Goal: Task Accomplishment & Management: Manage account settings

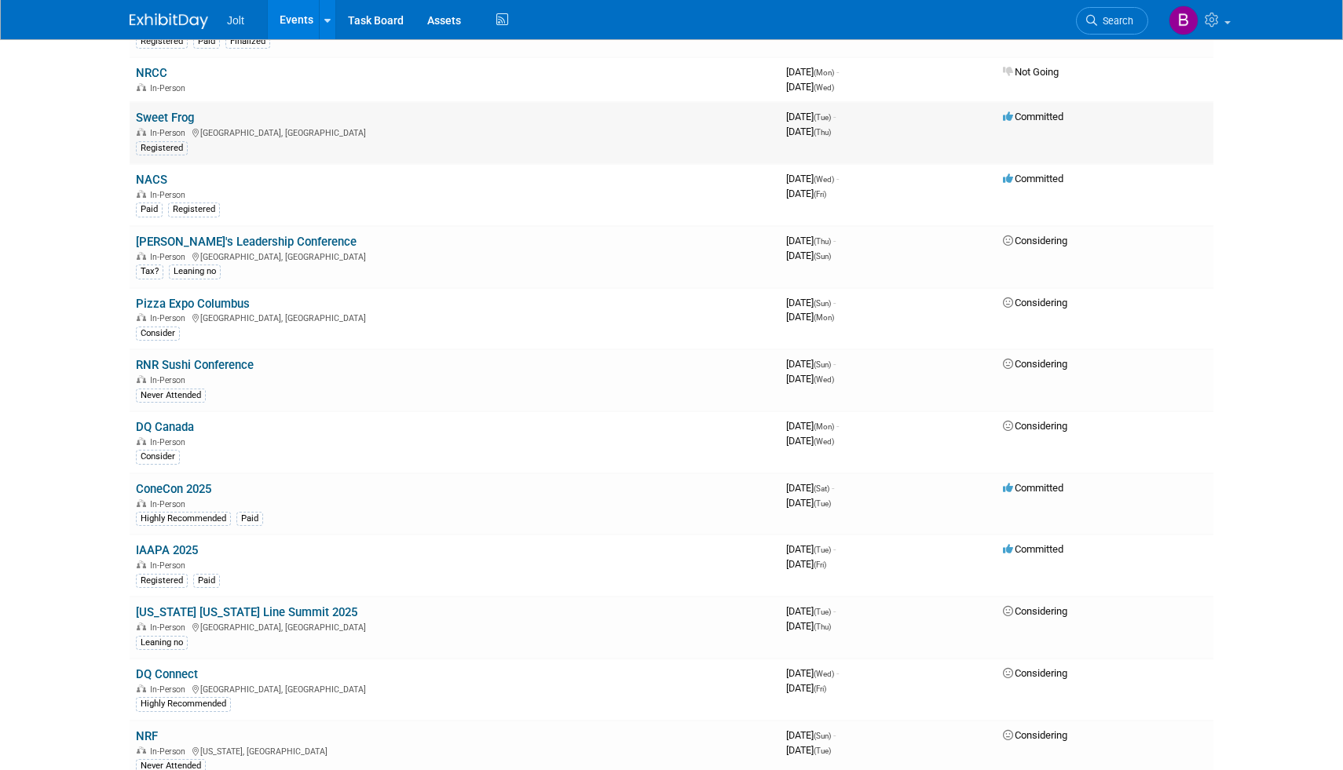
click at [172, 114] on link "Sweet Frog" at bounding box center [165, 118] width 58 height 14
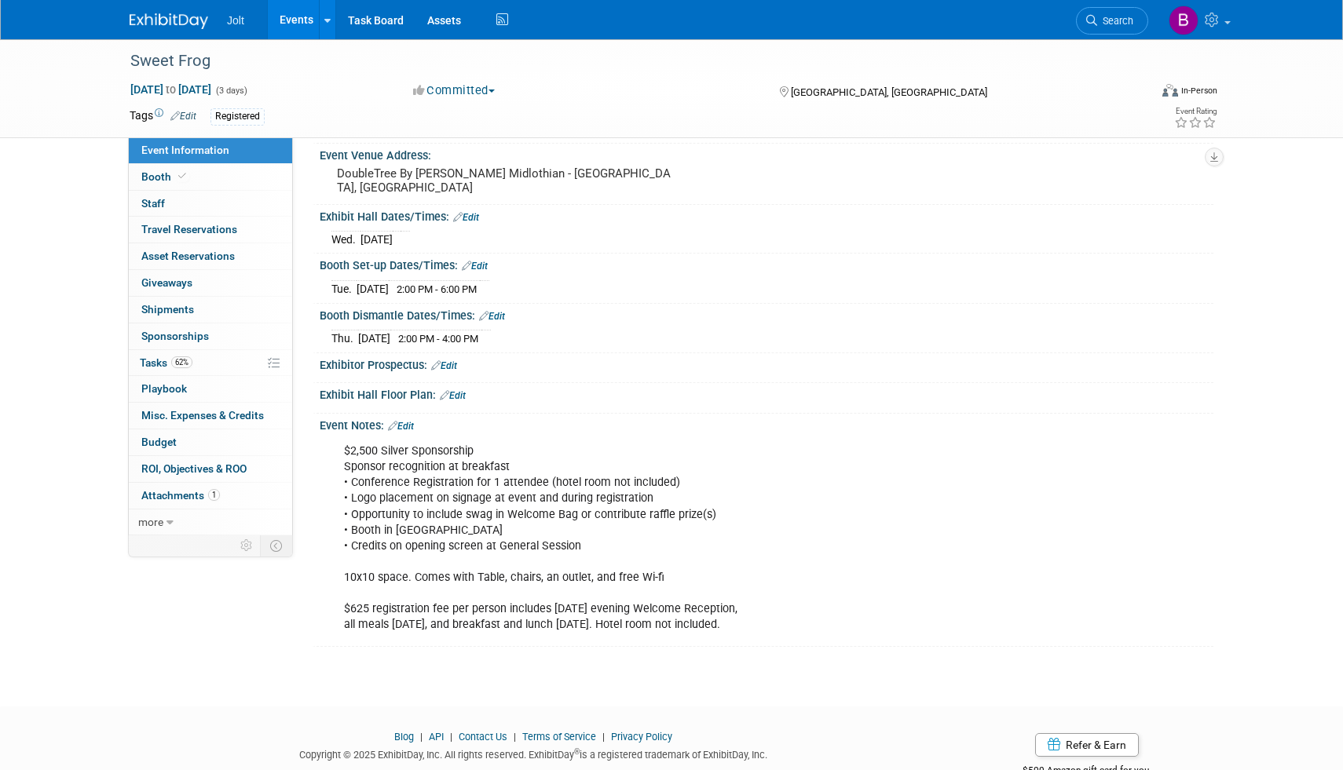
scroll to position [152, 0]
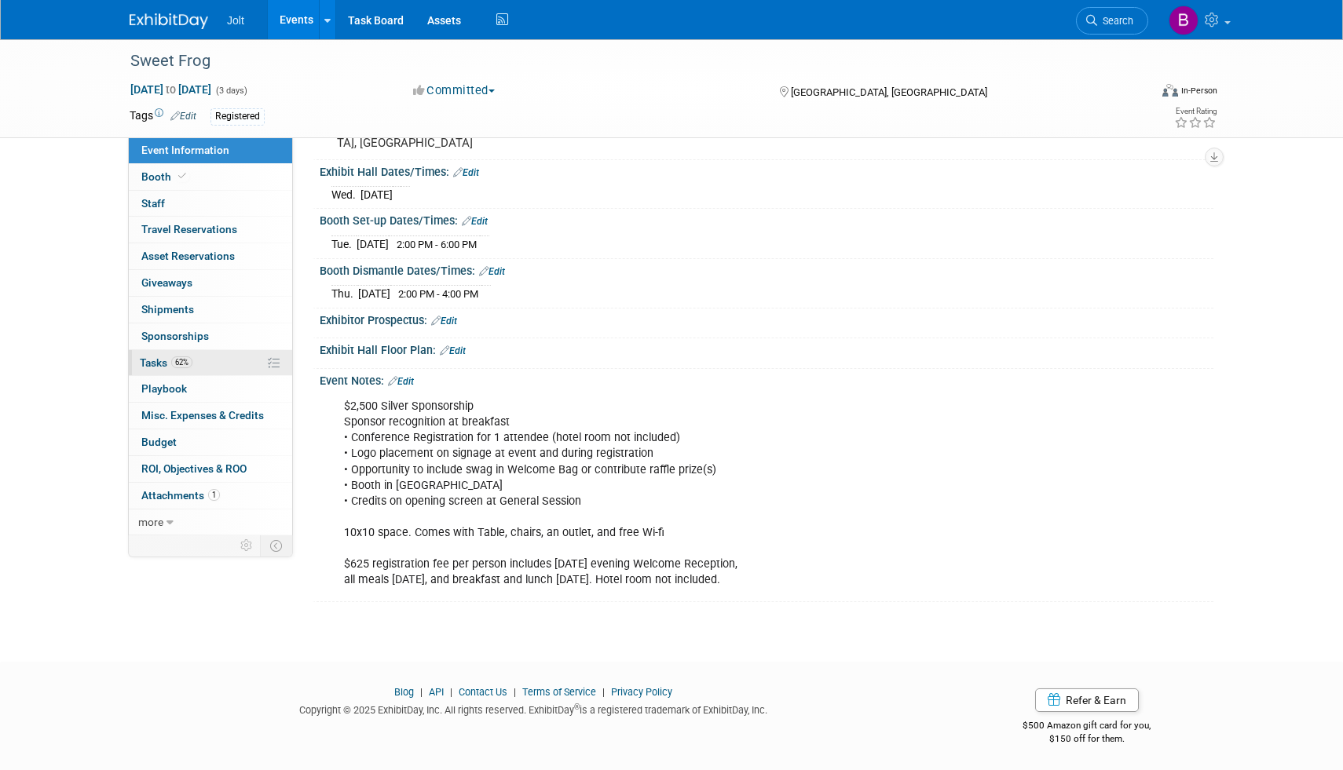
click at [152, 370] on link "62% Tasks 62%" at bounding box center [210, 363] width 163 height 26
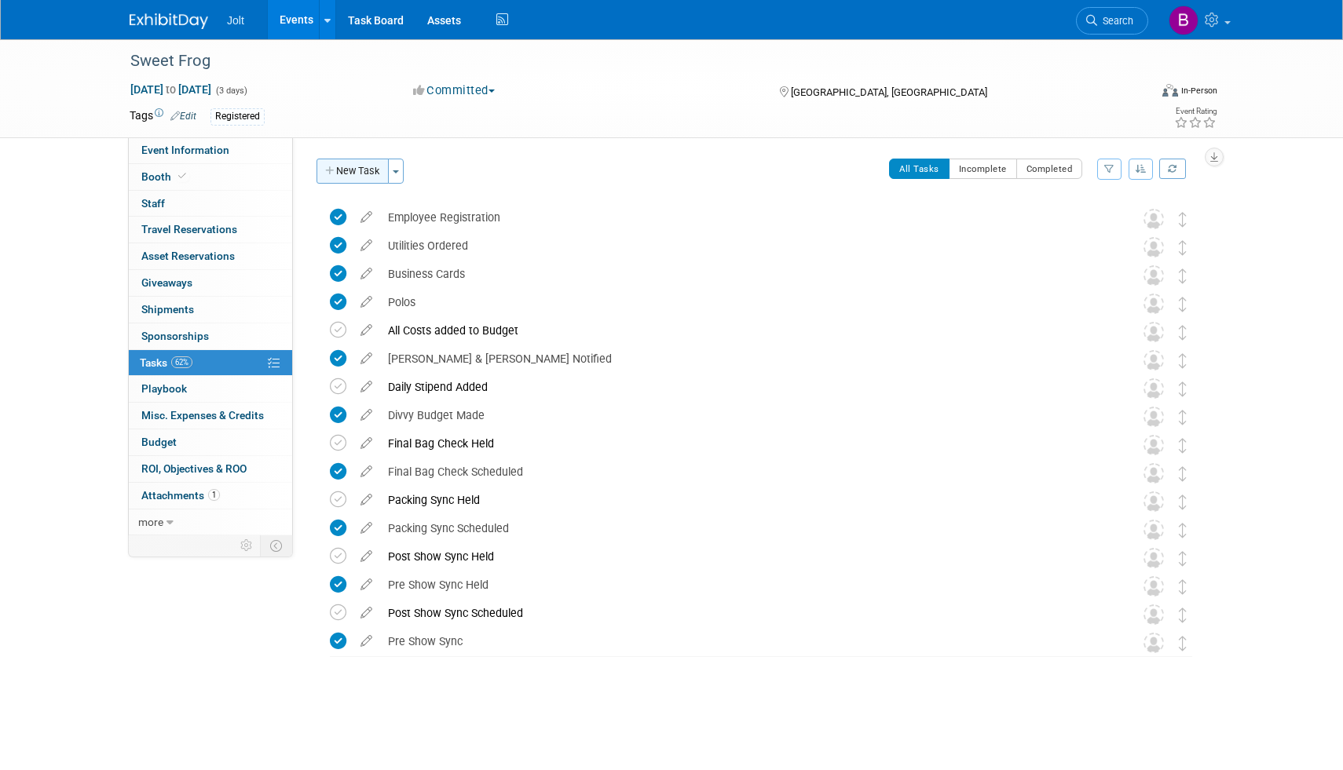
click at [353, 176] on button "New Task" at bounding box center [352, 171] width 72 height 25
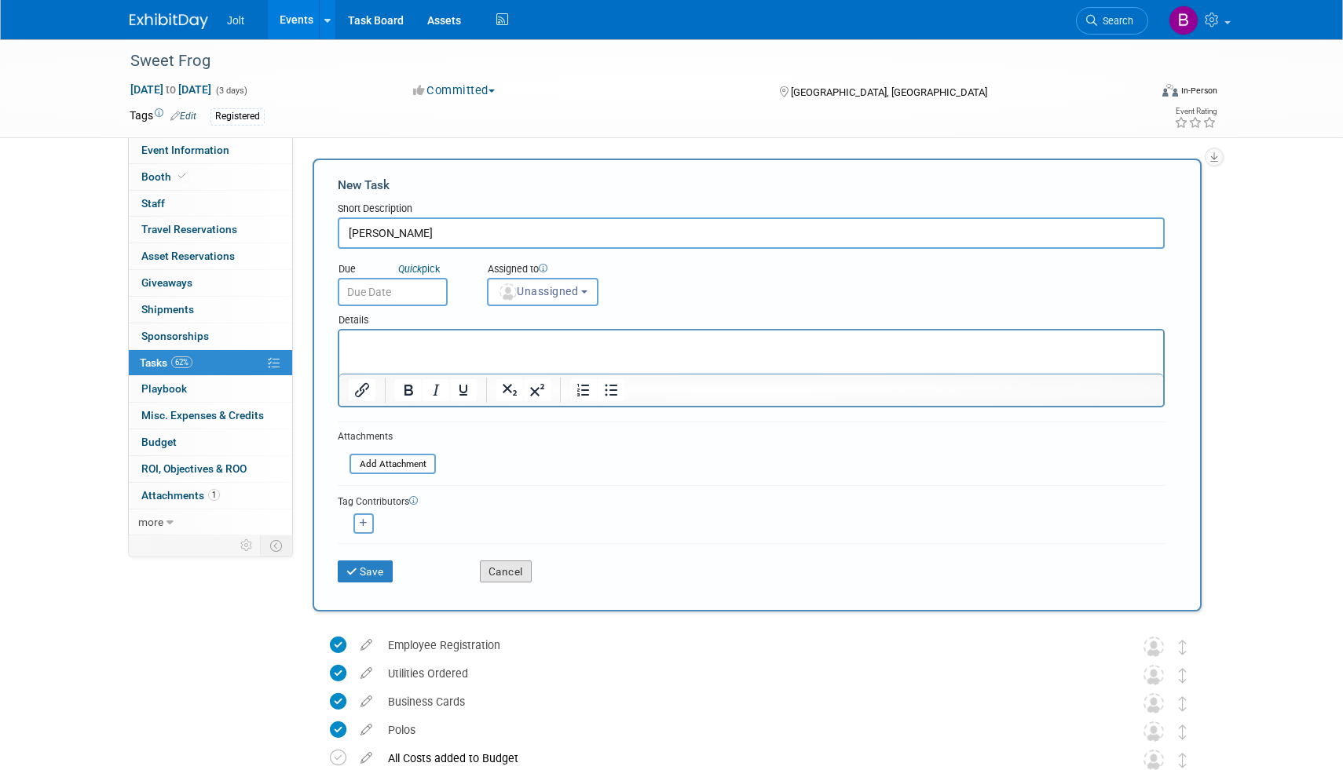
type input "Wes"
click at [507, 576] on button "Cancel" at bounding box center [506, 572] width 52 height 22
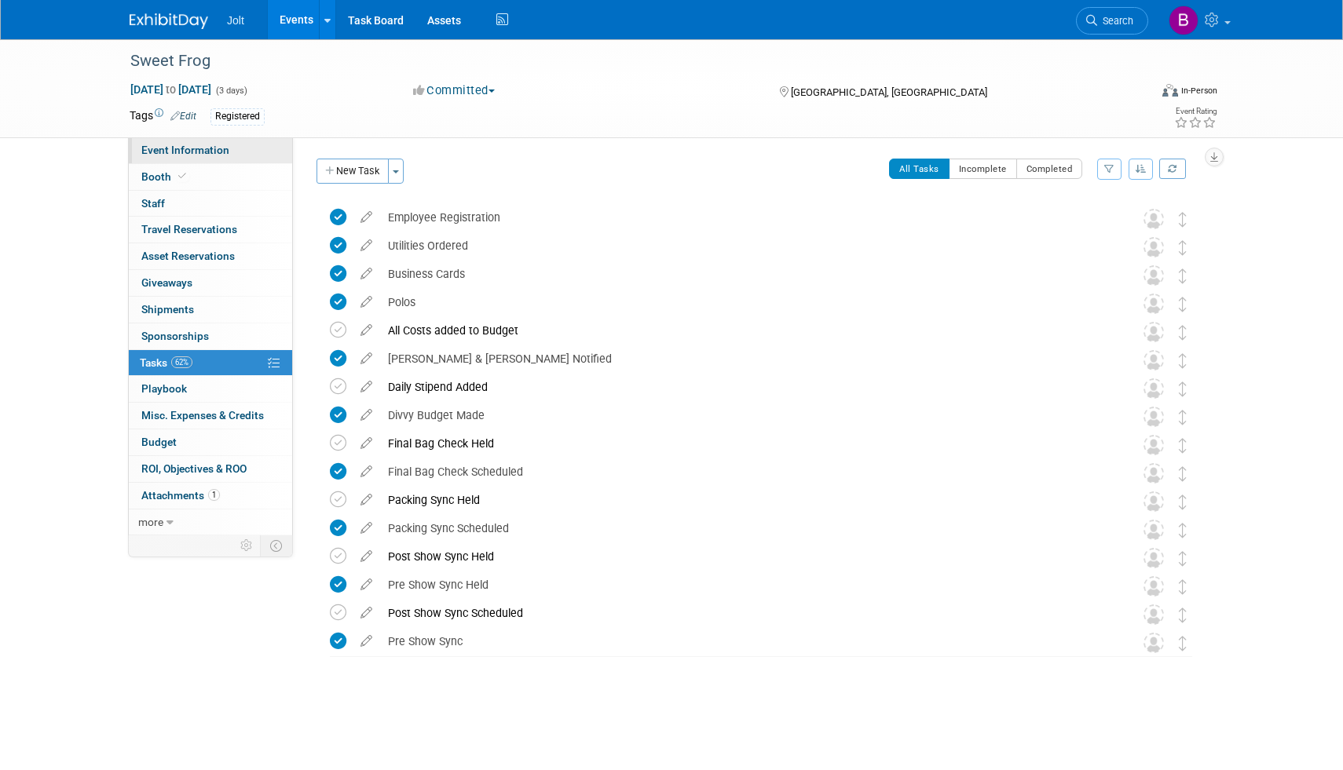
click at [194, 148] on span "Event Information" at bounding box center [185, 150] width 88 height 13
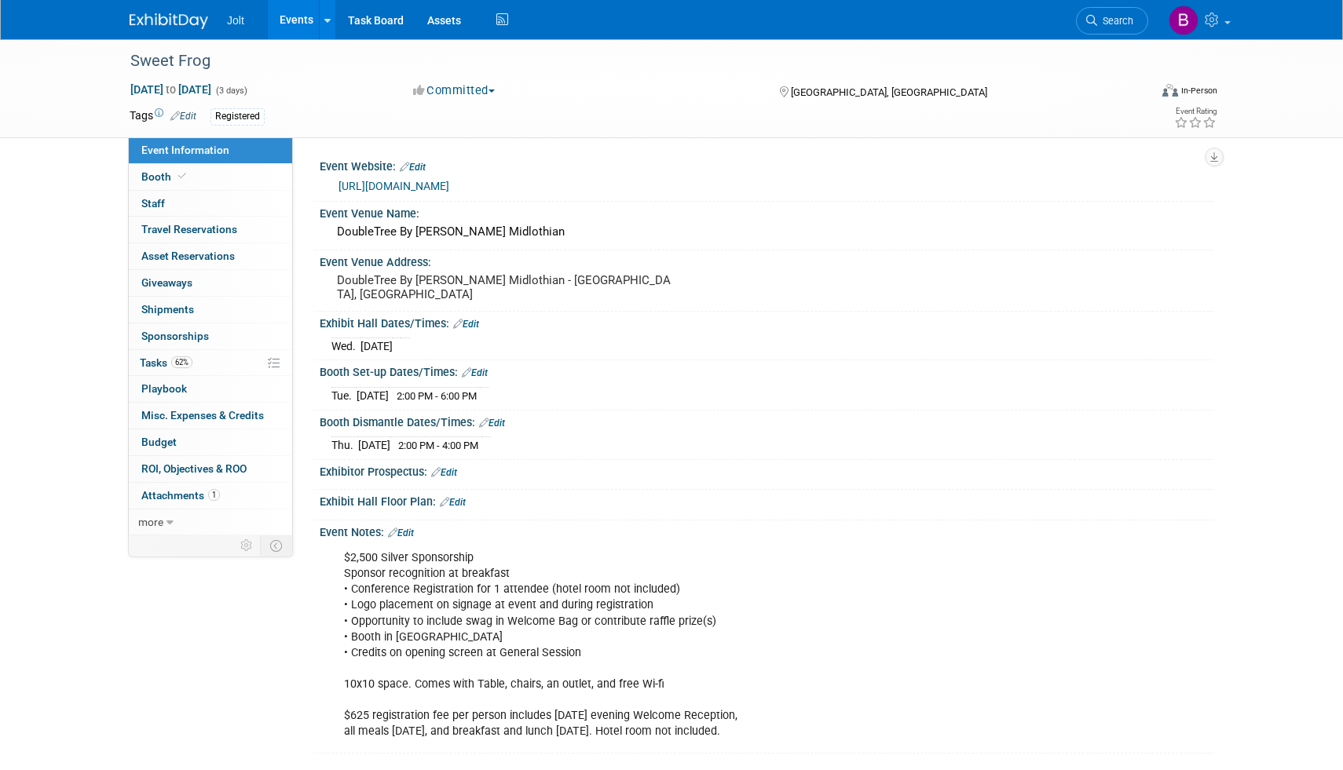
scroll to position [13, 0]
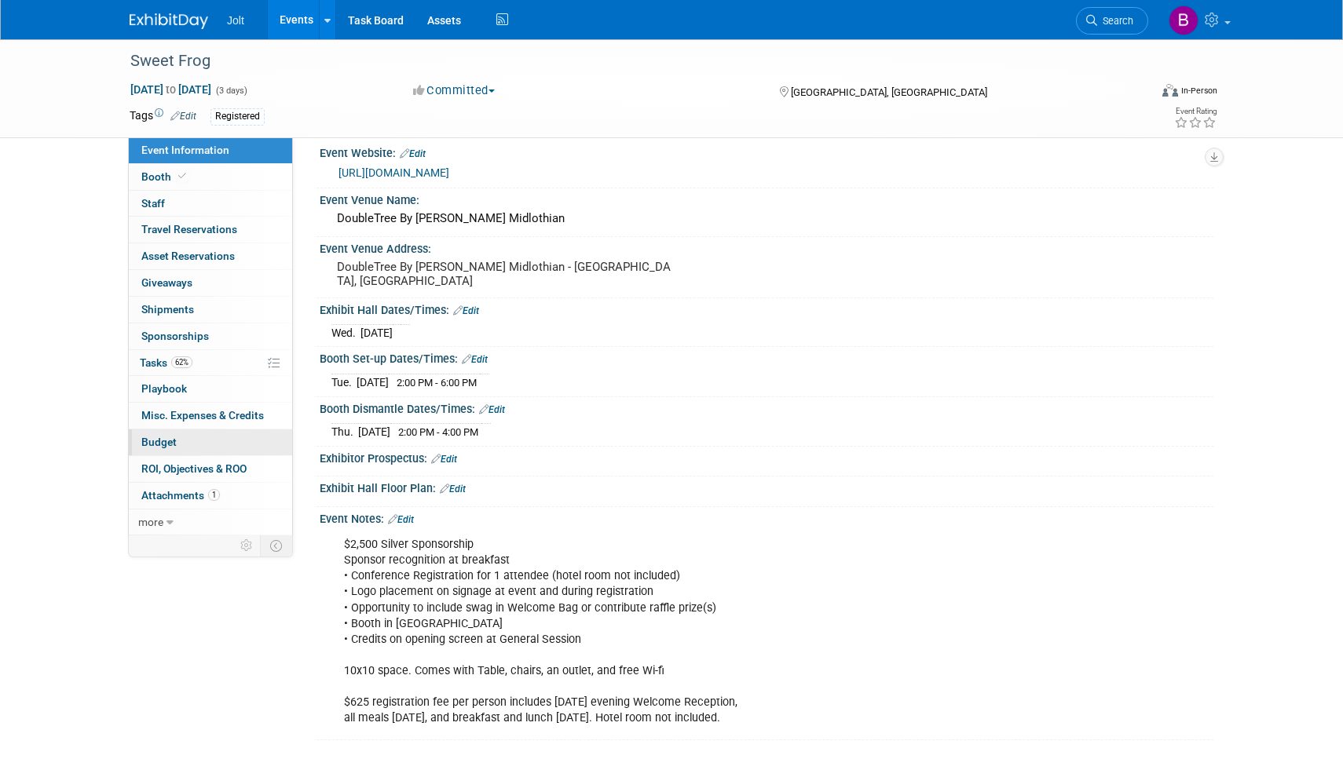
click at [166, 439] on span "Budget" at bounding box center [158, 442] width 35 height 13
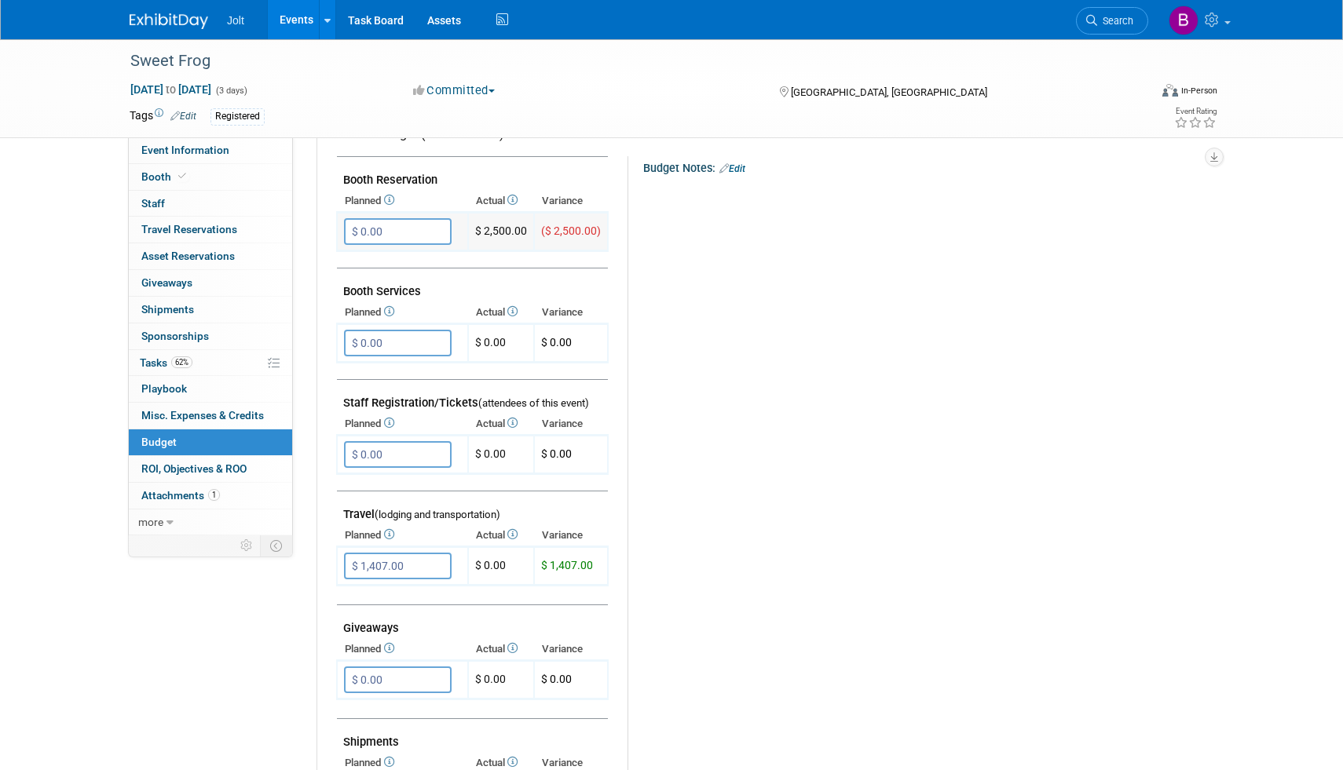
scroll to position [287, 0]
click at [411, 455] on input "$ 0.00" at bounding box center [398, 453] width 108 height 27
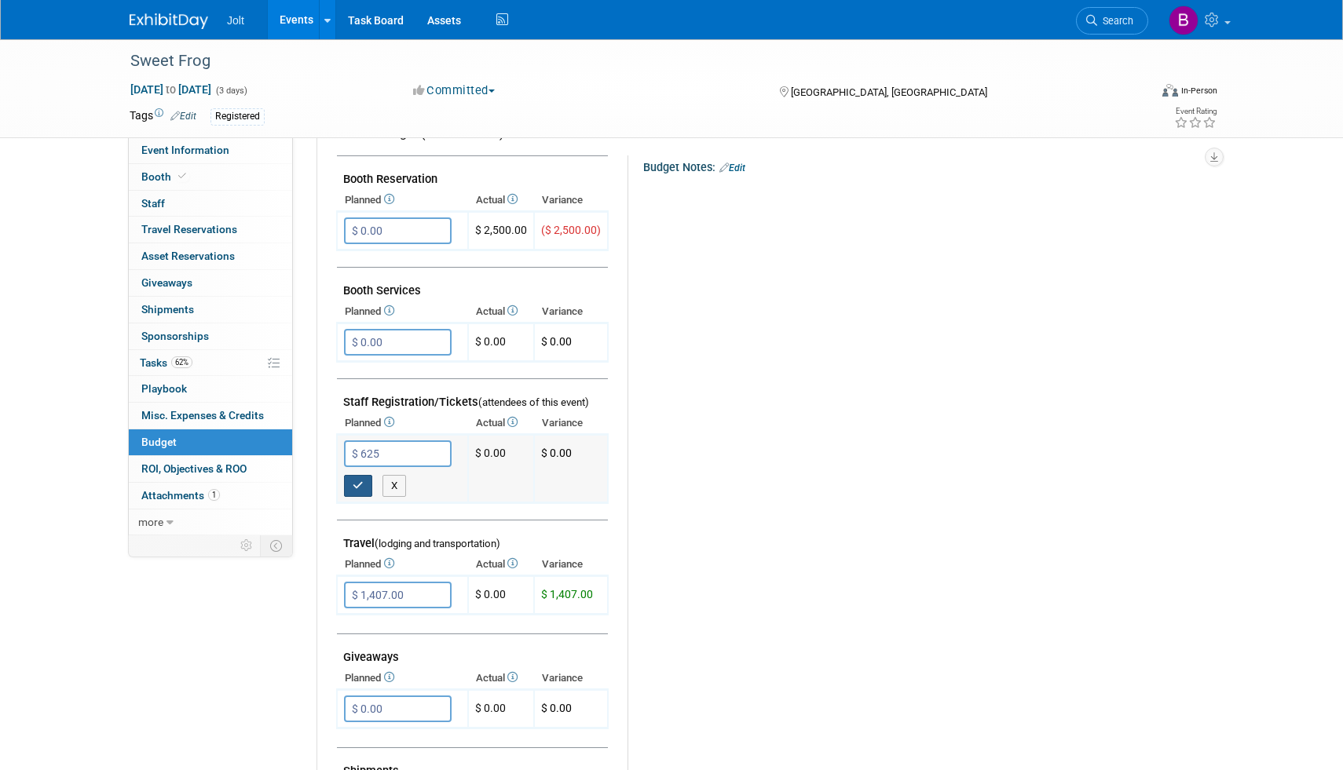
type input "$ 625.00"
click at [360, 485] on icon "button" at bounding box center [358, 486] width 11 height 10
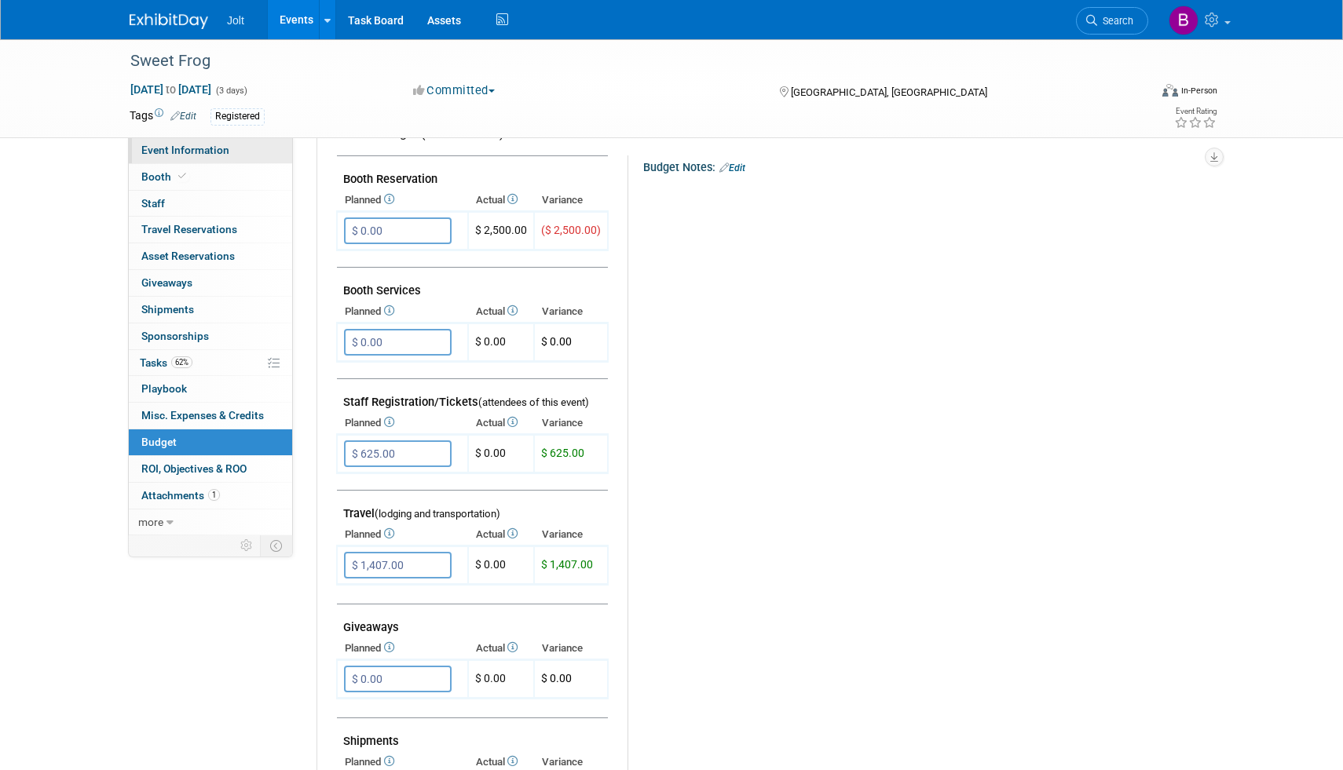
click at [177, 144] on span "Event Information" at bounding box center [185, 150] width 88 height 13
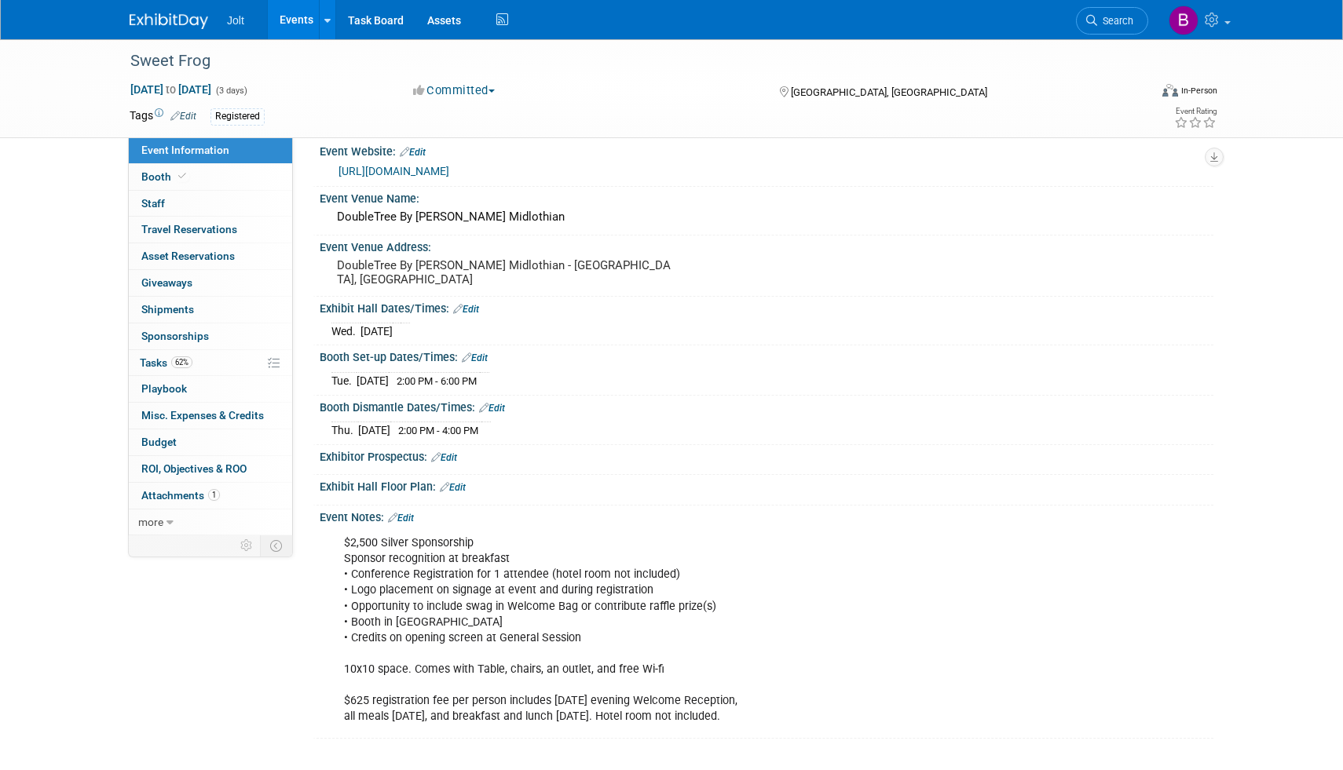
scroll to position [0, 0]
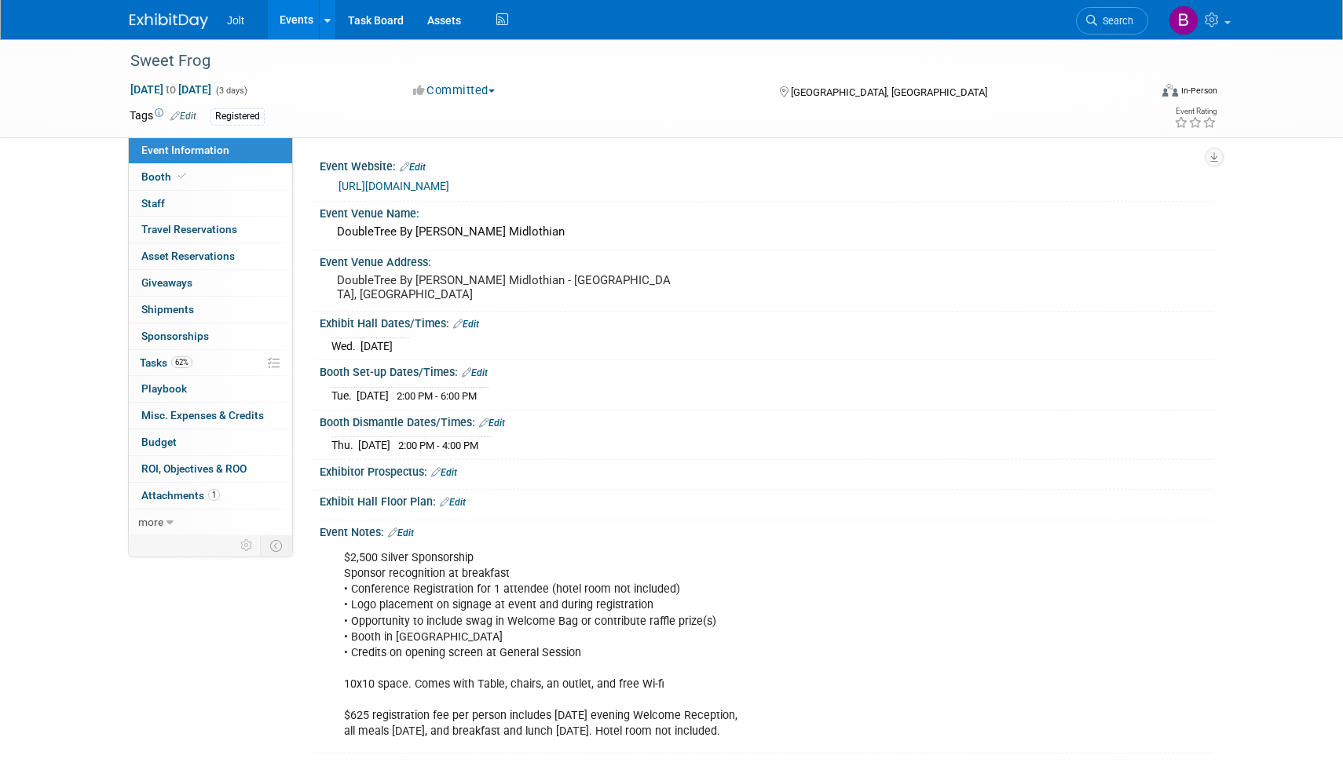
click at [149, 14] on img at bounding box center [169, 21] width 79 height 16
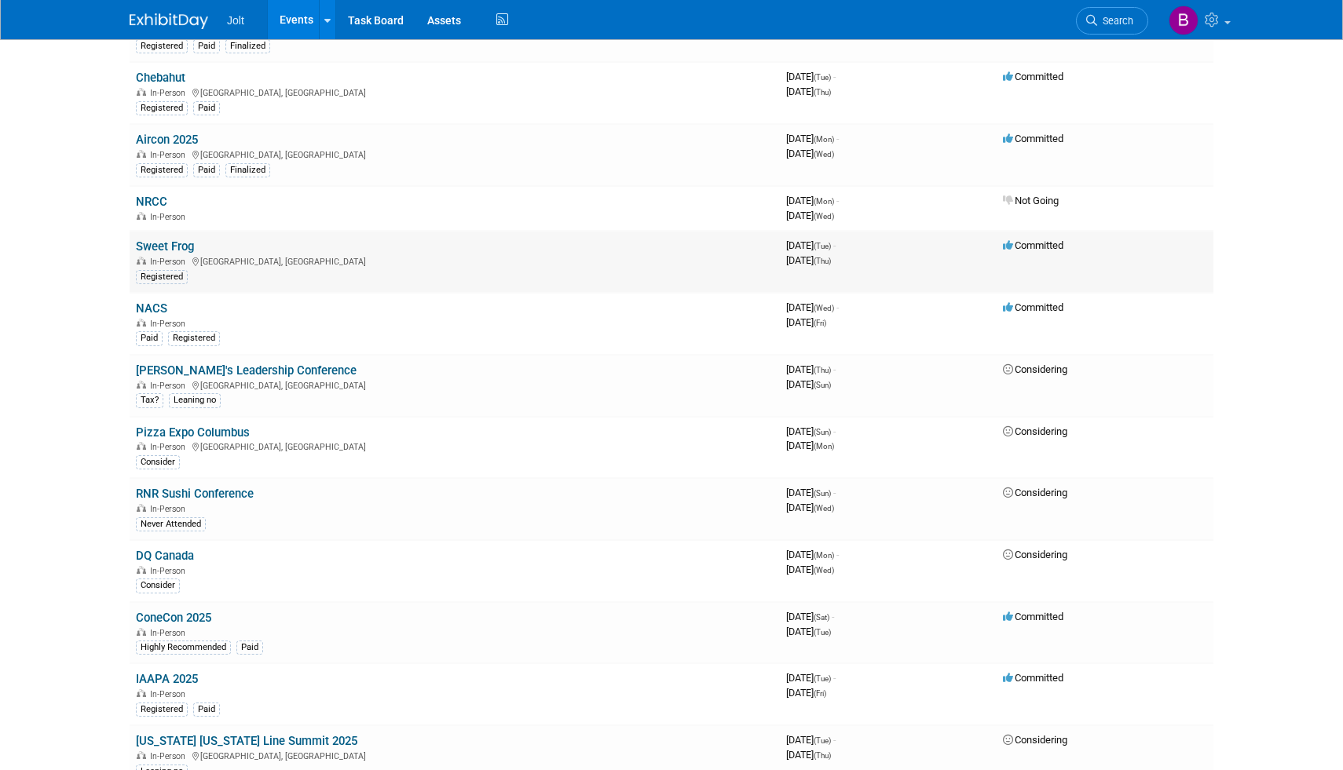
scroll to position [171, 0]
click at [177, 246] on link "Sweet Frog" at bounding box center [165, 245] width 58 height 14
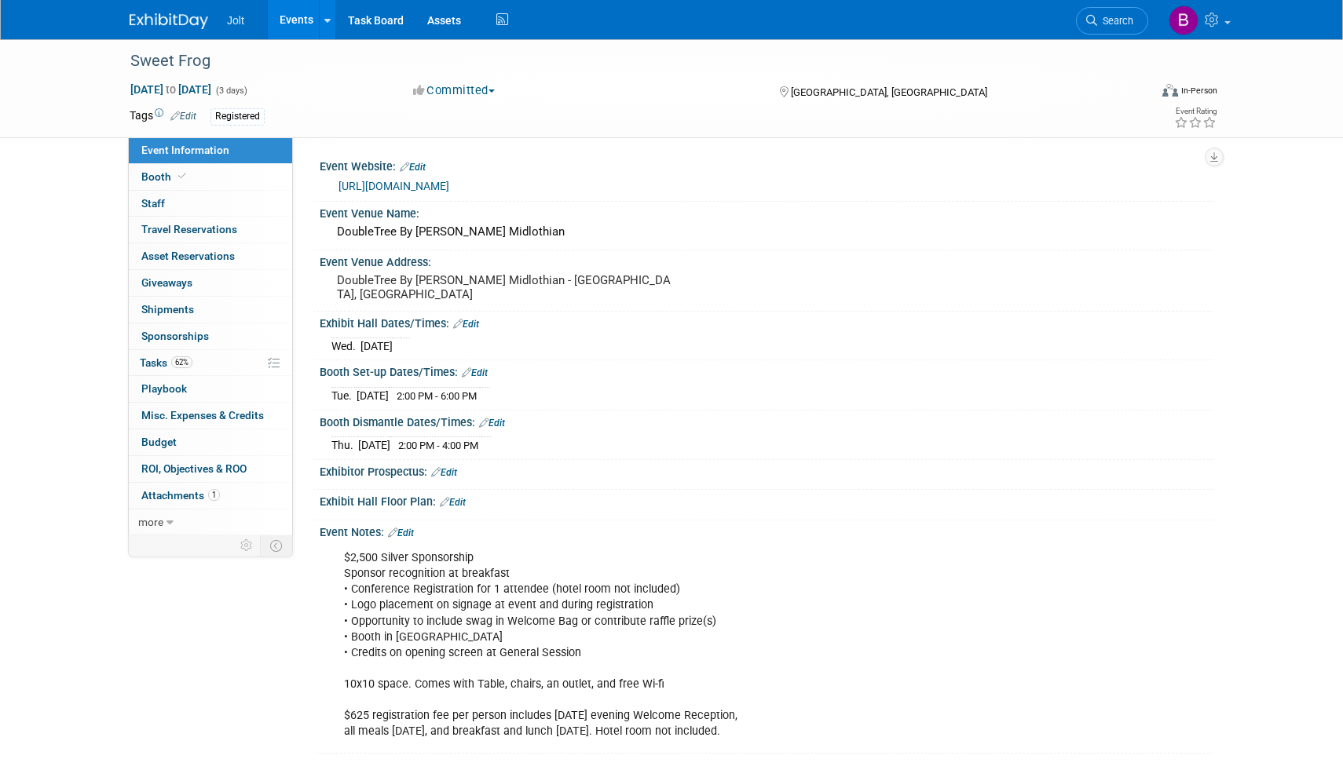
click at [196, 35] on div "Jolt Events Add Event Bulk Upload Events Shareable Event Boards Recently Viewed…" at bounding box center [672, 19] width 1084 height 39
click at [196, 25] on img at bounding box center [169, 21] width 79 height 16
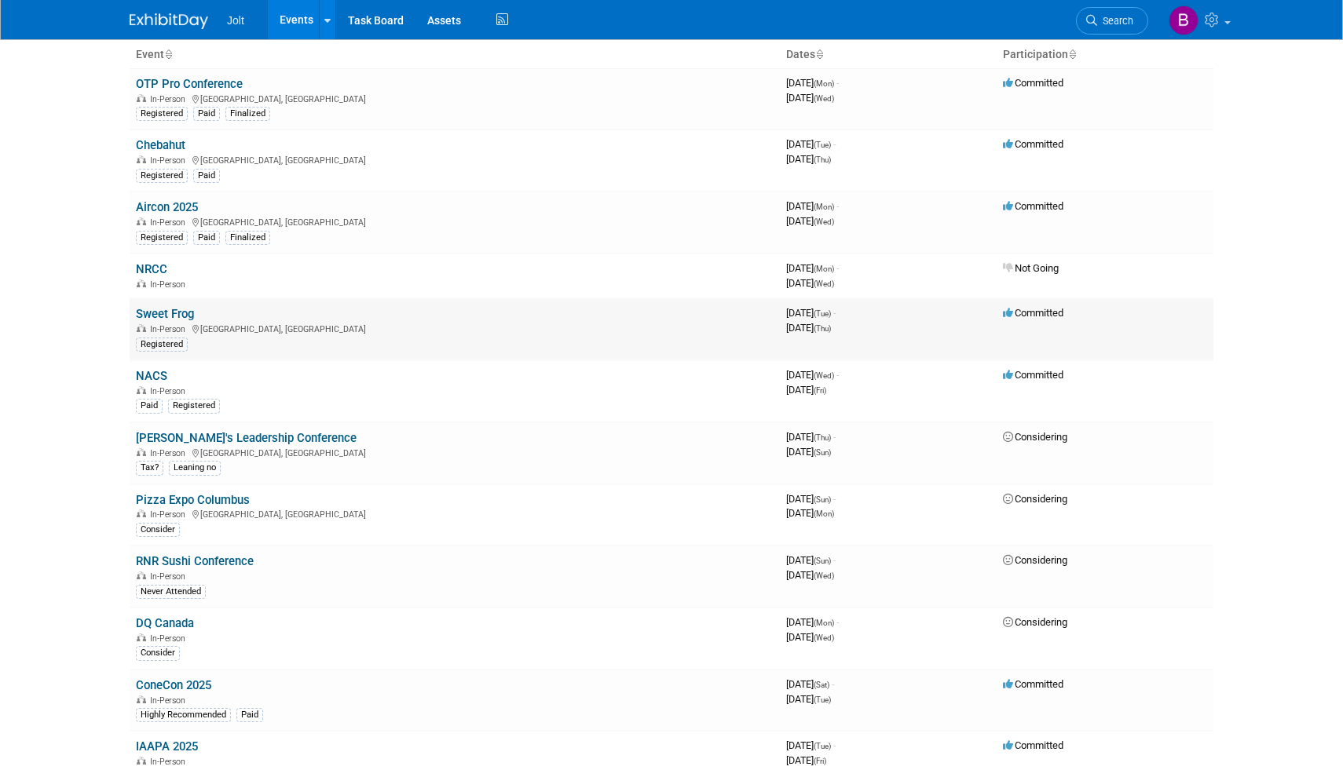
scroll to position [116, 0]
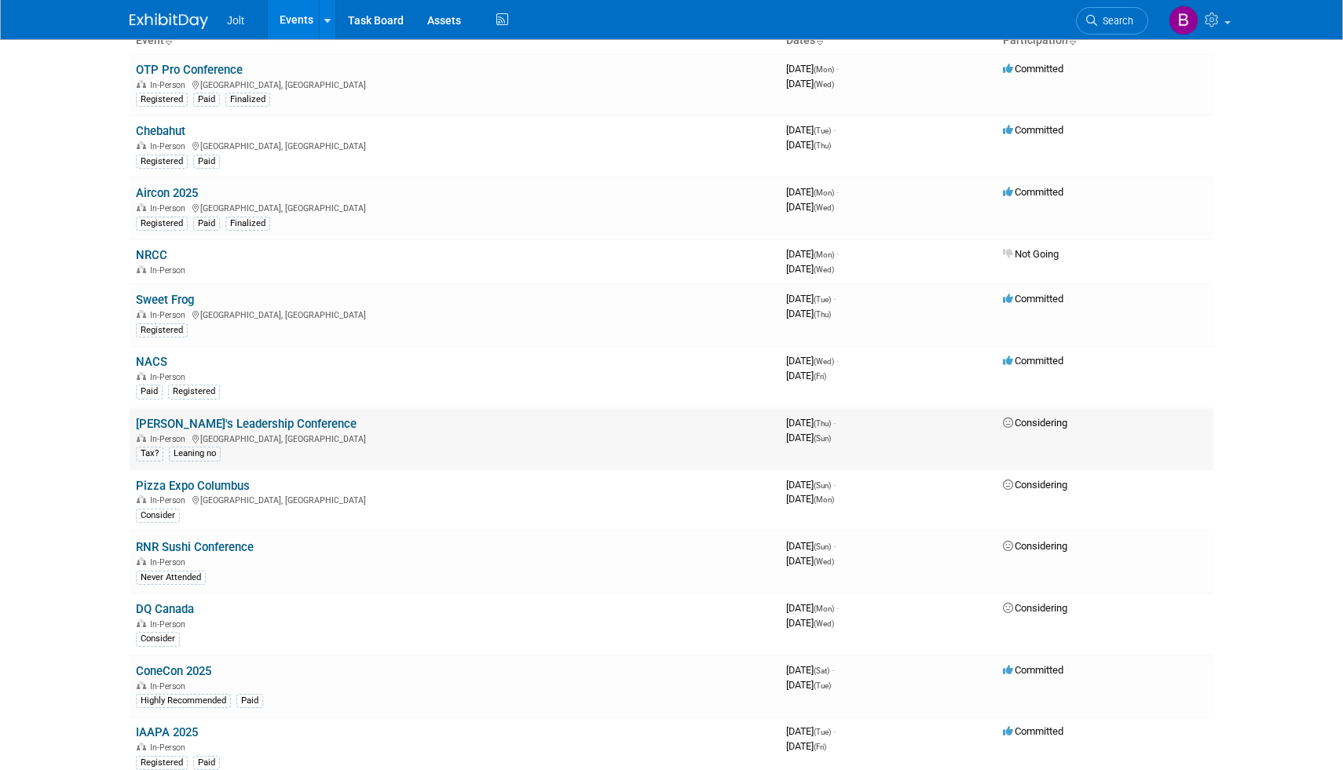
click at [188, 425] on link "[PERSON_NAME]'s Leadership Conference" at bounding box center [246, 424] width 221 height 14
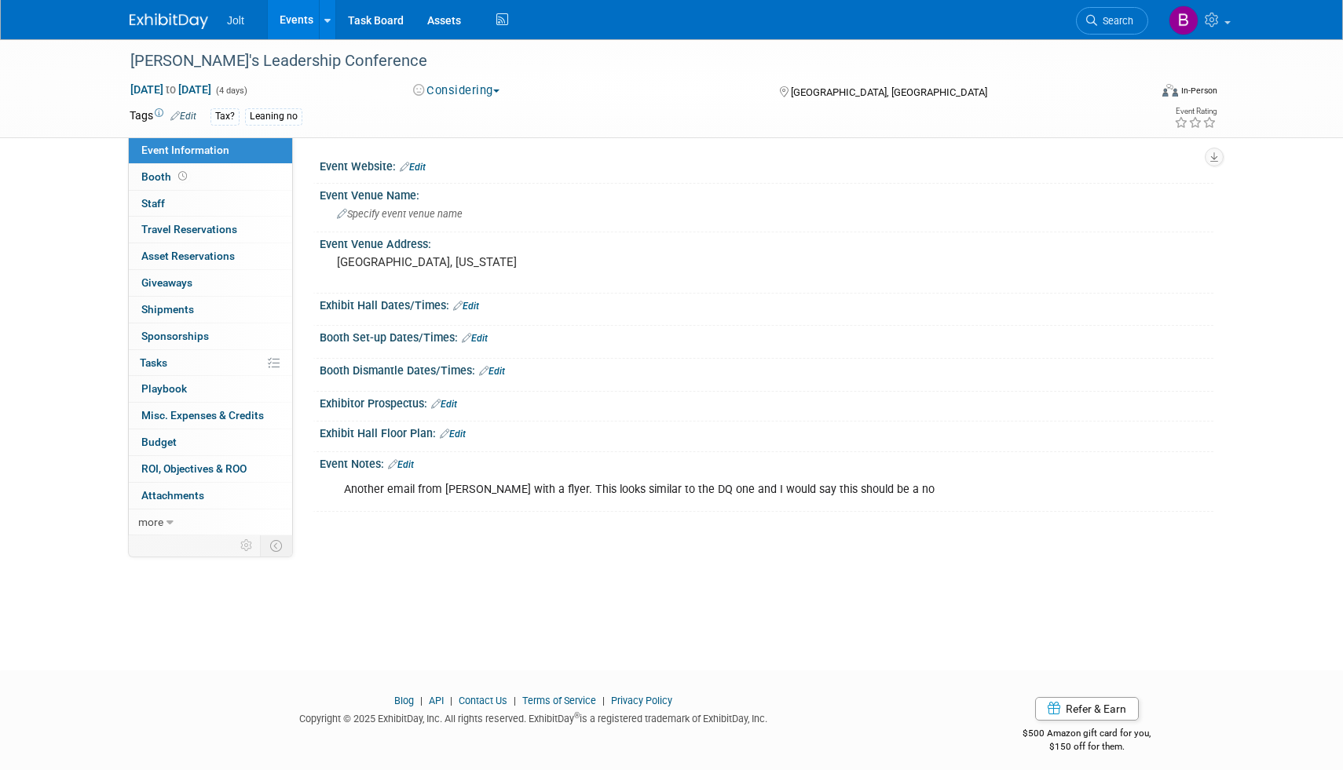
click at [462, 93] on button "Considering" at bounding box center [457, 90] width 98 height 16
click at [466, 168] on link "Not Going" at bounding box center [484, 160] width 152 height 22
click at [188, 21] on img at bounding box center [169, 21] width 79 height 16
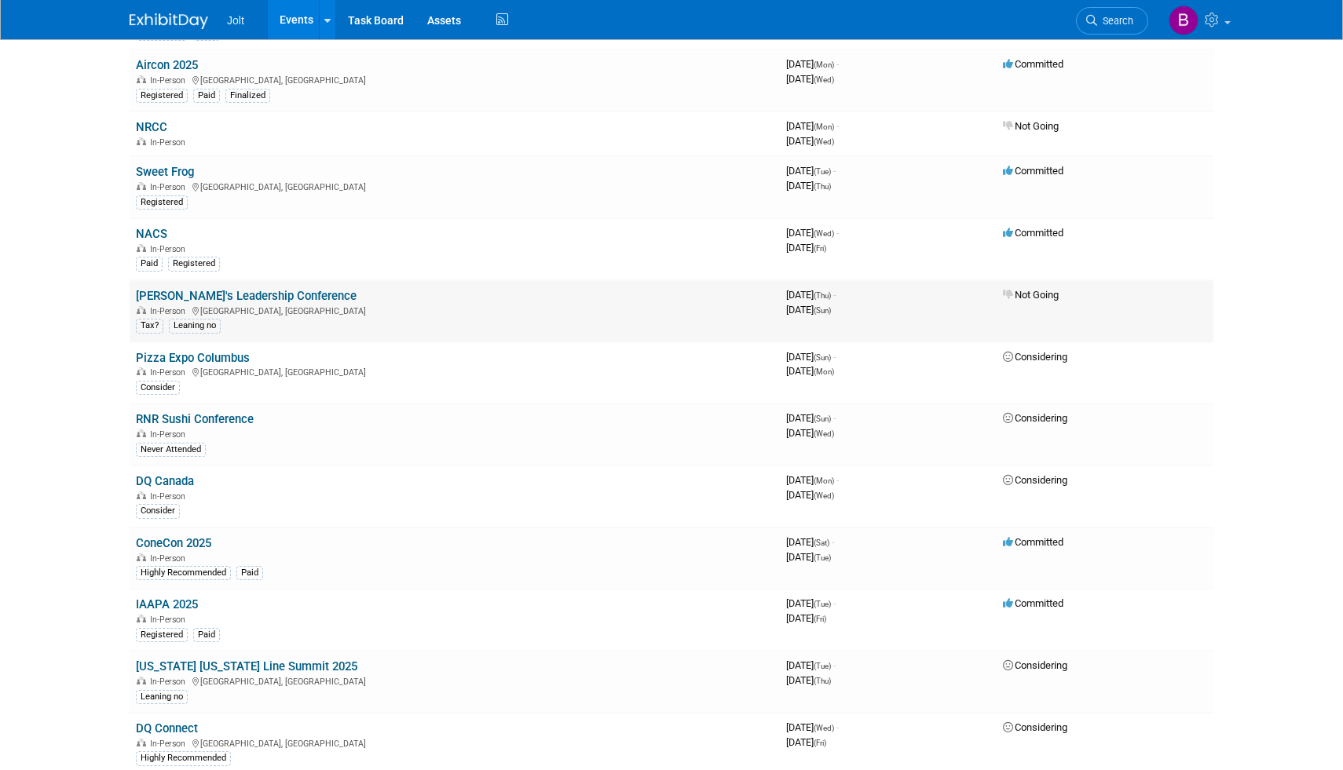
scroll to position [245, 0]
click at [206, 353] on link "Pizza Expo Columbus" at bounding box center [193, 357] width 114 height 14
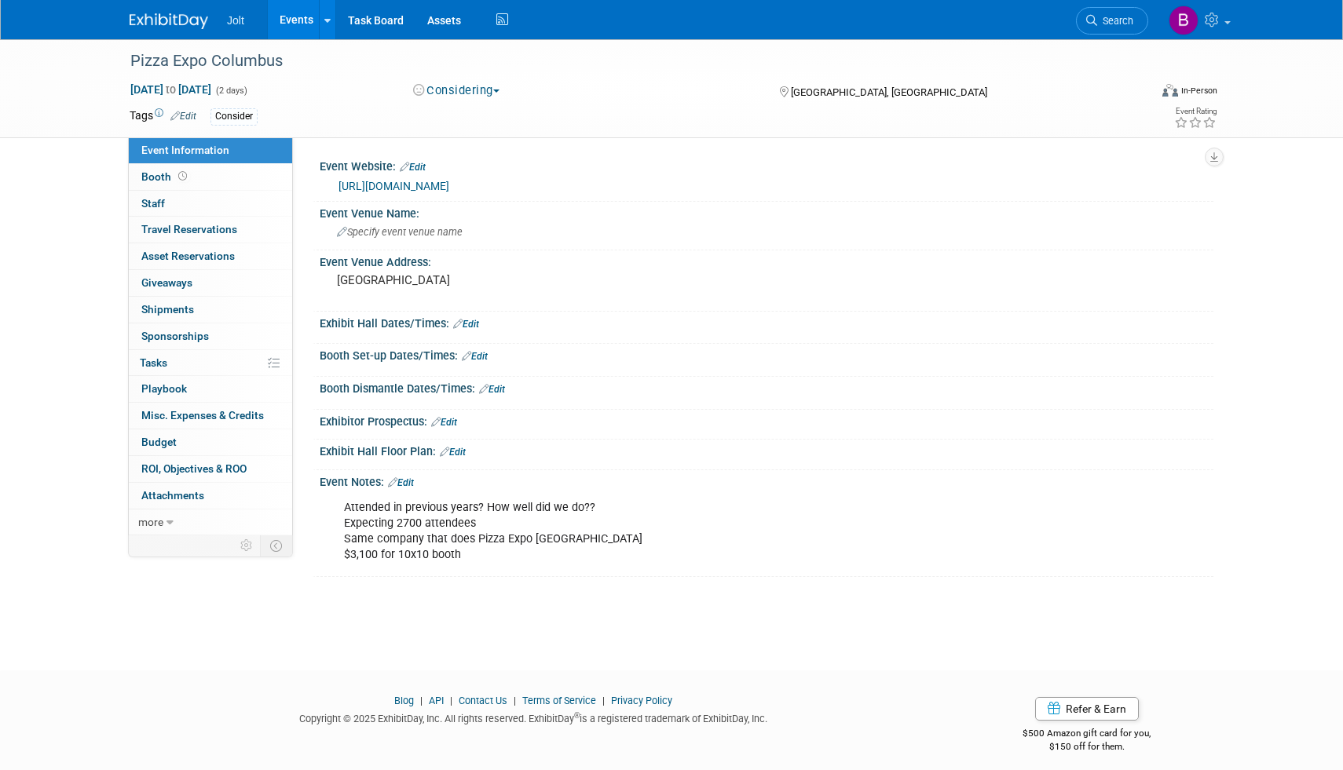
click at [175, 16] on img at bounding box center [169, 21] width 79 height 16
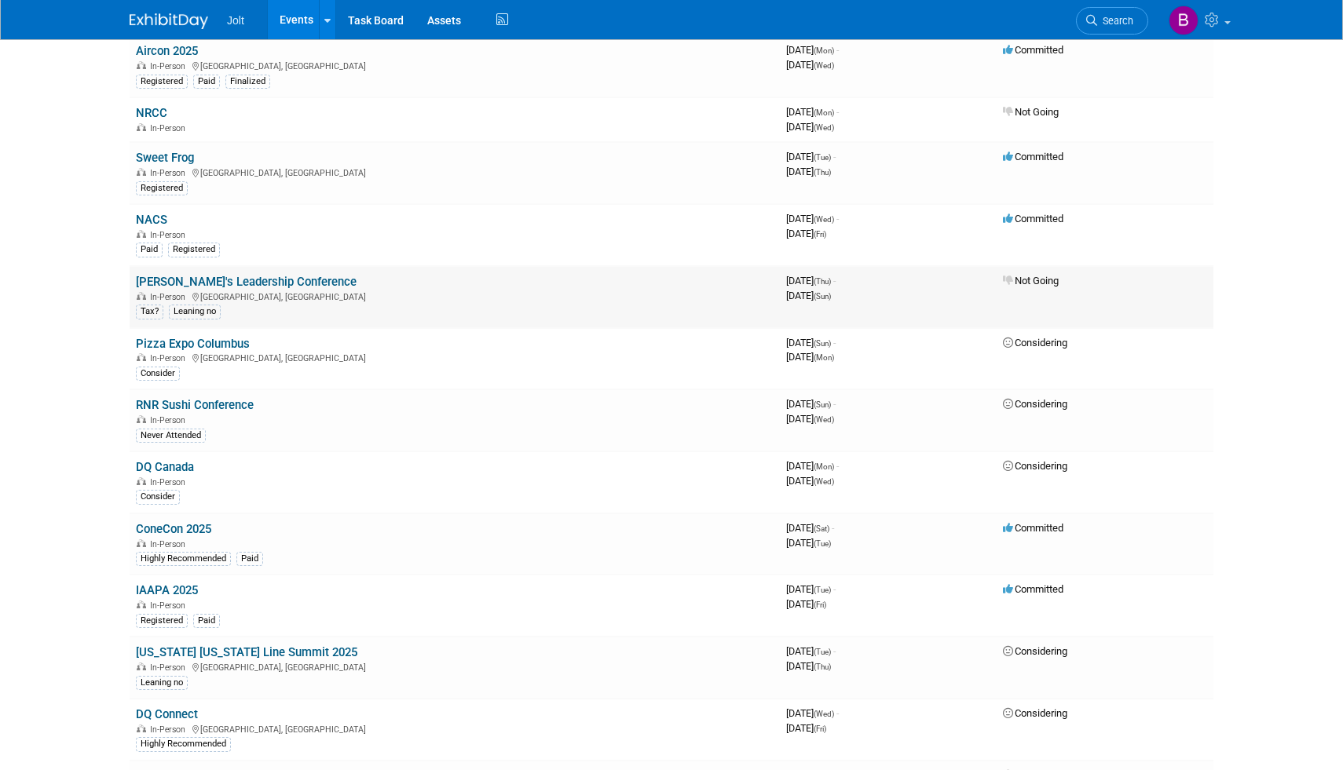
scroll to position [281, 0]
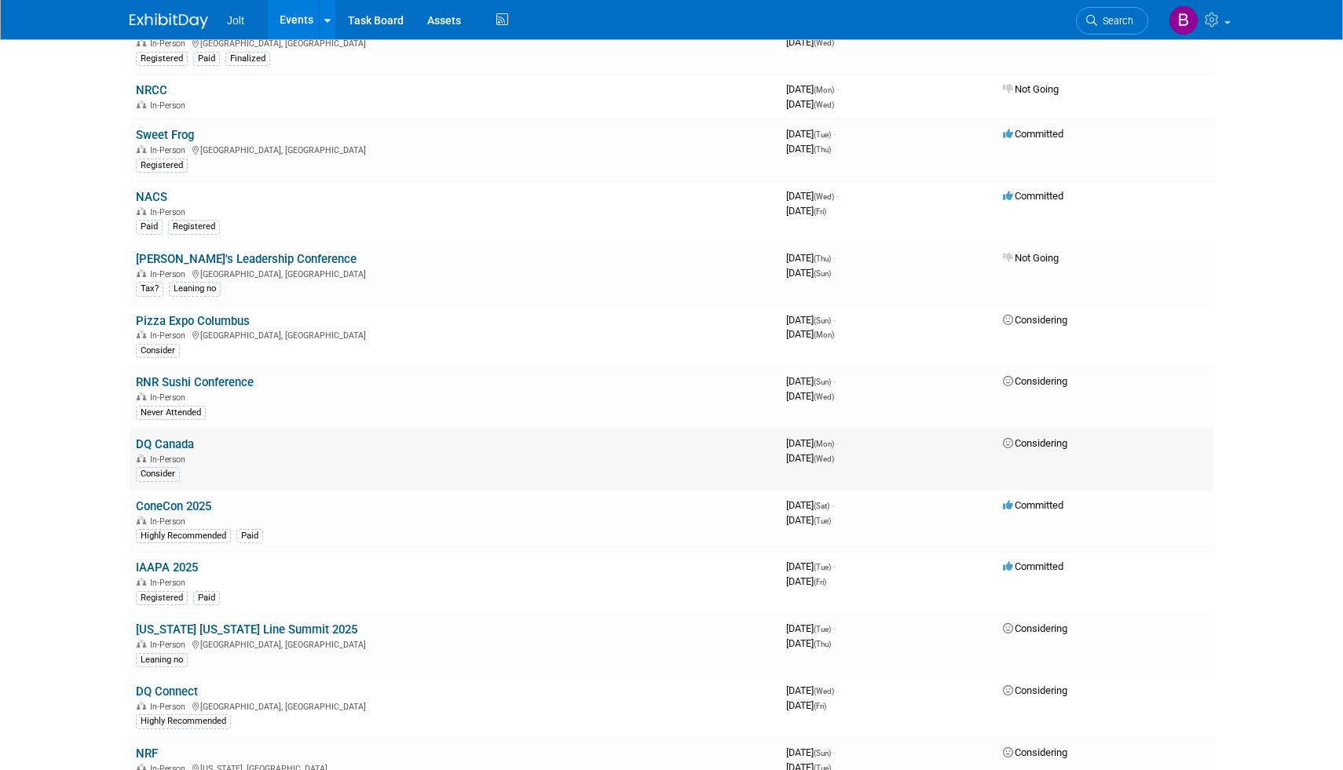
click at [171, 443] on link "DQ Canada" at bounding box center [165, 444] width 58 height 14
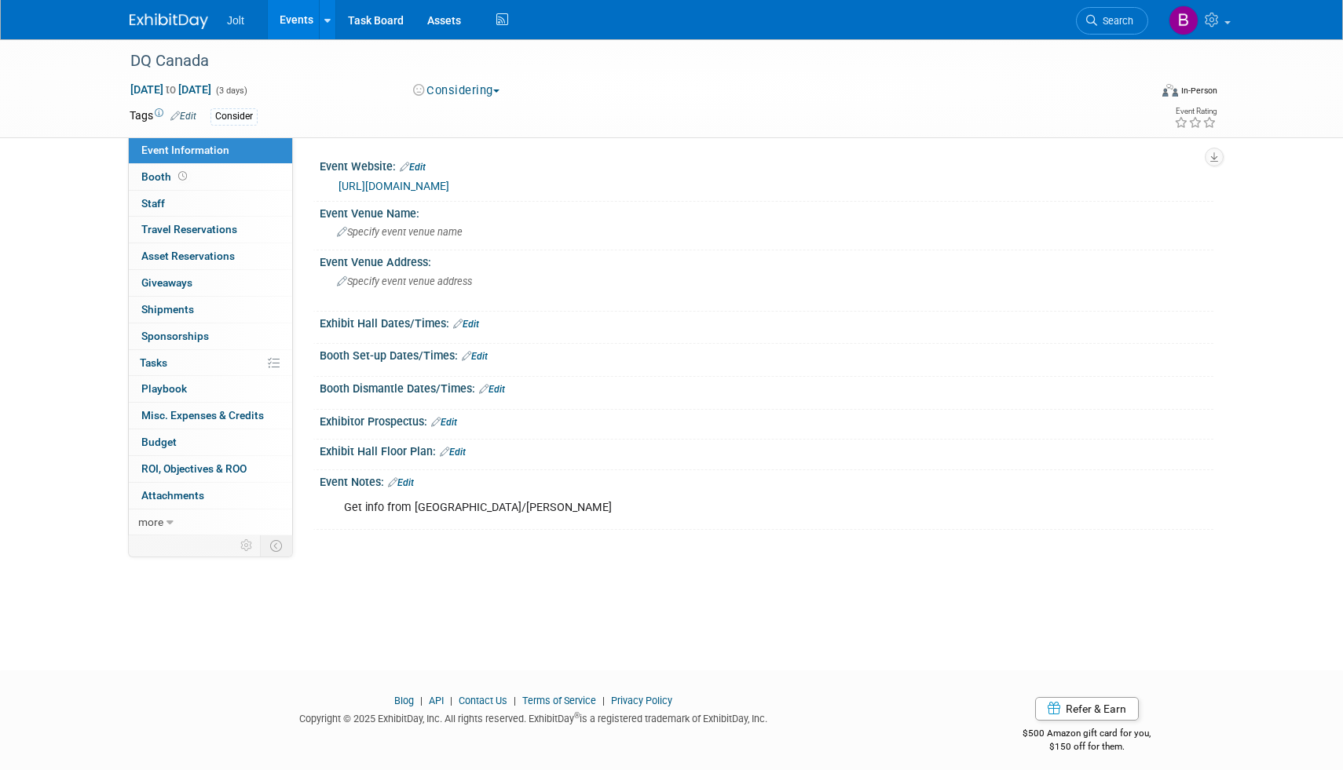
click at [449, 182] on link "https://www.dqoa-dqoc.com/conventions.html" at bounding box center [393, 186] width 111 height 13
click at [180, 17] on img at bounding box center [169, 21] width 79 height 16
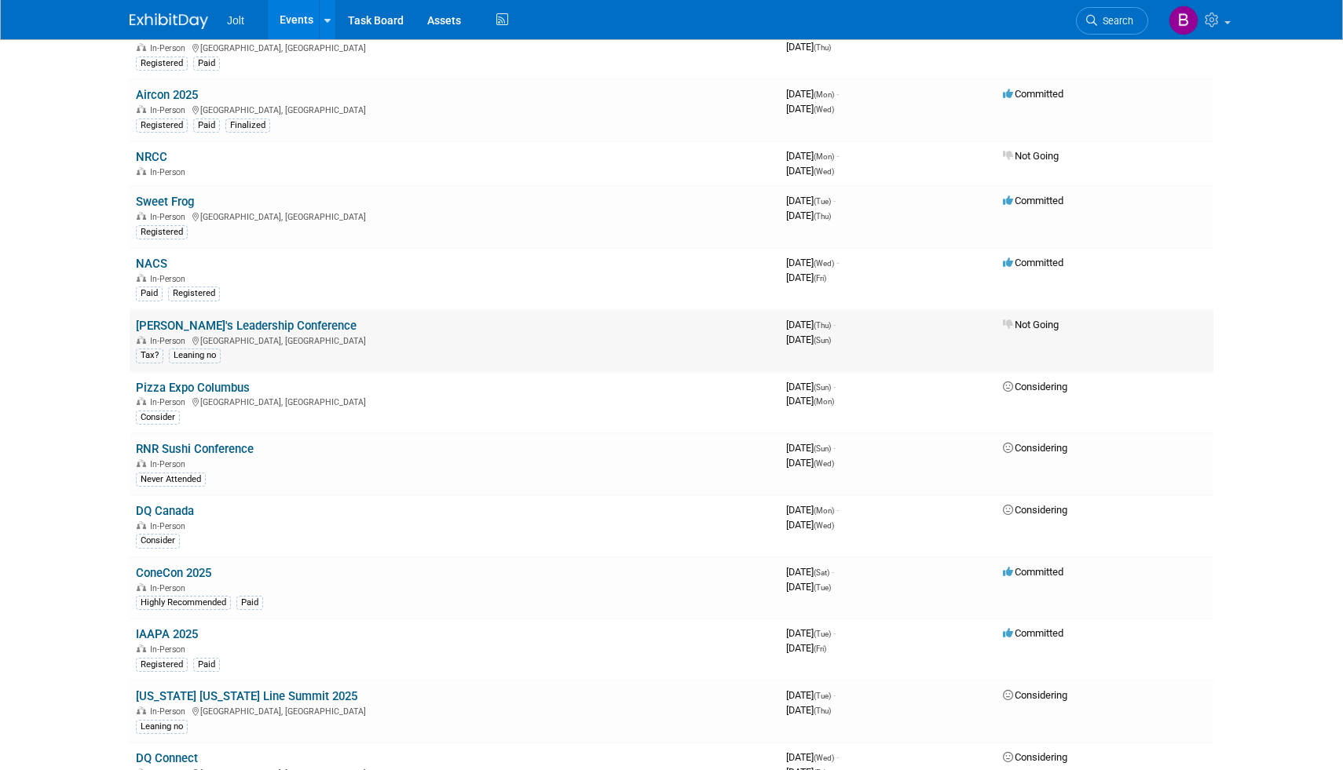
scroll to position [214, 0]
click at [201, 384] on link "Pizza Expo Columbus" at bounding box center [193, 389] width 114 height 14
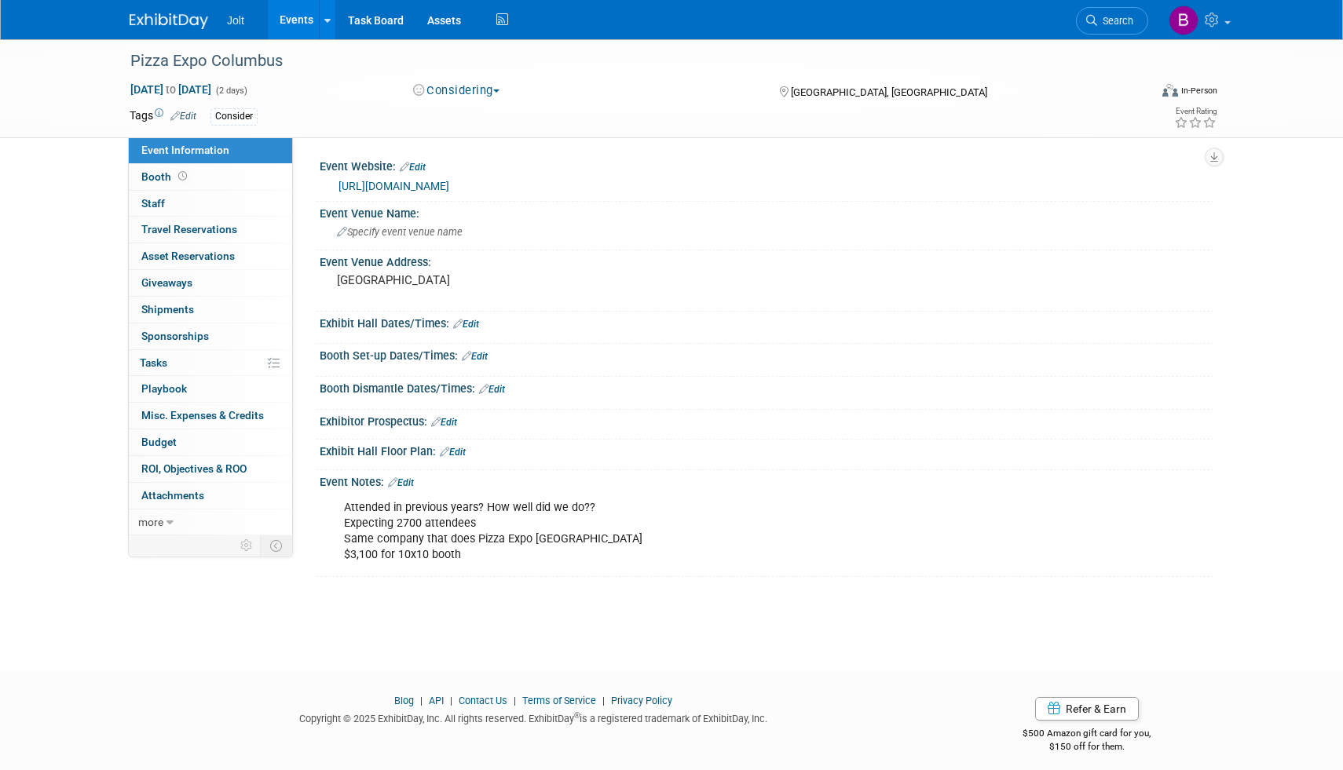
click at [414, 488] on link "Edit" at bounding box center [401, 482] width 26 height 11
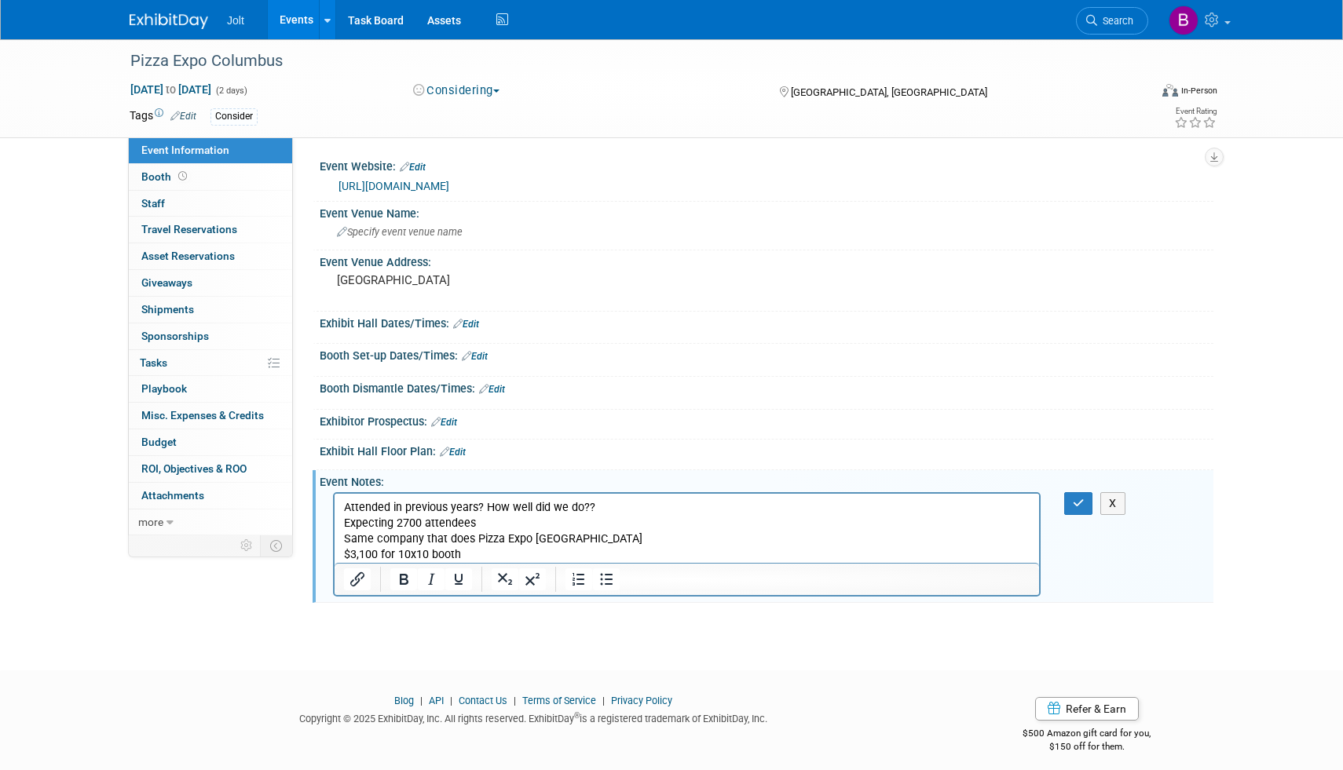
click at [470, 554] on p "Attended in previous years? How well did we do?? Expecting 2700 attendees Same …" at bounding box center [687, 531] width 686 height 63
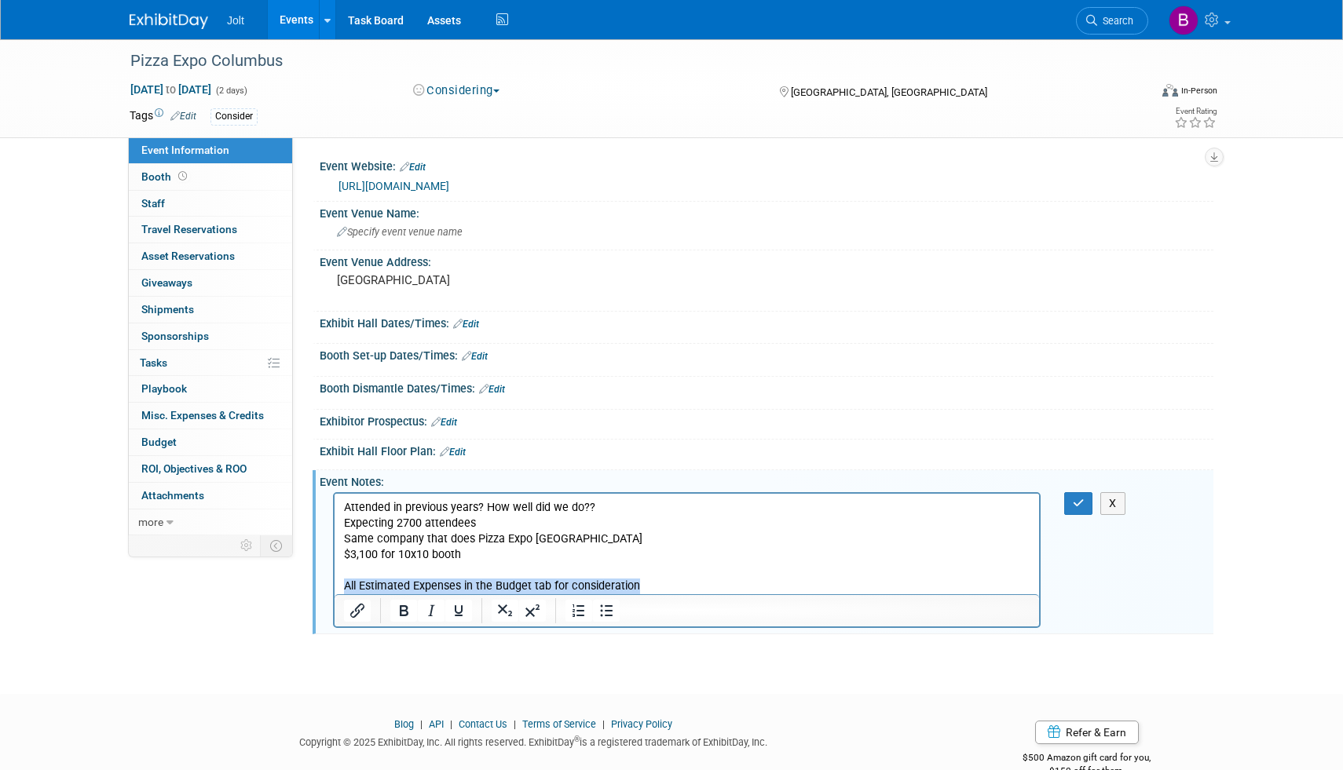
drag, startPoint x: 653, startPoint y: 584, endPoint x: 343, endPoint y: 582, distance: 310.2
click at [344, 582] on p "All Estimated Expenses in the Budget tab for consideration" at bounding box center [687, 587] width 686 height 16
click at [403, 620] on icon "Bold" at bounding box center [403, 610] width 19 height 19
click at [1080, 509] on icon "button" at bounding box center [1079, 503] width 12 height 11
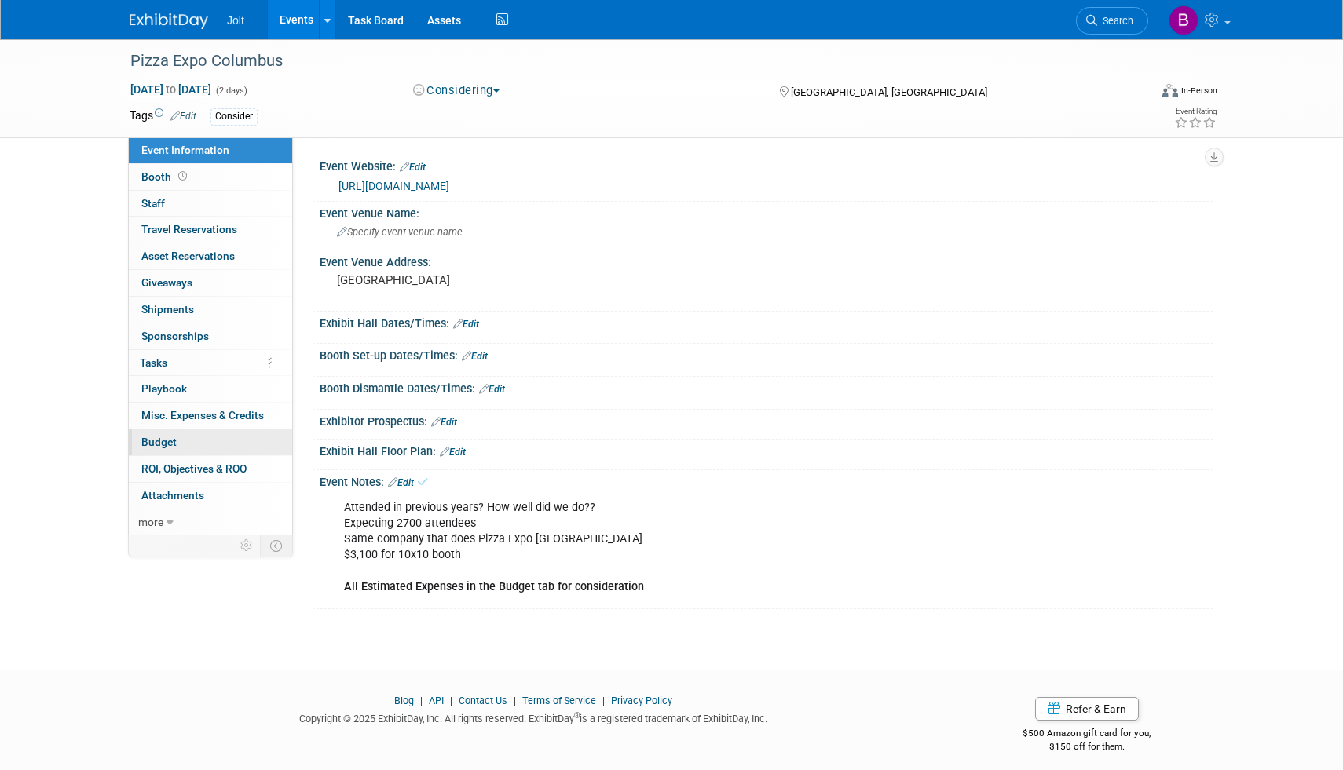
click at [167, 433] on link "Budget" at bounding box center [210, 443] width 163 height 26
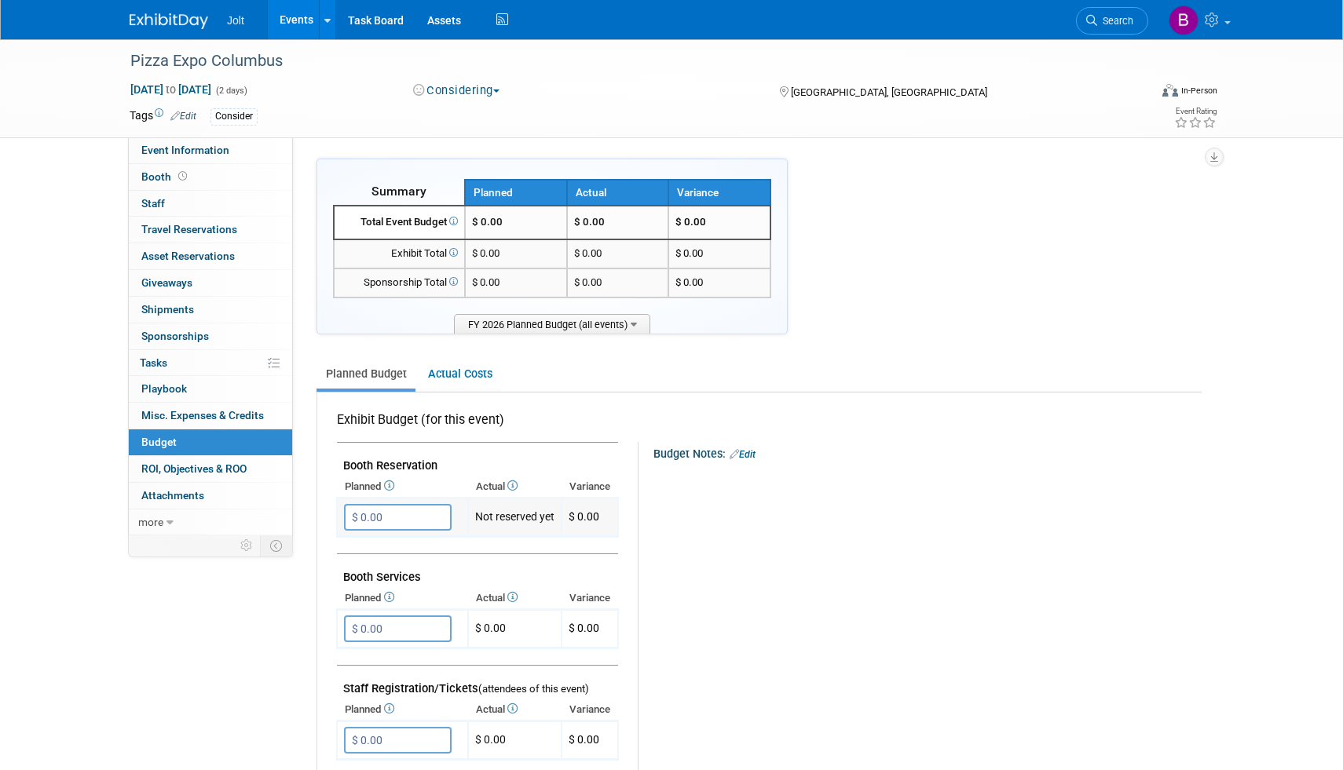
click at [376, 525] on input "$ 0.00" at bounding box center [398, 517] width 108 height 27
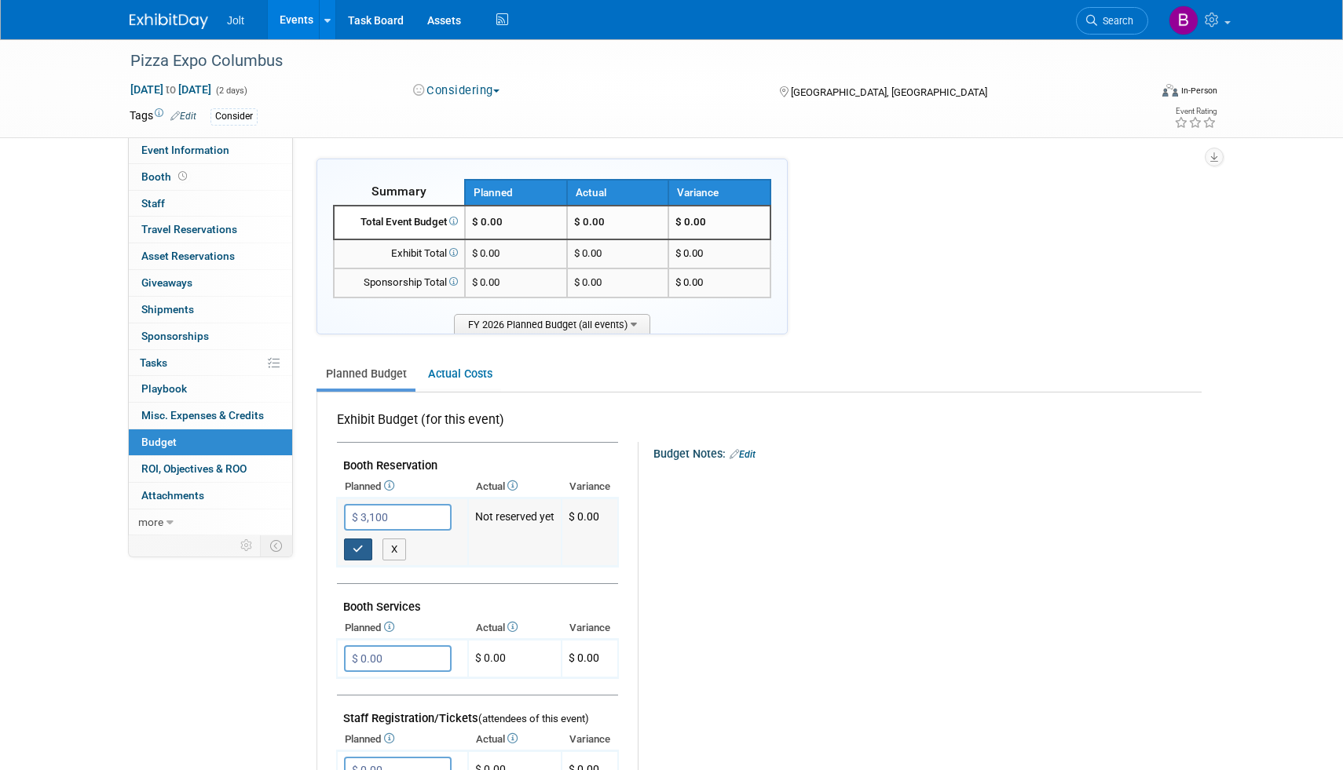
type input "$ 3,100.00"
click at [363, 546] on icon "button" at bounding box center [358, 549] width 11 height 10
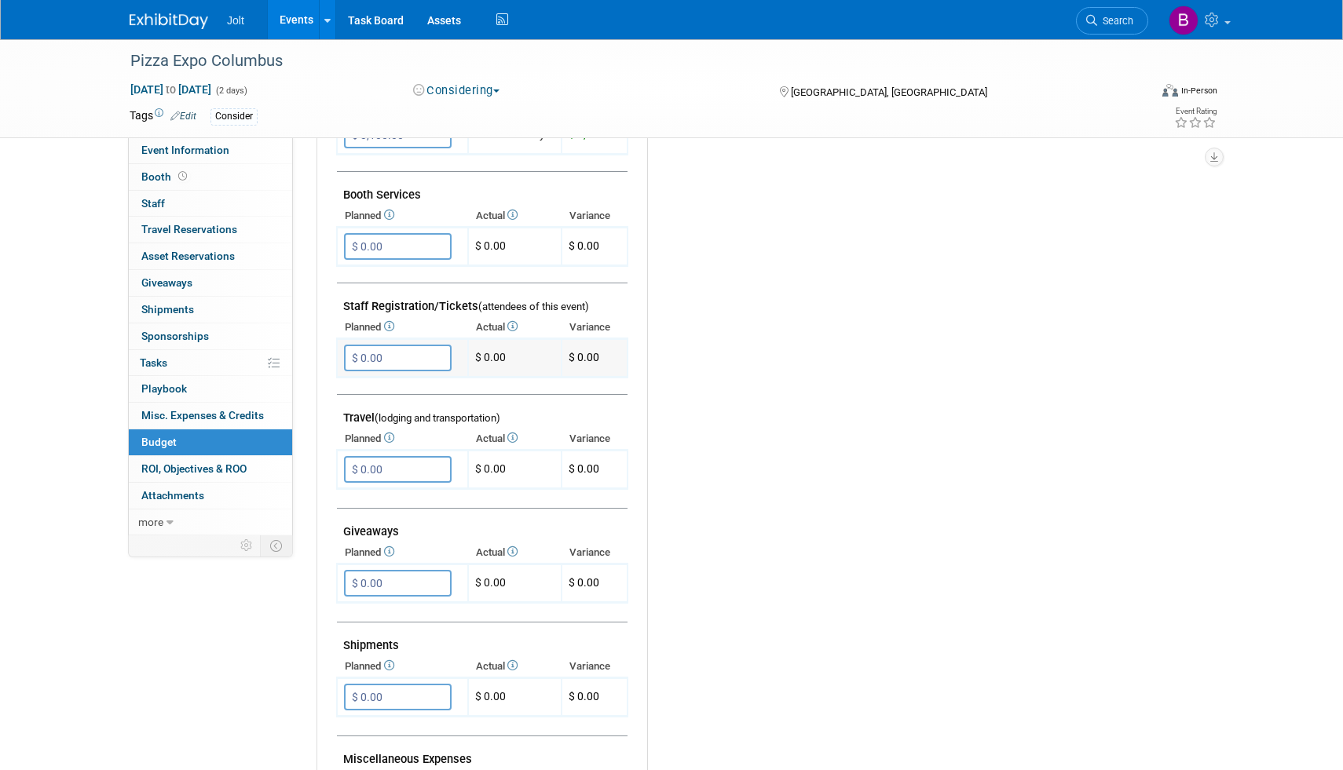
scroll to position [383, 0]
click at [372, 472] on input "$ 0.00" at bounding box center [398, 468] width 108 height 27
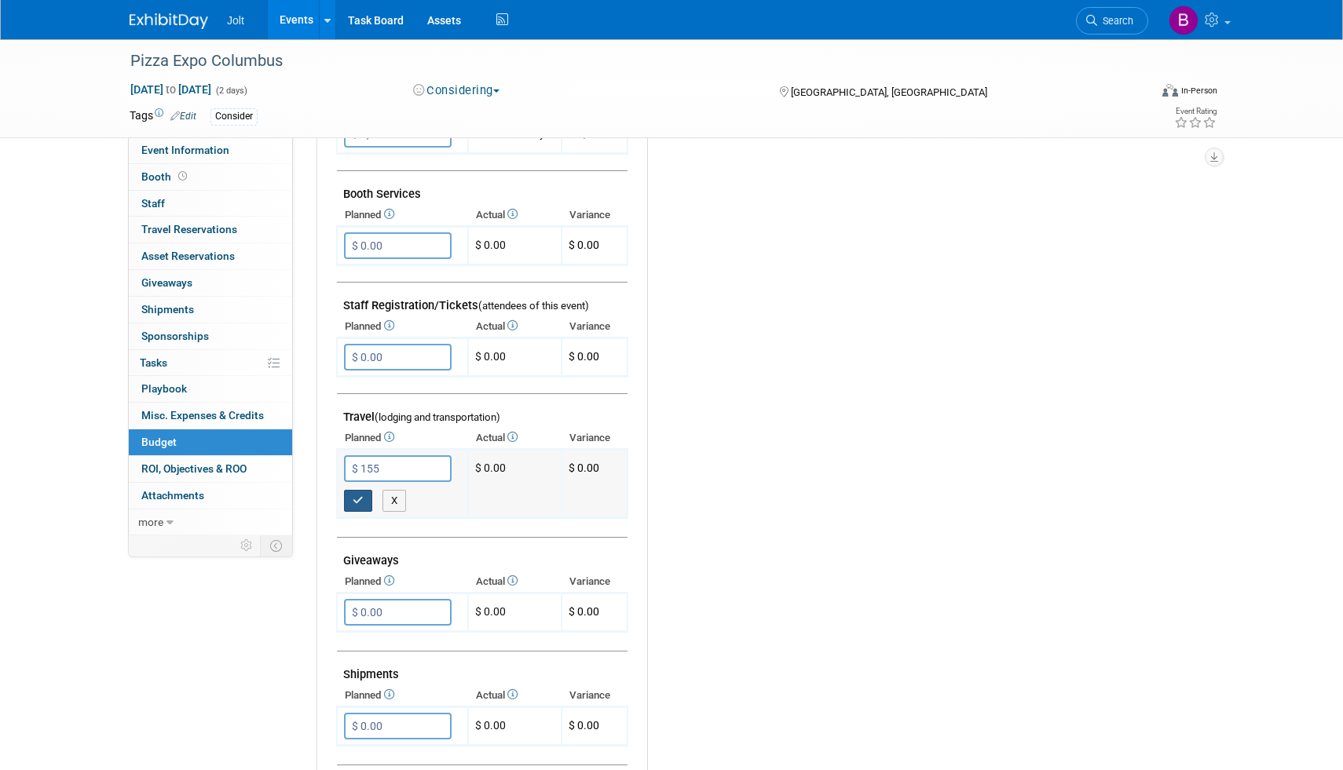
type input "$ 155.00"
click at [360, 504] on icon "button" at bounding box center [358, 500] width 11 height 10
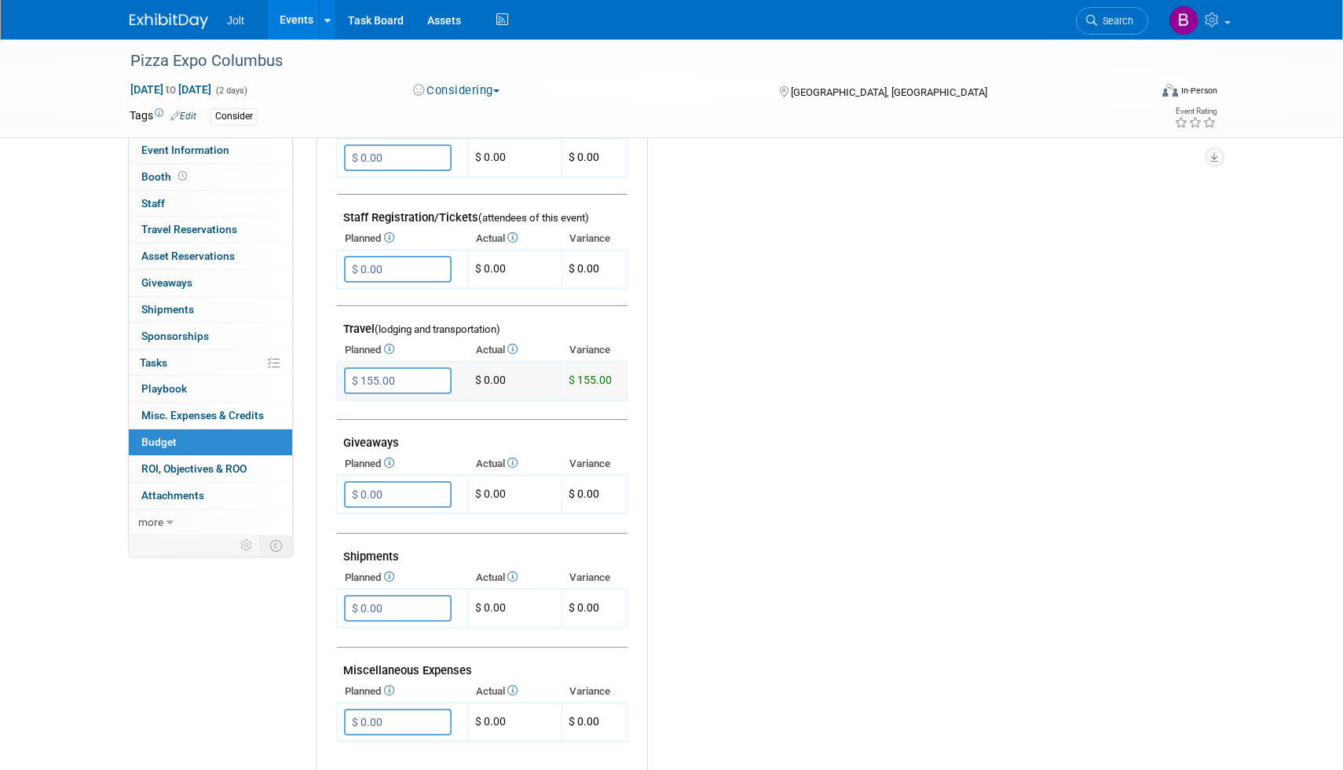
scroll to position [0, 0]
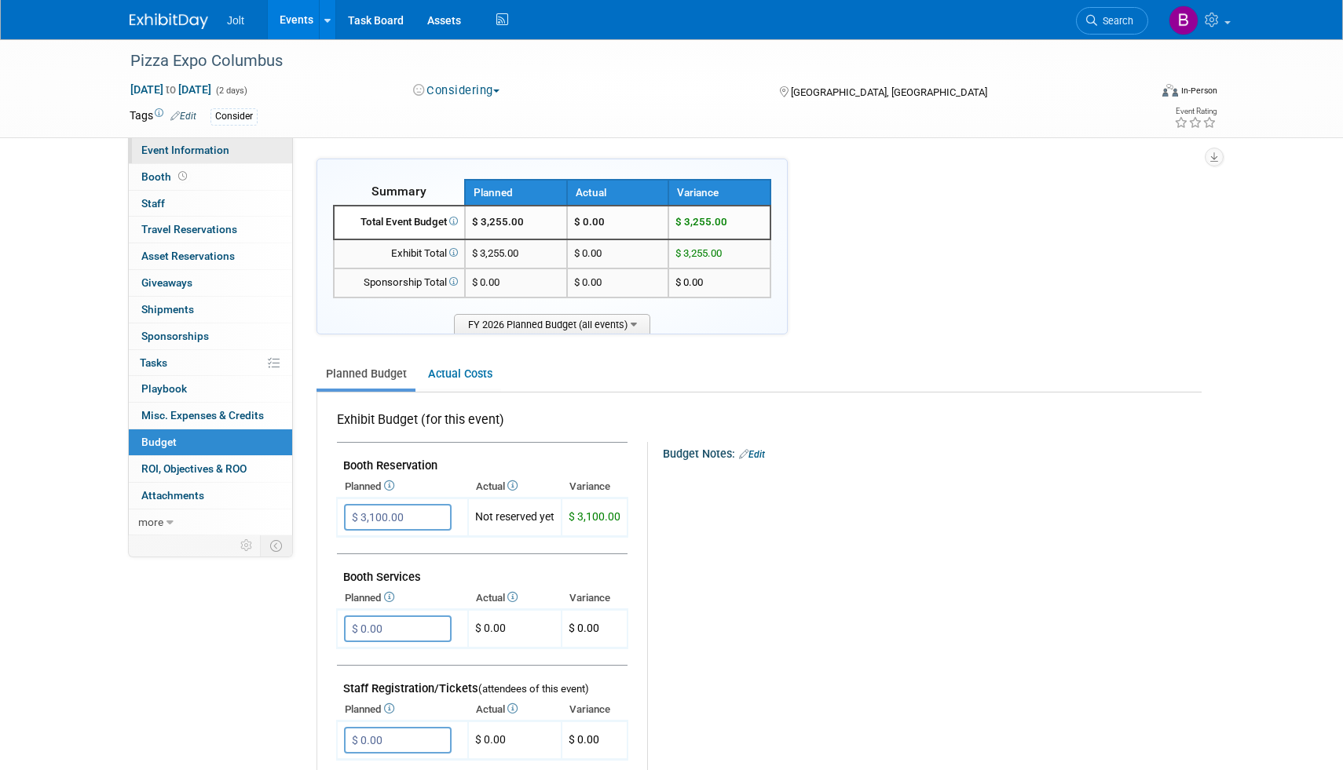
click at [221, 155] on span "Event Information" at bounding box center [185, 150] width 88 height 13
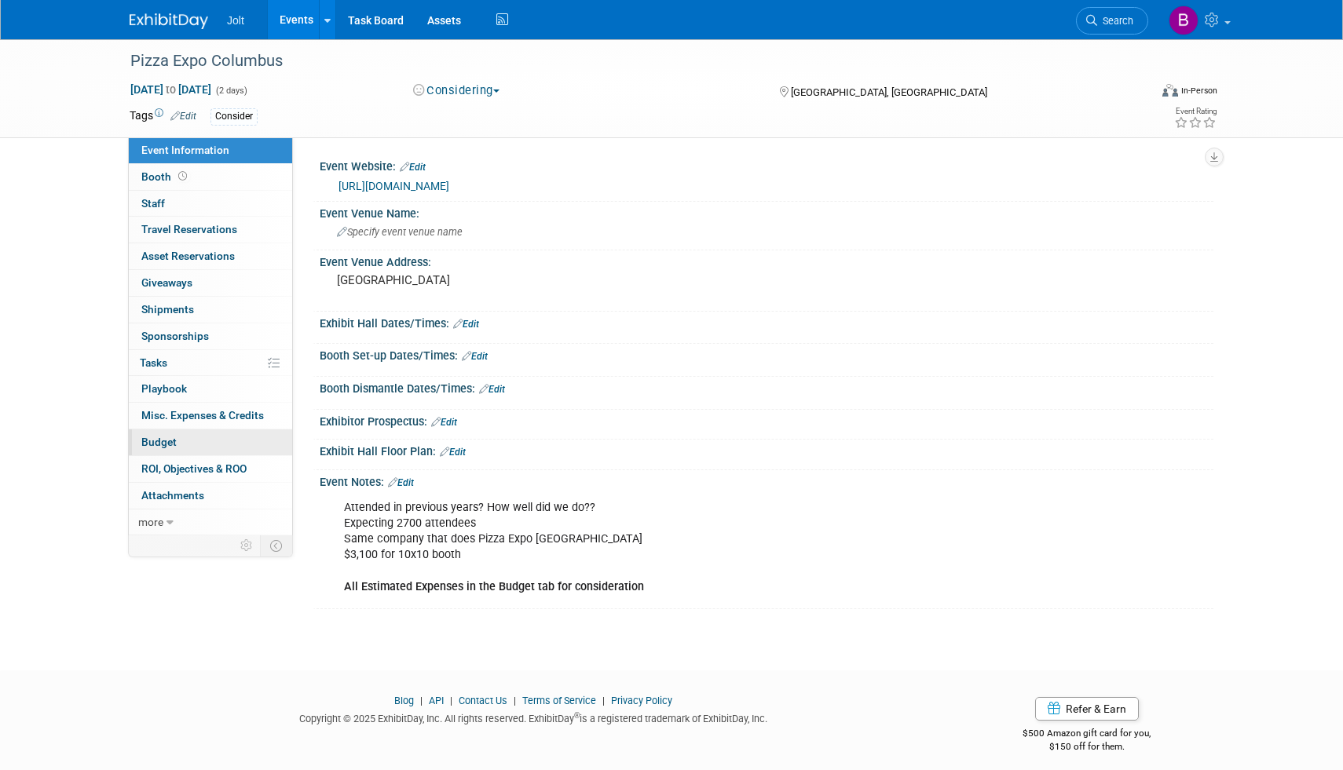
click at [172, 440] on span "Budget" at bounding box center [158, 442] width 35 height 13
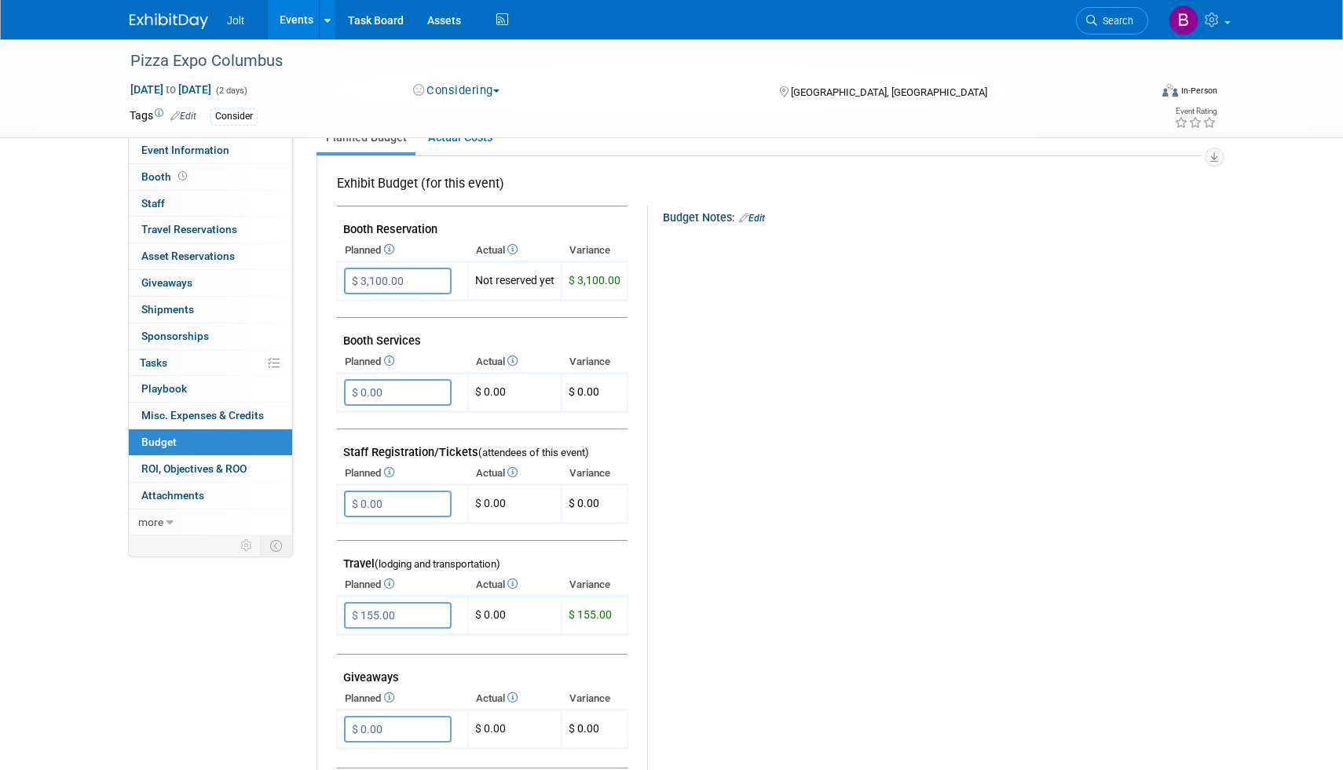
scroll to position [309, 0]
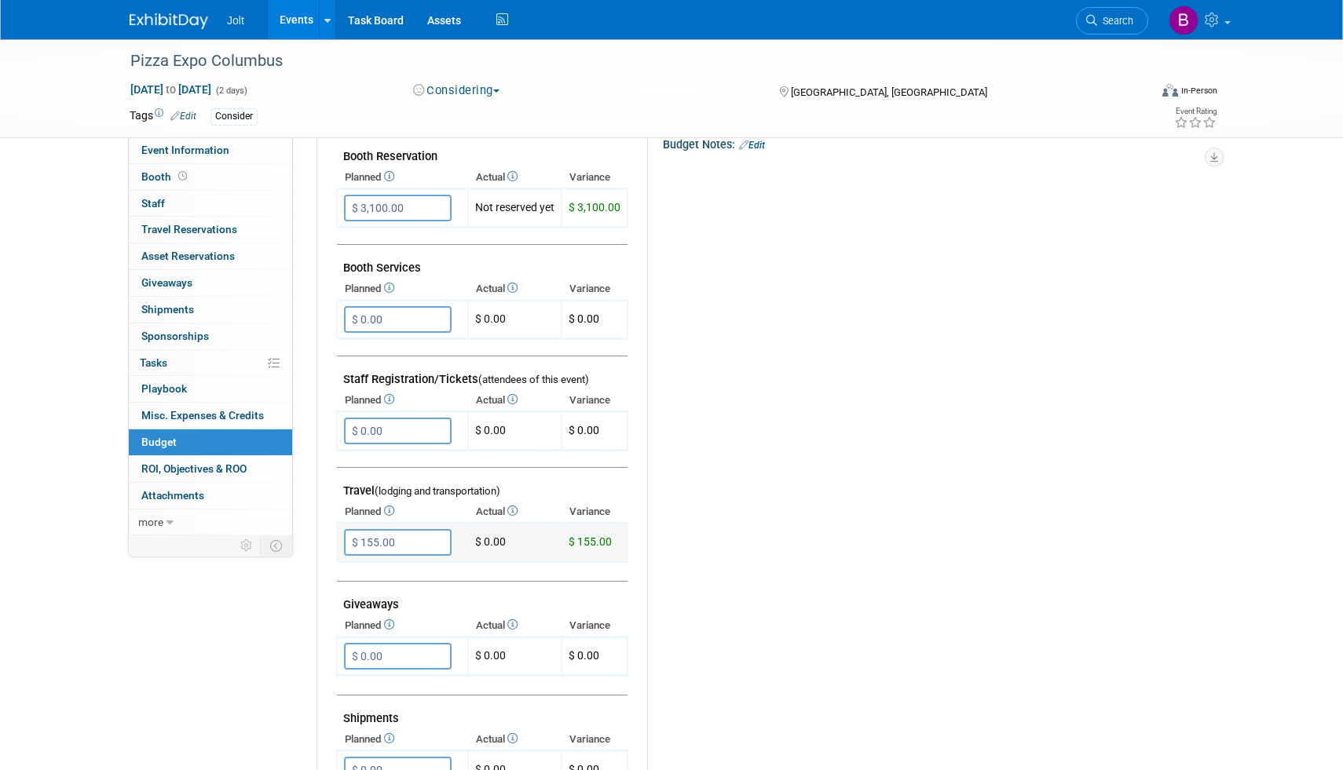
click at [394, 542] on input "$ 155.00" at bounding box center [398, 542] width 108 height 27
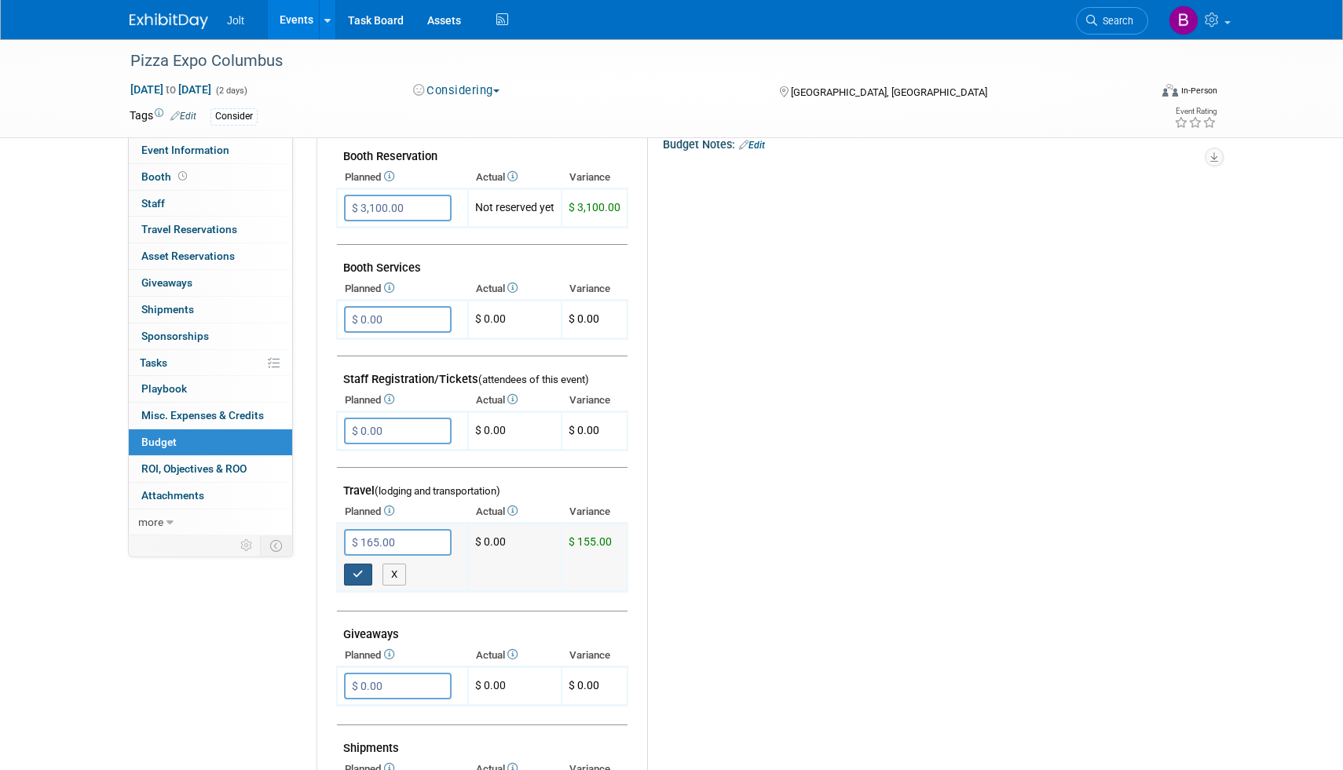
click at [356, 568] on button "button" at bounding box center [358, 575] width 28 height 22
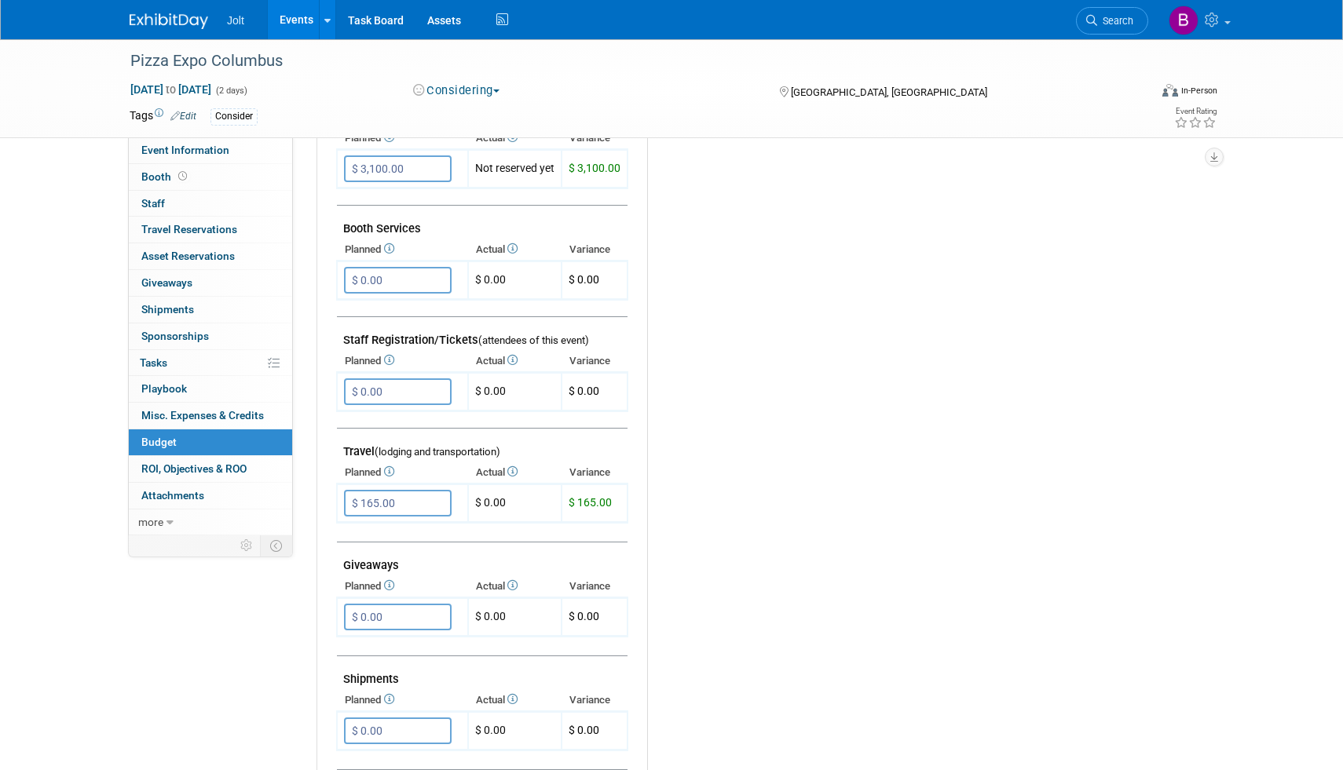
scroll to position [360, 0]
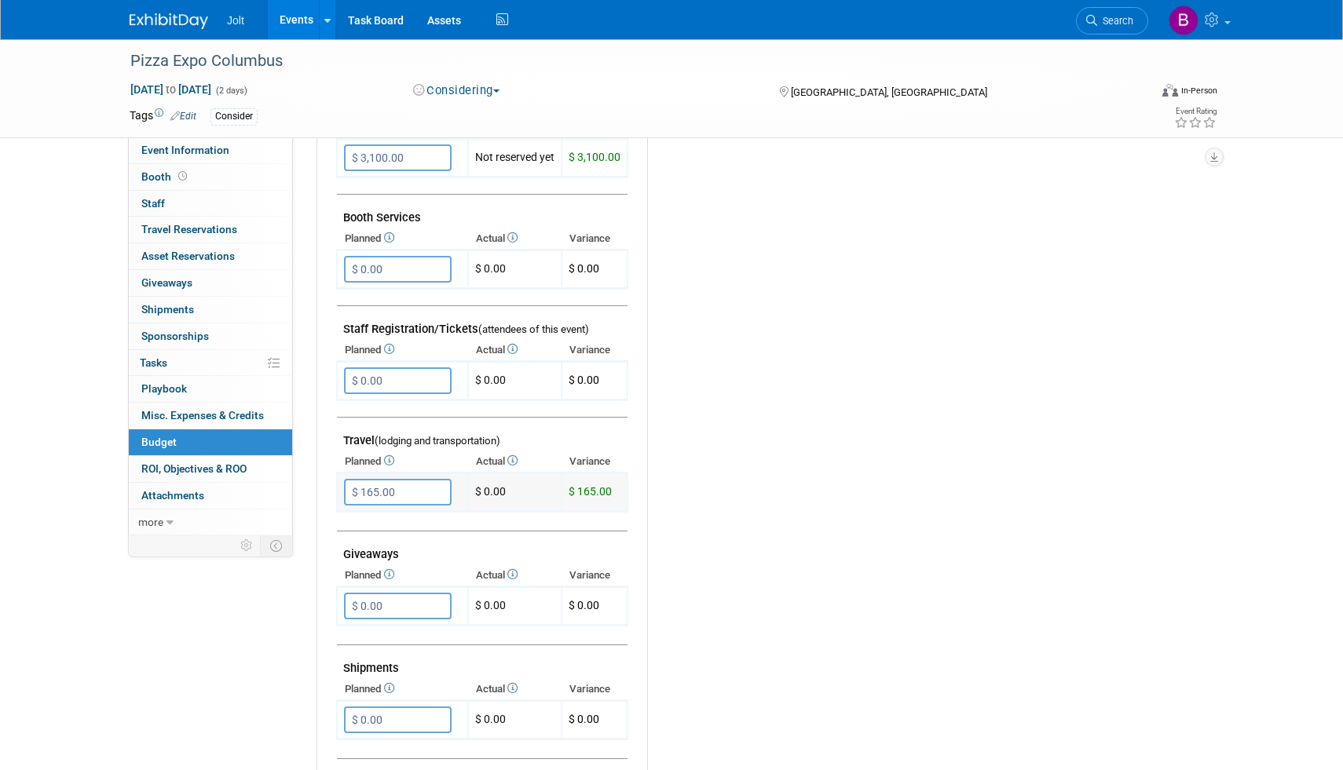
click at [401, 490] on input "$ 165.00" at bounding box center [398, 492] width 108 height 27
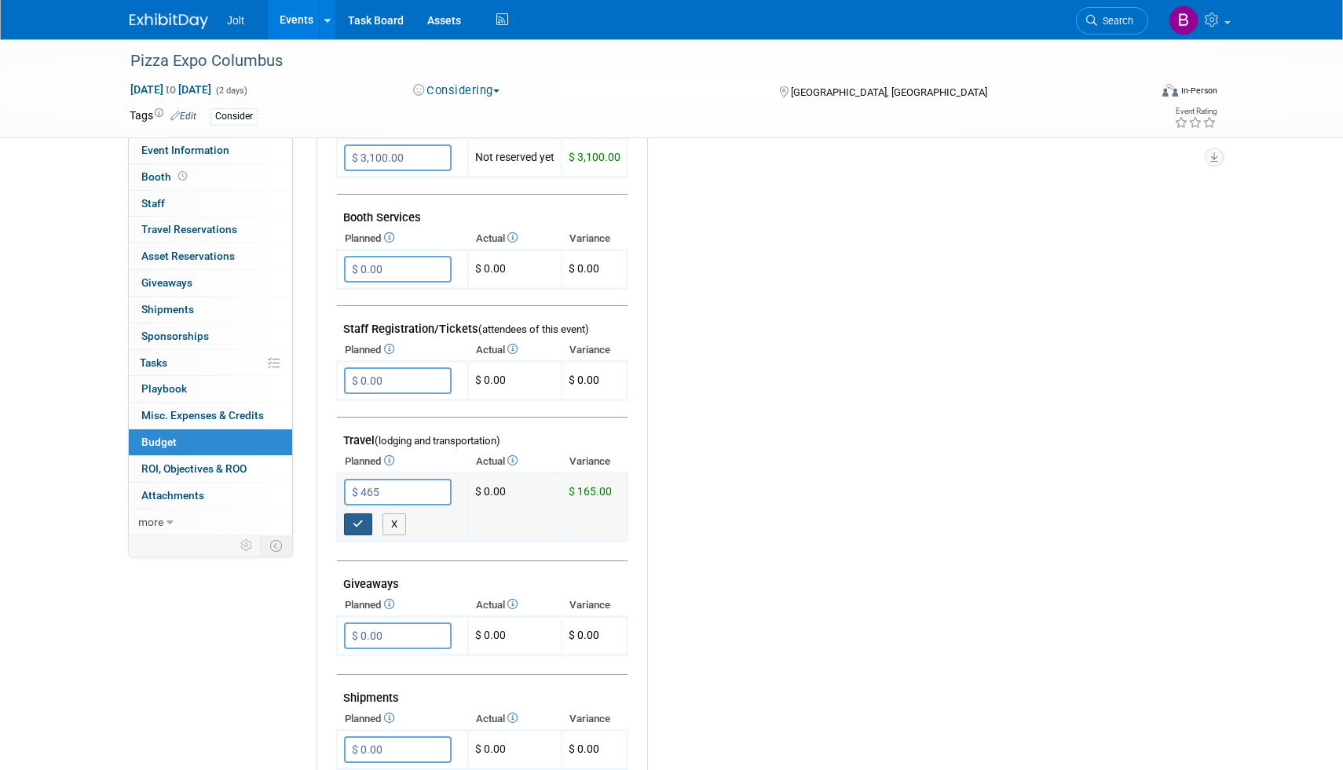
type input "$ 465.00"
click at [367, 527] on button "button" at bounding box center [358, 525] width 28 height 22
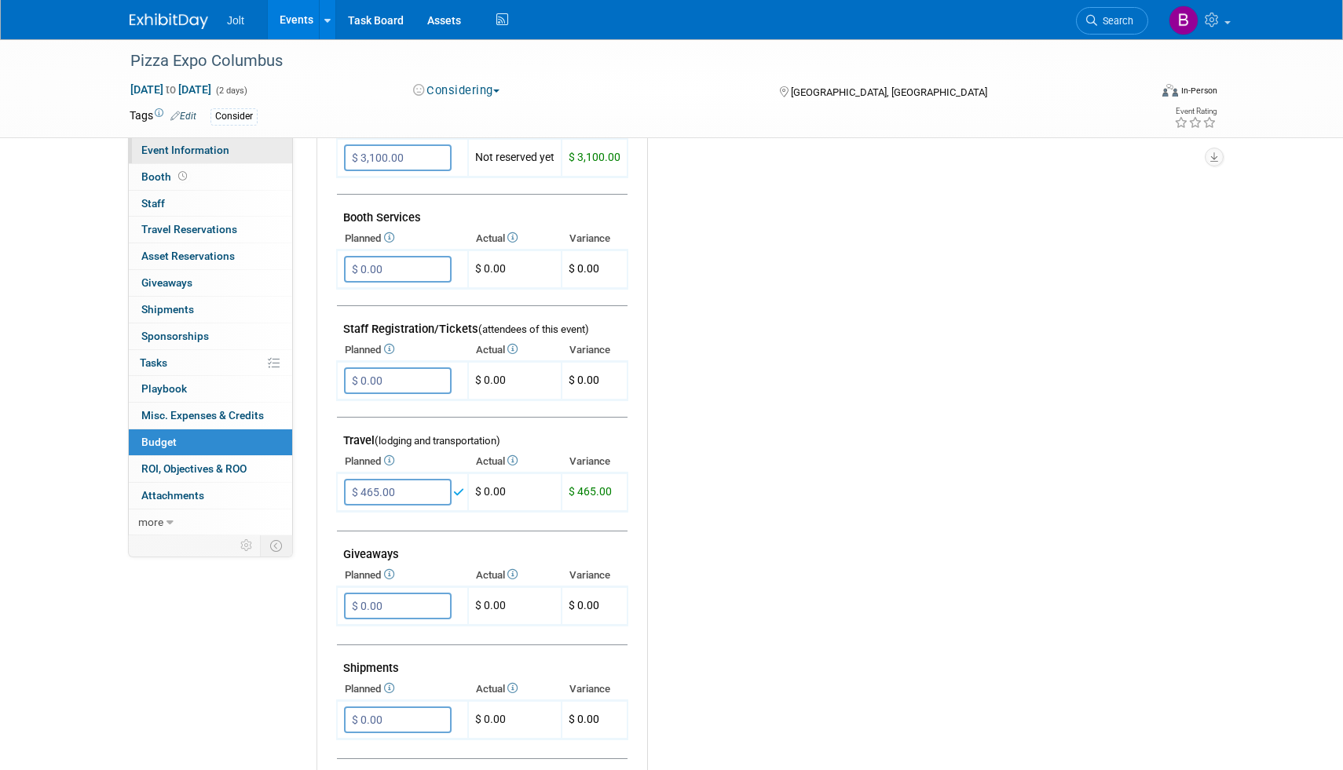
click at [196, 155] on span "Event Information" at bounding box center [185, 150] width 88 height 13
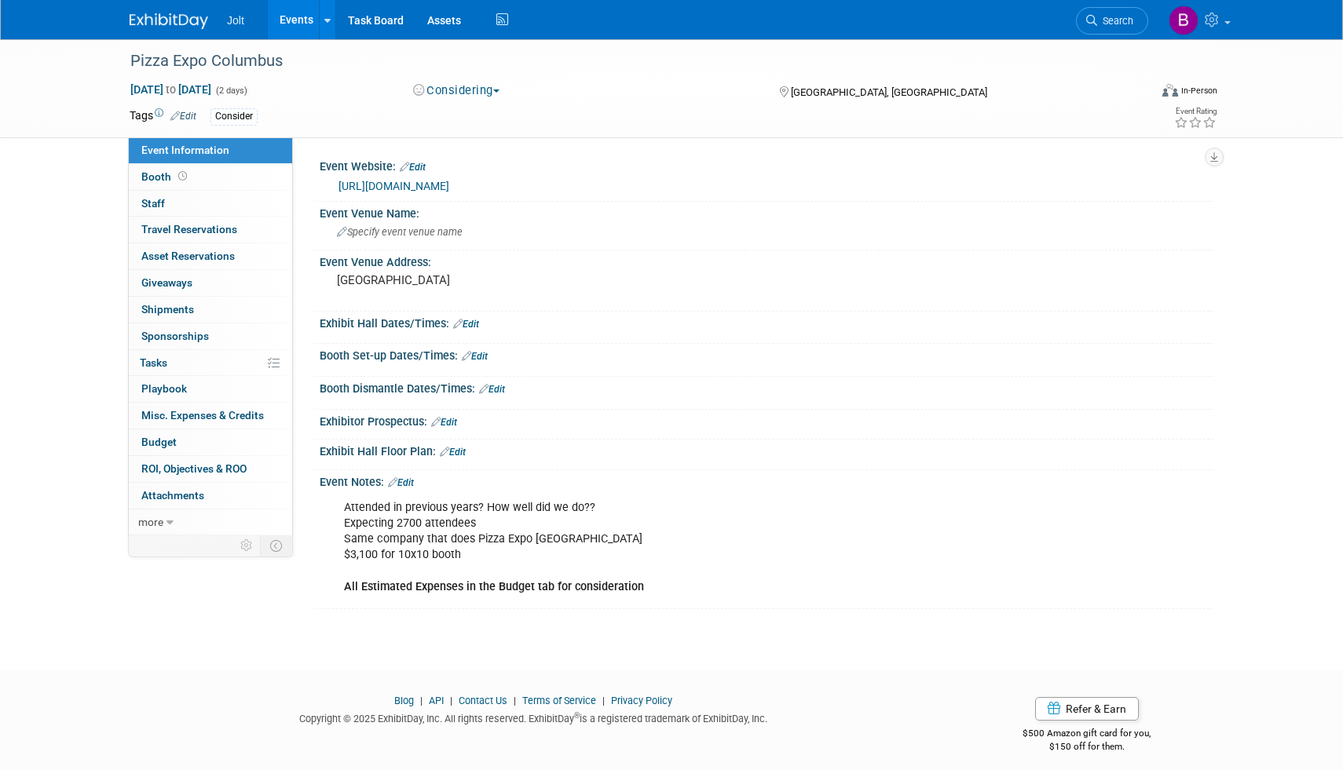
click at [406, 488] on link "Edit" at bounding box center [401, 482] width 26 height 11
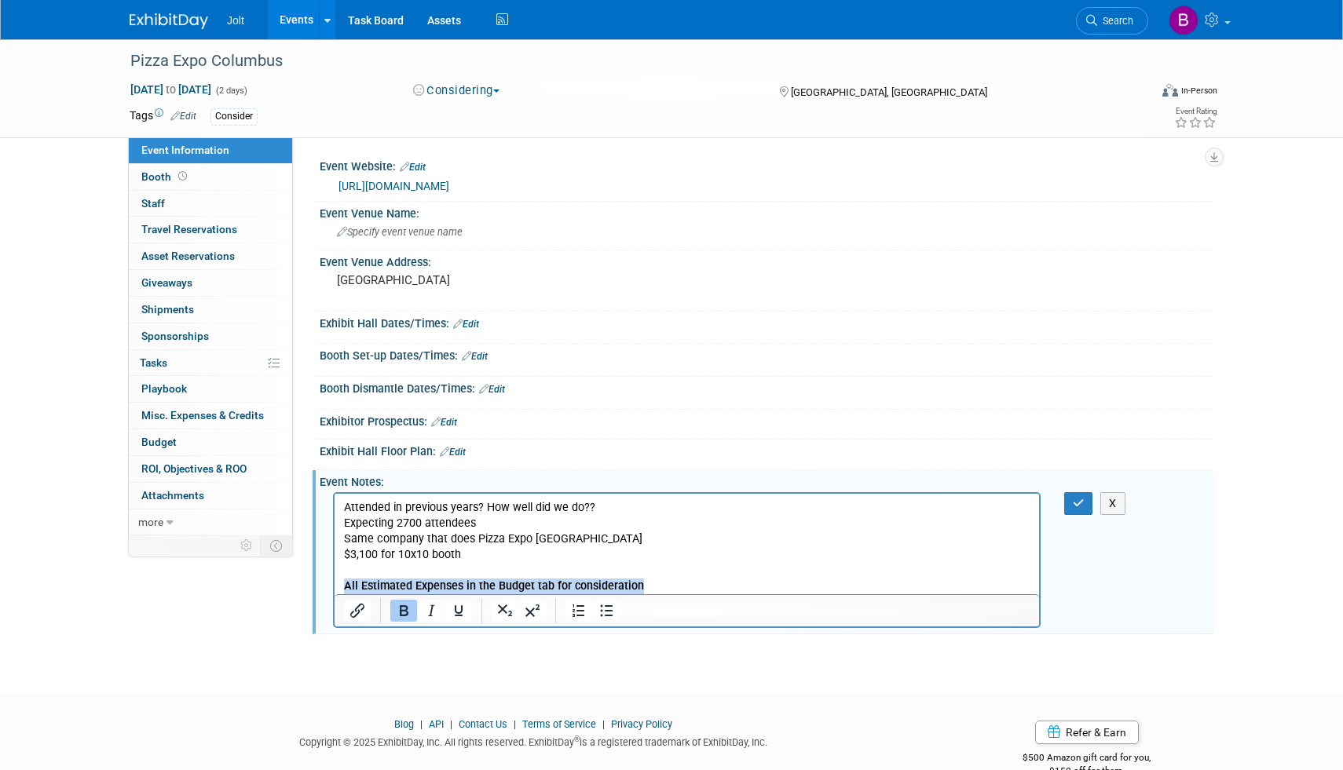
drag, startPoint x: 643, startPoint y: 589, endPoint x: 334, endPoint y: 586, distance: 308.6
click at [334, 586] on html "Attended in previous years? How well did we do?? Expecting 2700 attendees Same …" at bounding box center [686, 544] width 704 height 101
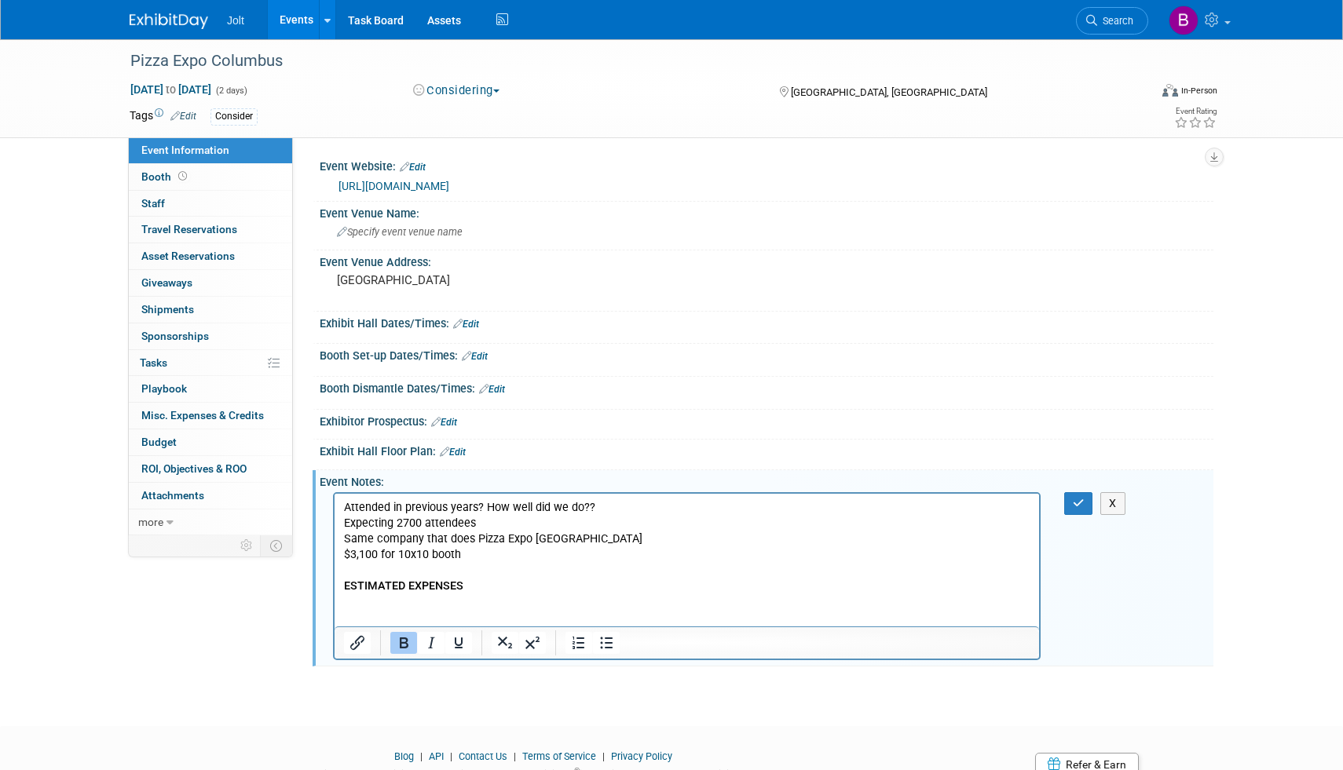
click at [408, 652] on icon "Bold" at bounding box center [403, 643] width 19 height 19
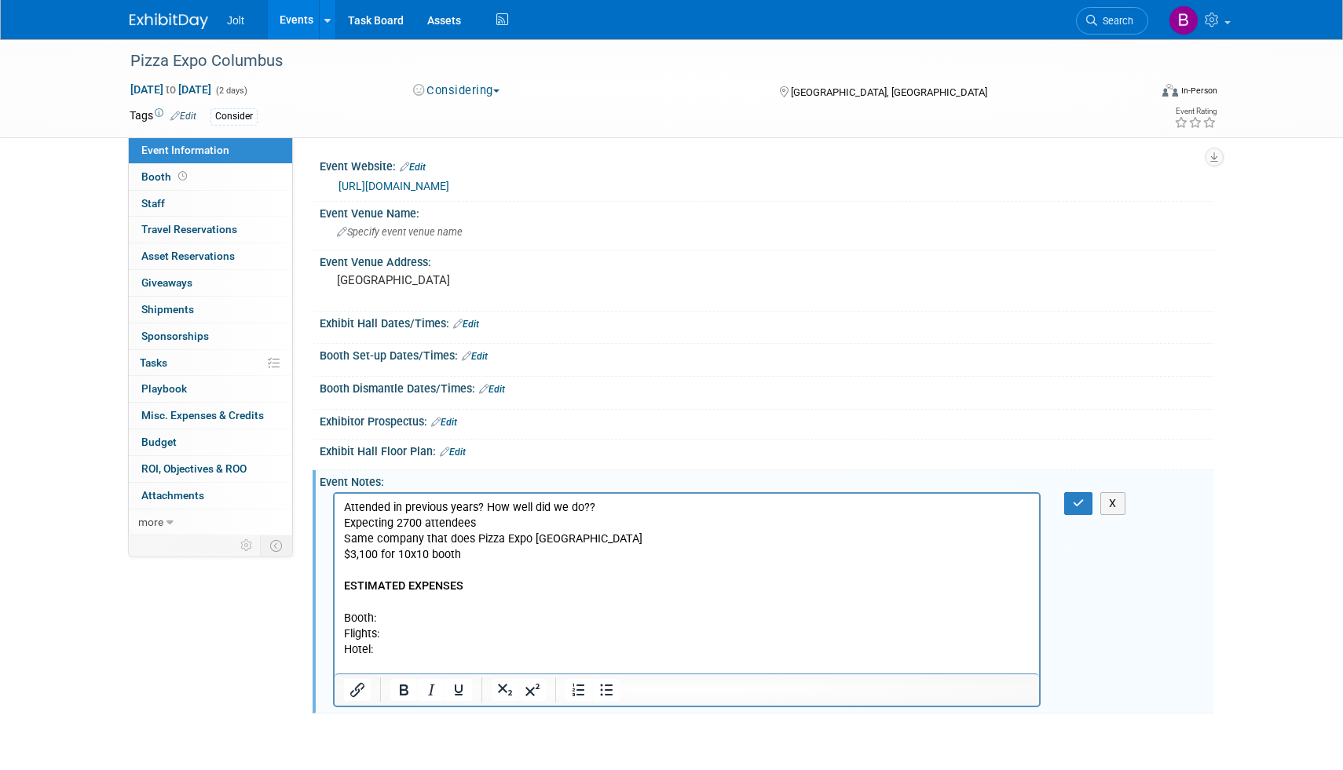
click at [394, 612] on p "Booth:" at bounding box center [687, 619] width 686 height 16
click at [394, 635] on p "Flights:" at bounding box center [687, 635] width 686 height 16
click at [394, 651] on p "Hotel:" at bounding box center [687, 650] width 686 height 16
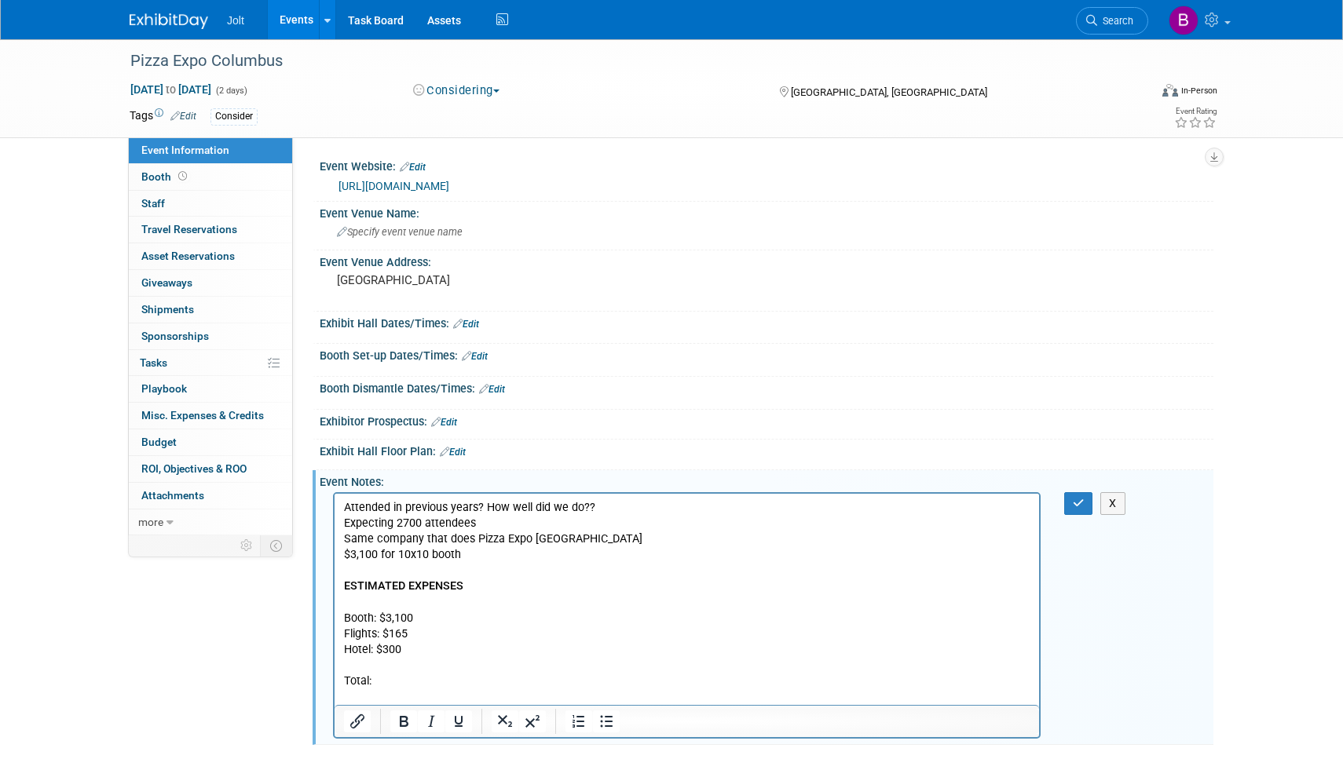
click at [405, 651] on p "Hotel: $300" at bounding box center [687, 650] width 686 height 16
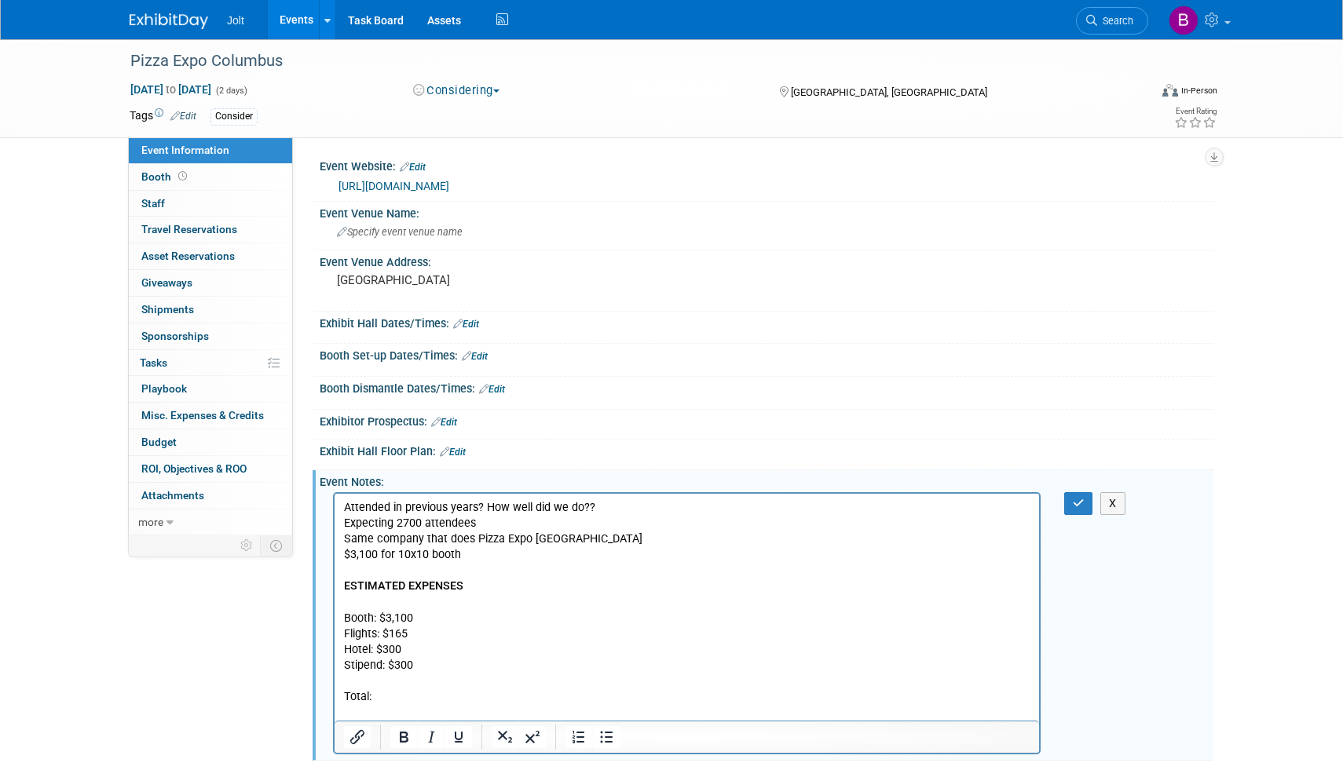
scroll to position [38, 0]
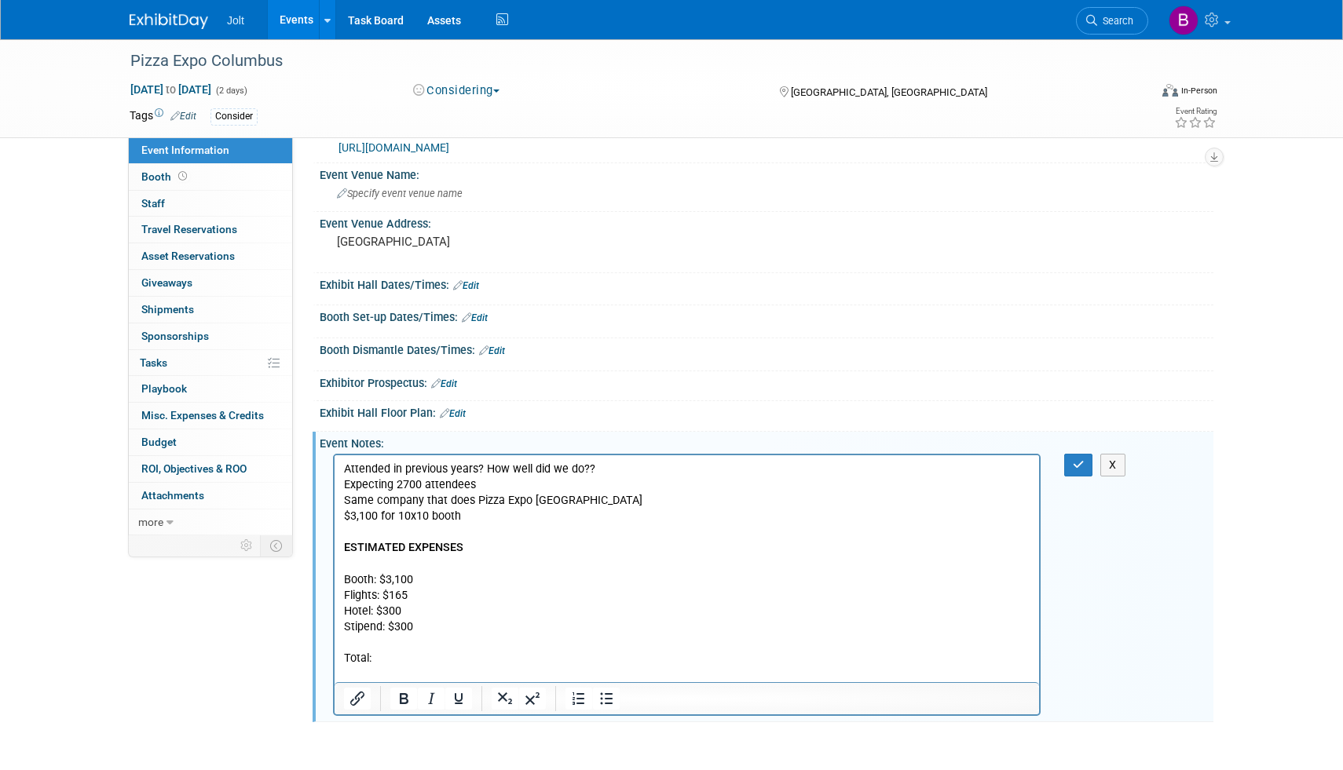
click at [386, 662] on p "Total:" at bounding box center [687, 659] width 686 height 16
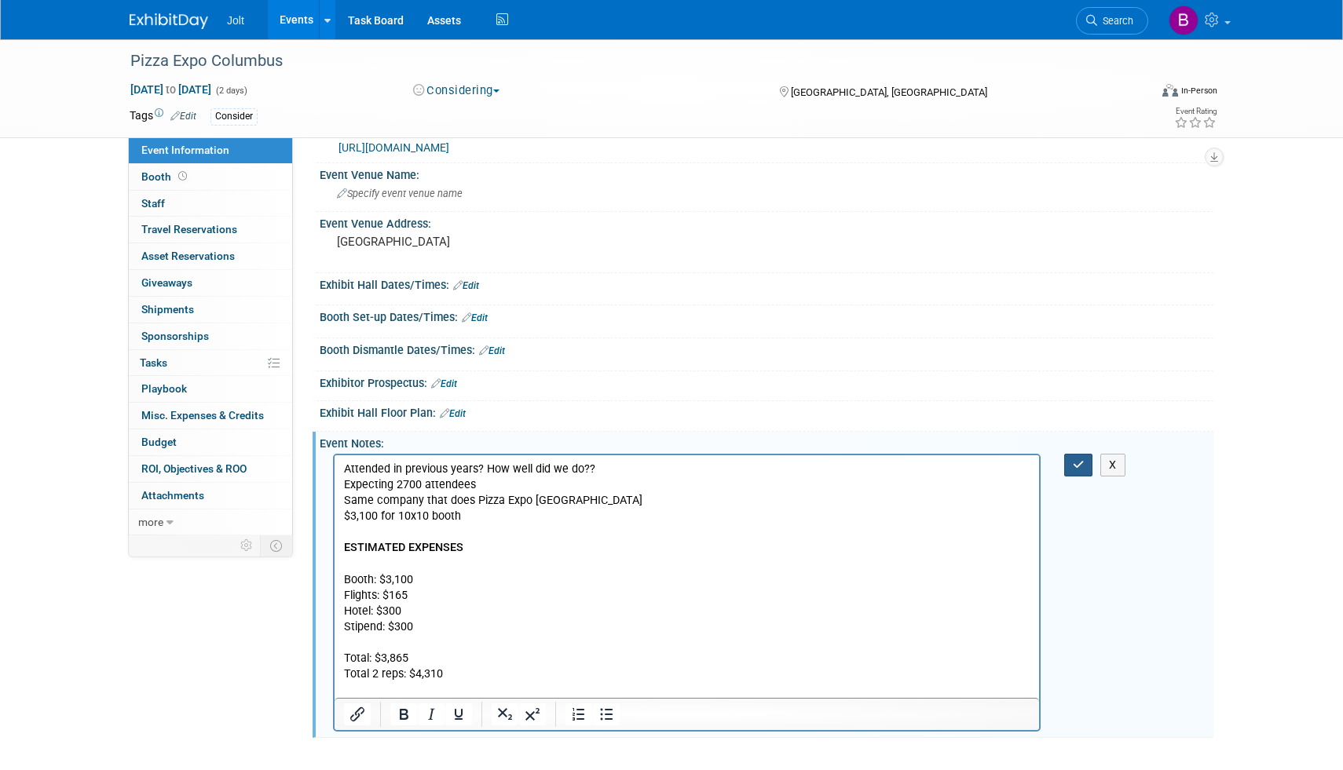
click at [1080, 470] on icon "button" at bounding box center [1079, 464] width 12 height 11
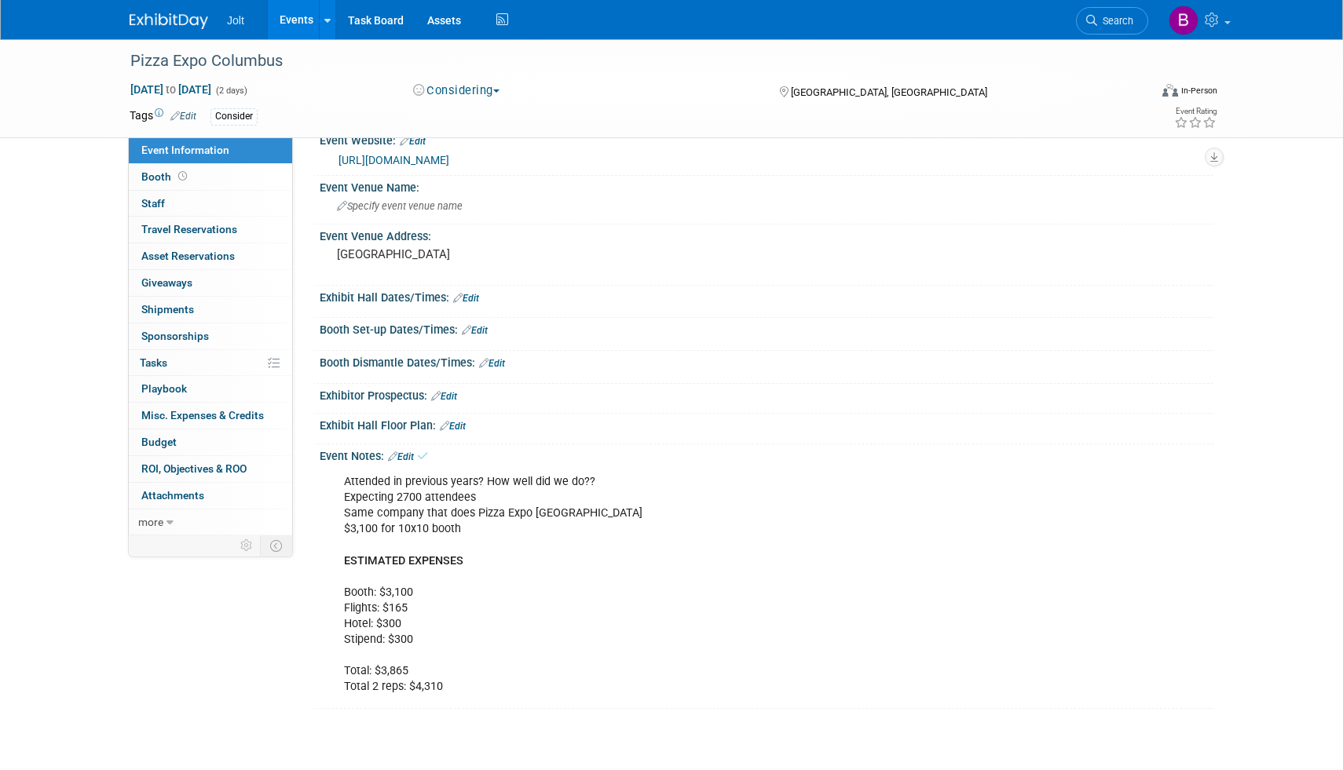
scroll to position [0, 0]
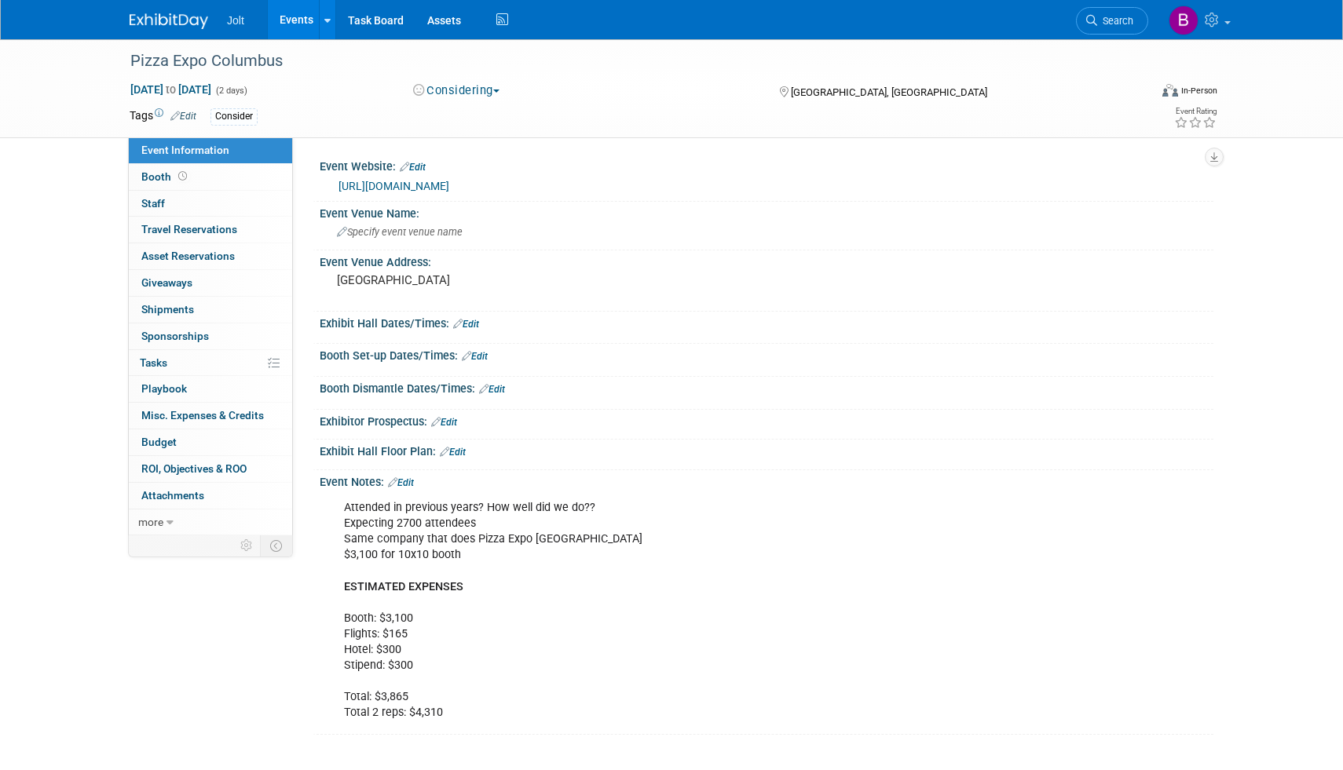
click at [175, 21] on img at bounding box center [169, 21] width 79 height 16
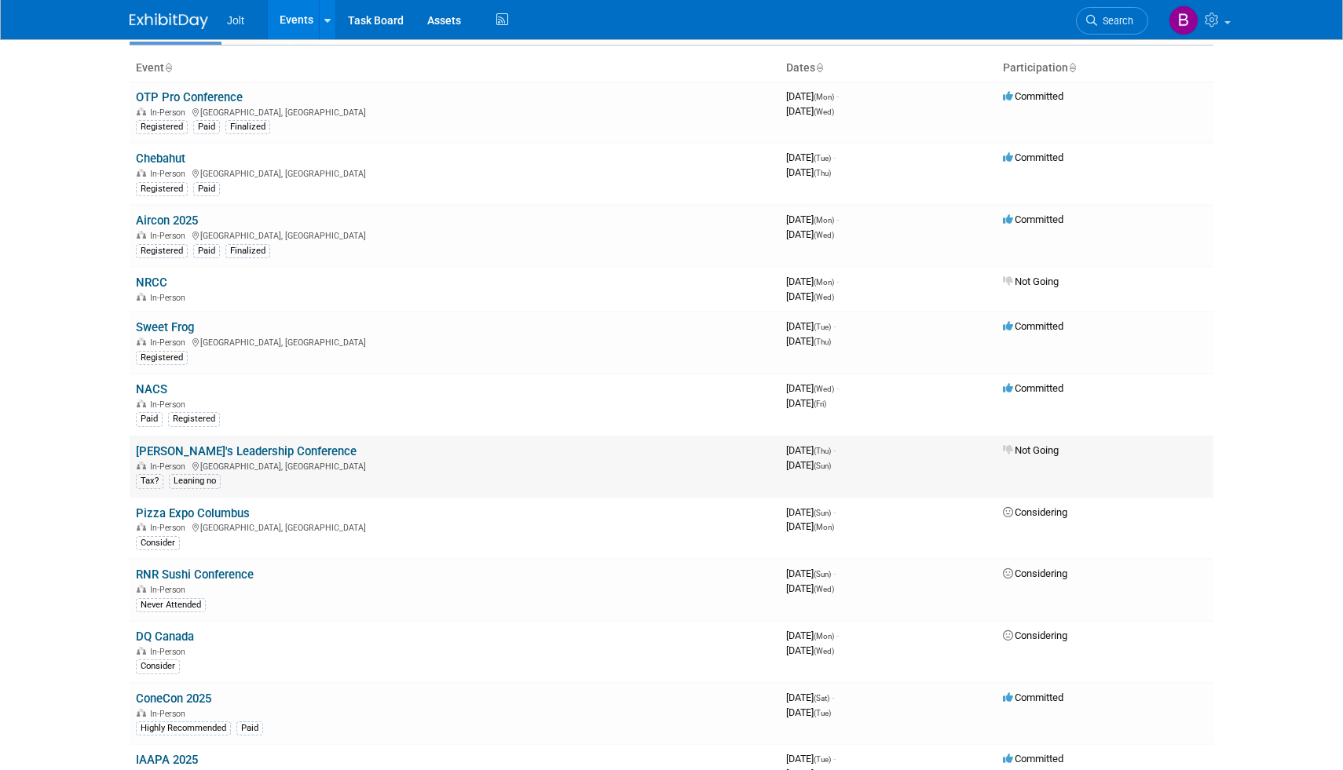
scroll to position [175, 0]
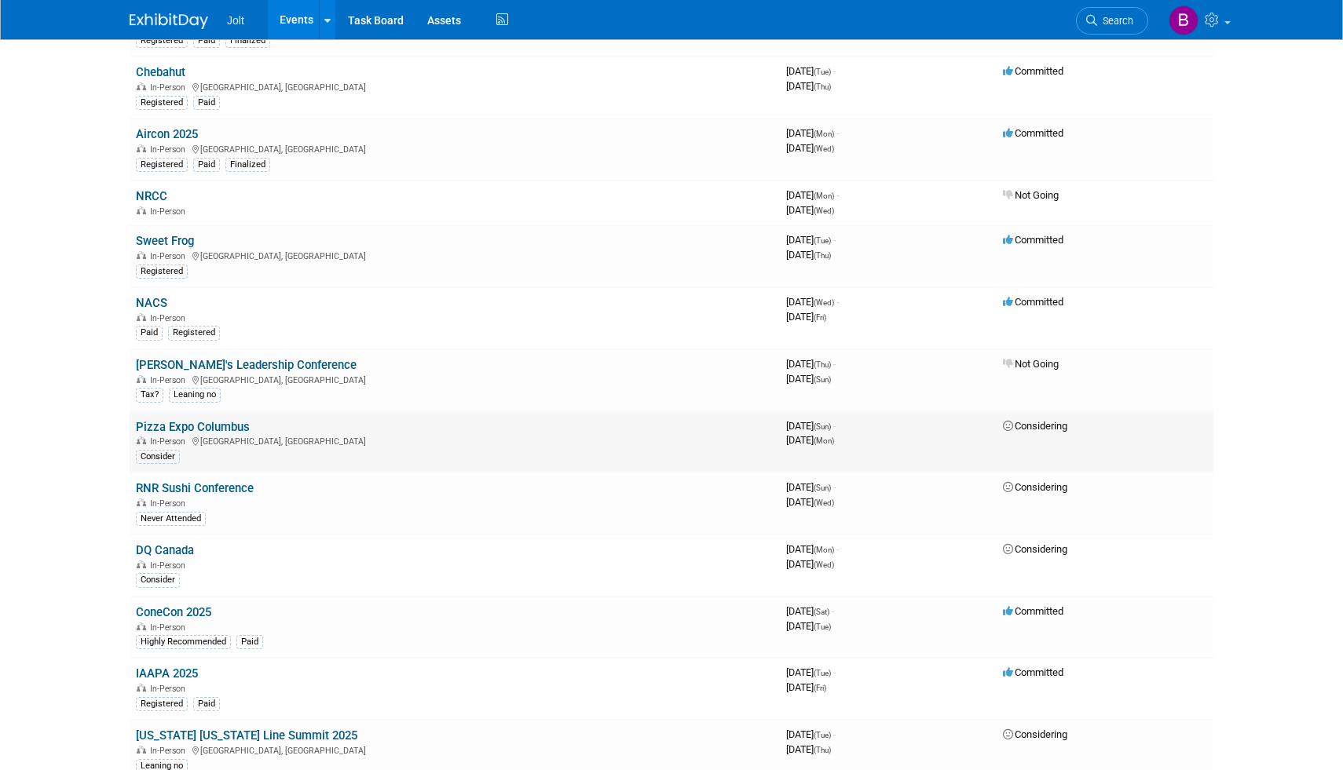
click at [195, 426] on link "Pizza Expo Columbus" at bounding box center [193, 427] width 114 height 14
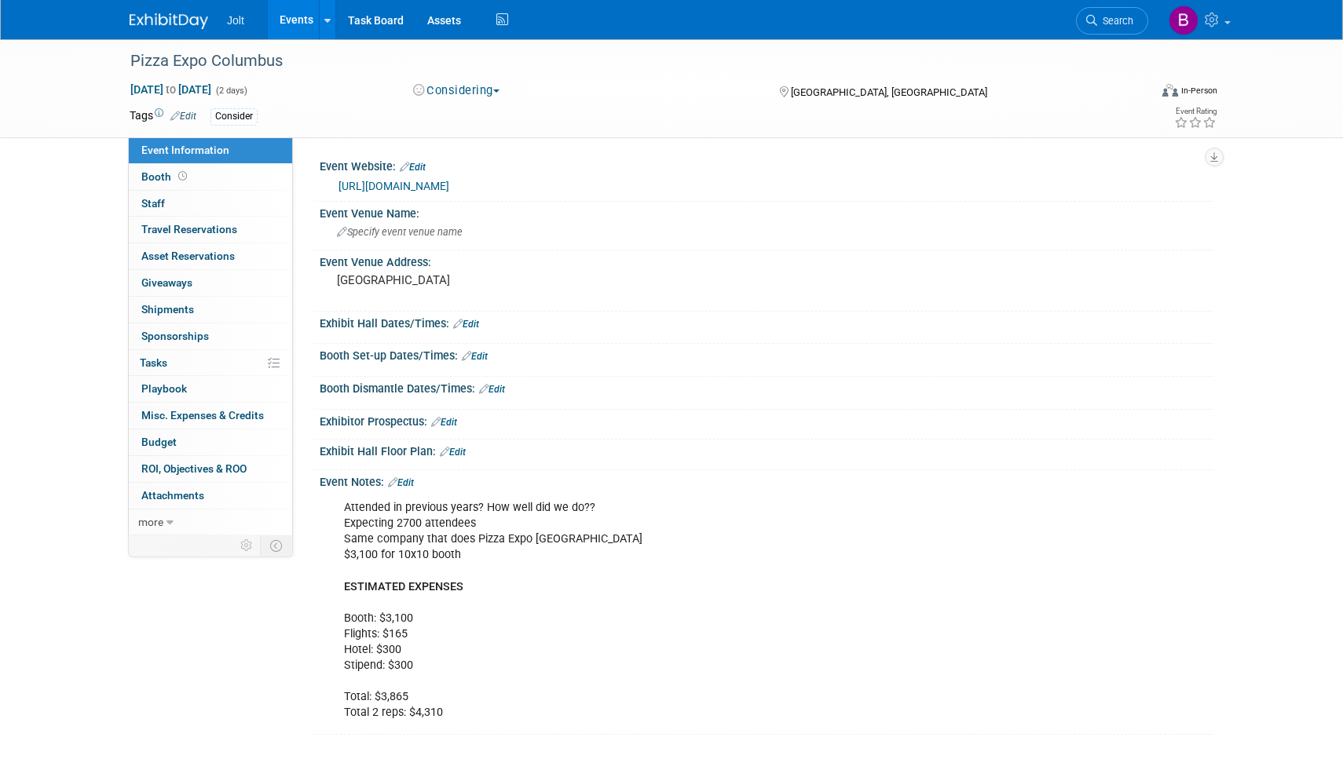
click at [192, 118] on link "Edit" at bounding box center [183, 116] width 26 height 11
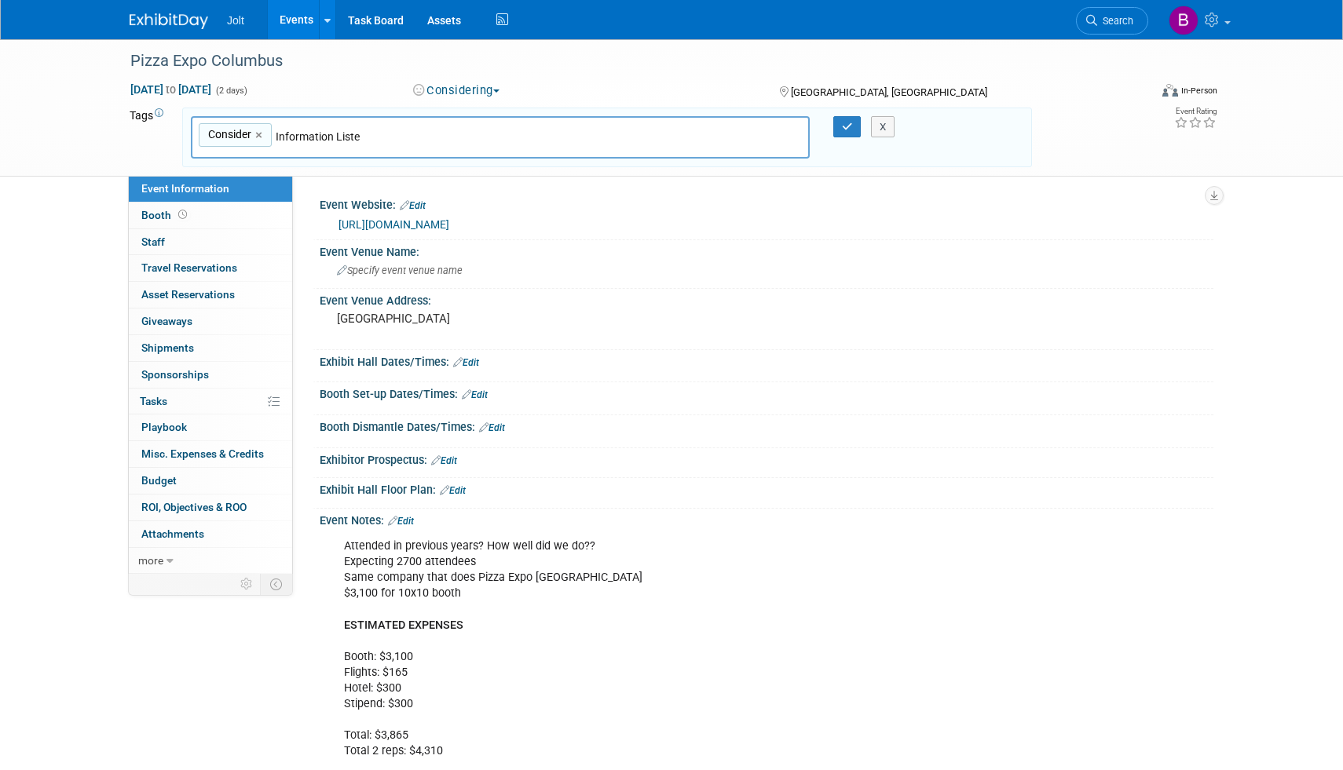
type input "Information Listed"
type input "Consider, Information Listed"
click at [845, 133] on button "button" at bounding box center [847, 127] width 28 height 22
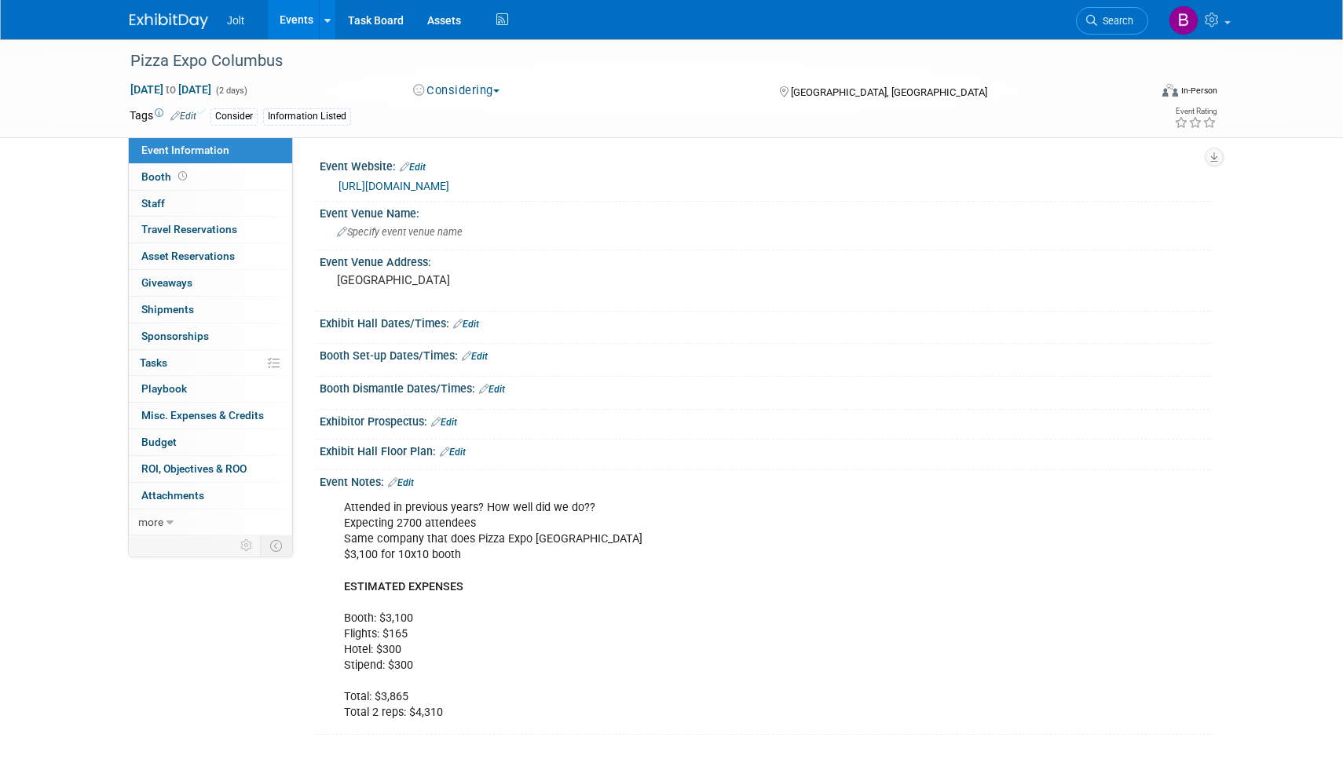
click at [159, 16] on img at bounding box center [169, 21] width 79 height 16
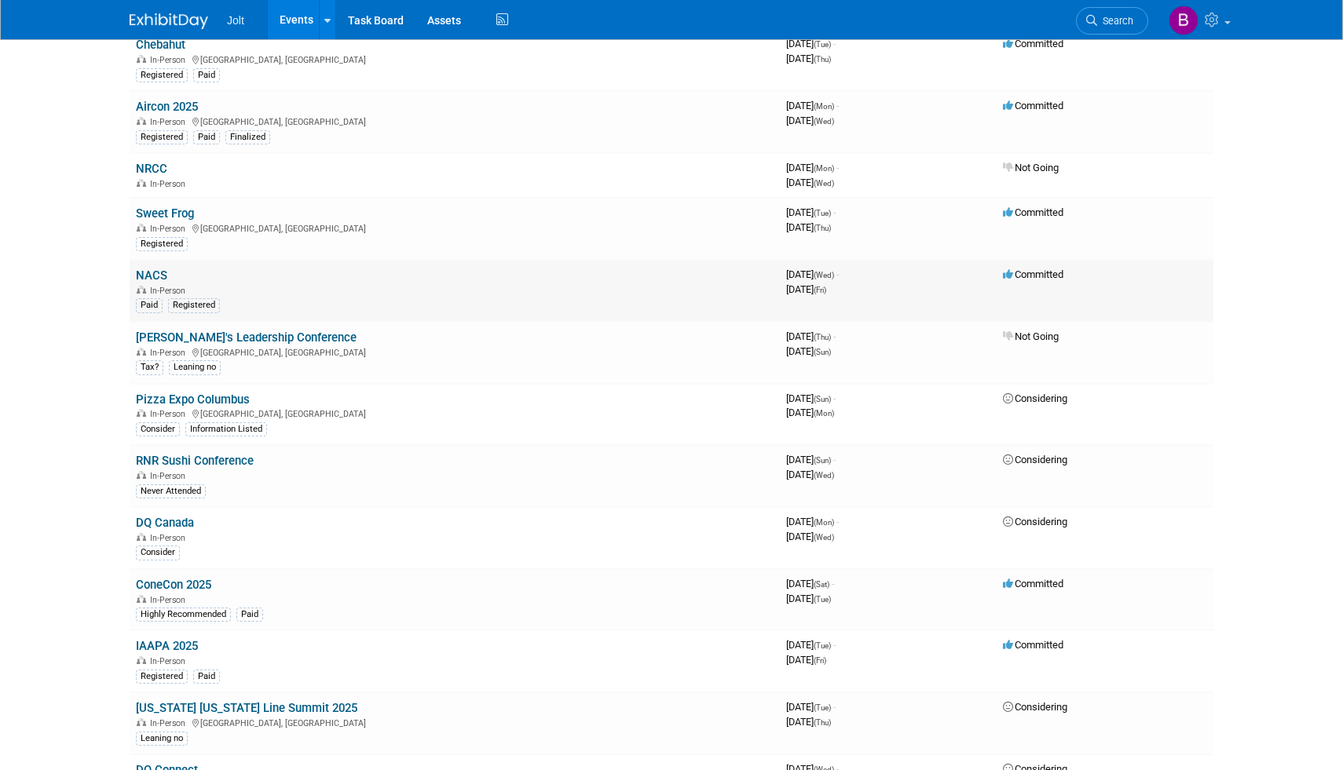
scroll to position [283, 0]
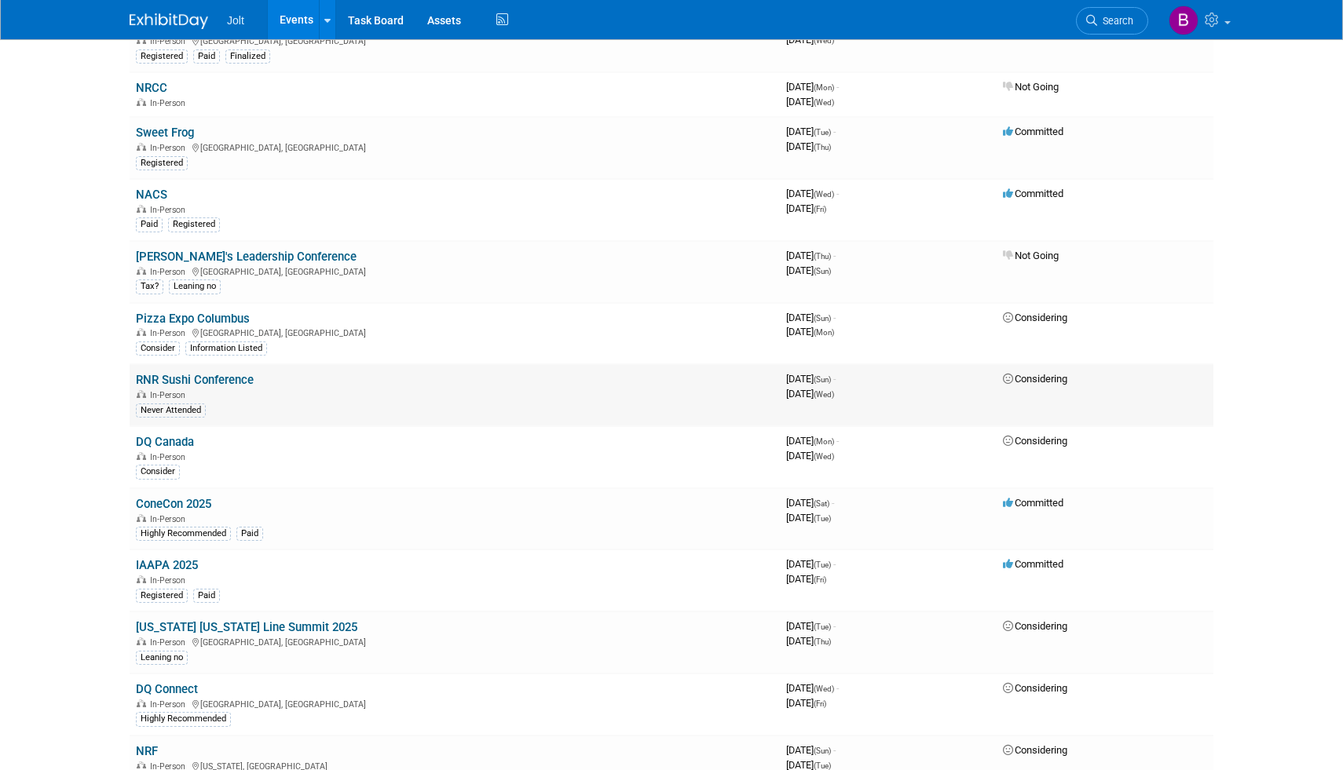
click at [217, 382] on link "RNR Sushi Conference" at bounding box center [195, 380] width 118 height 14
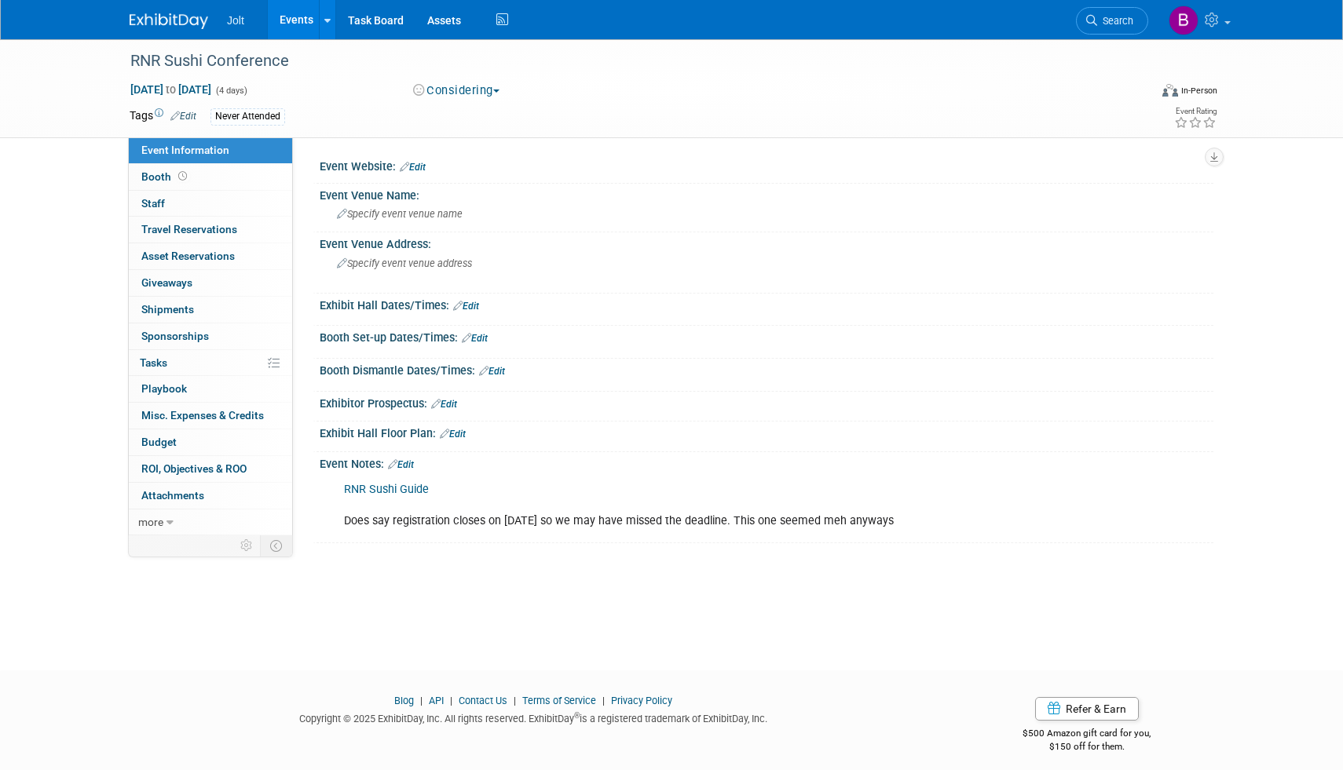
click at [404, 484] on link "RNR Sushi Guide" at bounding box center [386, 489] width 85 height 13
click at [409, 462] on link "Edit" at bounding box center [401, 464] width 26 height 11
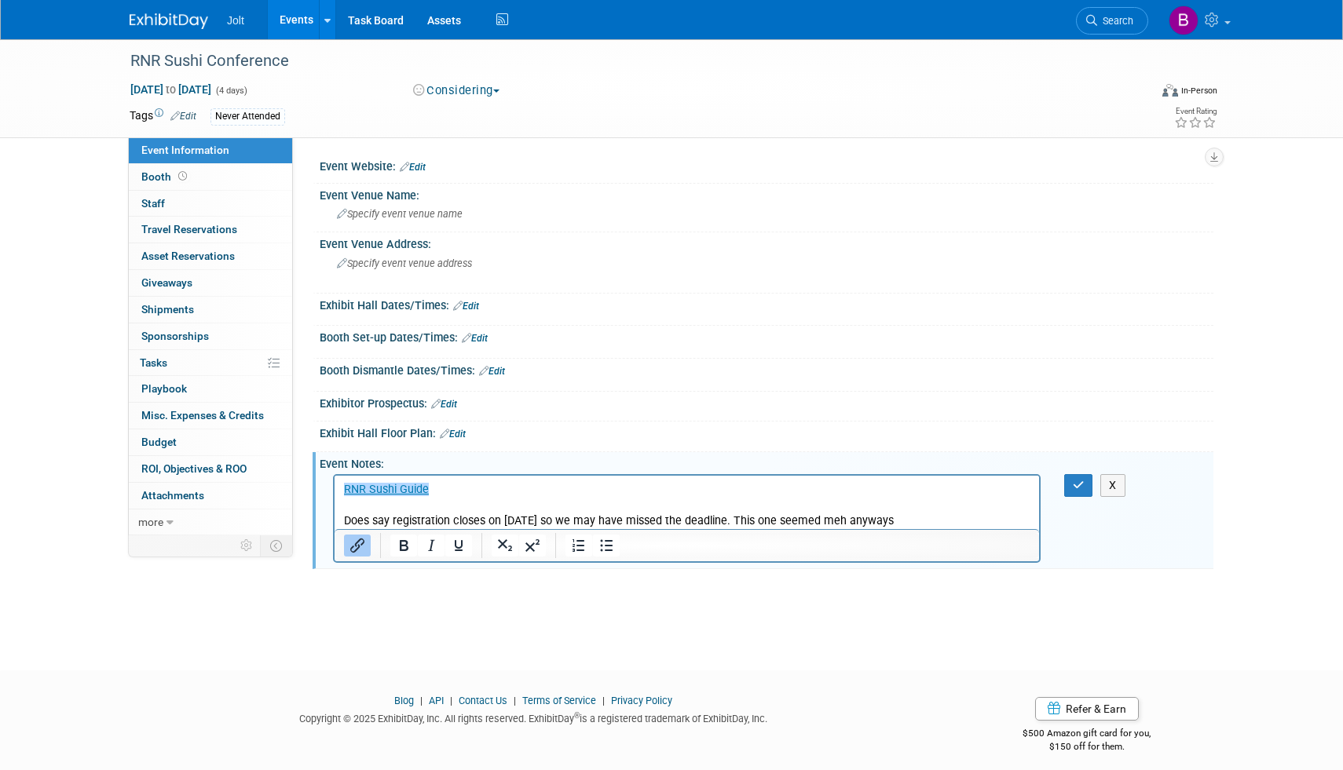
click at [884, 519] on p "﻿RNR Sushi Guide Does say registration closes on July 1 so we may have missed t…" at bounding box center [687, 505] width 686 height 47
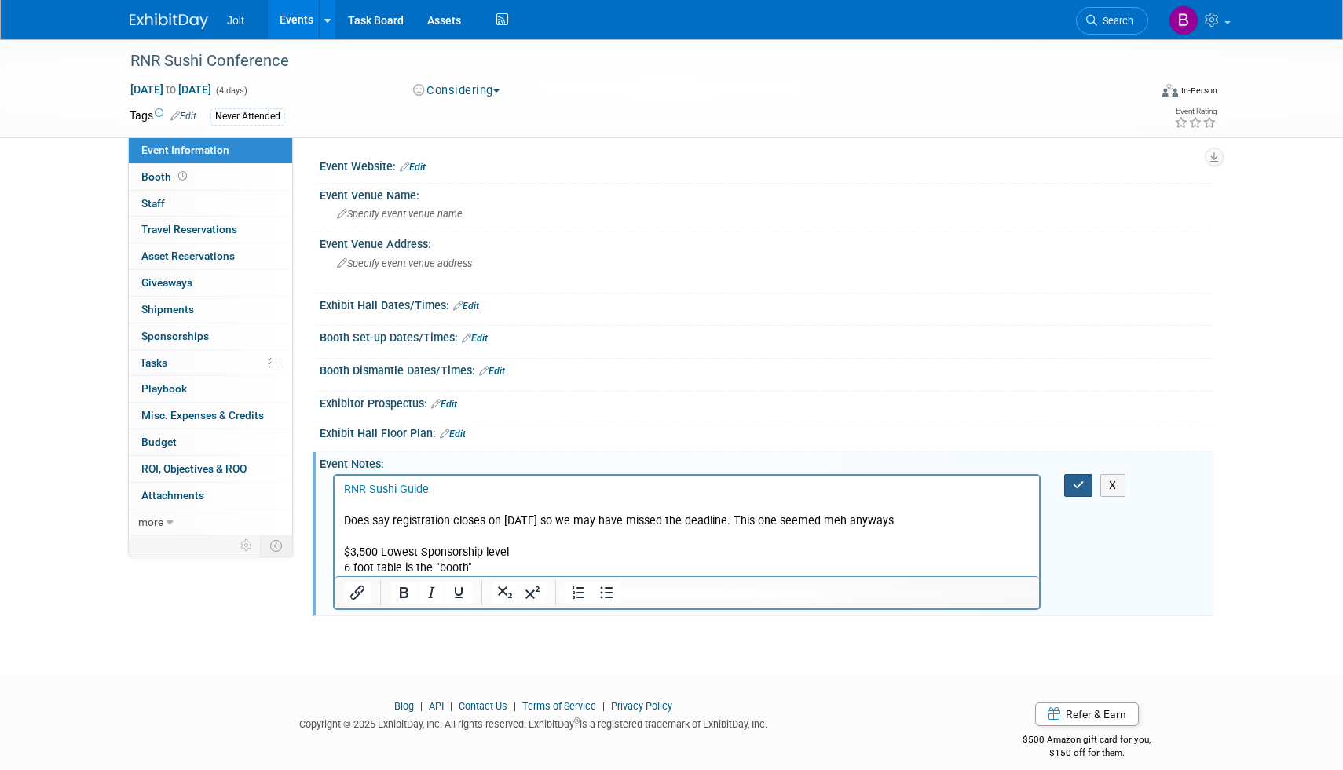
click at [1084, 488] on button "button" at bounding box center [1078, 485] width 29 height 23
click at [409, 269] on span "Specify event venue address" at bounding box center [404, 264] width 135 height 12
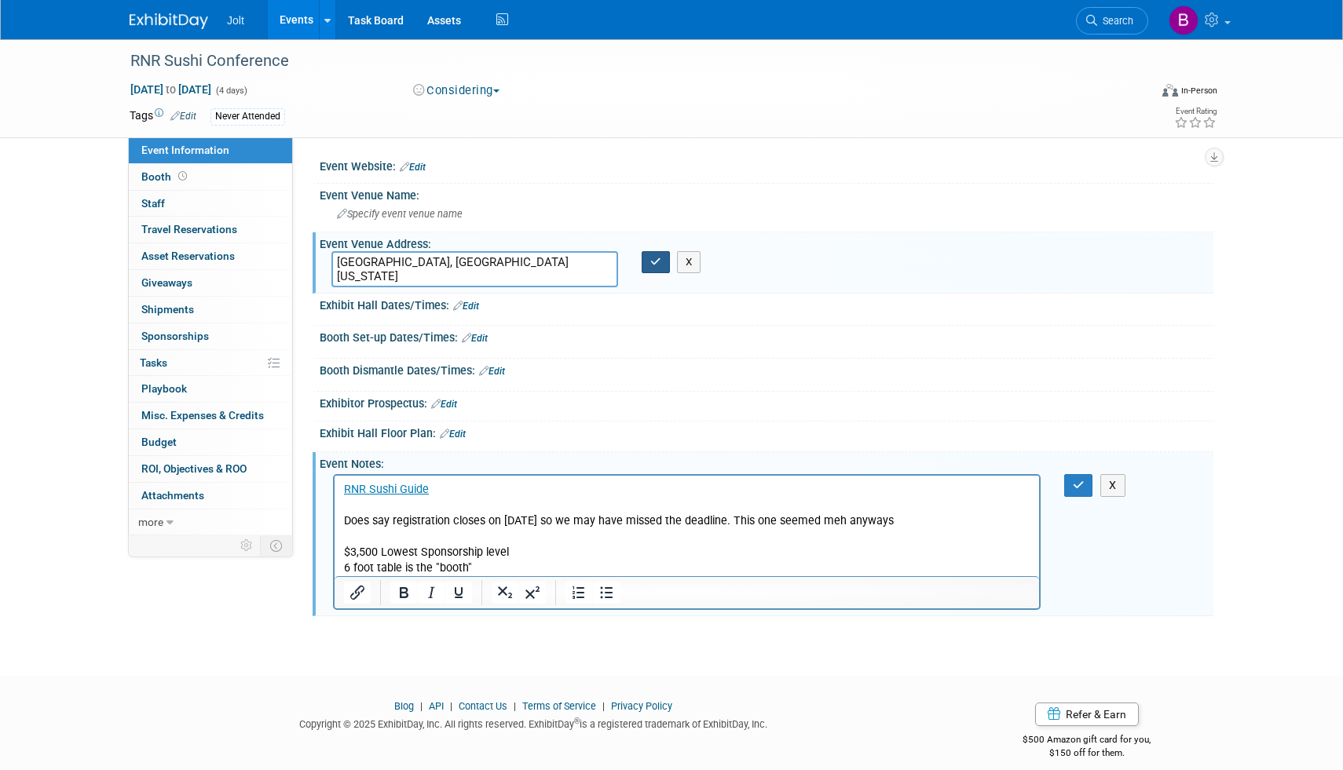
type textarea "Swan Reserve, Orlando Florida"
click at [656, 263] on icon "button" at bounding box center [655, 262] width 11 height 10
click at [1075, 489] on icon "button" at bounding box center [1079, 485] width 12 height 11
click at [533, 557] on p "$3,500 Lowest Sponsorship level" at bounding box center [687, 553] width 686 height 16
click at [655, 262] on icon "button" at bounding box center [655, 262] width 11 height 10
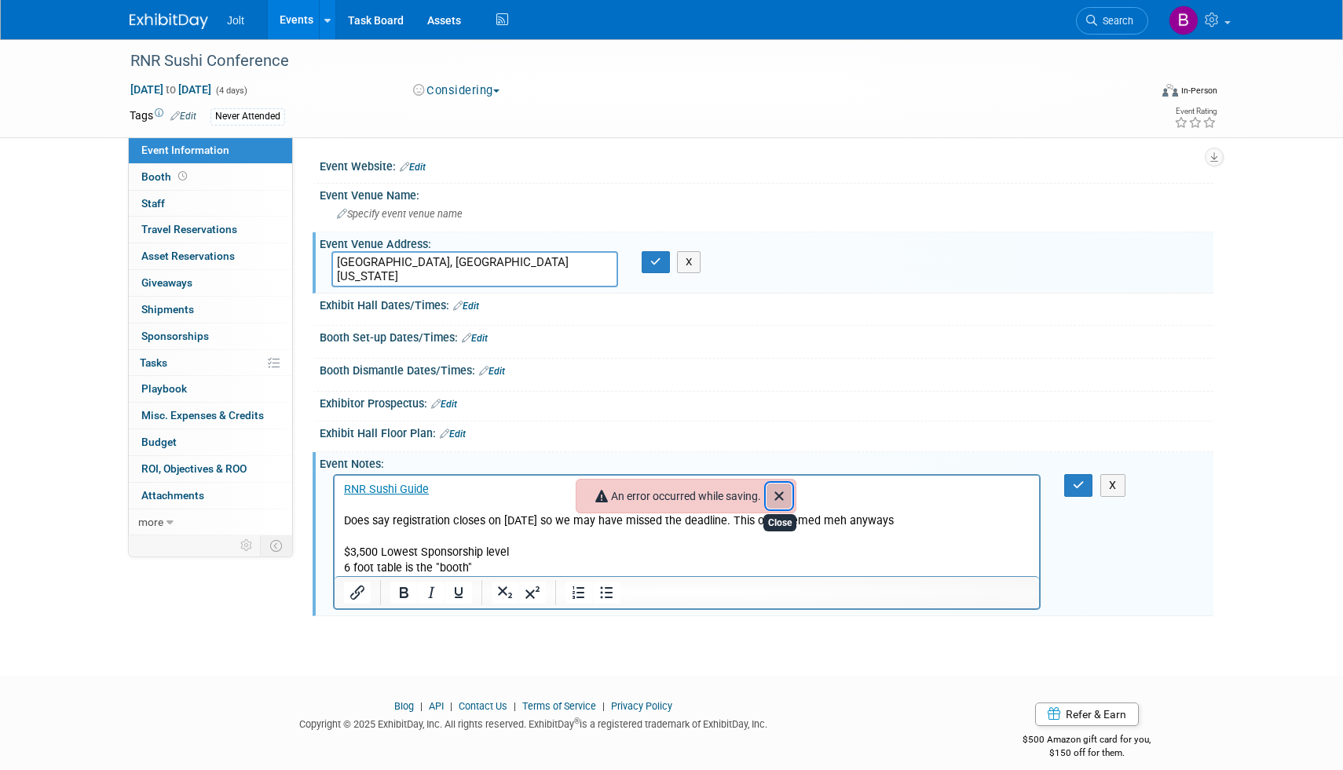
click at [786, 500] on icon "Close" at bounding box center [778, 496] width 19 height 19
click at [1069, 487] on button "button" at bounding box center [1078, 485] width 29 height 23
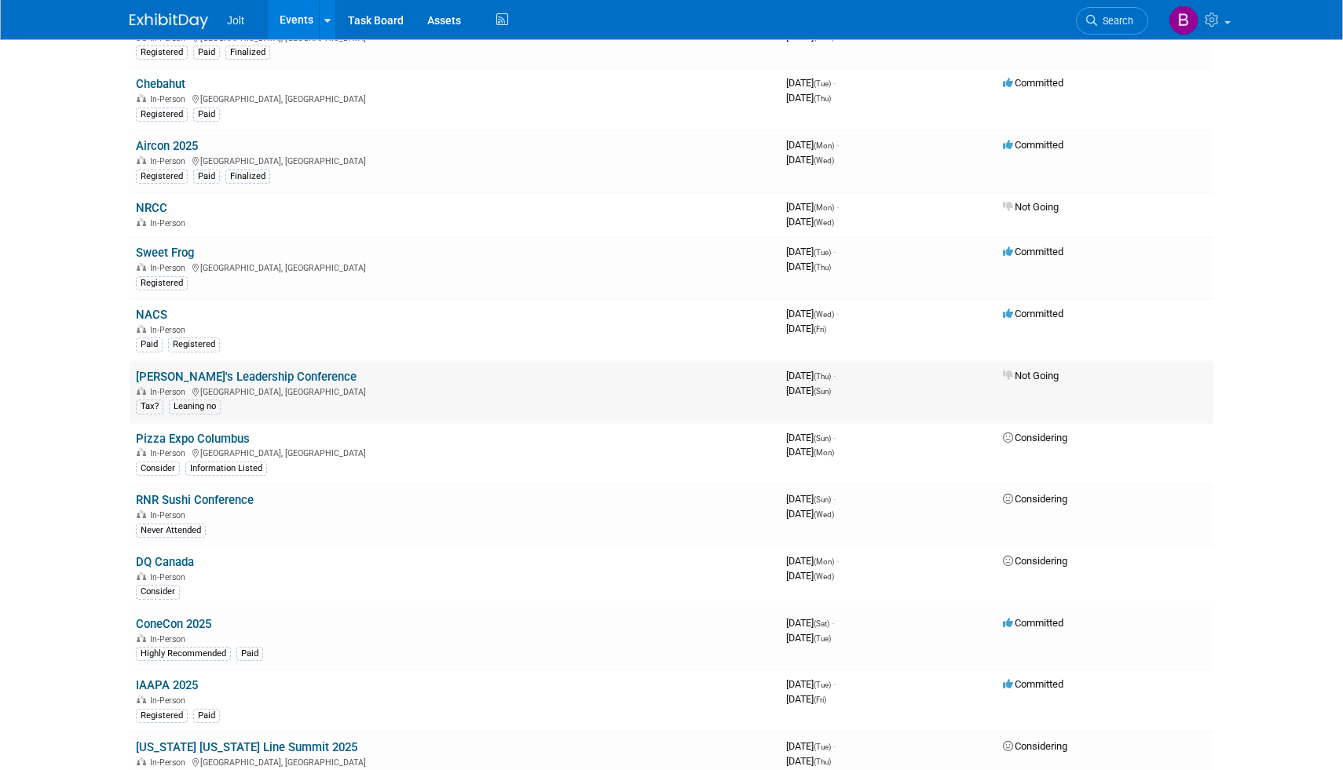
scroll to position [177, 0]
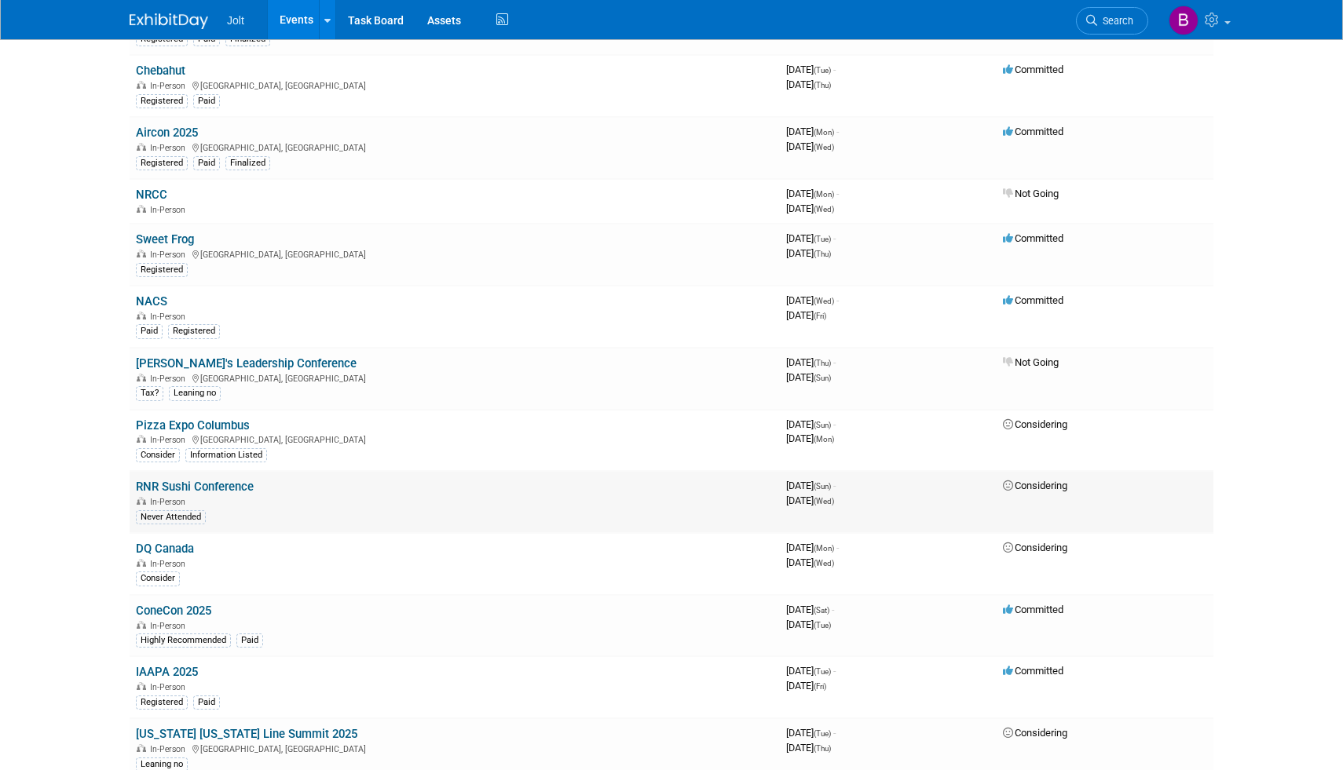
click at [191, 485] on link "RNR Sushi Conference" at bounding box center [195, 487] width 118 height 14
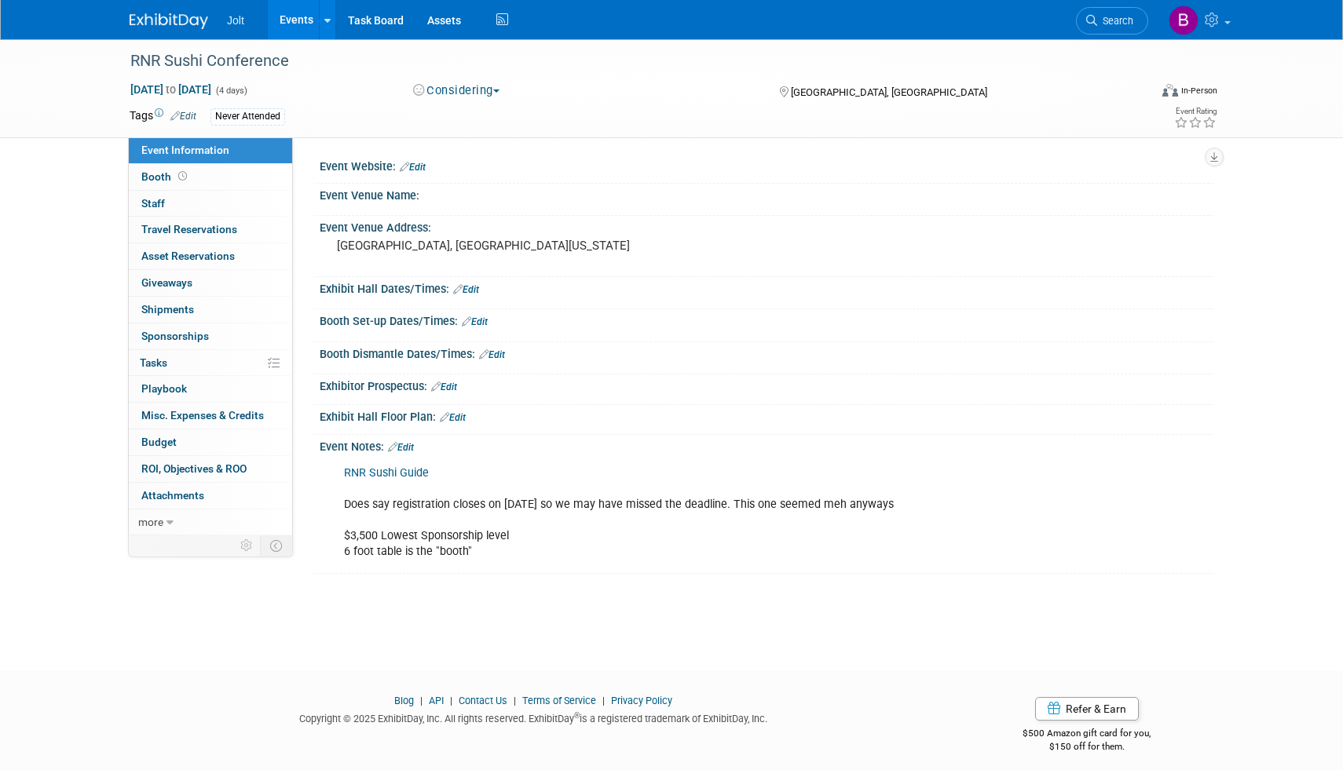
click at [409, 448] on link "Edit" at bounding box center [401, 447] width 26 height 11
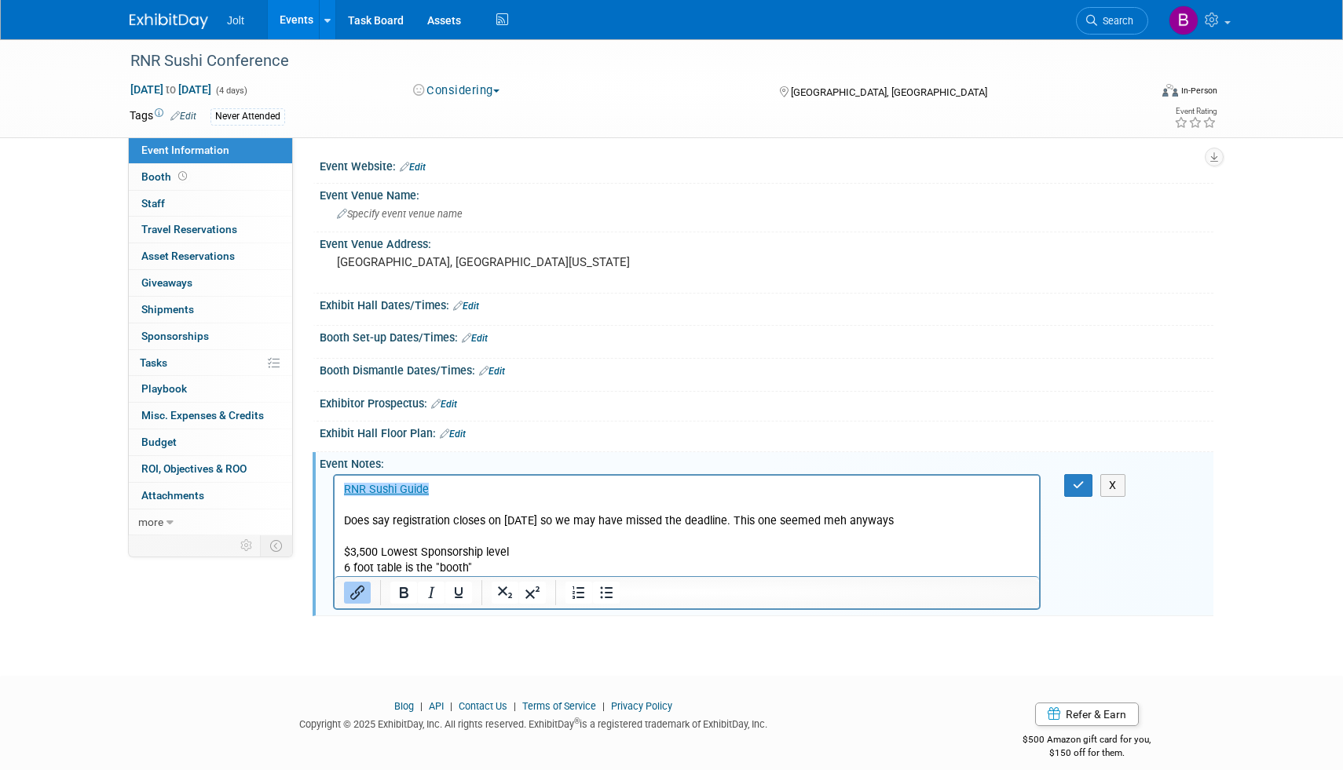
click at [505, 574] on p "﻿RNR Sushi Guide Does say registration closes on July 1 so we may have missed t…" at bounding box center [687, 529] width 686 height 94
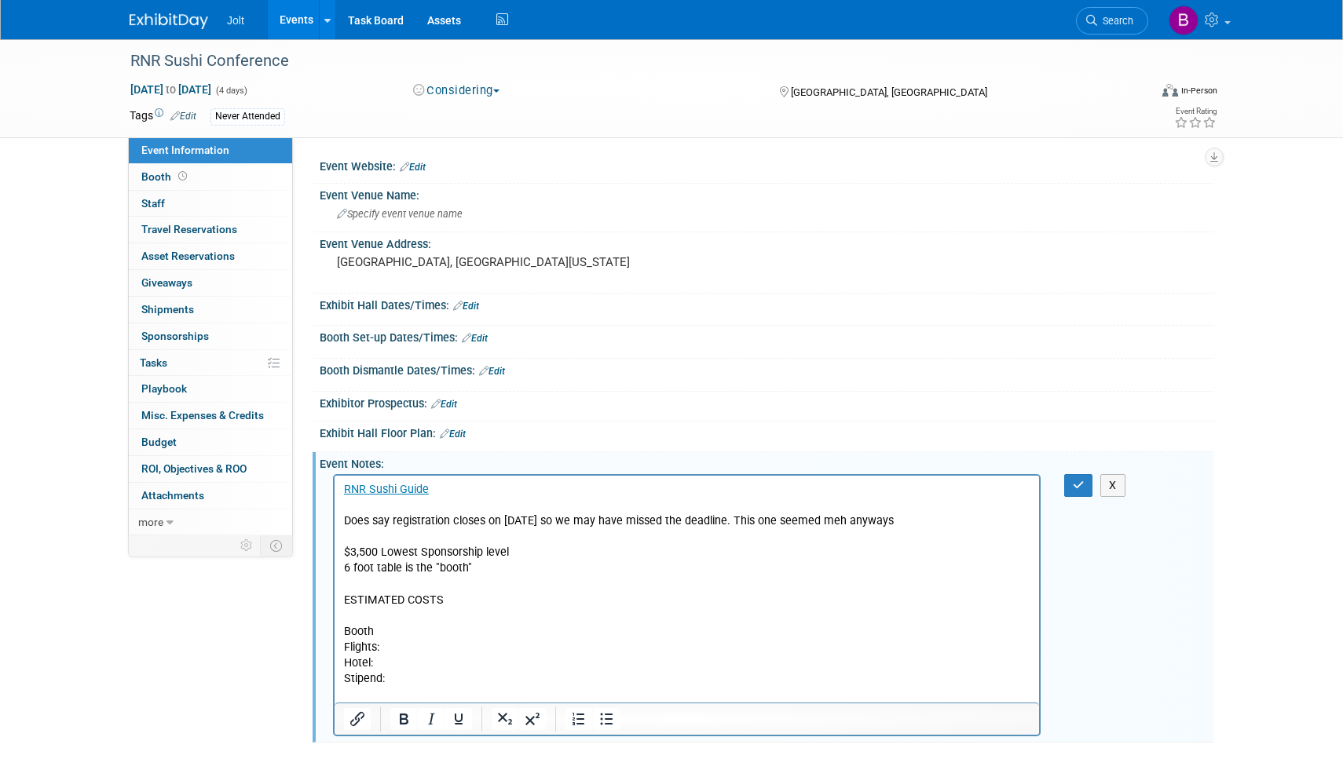
click at [377, 634] on p "Booth" at bounding box center [687, 632] width 686 height 16
click at [418, 645] on p "Flights:" at bounding box center [687, 648] width 686 height 16
click at [396, 666] on p "Hotel:" at bounding box center [687, 664] width 686 height 16
click at [397, 675] on p "Stipend:" at bounding box center [687, 679] width 686 height 16
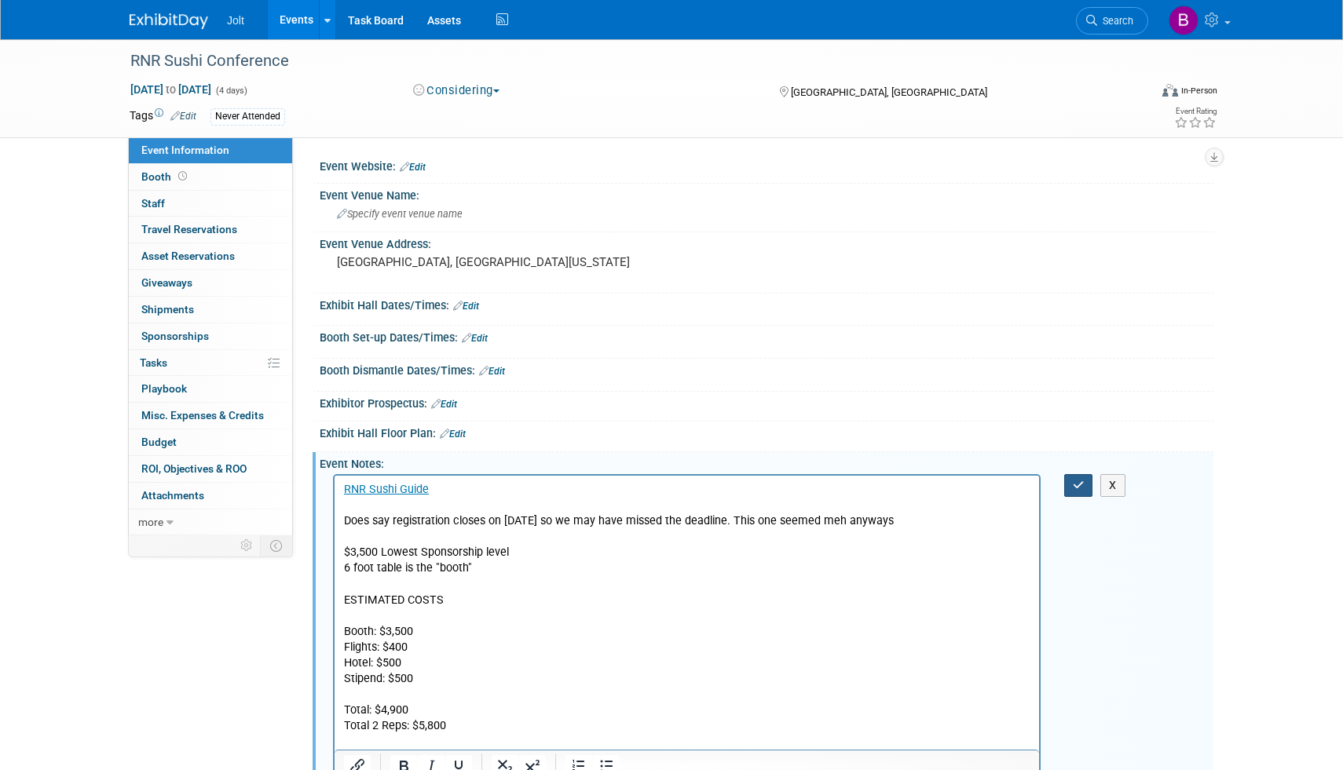
click at [1082, 486] on icon "button" at bounding box center [1079, 485] width 12 height 11
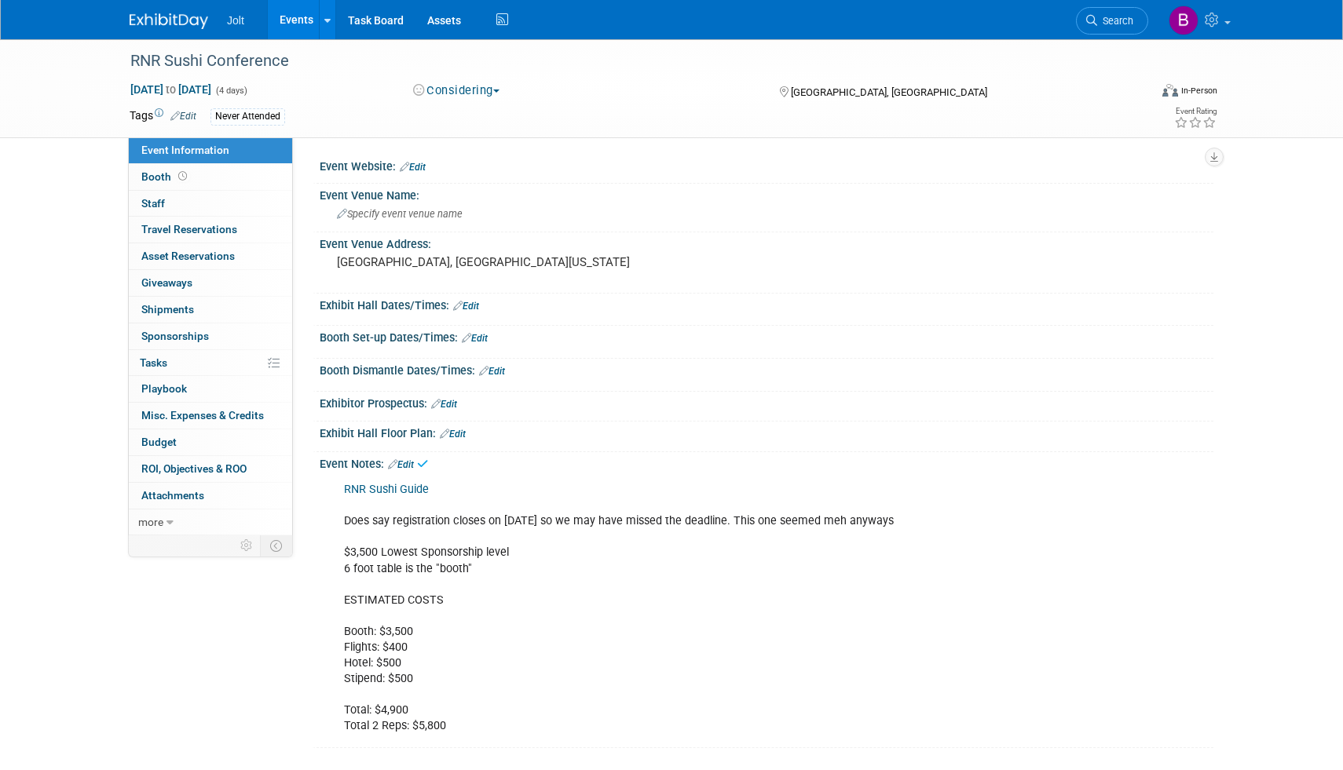
click at [184, 112] on link "Edit" at bounding box center [183, 116] width 26 height 11
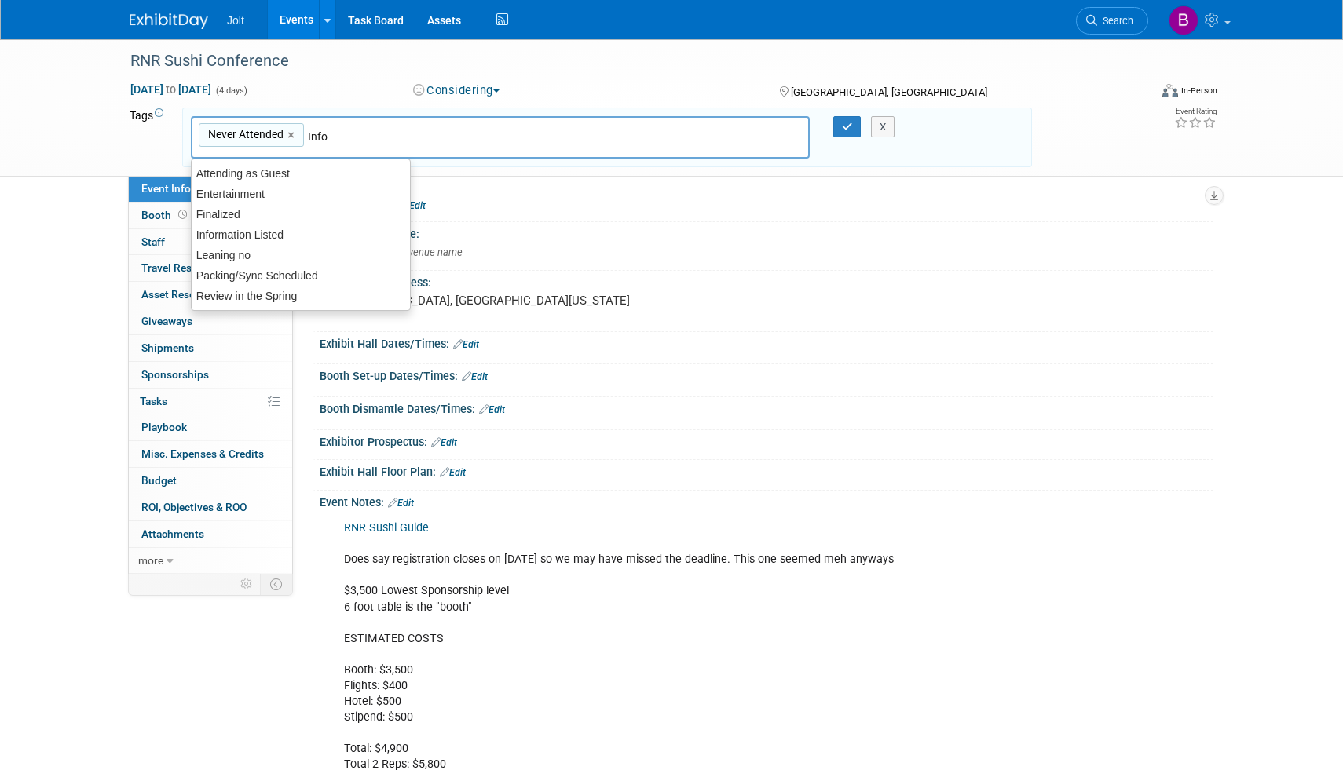
type input "Infor"
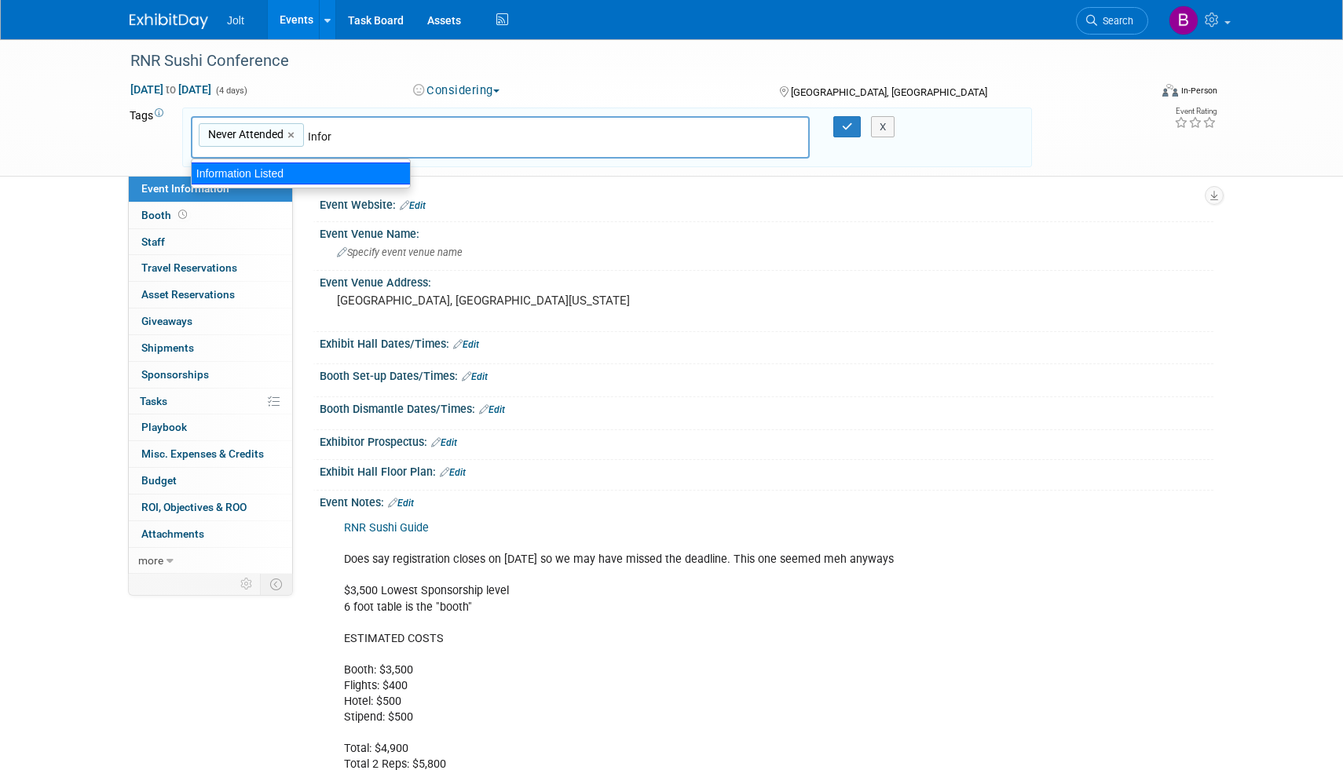
click at [328, 170] on div "Information Listed" at bounding box center [301, 174] width 220 height 22
type input "Never Attended, Information Listed"
click at [849, 122] on icon "button" at bounding box center [847, 127] width 11 height 10
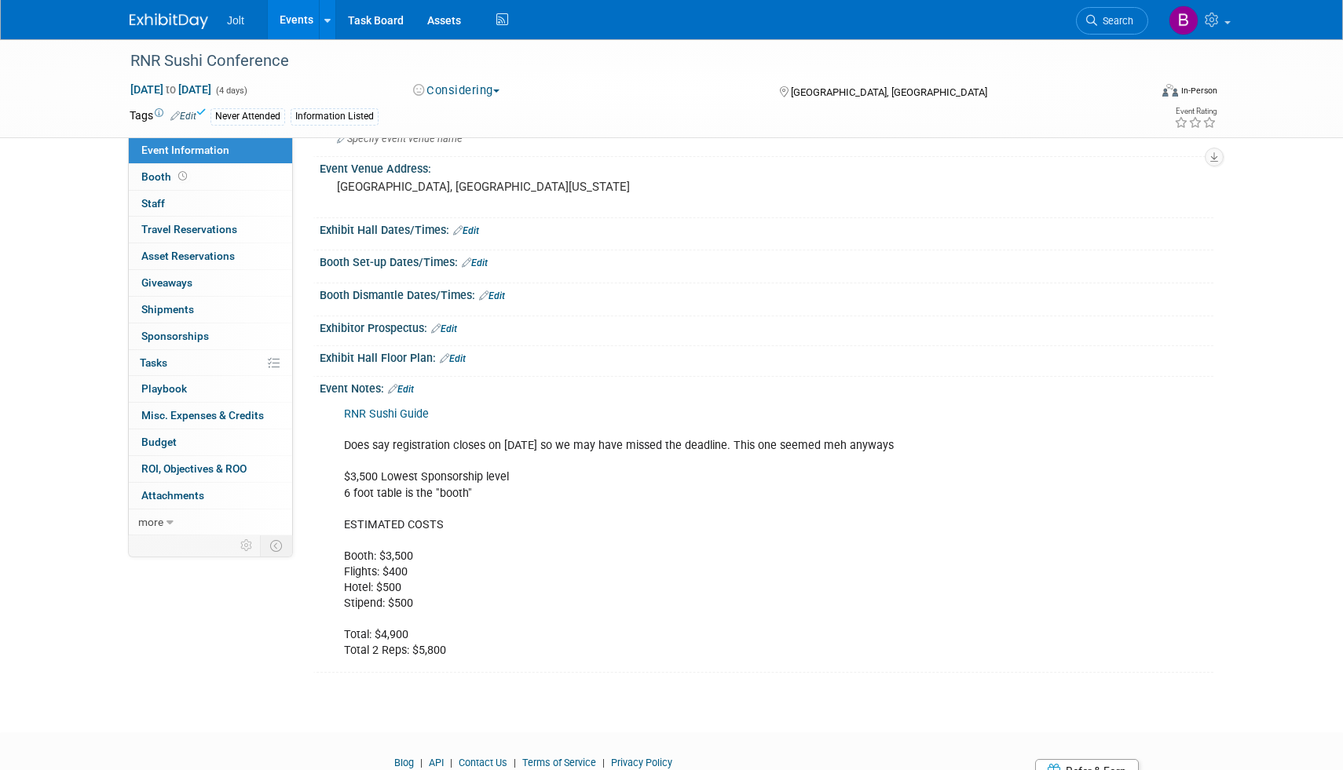
scroll to position [148, 0]
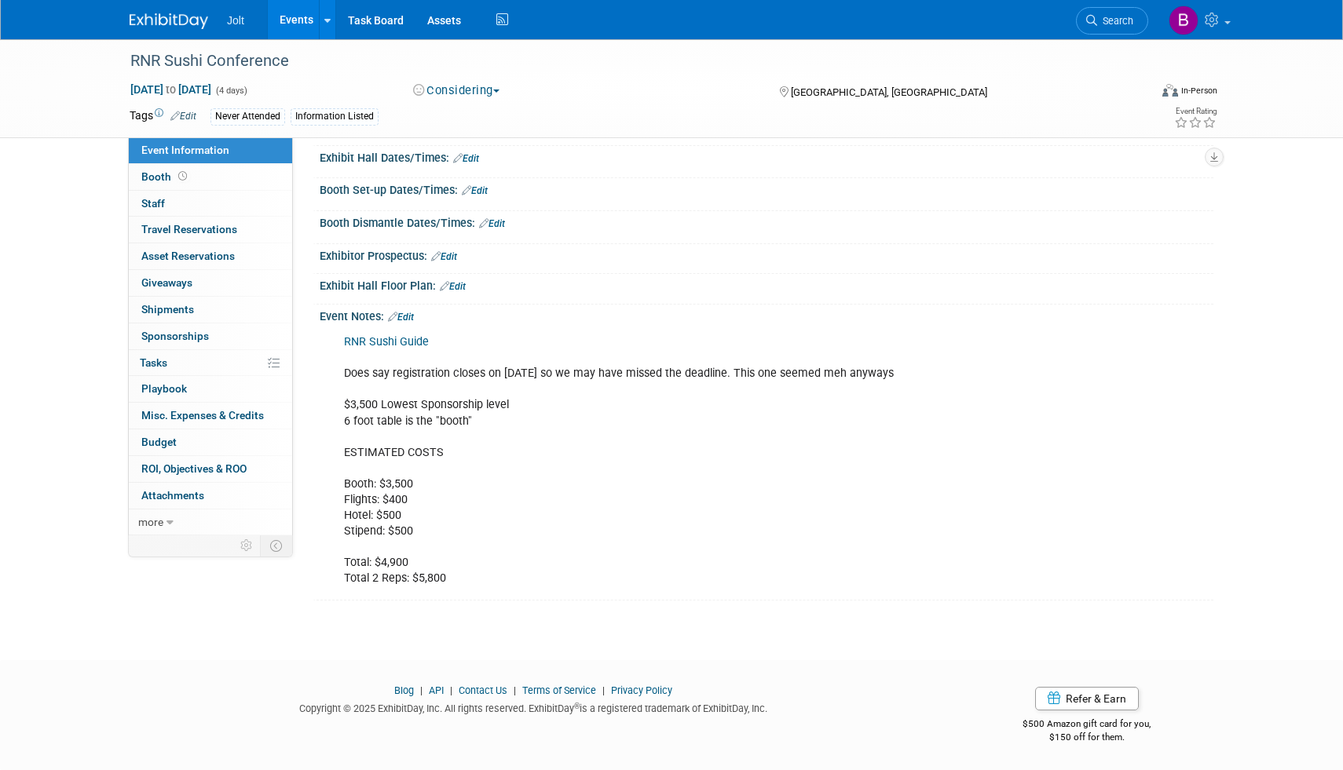
click at [188, 114] on link "Edit" at bounding box center [183, 116] width 26 height 11
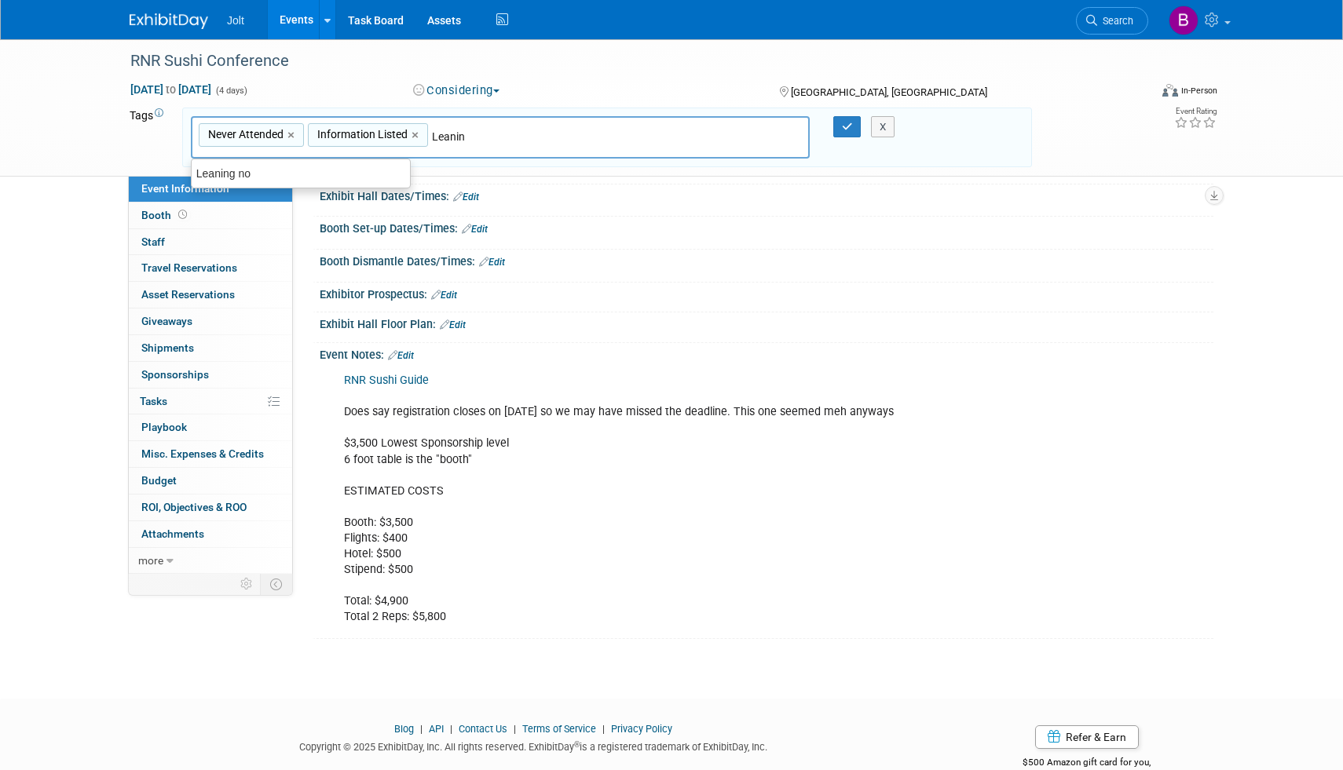
type input "Leaning"
click at [337, 173] on div "Leaning no" at bounding box center [301, 174] width 220 height 22
type input "Never Attended, Information Listed, Leaning no"
click at [842, 126] on icon "button" at bounding box center [847, 127] width 11 height 10
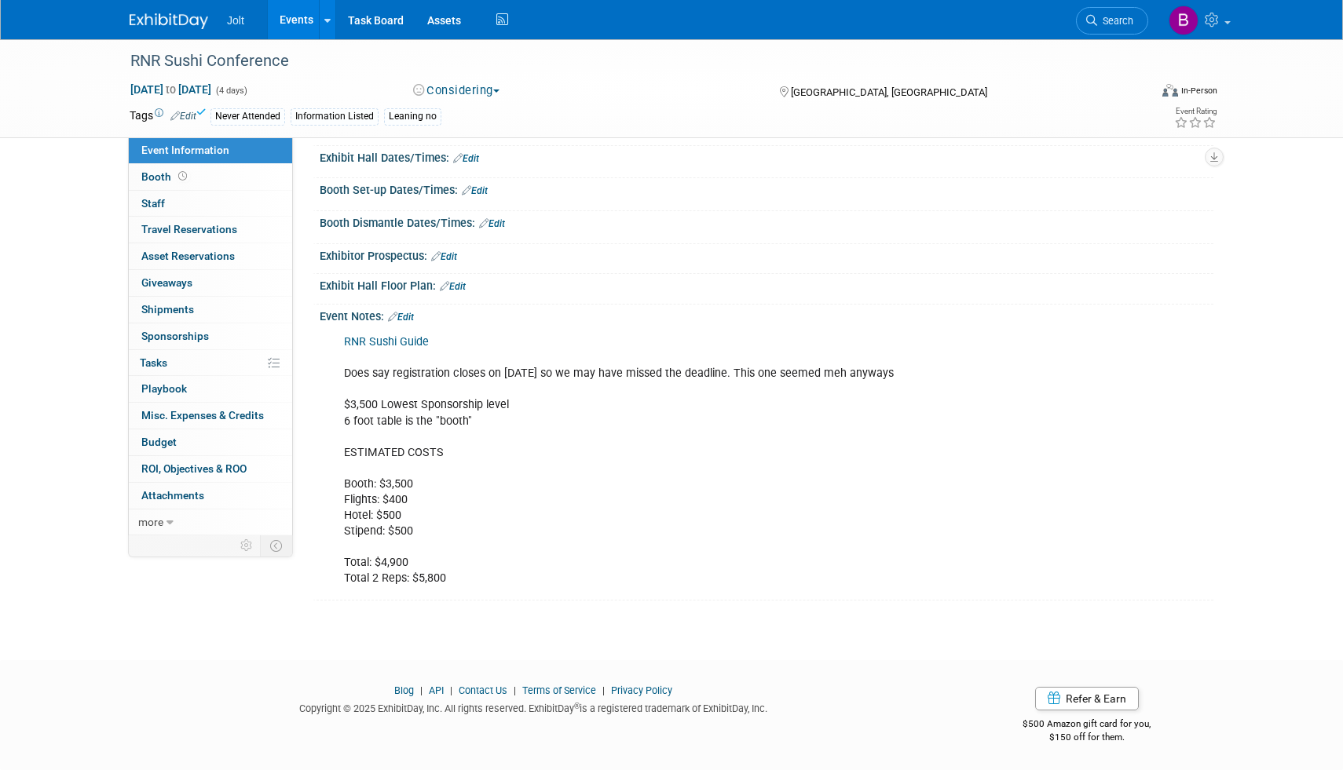
click at [174, 24] on img at bounding box center [169, 21] width 79 height 16
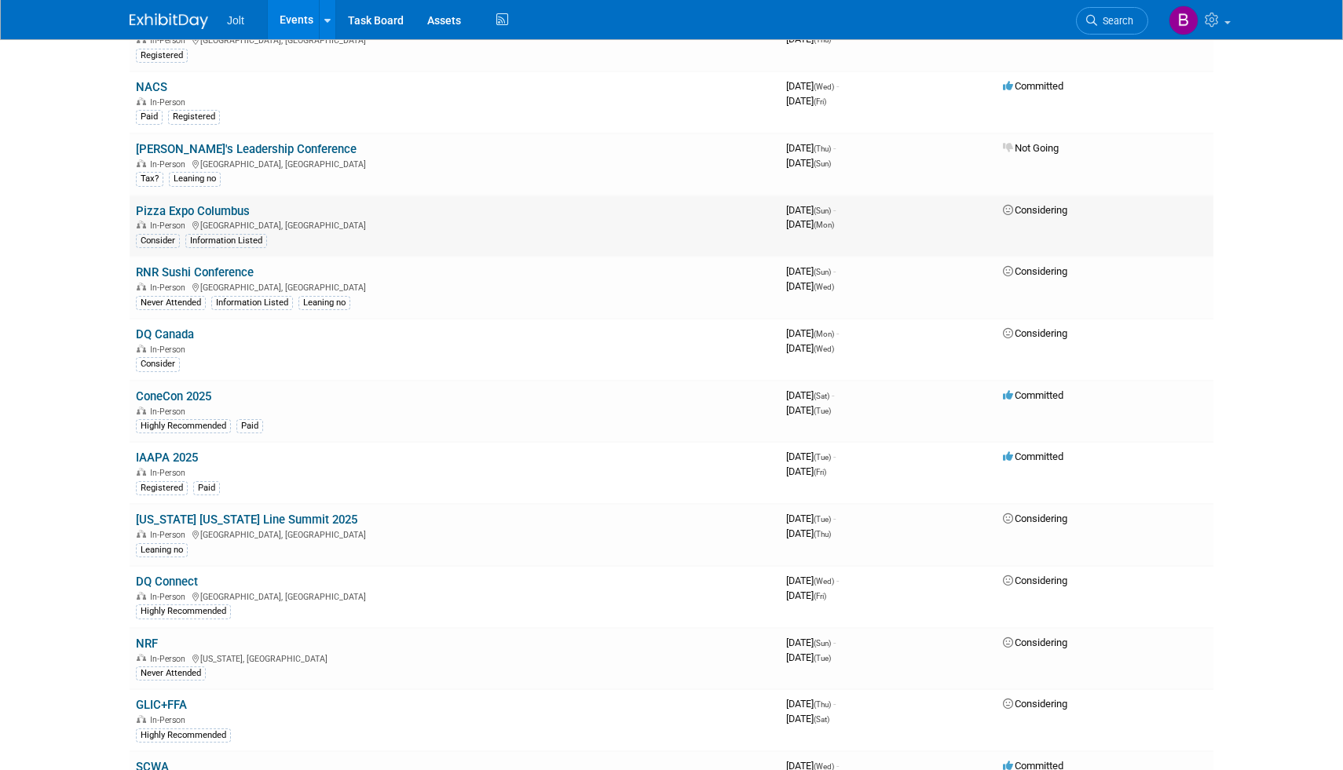
scroll to position [393, 0]
click at [169, 334] on link "DQ Canada" at bounding box center [165, 333] width 58 height 14
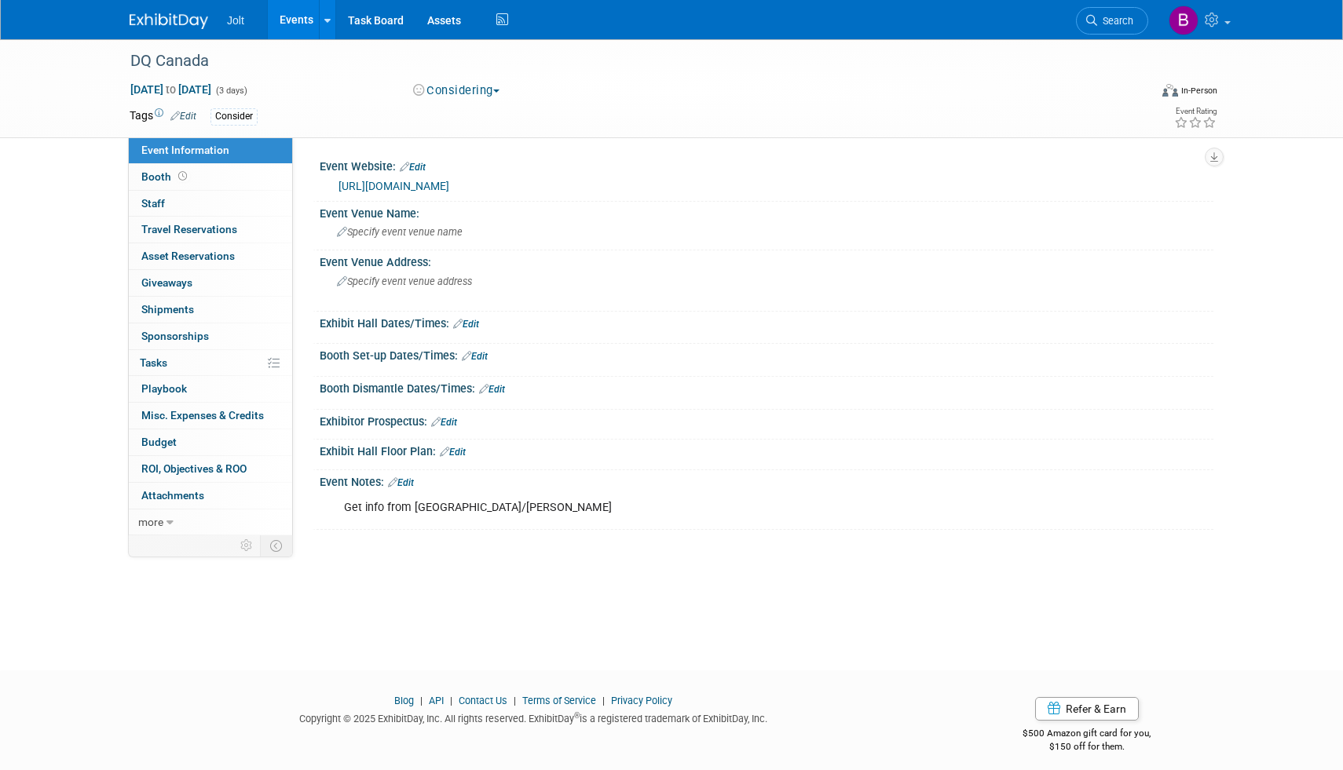
click at [449, 184] on link "https://www.dqoa-dqoc.com/conventions.html" at bounding box center [393, 186] width 111 height 13
click at [216, 60] on div "DQ Canada" at bounding box center [625, 61] width 1000 height 28
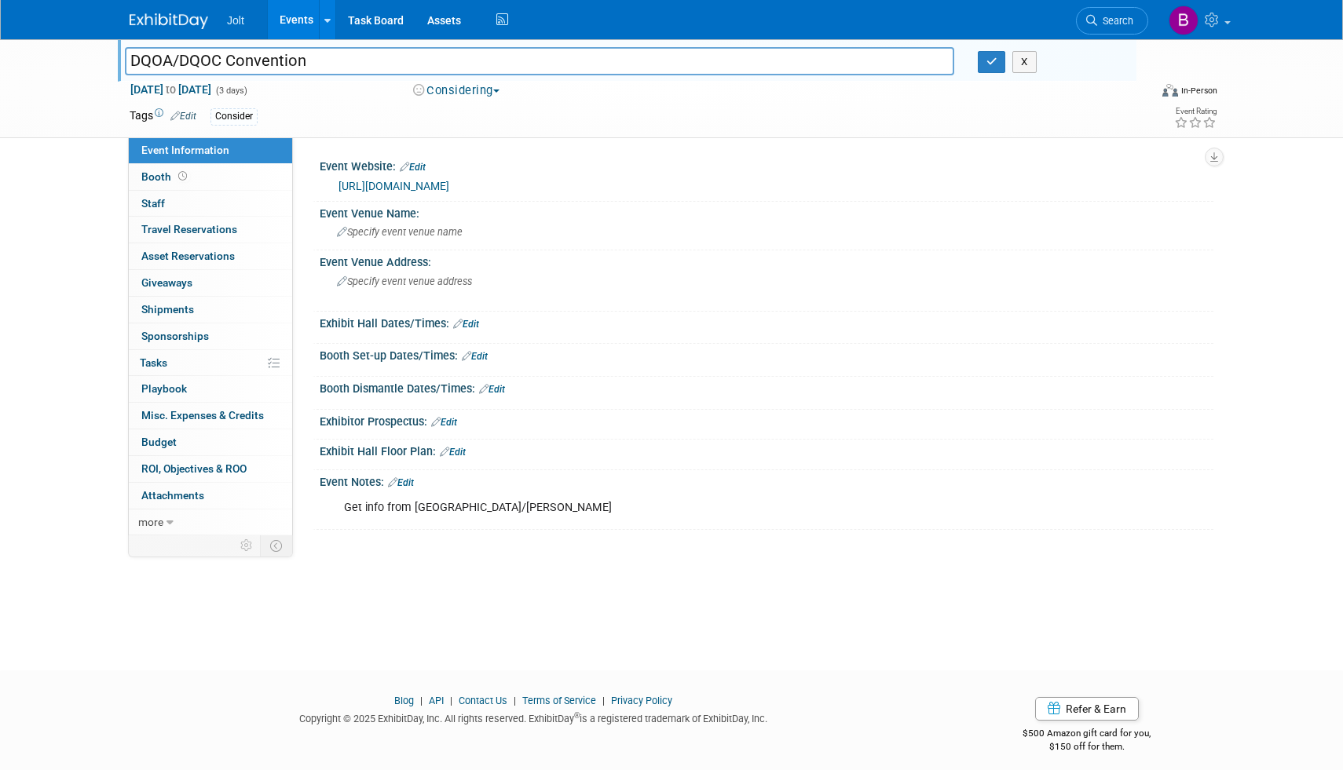
type input "DQOA/DQOC Convention"
click at [407, 482] on link "Edit" at bounding box center [401, 482] width 26 height 11
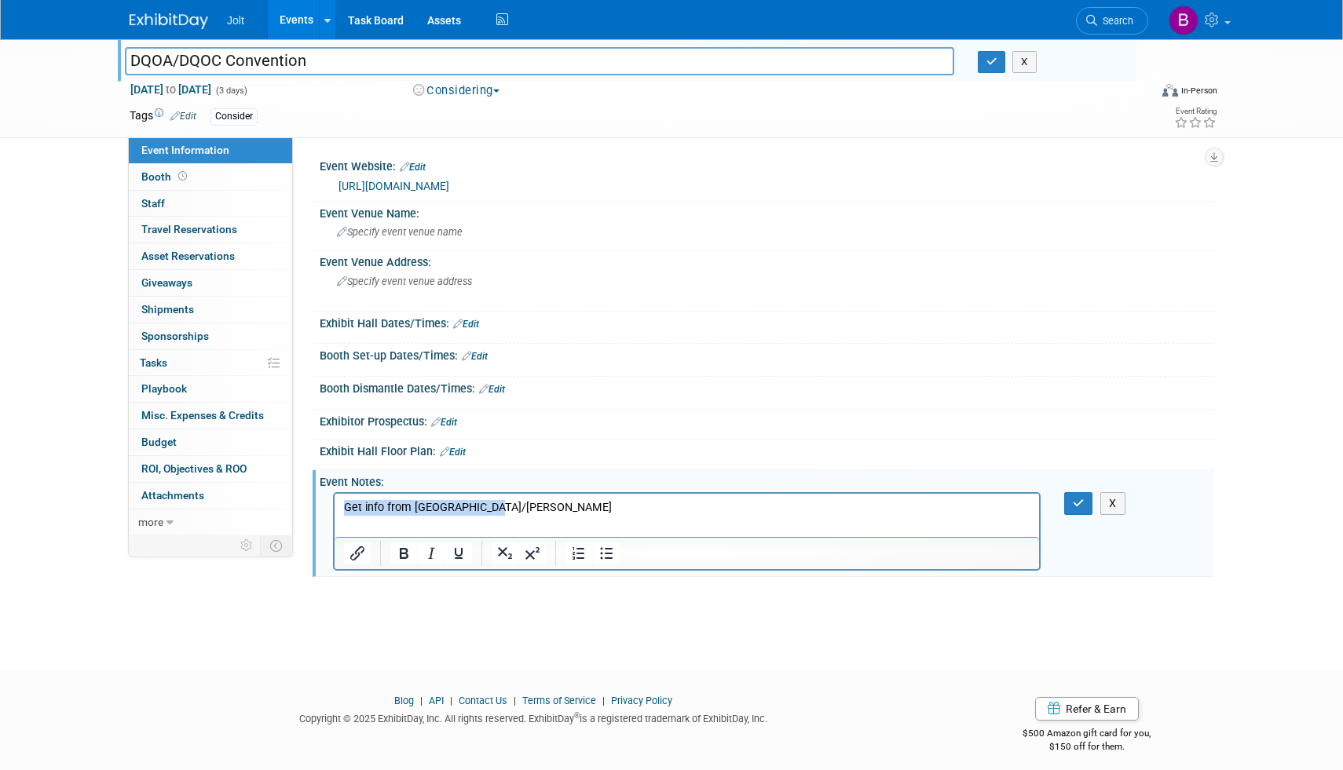
drag, startPoint x: 518, startPoint y: 506, endPoint x: 332, endPoint y: 505, distance: 186.1
click at [334, 505] on html "Get info from Madison/Wesley" at bounding box center [686, 505] width 704 height 22
click at [174, 92] on span "Nov 3, 2025 to Nov 5, 2025" at bounding box center [171, 89] width 82 height 14
select select "10"
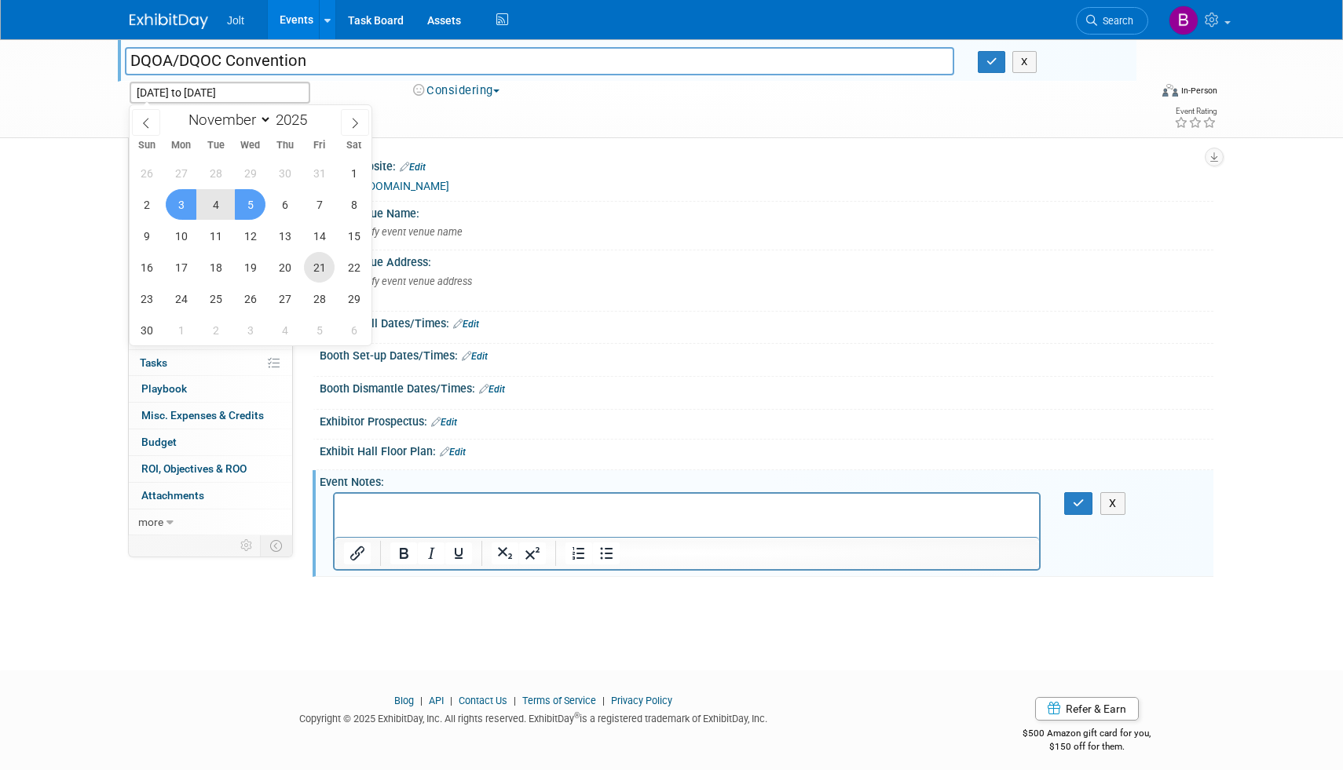
click at [316, 269] on span "21" at bounding box center [319, 267] width 31 height 31
type input "Nov 21, 2025"
click at [223, 302] on span "25" at bounding box center [215, 298] width 31 height 31
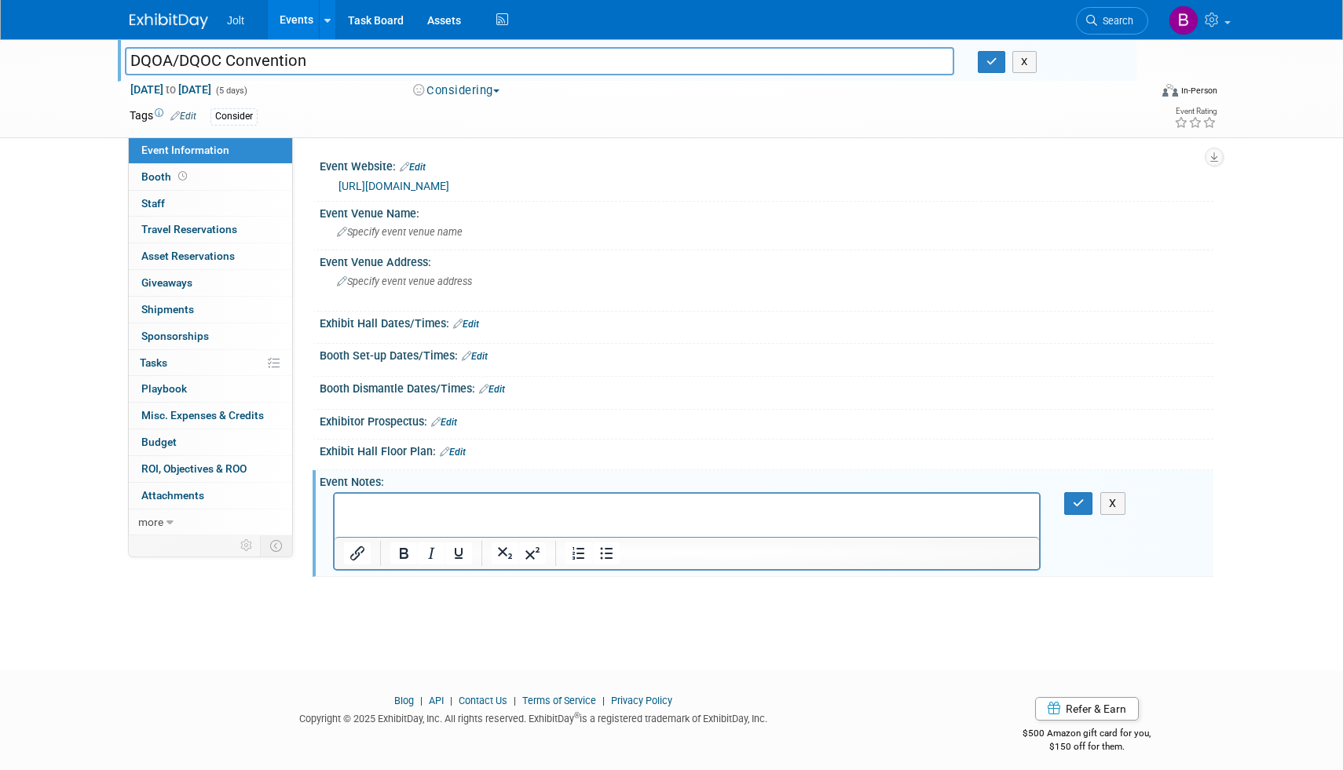
click at [358, 499] on html at bounding box center [686, 505] width 704 height 22
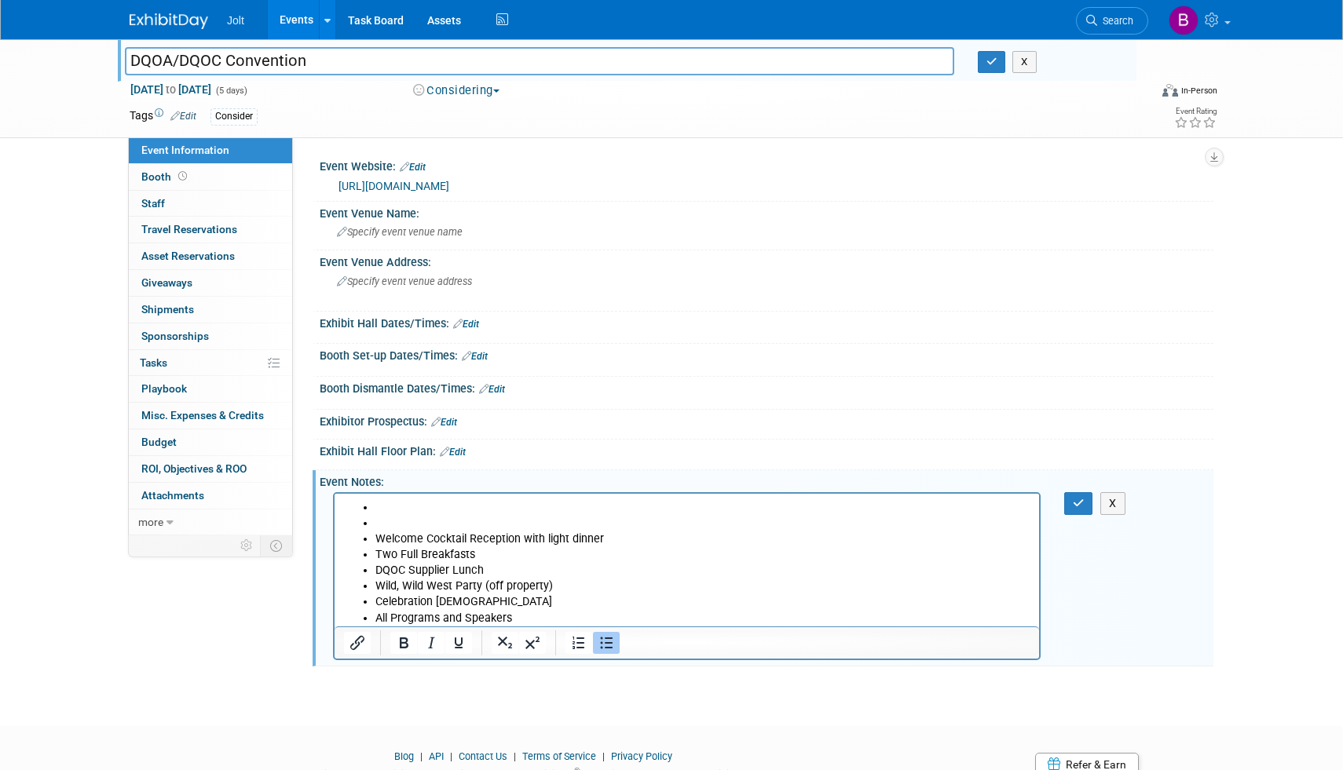
click at [382, 517] on li "Rich Text Area. Press ALT-0 for help." at bounding box center [702, 524] width 655 height 16
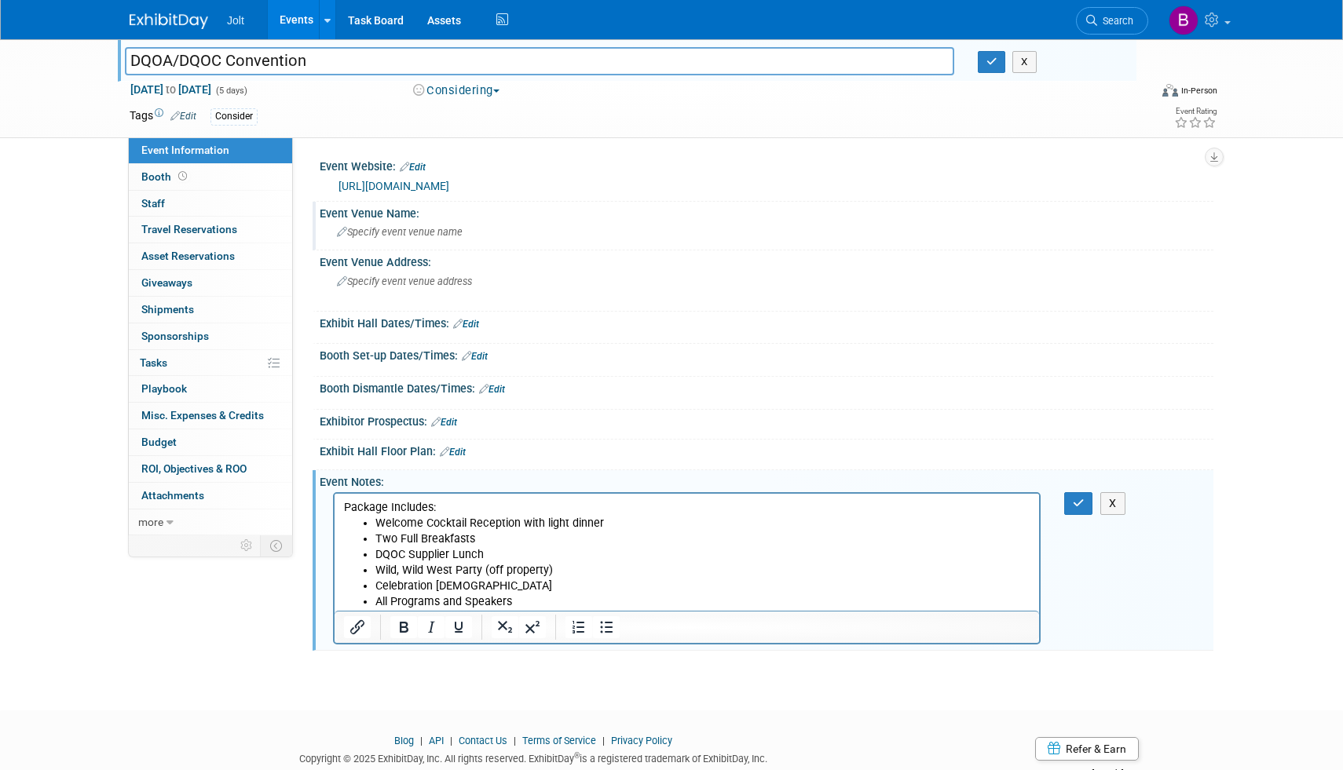
click at [419, 236] on span "Specify event venue name" at bounding box center [400, 232] width 126 height 12
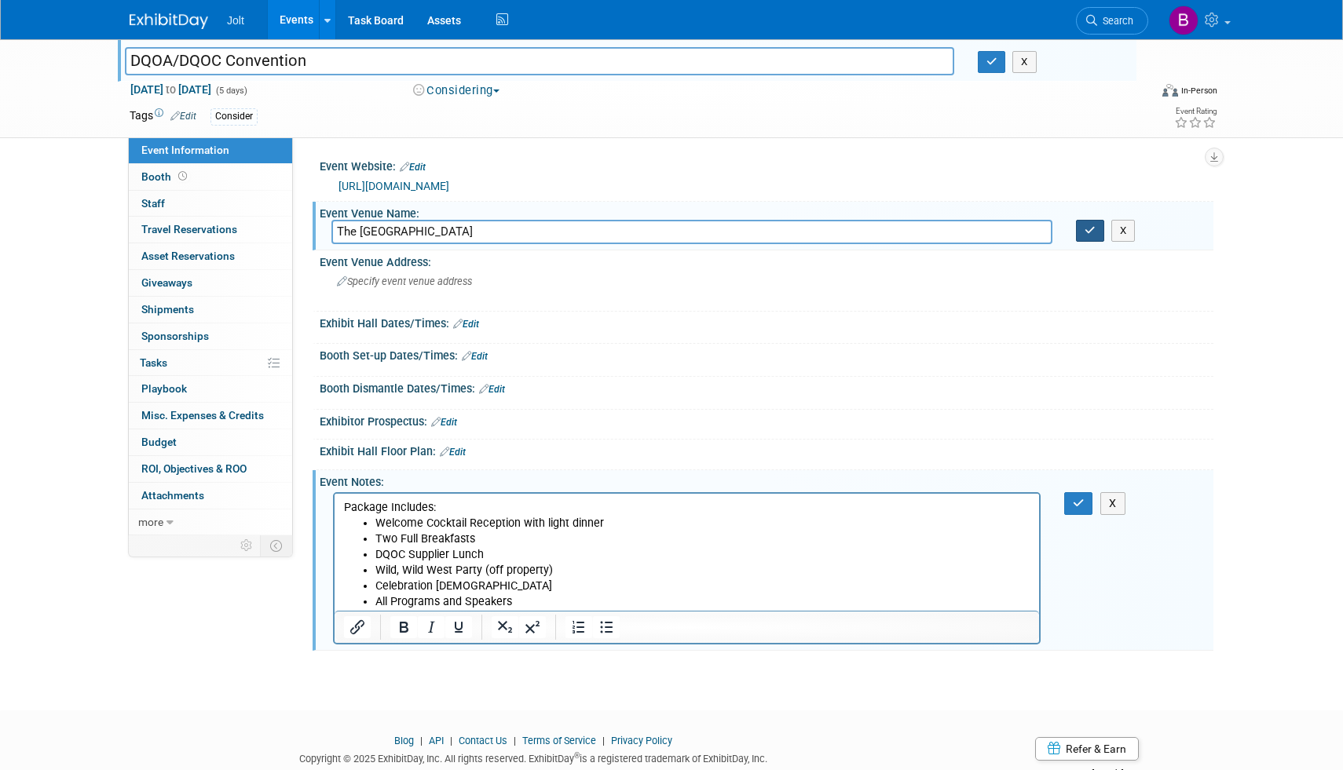
type input "The Scottsdale Resort & Spa"
click at [1087, 225] on icon "button" at bounding box center [1089, 230] width 11 height 10
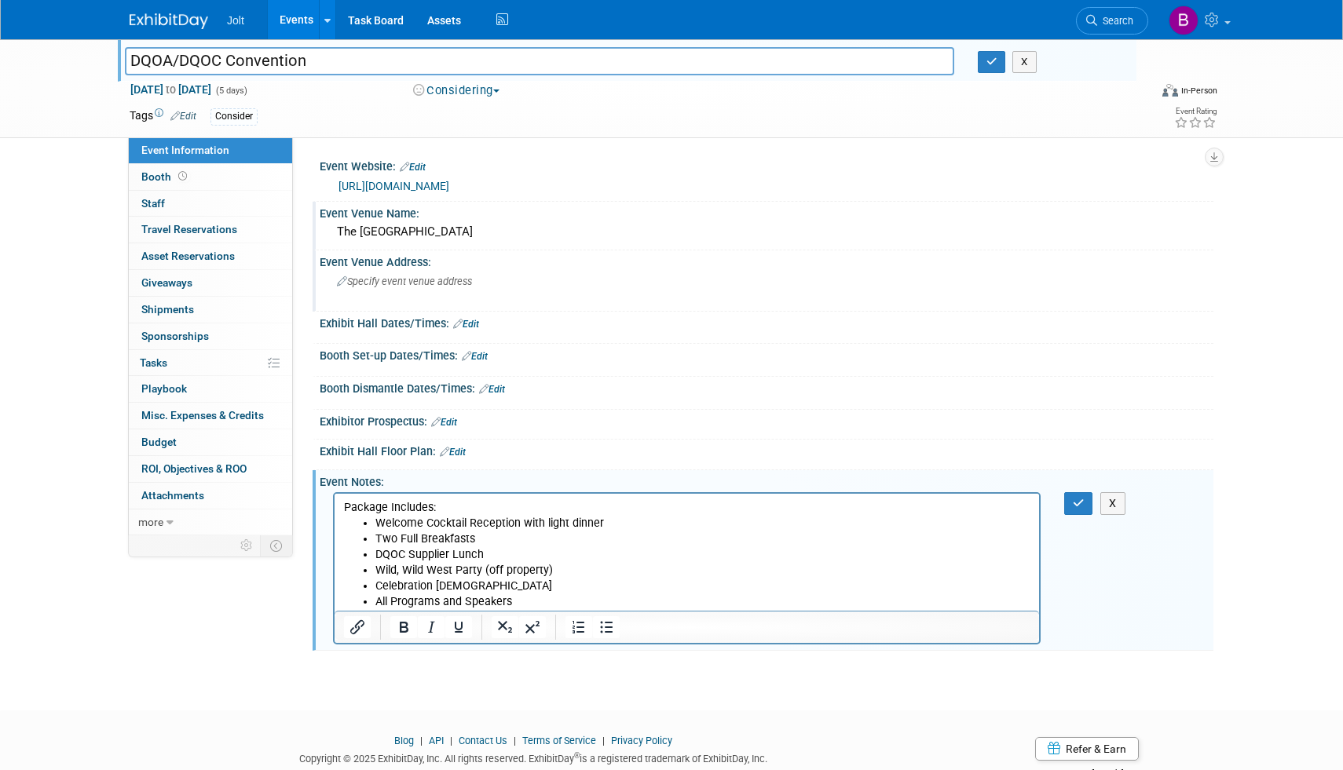
click at [404, 287] on div "Specify event venue address" at bounding box center [505, 287] width 349 height 36
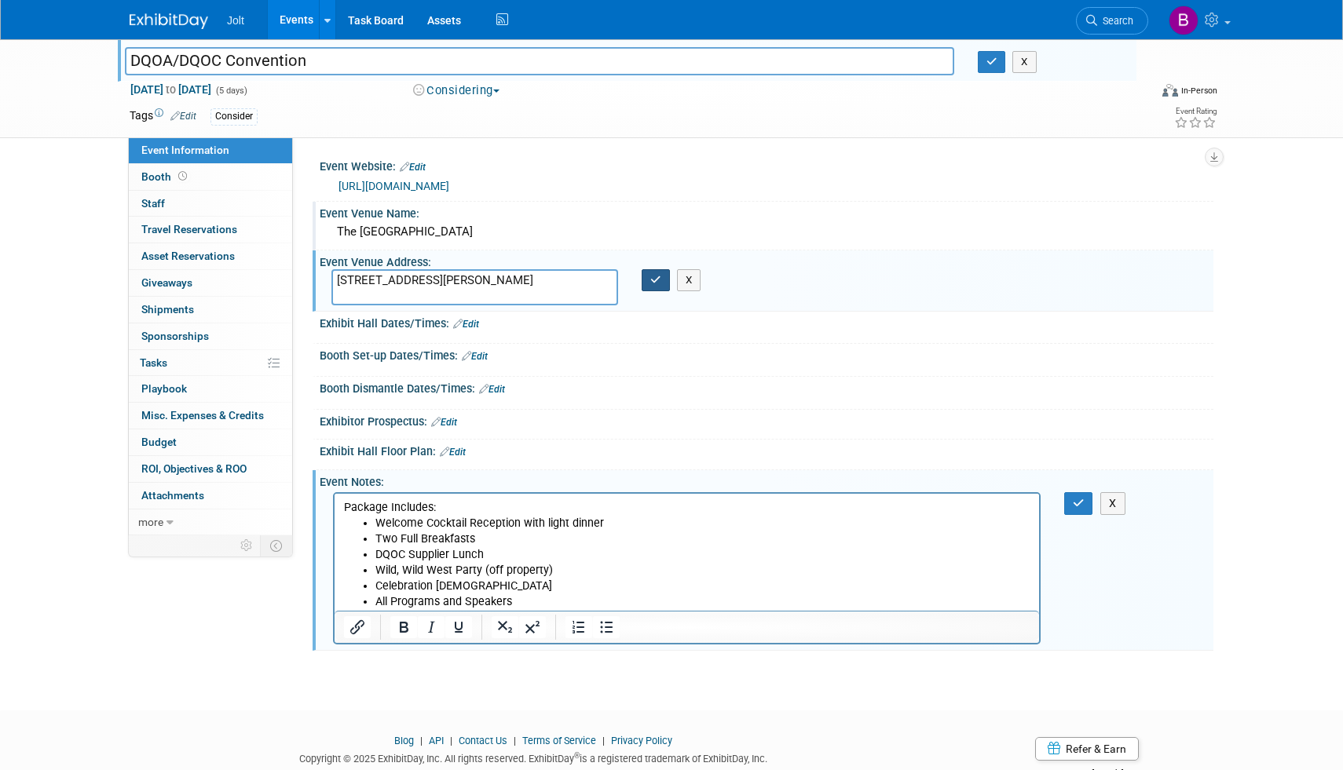
type textarea "7700 E. McCormick Pkwy, Scottsdale, AZ 85258"
click at [659, 277] on icon "button" at bounding box center [655, 280] width 11 height 10
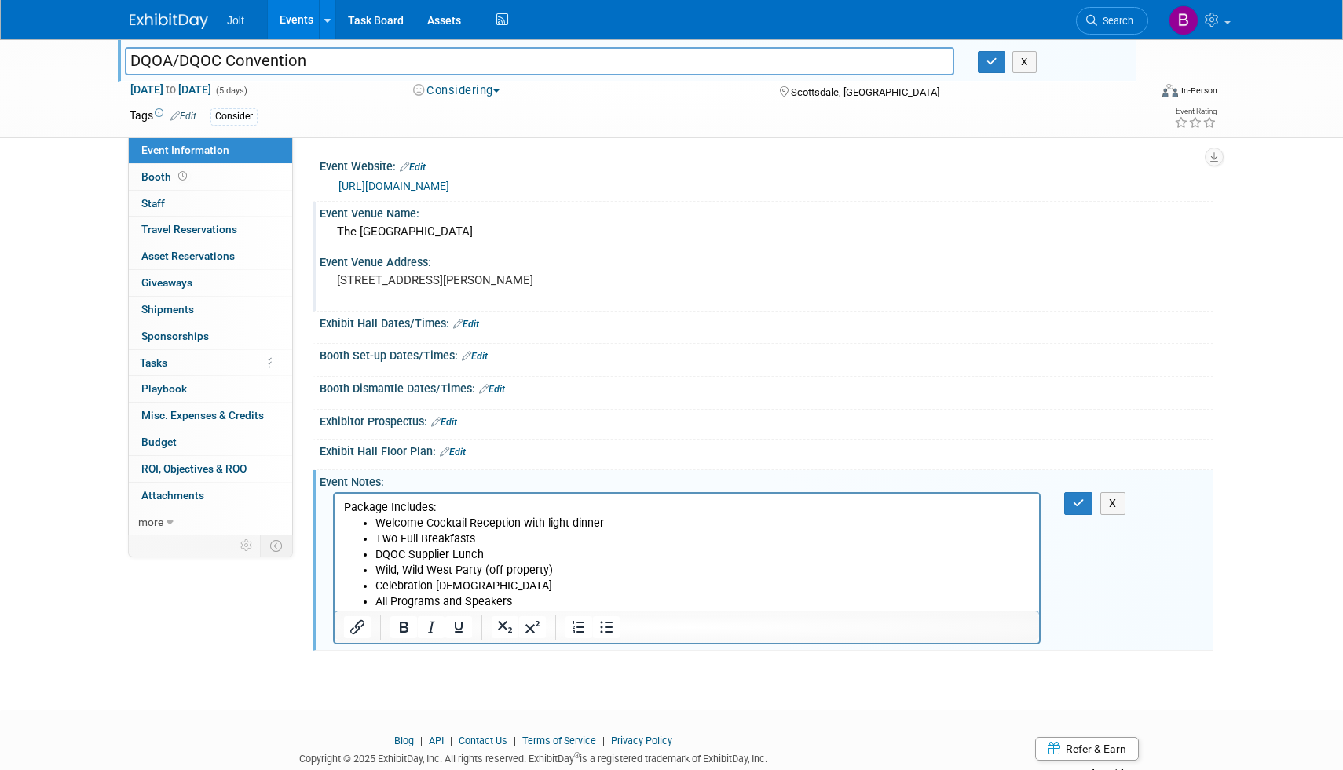
click at [344, 510] on p "Package Includes:" at bounding box center [687, 508] width 686 height 16
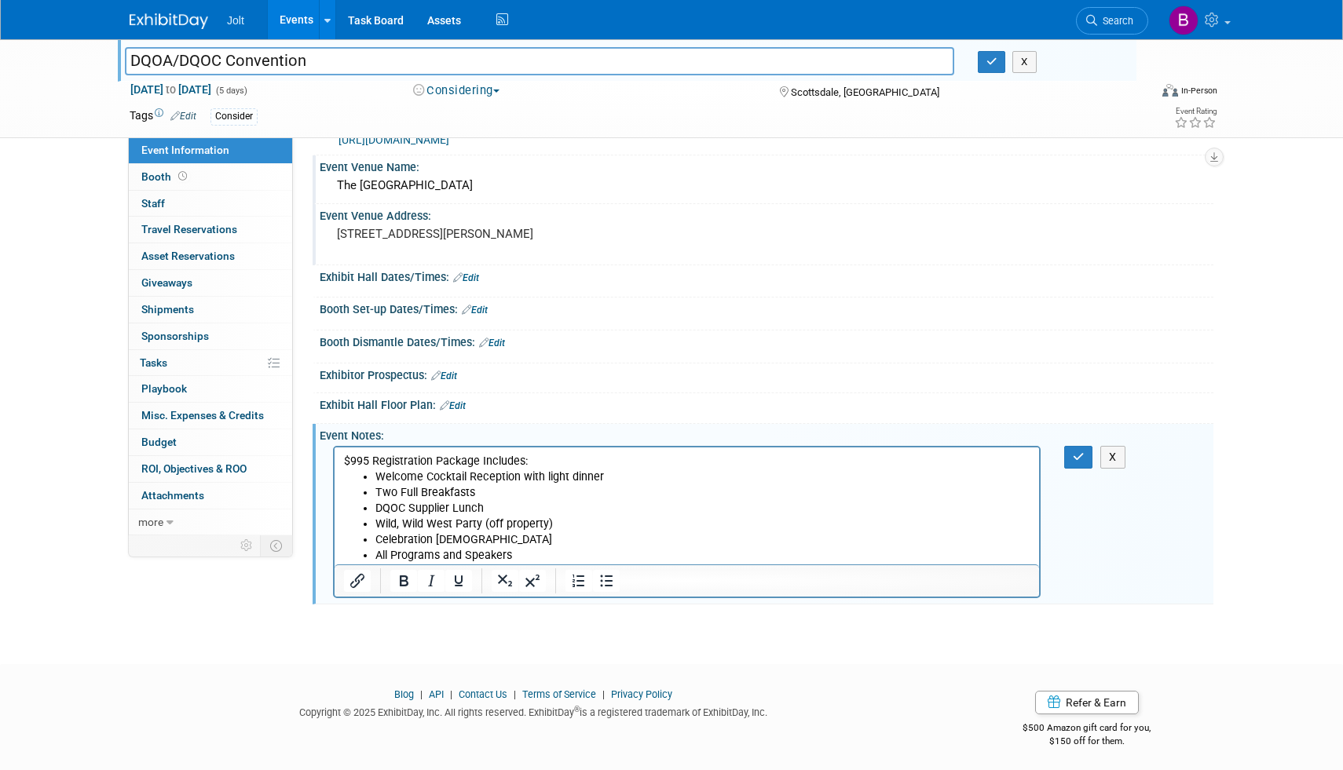
scroll to position [49, 0]
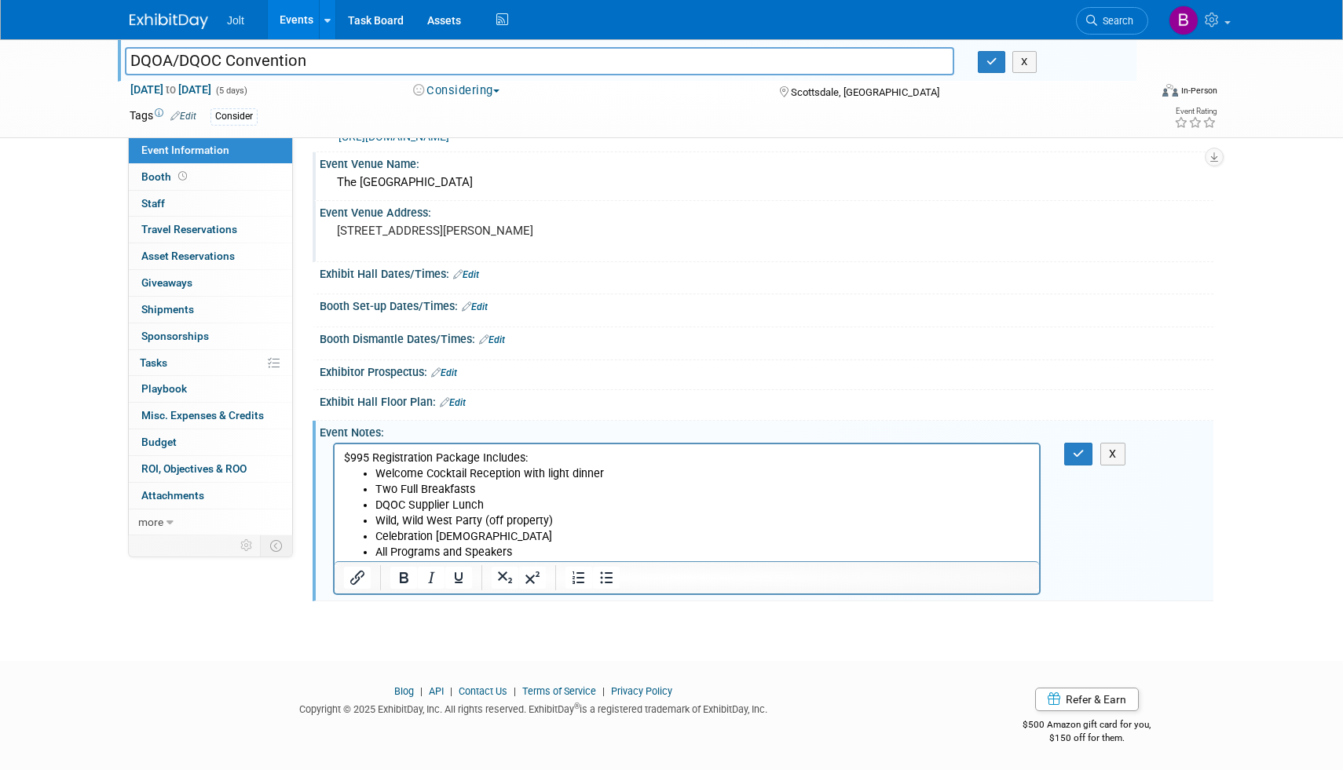
click at [517, 555] on li "All Programs and Speakers" at bounding box center [702, 553] width 655 height 16
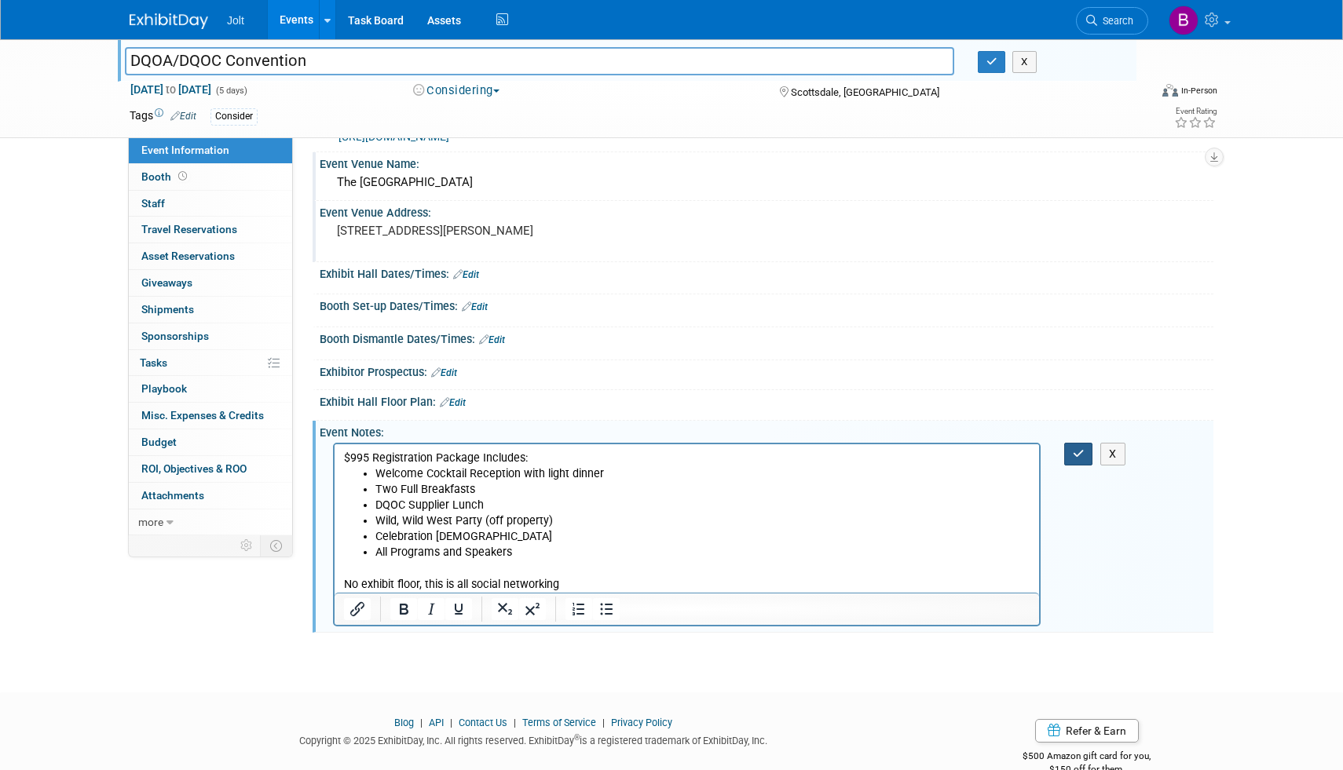
click at [1077, 449] on icon "button" at bounding box center [1079, 453] width 12 height 11
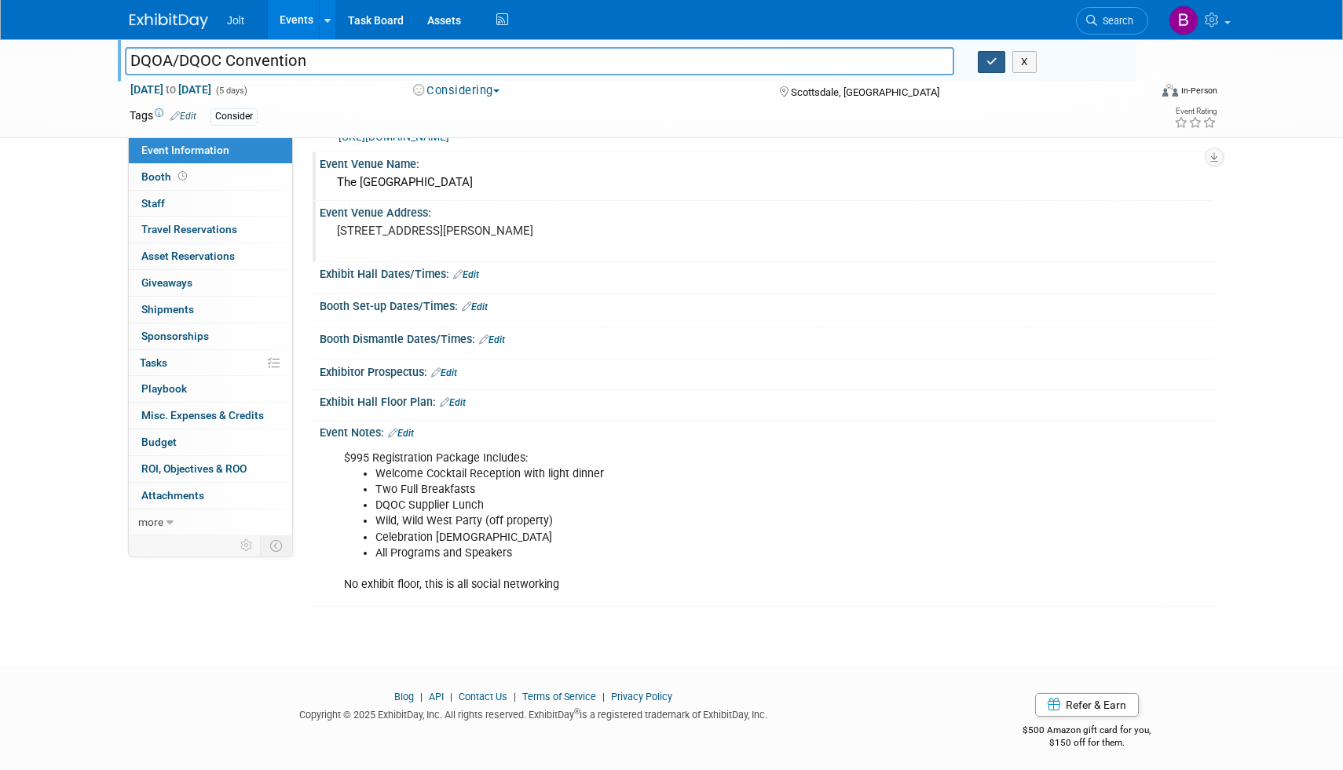
click at [992, 64] on icon "button" at bounding box center [991, 62] width 11 height 10
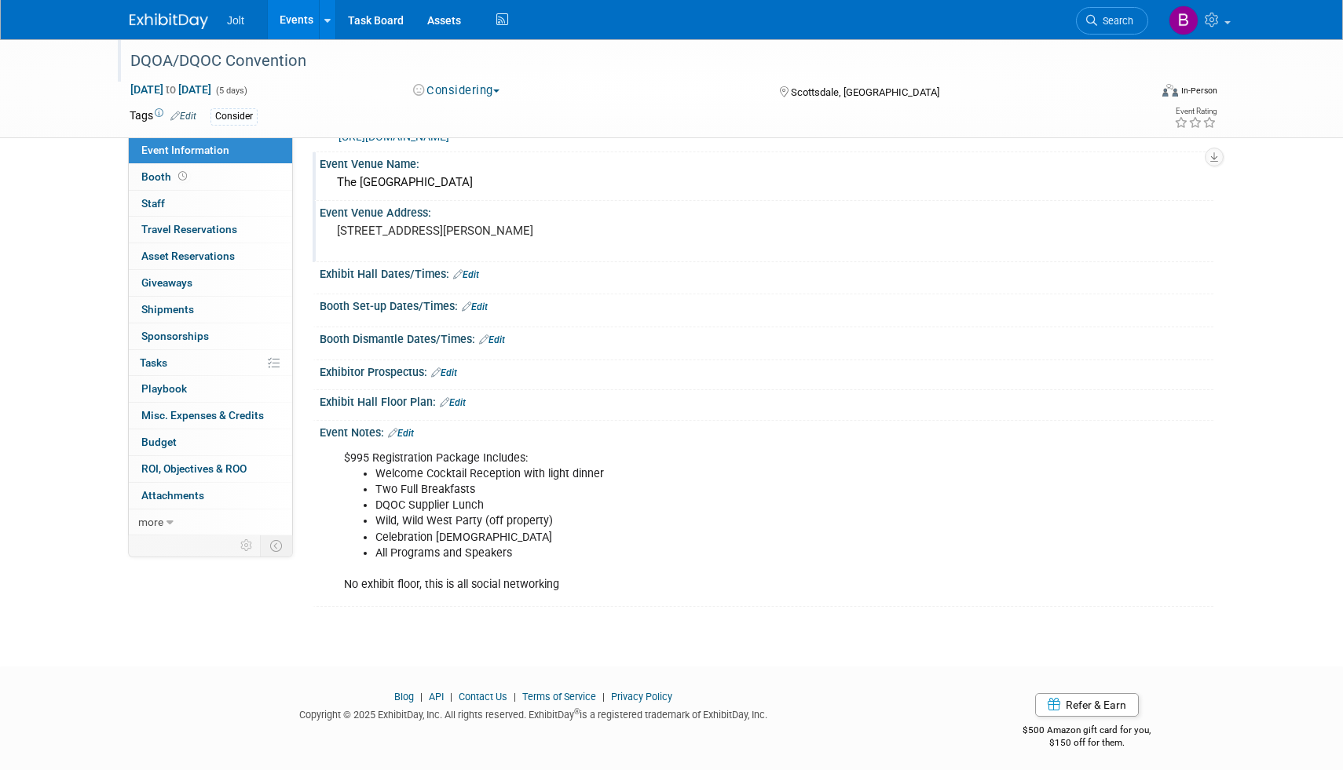
click at [465, 272] on link "Edit" at bounding box center [466, 274] width 26 height 11
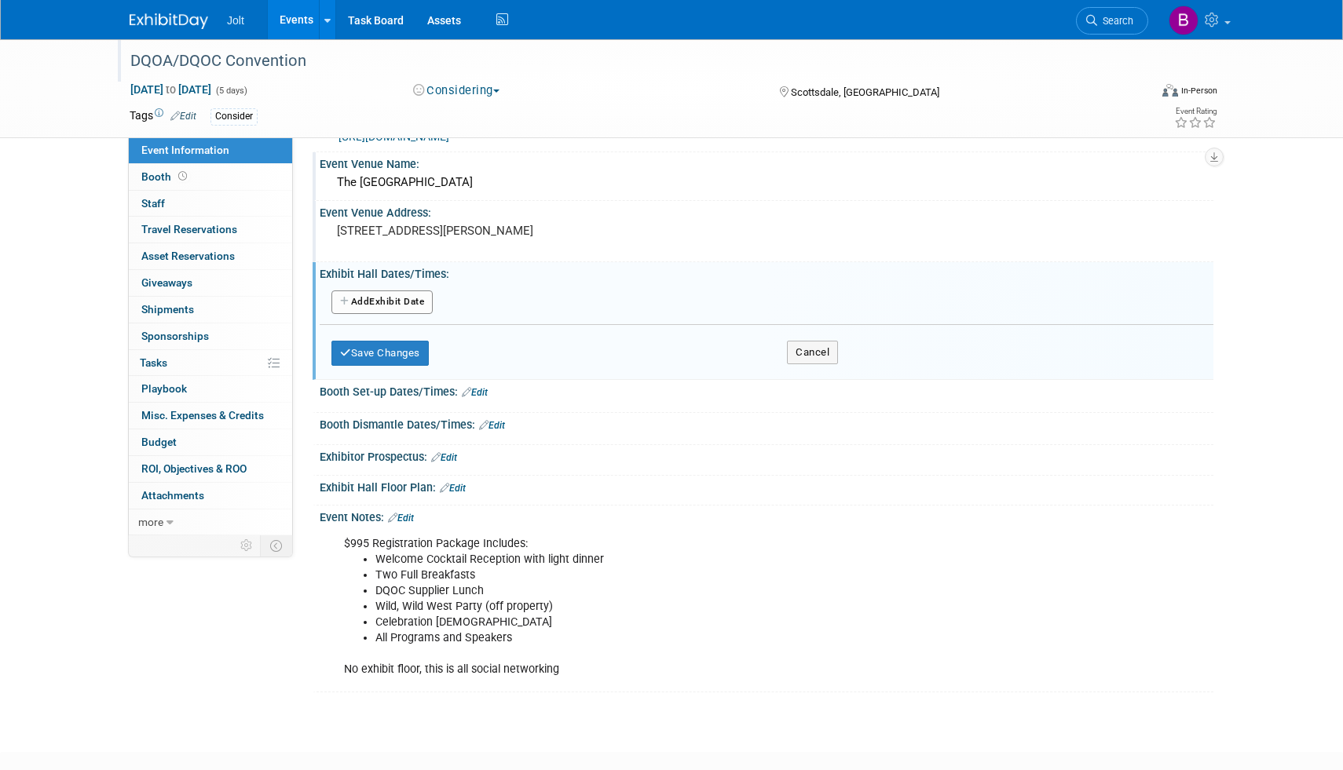
click at [409, 300] on button "Add Another Exhibit Date" at bounding box center [381, 303] width 101 height 24
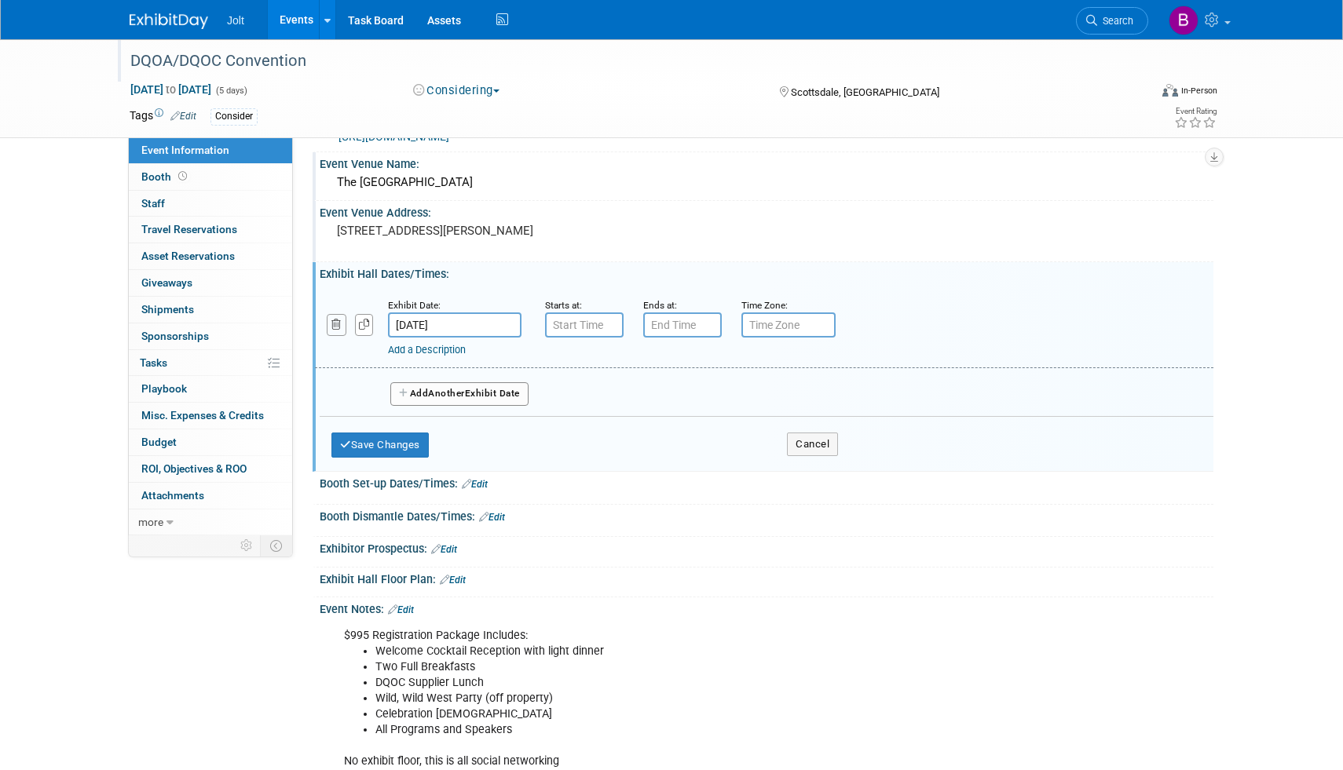
click at [336, 326] on icon "button" at bounding box center [336, 325] width 10 height 10
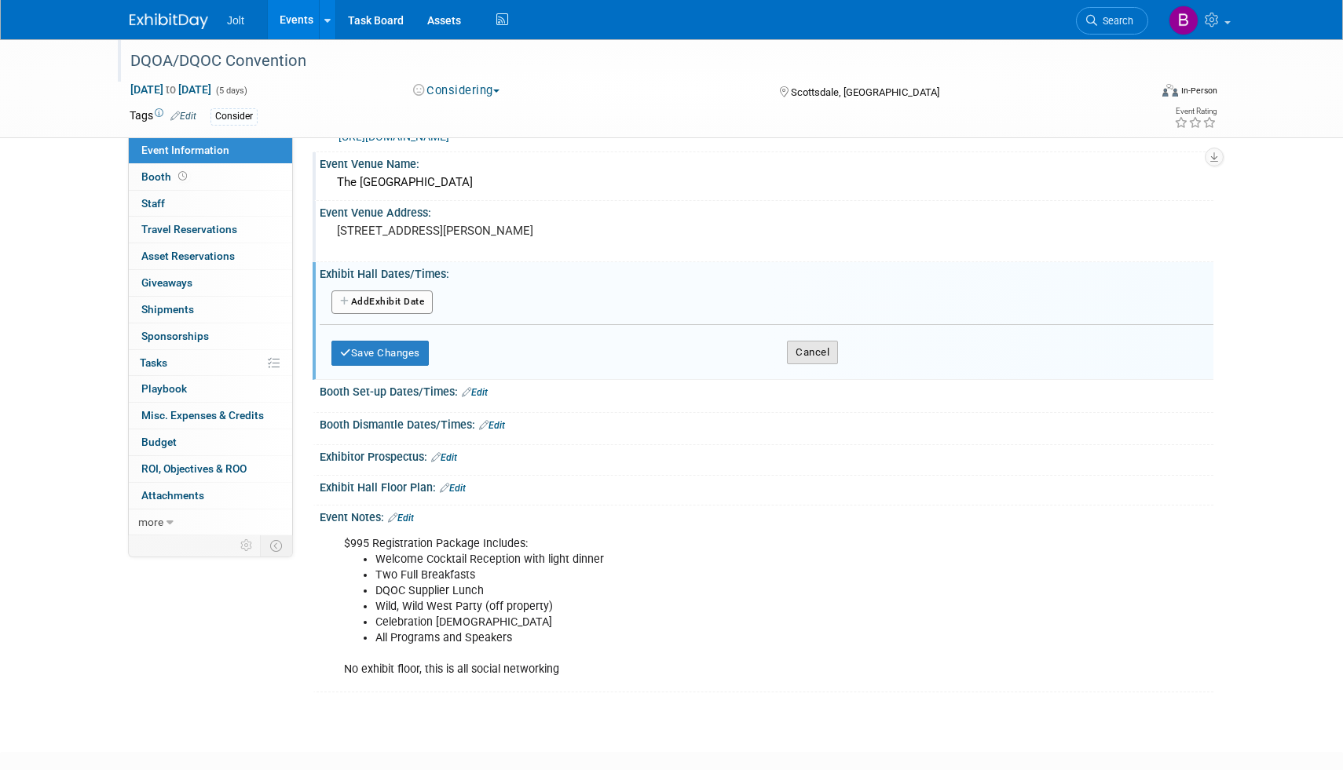
click at [815, 348] on button "Cancel" at bounding box center [812, 353] width 51 height 24
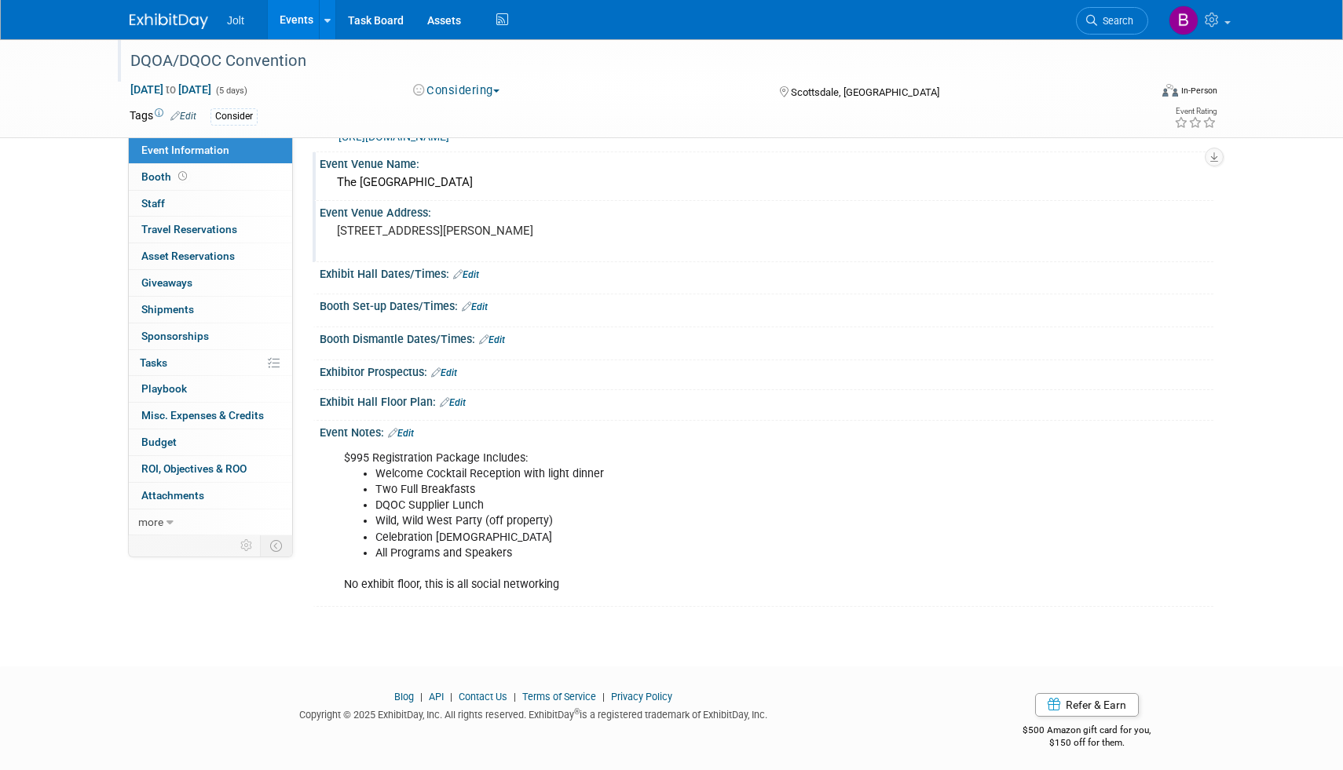
click at [451, 374] on link "Edit" at bounding box center [444, 372] width 26 height 11
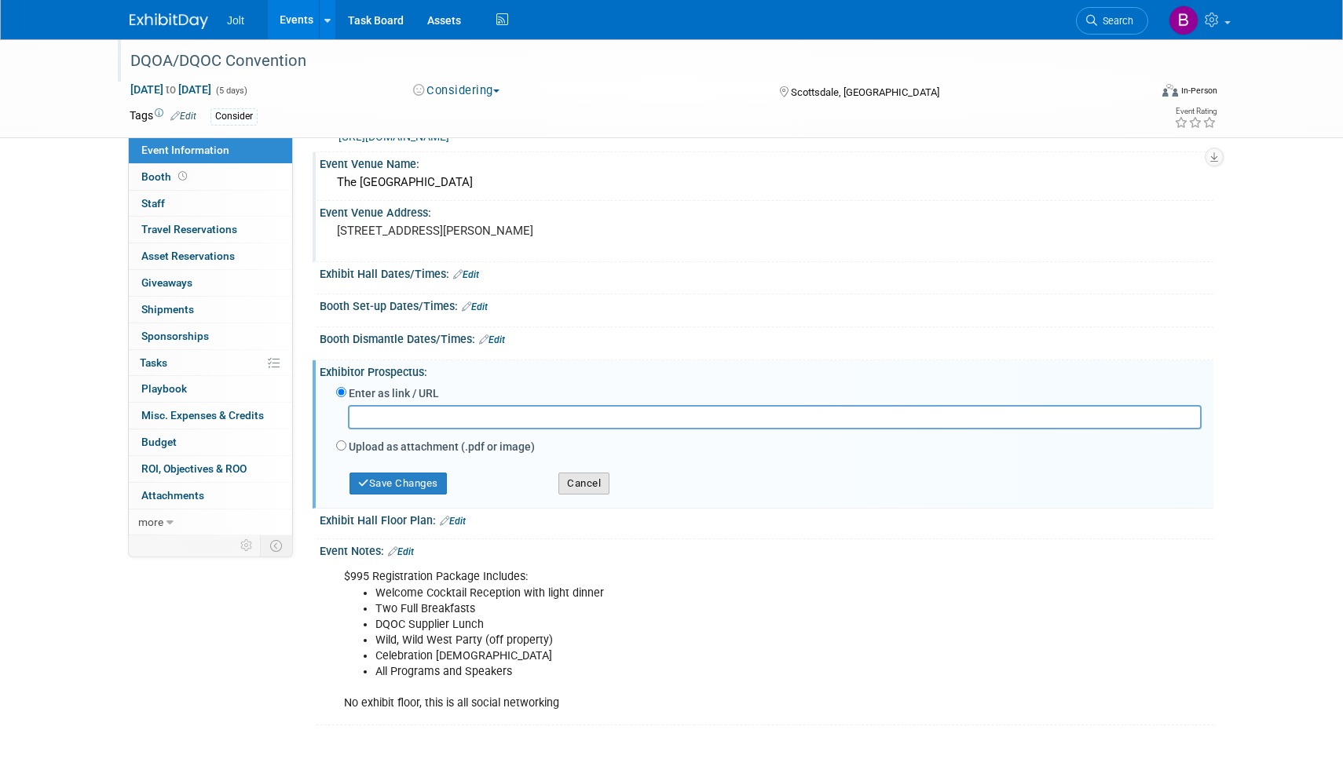
click at [579, 477] on button "Cancel" at bounding box center [583, 484] width 51 height 22
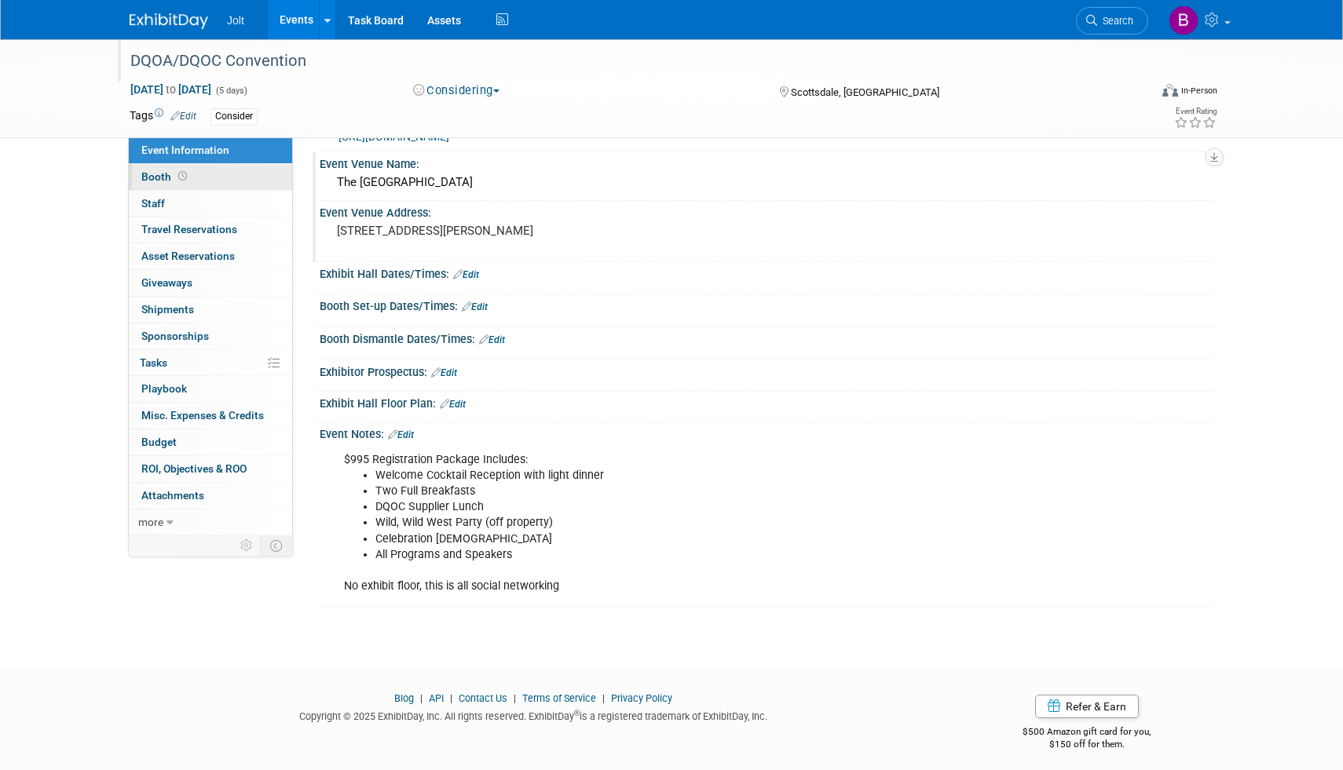
click at [197, 179] on link "Booth" at bounding box center [210, 177] width 163 height 26
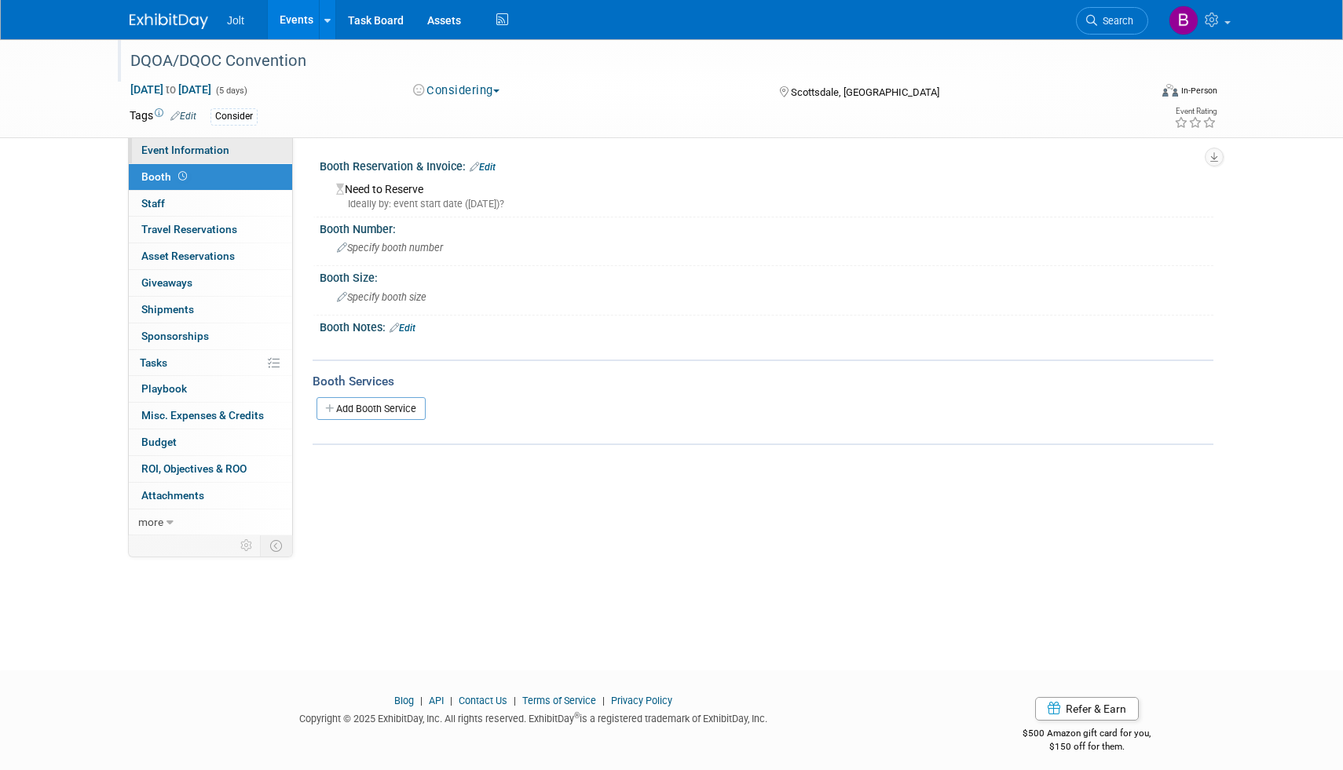
click at [203, 148] on span "Event Information" at bounding box center [185, 150] width 88 height 13
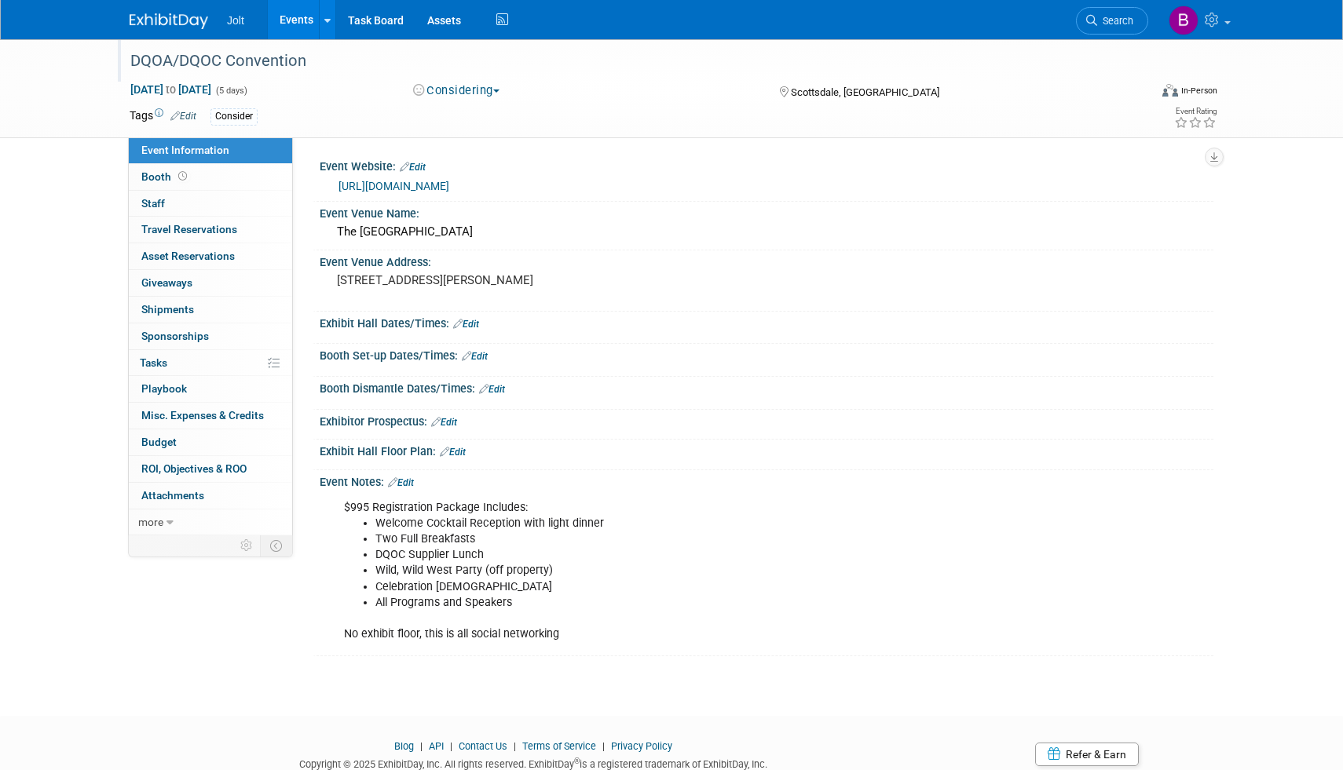
click at [466, 323] on link "Edit" at bounding box center [466, 324] width 26 height 11
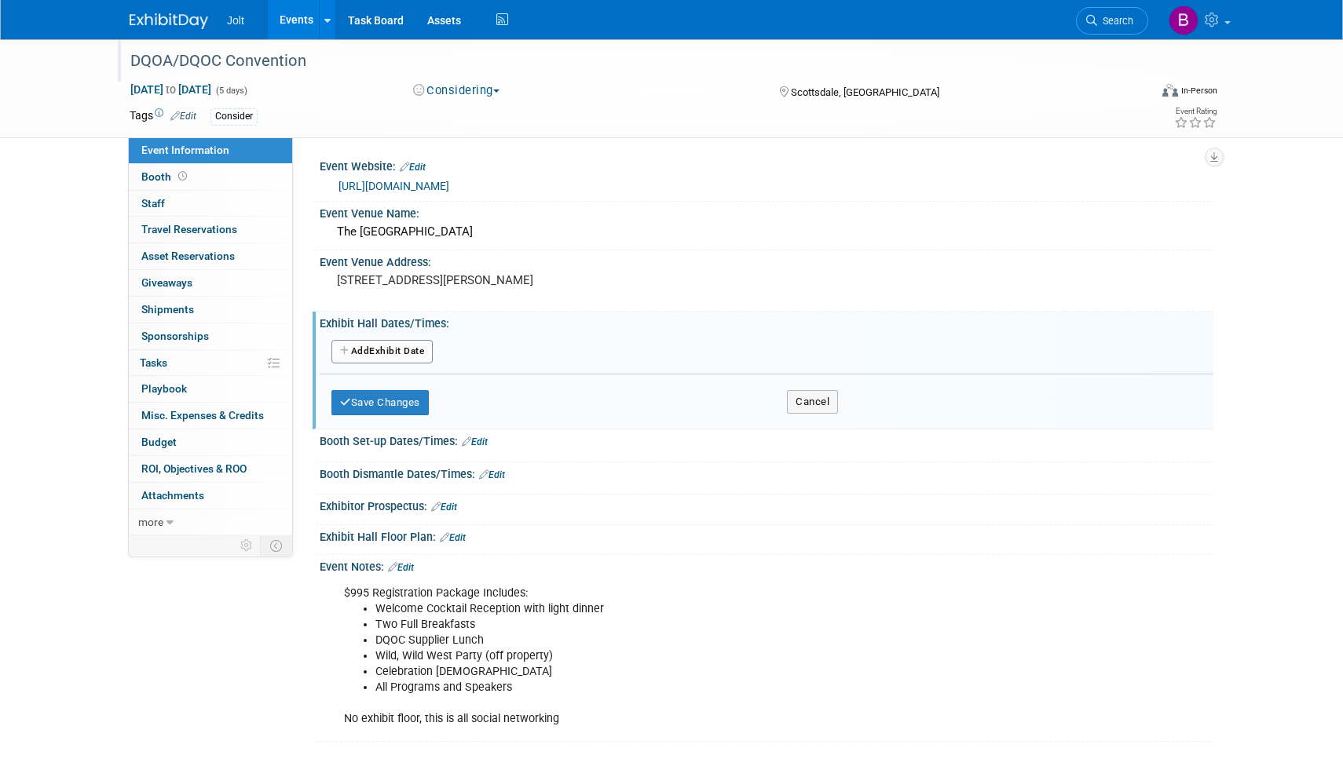
click at [398, 345] on button "Add Another Exhibit Date" at bounding box center [381, 352] width 101 height 24
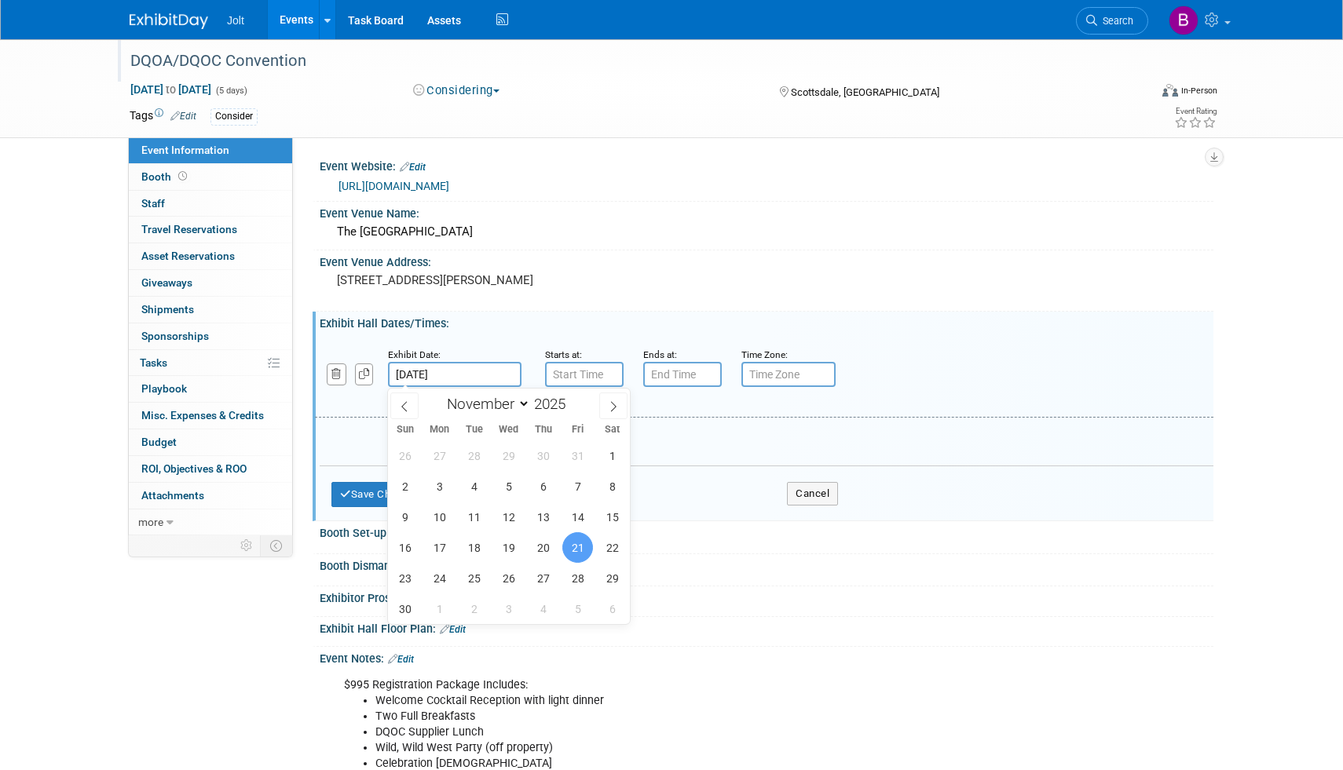
click at [441, 375] on input "Nov 21, 2025" at bounding box center [454, 374] width 133 height 25
click at [606, 547] on span "22" at bounding box center [612, 547] width 31 height 31
type input "Nov 22, 2025"
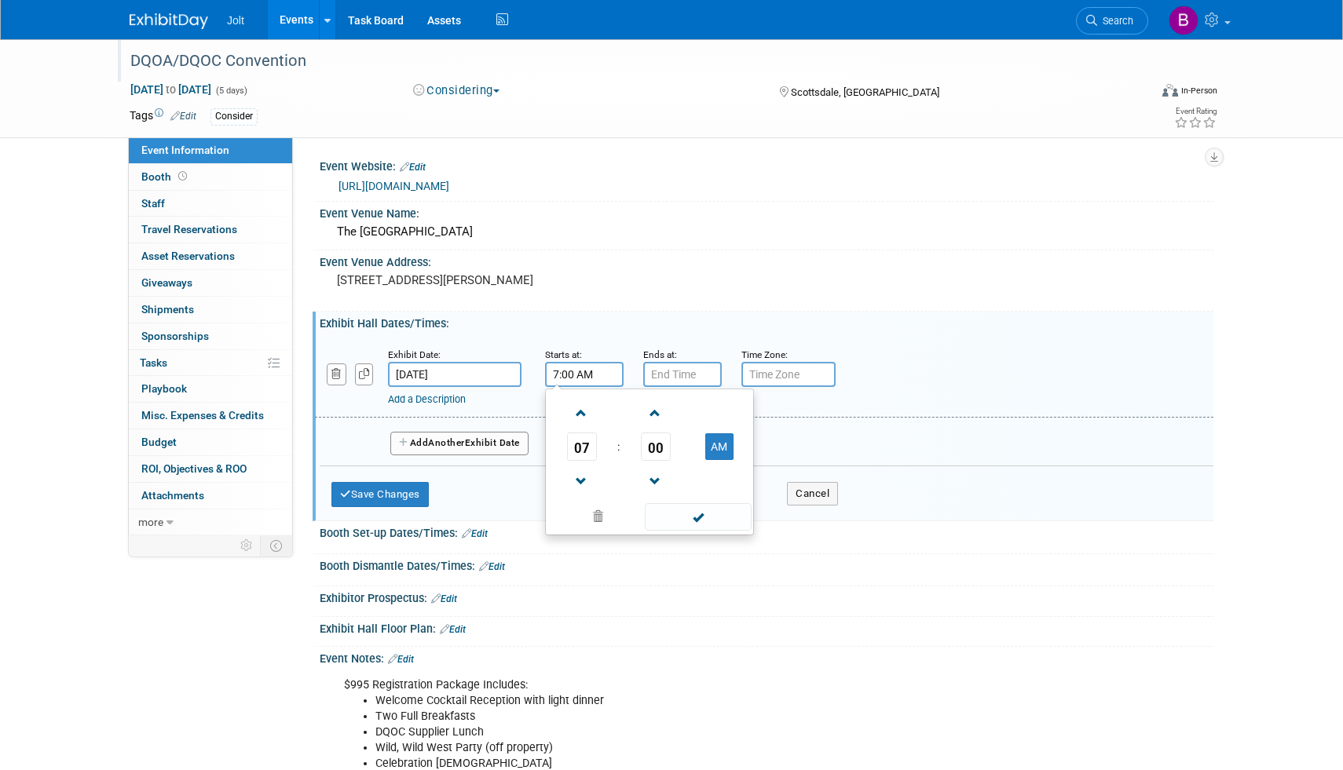
click at [583, 375] on input "7:00 AM" at bounding box center [584, 374] width 79 height 25
click at [583, 417] on span at bounding box center [581, 413] width 27 height 27
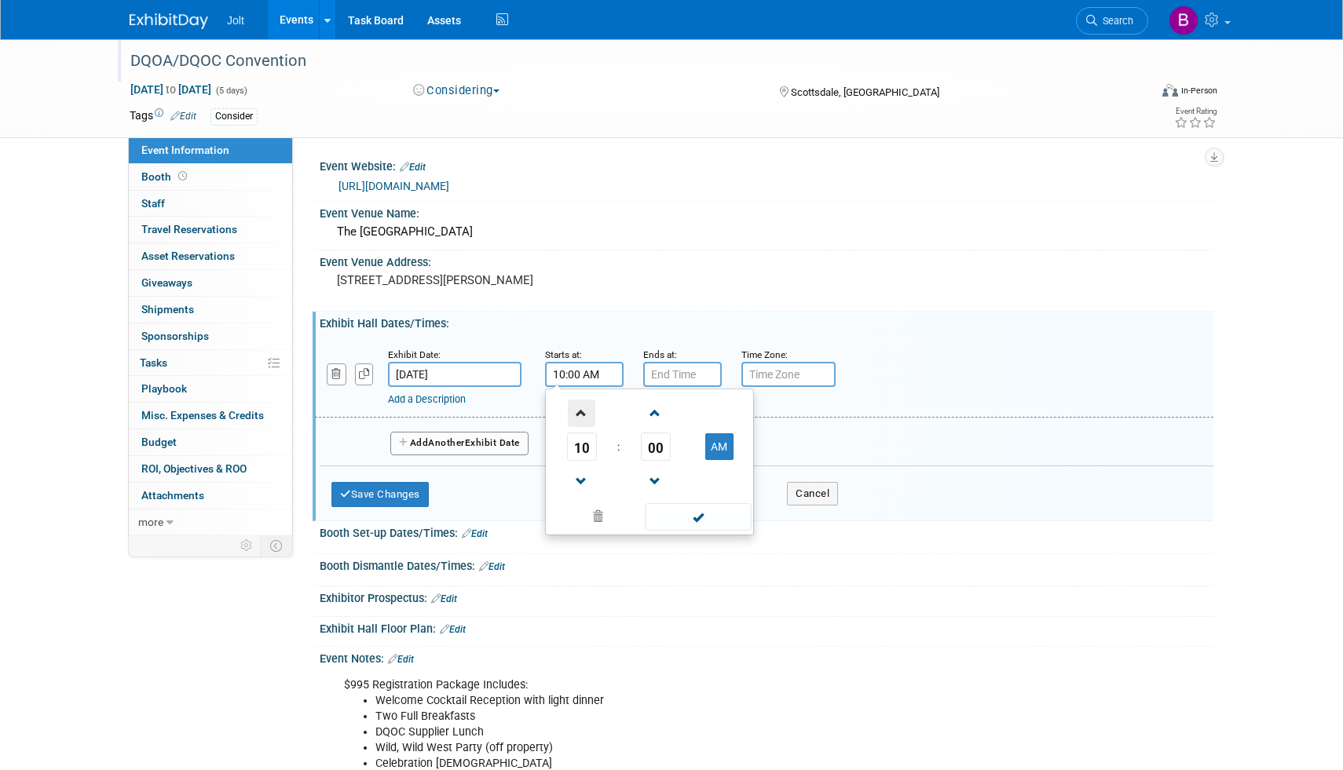
type input "11:00 AM"
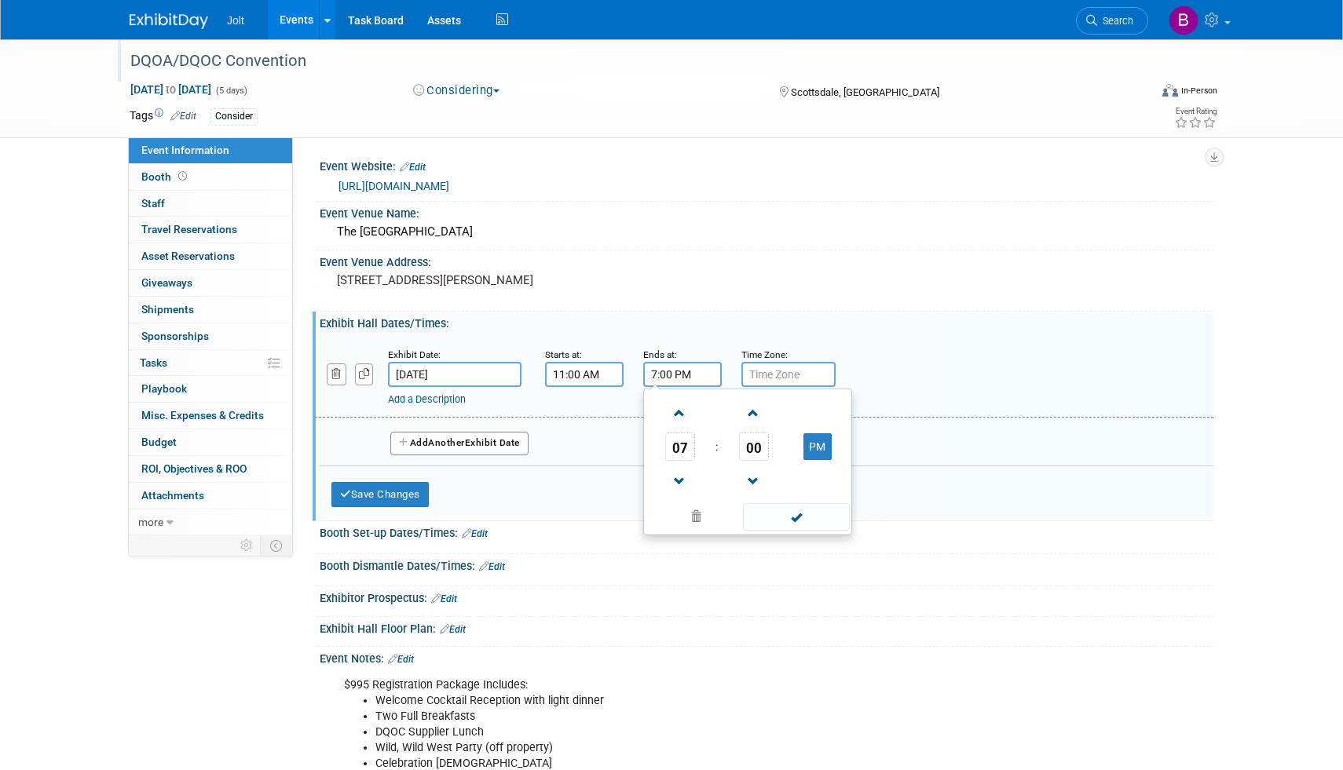
click at [683, 381] on input "7:00 PM" at bounding box center [682, 374] width 79 height 25
click at [676, 477] on span at bounding box center [679, 481] width 27 height 27
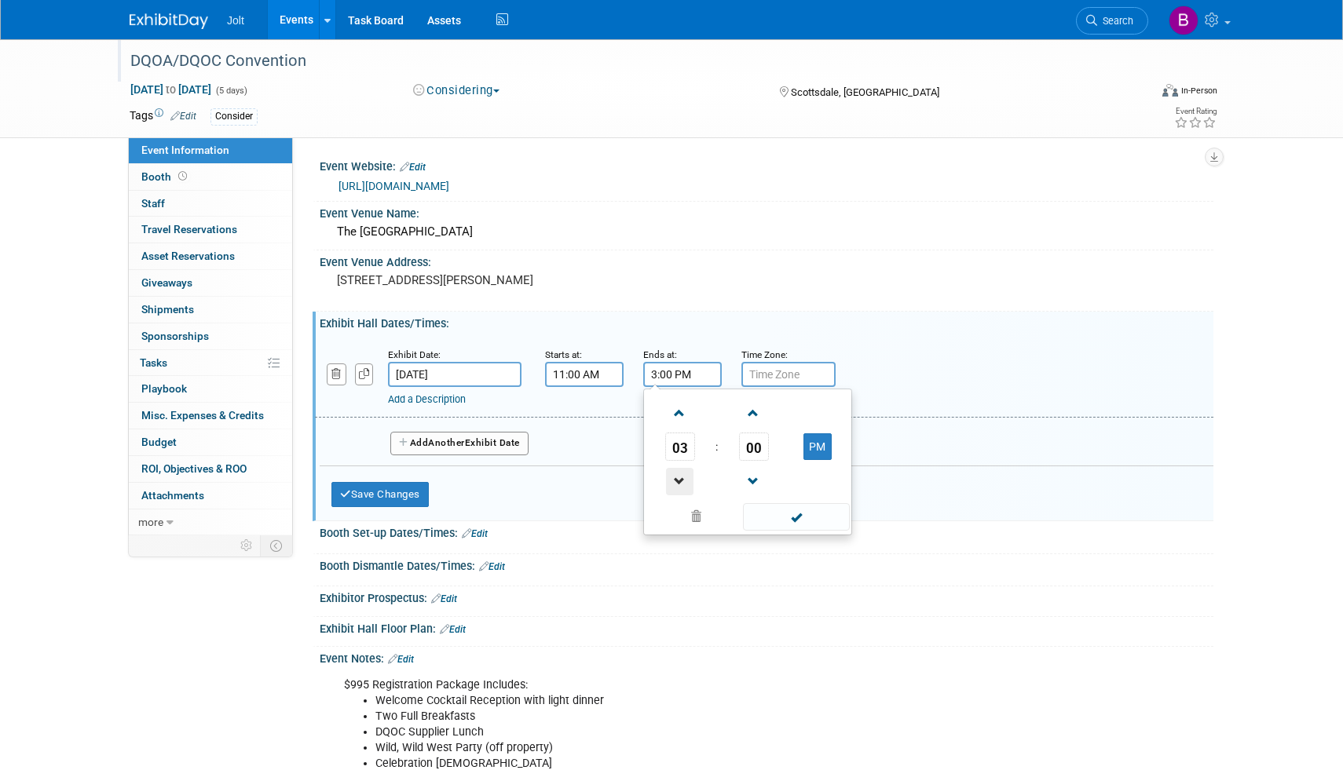
click at [676, 477] on span at bounding box center [679, 481] width 27 height 27
type input "1:00 PM"
click at [808, 517] on span at bounding box center [796, 516] width 106 height 27
click at [435, 440] on span "Another" at bounding box center [446, 442] width 37 height 11
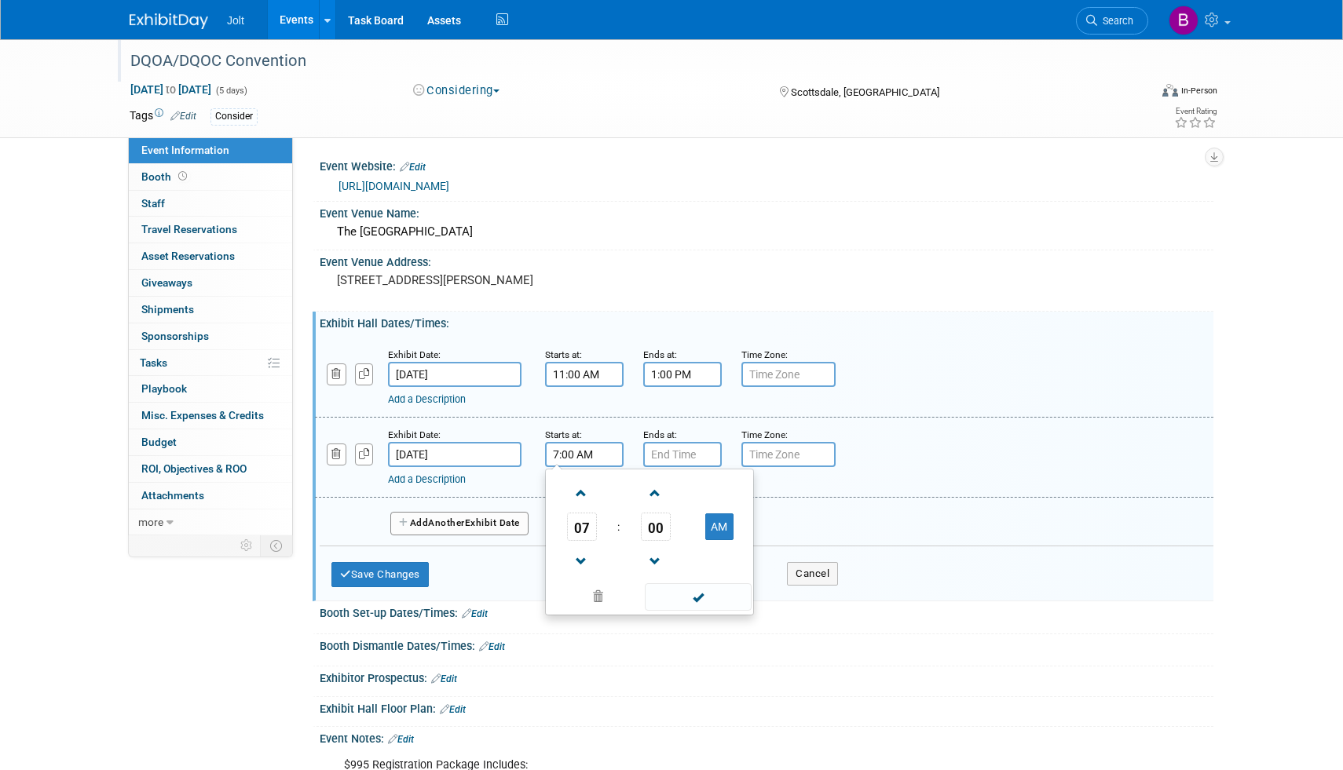
click at [587, 461] on input "7:00 AM" at bounding box center [584, 454] width 79 height 25
click at [583, 503] on span at bounding box center [581, 493] width 27 height 27
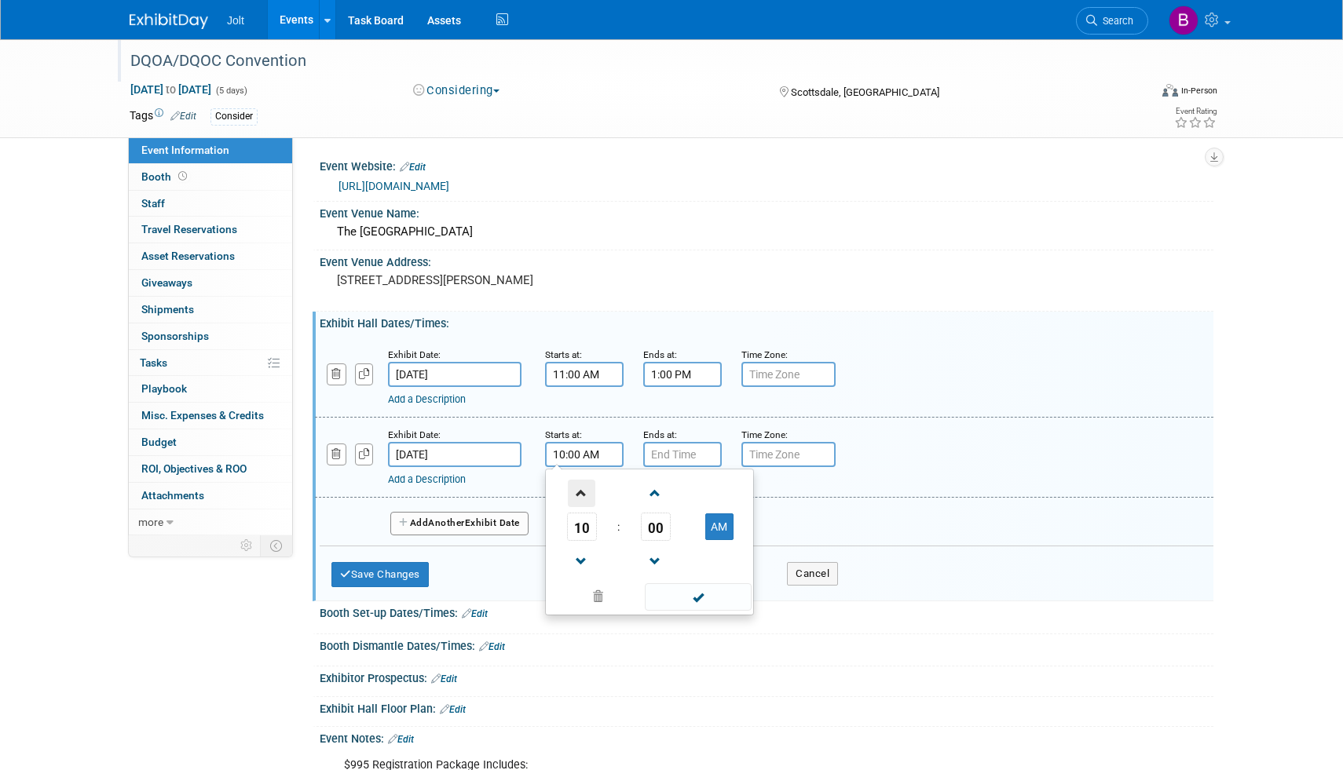
type input "11:00 AM"
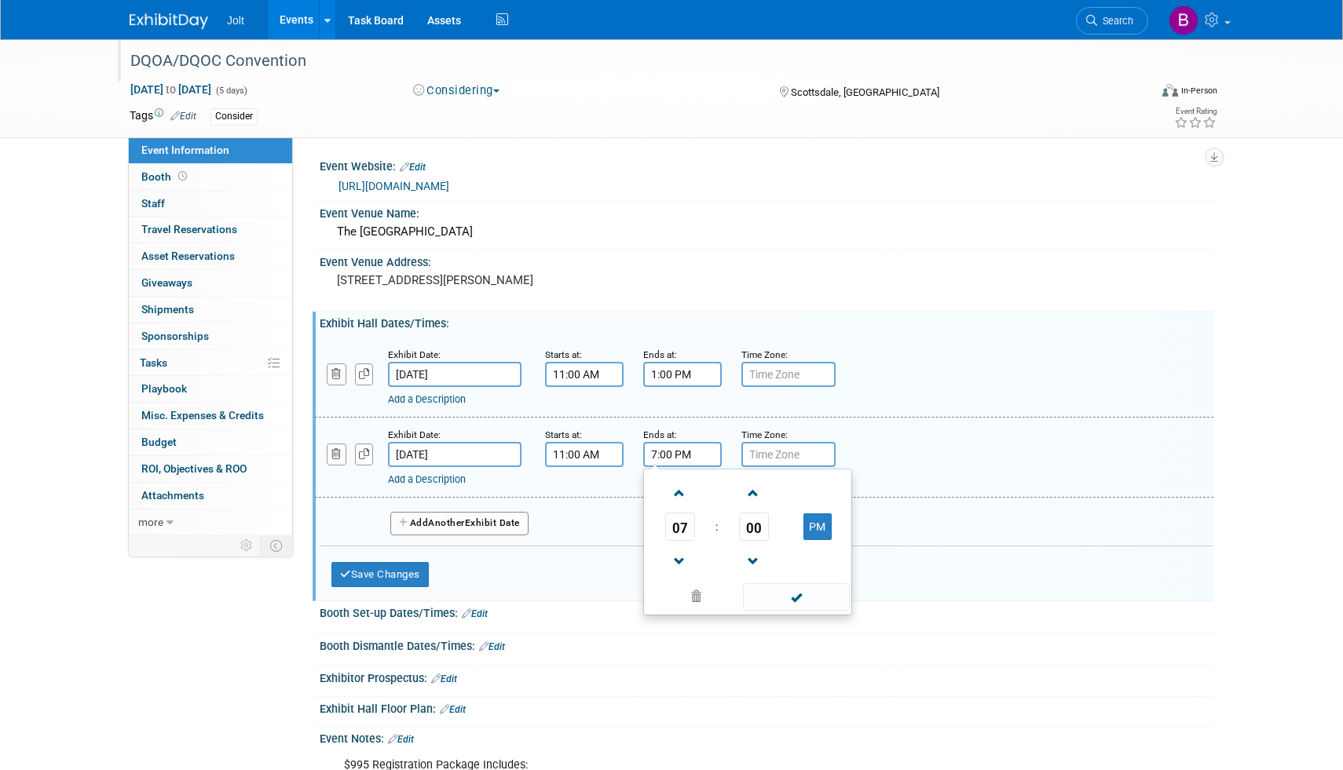
click at [673, 454] on input "7:00 PM" at bounding box center [682, 454] width 79 height 25
click at [675, 496] on span at bounding box center [679, 493] width 27 height 27
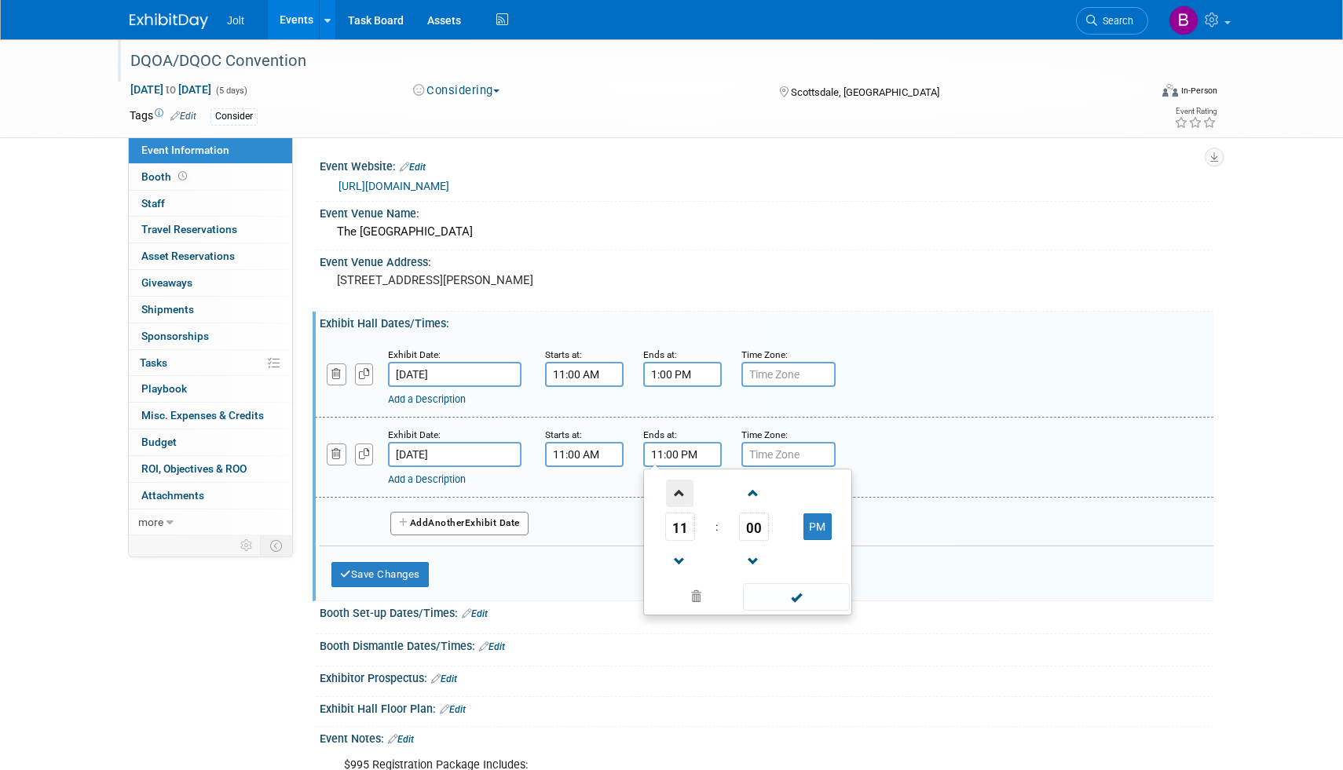
click at [675, 496] on span at bounding box center [679, 493] width 27 height 27
click at [814, 530] on button "AM" at bounding box center [817, 527] width 28 height 27
type input "1:00 PM"
click at [763, 598] on span at bounding box center [796, 596] width 106 height 27
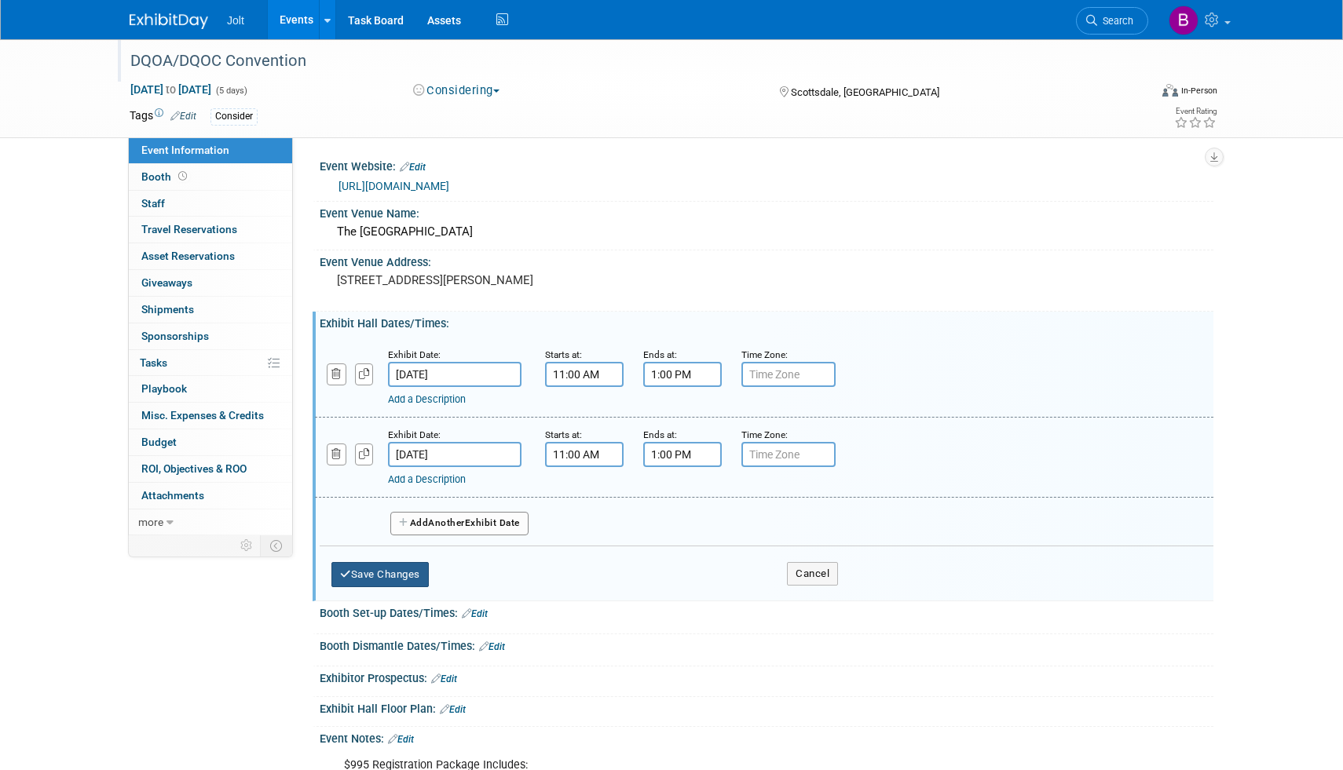
click at [367, 575] on button "Save Changes" at bounding box center [379, 574] width 97 height 25
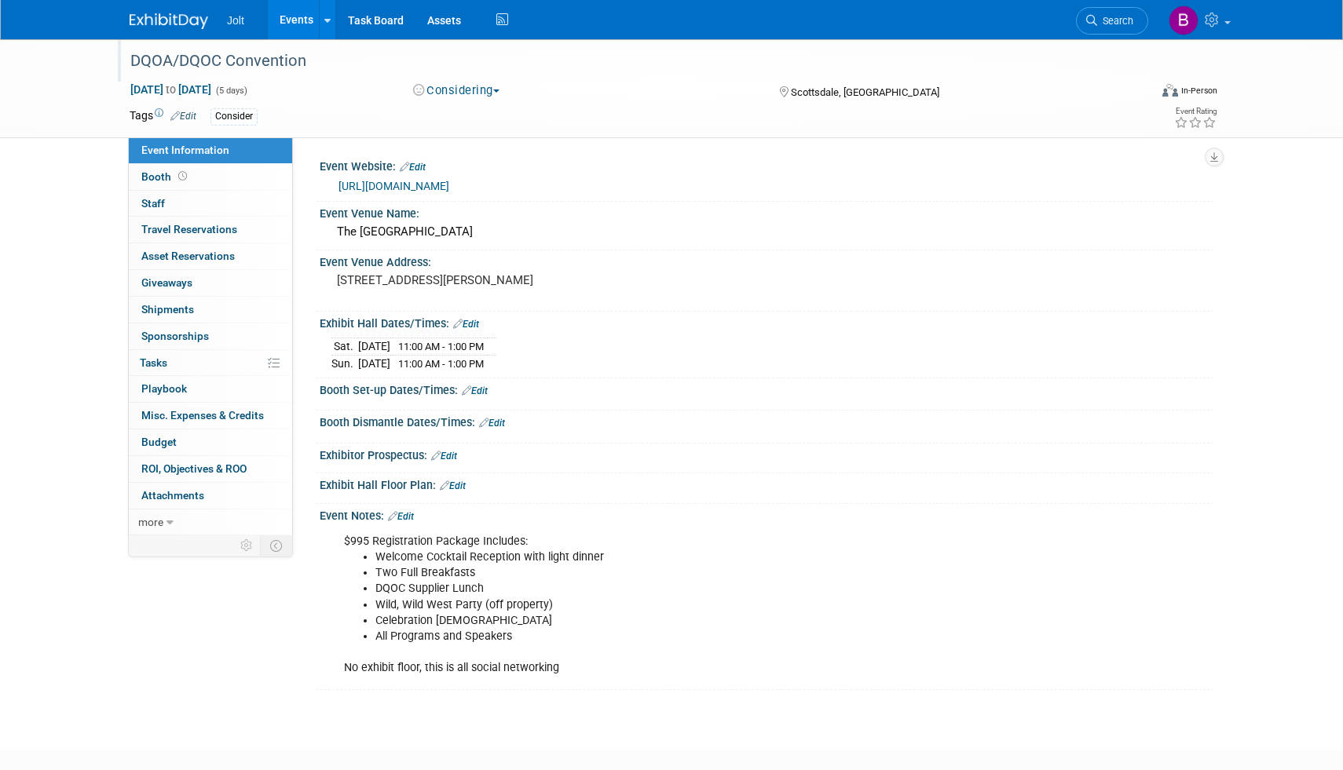
click at [413, 516] on link "Edit" at bounding box center [401, 516] width 26 height 11
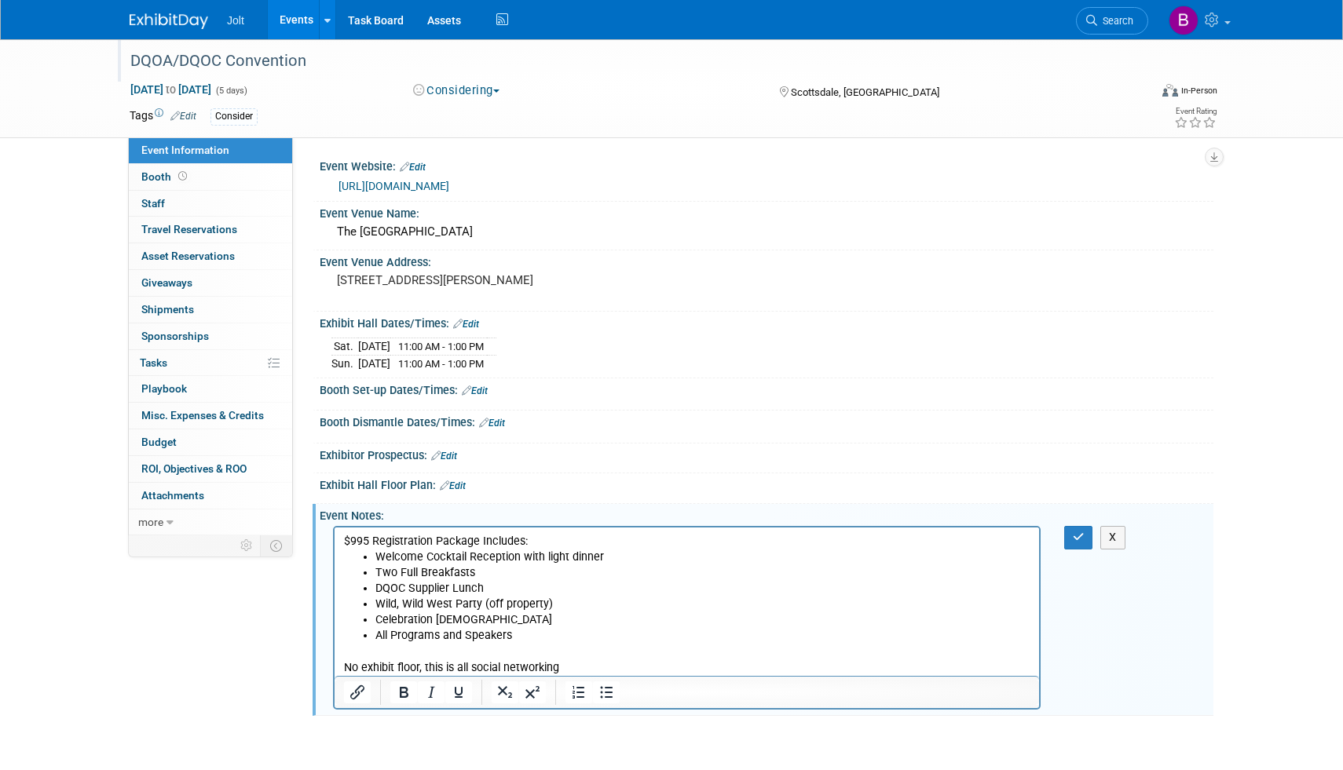
click at [565, 668] on p "No exhibit floor, this is all social networking" at bounding box center [687, 660] width 686 height 31
click at [1077, 541] on icon "button" at bounding box center [1079, 537] width 12 height 11
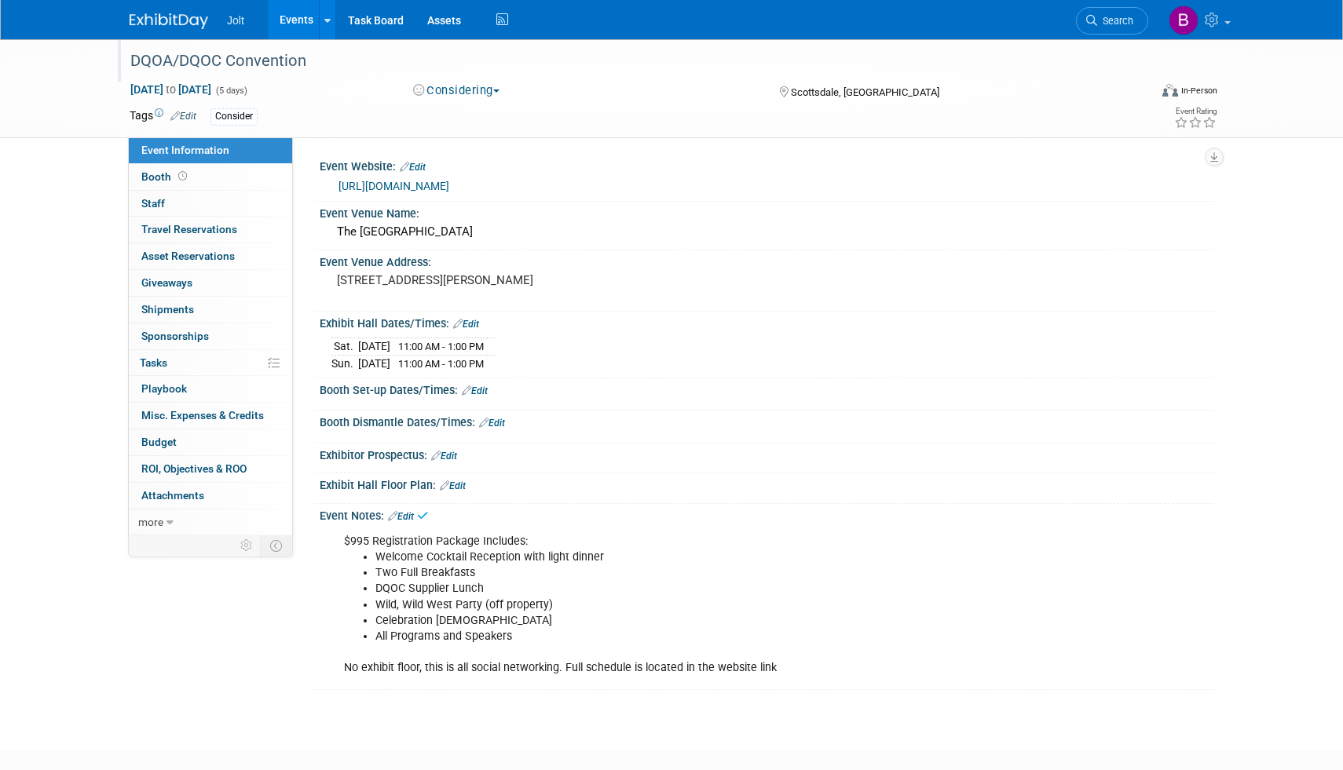
click at [196, 117] on link "Edit" at bounding box center [183, 116] width 26 height 11
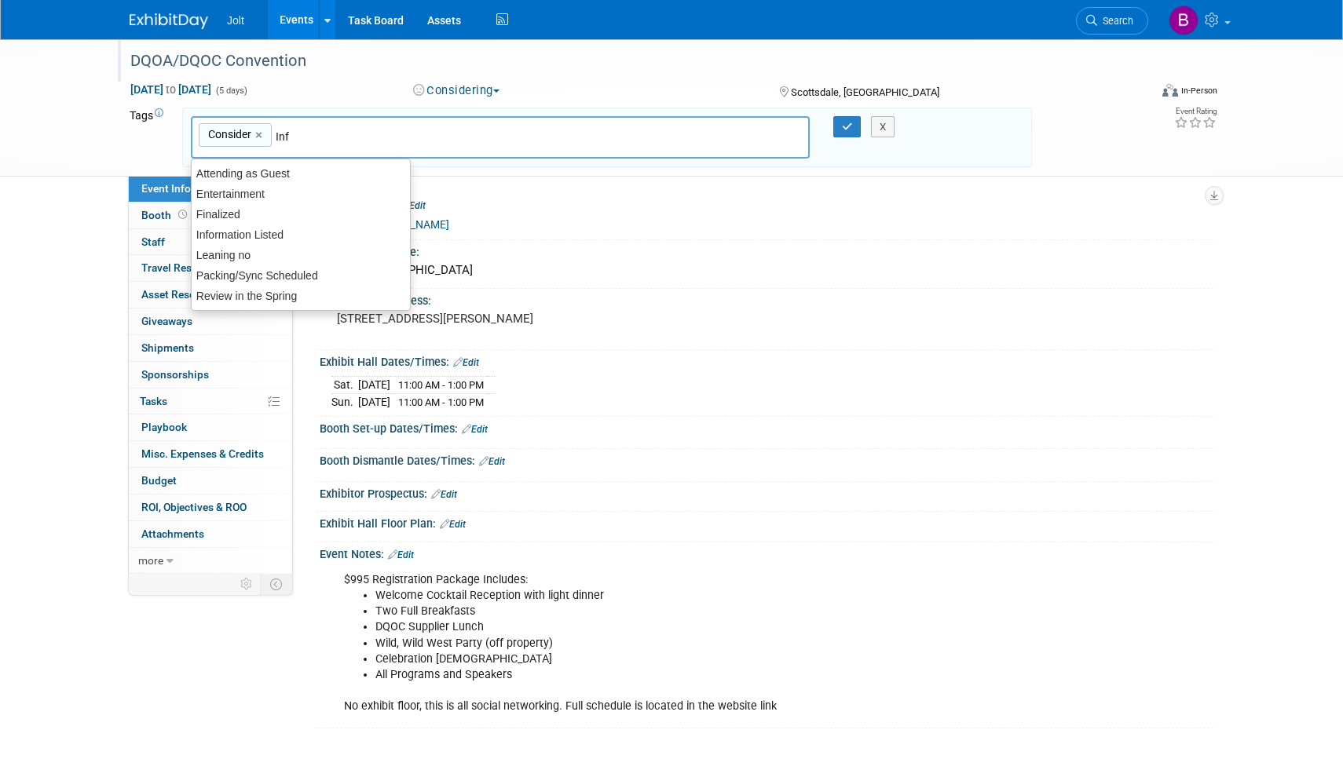
type input "Info"
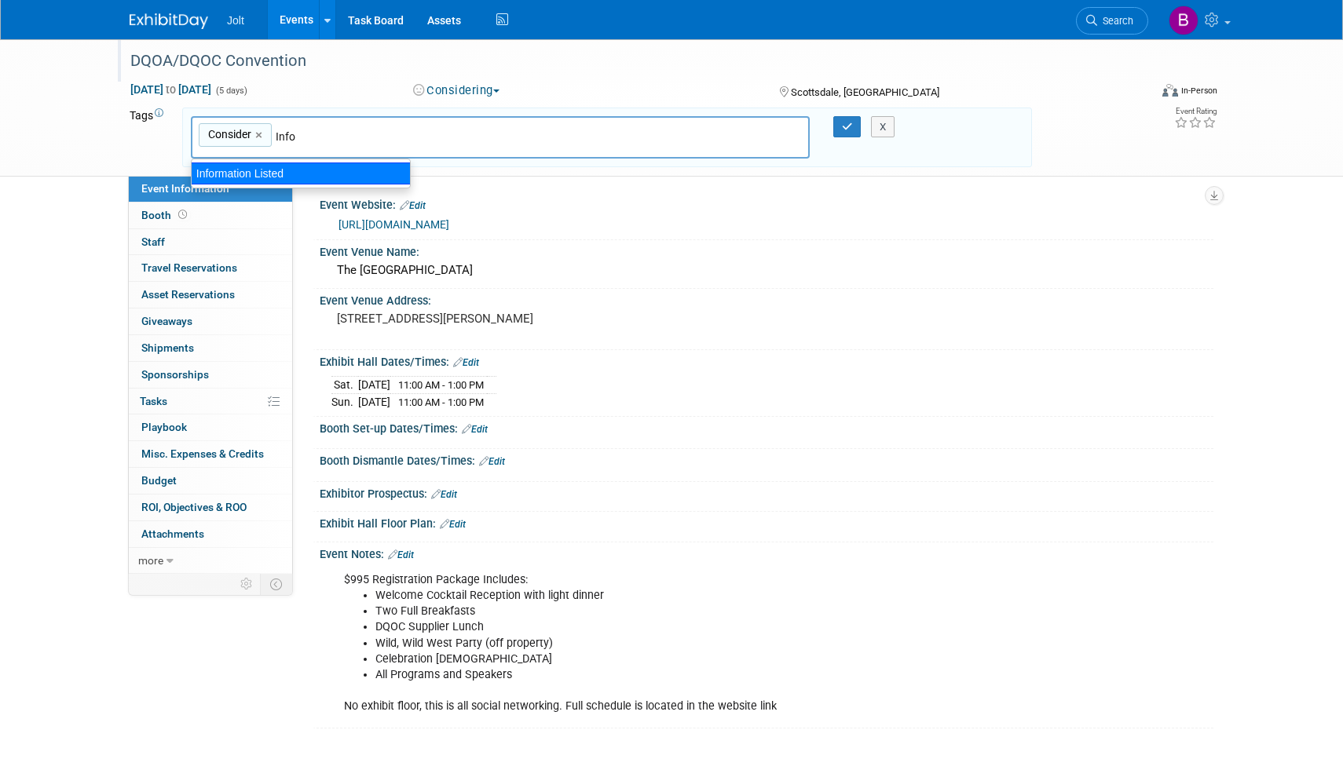
click at [293, 167] on div "Information Listed" at bounding box center [301, 174] width 220 height 22
type input "Consider, Information Listed"
type input "Leaning"
click at [305, 181] on div "Leaning no" at bounding box center [301, 174] width 220 height 22
type input "Consider, Information Listed, Leaning no"
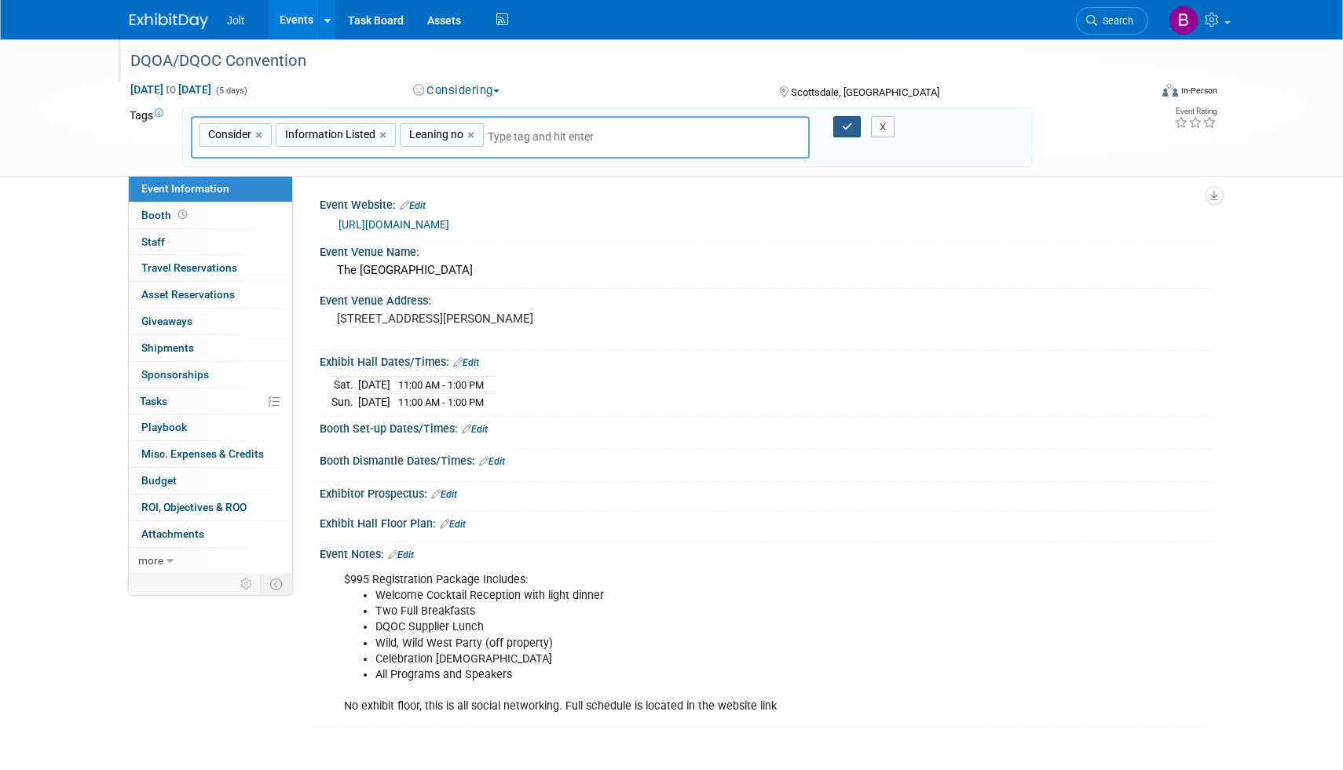
click at [853, 126] on button "button" at bounding box center [847, 127] width 28 height 22
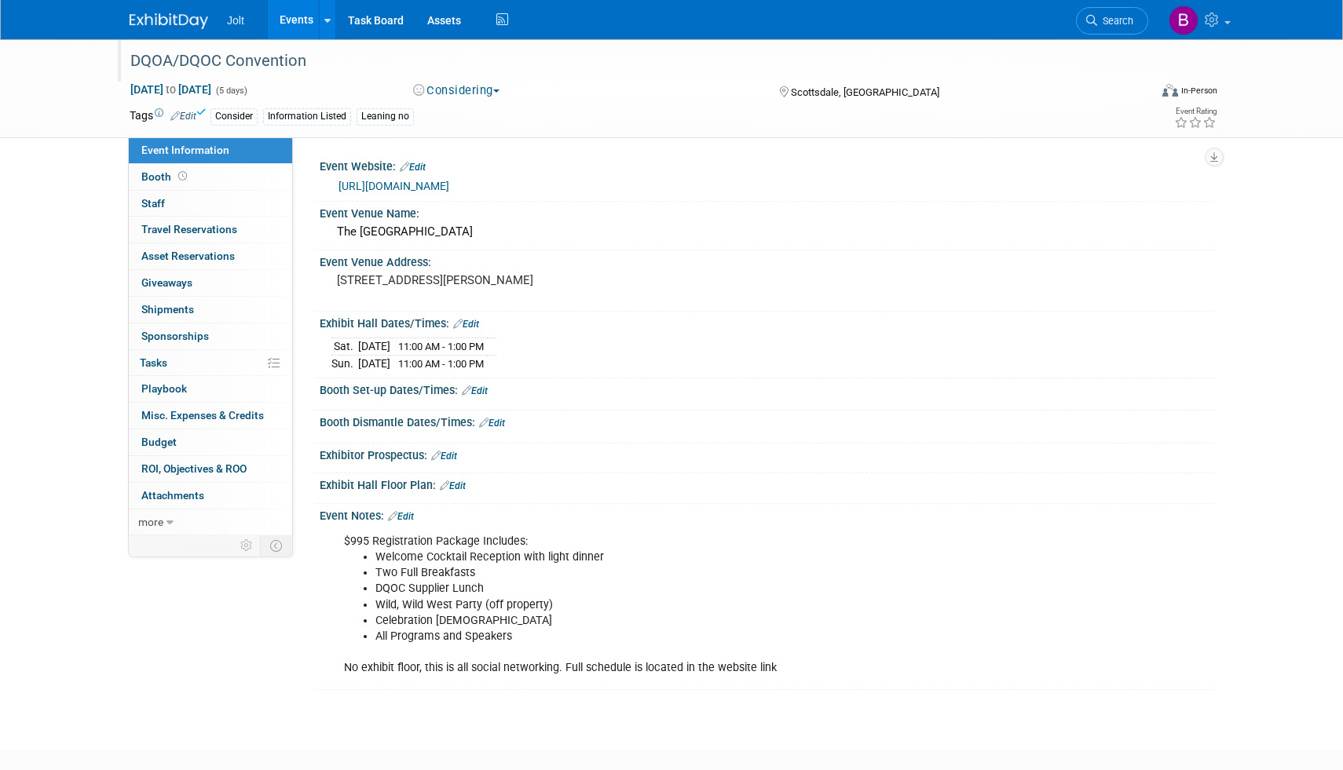
click at [196, 29] on img at bounding box center [169, 21] width 79 height 16
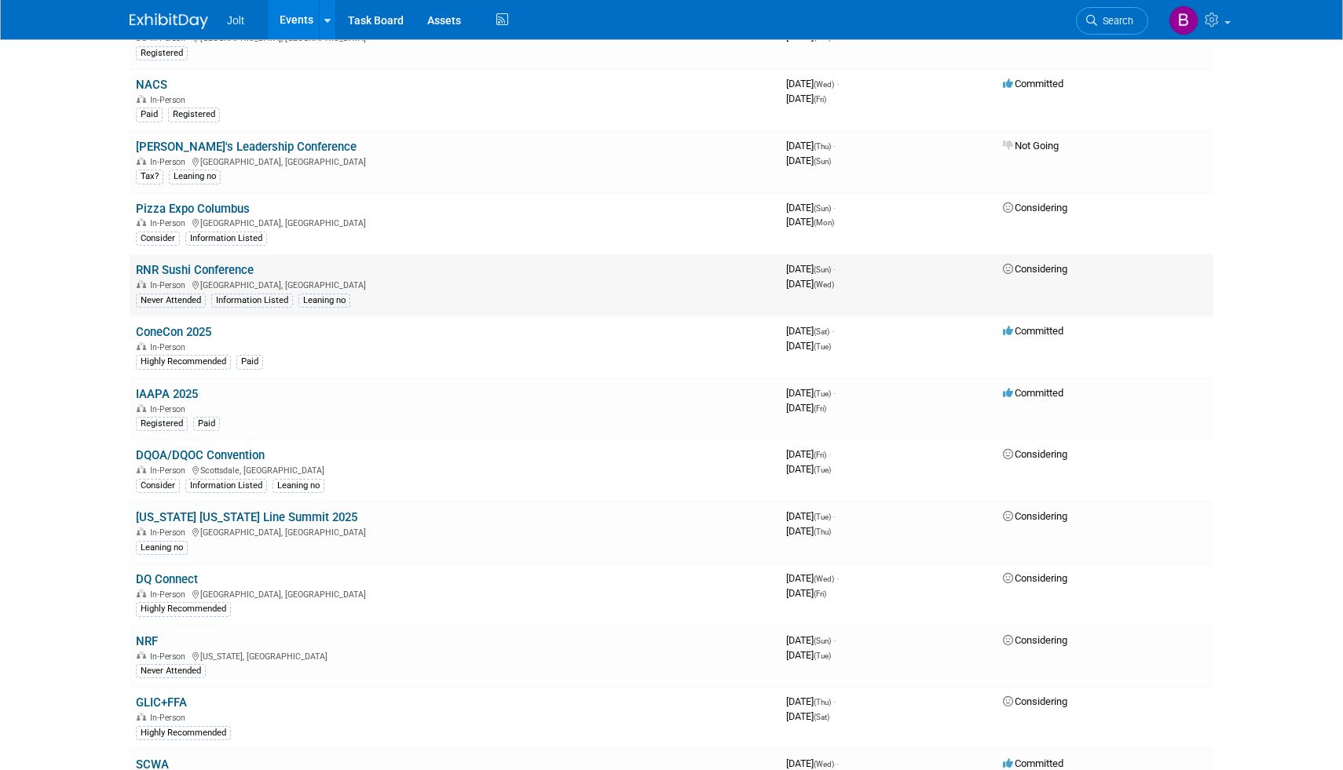
scroll to position [395, 0]
click at [235, 457] on link "DQOA/DQOC Convention" at bounding box center [200, 454] width 129 height 14
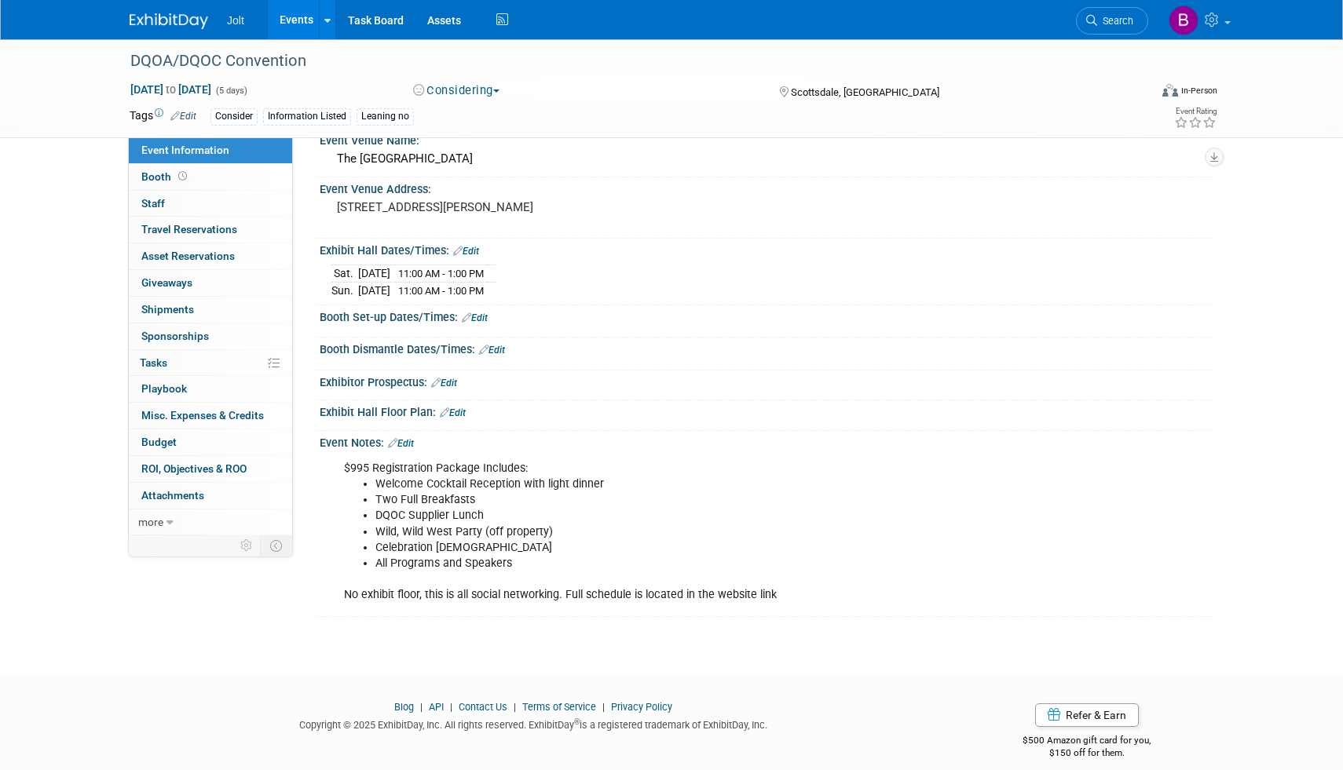
scroll to position [88, 0]
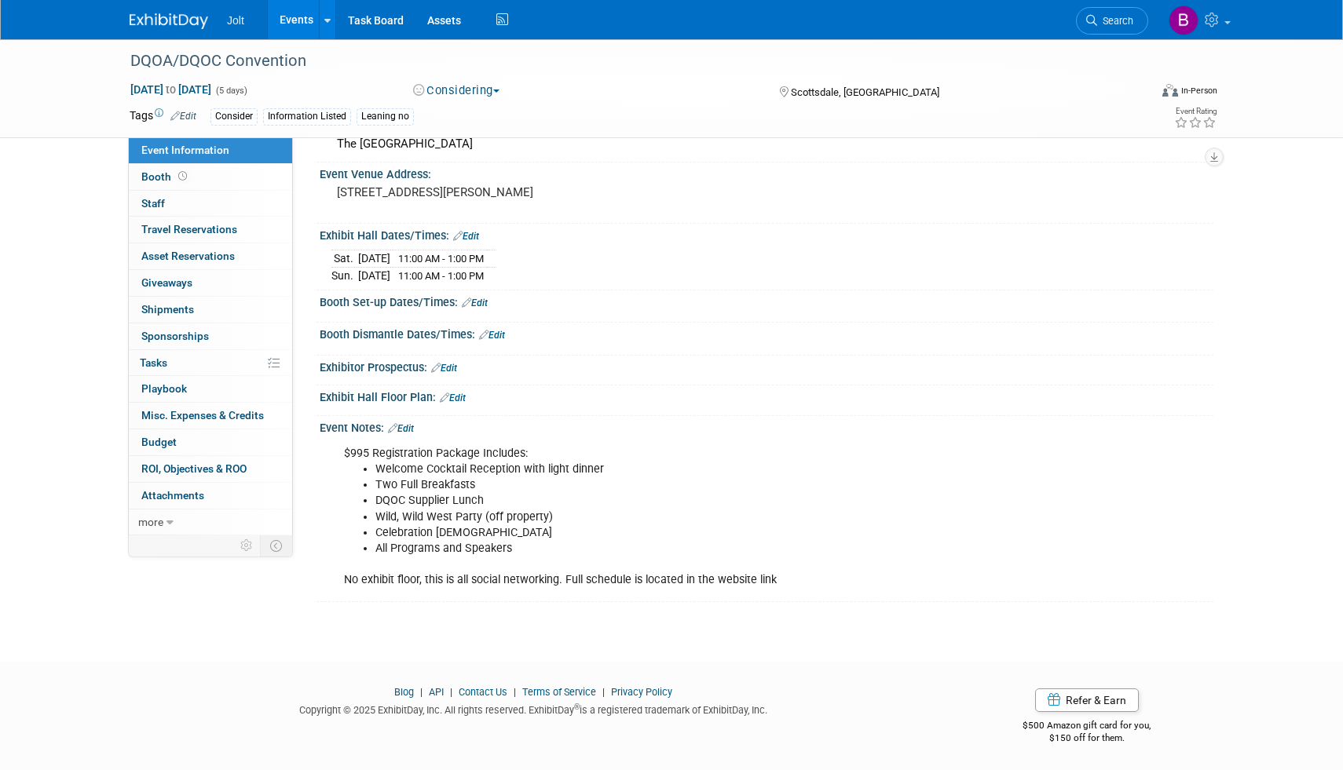
click at [404, 426] on link "Edit" at bounding box center [401, 428] width 26 height 11
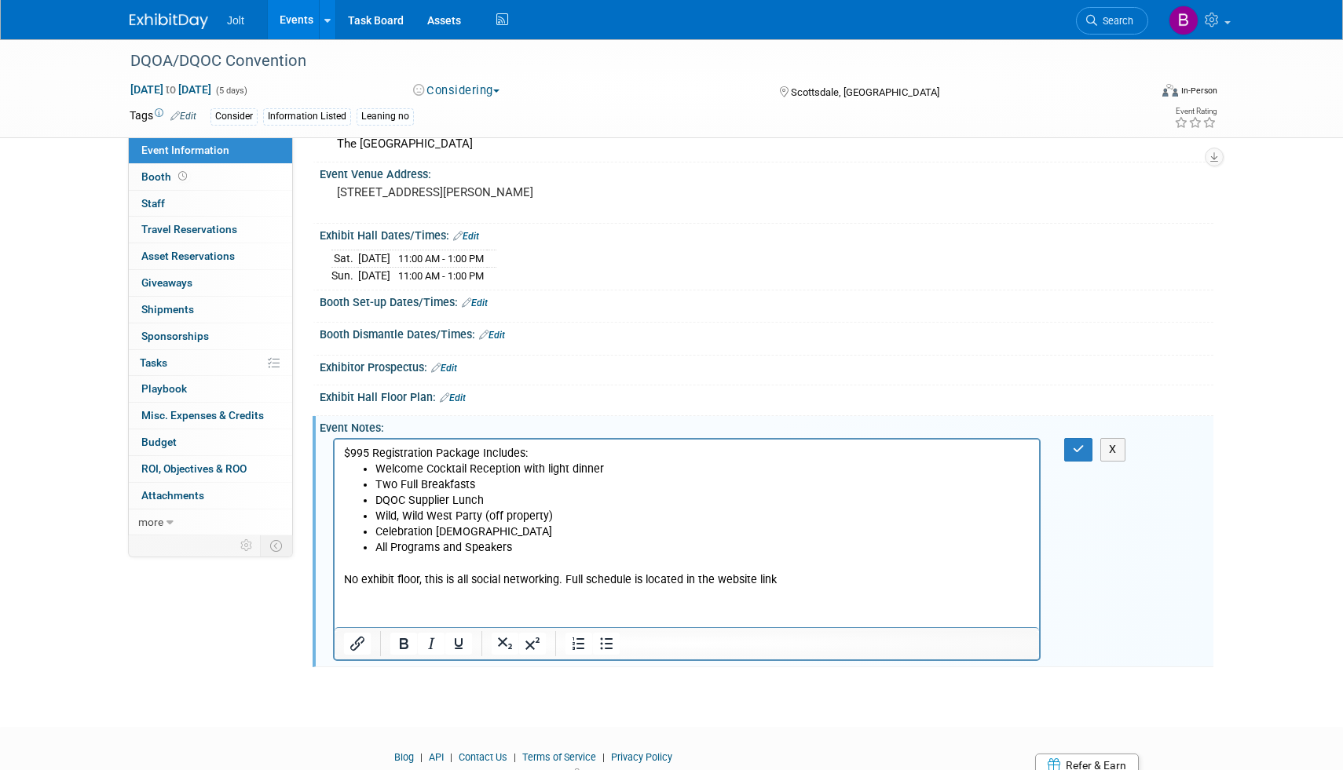
scroll to position [0, 0]
click at [360, 588] on html "$995 Registration Package Includes: Welcome Cocktail Reception with light dinne…" at bounding box center [686, 514] width 704 height 148
click at [357, 588] on html "$995 Registration Package Includes: Welcome Cocktail Reception with light dinne…" at bounding box center [686, 514] width 704 height 148
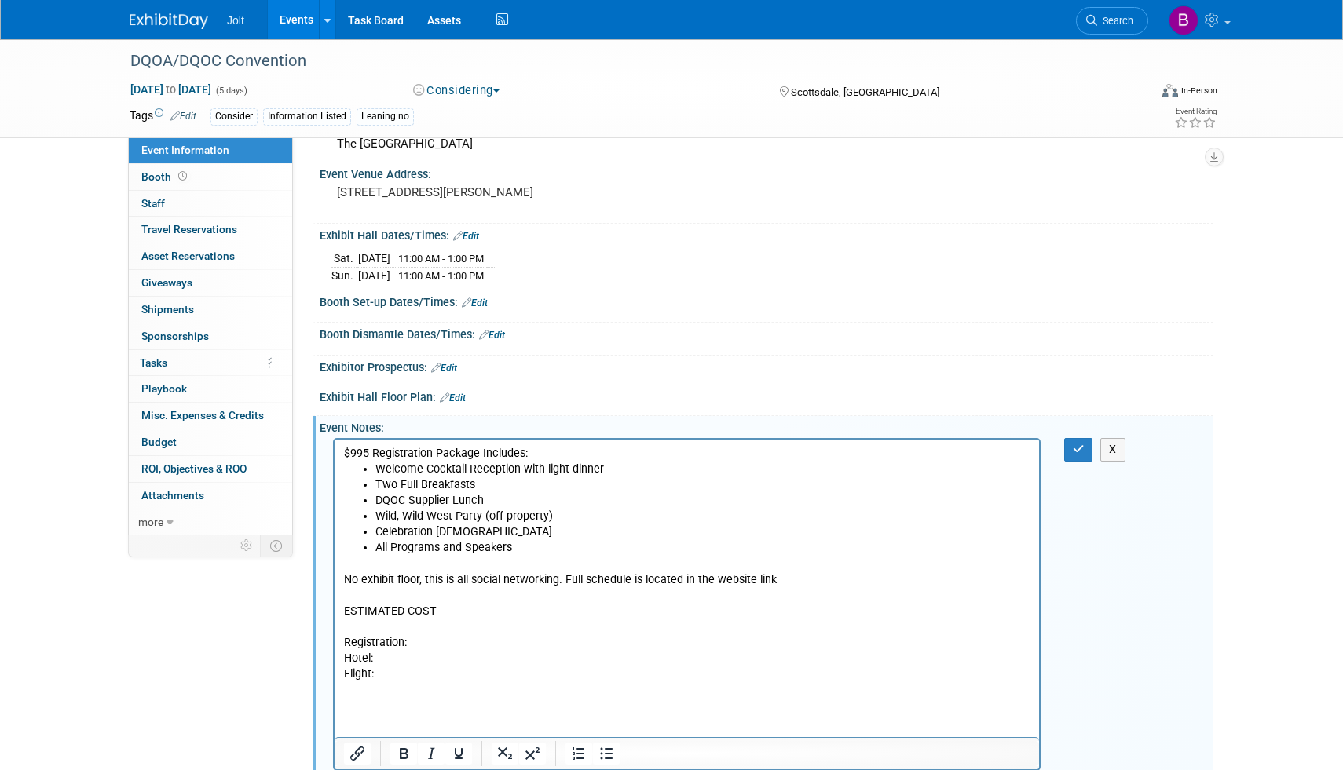
click at [417, 647] on p "Registration:" at bounding box center [687, 643] width 686 height 16
click at [393, 660] on p "Hotel:" at bounding box center [687, 659] width 686 height 16
click at [382, 678] on p "Flight:" at bounding box center [687, 675] width 686 height 16
click at [1069, 442] on button "button" at bounding box center [1078, 449] width 29 height 23
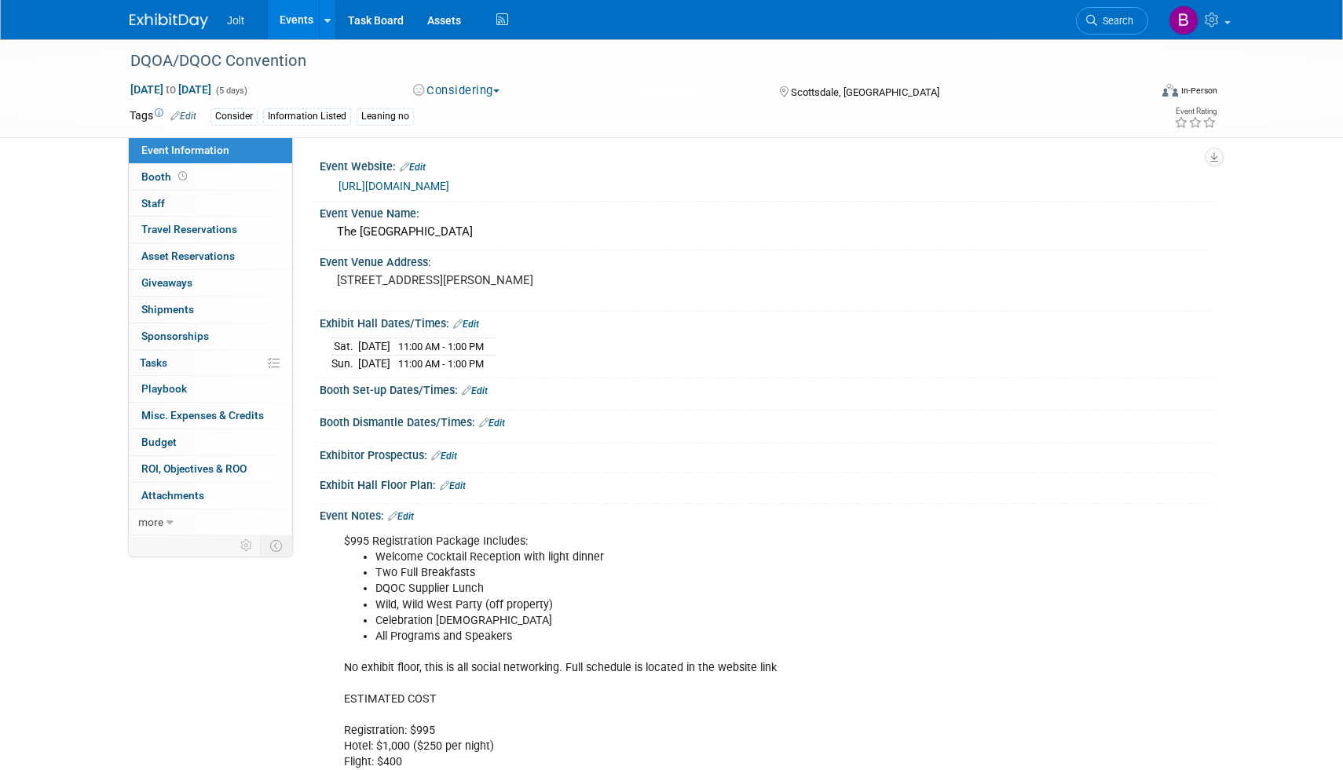
click at [180, 27] on img at bounding box center [169, 21] width 79 height 16
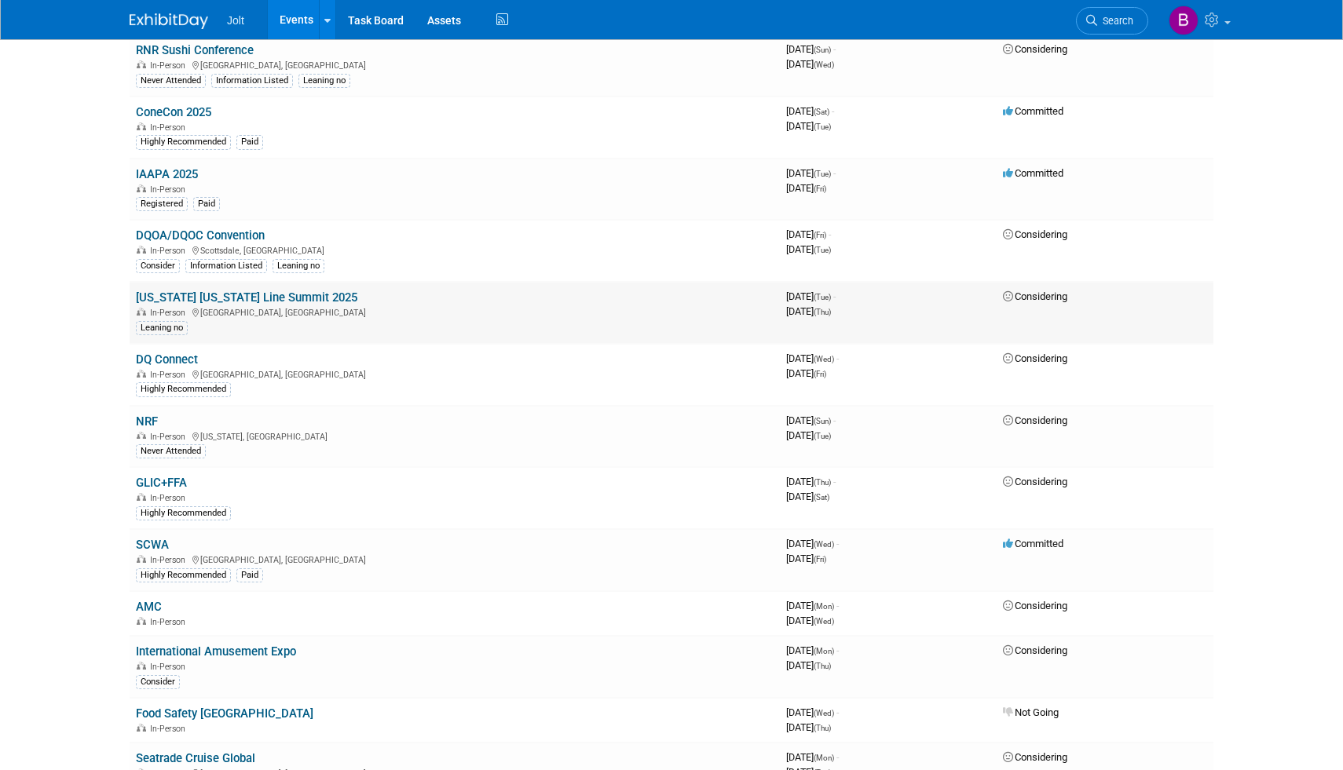
scroll to position [610, 0]
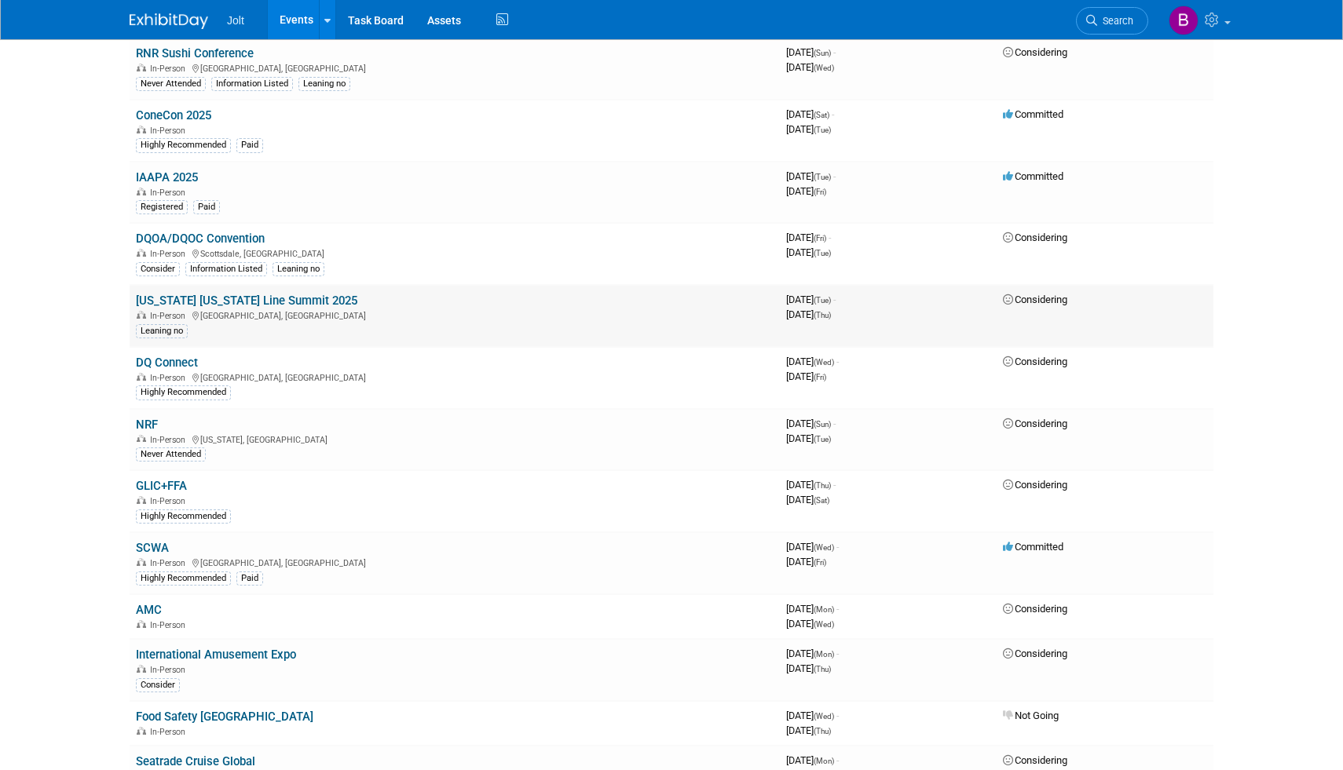
click at [196, 300] on link "[US_STATE] [US_STATE] Line Summit 2025" at bounding box center [246, 301] width 221 height 14
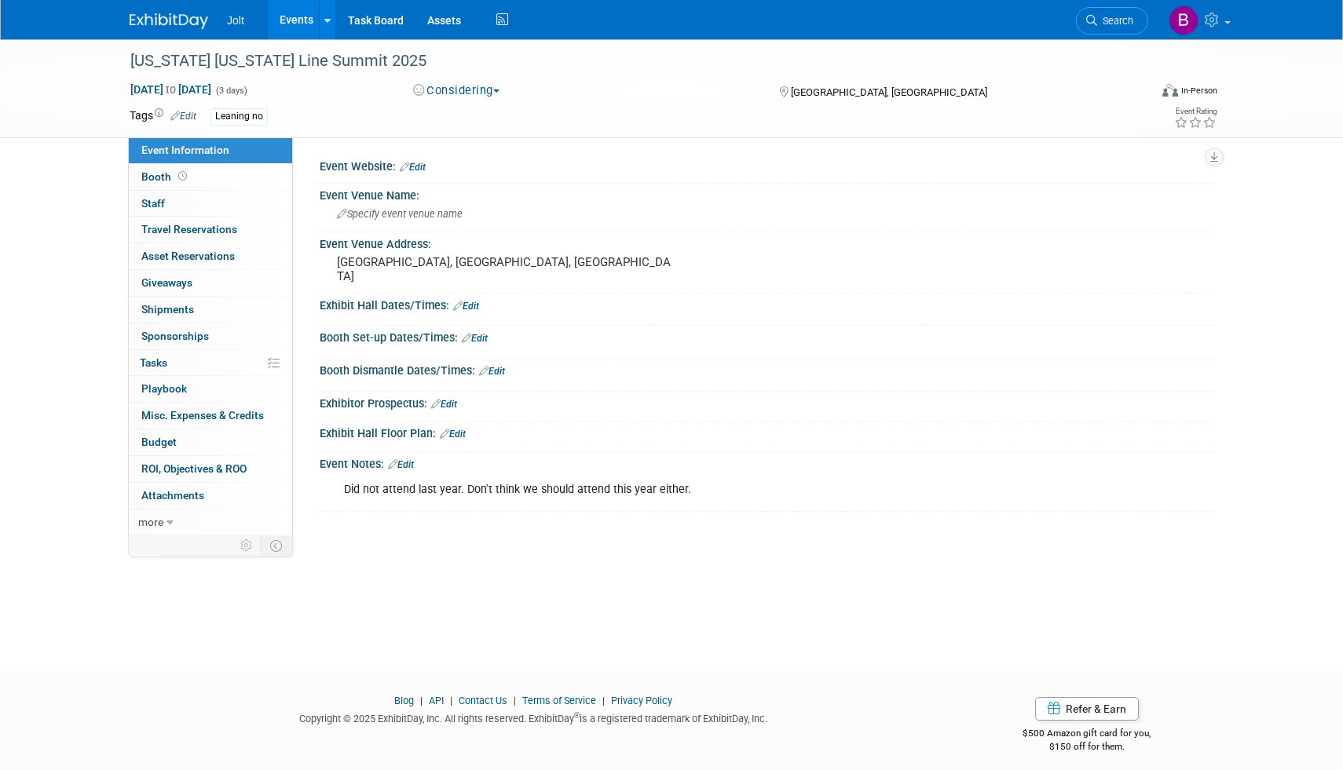
click at [159, 21] on img at bounding box center [169, 21] width 79 height 16
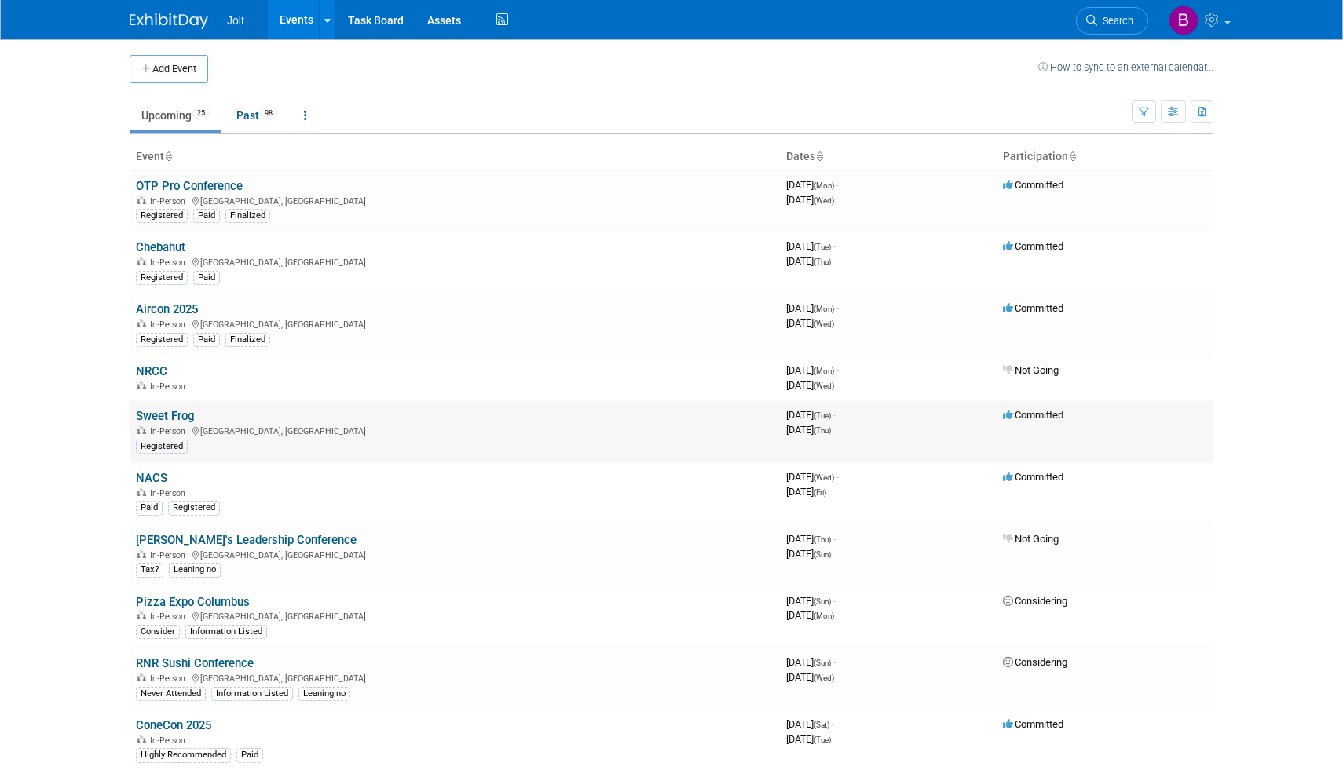
click at [178, 419] on link "Sweet Frog" at bounding box center [165, 416] width 58 height 14
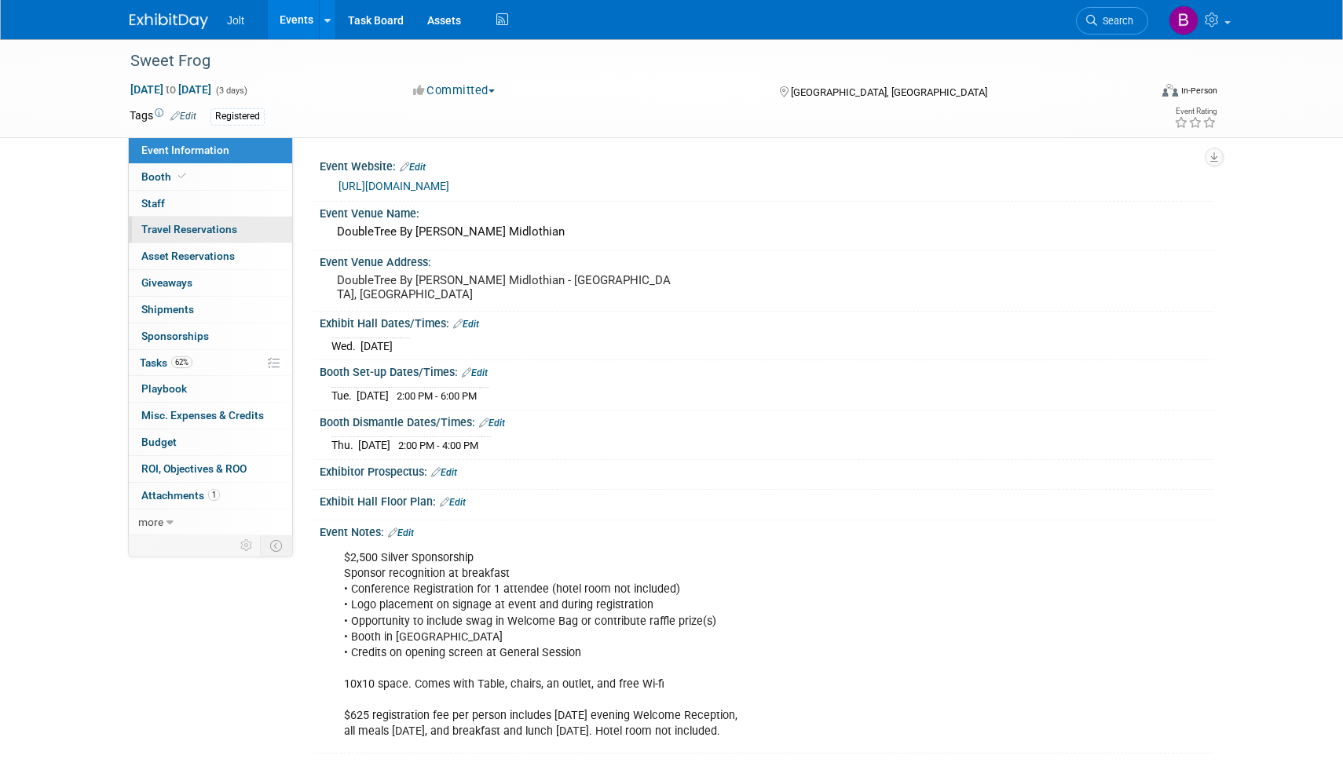
click at [192, 232] on span "Travel Reservations 0" at bounding box center [189, 229] width 96 height 13
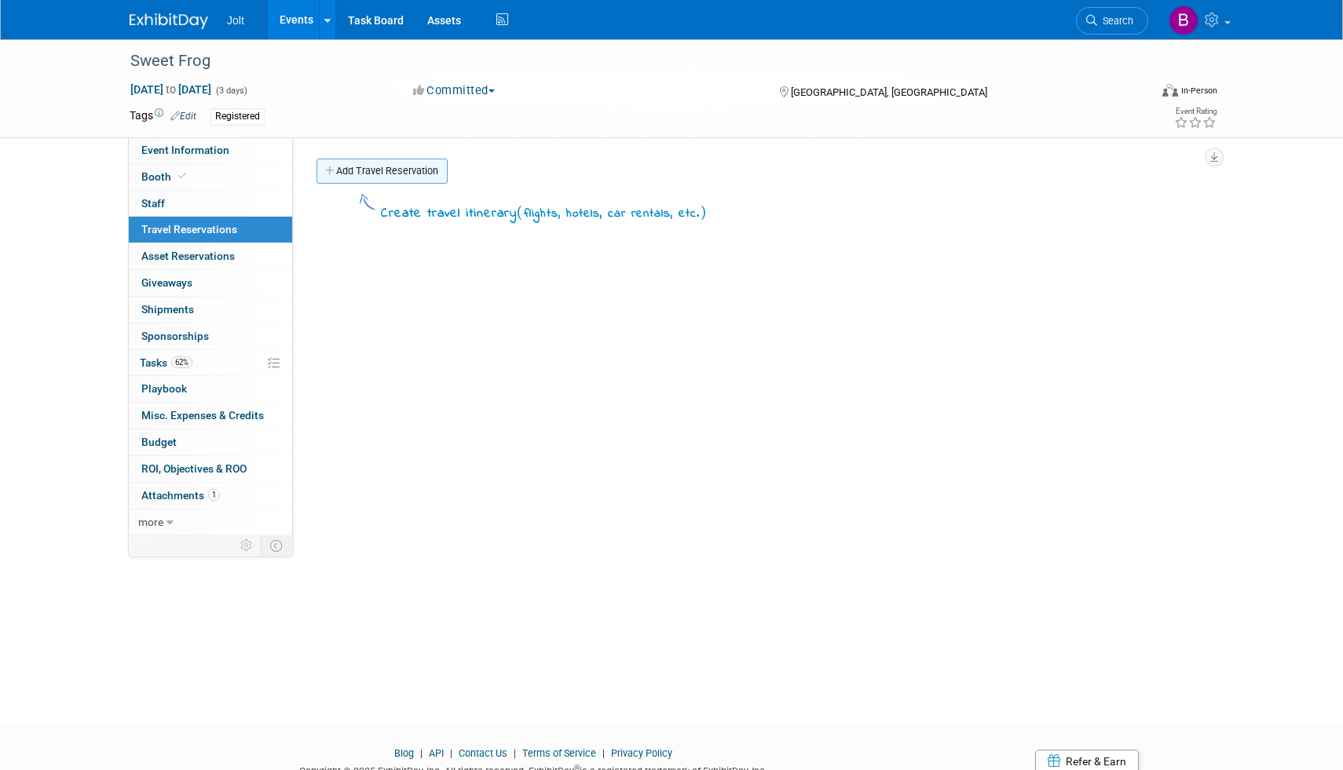
click at [362, 170] on link "Add Travel Reservation" at bounding box center [381, 171] width 131 height 25
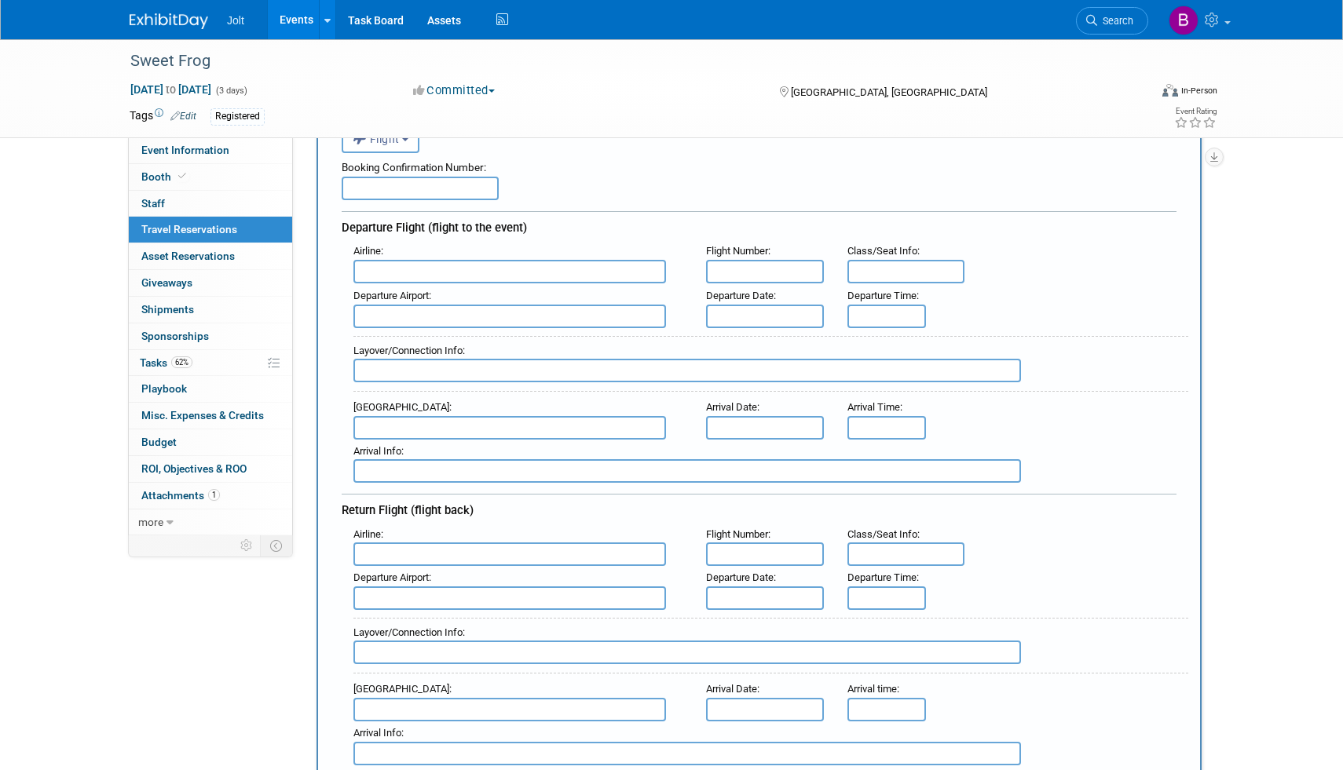
scroll to position [103, 0]
click at [430, 266] on input "text" at bounding box center [509, 270] width 313 height 24
click at [378, 189] on input "text" at bounding box center [420, 187] width 157 height 24
type input "NYXT6W"
click at [397, 270] on input "text" at bounding box center [509, 270] width 313 height 24
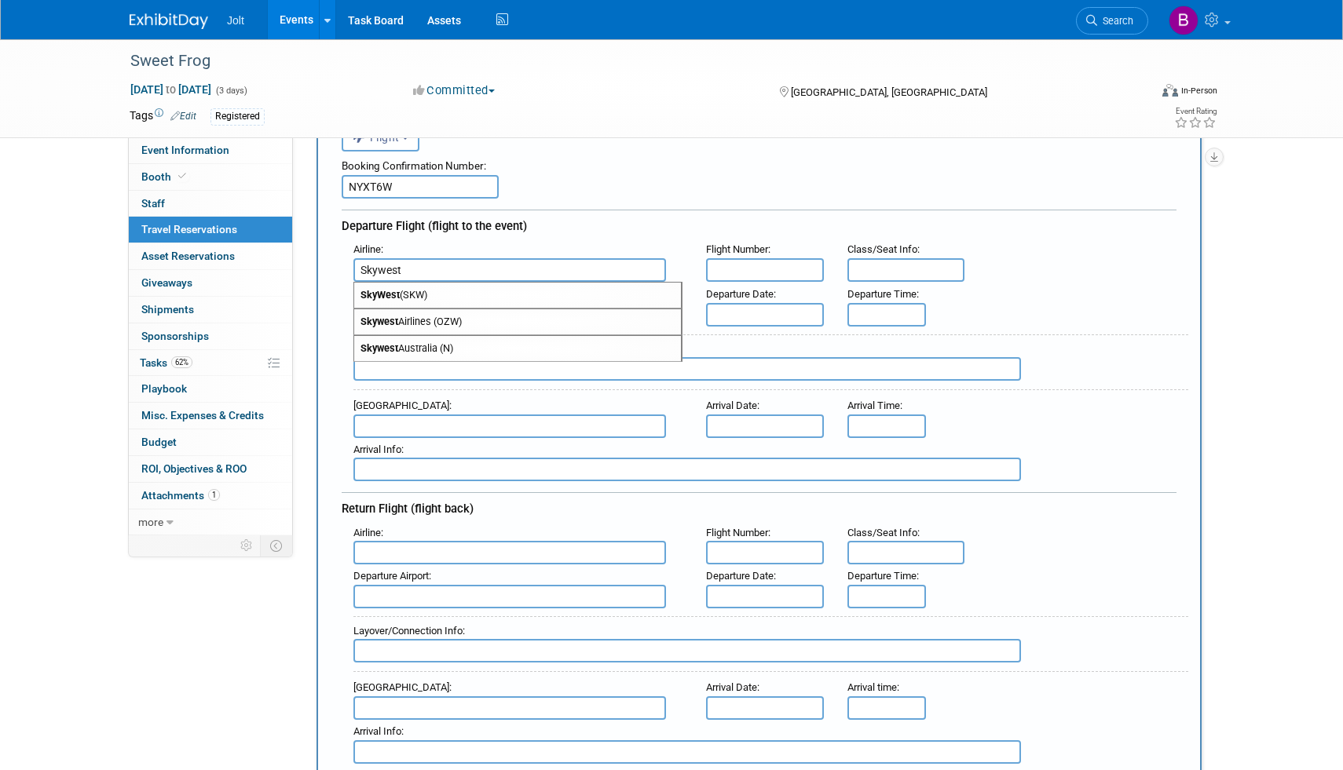
click at [441, 295] on span "SkyWest (SKW)" at bounding box center [517, 295] width 327 height 25
type input "SkyWest (SKW)"
click at [777, 274] on input "text" at bounding box center [765, 270] width 118 height 24
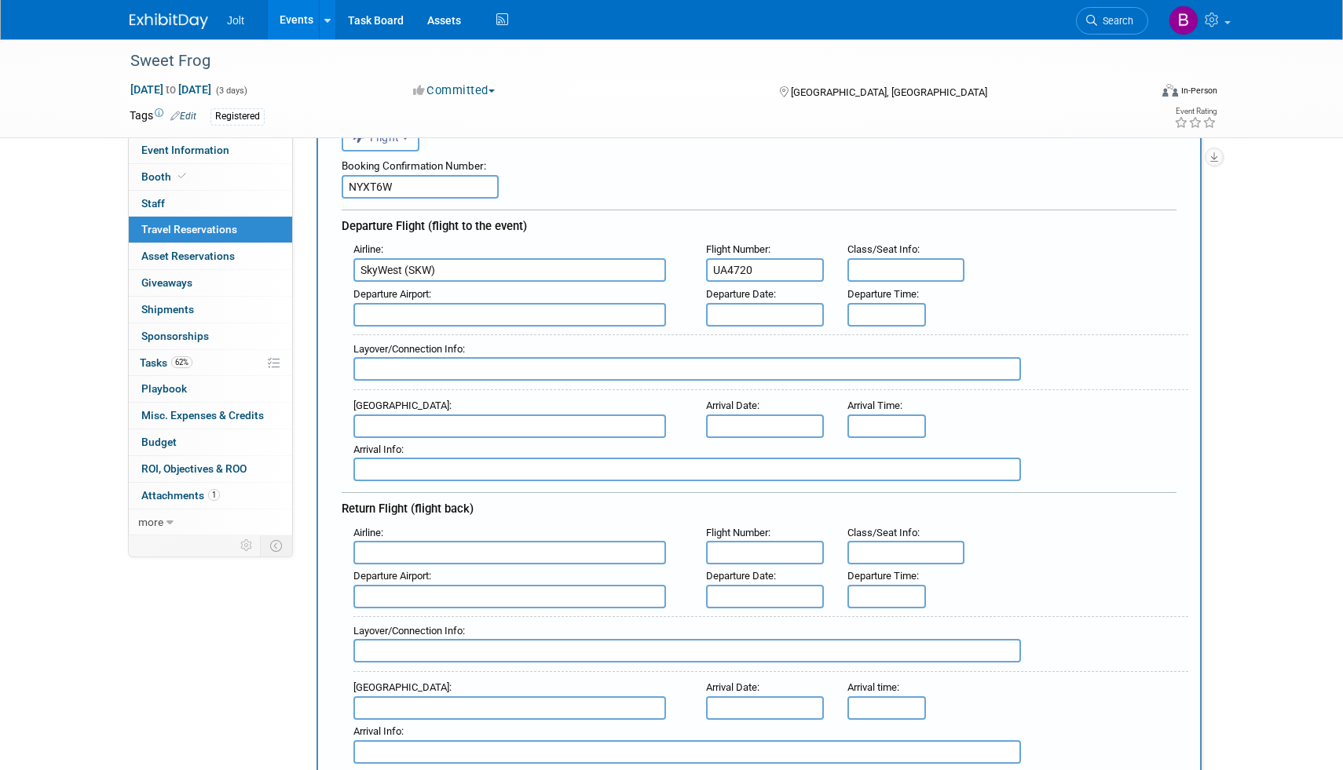
type input "UA4720"
click at [894, 275] on input "text" at bounding box center [906, 270] width 118 height 24
type input "United Economy"
click at [451, 315] on input "text" at bounding box center [509, 315] width 313 height 24
click at [461, 368] on span "SLC - [GEOGRAPHIC_DATA]" at bounding box center [517, 366] width 327 height 25
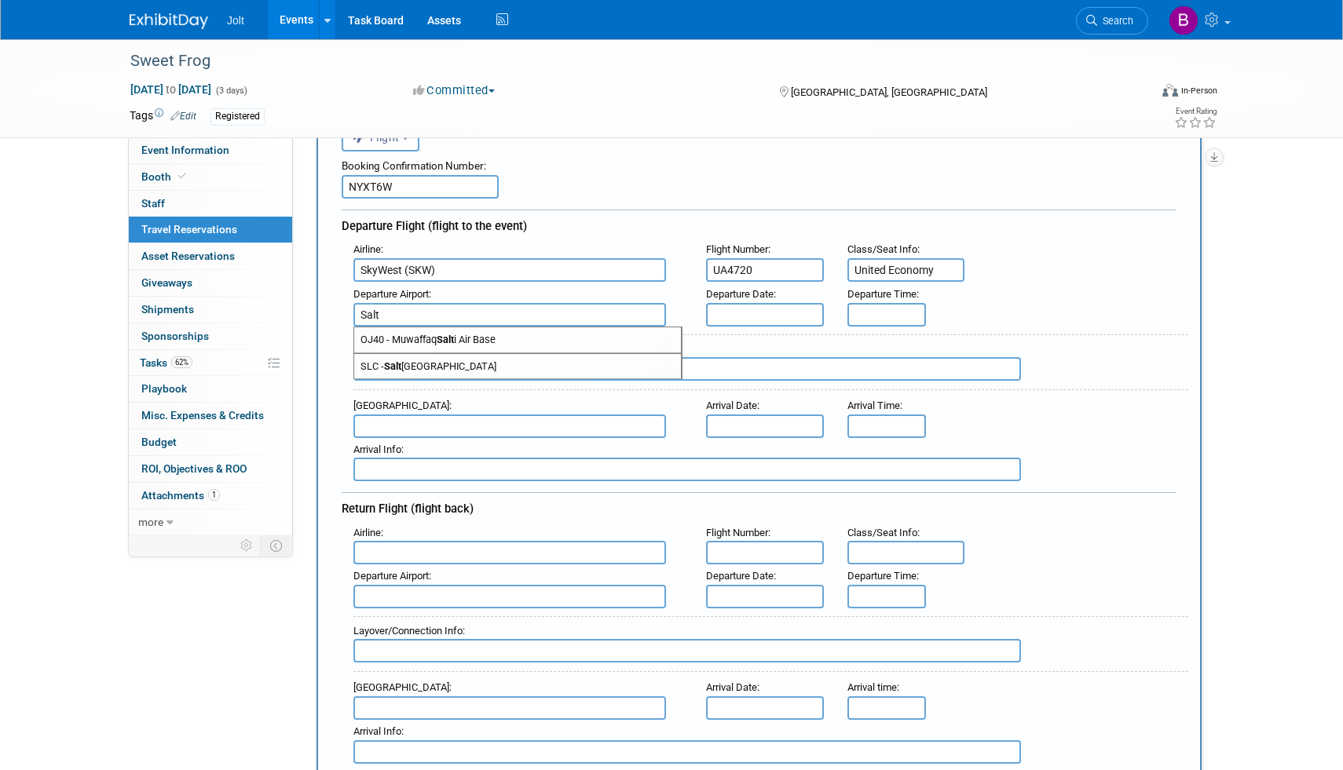
type input "SLC - [GEOGRAPHIC_DATA]"
click at [737, 316] on input "text" at bounding box center [765, 315] width 118 height 24
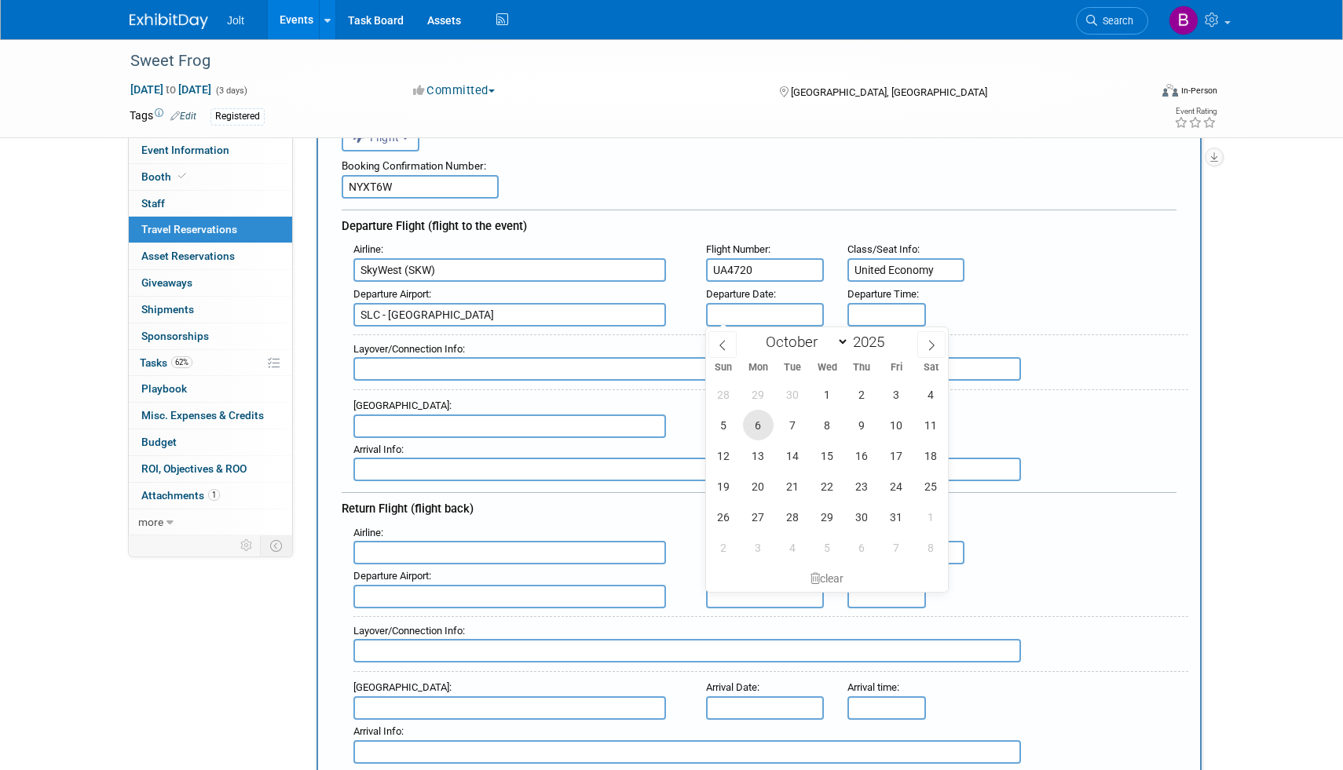
click at [757, 428] on span "6" at bounding box center [758, 425] width 31 height 31
type input "[DATE]"
click at [893, 314] on input "8:00 AM" at bounding box center [886, 315] width 79 height 24
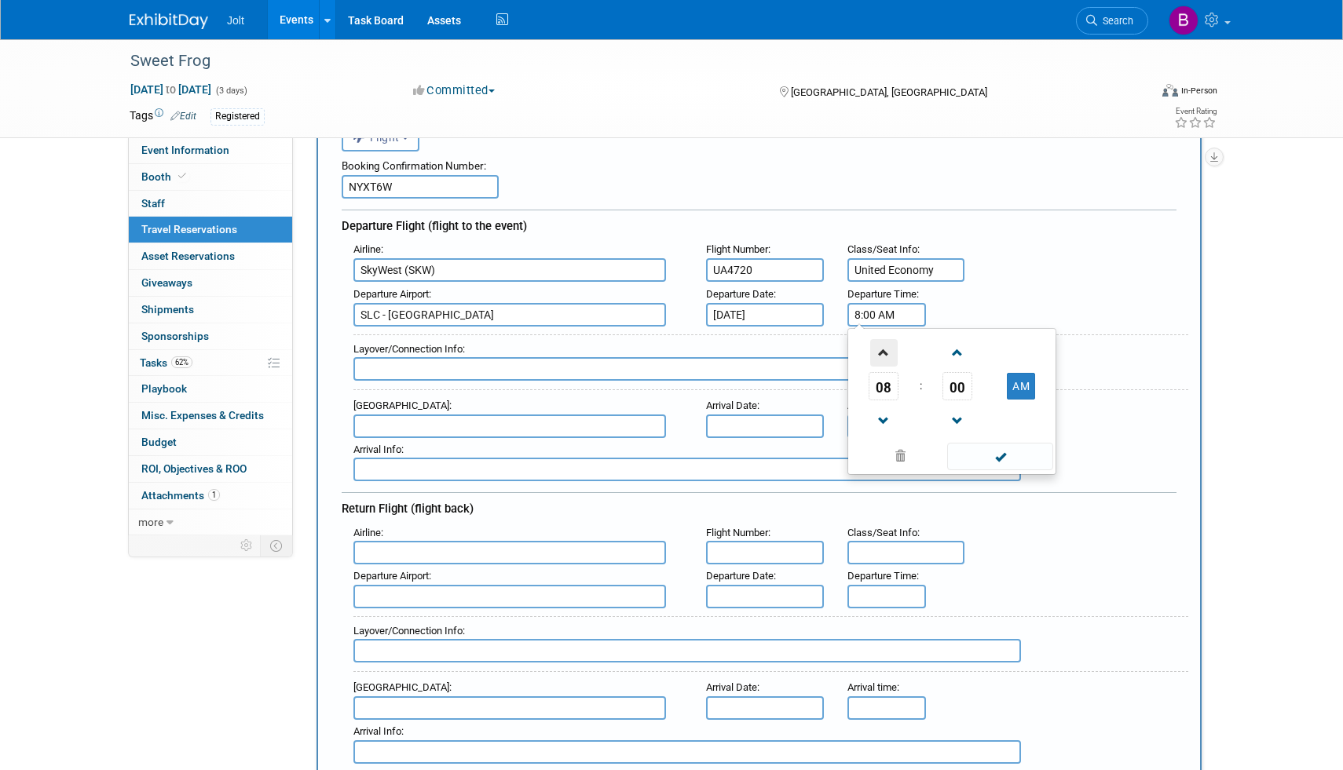
click at [885, 354] on span at bounding box center [883, 352] width 27 height 27
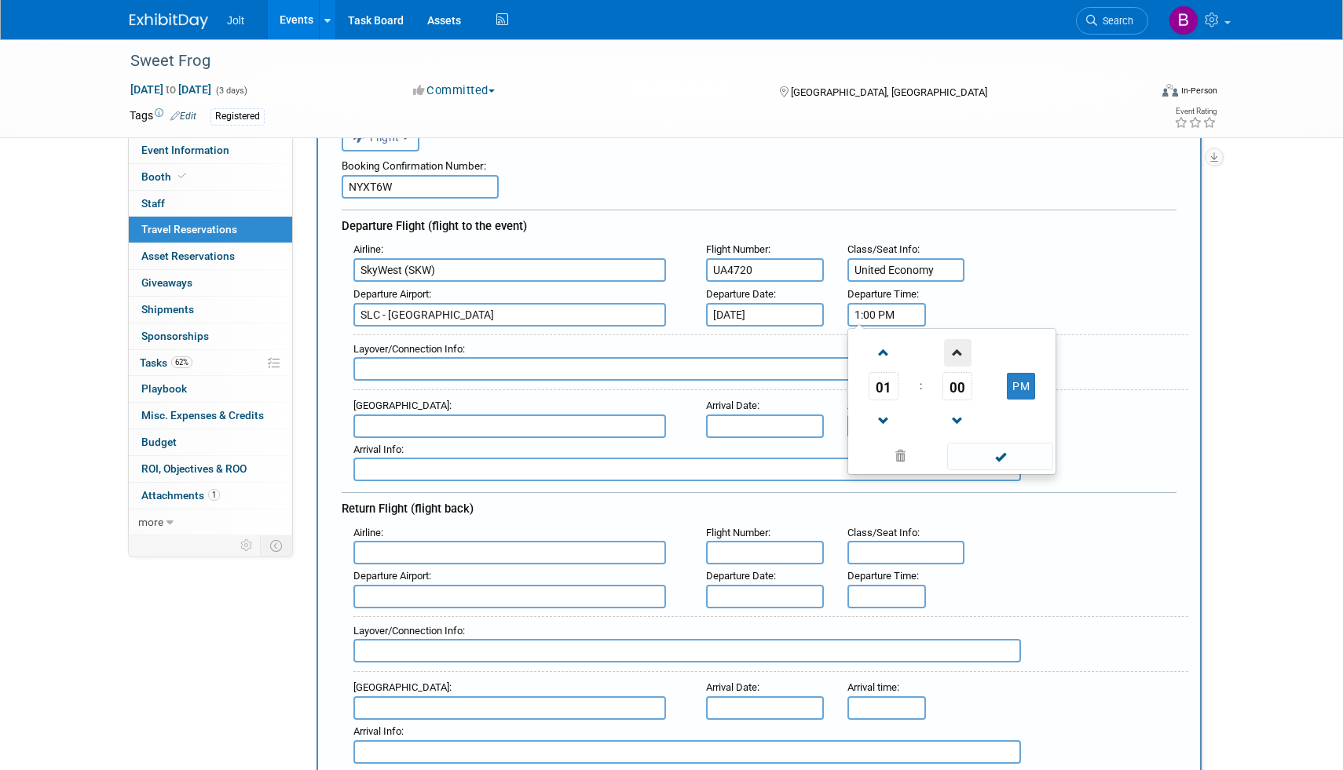
click at [961, 360] on span at bounding box center [957, 352] width 27 height 27
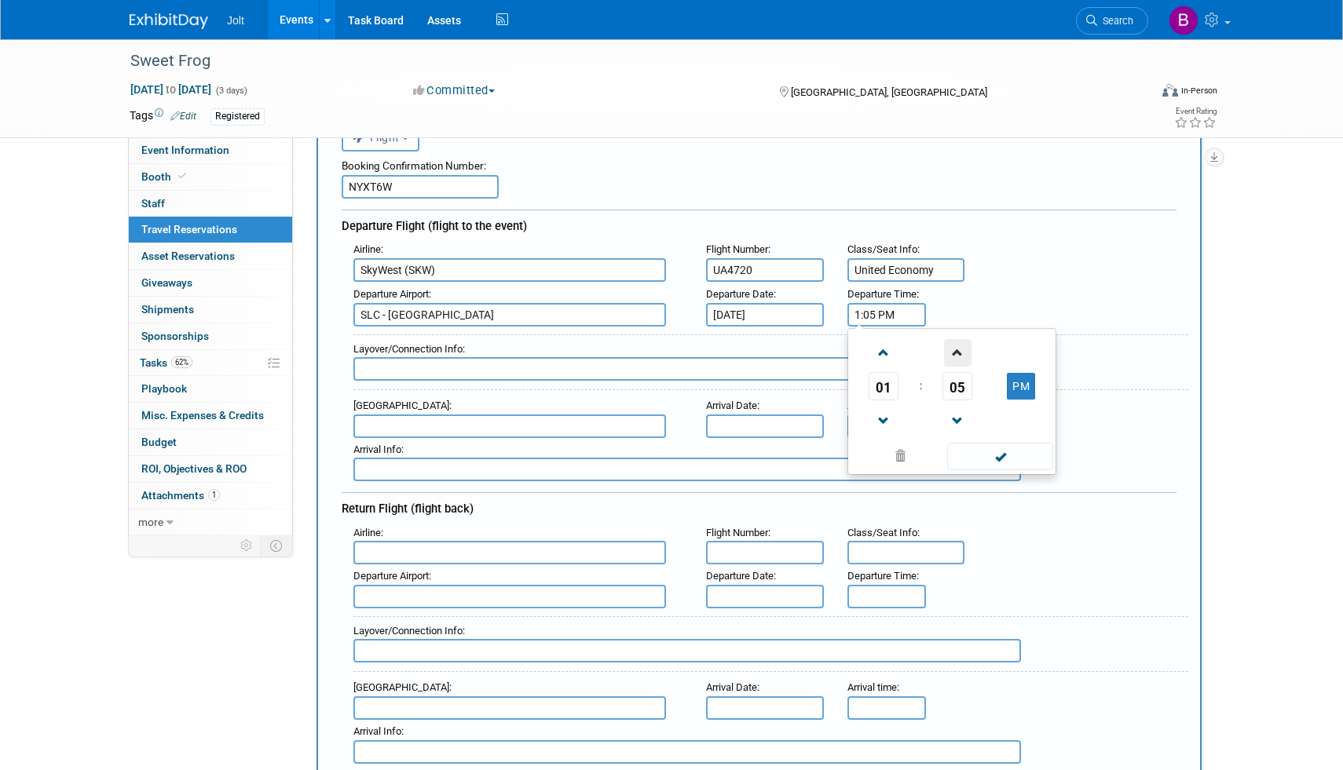
click at [961, 360] on span at bounding box center [957, 352] width 27 height 27
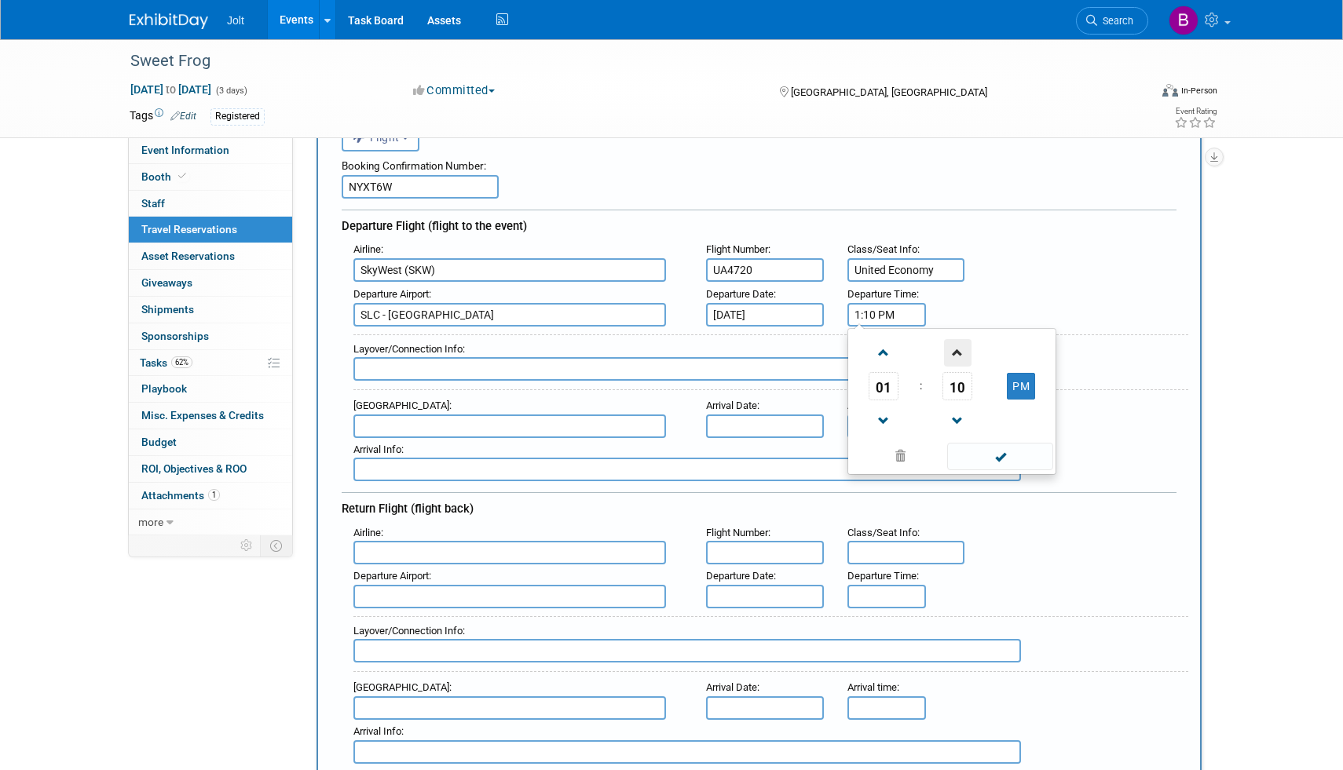
click at [961, 360] on span at bounding box center [957, 352] width 27 height 27
type input "1:14 PM"
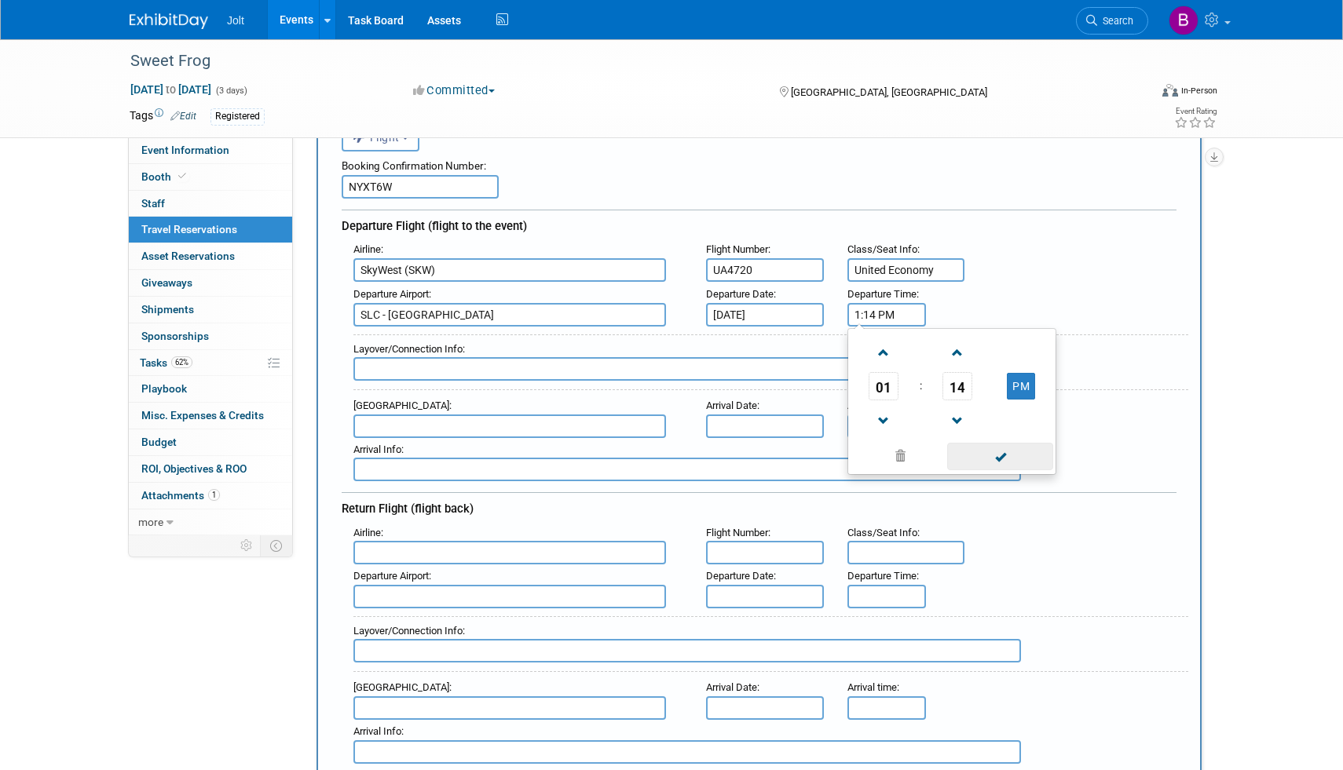
click at [1007, 462] on span at bounding box center [1000, 456] width 106 height 27
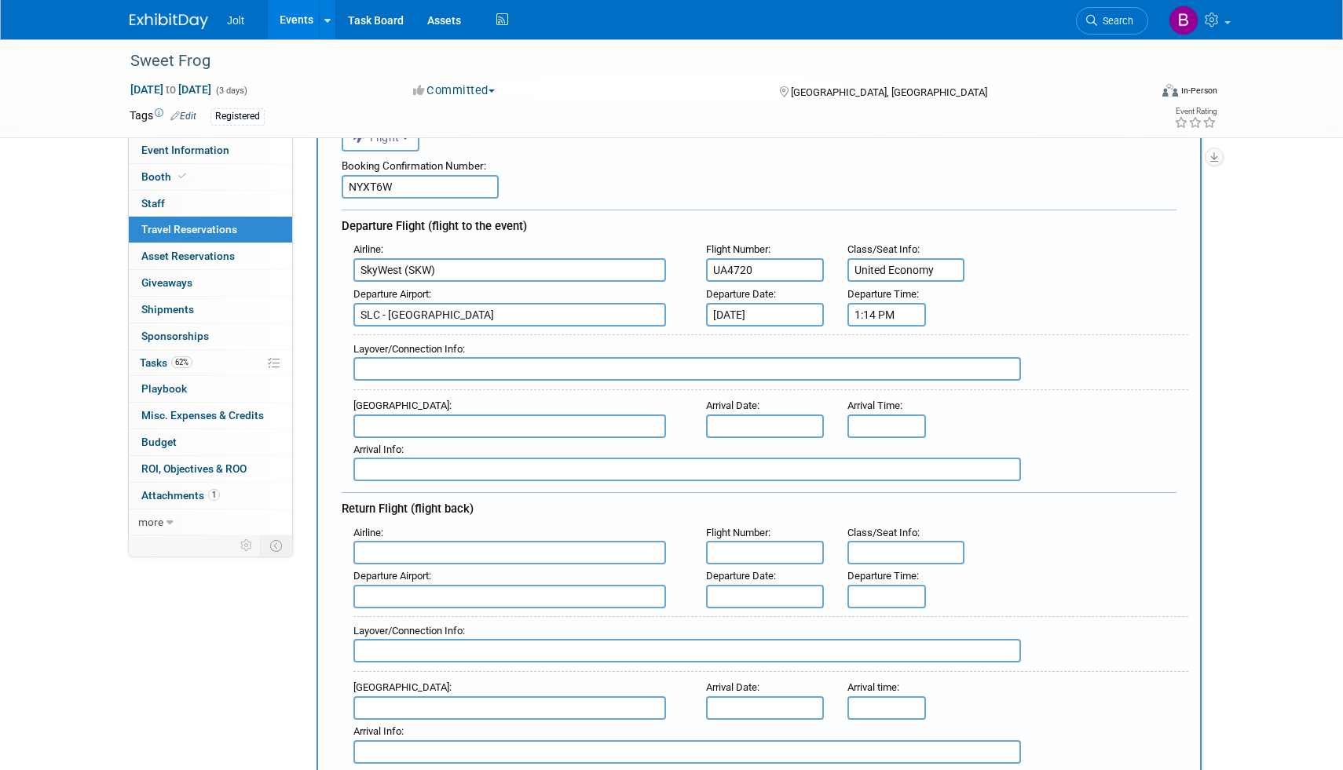
click at [445, 371] on input "text" at bounding box center [686, 369] width 667 height 24
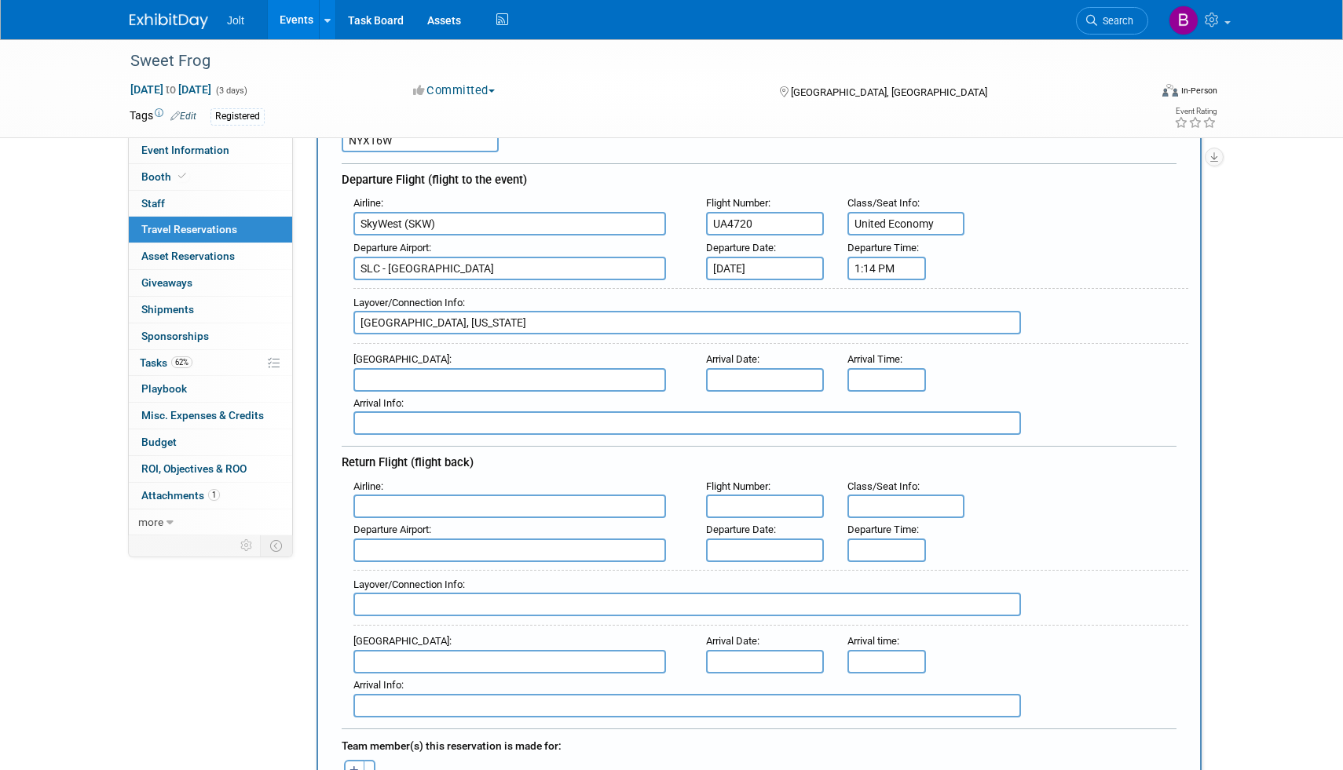
scroll to position [144, 0]
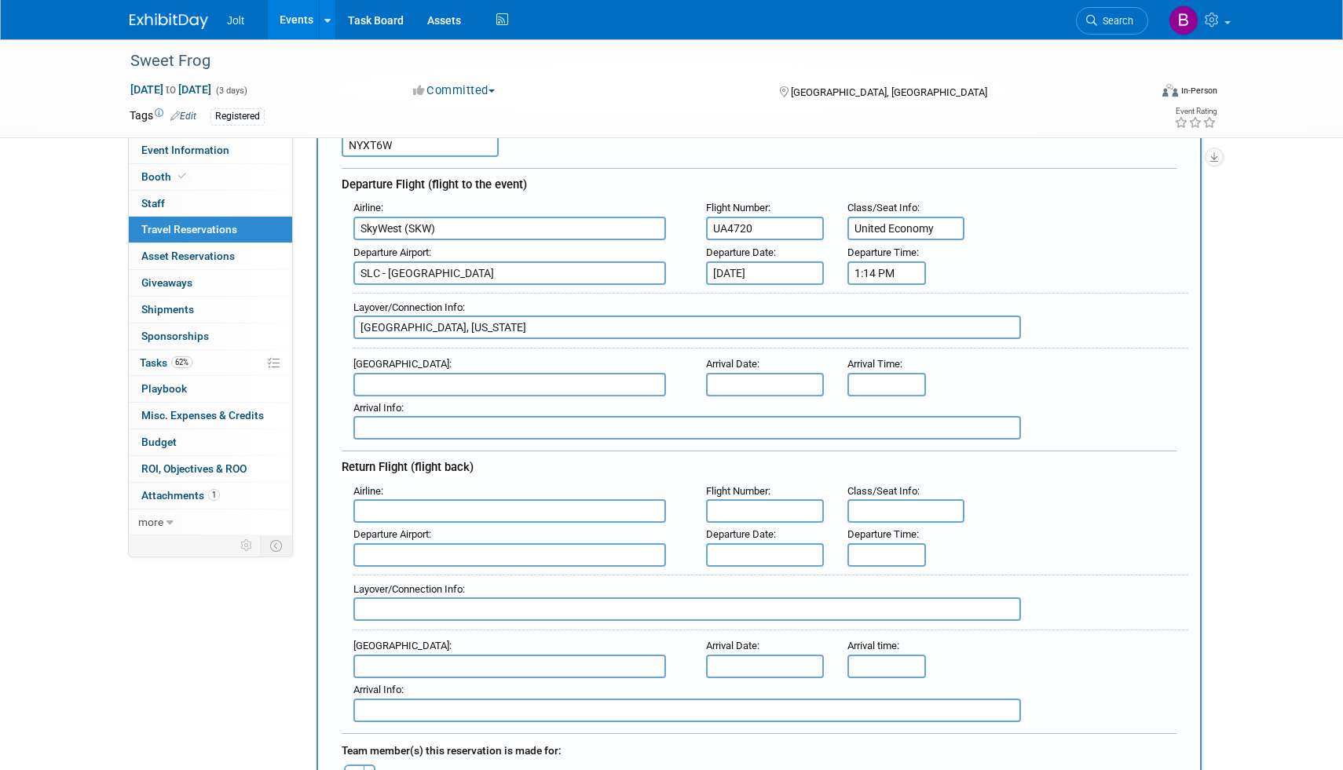
type input "Denver, Colorado"
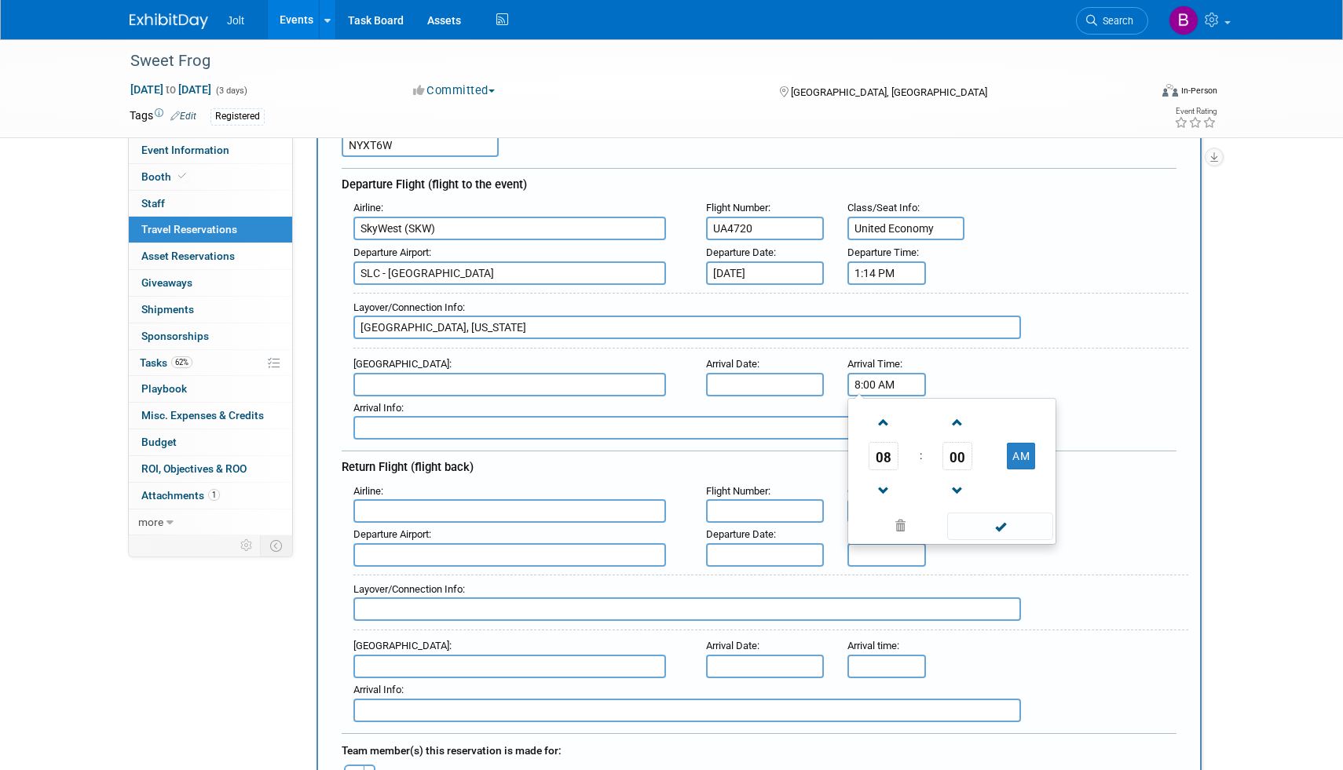
click at [885, 384] on input "8:00 AM" at bounding box center [886, 385] width 79 height 24
click at [874, 387] on input "8:00 AM" at bounding box center [886, 385] width 79 height 24
click at [886, 420] on span at bounding box center [883, 422] width 27 height 27
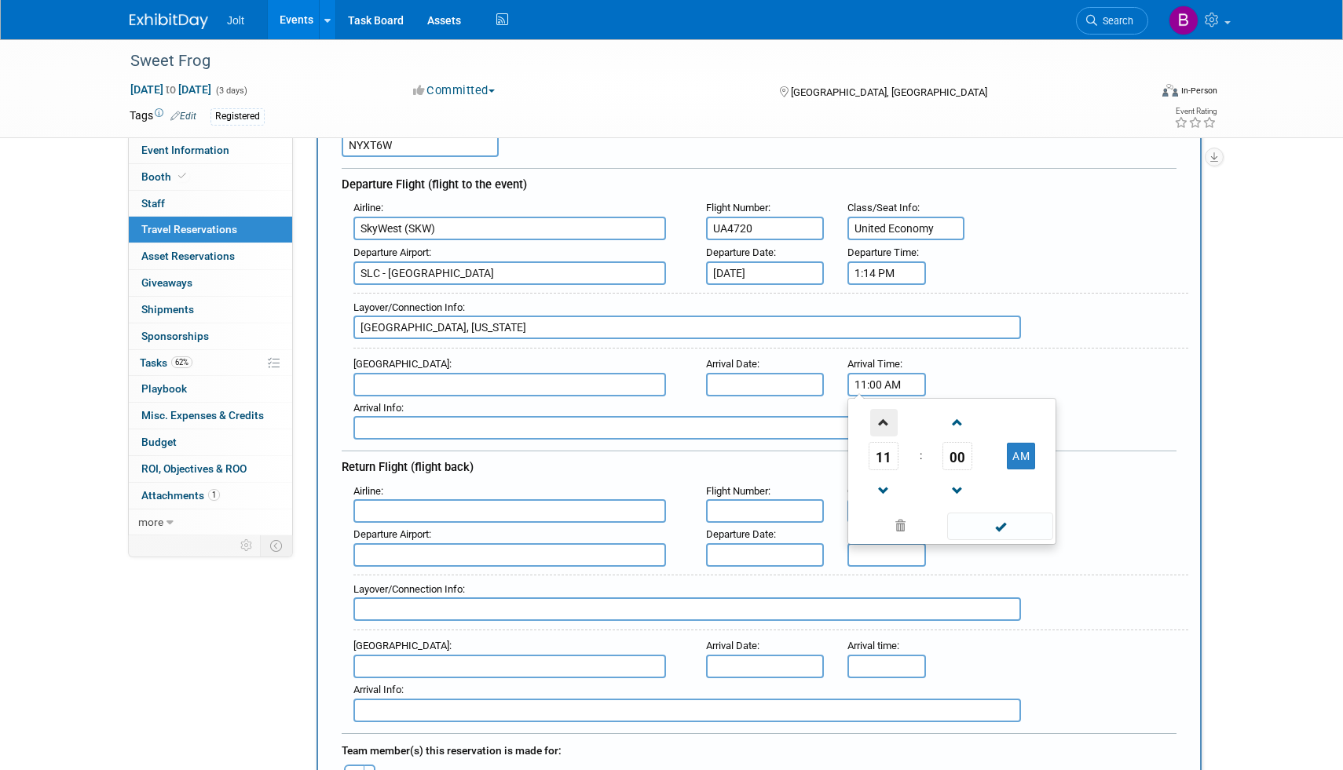
click at [886, 420] on span at bounding box center [883, 422] width 27 height 27
click at [883, 478] on span at bounding box center [883, 490] width 27 height 27
click at [952, 481] on span at bounding box center [957, 490] width 27 height 27
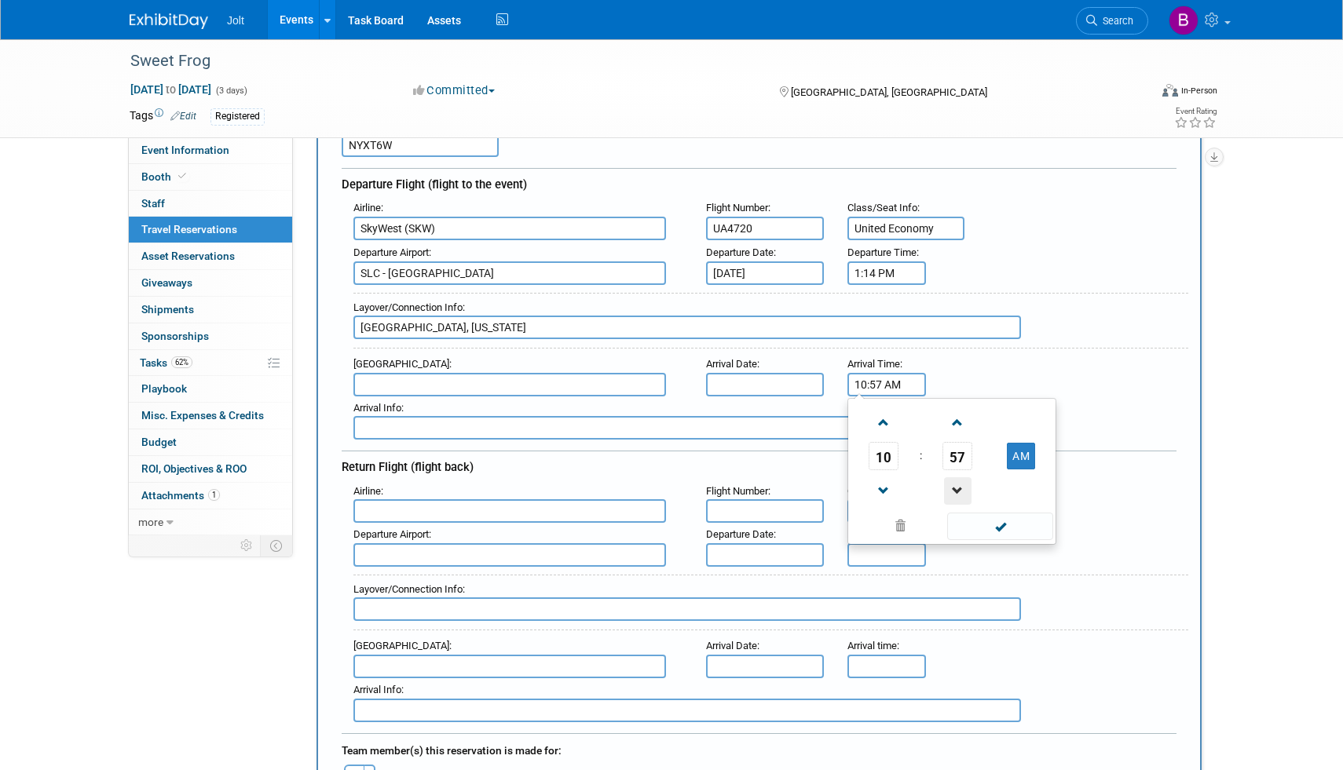
click at [952, 481] on span at bounding box center [957, 490] width 27 height 27
click at [886, 418] on span at bounding box center [883, 422] width 27 height 27
click at [965, 424] on span at bounding box center [957, 422] width 27 height 27
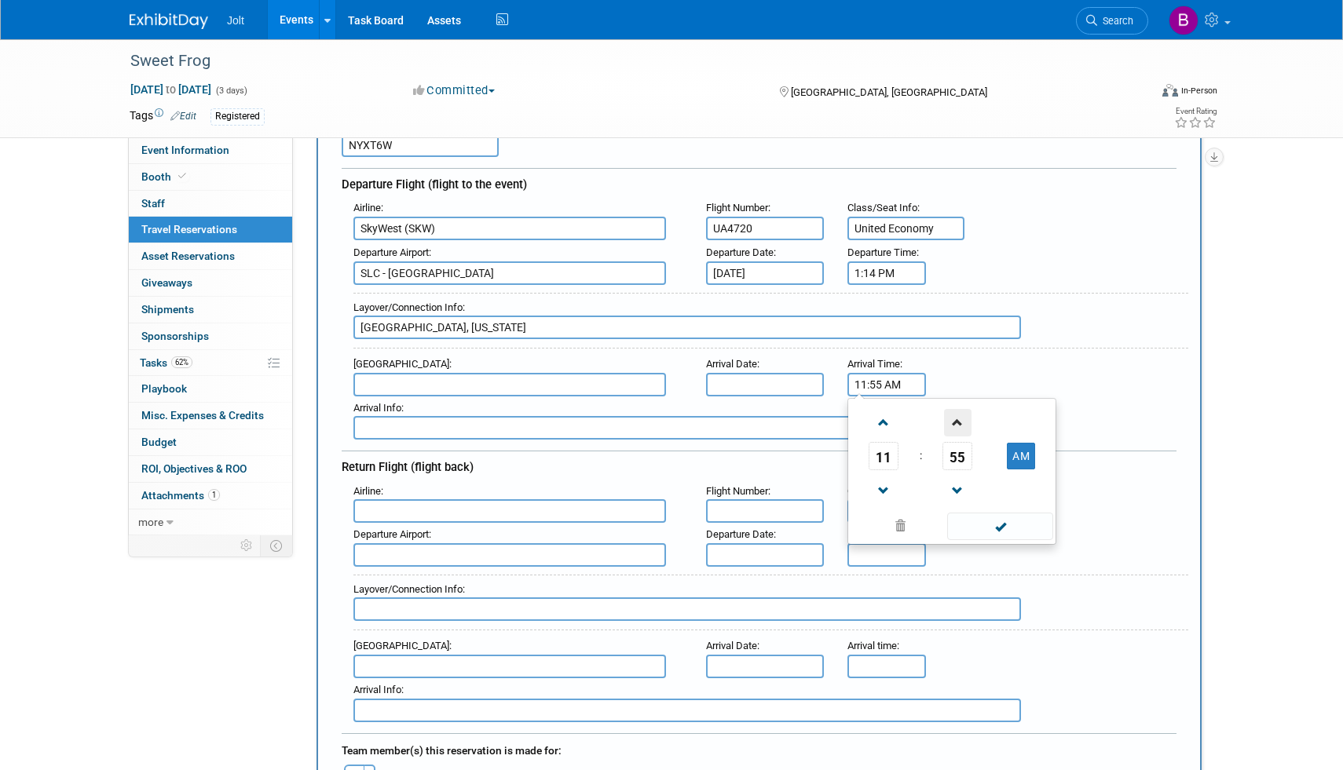
click at [965, 424] on span at bounding box center [957, 422] width 27 height 27
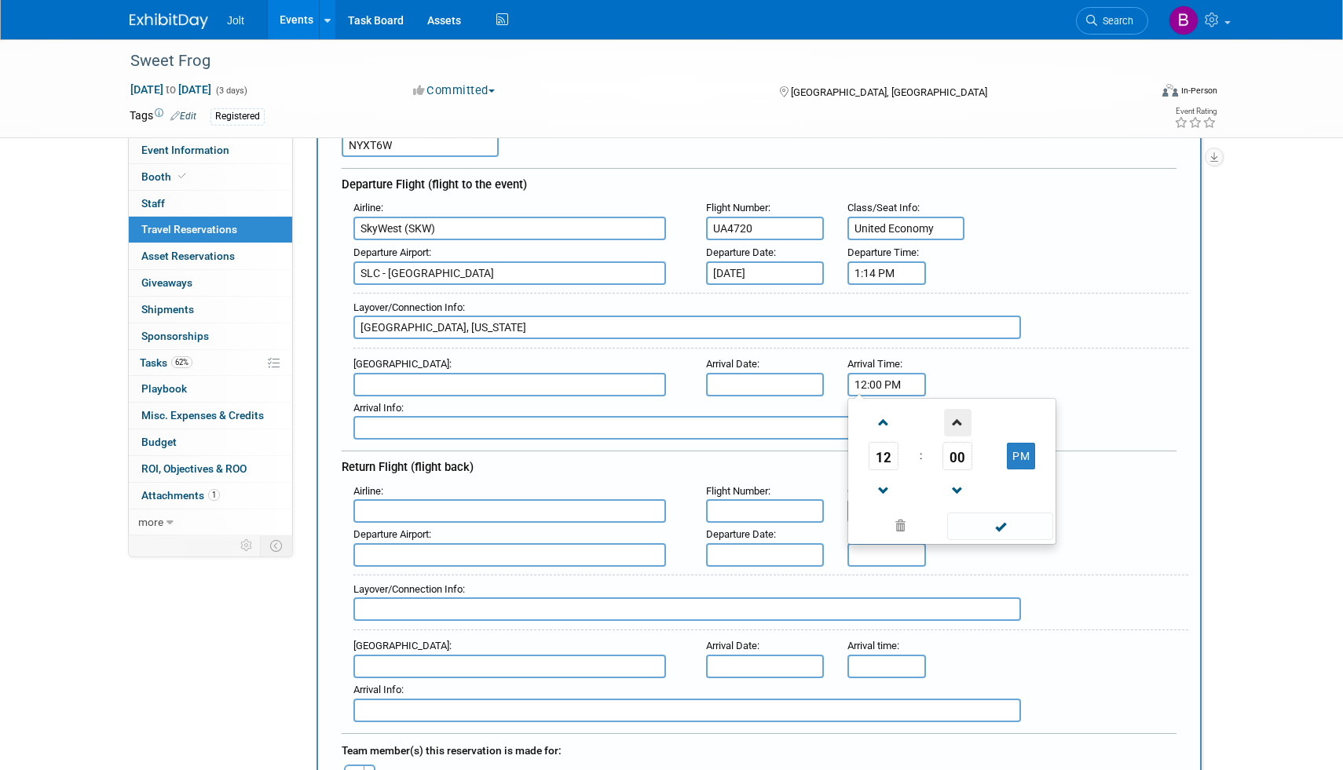
click at [965, 424] on span at bounding box center [957, 422] width 27 height 27
click at [886, 483] on span at bounding box center [883, 490] width 27 height 27
click at [956, 483] on span at bounding box center [957, 490] width 27 height 27
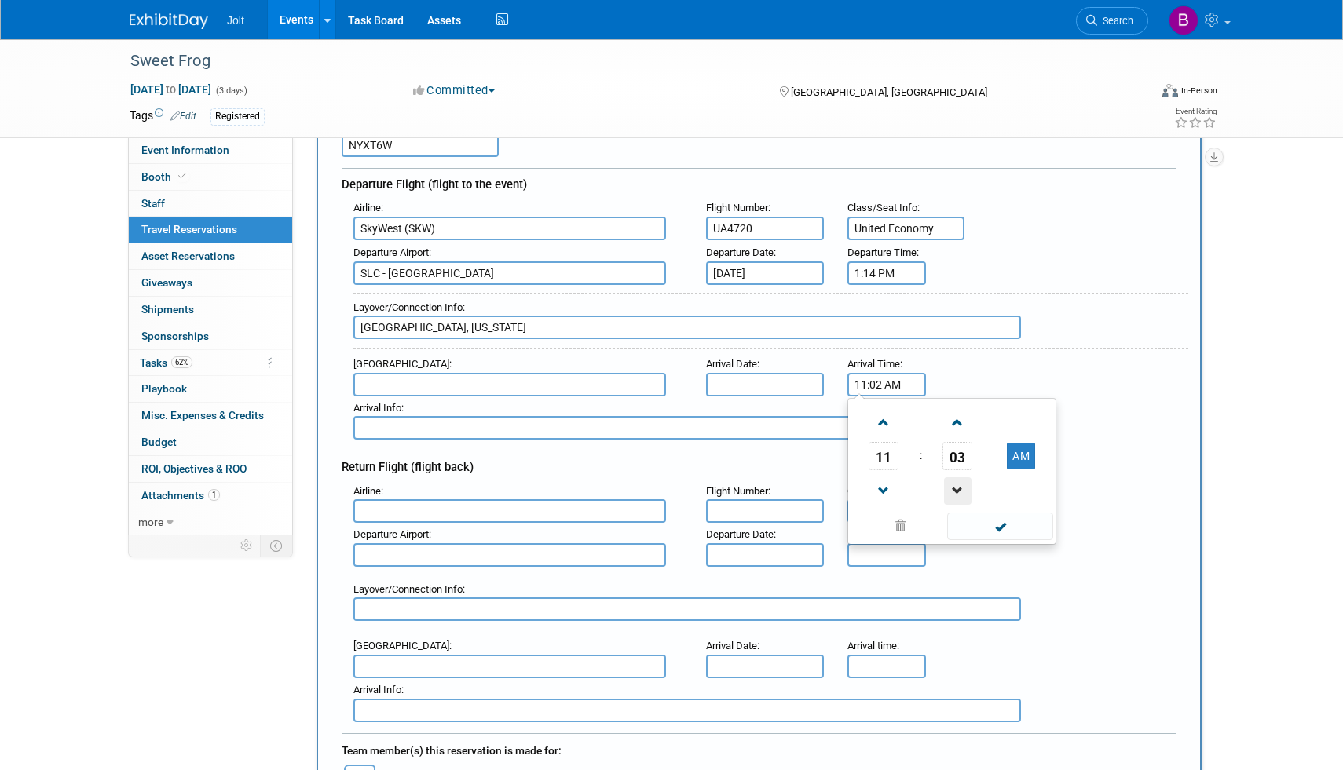
click at [956, 483] on span at bounding box center [957, 490] width 27 height 27
click at [884, 430] on span at bounding box center [883, 422] width 27 height 27
click at [961, 432] on span at bounding box center [957, 422] width 27 height 27
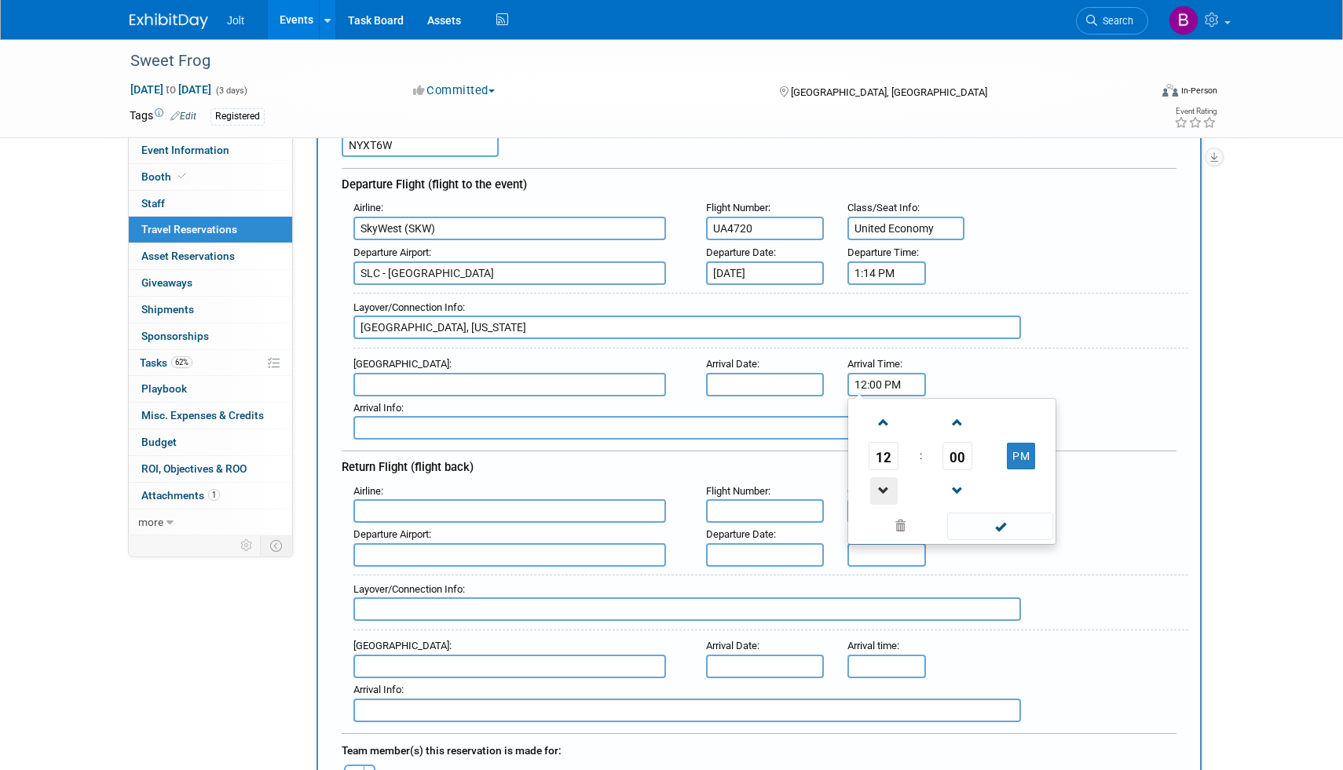
click at [882, 488] on span at bounding box center [883, 490] width 27 height 27
click at [956, 429] on span at bounding box center [957, 422] width 27 height 27
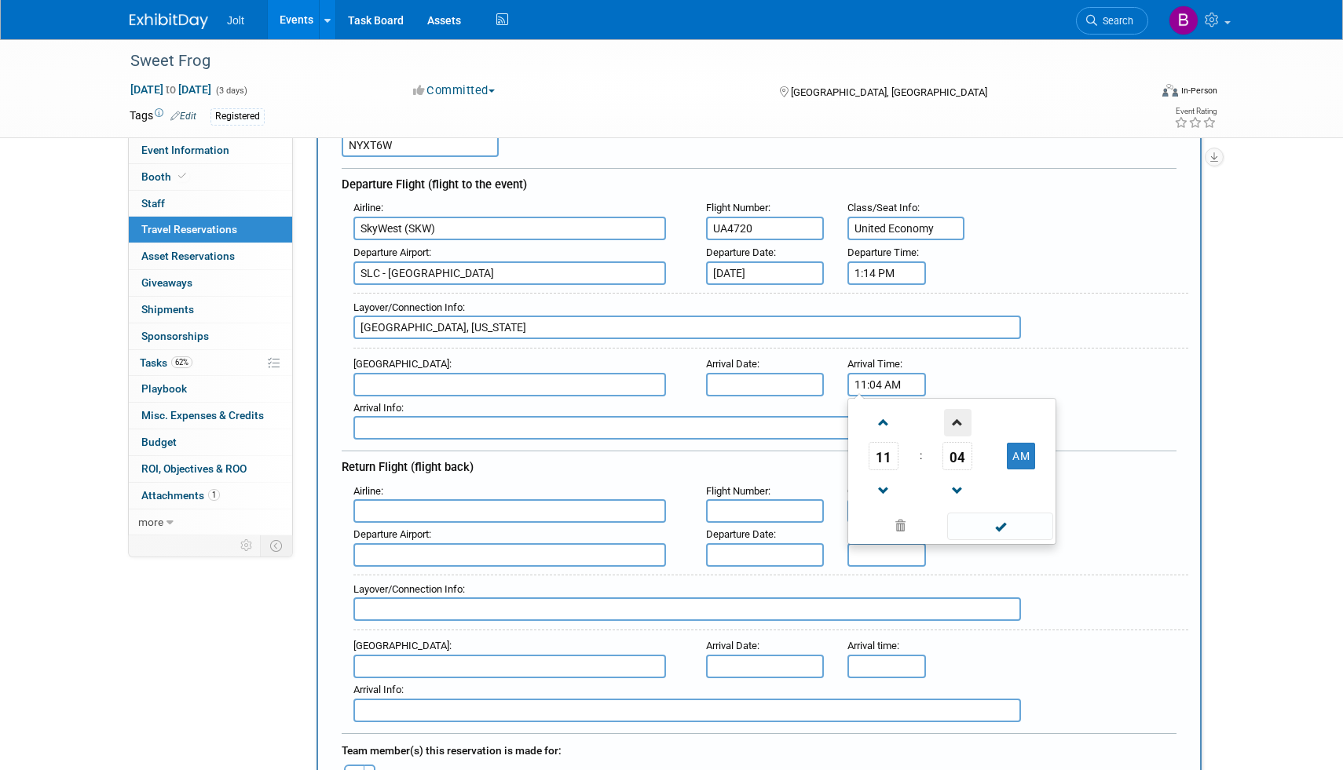
click at [956, 429] on span at bounding box center [957, 422] width 27 height 27
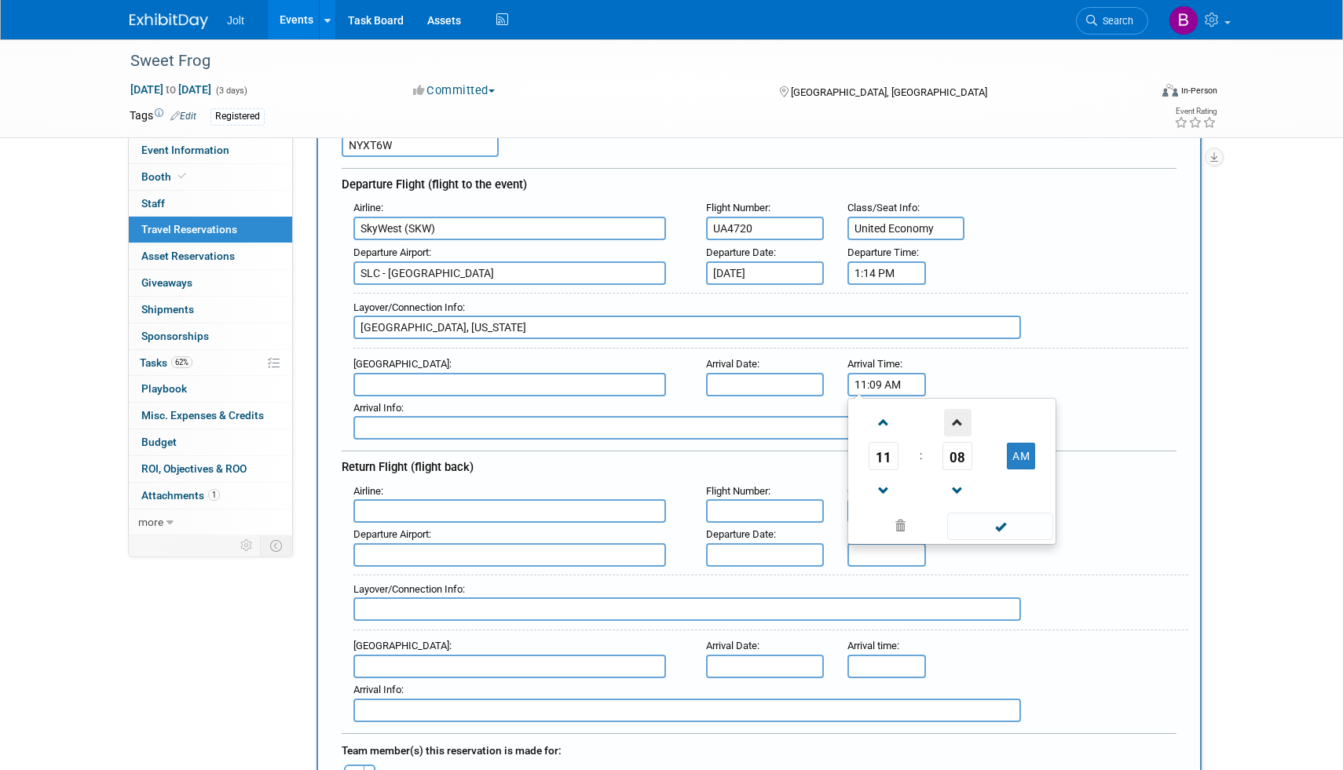
click at [956, 429] on span at bounding box center [957, 422] width 27 height 27
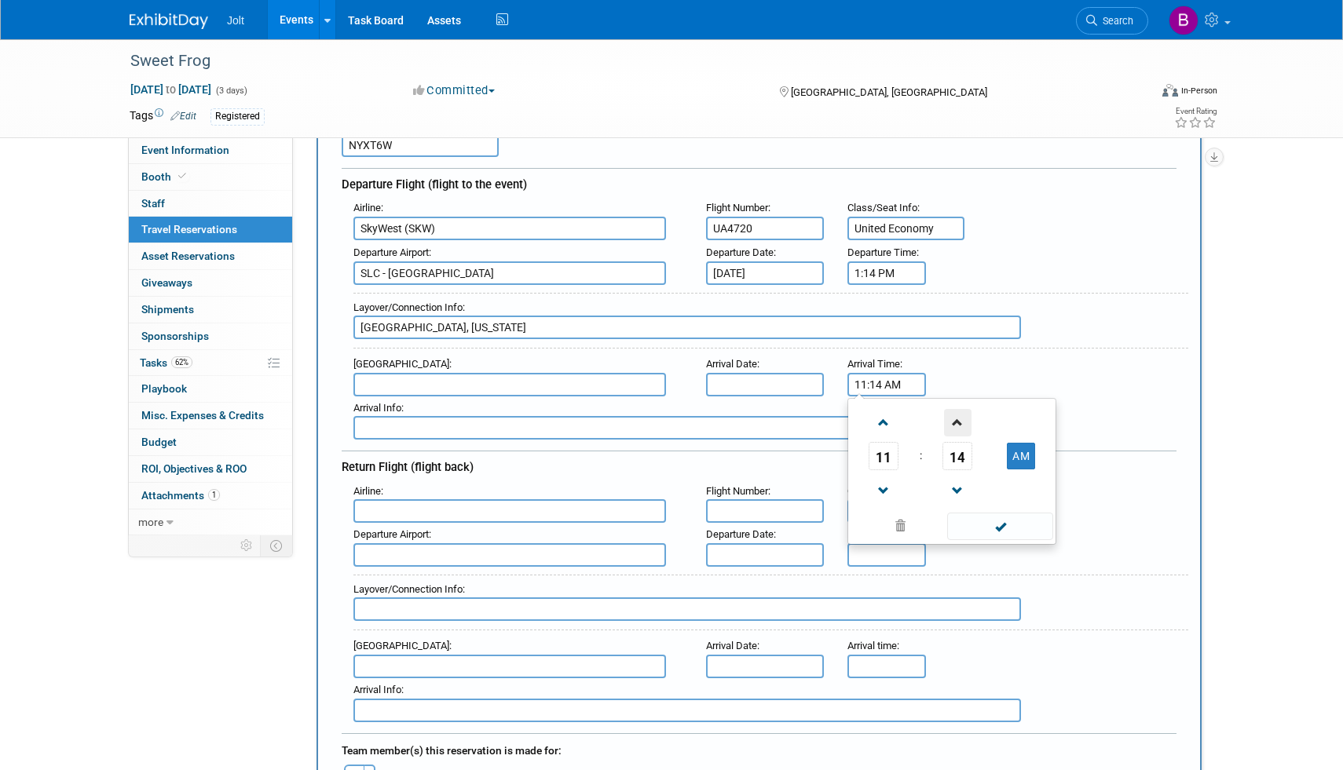
click at [956, 429] on span at bounding box center [957, 422] width 27 height 27
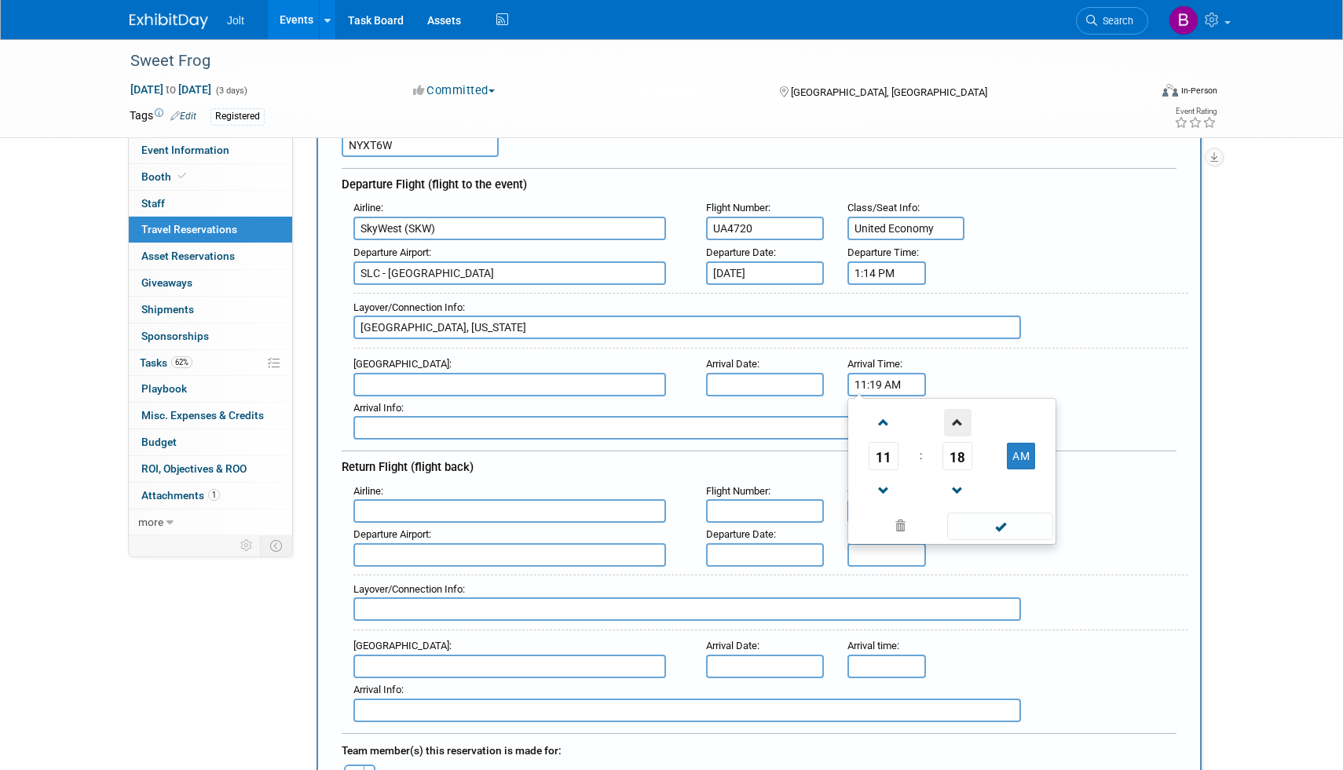
click at [956, 429] on span at bounding box center [957, 422] width 27 height 27
click at [1029, 458] on button "AM" at bounding box center [1021, 456] width 28 height 27
type input "11:21 PM"
click at [990, 522] on span at bounding box center [1000, 526] width 106 height 27
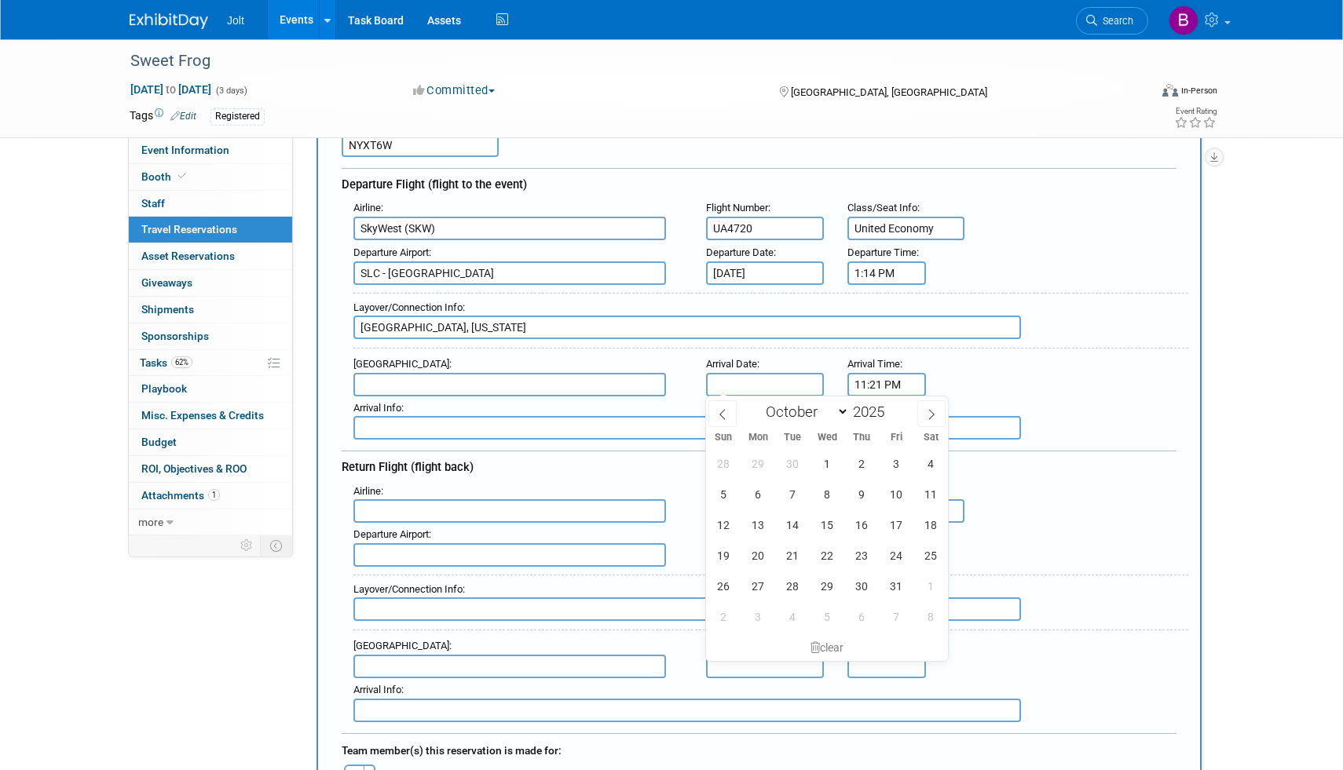
click at [726, 377] on input "text" at bounding box center [765, 385] width 118 height 24
click at [753, 487] on span "6" at bounding box center [758, 494] width 31 height 31
type input "Oct 6, 2025"
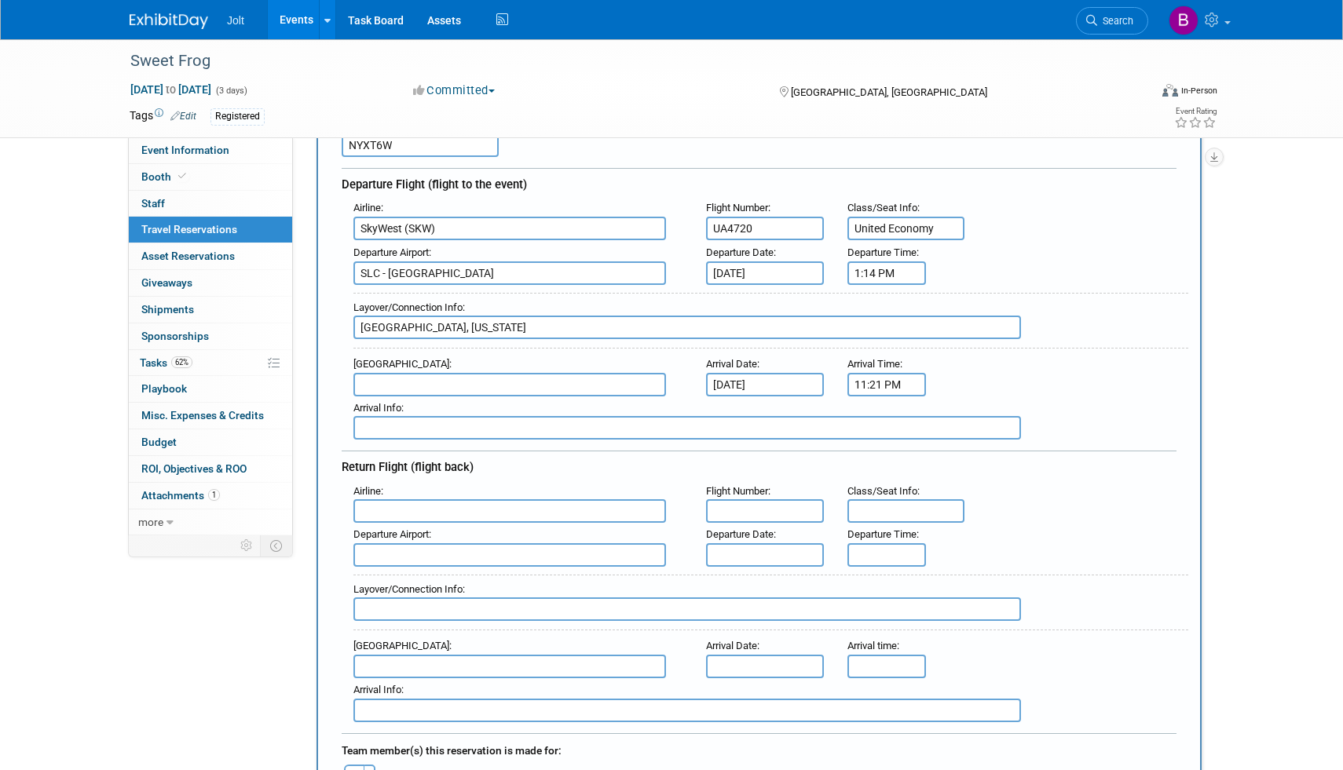
click at [403, 380] on input "text" at bounding box center [509, 385] width 313 height 24
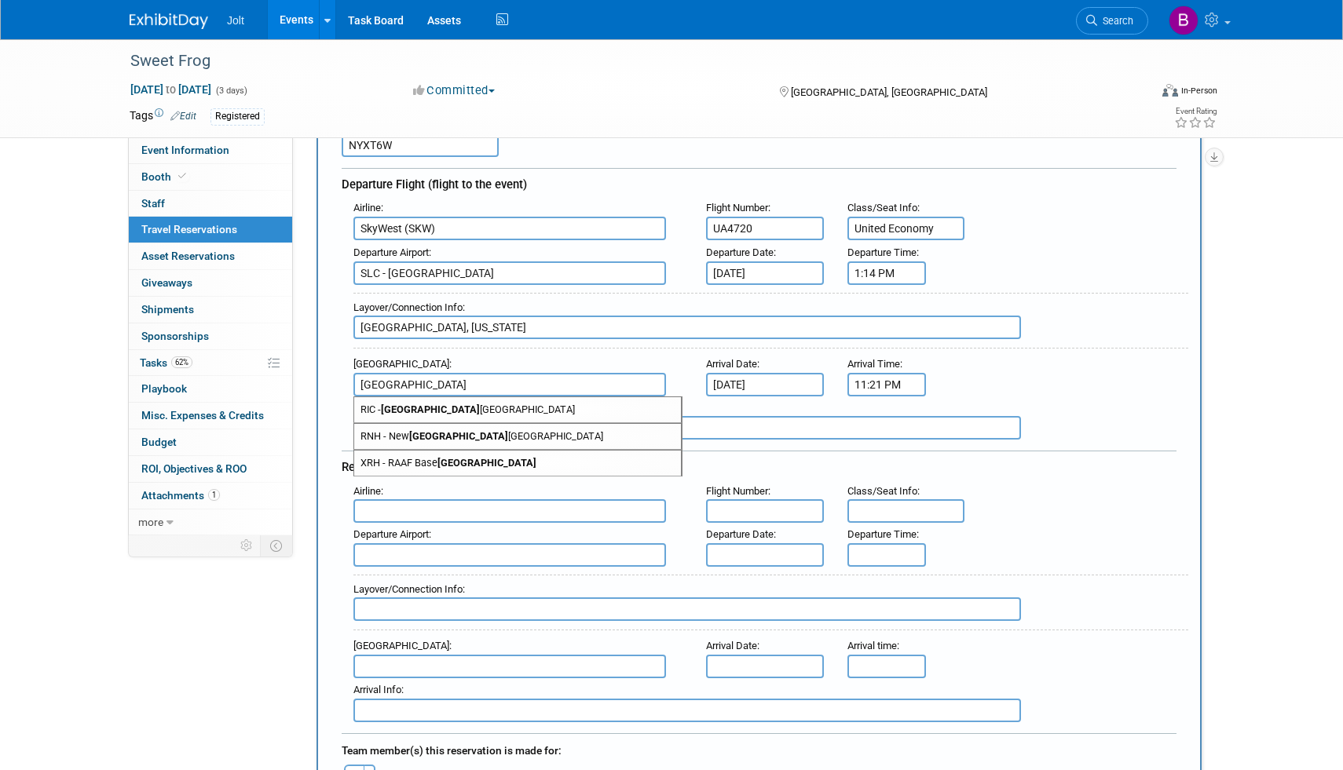
click at [451, 405] on span "RIC - Richmond International Airport" at bounding box center [517, 409] width 327 height 25
type input "RIC - Richmond International Airport"
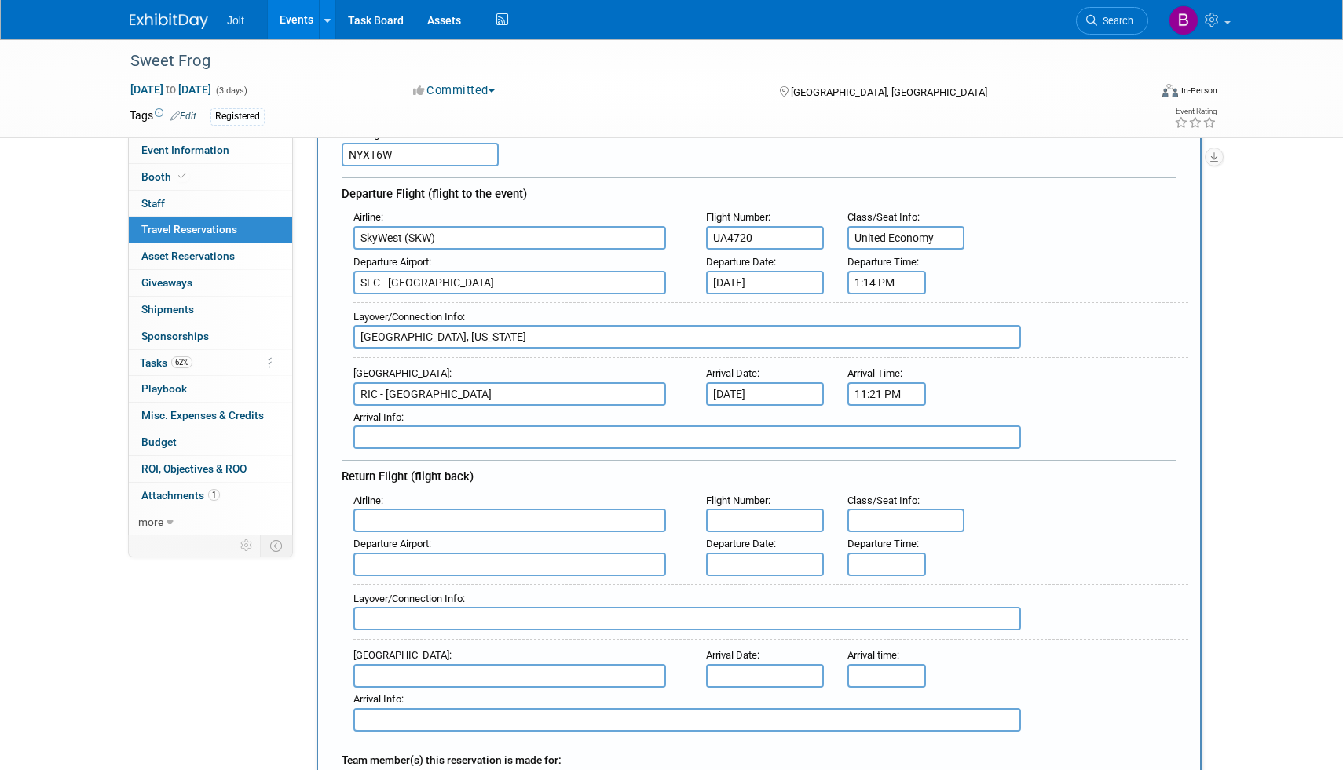
scroll to position [142, 0]
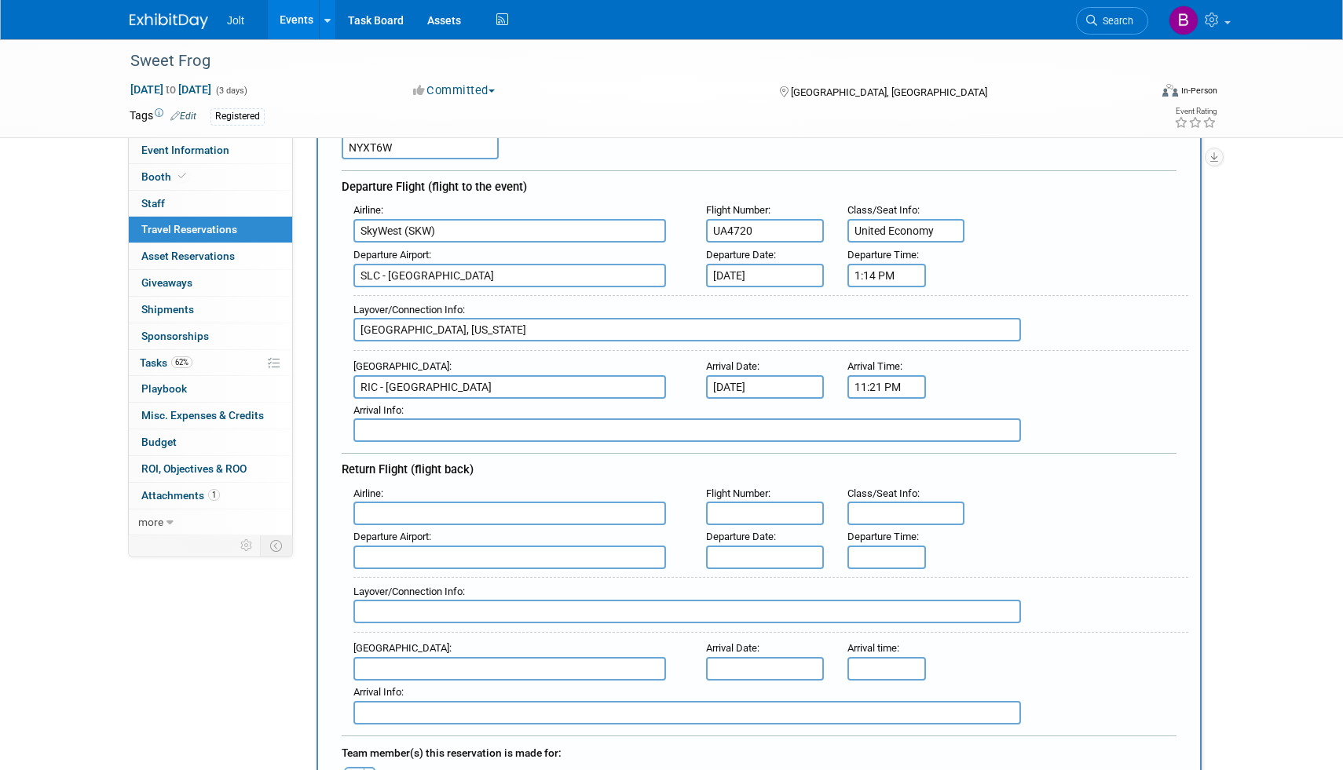
click at [406, 433] on input "text" at bounding box center [686, 431] width 667 height 24
type input "UA1534"
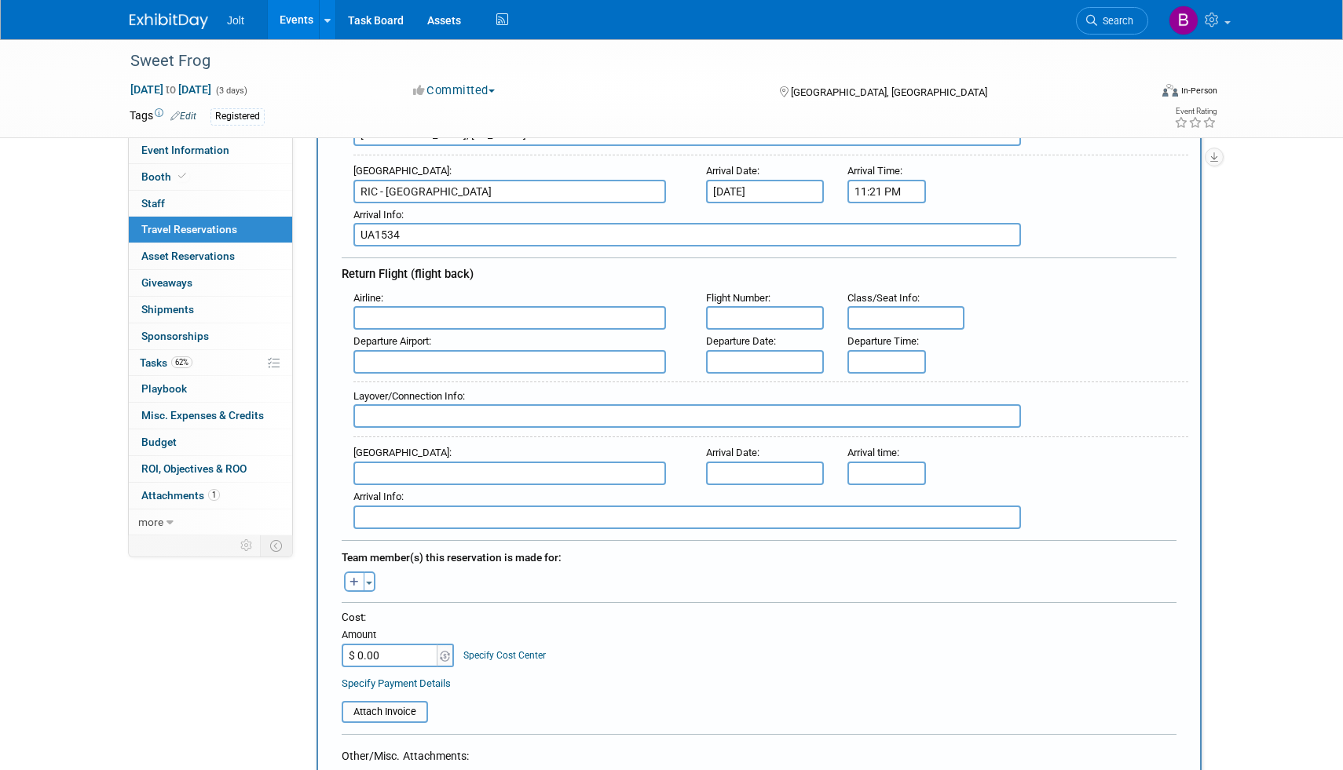
scroll to position [345, 0]
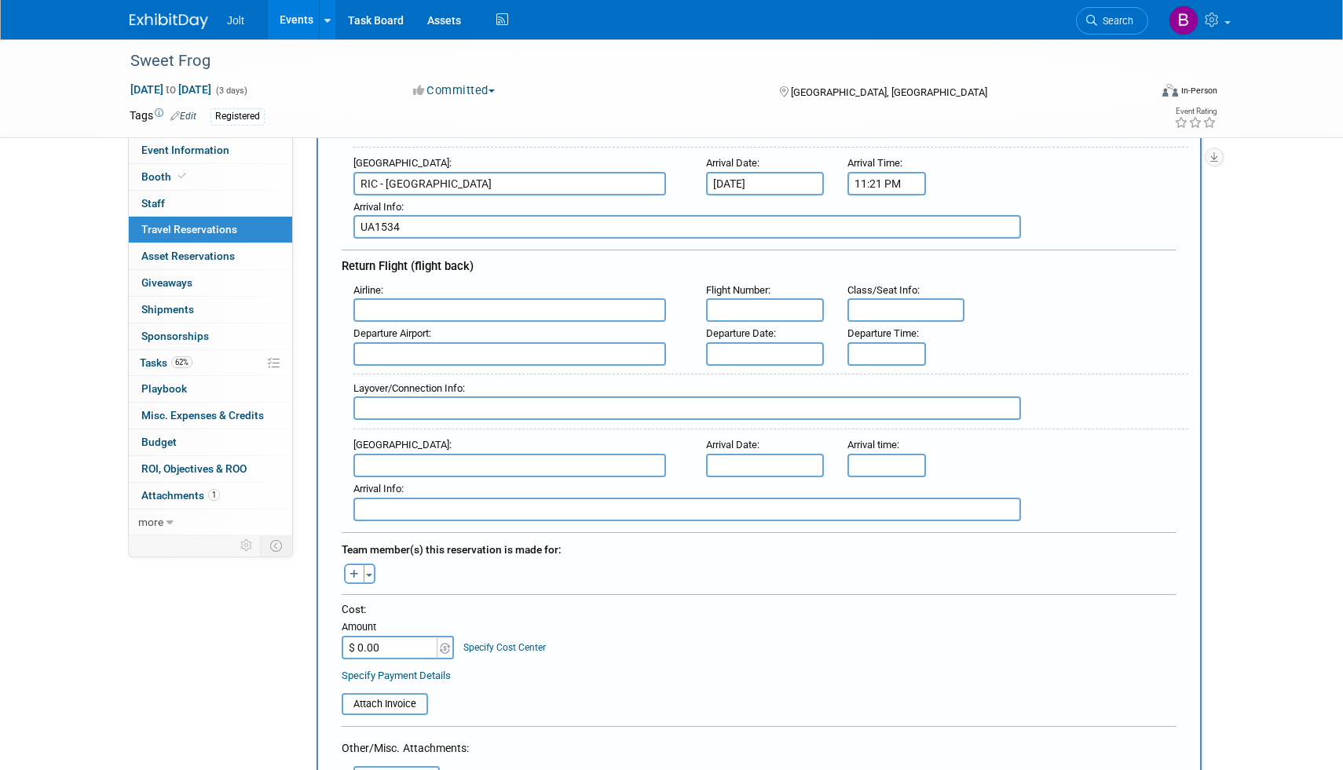
click at [402, 303] on input "text" at bounding box center [509, 310] width 313 height 24
click at [495, 329] on span "Republi c Airlines (RPA)" at bounding box center [517, 335] width 327 height 25
type input "Republic Airlines (RPA)"
click at [743, 308] on input "text" at bounding box center [765, 310] width 118 height 24
type input "UA3686"
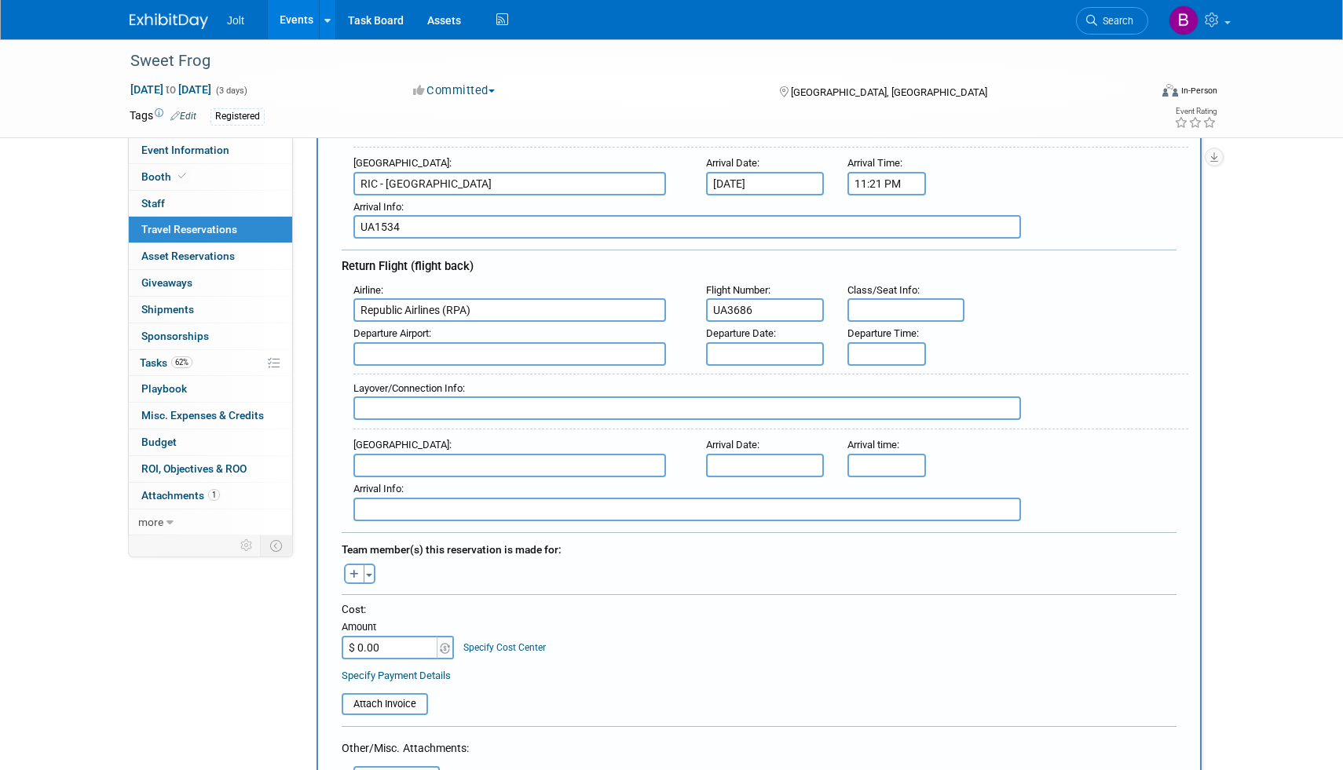
click at [908, 308] on input "text" at bounding box center [906, 310] width 118 height 24
type input "United Economy"
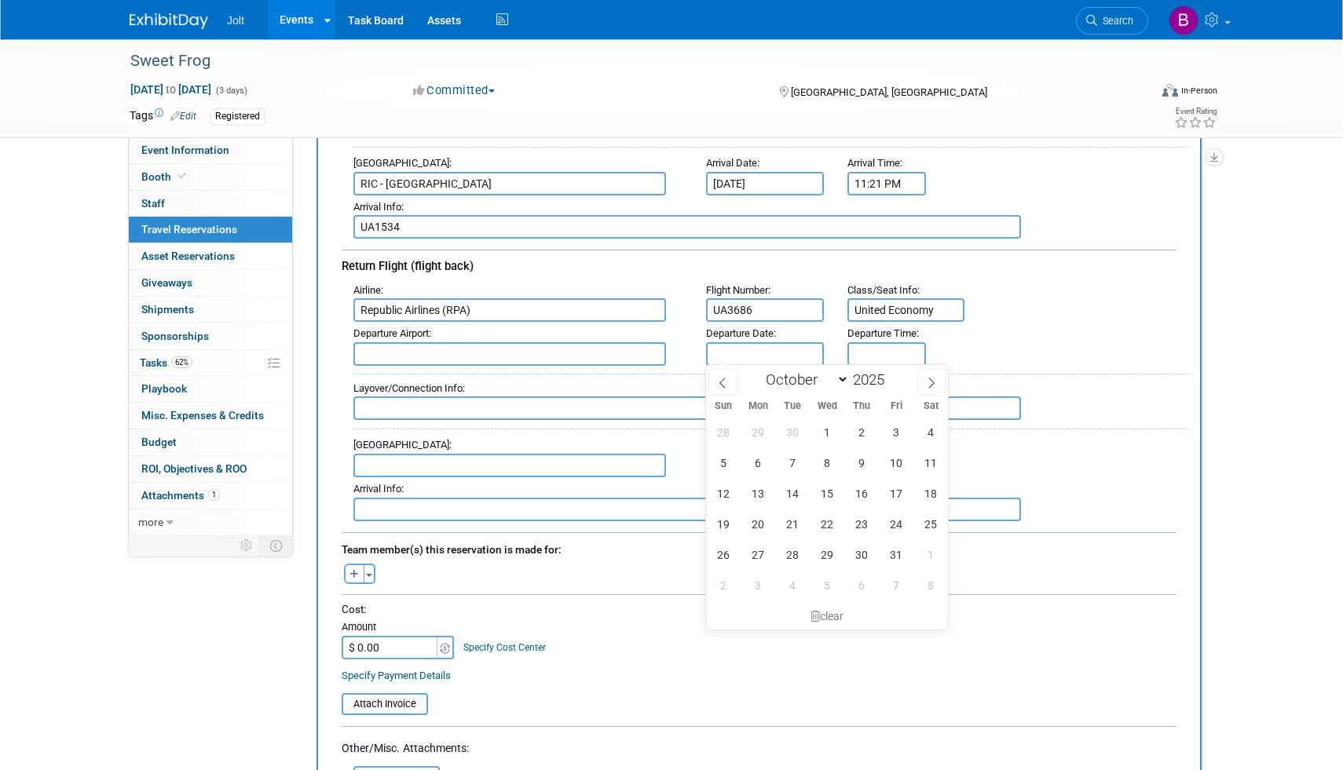
click at [744, 357] on body "Jolt Events Add Event Bulk Upload Events Shareable Event Boards Recently Viewed…" at bounding box center [671, 40] width 1343 height 770
click at [861, 464] on span "9" at bounding box center [861, 463] width 31 height 31
type input "Oct 9, 2025"
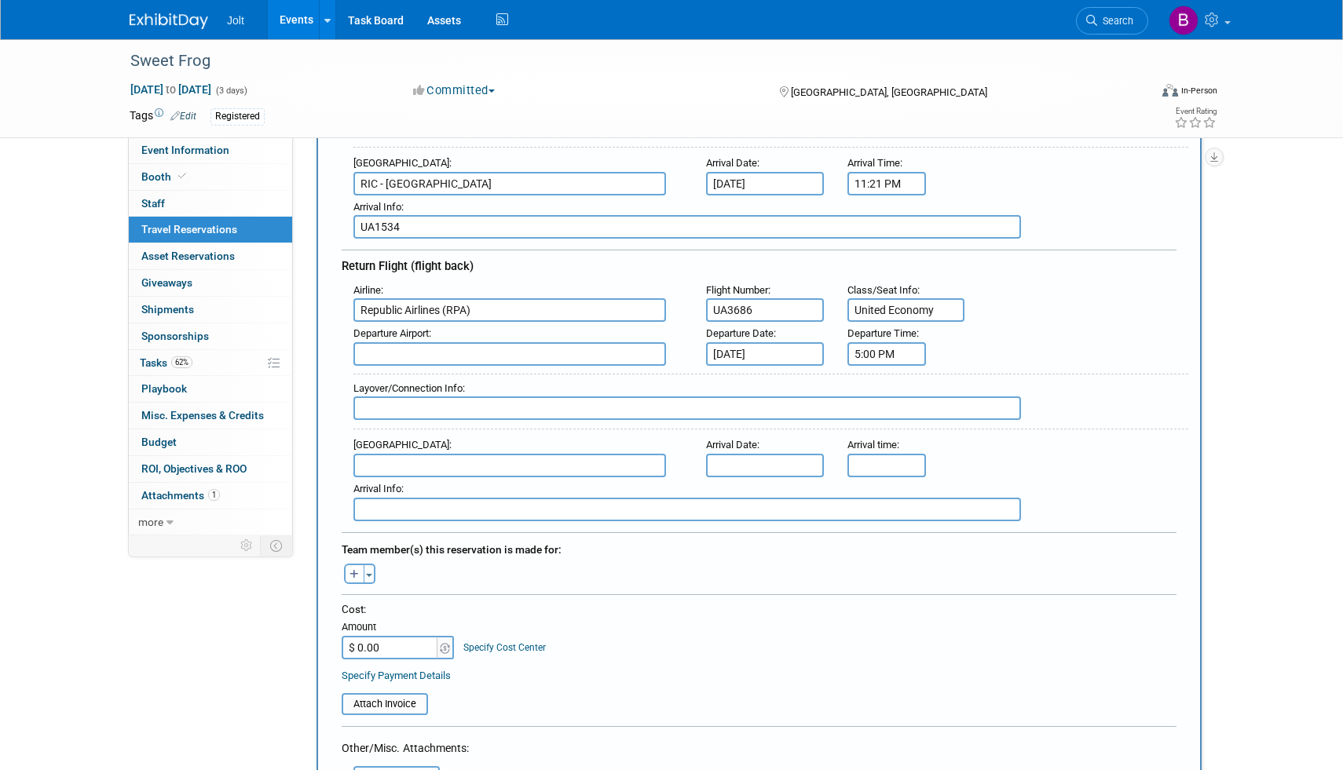
click at [879, 358] on input "5:00 PM" at bounding box center [886, 354] width 79 height 24
click at [962, 388] on span at bounding box center [957, 391] width 27 height 27
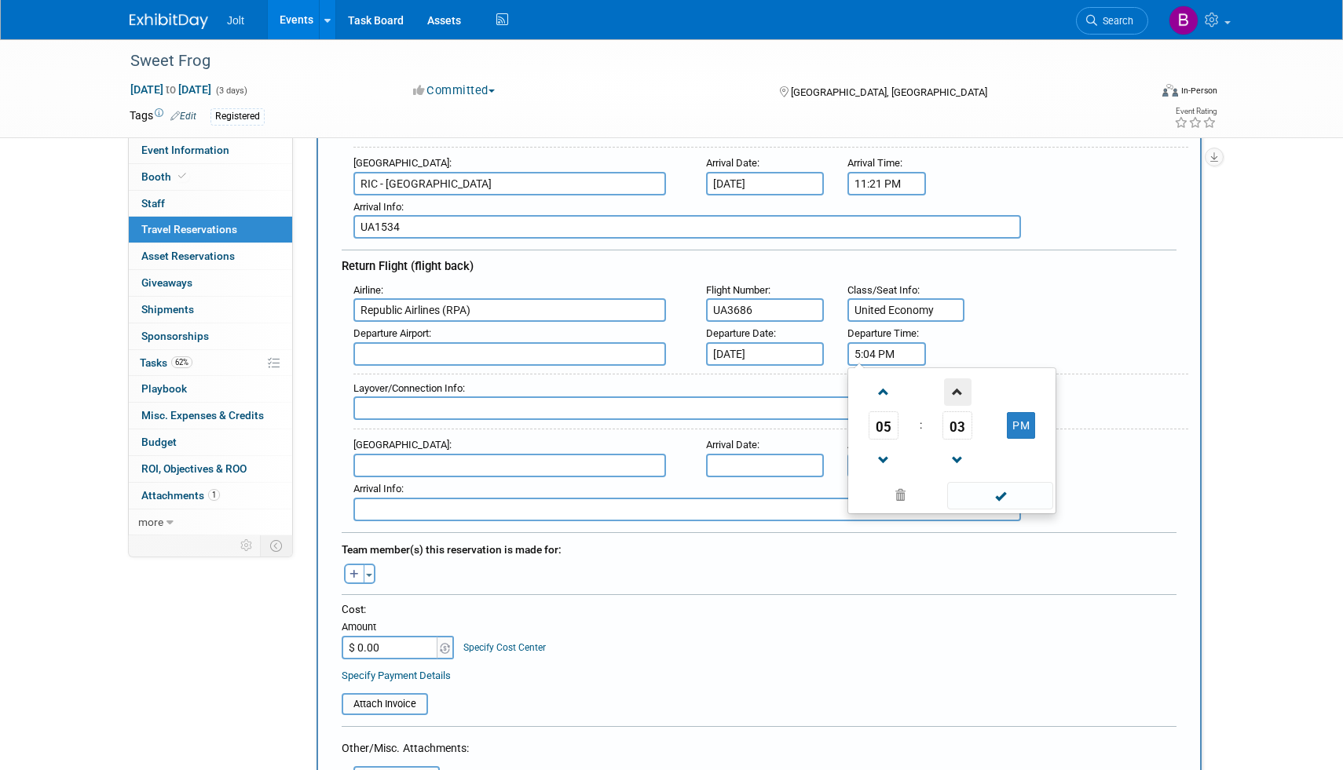
click at [962, 388] on span at bounding box center [957, 391] width 27 height 27
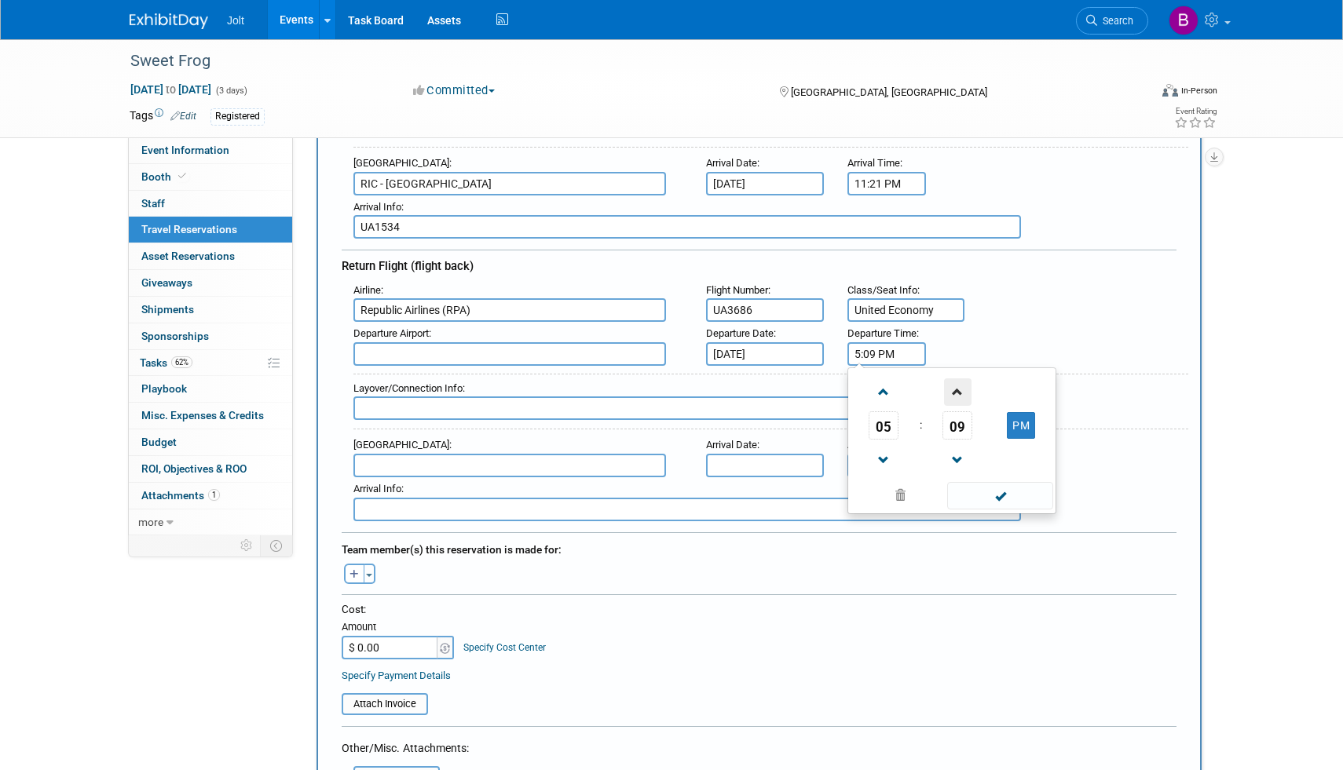
click at [962, 388] on span at bounding box center [957, 391] width 27 height 27
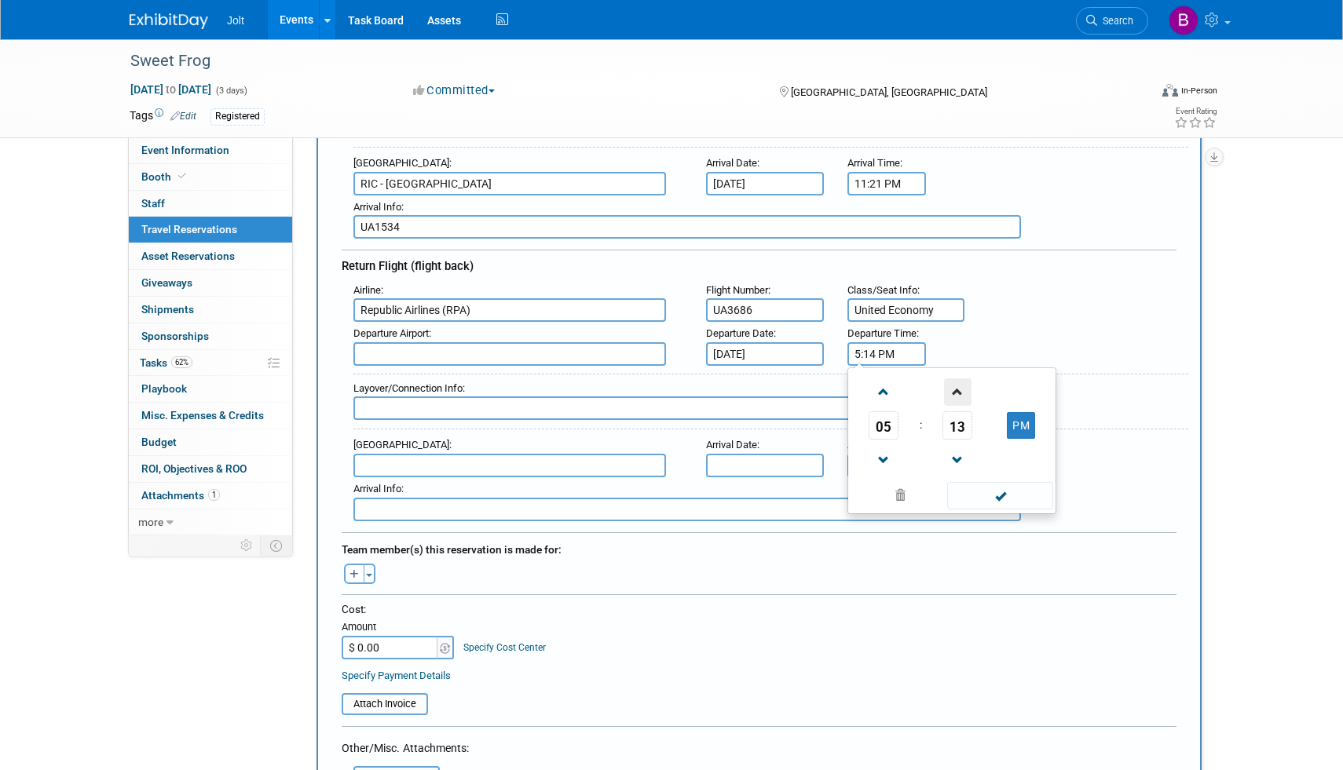
click at [962, 388] on span at bounding box center [957, 391] width 27 height 27
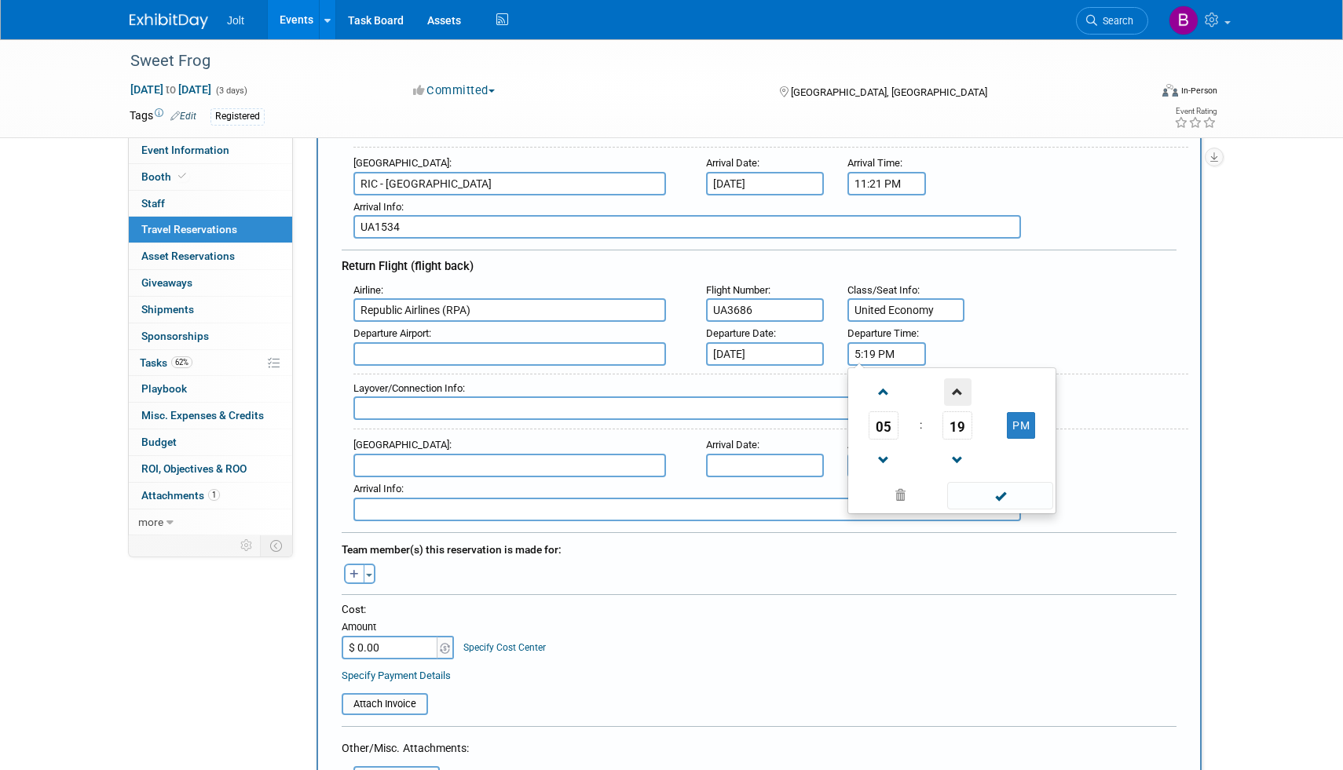
click at [962, 388] on span at bounding box center [957, 391] width 27 height 27
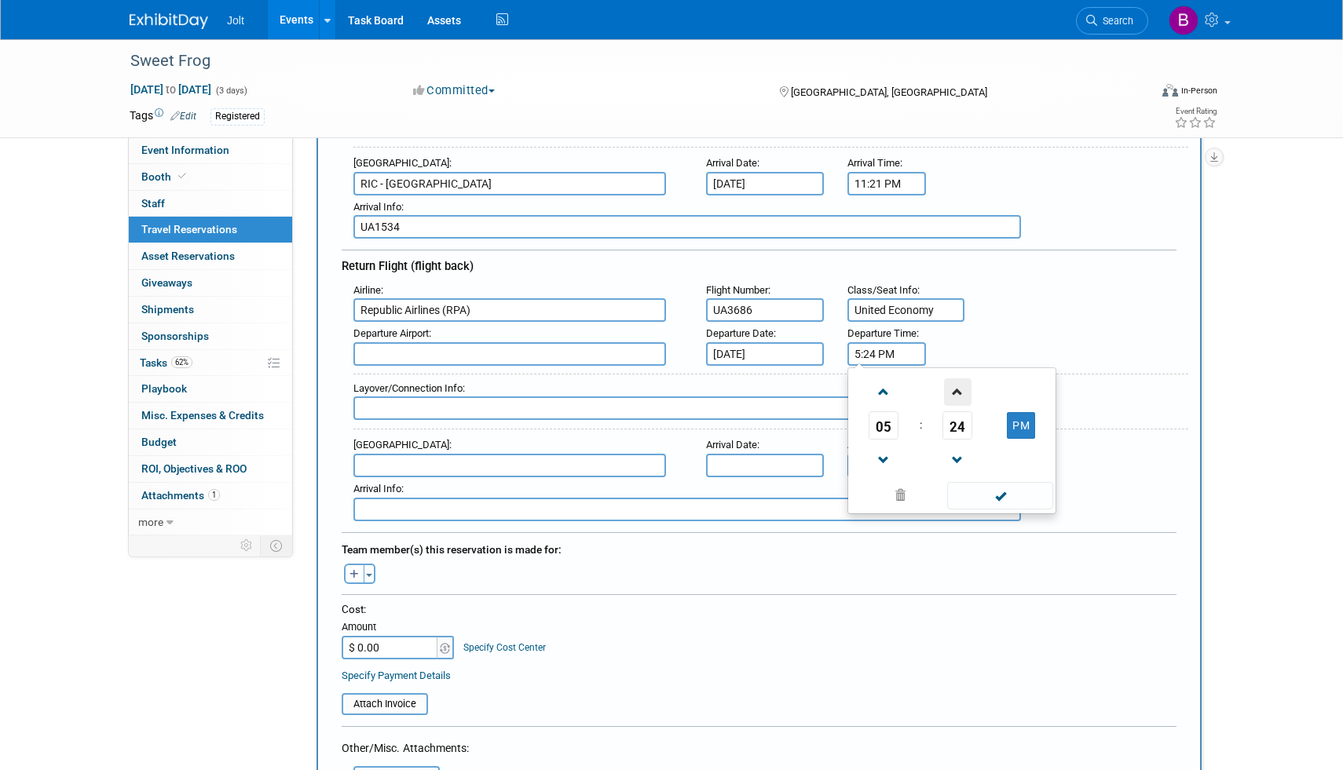
click at [962, 388] on span at bounding box center [957, 391] width 27 height 27
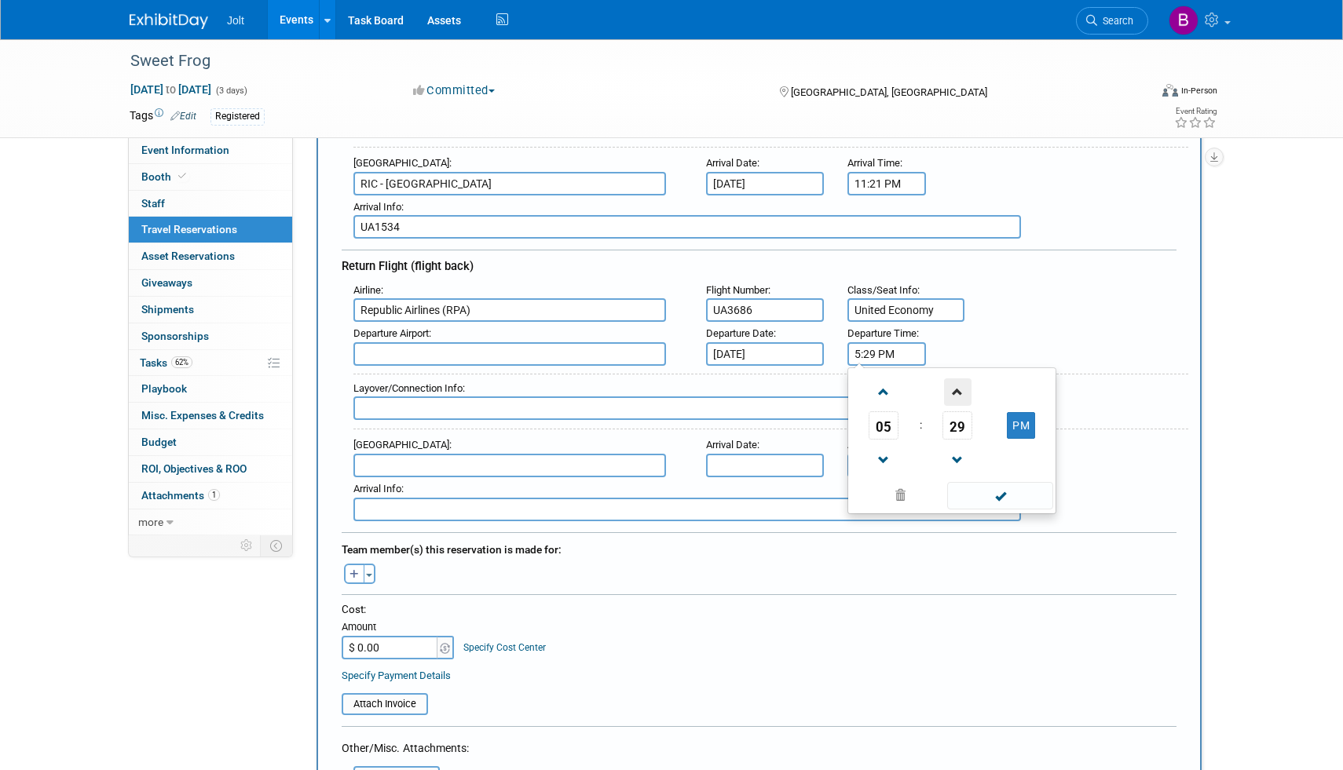
click at [962, 388] on span at bounding box center [957, 391] width 27 height 27
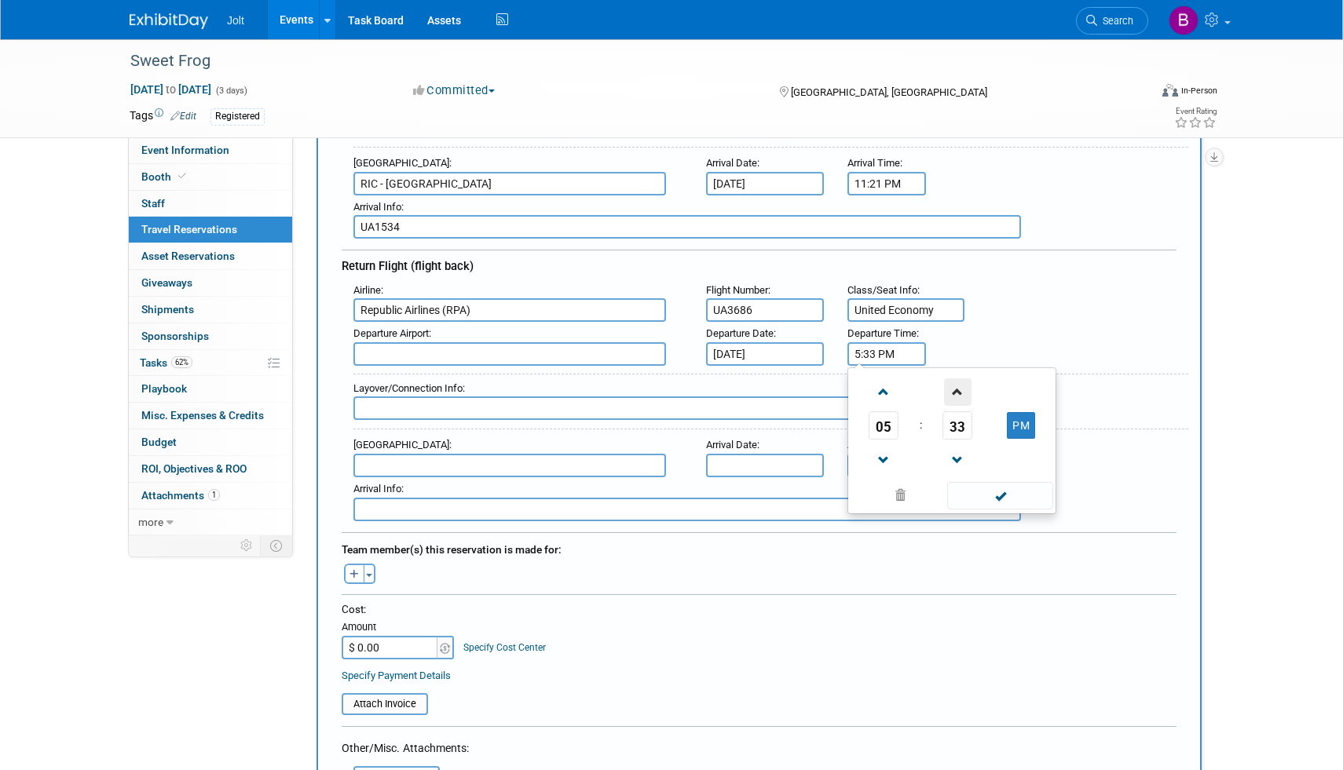
type input "5:34 PM"
click at [992, 495] on span at bounding box center [1000, 495] width 106 height 27
click at [433, 408] on input "text" at bounding box center [686, 409] width 667 height 24
click at [398, 351] on input "text" at bounding box center [509, 354] width 313 height 24
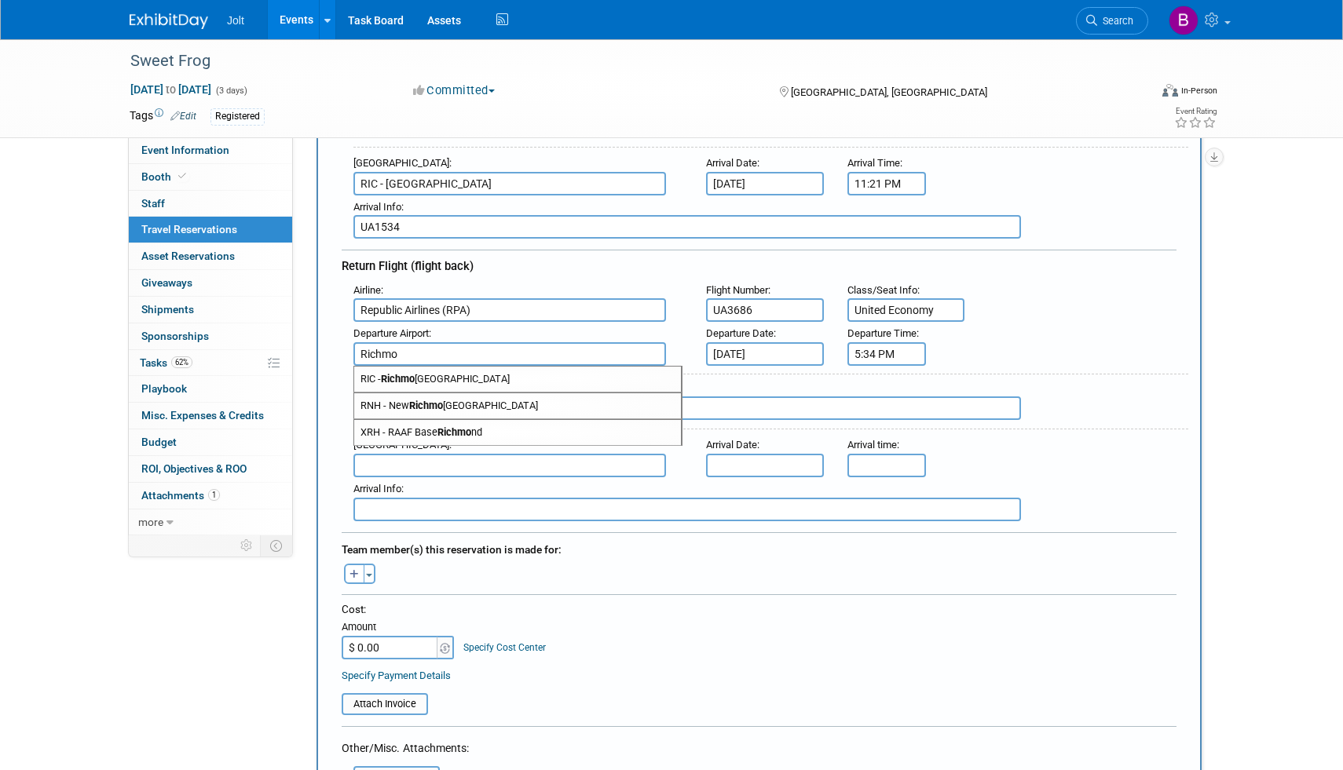
click at [415, 374] on strong "Richmo" at bounding box center [398, 379] width 34 height 12
type input "RIC - Richmond International Airport"
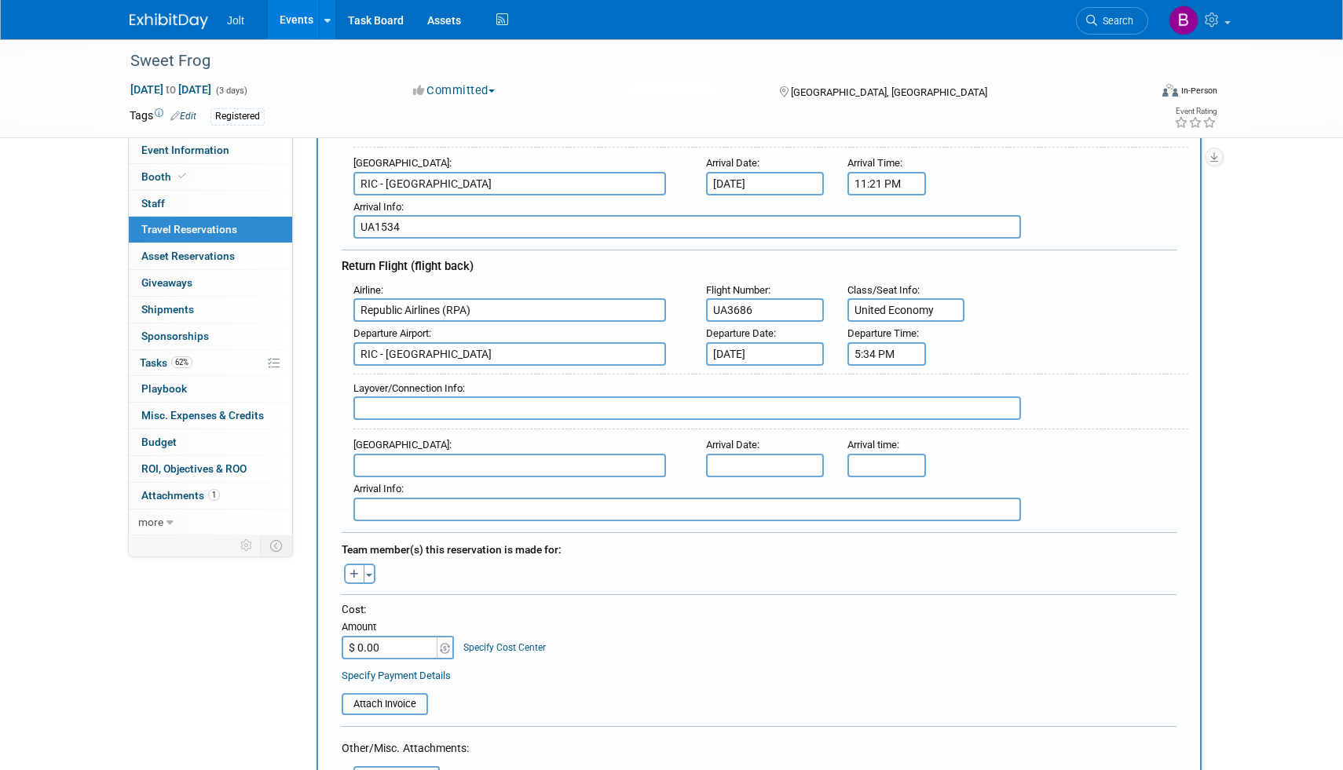
click at [400, 408] on input "text" at bounding box center [686, 409] width 667 height 24
type input "Chicago, Illinois"
click at [397, 455] on input "text" at bounding box center [509, 466] width 313 height 24
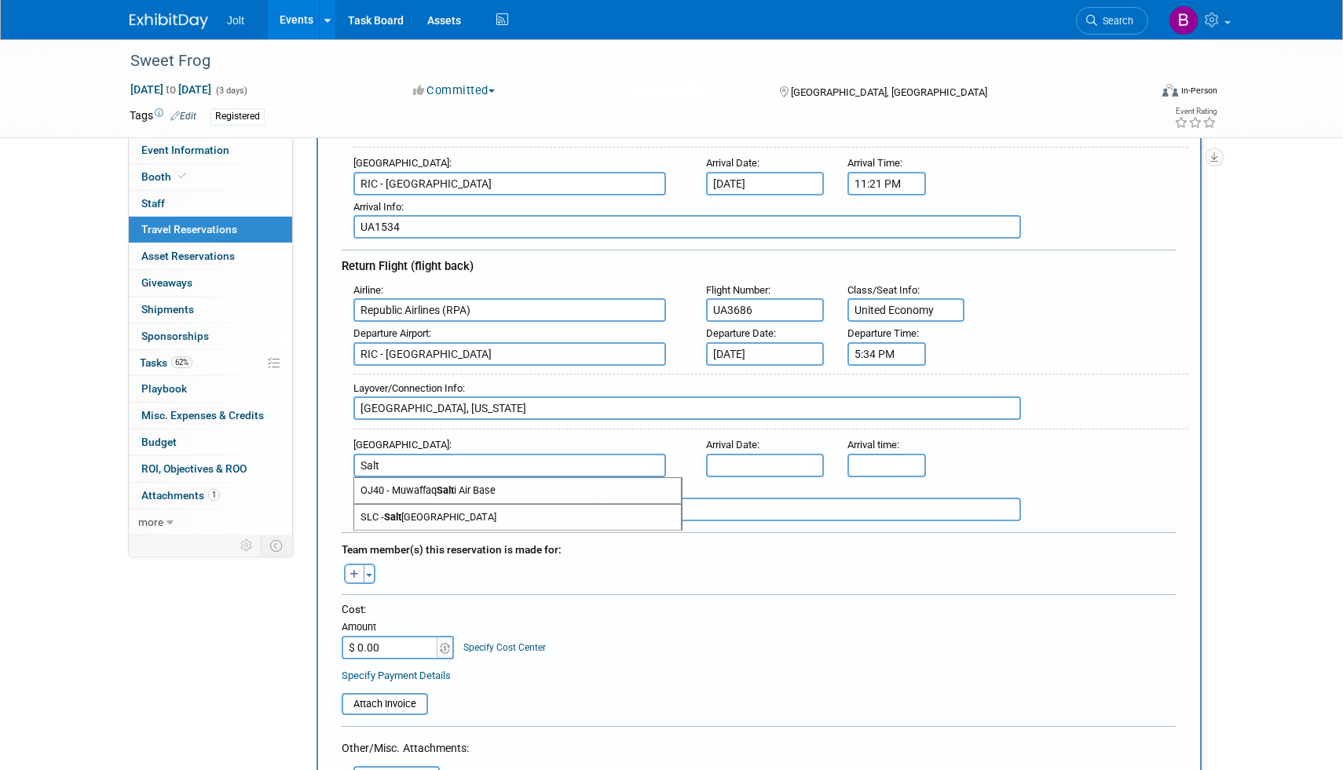
click at [431, 514] on span "SLC - [GEOGRAPHIC_DATA]" at bounding box center [517, 517] width 327 height 25
type input "SLC - [GEOGRAPHIC_DATA]"
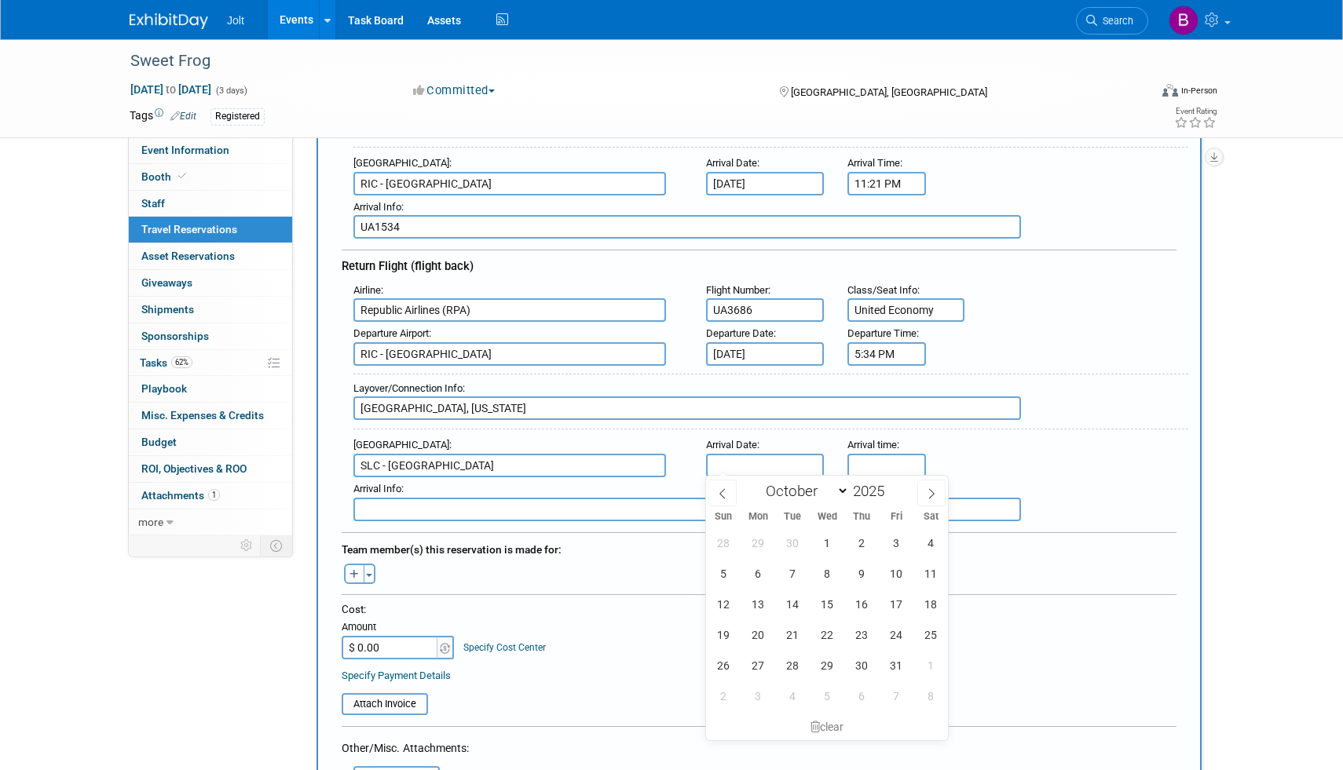
click at [731, 462] on input "text" at bounding box center [765, 466] width 118 height 24
click at [869, 572] on span "9" at bounding box center [861, 573] width 31 height 31
type input "Oct 9, 2025"
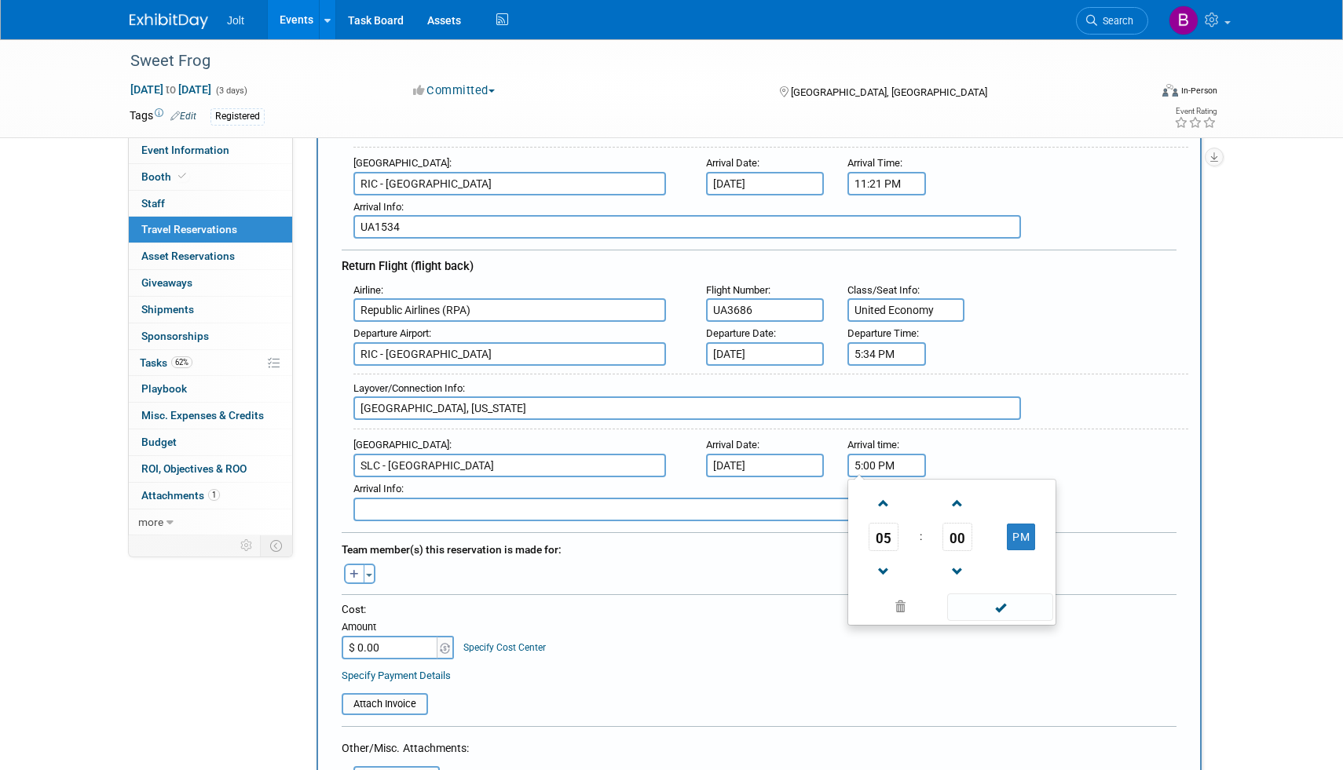
click at [886, 470] on input "5:00 PM" at bounding box center [886, 466] width 79 height 24
click at [886, 504] on span at bounding box center [883, 503] width 27 height 27
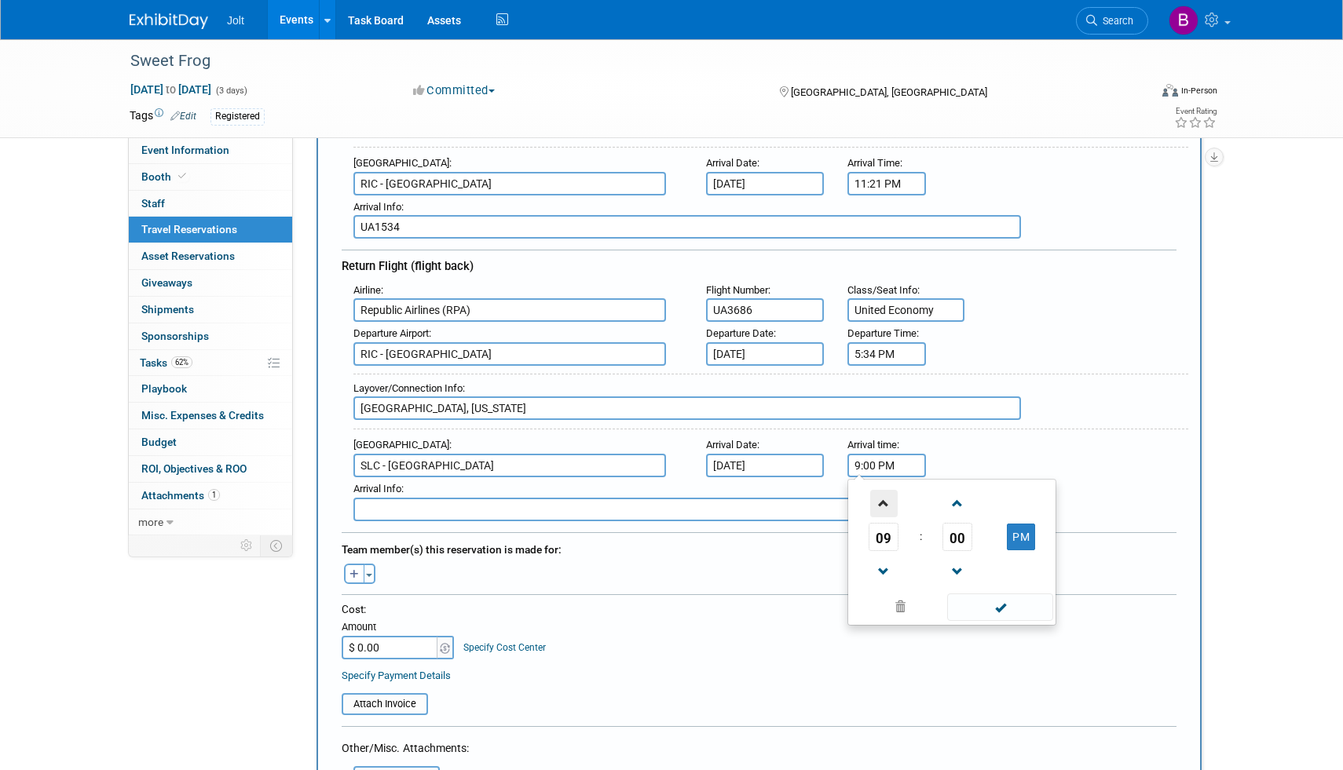
click at [886, 504] on span at bounding box center [883, 503] width 27 height 27
click at [971, 505] on link at bounding box center [957, 503] width 30 height 40
click at [955, 505] on span at bounding box center [957, 503] width 27 height 27
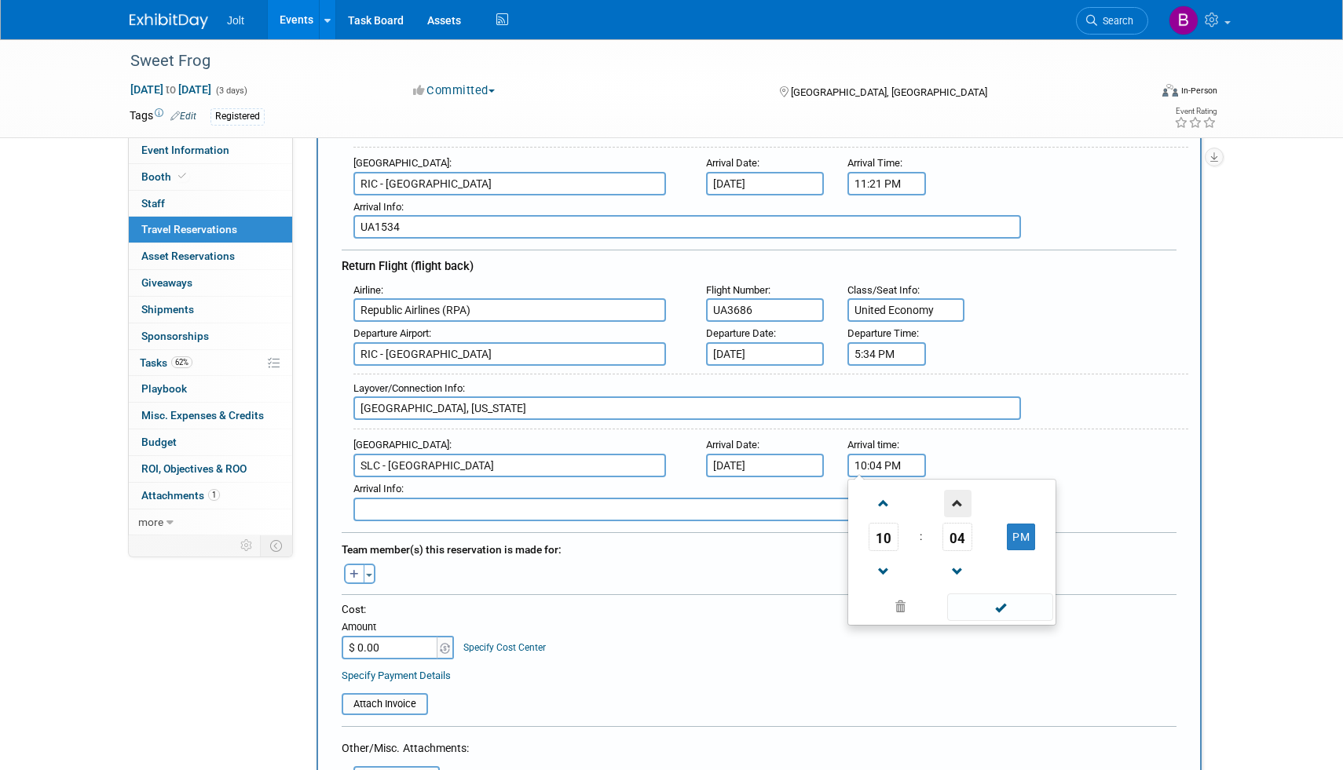
click at [955, 505] on span at bounding box center [957, 503] width 27 height 27
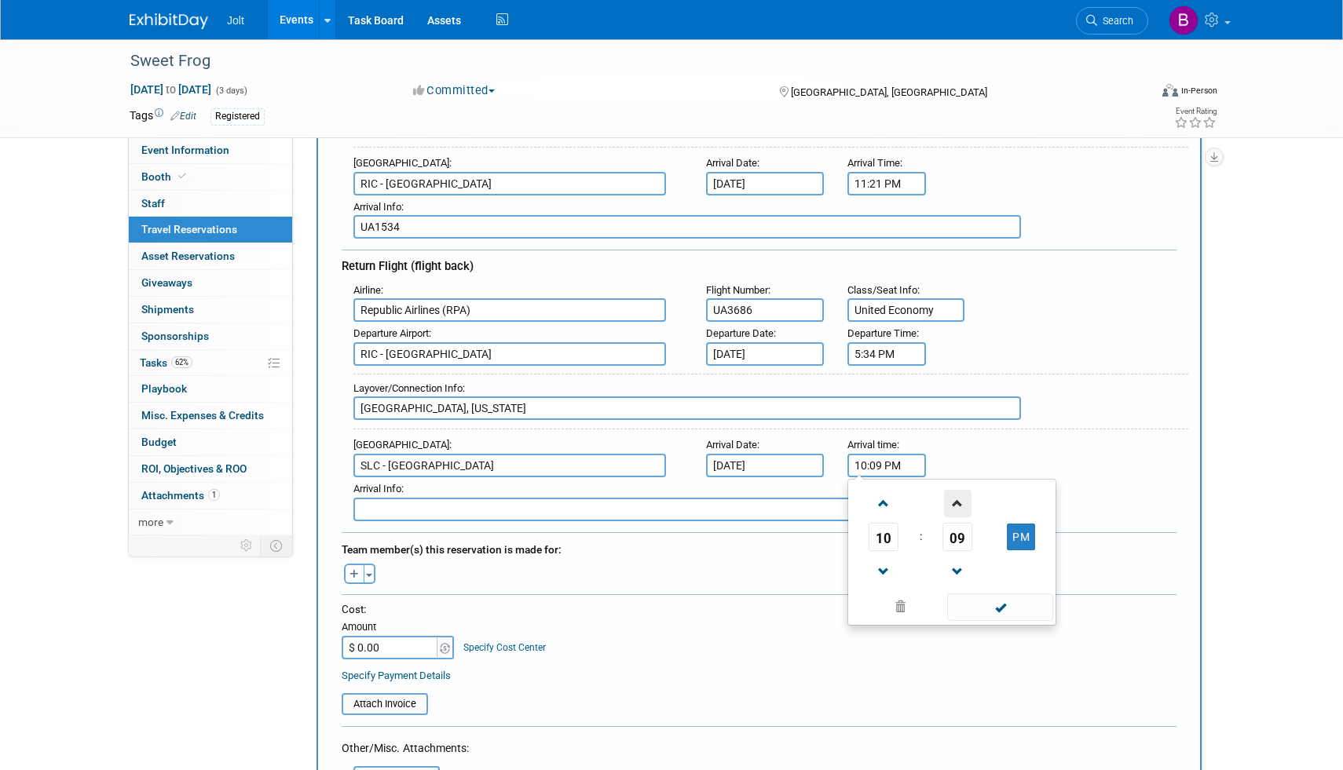
click at [955, 505] on span at bounding box center [957, 503] width 27 height 27
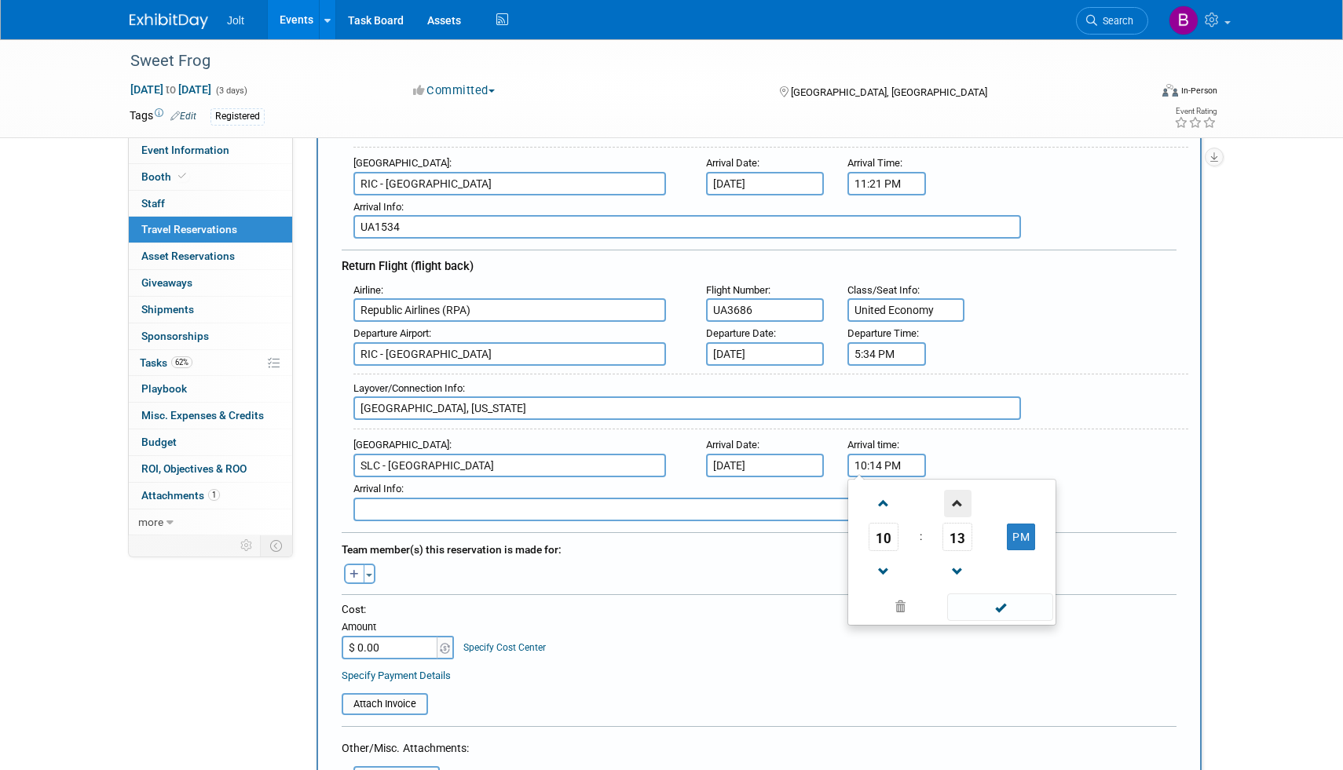
click at [955, 505] on span at bounding box center [957, 503] width 27 height 27
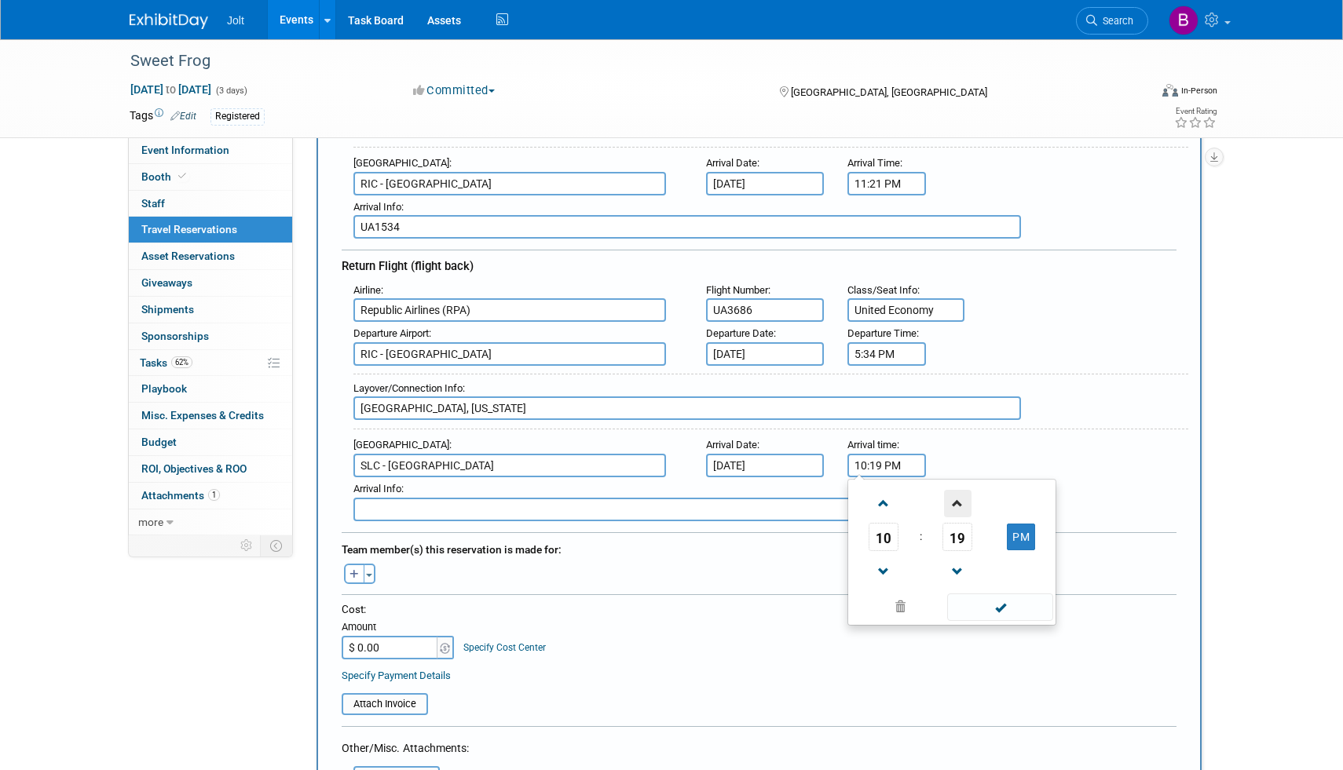
click at [955, 505] on span at bounding box center [957, 503] width 27 height 27
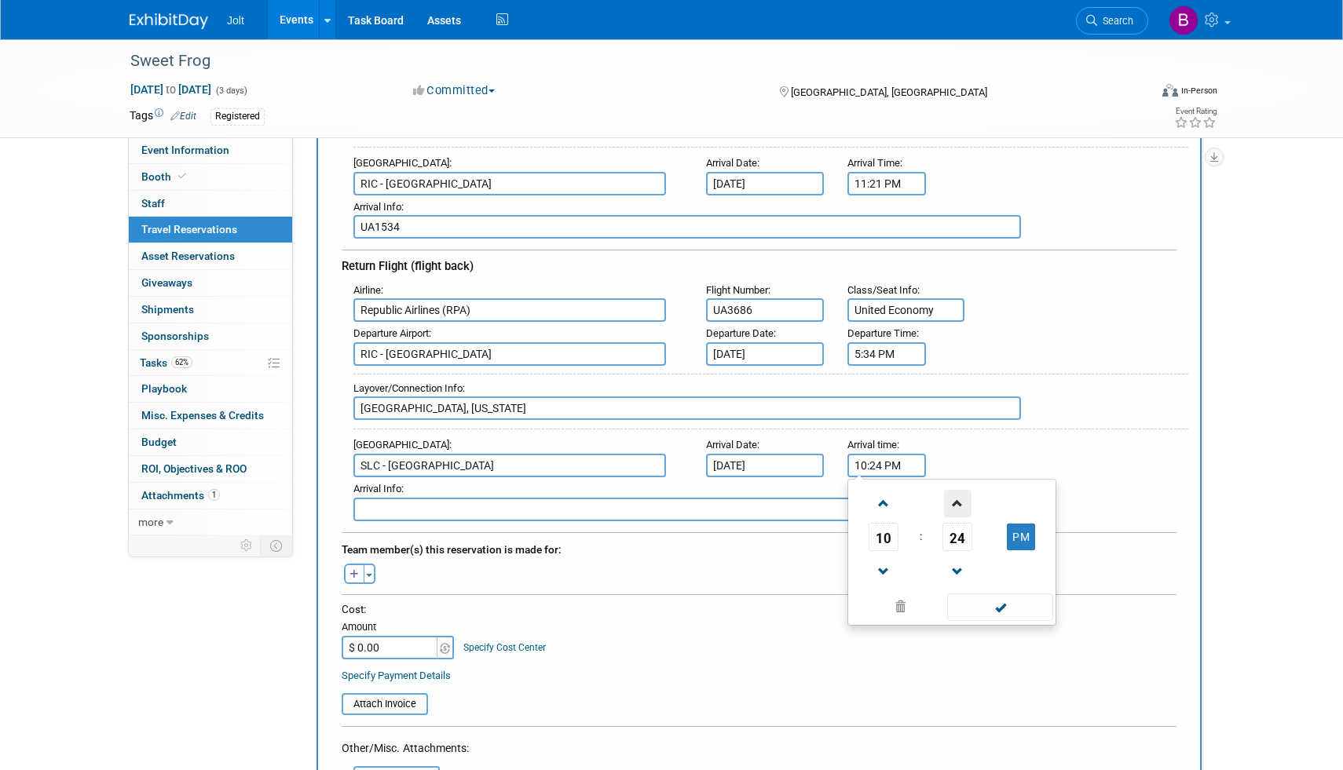
click at [955, 505] on span at bounding box center [957, 503] width 27 height 27
type input "10:25 PM"
click at [981, 597] on span at bounding box center [1000, 607] width 106 height 27
click at [376, 502] on input "text" at bounding box center [686, 510] width 667 height 24
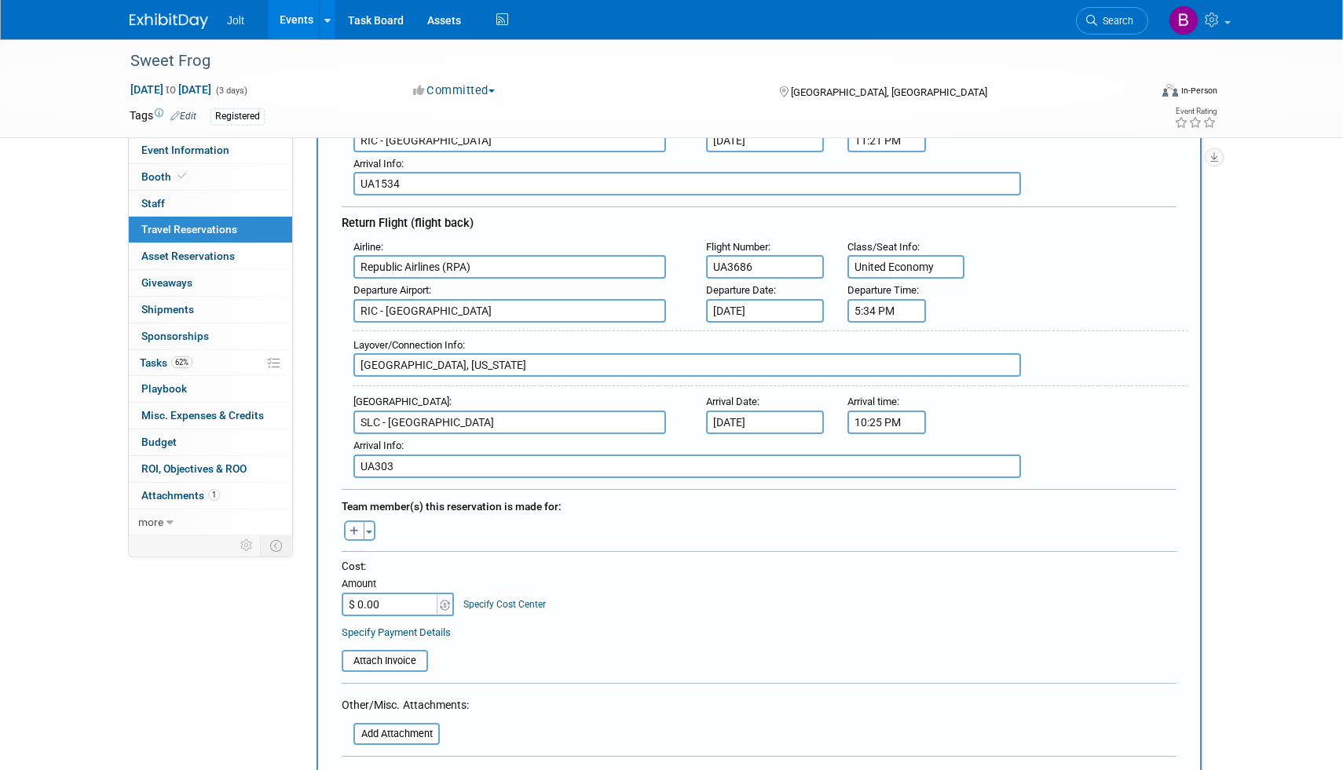
scroll to position [394, 0]
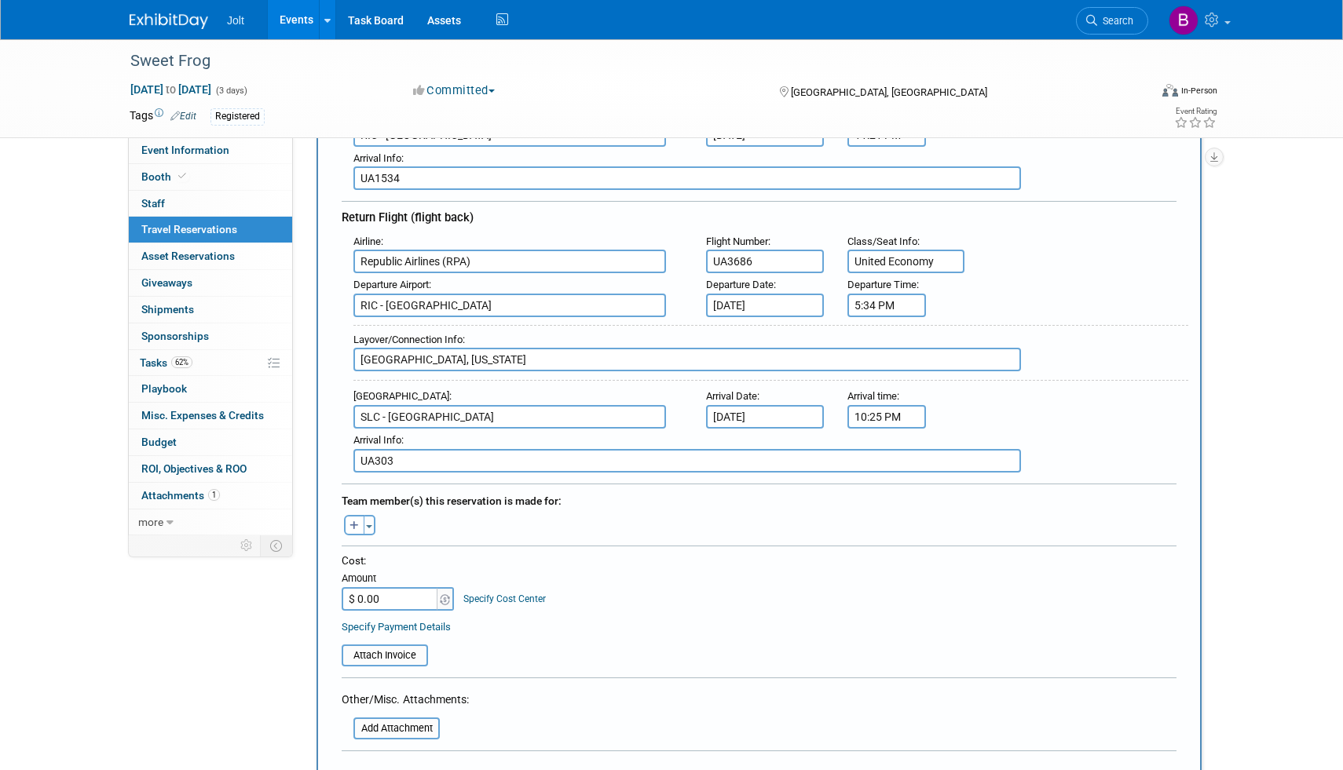
type input "UA303"
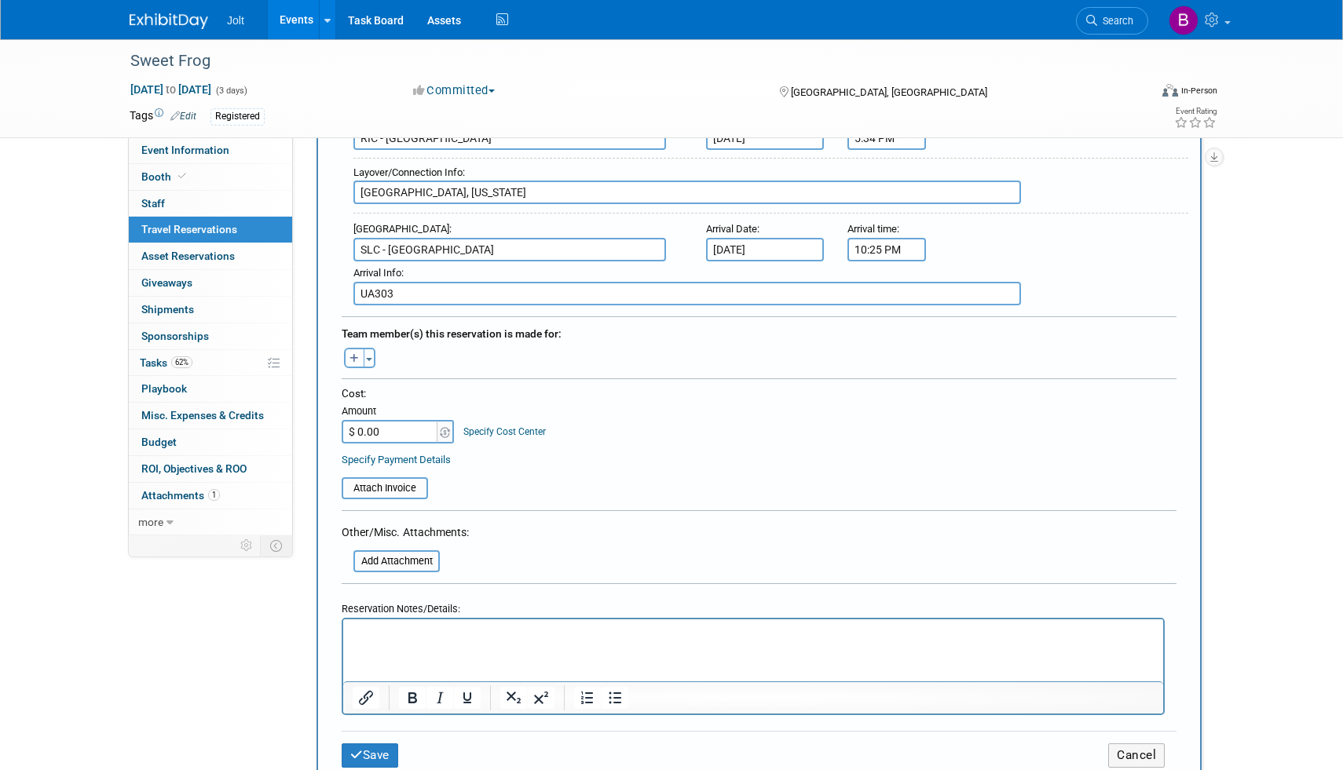
scroll to position [563, 0]
click at [382, 429] on input "$ 0.00" at bounding box center [391, 431] width 98 height 24
type input "$ 960.00"
click at [528, 509] on div at bounding box center [759, 515] width 835 height 12
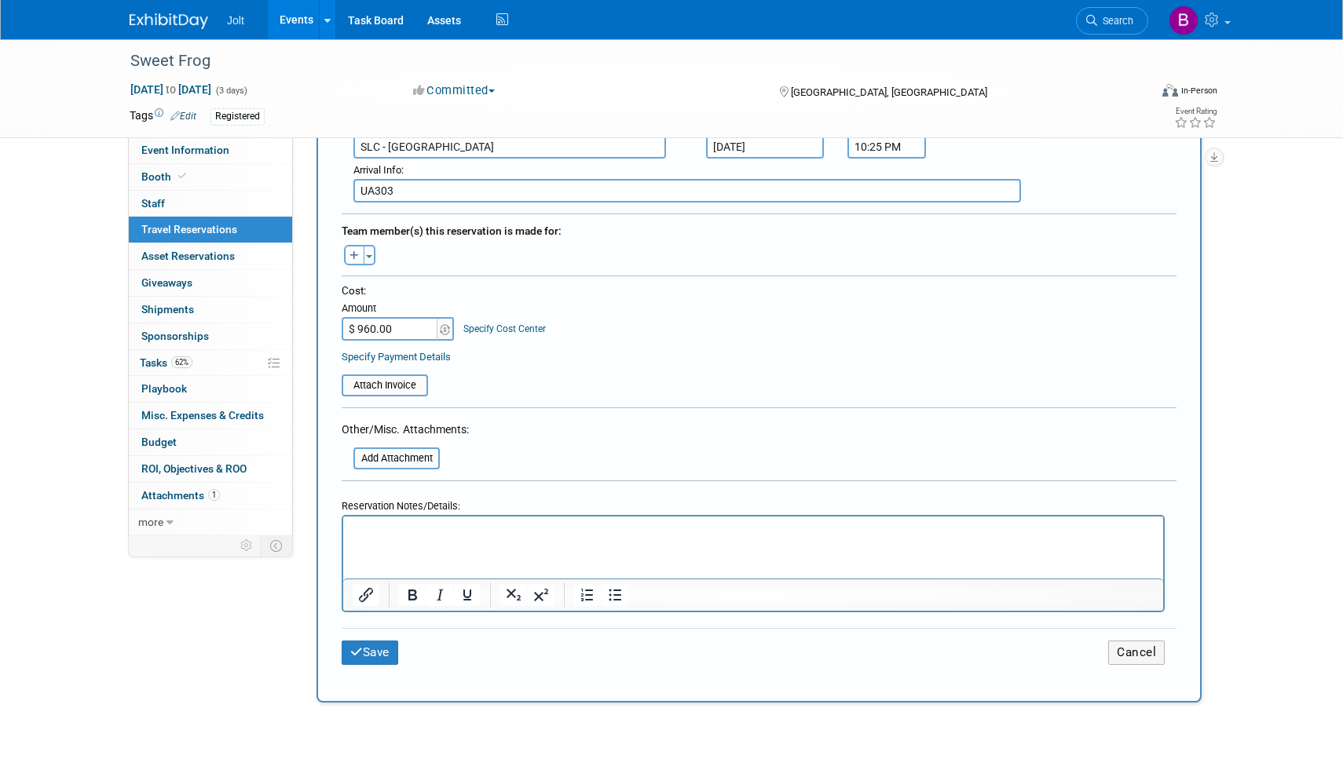
scroll to position [665, 0]
click at [378, 653] on button "Save" at bounding box center [370, 652] width 57 height 24
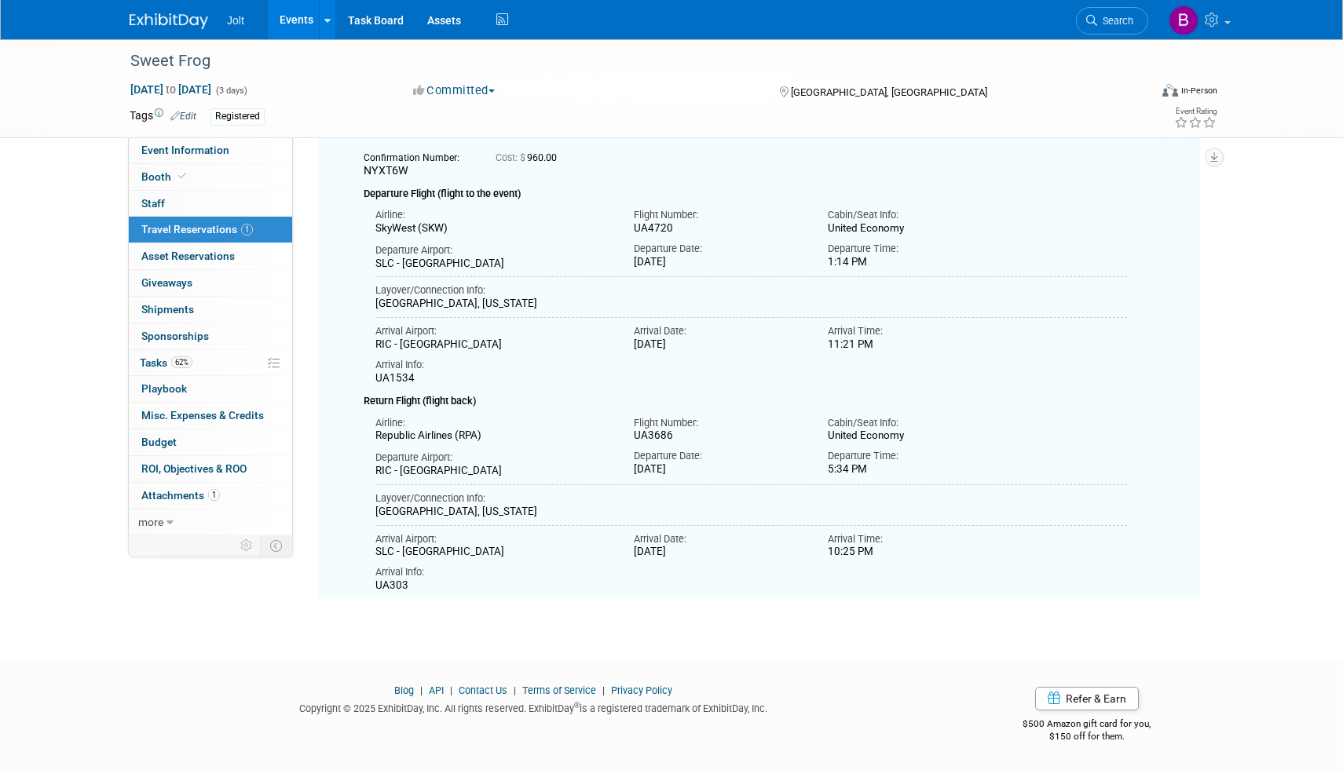
scroll to position [0, 0]
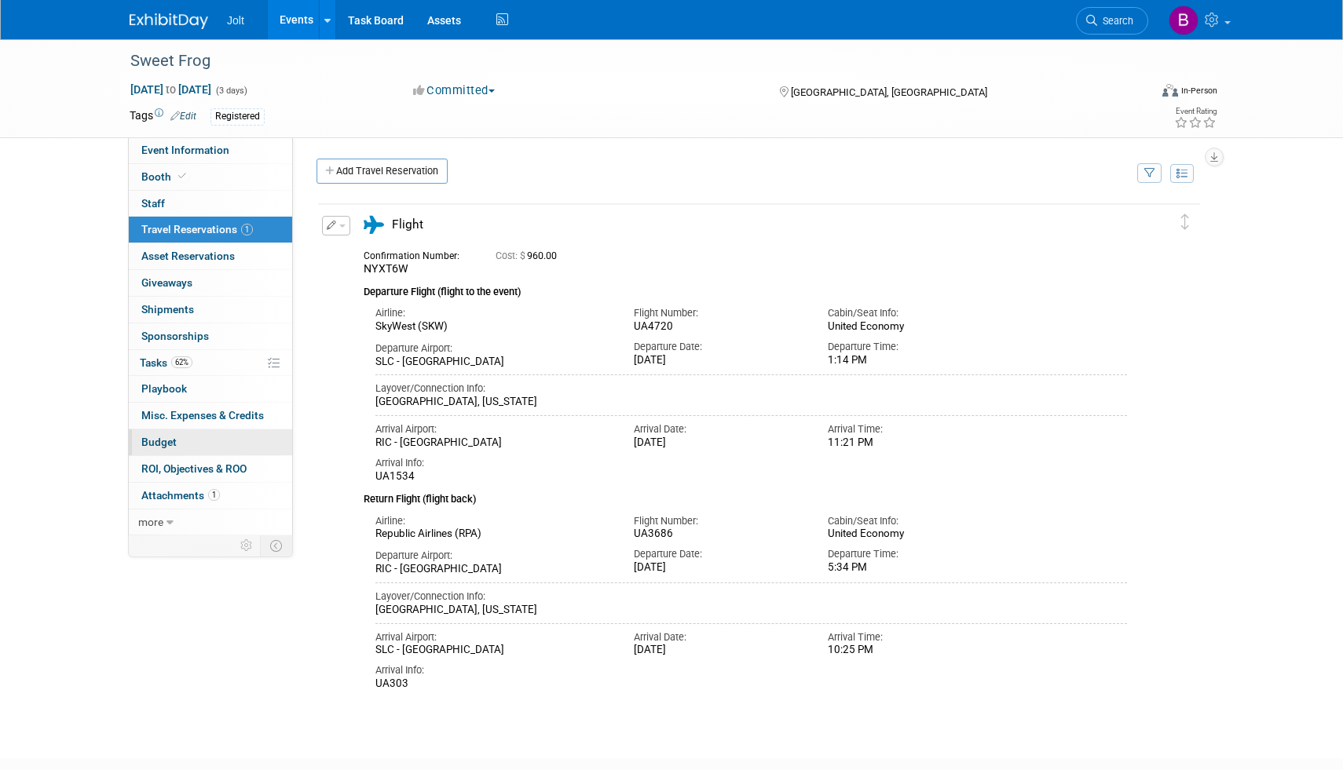
click at [181, 444] on link "Budget" at bounding box center [210, 443] width 163 height 26
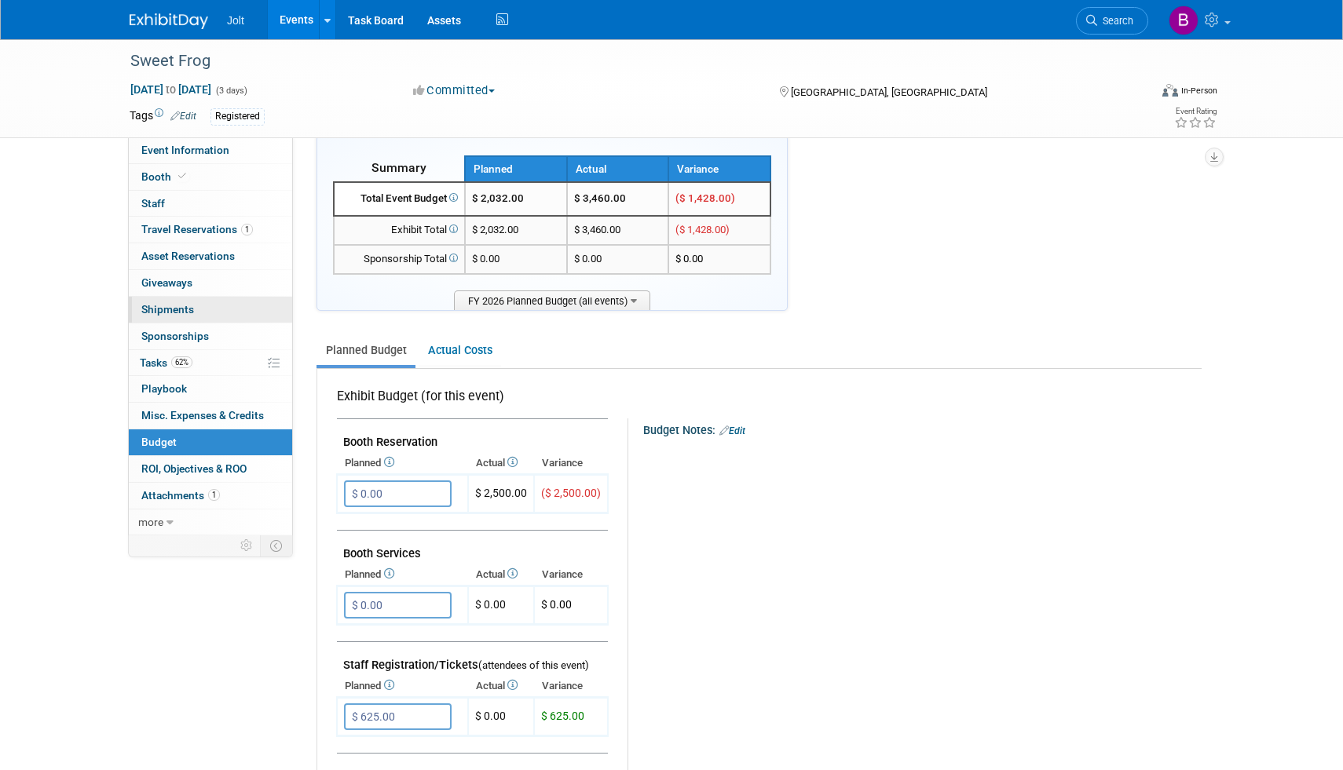
scroll to position [18, 0]
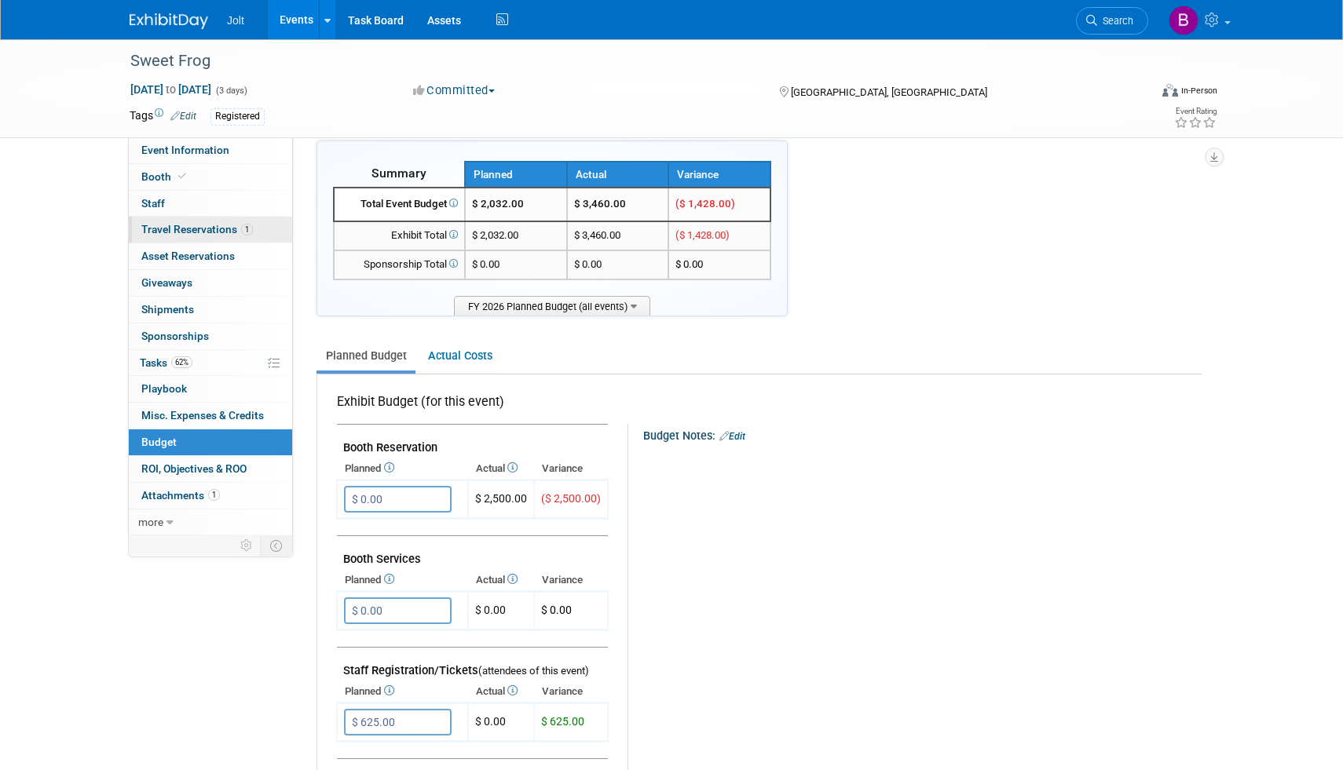
click at [200, 231] on span "Travel Reservations 1" at bounding box center [196, 229] width 111 height 13
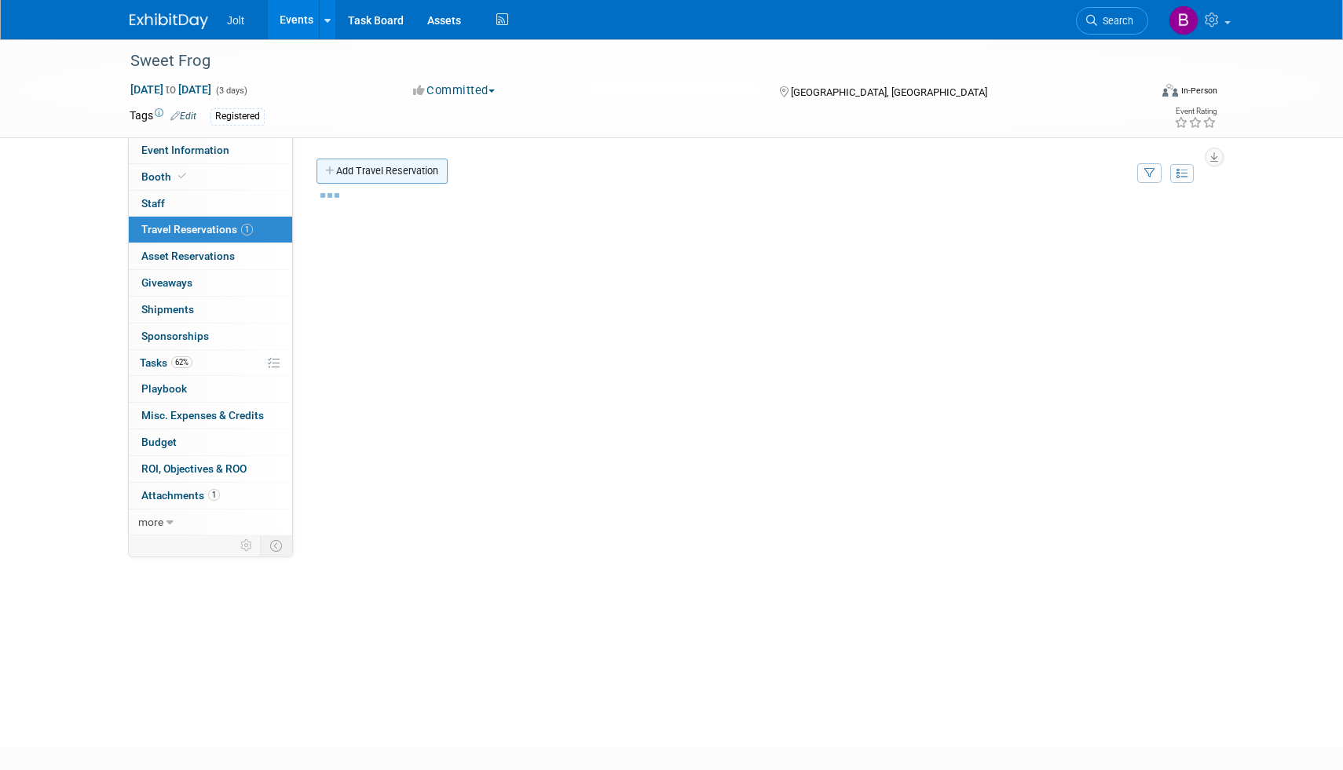
click at [396, 171] on link "Add Travel Reservation" at bounding box center [381, 171] width 131 height 25
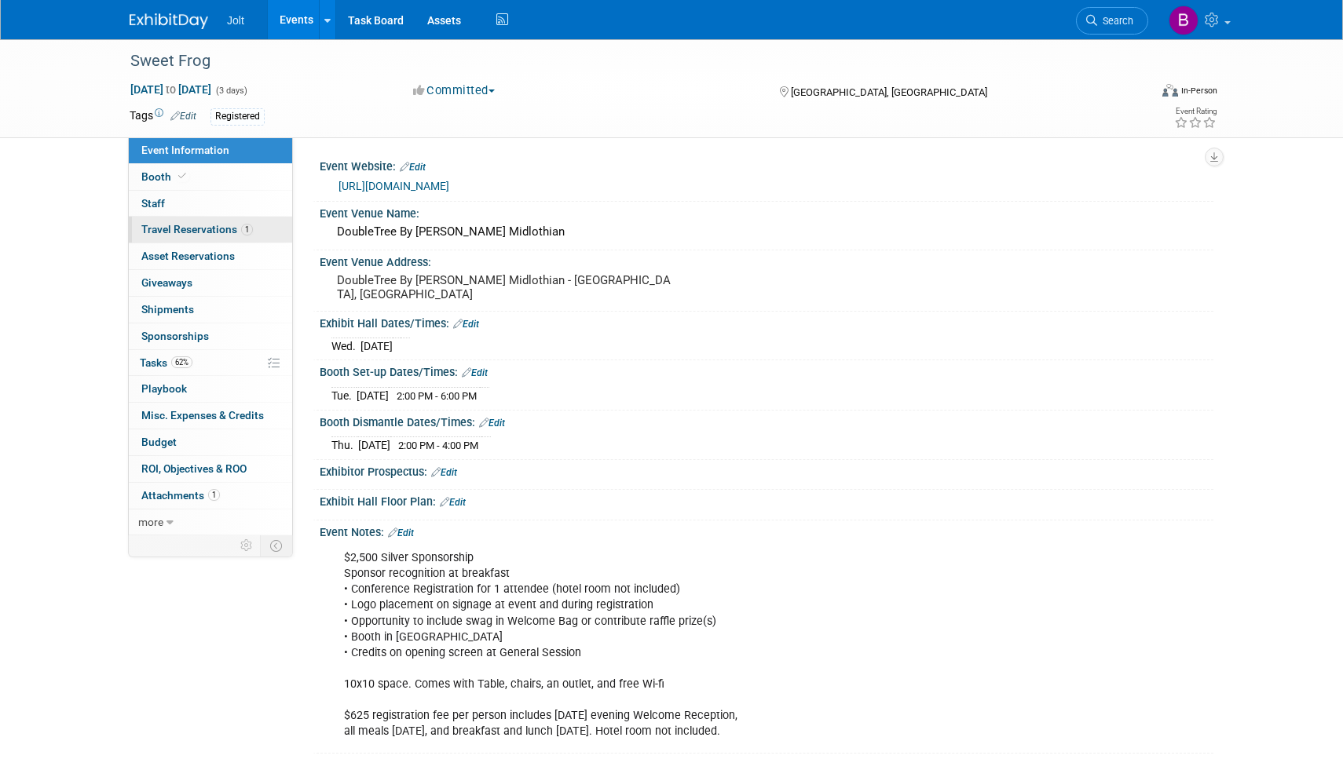
click at [188, 230] on span "Travel Reservations 1" at bounding box center [196, 229] width 111 height 13
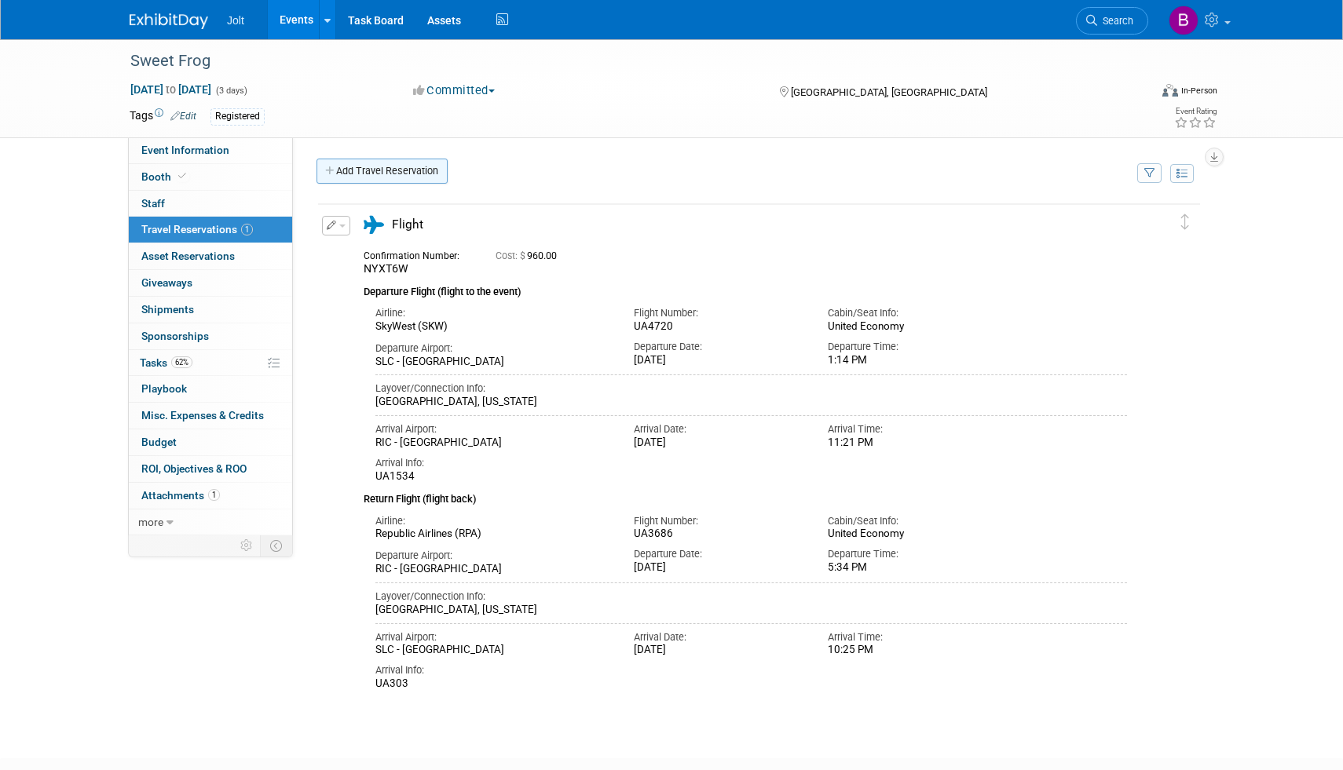
click at [375, 168] on link "Add Travel Reservation" at bounding box center [381, 171] width 131 height 25
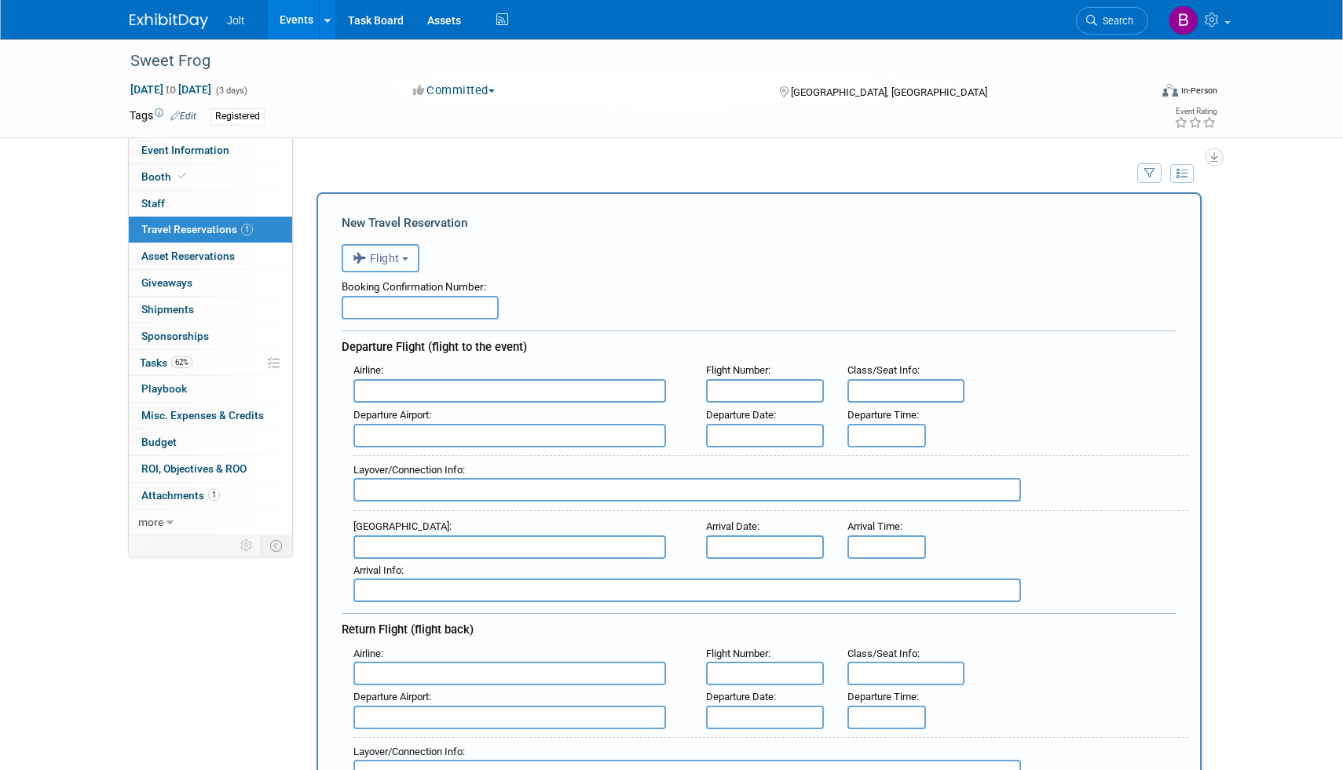
click at [407, 250] on button "Flight" at bounding box center [381, 258] width 78 height 28
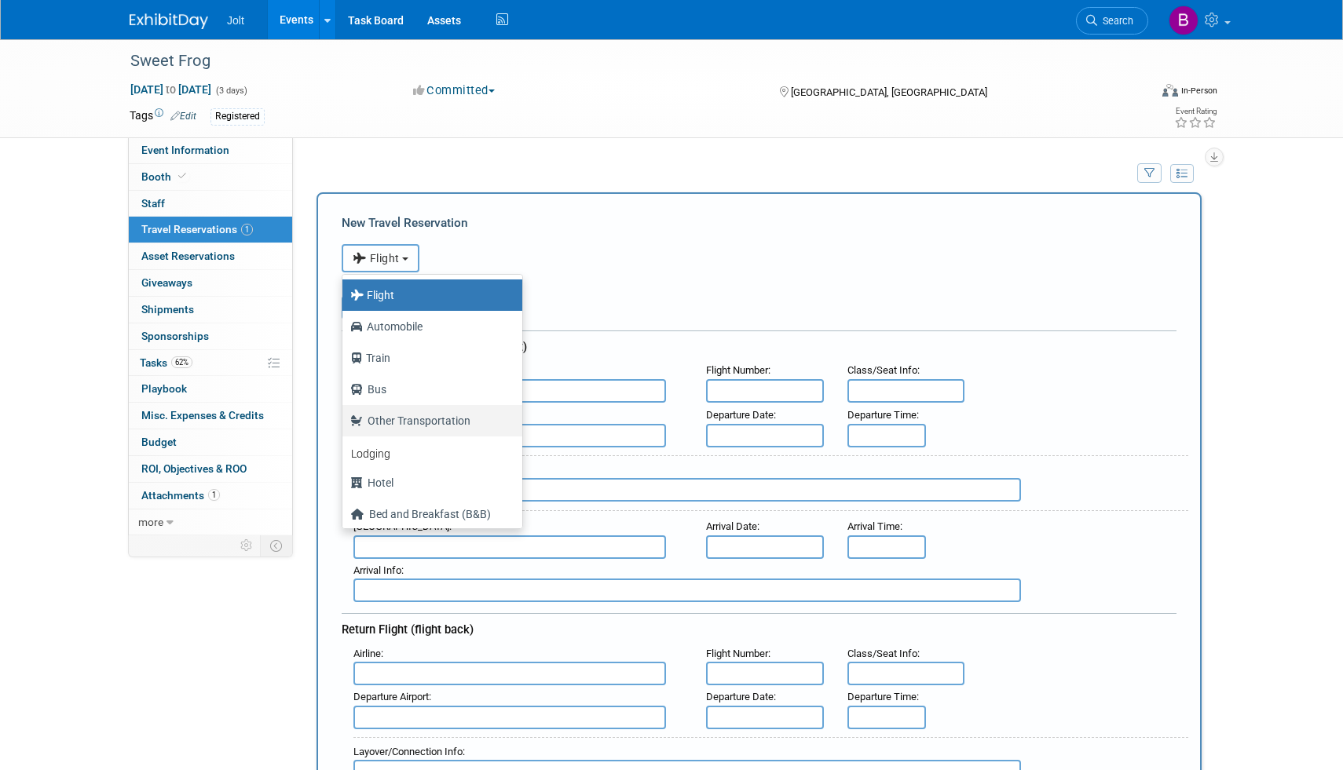
scroll to position [42, 0]
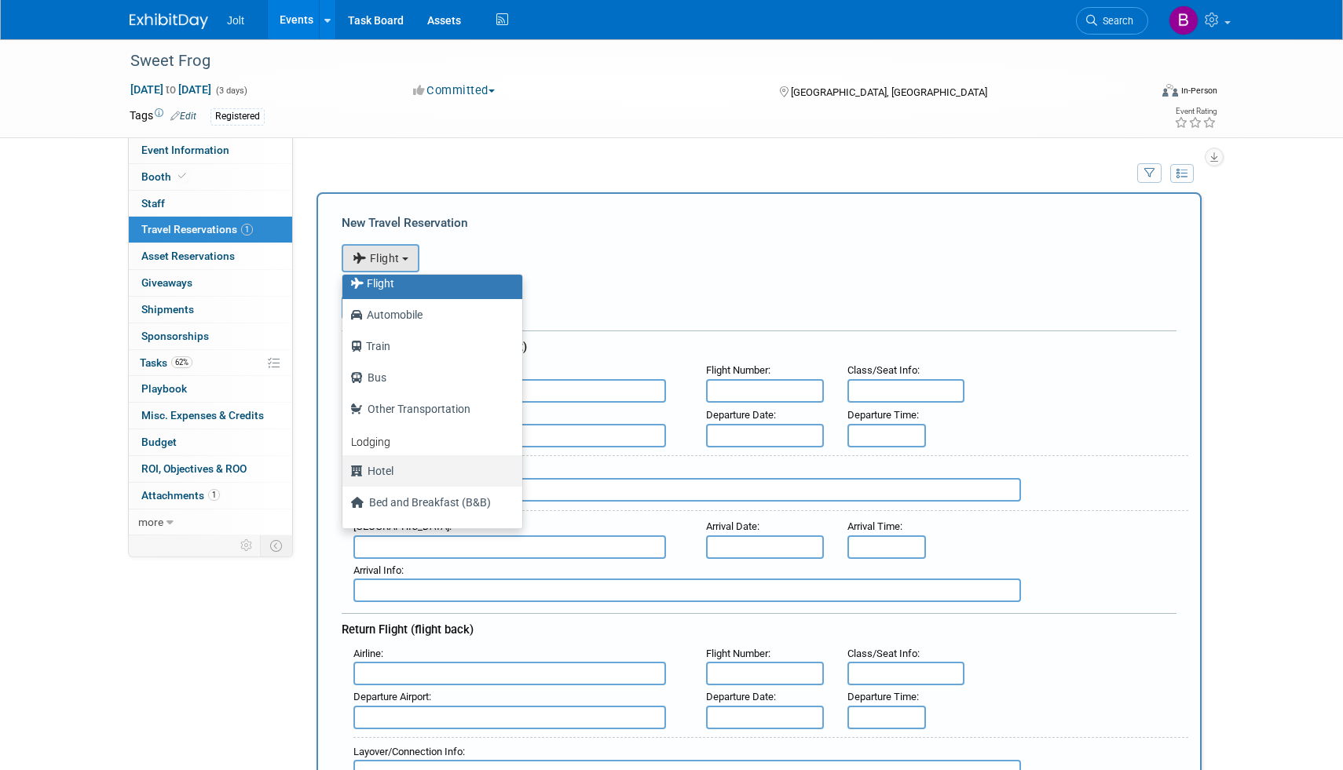
click at [393, 477] on label "Hotel" at bounding box center [428, 471] width 156 height 25
click at [345, 474] on input "Hotel" at bounding box center [339, 469] width 10 height 10
select select "6"
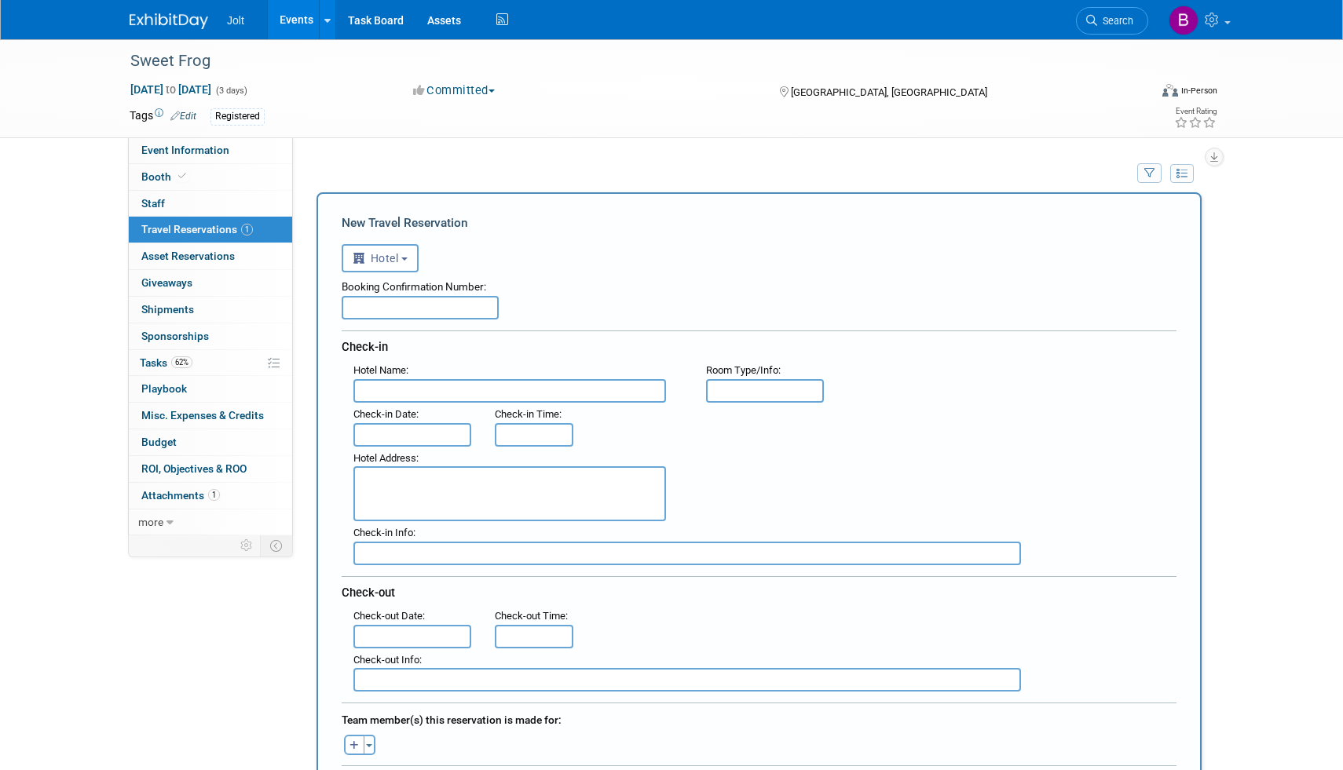
click at [371, 302] on input "text" at bounding box center [420, 308] width 157 height 24
type input "73243832300486"
click at [419, 390] on input "text" at bounding box center [509, 391] width 313 height 24
type input "Hampton Inn Richmond-Midlothian Turnpike"
click at [742, 392] on input "text" at bounding box center [765, 391] width 118 height 24
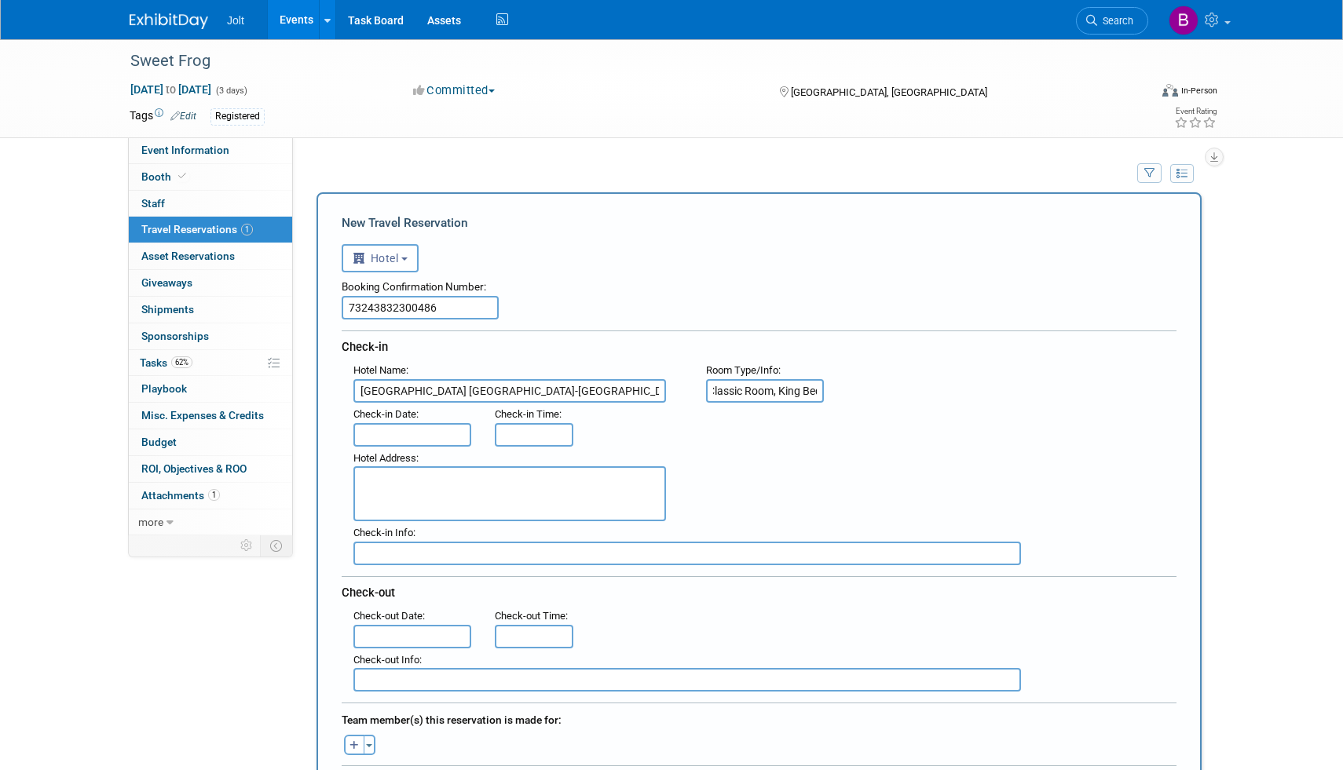
scroll to position [0, 12]
type input "Classic Room, King Bed"
click at [418, 434] on input "text" at bounding box center [412, 435] width 118 height 24
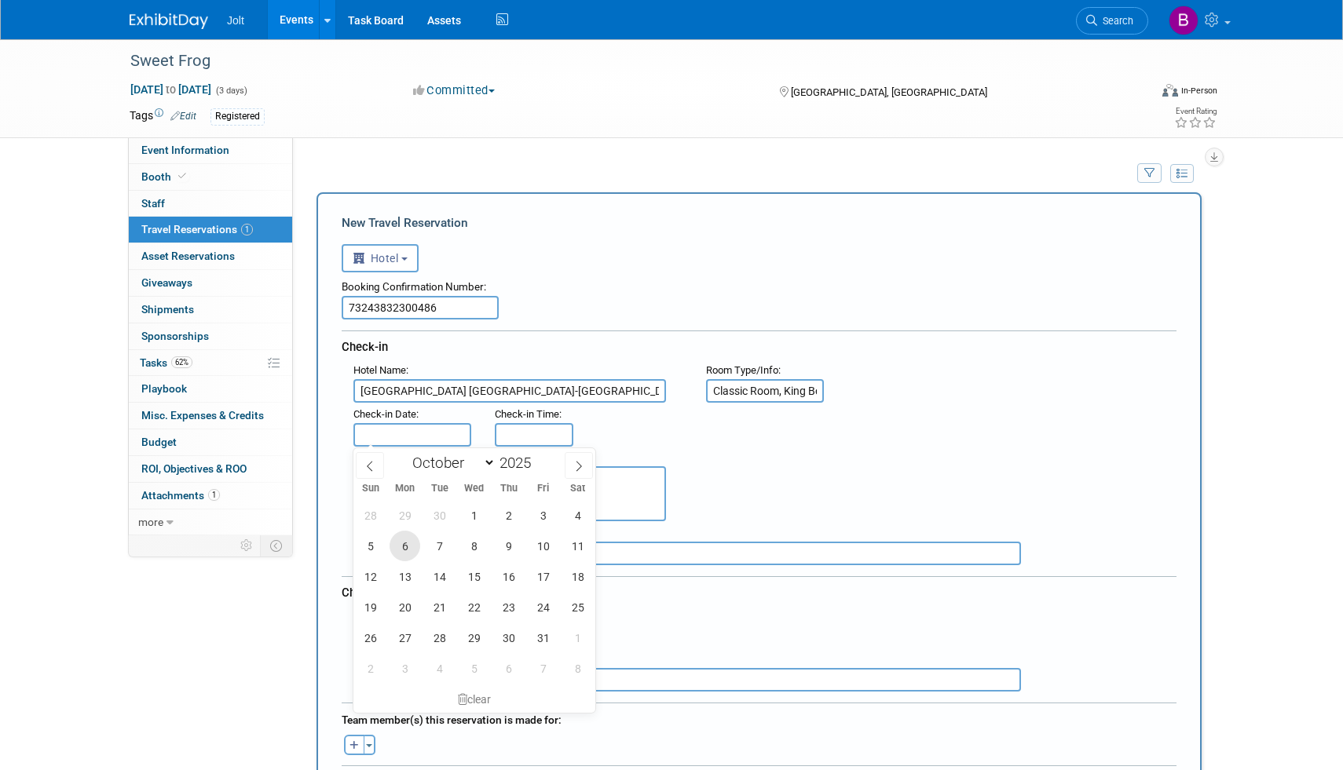
click at [404, 546] on span "6" at bounding box center [404, 546] width 31 height 31
type input "Oct 6, 2025"
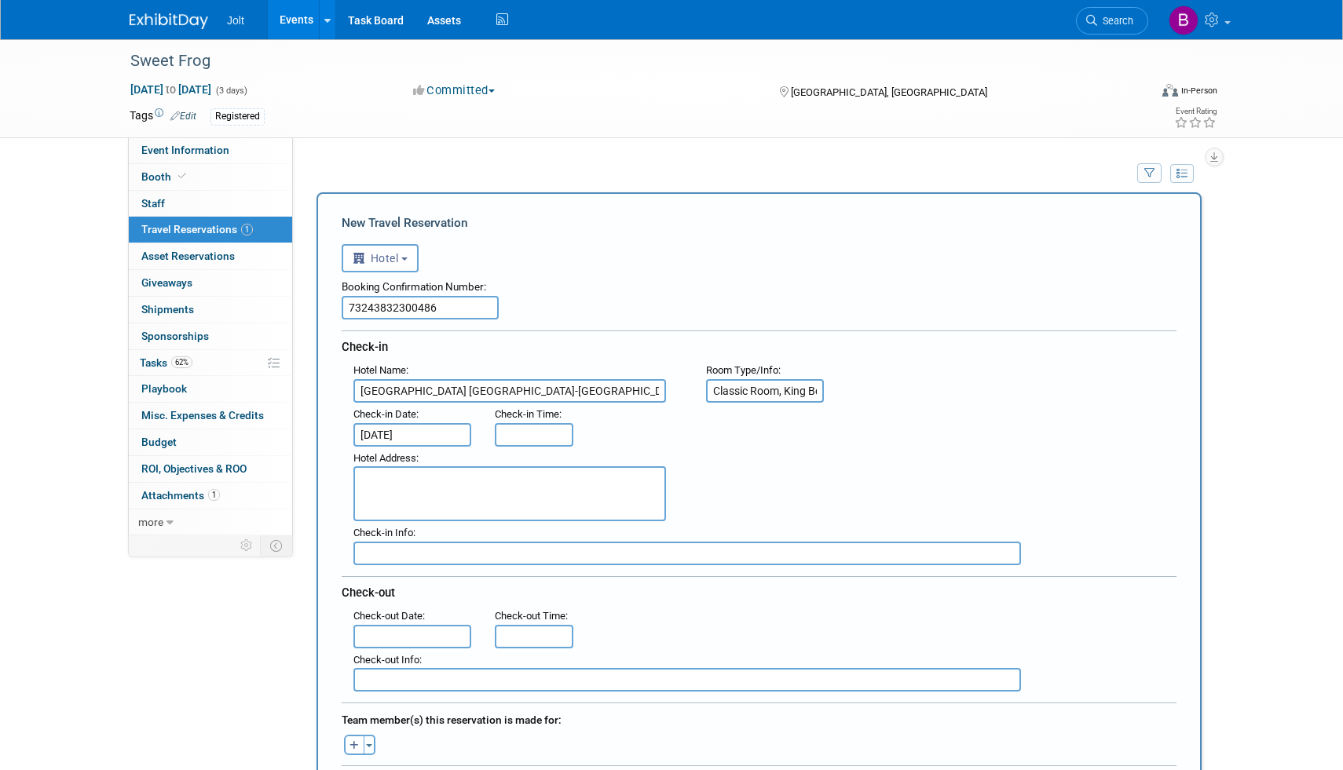
type input "3:00 PM"
click at [522, 435] on input "3:00 PM" at bounding box center [534, 435] width 79 height 24
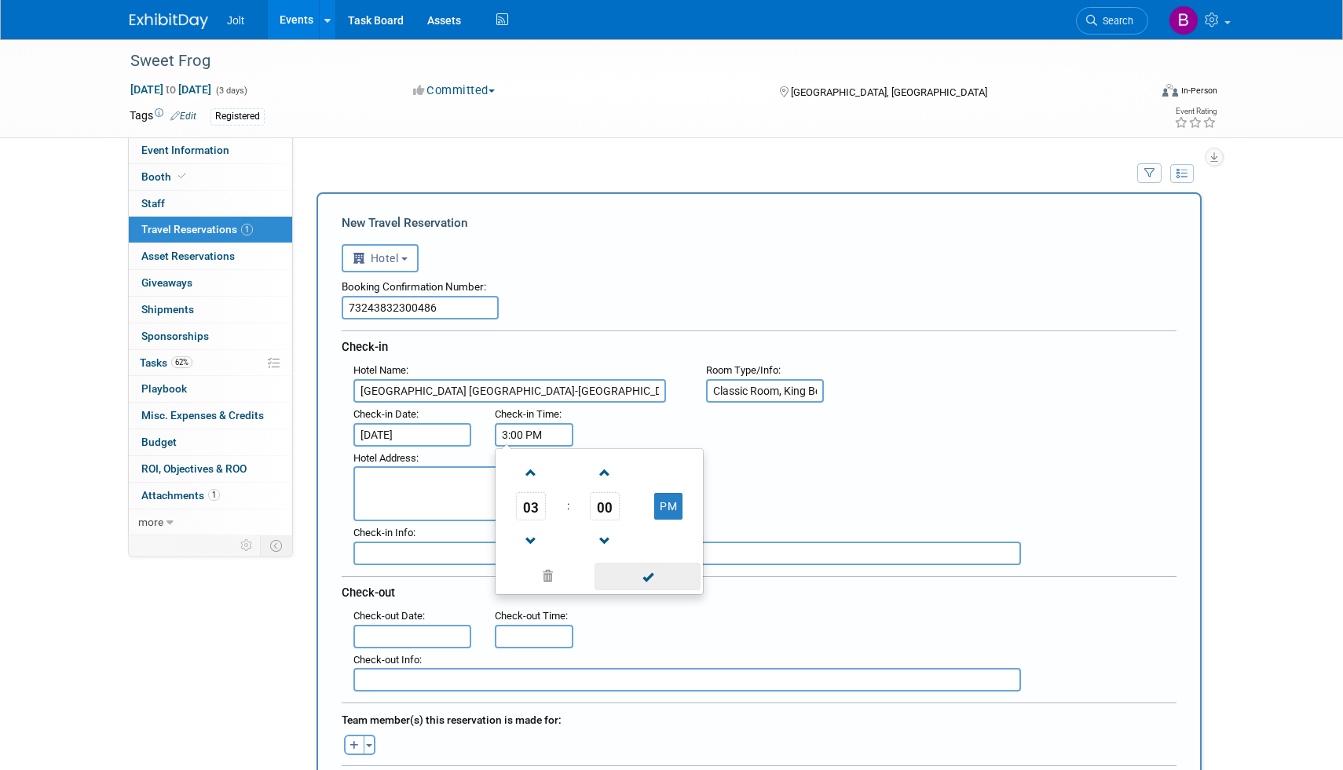
click at [649, 575] on span at bounding box center [647, 576] width 106 height 27
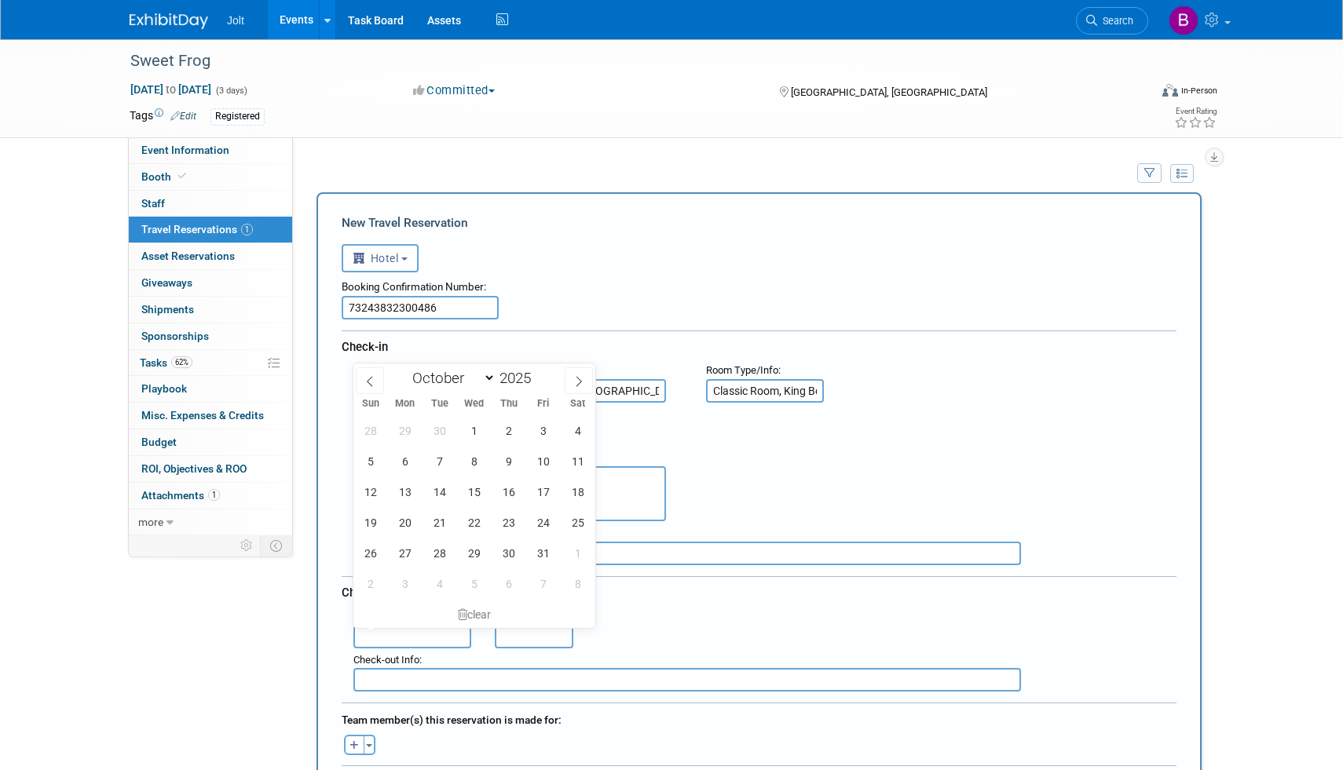
click at [411, 639] on input "text" at bounding box center [412, 637] width 118 height 24
click at [510, 462] on span "9" at bounding box center [508, 461] width 31 height 31
type input "Oct 9, 2025"
type input "11:00 AM"
click at [534, 642] on input "11:00 AM" at bounding box center [534, 637] width 79 height 24
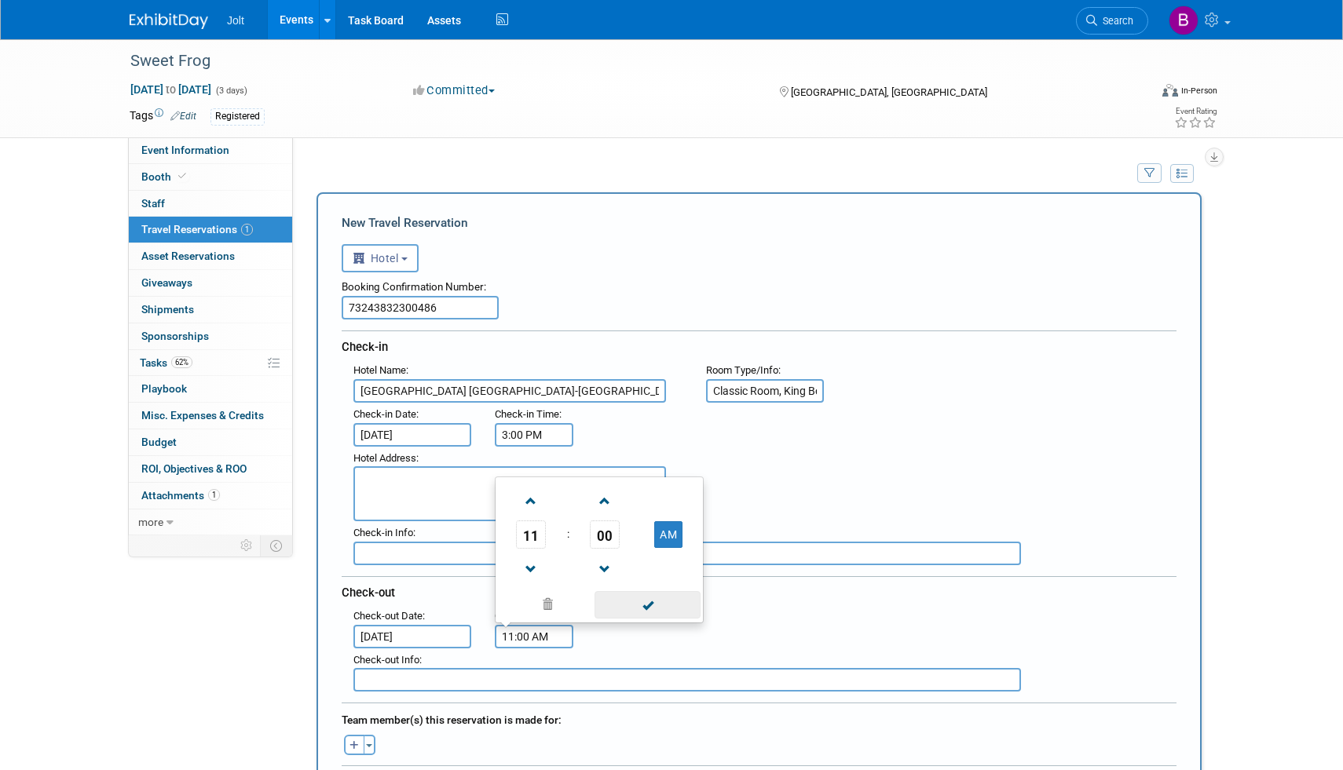
click at [657, 601] on span at bounding box center [647, 604] width 106 height 27
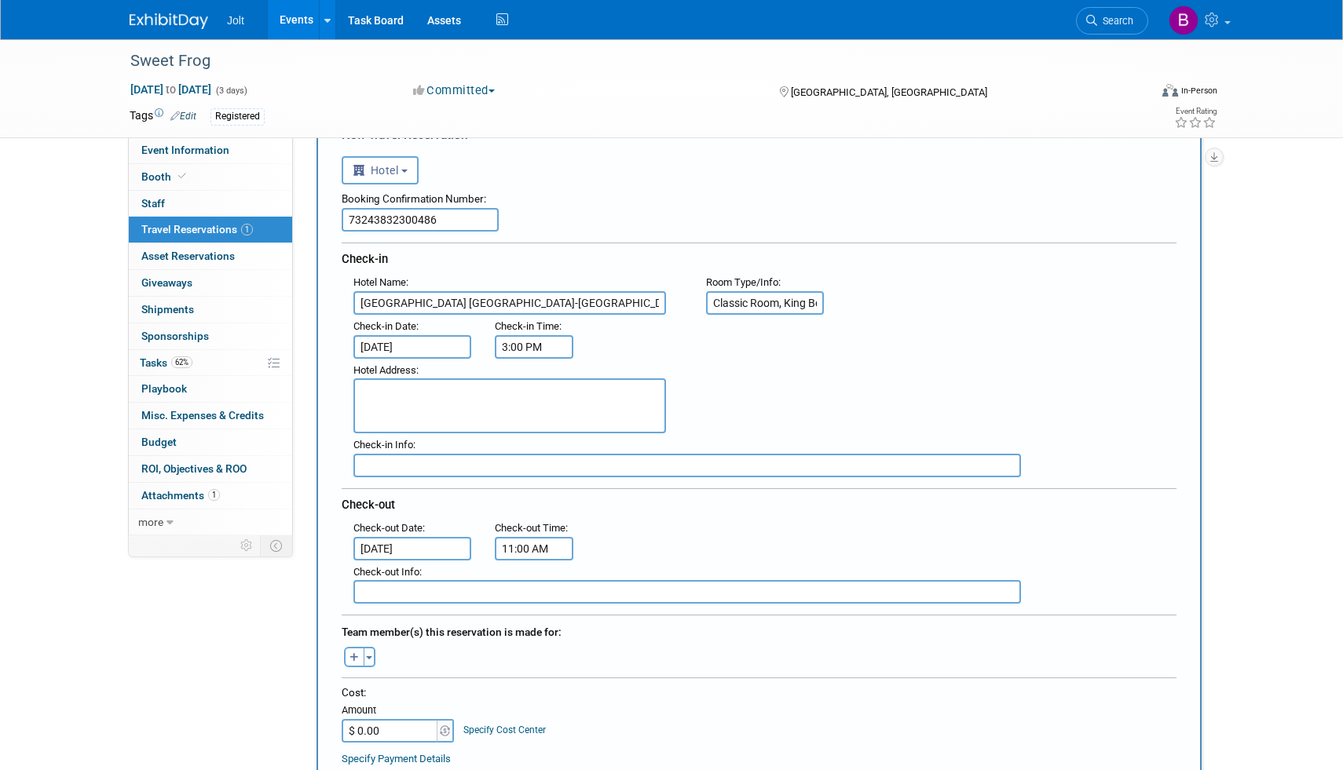
scroll to position [114, 0]
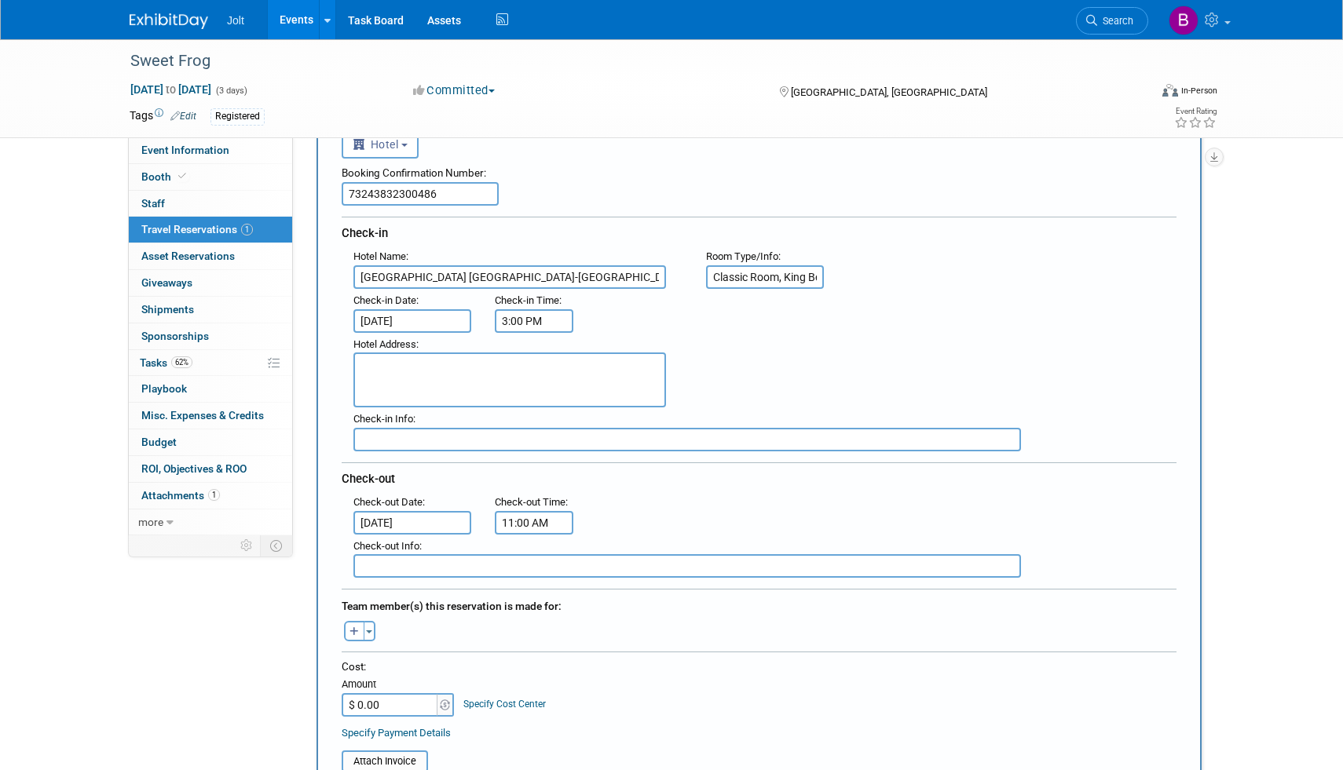
click at [397, 351] on div "Hotel Address :" at bounding box center [517, 344] width 329 height 17
click at [397, 363] on textarea at bounding box center [509, 380] width 313 height 55
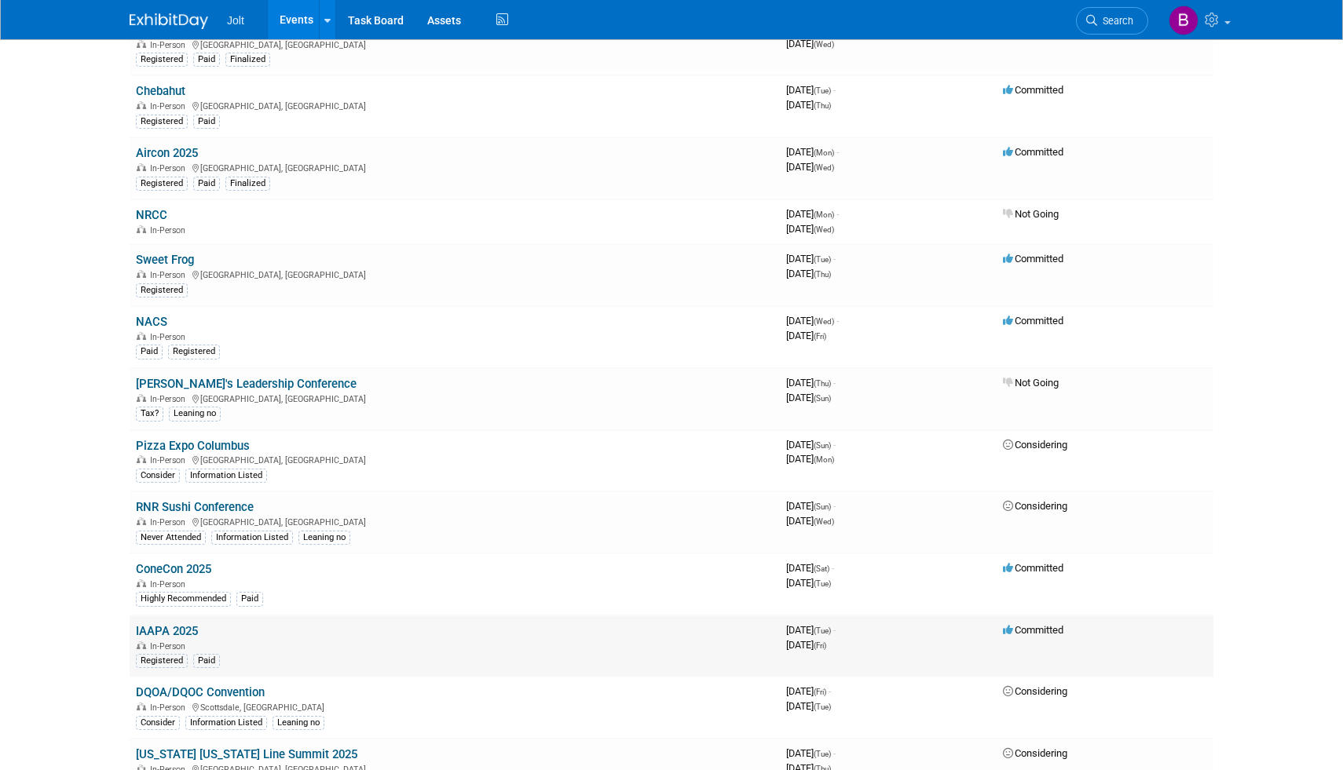
scroll to position [2, 0]
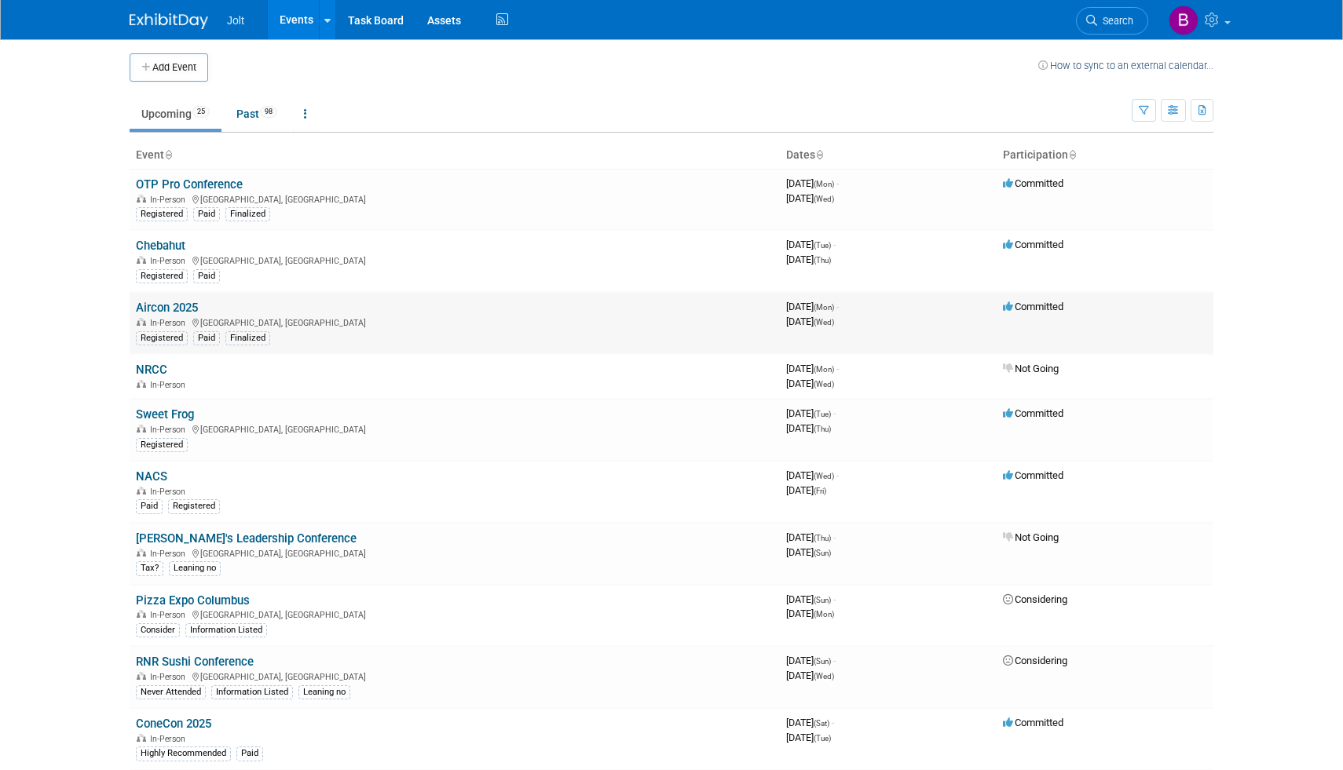
click at [181, 309] on link "Aircon 2025" at bounding box center [167, 308] width 62 height 14
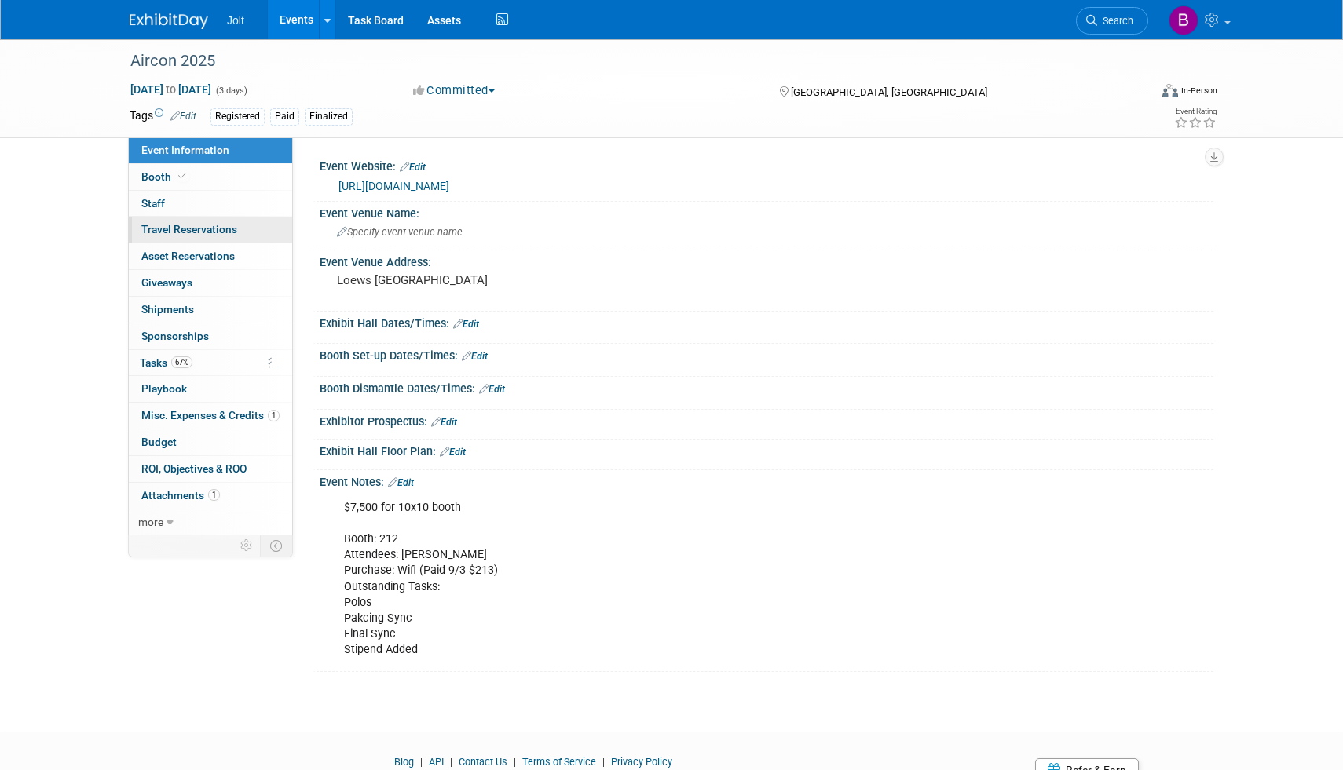
click at [170, 225] on span "Travel Reservations 0" at bounding box center [189, 229] width 96 height 13
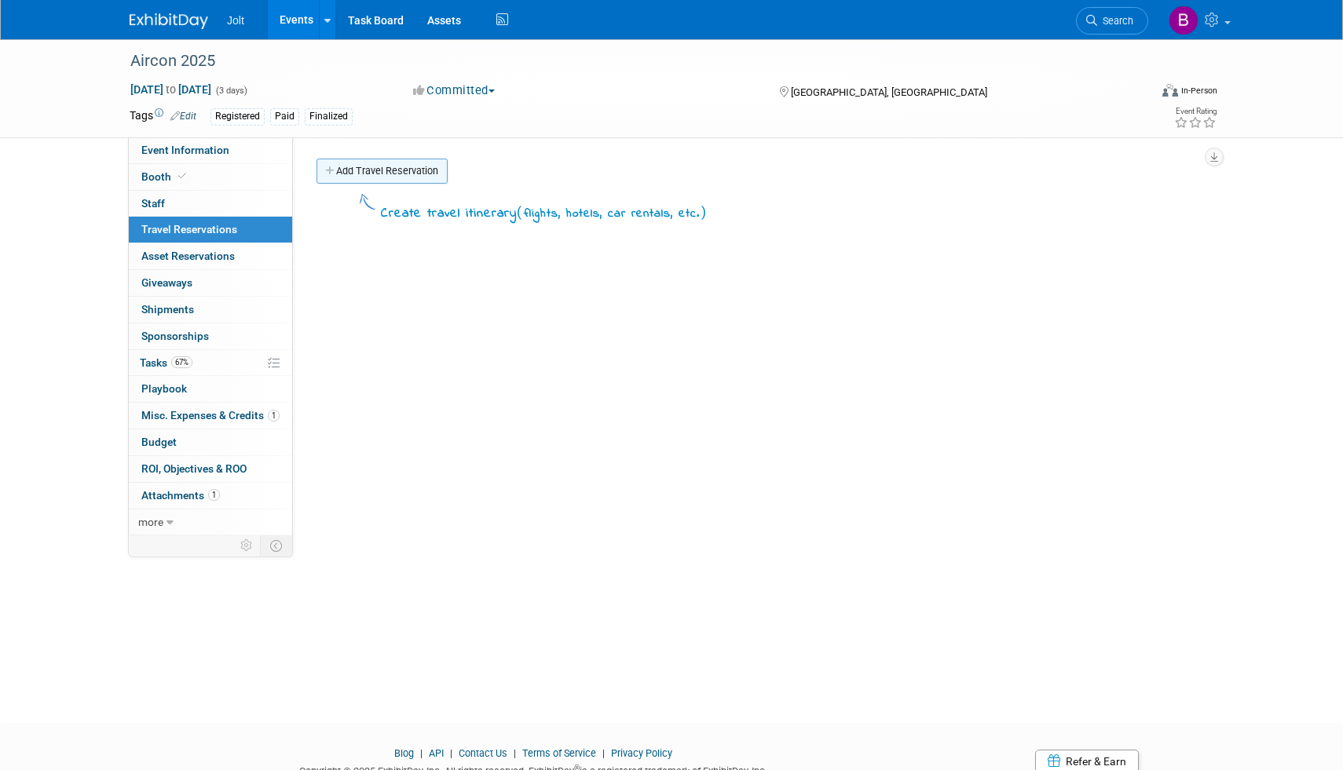
click at [353, 174] on link "Add Travel Reservation" at bounding box center [381, 171] width 131 height 25
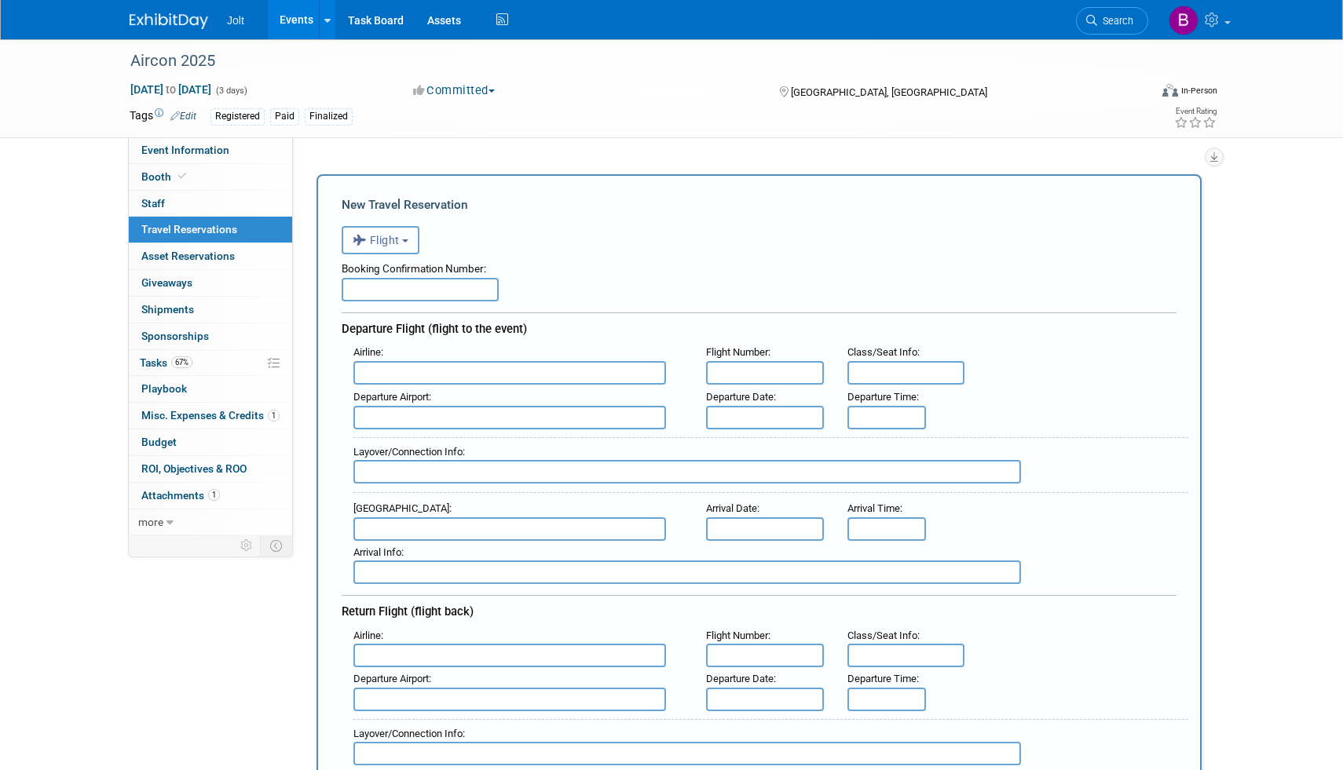
click at [394, 239] on span "Flight" at bounding box center [376, 240] width 47 height 13
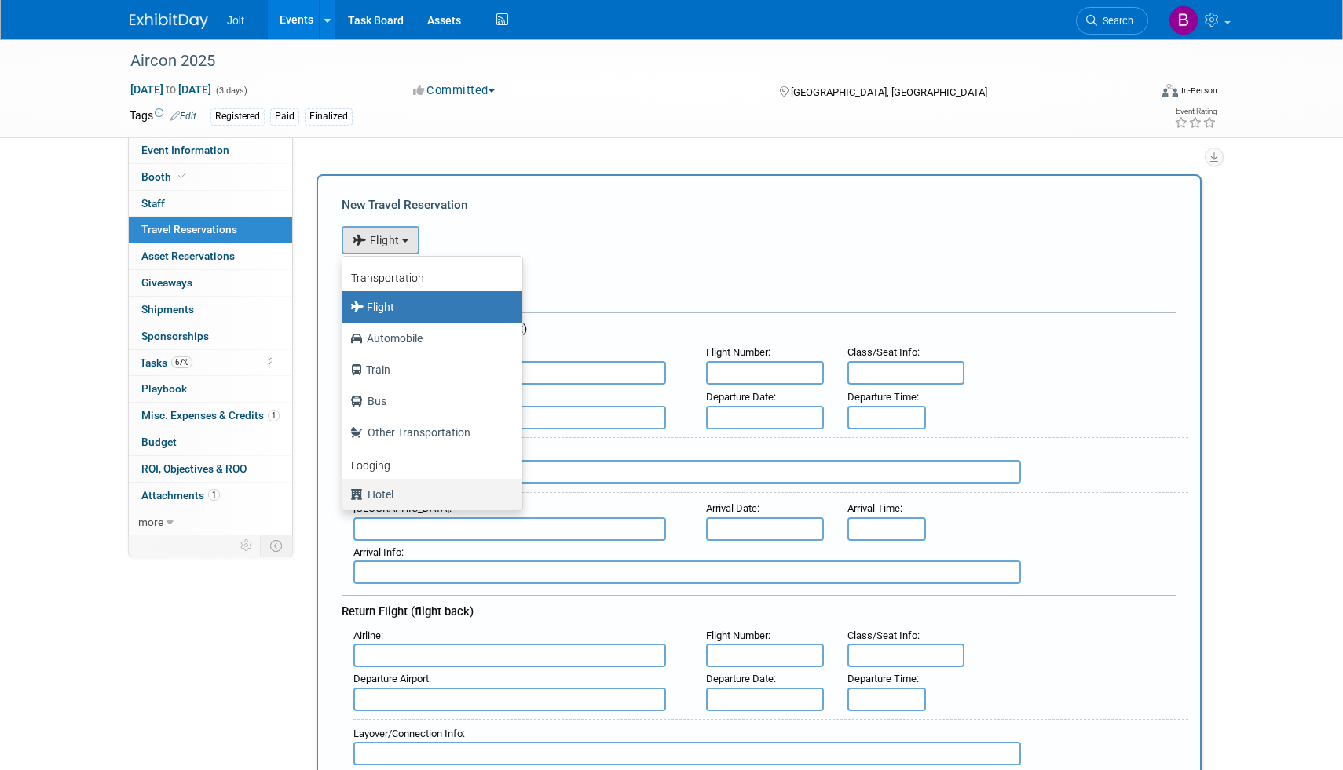
click at [390, 484] on label "Hotel" at bounding box center [428, 494] width 156 height 25
click at [345, 488] on input "Hotel" at bounding box center [339, 493] width 10 height 10
select select "6"
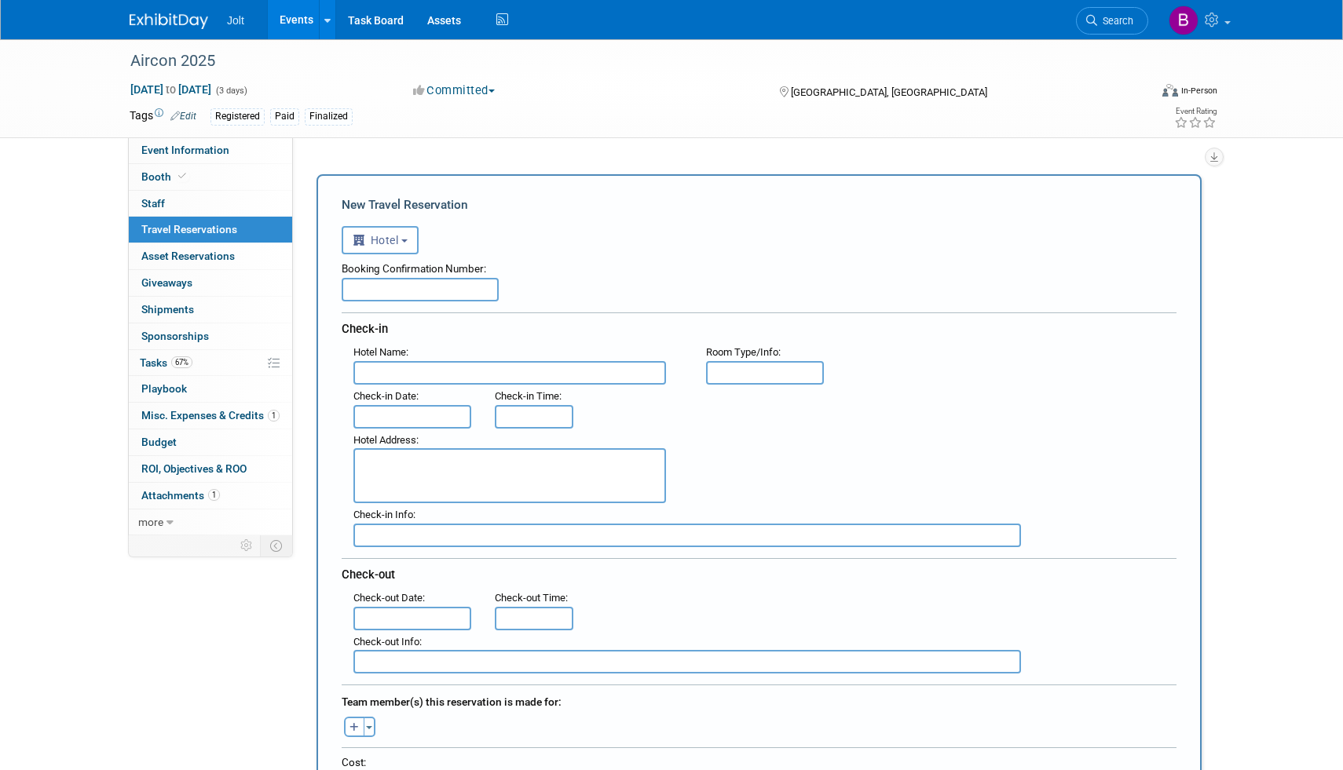
click at [369, 292] on input "text" at bounding box center [420, 290] width 157 height 24
type input "73538031"
click at [419, 368] on input "text" at bounding box center [509, 373] width 313 height 24
paste input "[GEOGRAPHIC_DATA][PERSON_NAME], a Tribute Portfolio™ Hotel"
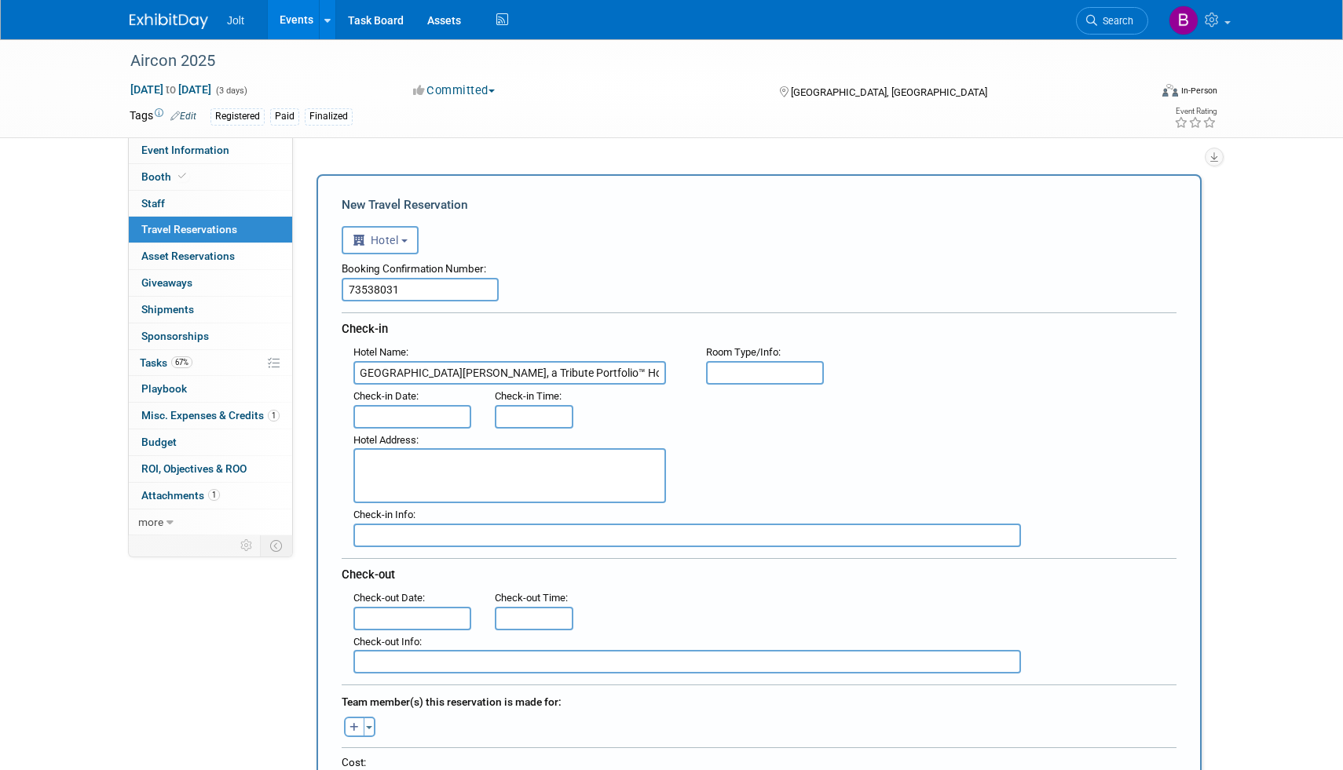
type input "[GEOGRAPHIC_DATA][PERSON_NAME], a Tribute Portfolio™ Hotel"
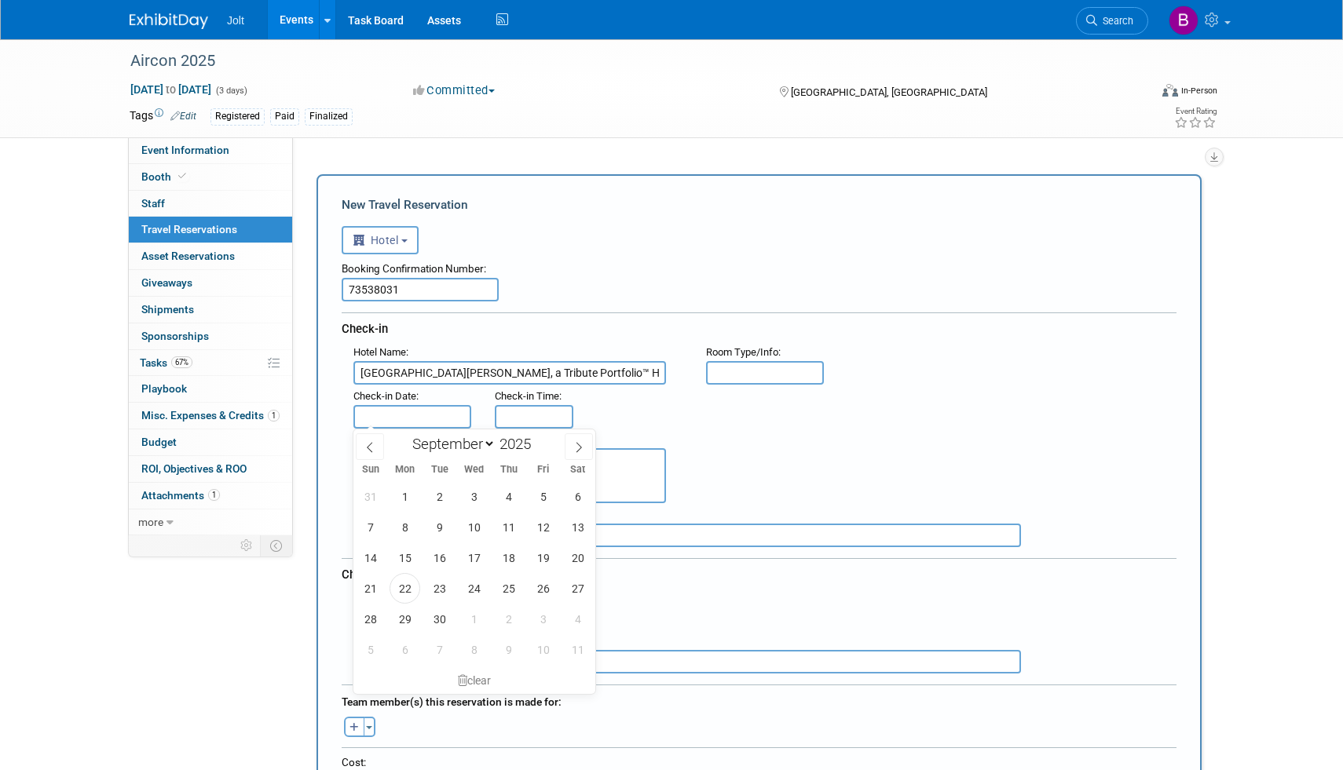
click at [404, 416] on input "text" at bounding box center [412, 417] width 118 height 24
click at [375, 612] on span "28" at bounding box center [370, 619] width 31 height 31
type input "[DATE]"
click at [532, 412] on input "3:00 PM" at bounding box center [534, 417] width 79 height 24
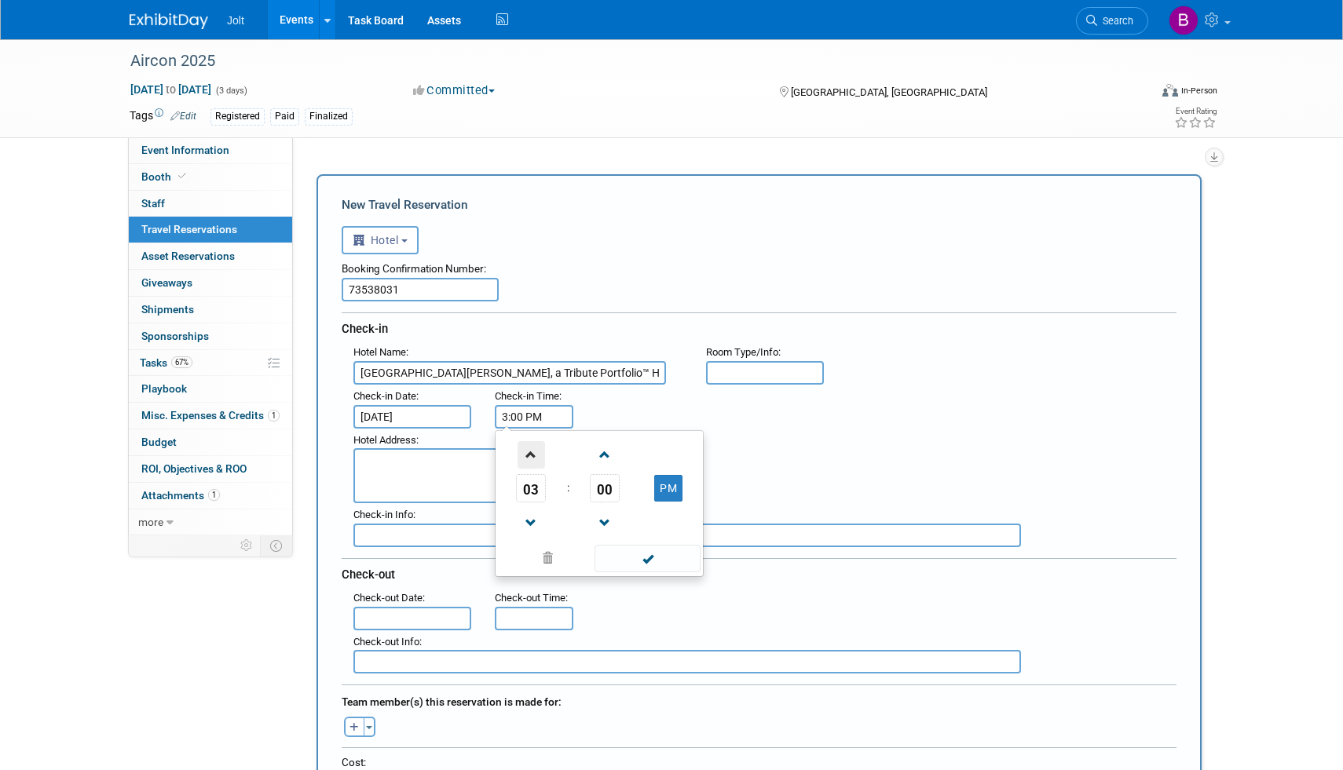
click at [526, 460] on span at bounding box center [530, 454] width 27 height 27
type input "4:00 PM"
click at [620, 557] on span at bounding box center [647, 558] width 106 height 27
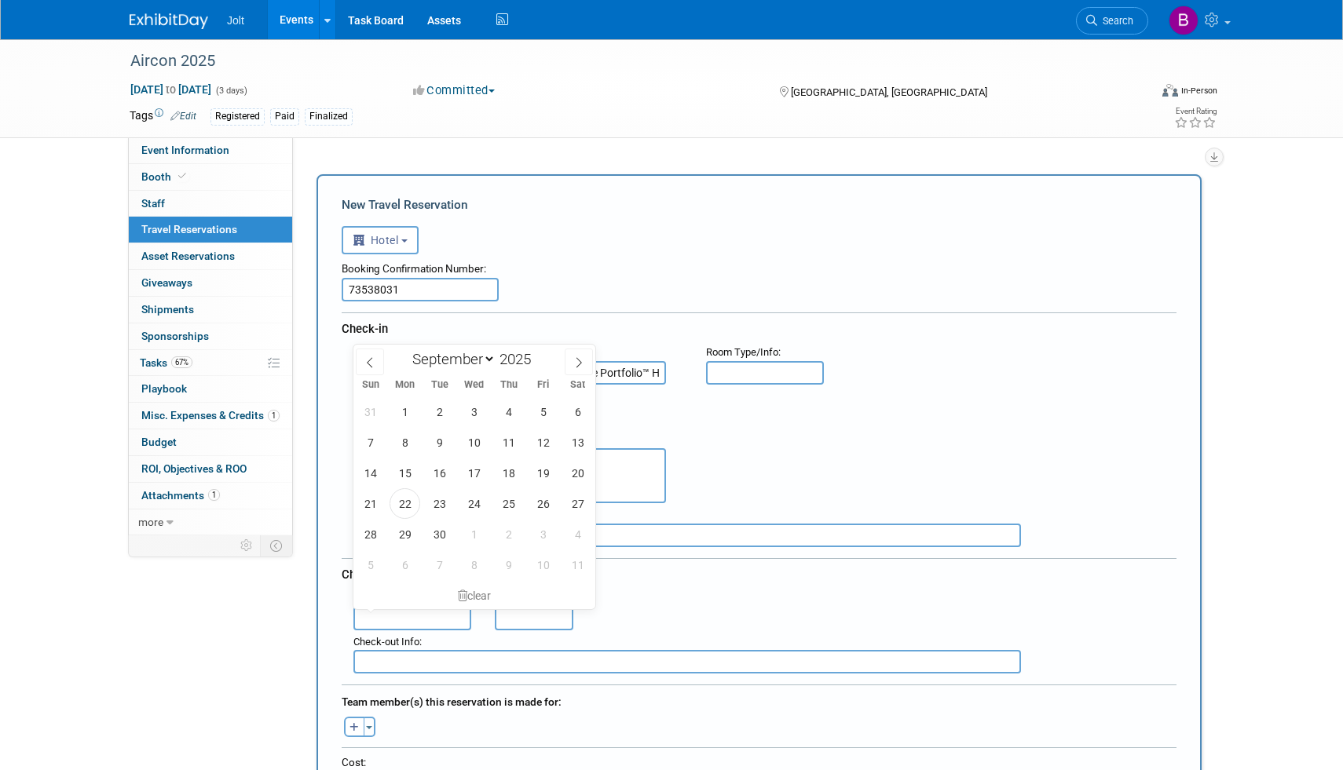
click at [388, 612] on input "text" at bounding box center [412, 619] width 118 height 24
click at [470, 531] on span "1" at bounding box center [474, 534] width 31 height 31
type input "[DATE]"
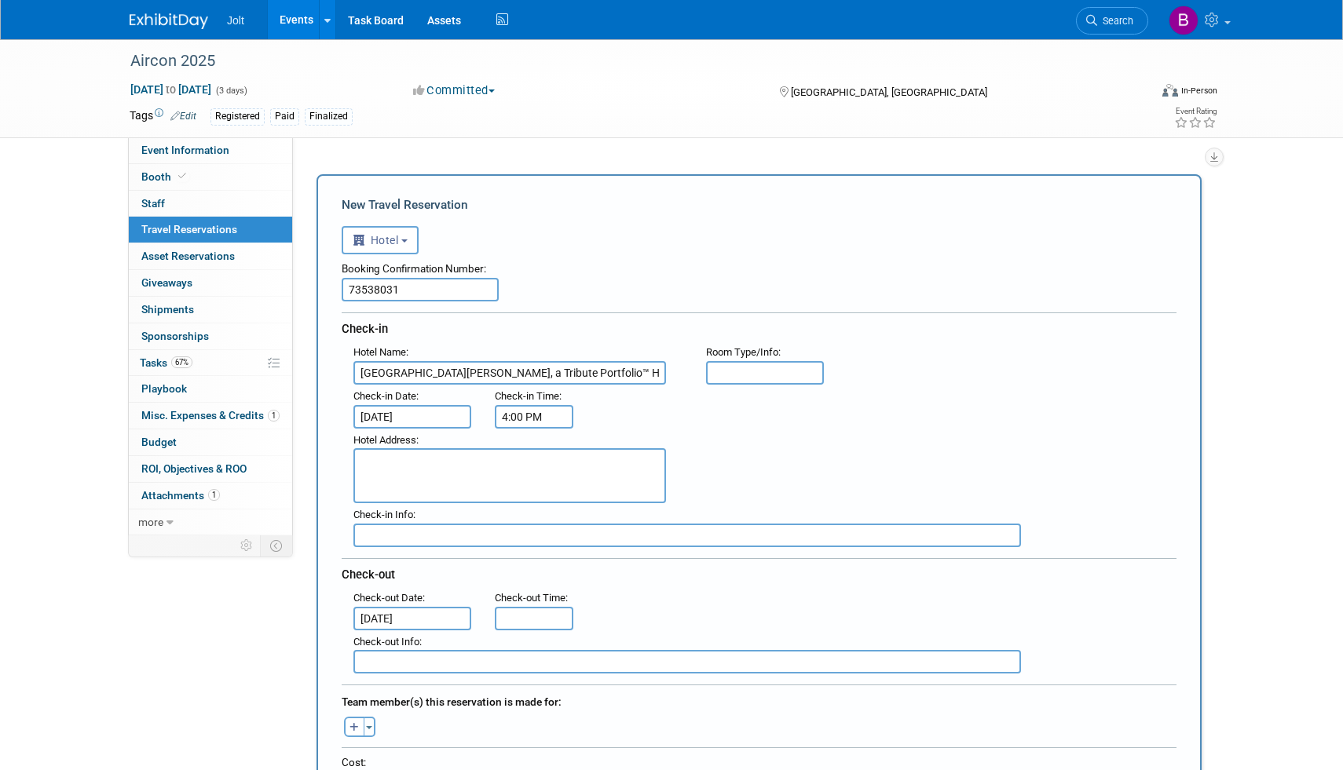
type input "11:00 AM"
click at [508, 620] on input "11:00 AM" at bounding box center [534, 619] width 79 height 24
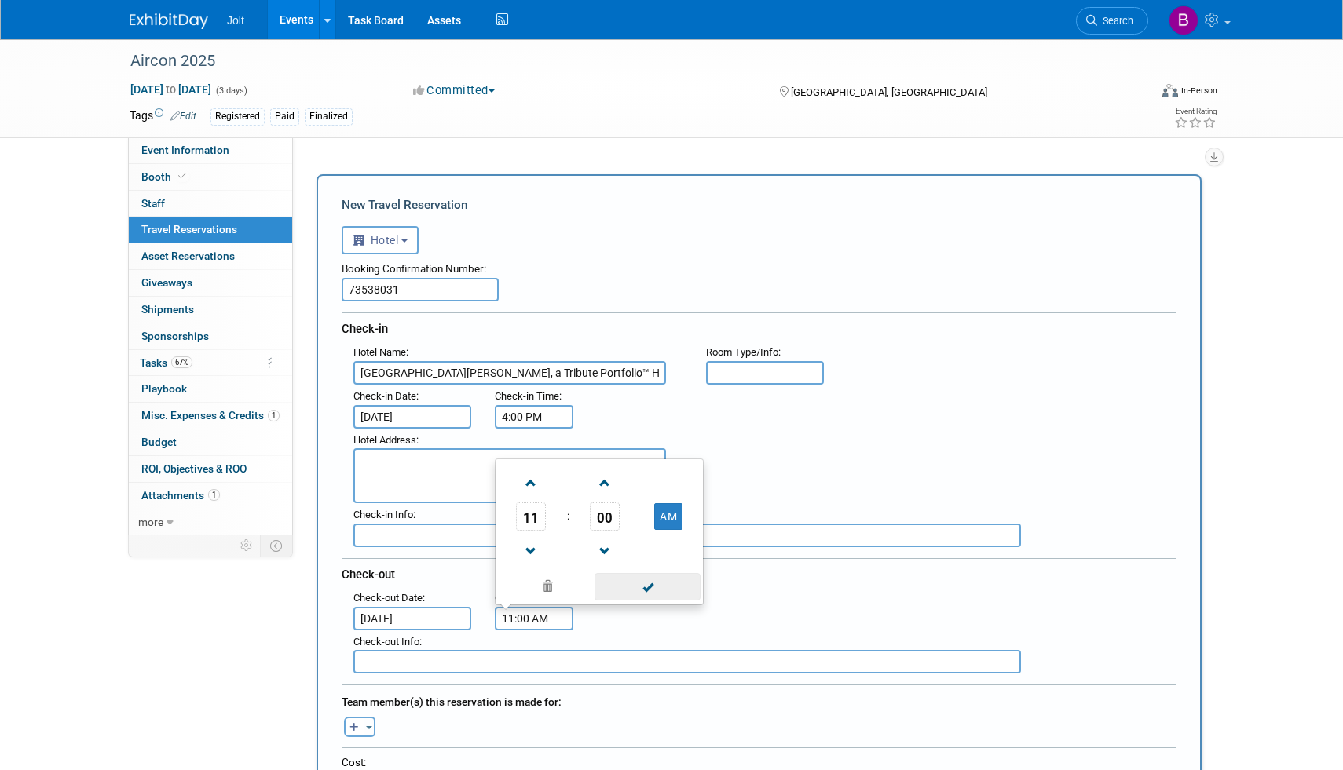
click at [611, 584] on span at bounding box center [647, 586] width 106 height 27
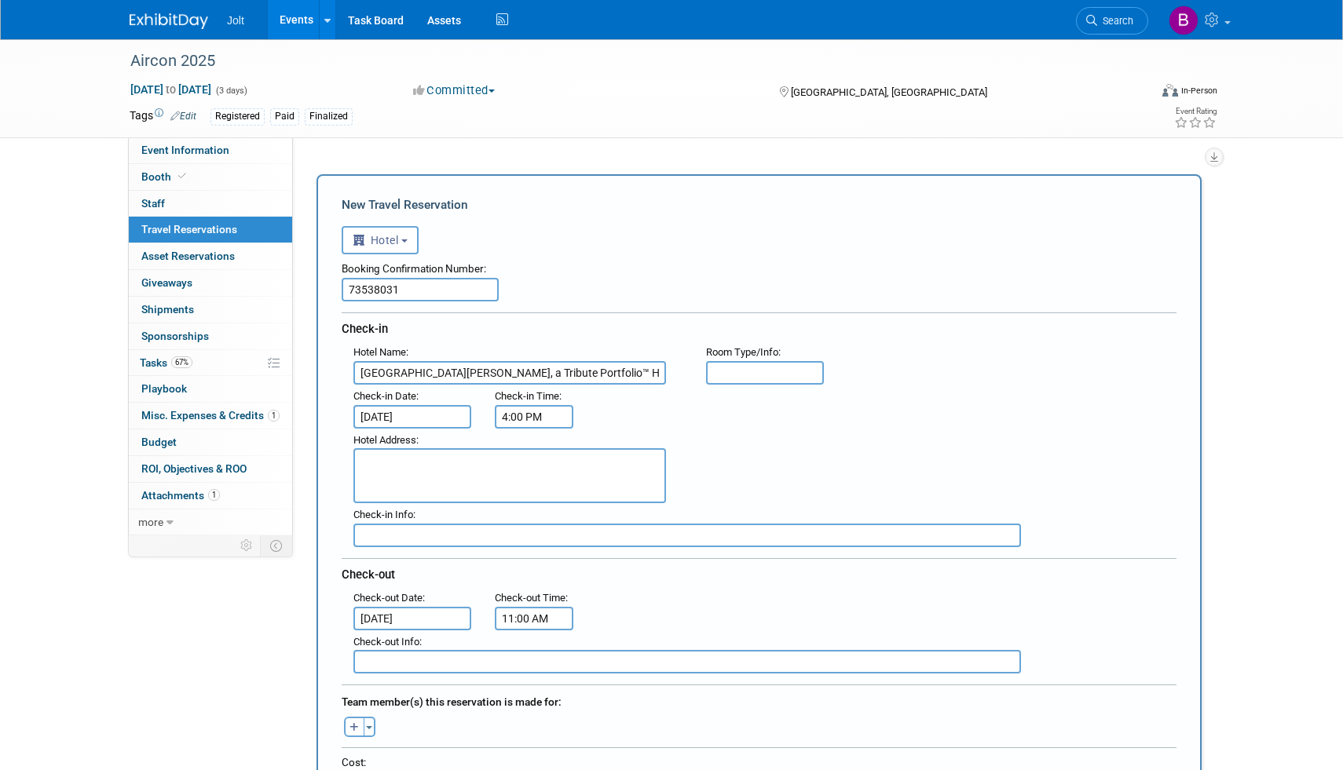
click at [391, 536] on input "text" at bounding box center [686, 536] width 667 height 24
type input "[PERSON_NAME]"
click at [416, 455] on textarea at bounding box center [509, 475] width 313 height 55
paste textarea "[STREET_ADDRESS]"
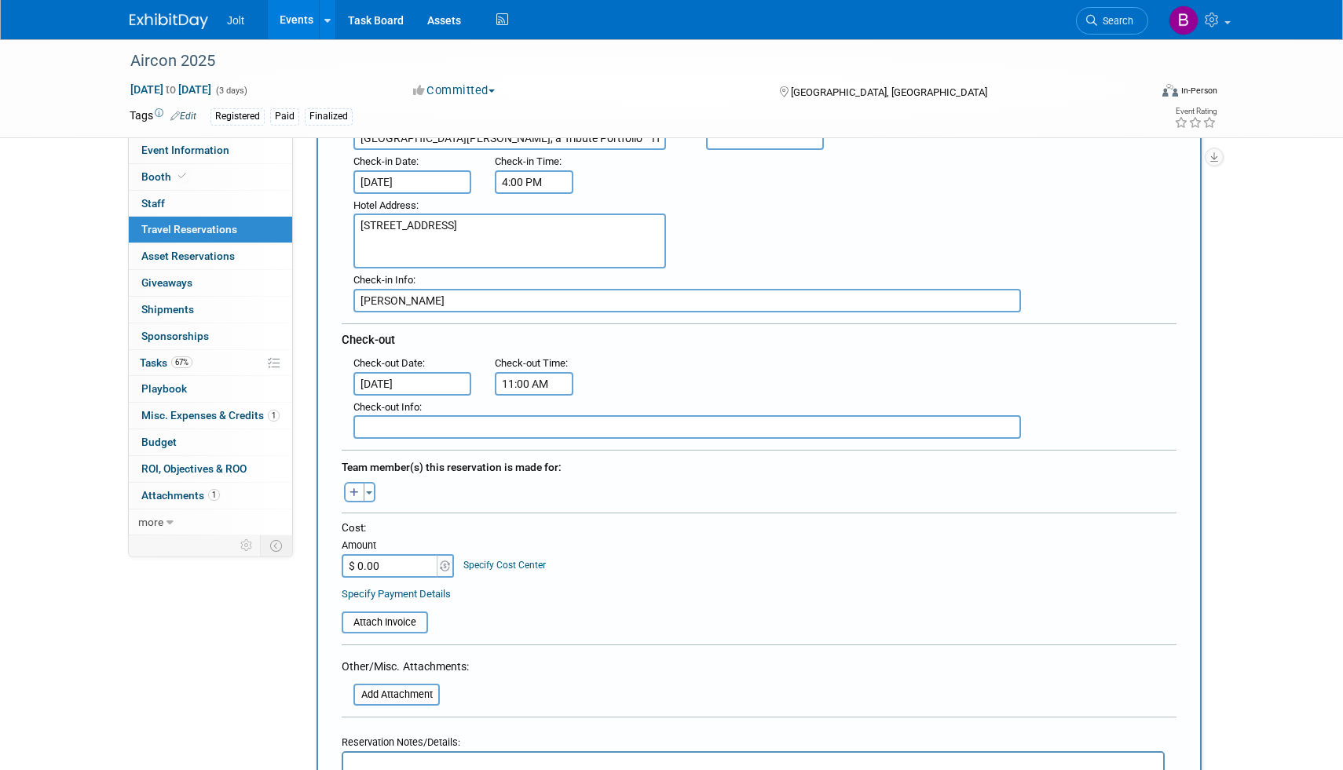
scroll to position [278, 0]
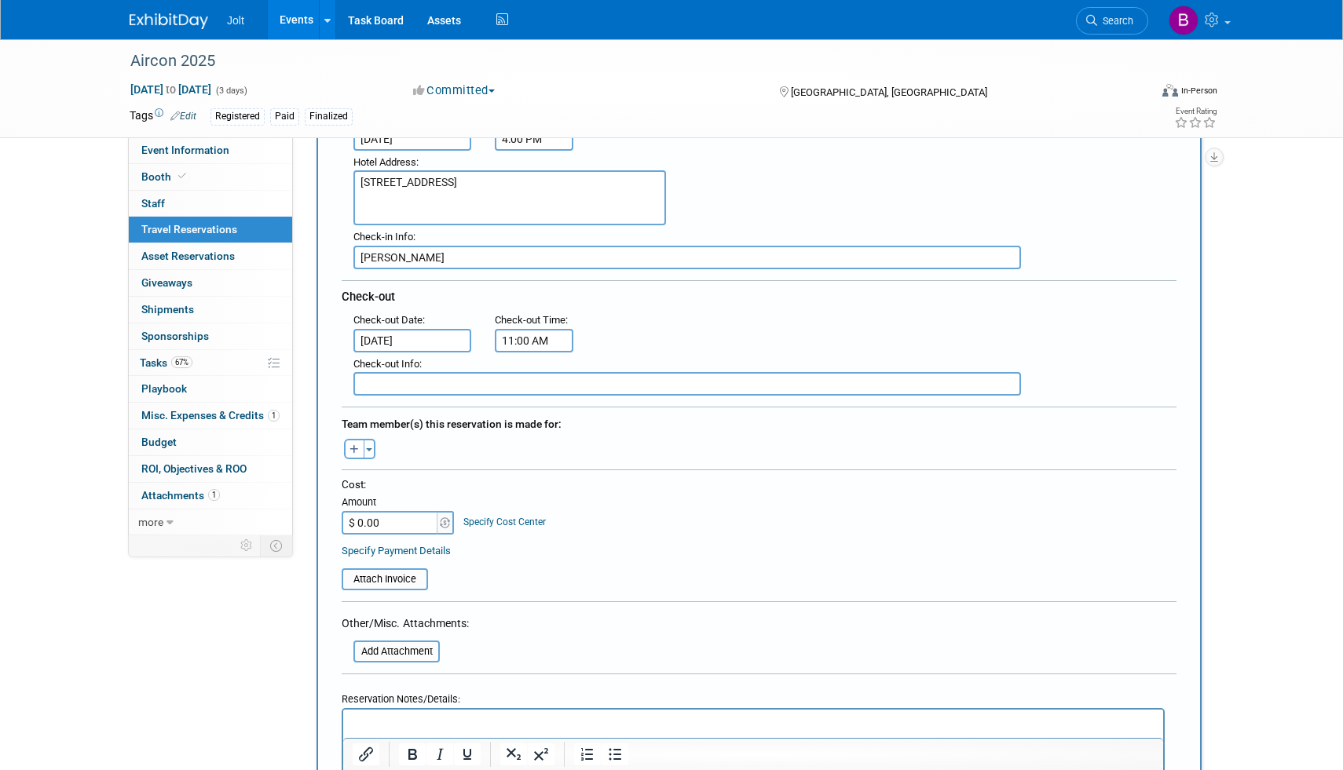
type textarea "[STREET_ADDRESS]"
click at [386, 519] on input "$ 0.00" at bounding box center [391, 523] width 98 height 24
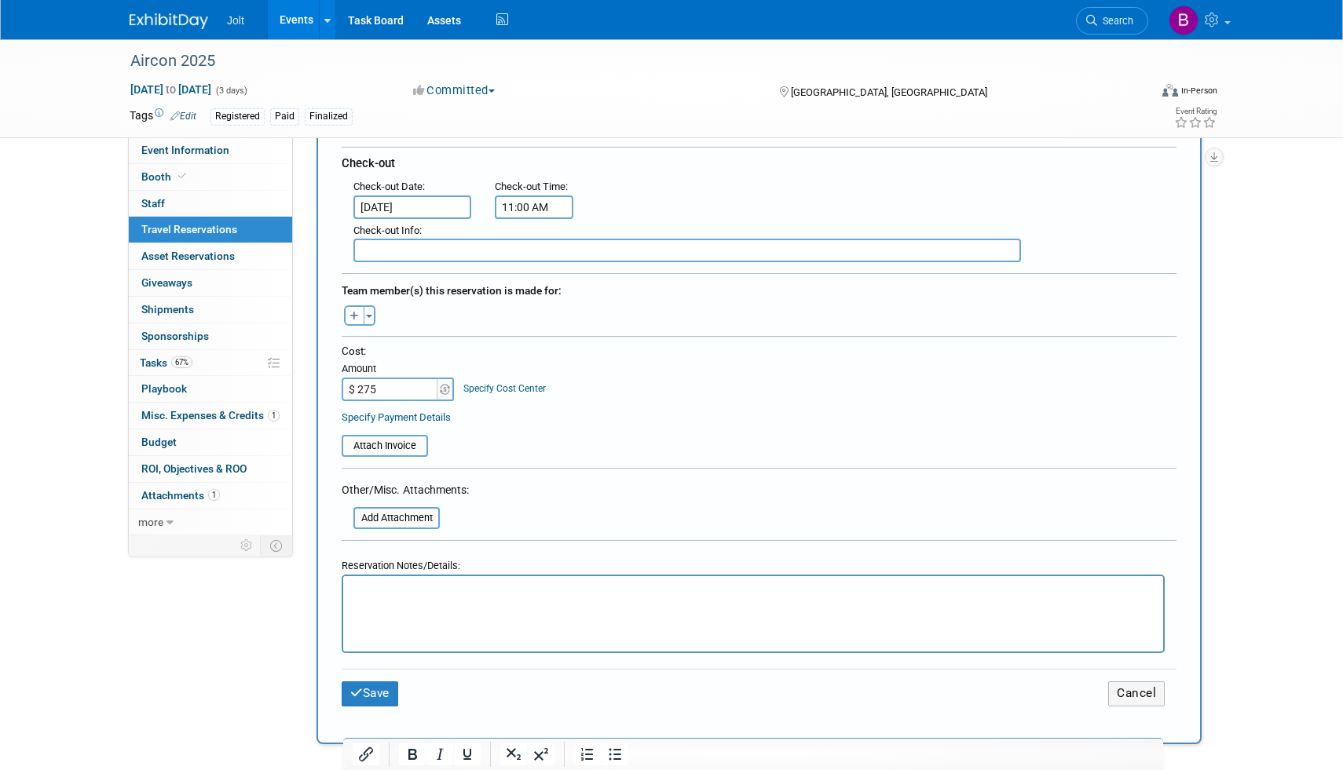
scroll to position [430, 0]
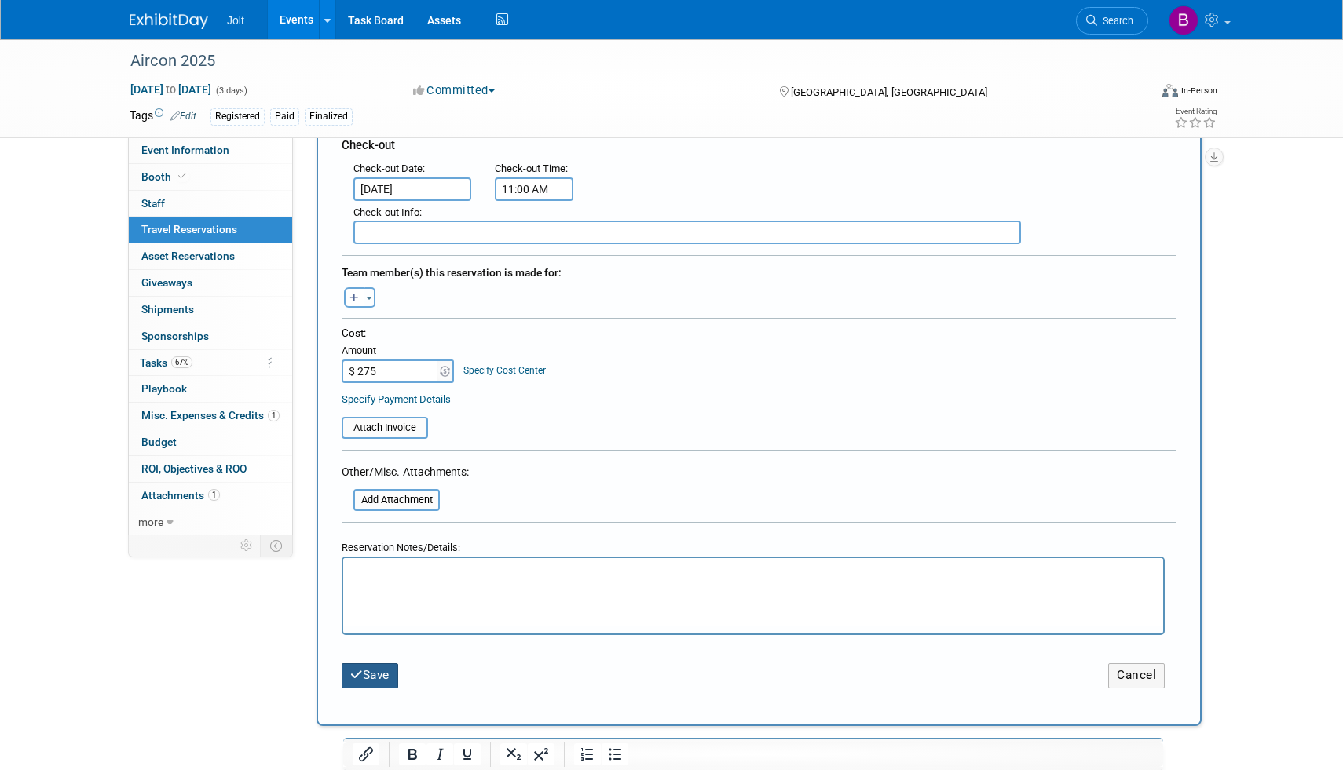
type input "$ 275.00"
click at [382, 669] on button "Save" at bounding box center [370, 675] width 57 height 24
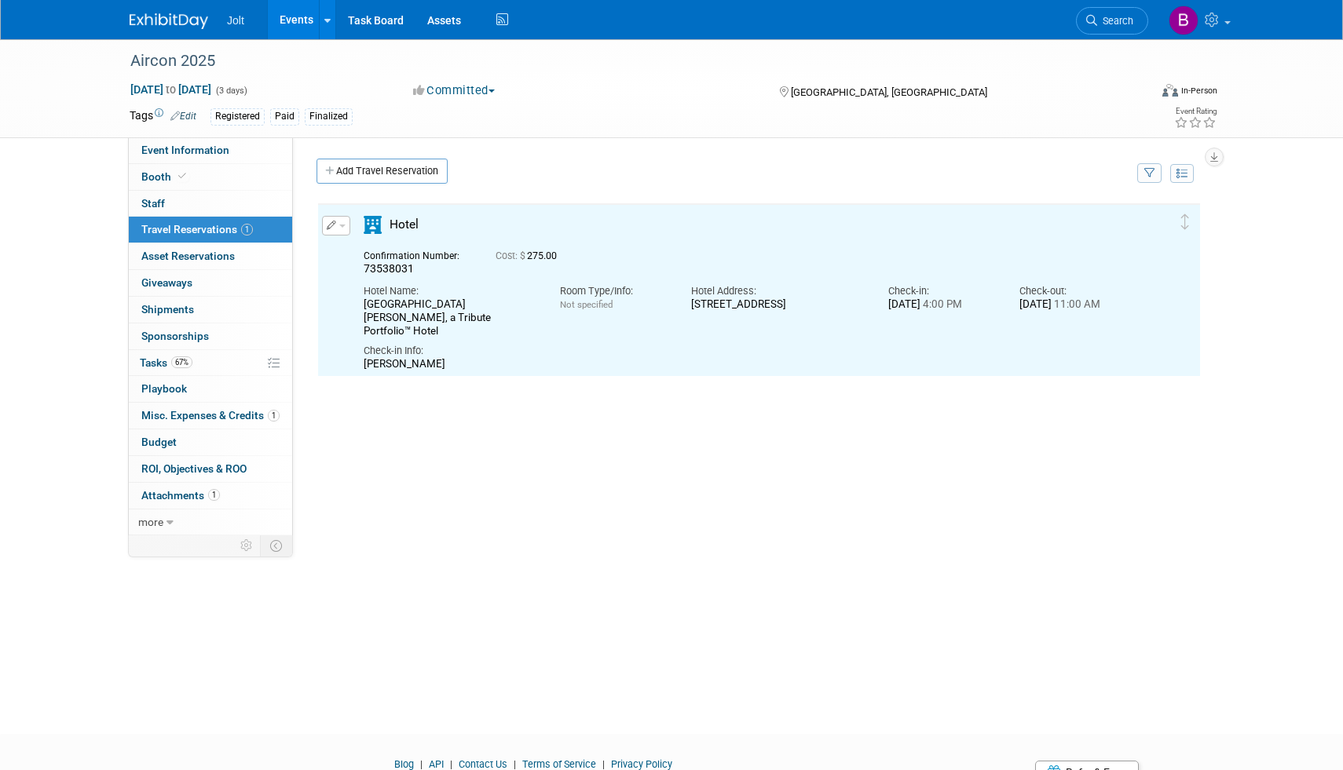
scroll to position [0, 0]
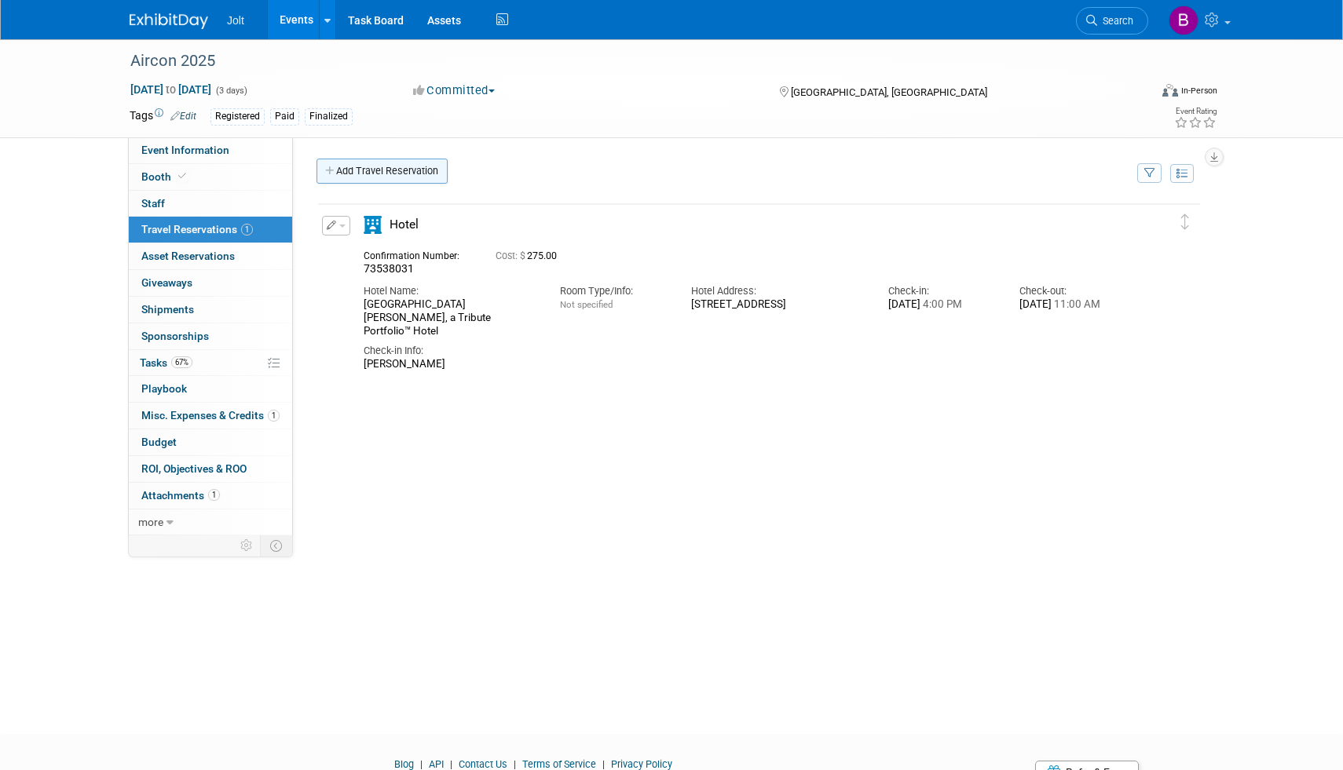
click at [385, 176] on link "Add Travel Reservation" at bounding box center [381, 171] width 131 height 25
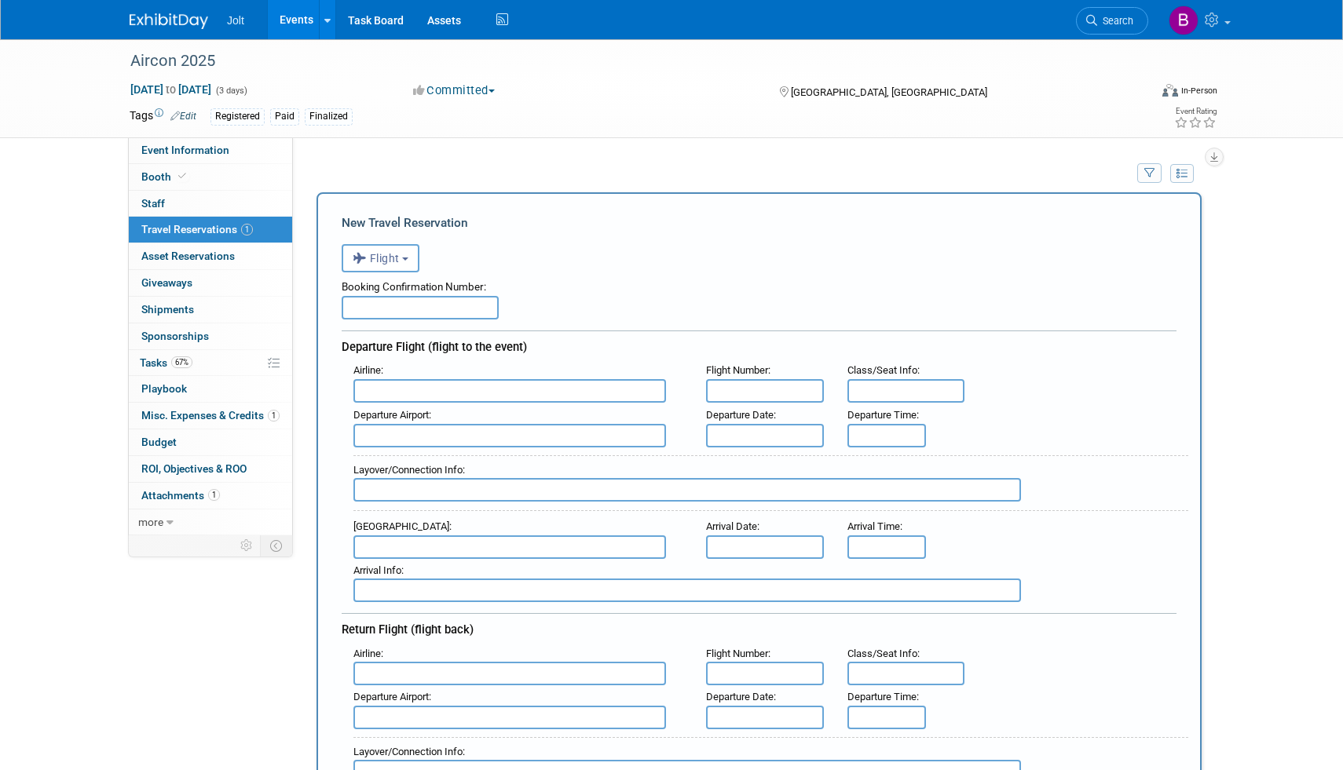
click at [386, 389] on input "text" at bounding box center [509, 391] width 313 height 24
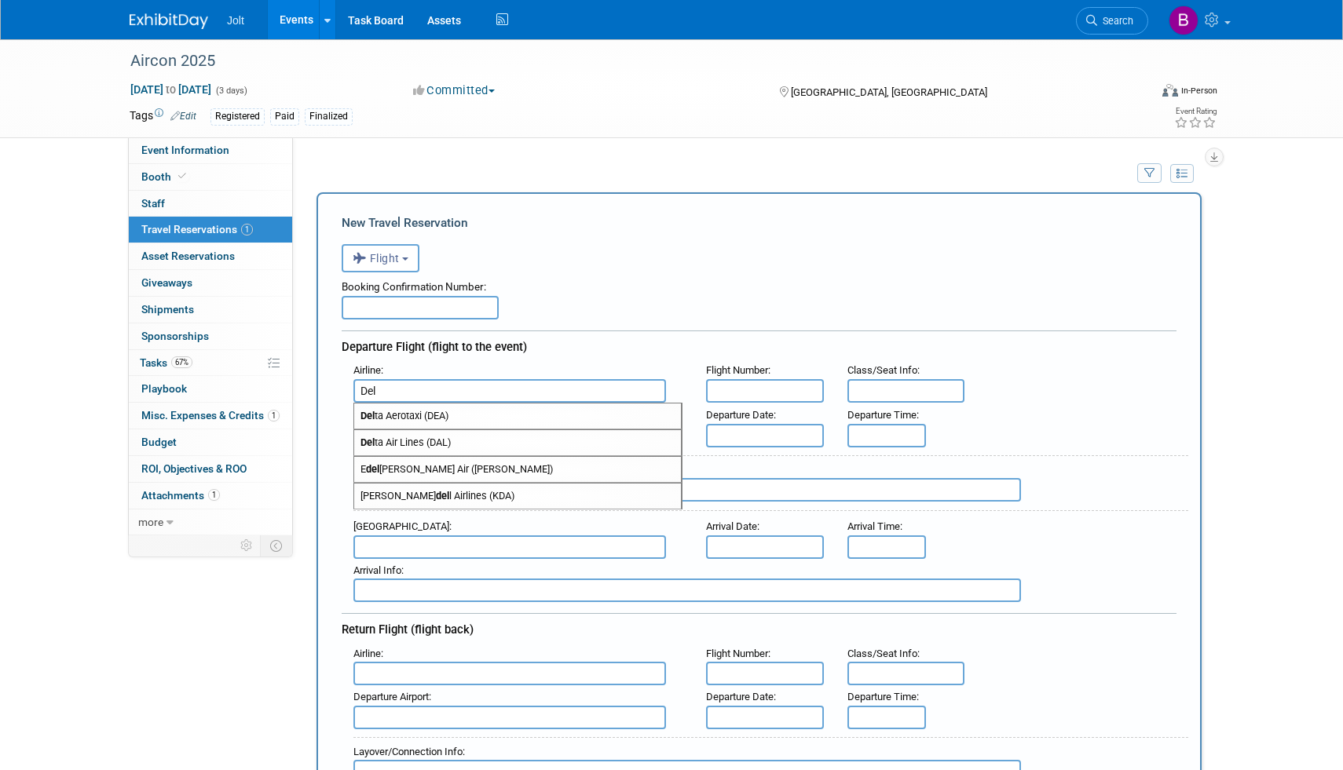
click at [407, 443] on span "Del ta Air Lines (DAL)" at bounding box center [517, 442] width 327 height 25
type input "Delta Air Lines (DAL)"
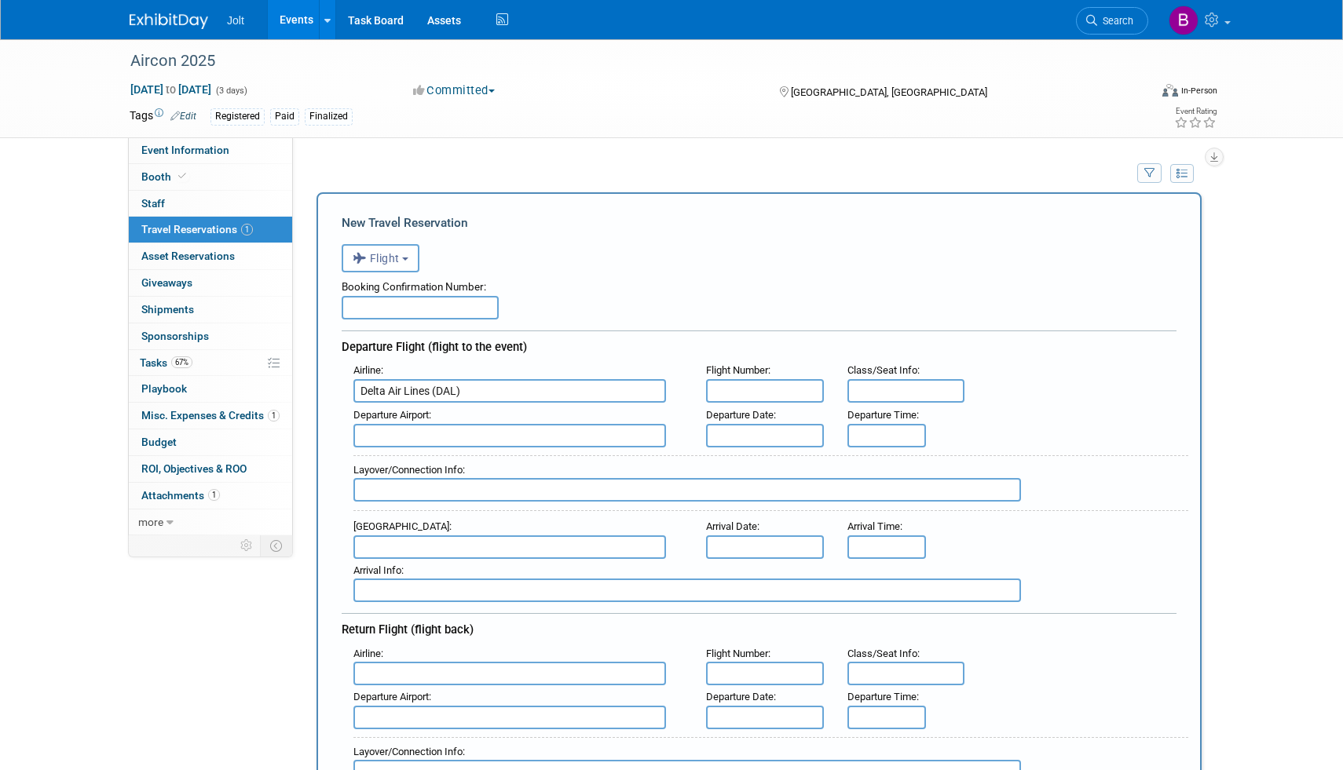
click at [750, 397] on input "text" at bounding box center [765, 391] width 118 height 24
type input "2032"
click at [856, 393] on input "text" at bounding box center [906, 391] width 118 height 24
type input "Delta Main"
click at [494, 436] on input "text" at bounding box center [509, 436] width 313 height 24
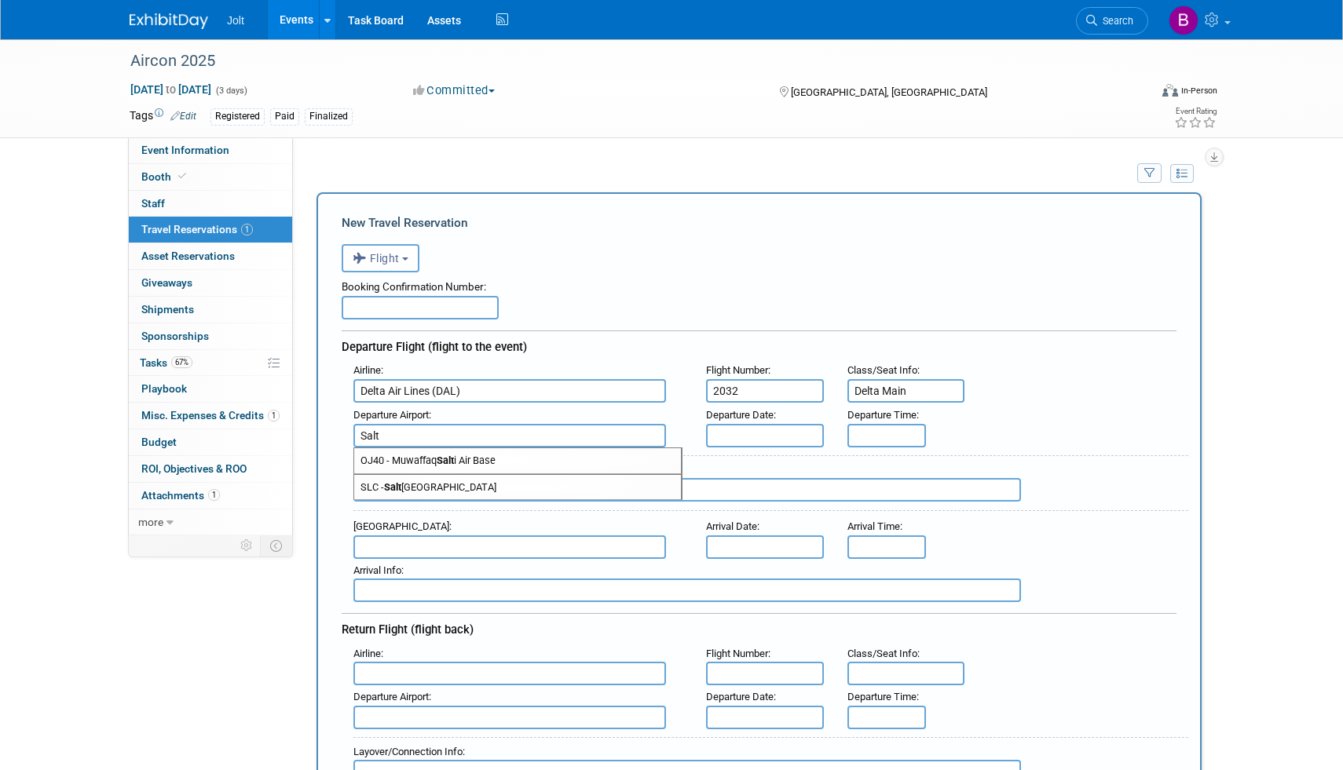
click at [517, 485] on span "SLC - Salt Lake City International Airport" at bounding box center [517, 487] width 327 height 25
type input "SLC - Salt Lake City International Airport"
click at [756, 441] on input "text" at bounding box center [765, 436] width 118 height 24
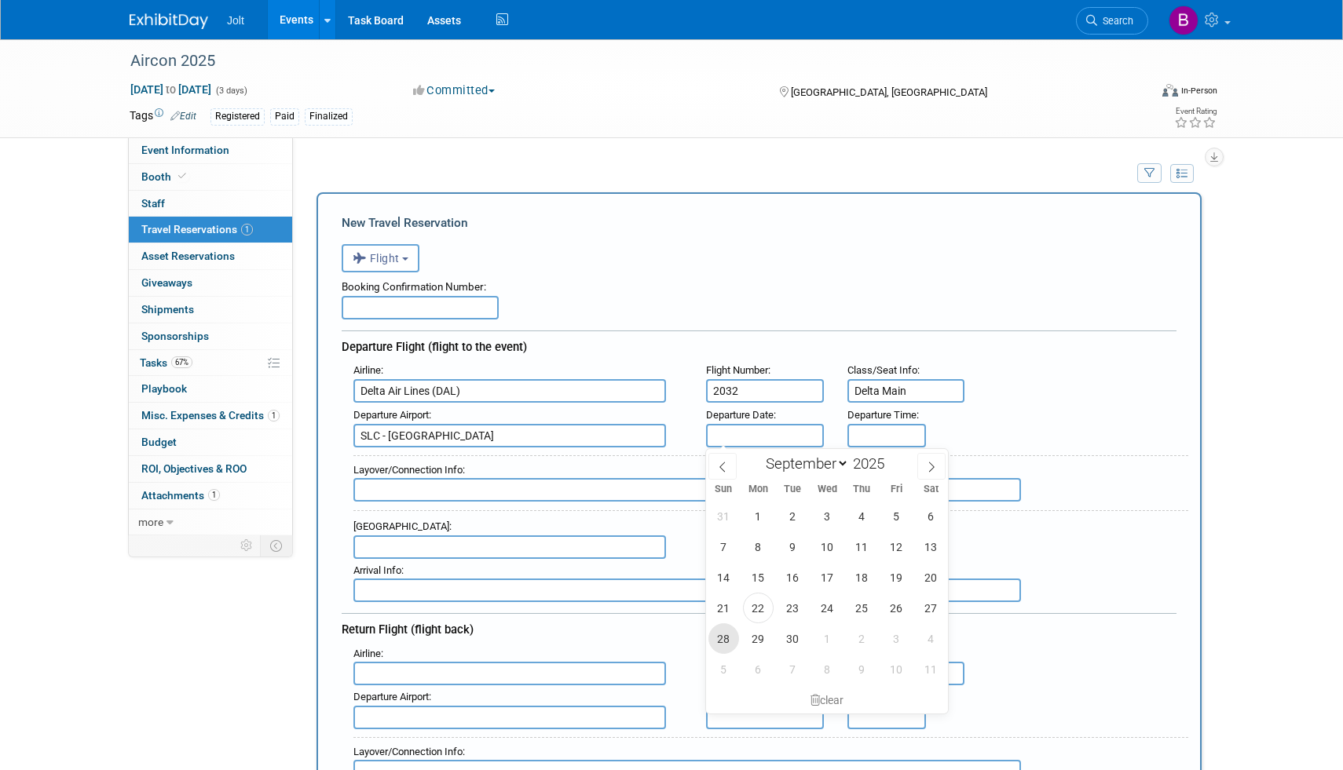
click at [724, 638] on span "28" at bounding box center [723, 638] width 31 height 31
type input "Sep 28, 2025"
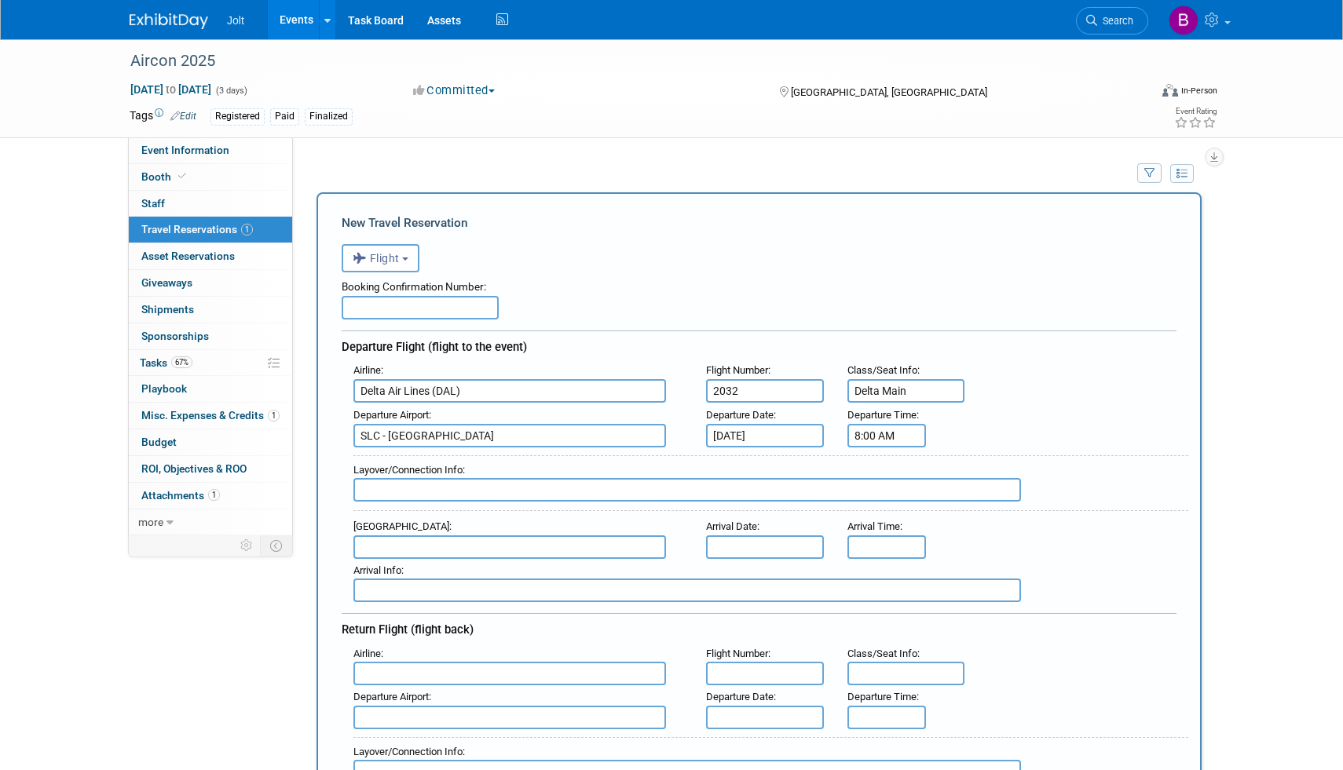
click at [891, 441] on input "8:00 AM" at bounding box center [886, 436] width 79 height 24
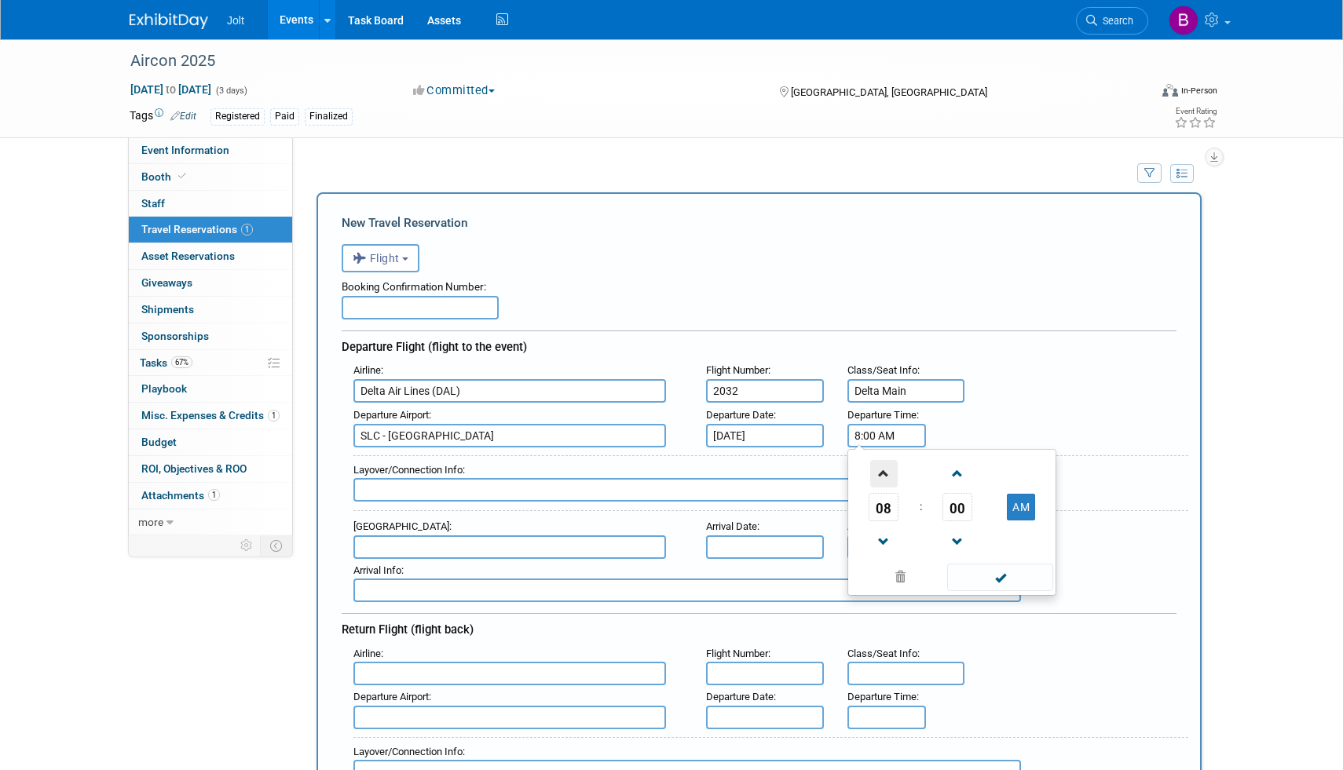
click at [894, 481] on span at bounding box center [883, 473] width 27 height 27
click at [951, 479] on span at bounding box center [957, 473] width 27 height 27
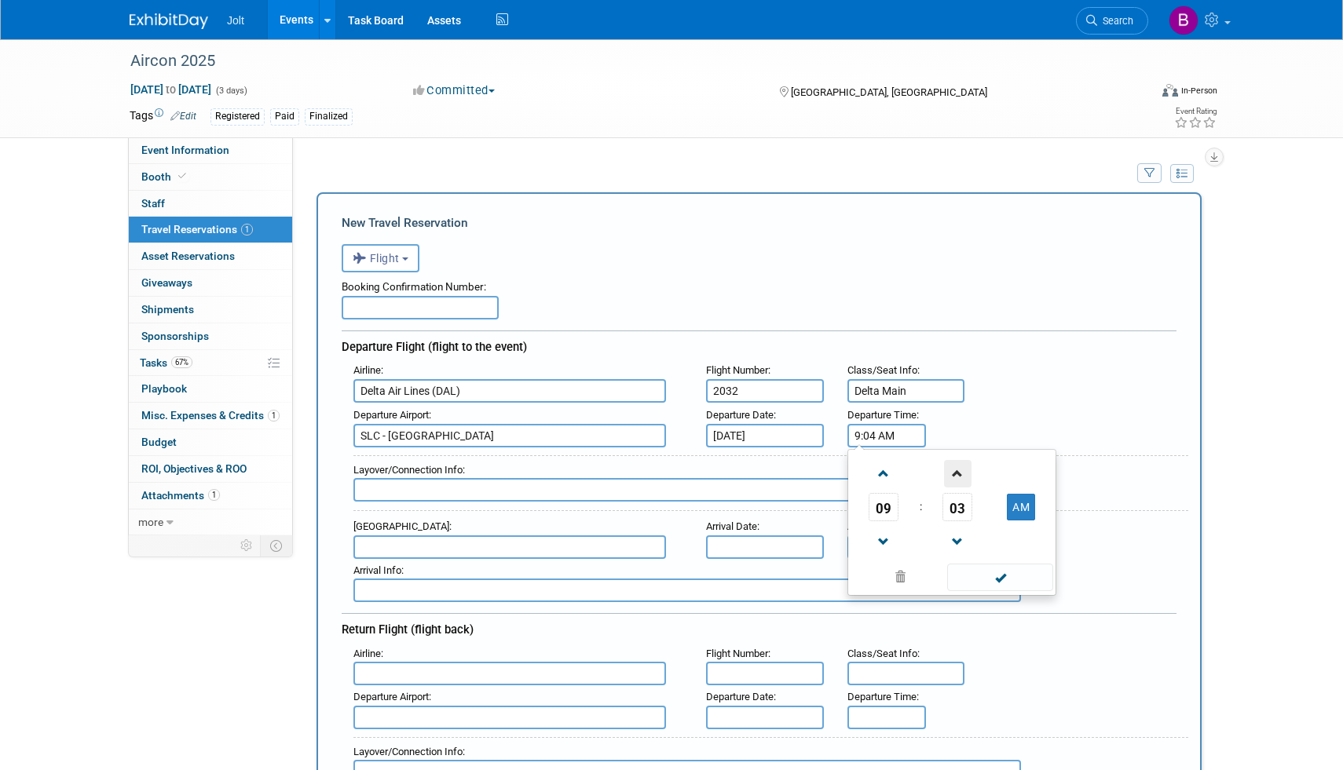
click at [951, 479] on span at bounding box center [957, 473] width 27 height 27
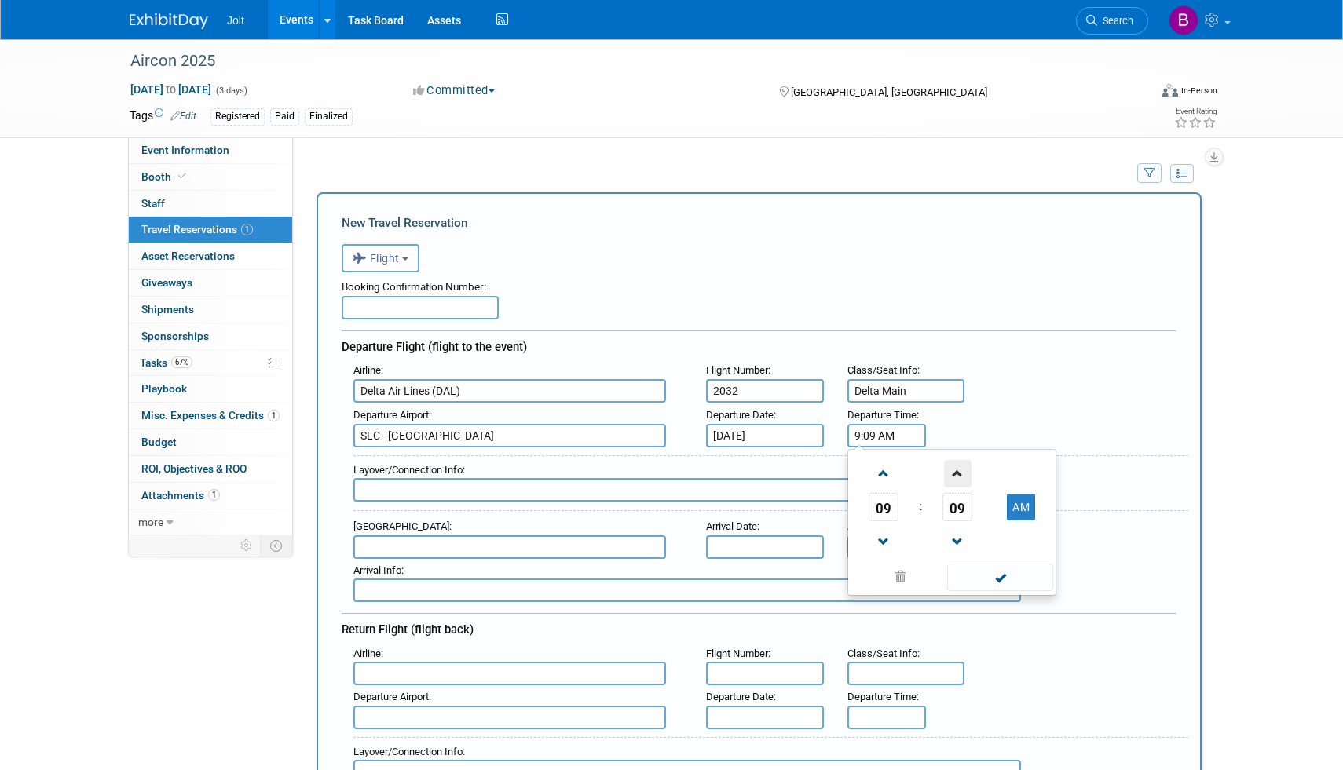
click at [951, 479] on span at bounding box center [957, 473] width 27 height 27
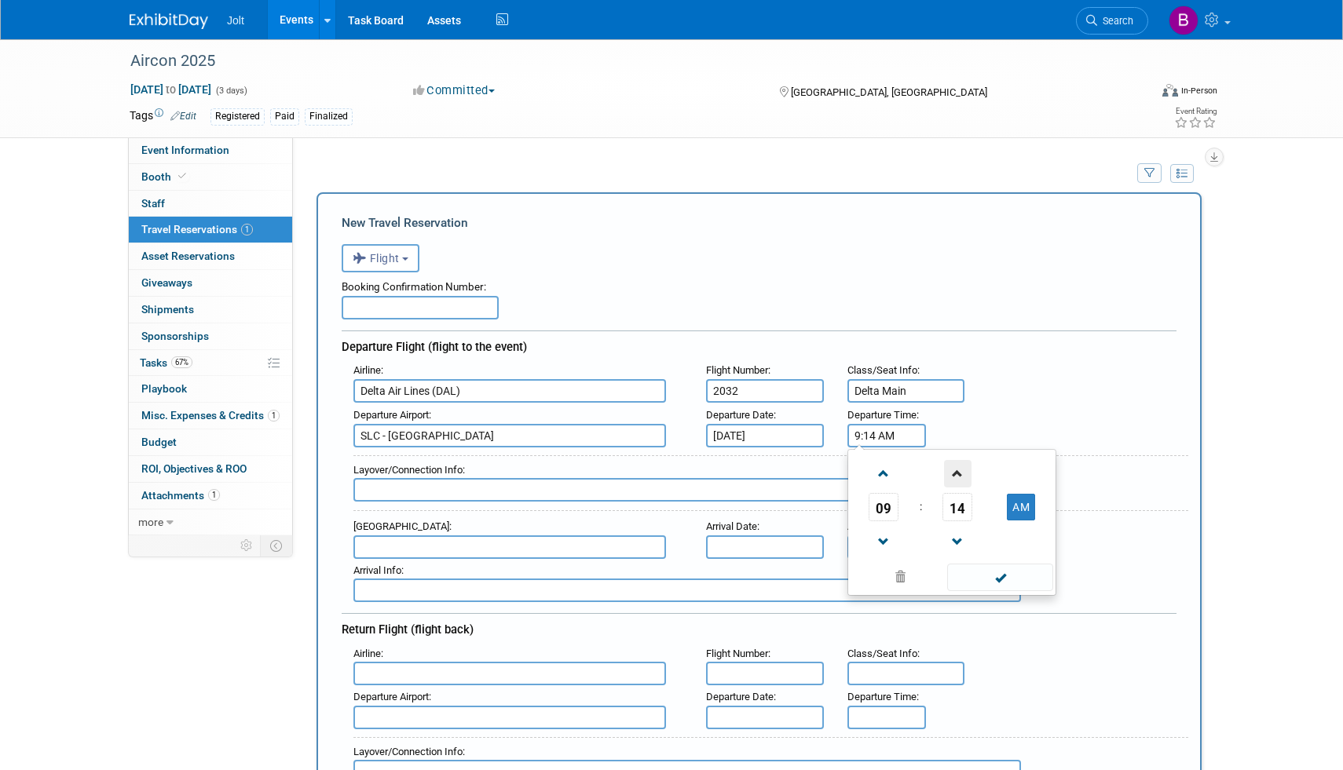
click at [951, 479] on span at bounding box center [957, 473] width 27 height 27
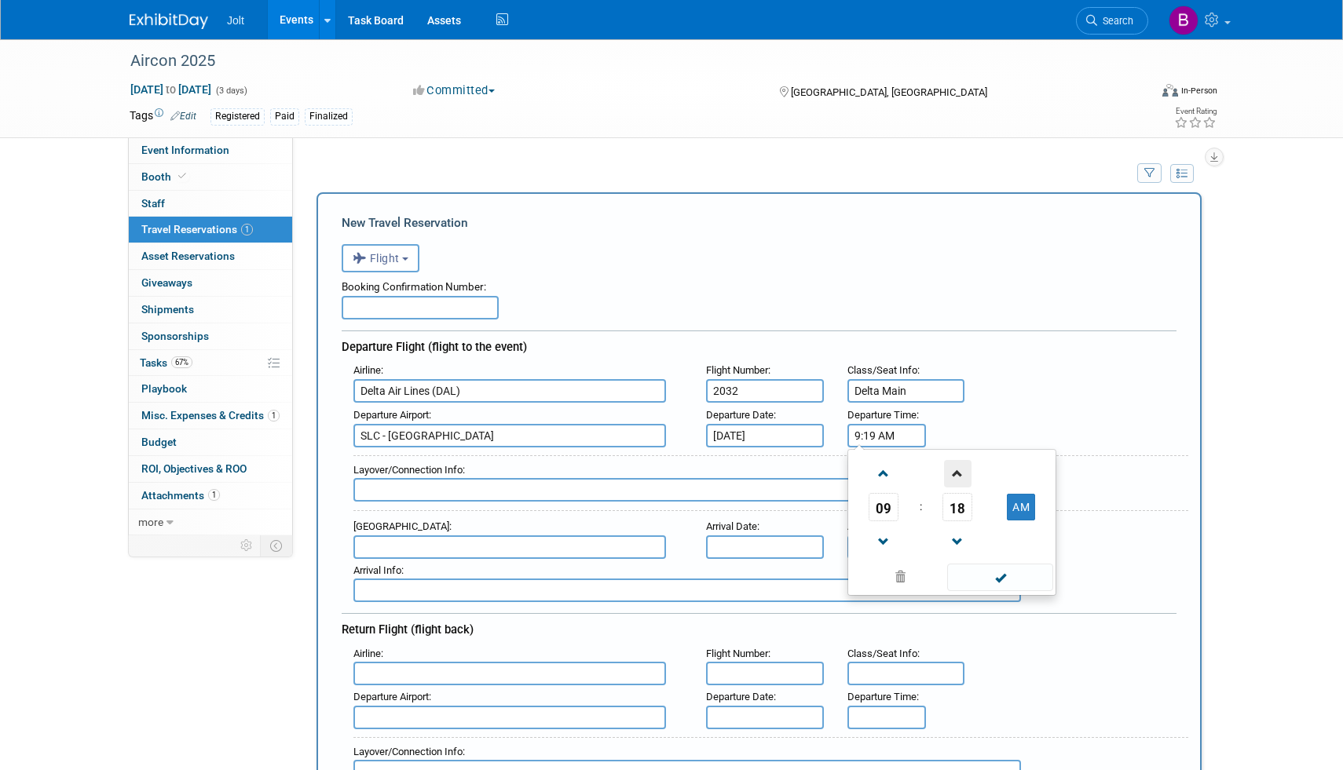
click at [951, 479] on span at bounding box center [957, 473] width 27 height 27
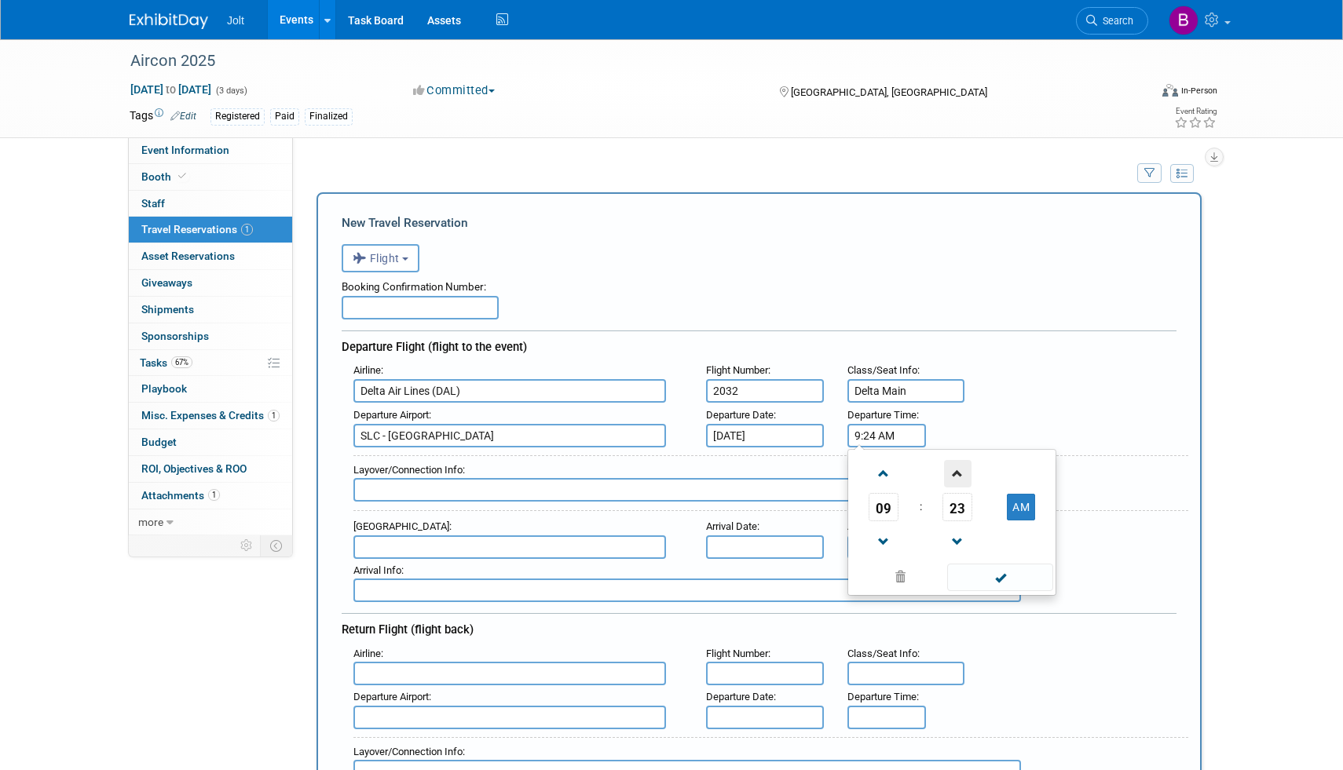
click at [951, 479] on span at bounding box center [957, 473] width 27 height 27
type input "9:25 AM"
click at [990, 587] on span at bounding box center [1000, 577] width 106 height 27
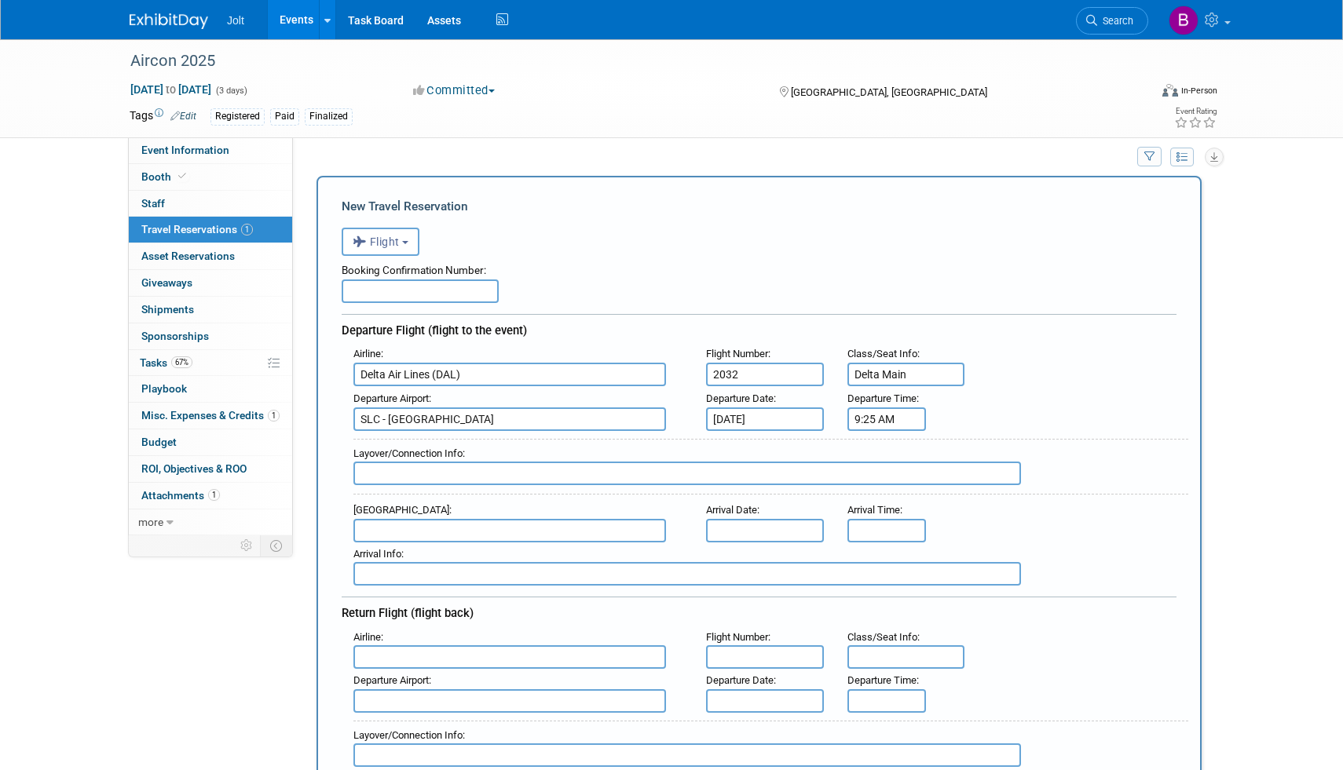
scroll to position [20, 0]
click at [447, 528] on input "text" at bounding box center [509, 528] width 313 height 24
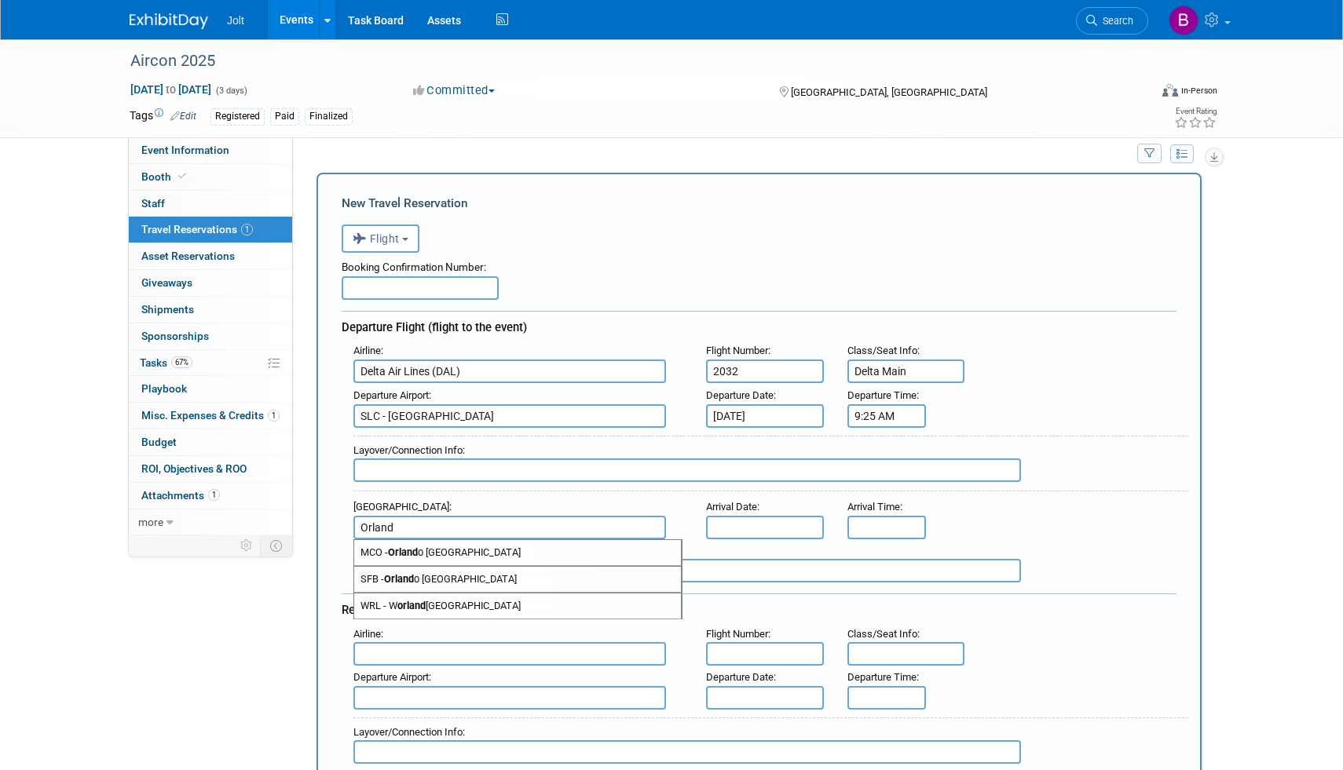
click at [459, 552] on span "MCO - Orland o International Airport" at bounding box center [517, 552] width 327 height 25
type input "MCO - Orlando International Airport"
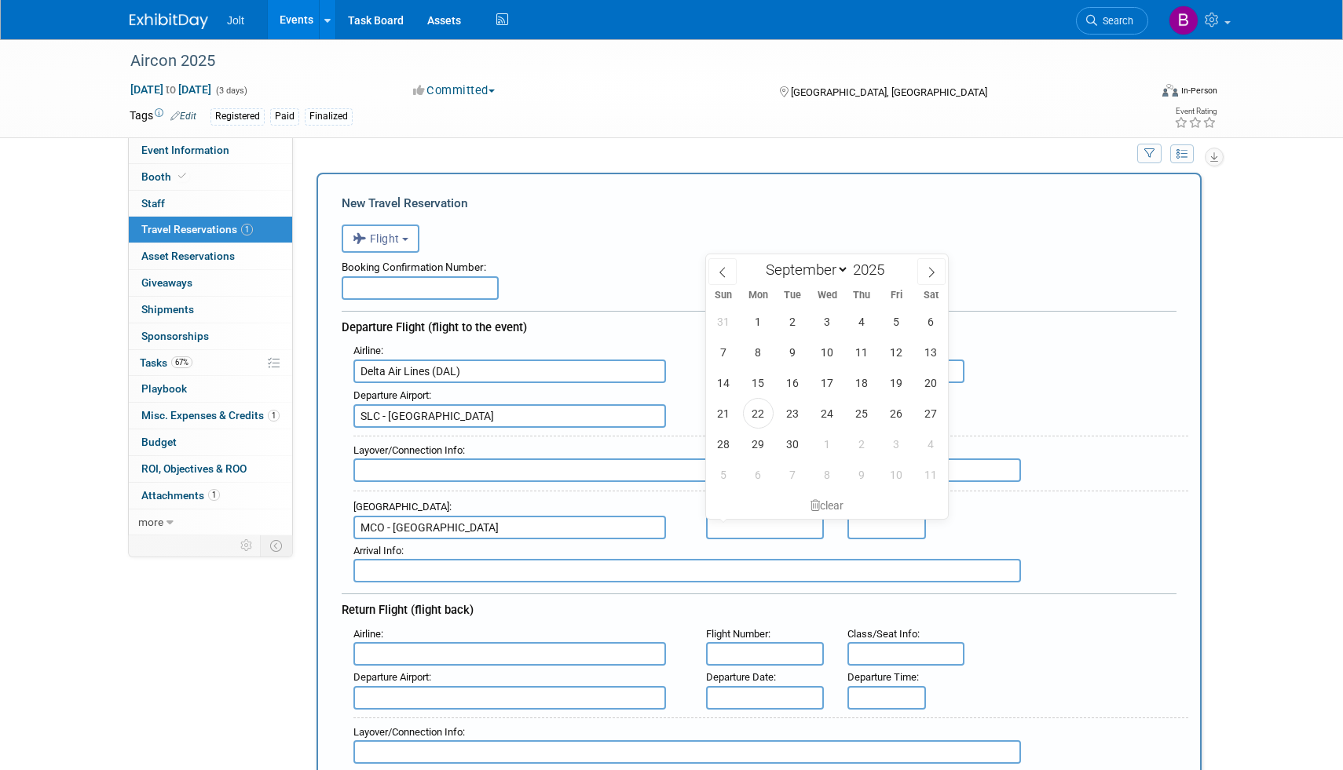
click at [740, 526] on input "text" at bounding box center [765, 528] width 118 height 24
click at [728, 450] on span "28" at bounding box center [723, 444] width 31 height 31
type input "Sep 28, 2025"
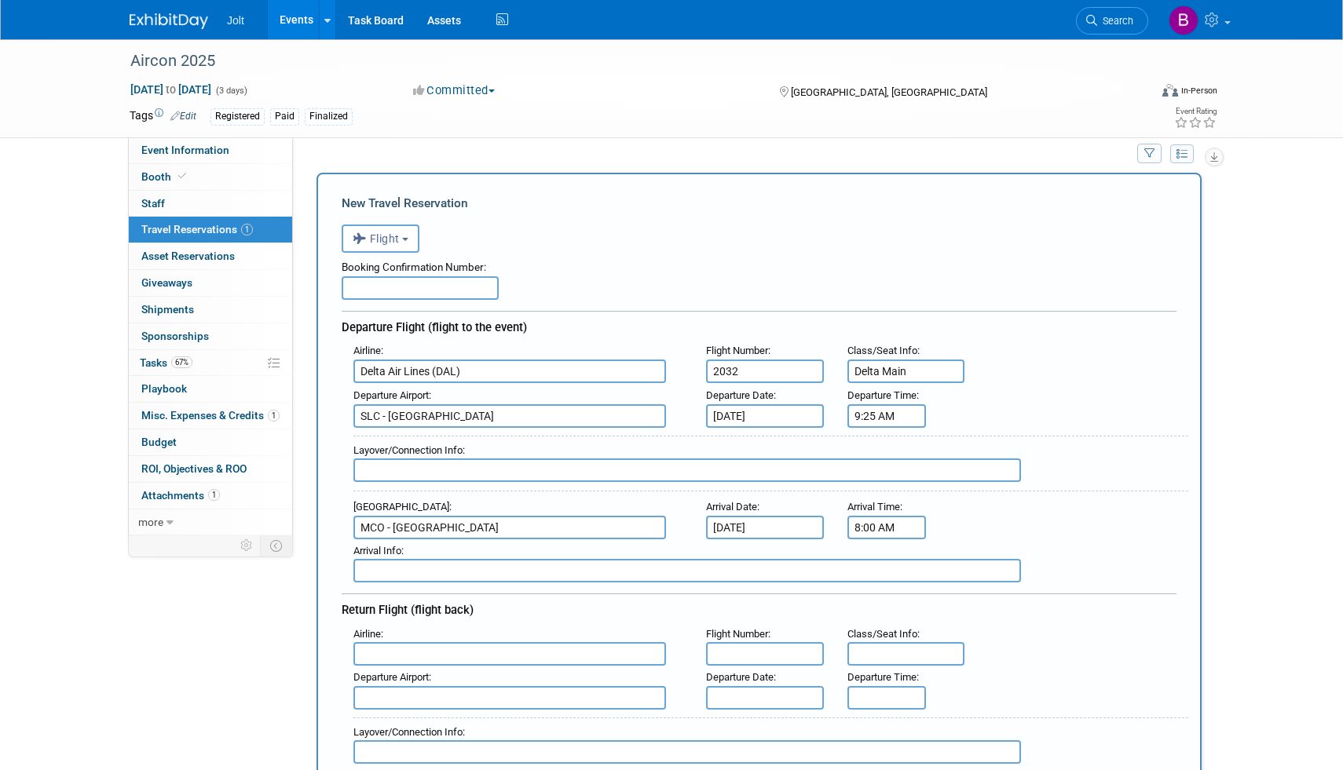
click at [877, 527] on input "8:00 AM" at bounding box center [886, 528] width 79 height 24
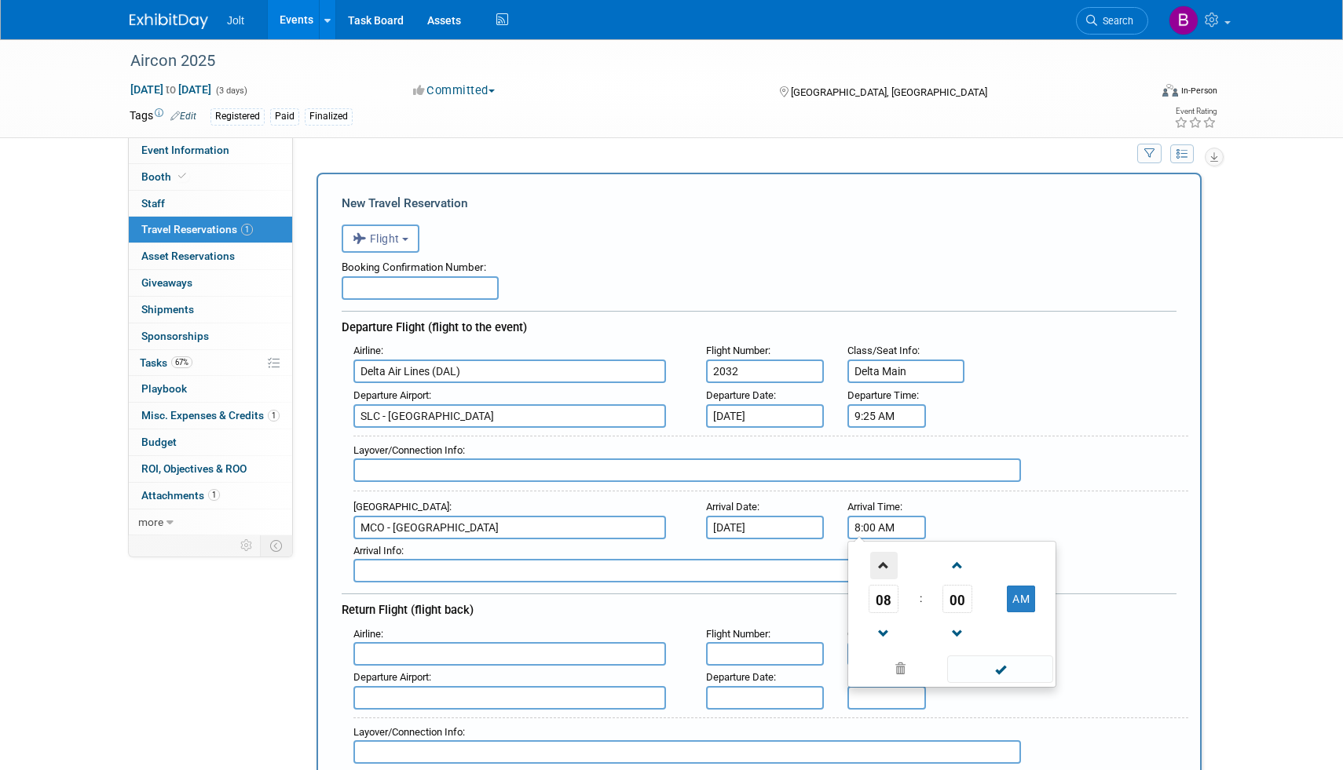
click at [890, 573] on span at bounding box center [883, 565] width 27 height 27
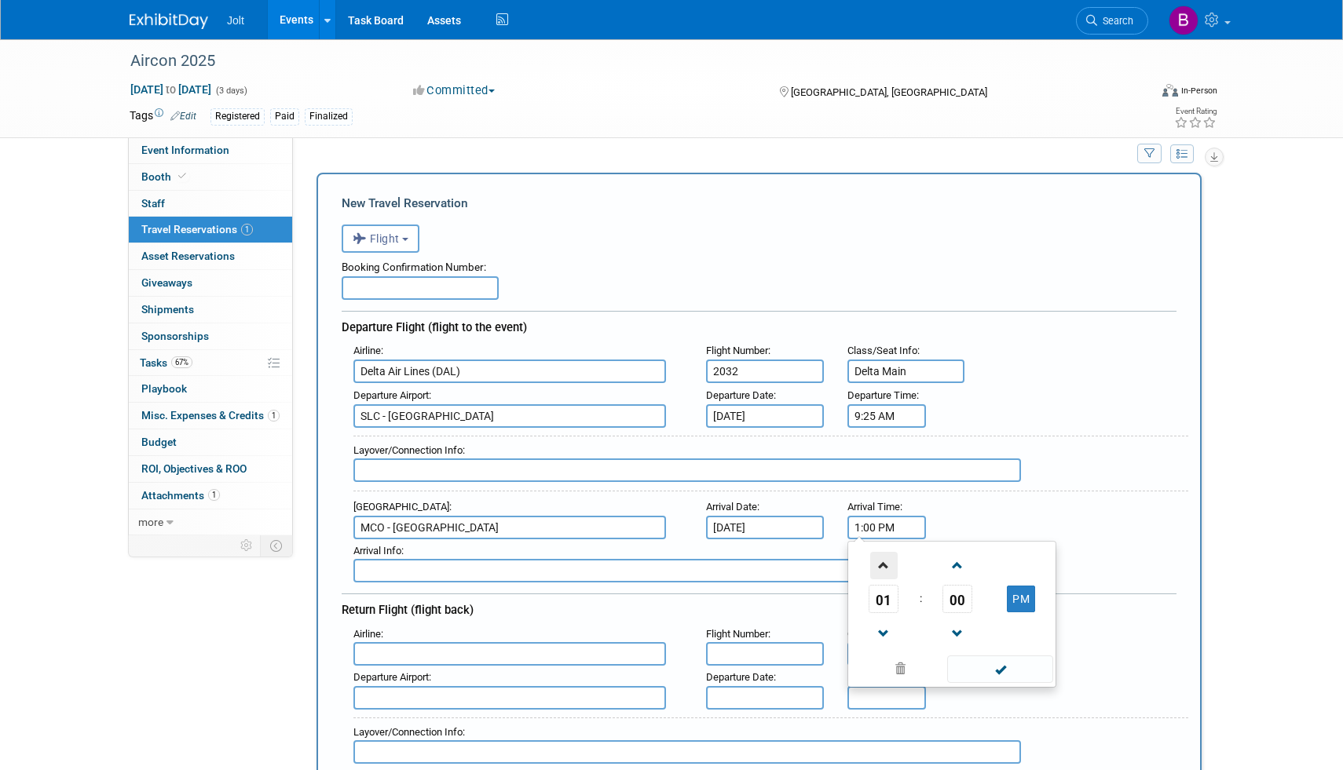
click at [890, 573] on span at bounding box center [883, 565] width 27 height 27
click at [956, 623] on span at bounding box center [957, 633] width 27 height 27
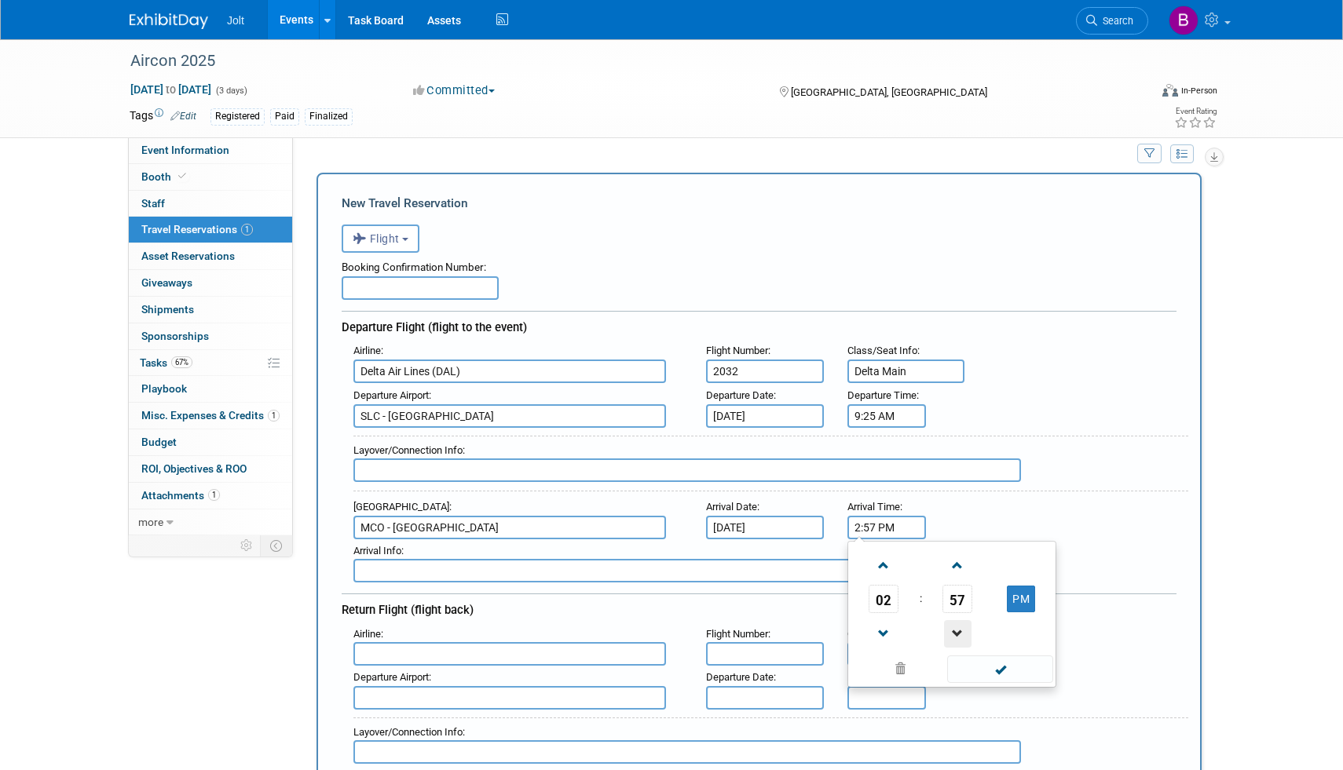
click at [956, 623] on span at bounding box center [957, 633] width 27 height 27
click at [879, 565] on span at bounding box center [883, 565] width 27 height 27
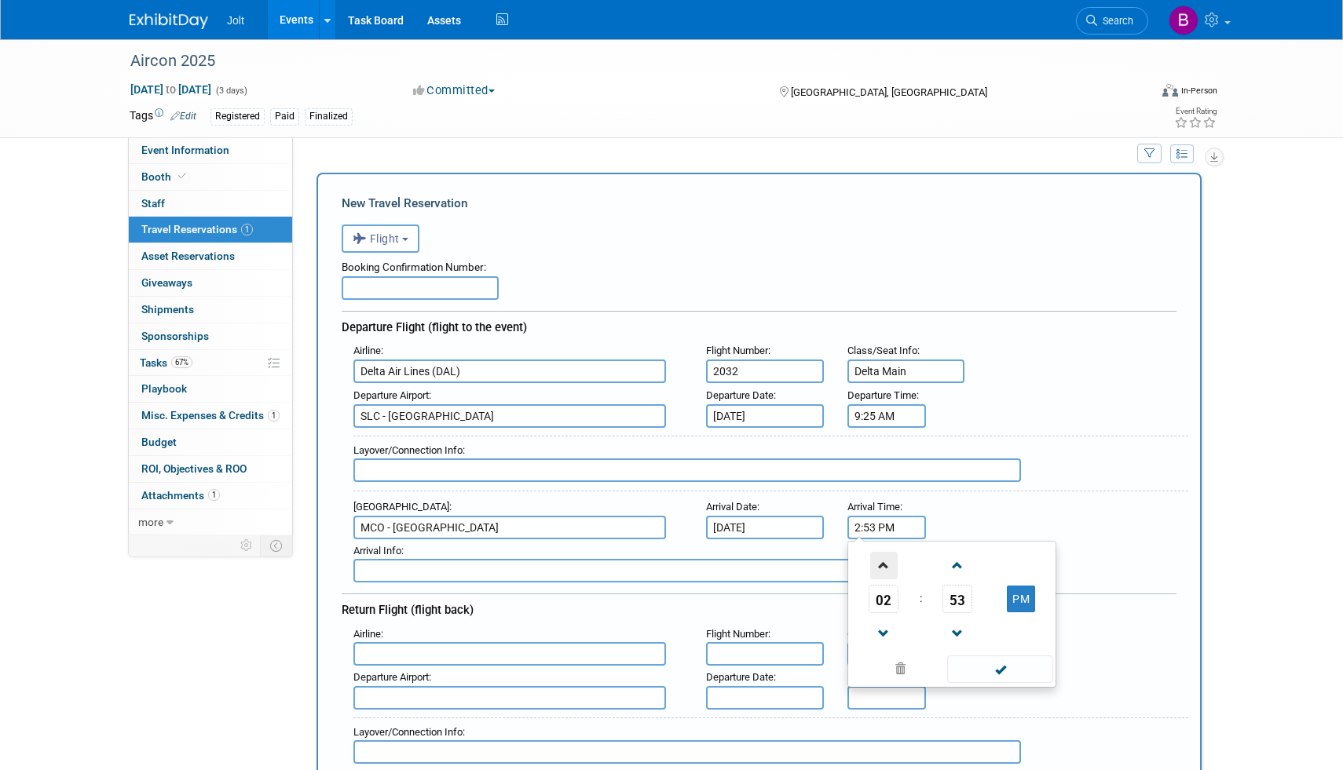
type input "3:53 PM"
click at [985, 664] on span at bounding box center [1000, 669] width 106 height 27
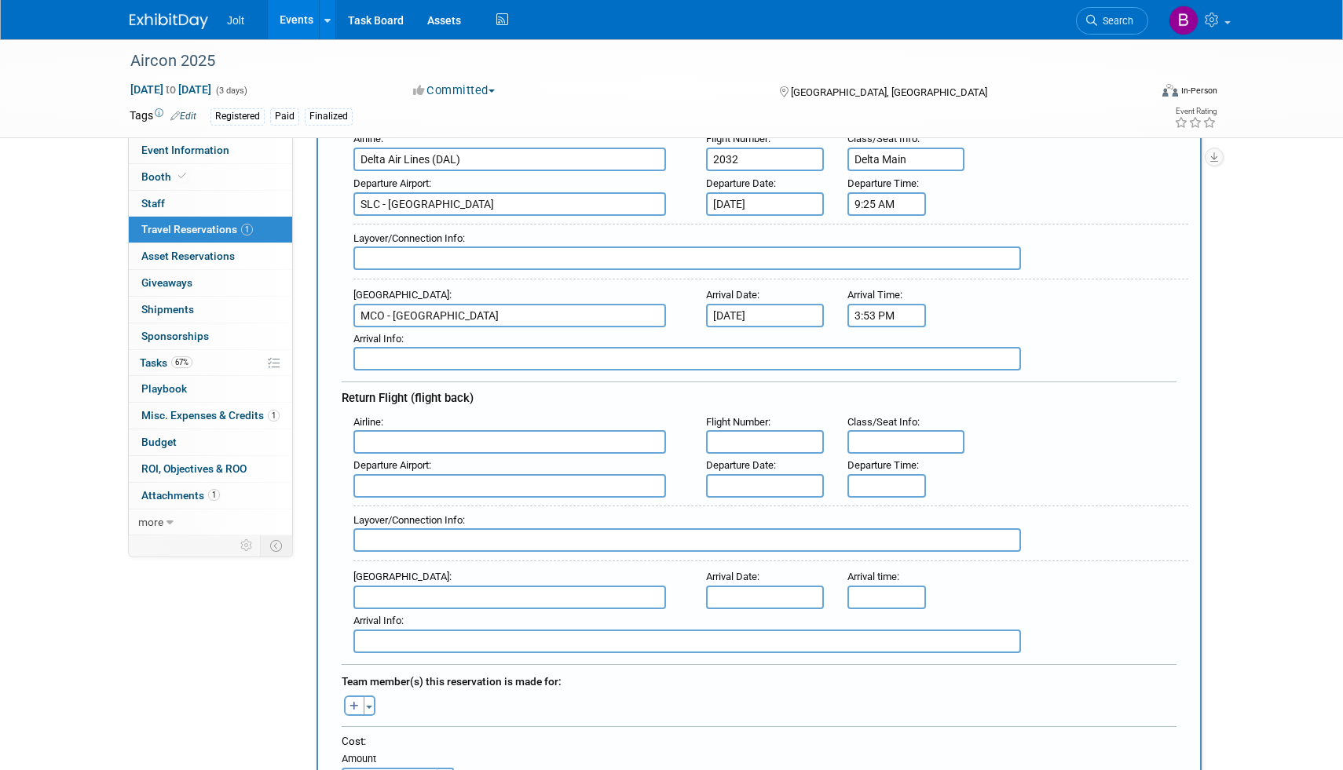
scroll to position [235, 0]
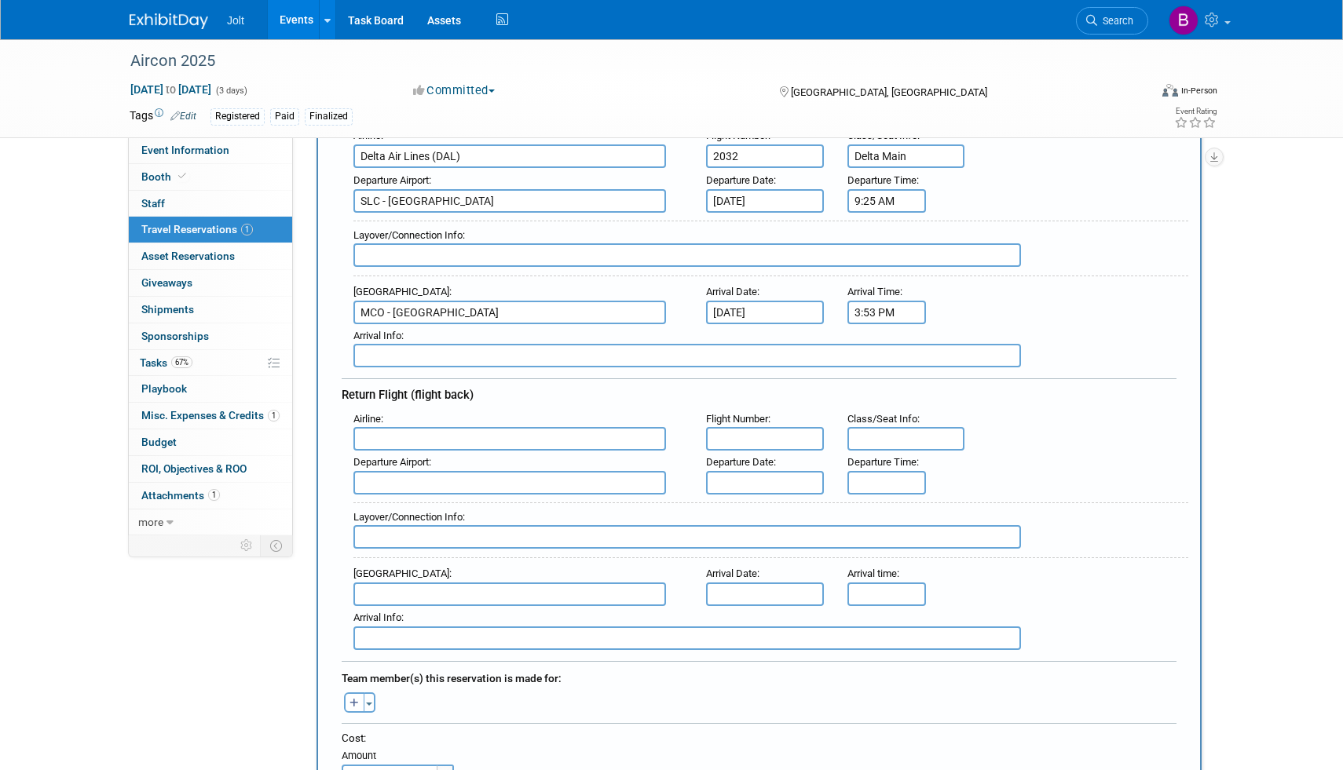
click at [395, 439] on input "text" at bounding box center [509, 439] width 313 height 24
click at [424, 494] on span "Delta Air Lines (DAL)" at bounding box center [517, 490] width 327 height 25
type input "Delta Air Lines (DAL)"
click at [755, 440] on input "text" at bounding box center [765, 439] width 118 height 24
type input "2012"
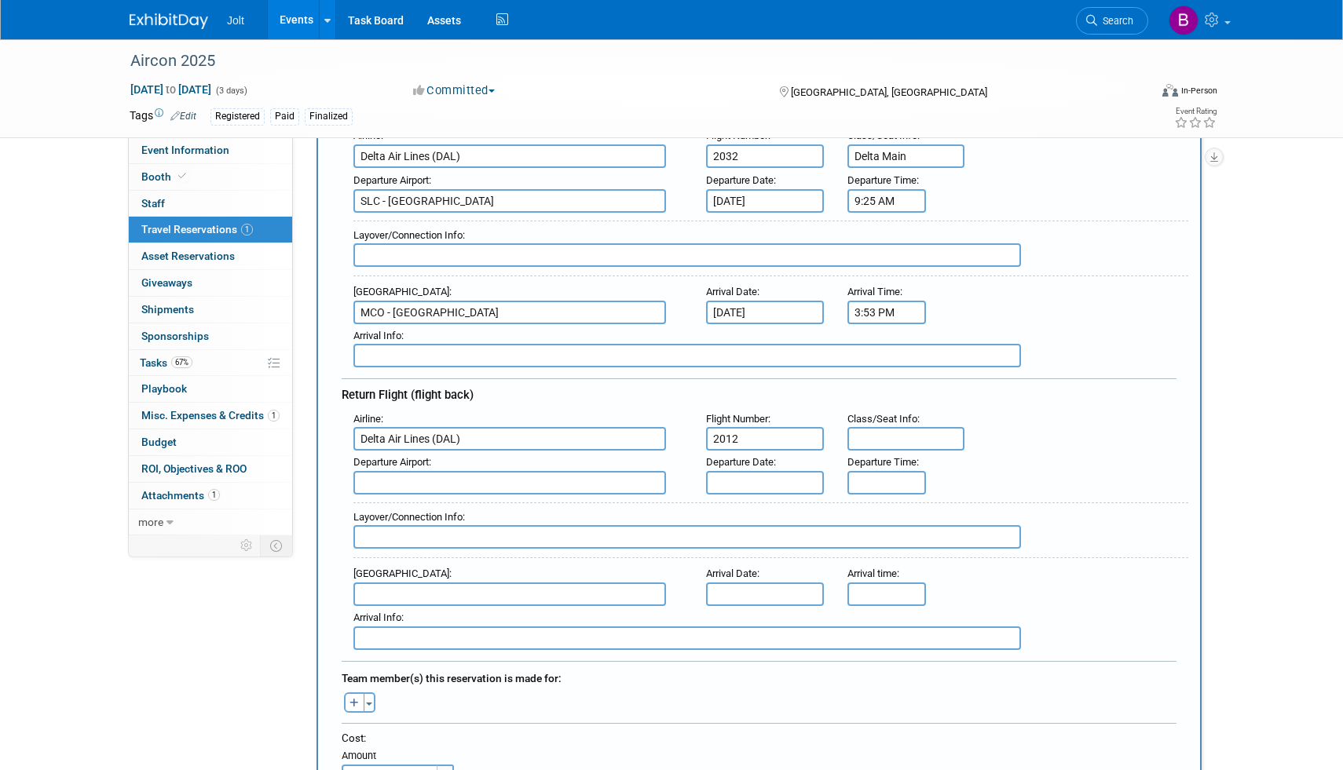
click at [900, 444] on input "text" at bounding box center [906, 439] width 118 height 24
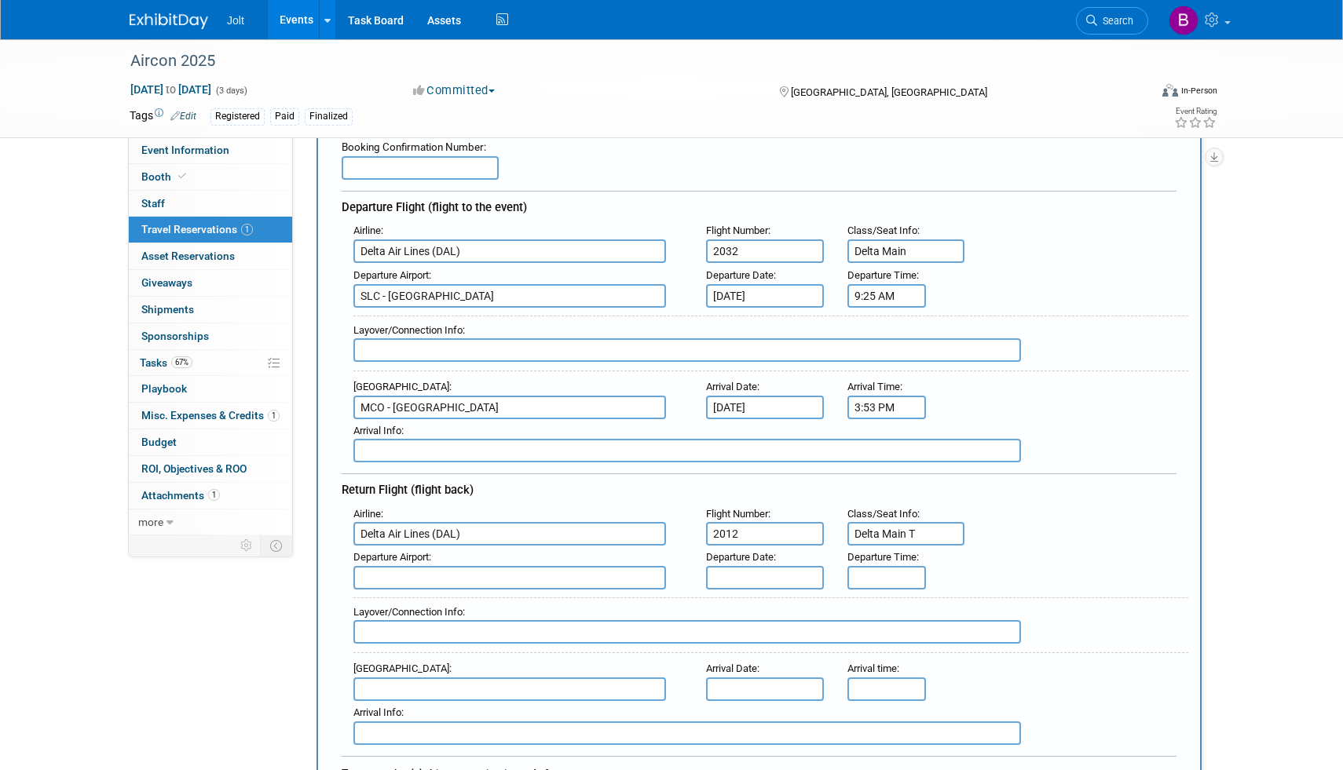
scroll to position [127, 0]
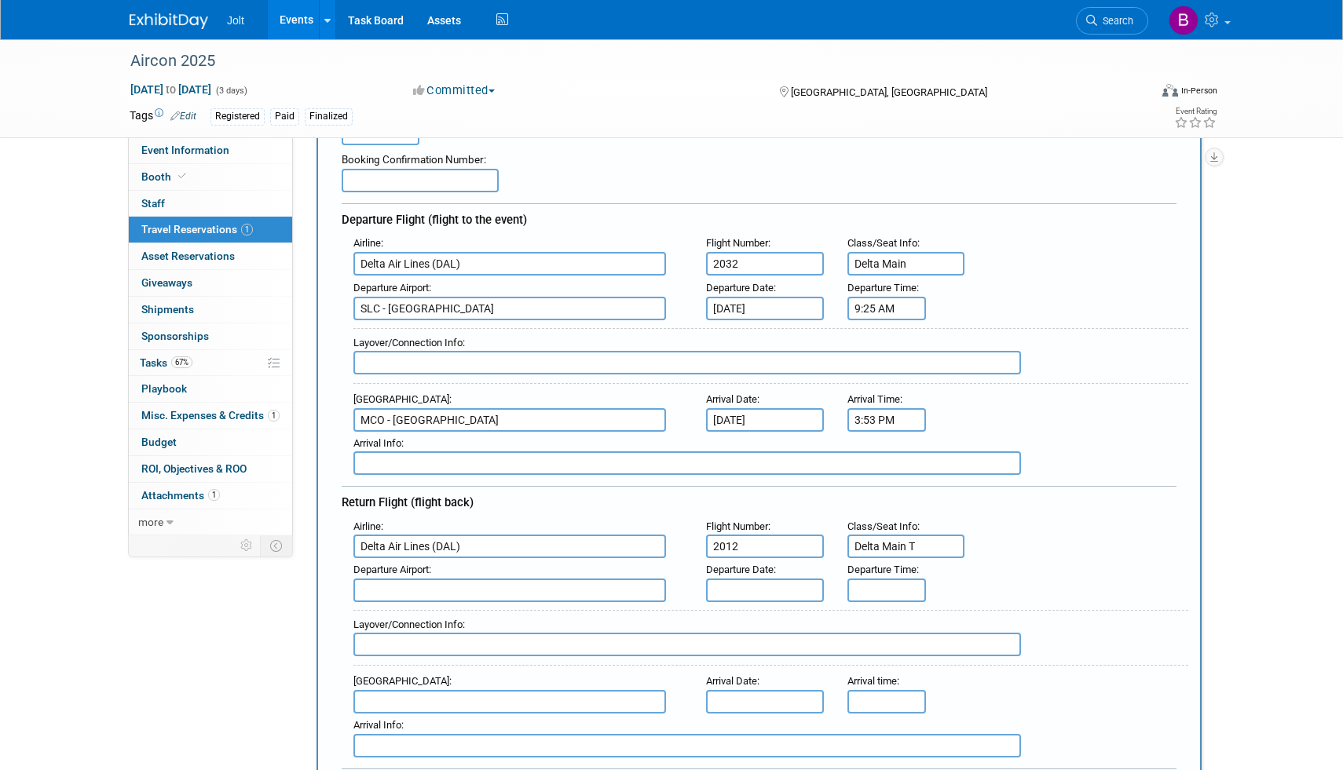
type input "Delta Main T"
click at [912, 265] on input "Delta Main" at bounding box center [906, 264] width 118 height 24
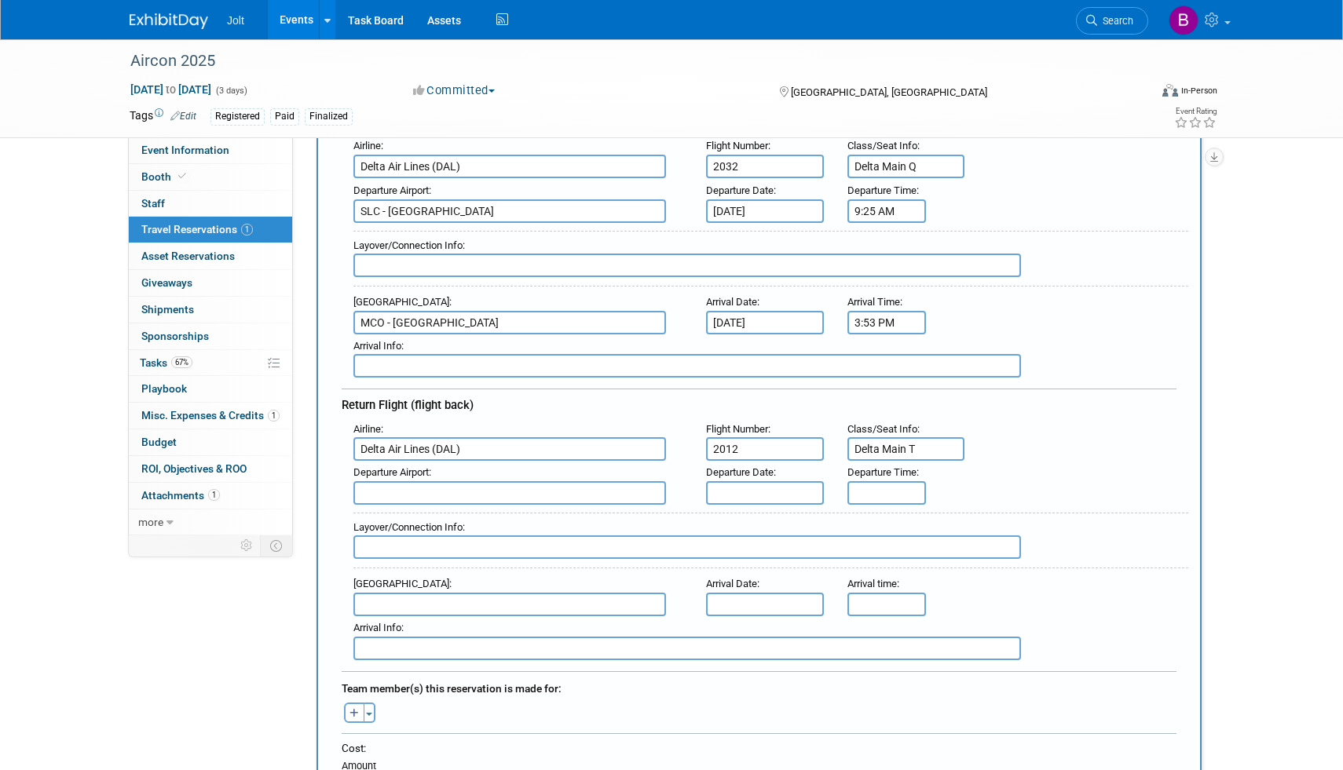
scroll to position [237, 0]
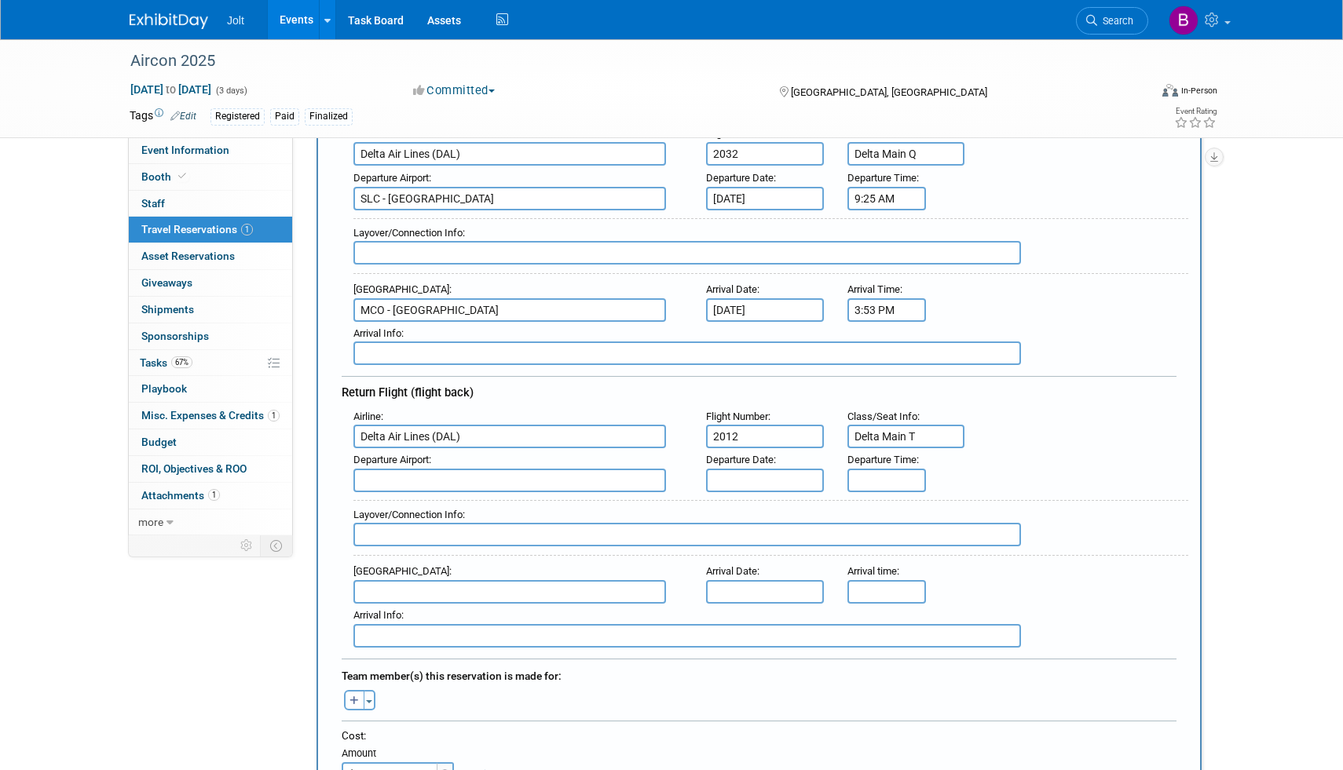
type input "Delta Main Q"
click at [433, 477] on input "text" at bounding box center [509, 481] width 313 height 24
click at [450, 504] on span "MCO - Orlando International Airport" at bounding box center [517, 505] width 327 height 25
type input "MCO - Orlando International Airport"
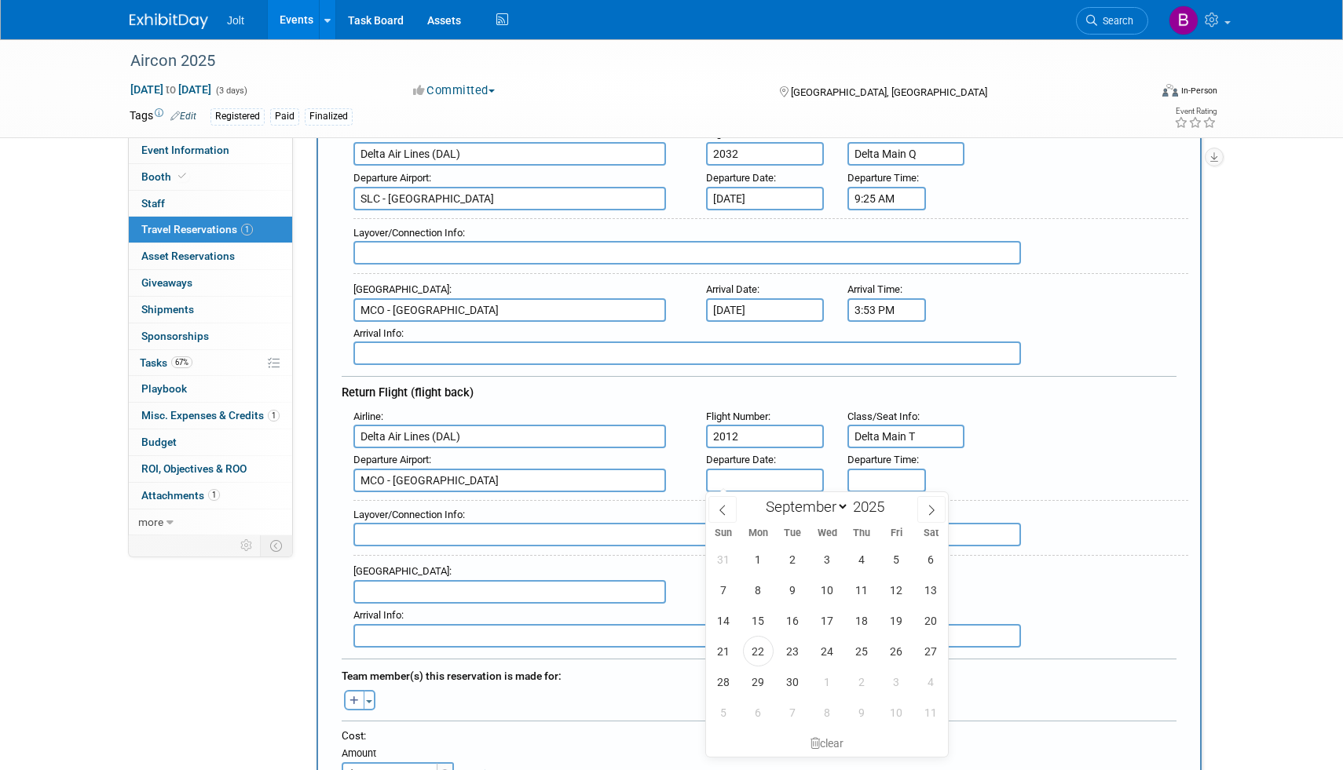
click at [758, 473] on input "text" at bounding box center [765, 481] width 118 height 24
click at [834, 685] on span "1" at bounding box center [827, 682] width 31 height 31
type input "Oct 1, 2025"
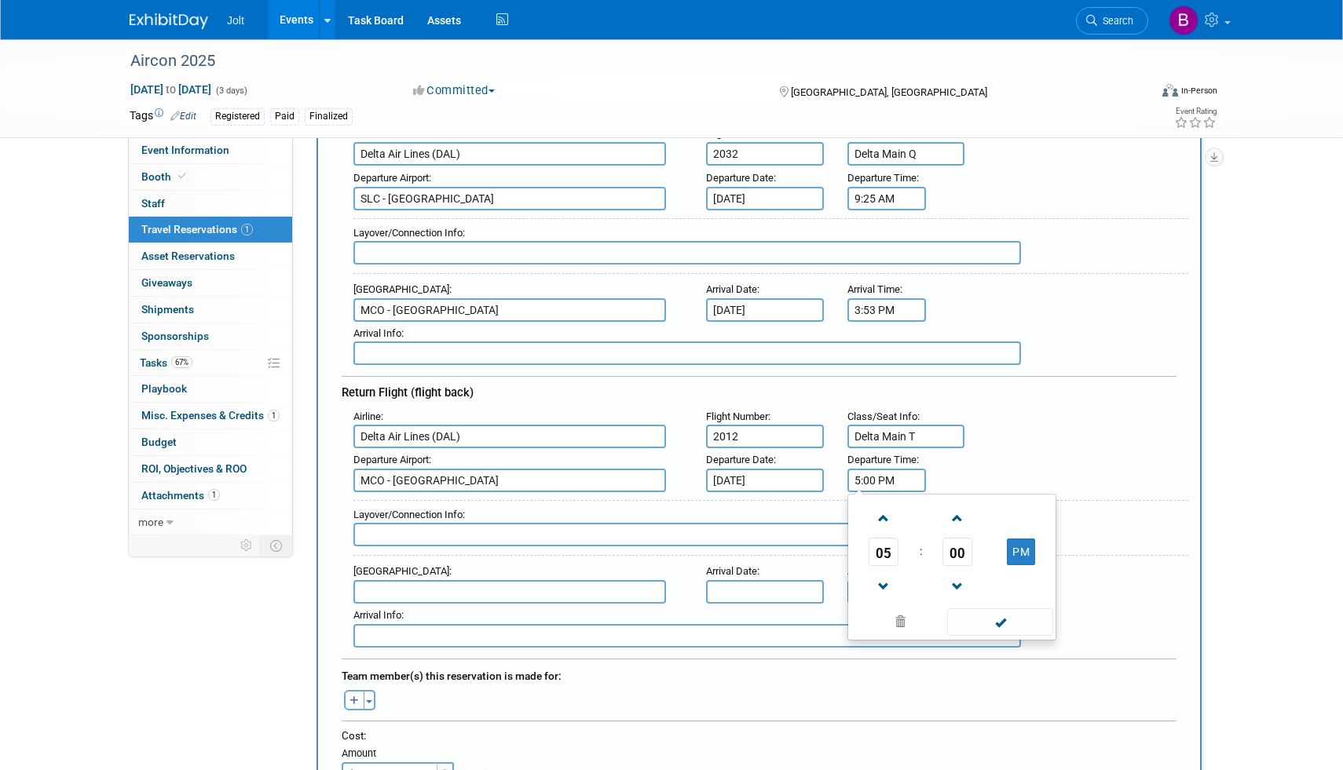
click at [890, 483] on input "5:00 PM" at bounding box center [886, 481] width 79 height 24
click at [884, 521] on span at bounding box center [883, 518] width 27 height 27
click at [952, 522] on span at bounding box center [957, 518] width 27 height 27
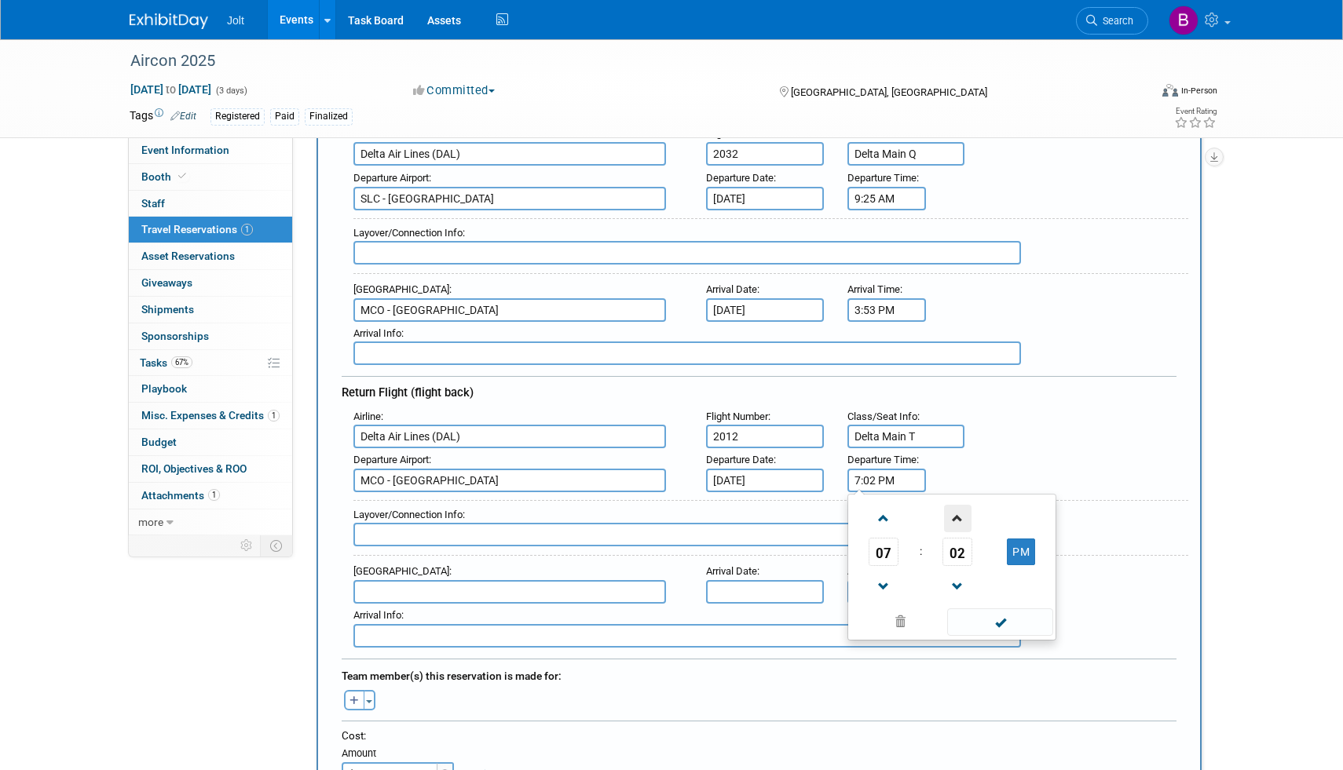
click at [952, 522] on span at bounding box center [957, 518] width 27 height 27
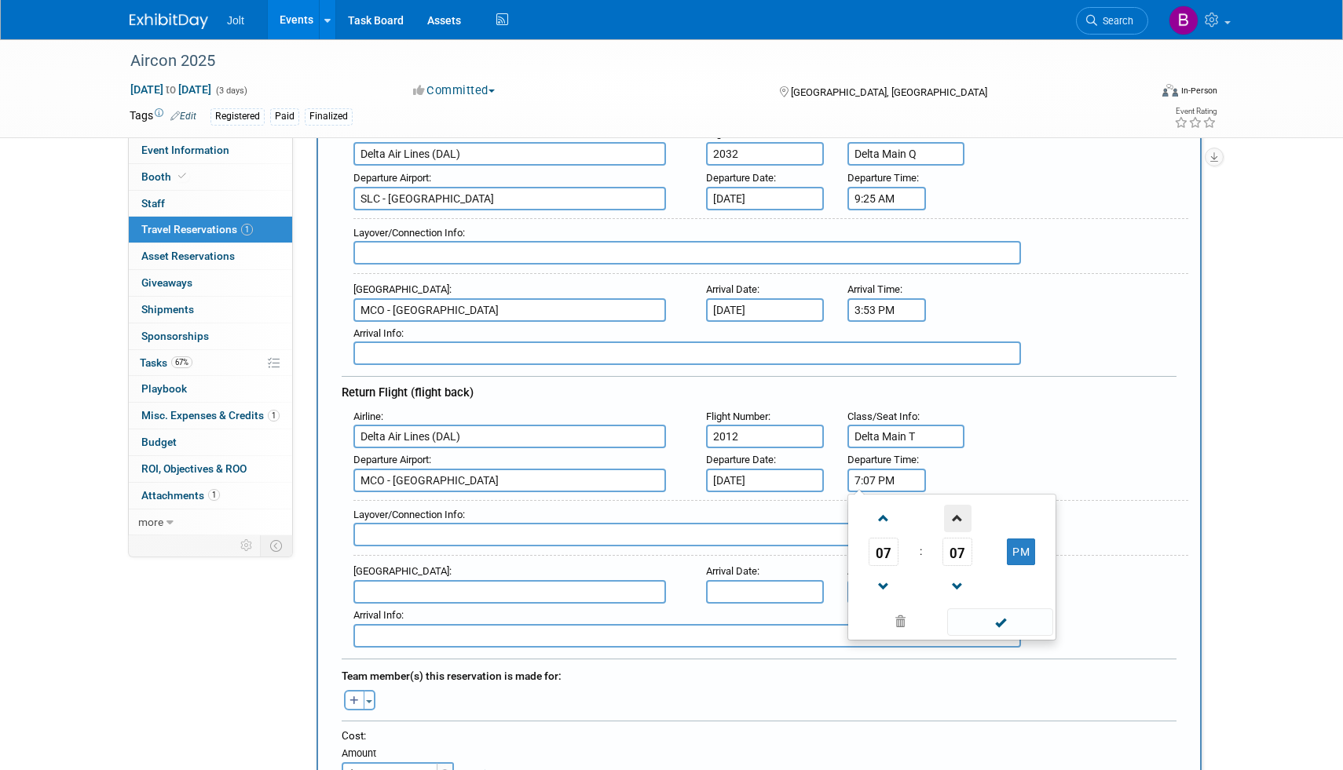
click at [952, 522] on span at bounding box center [957, 518] width 27 height 27
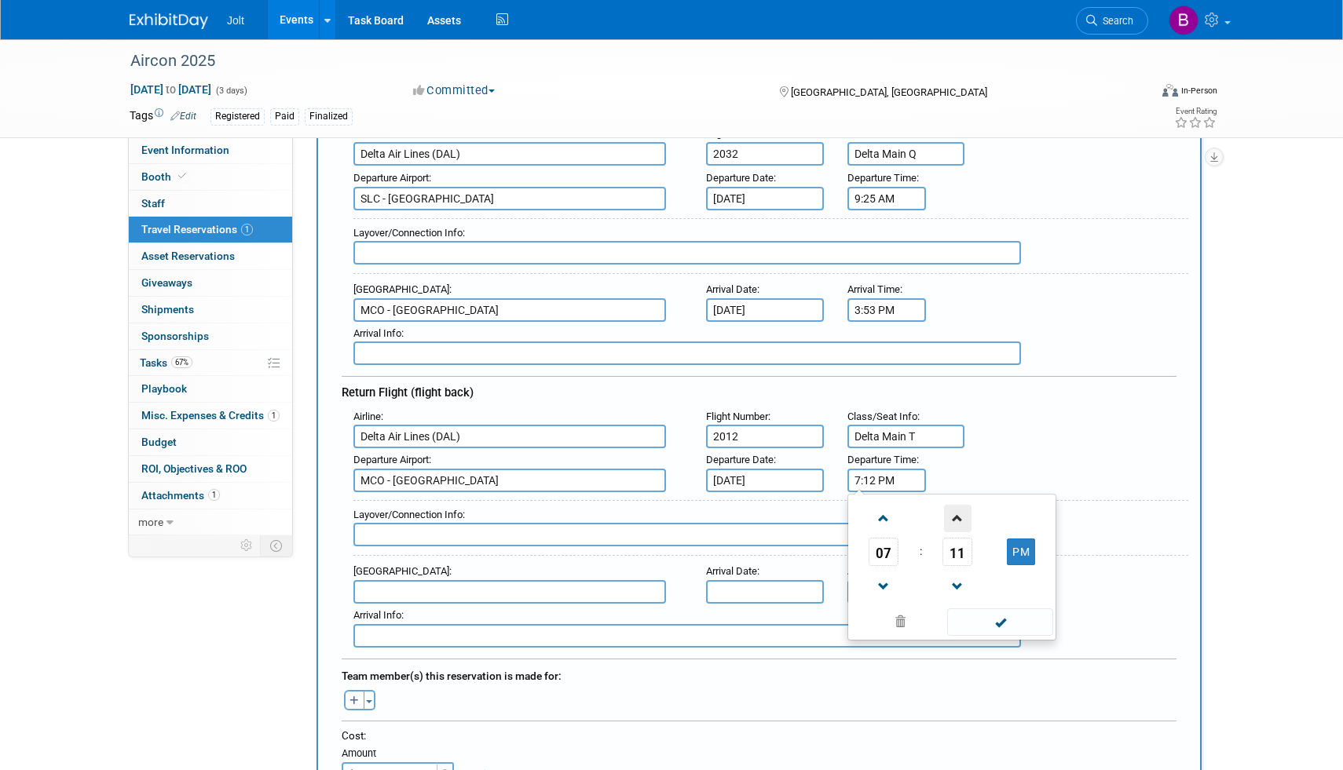
click at [952, 522] on span at bounding box center [957, 518] width 27 height 27
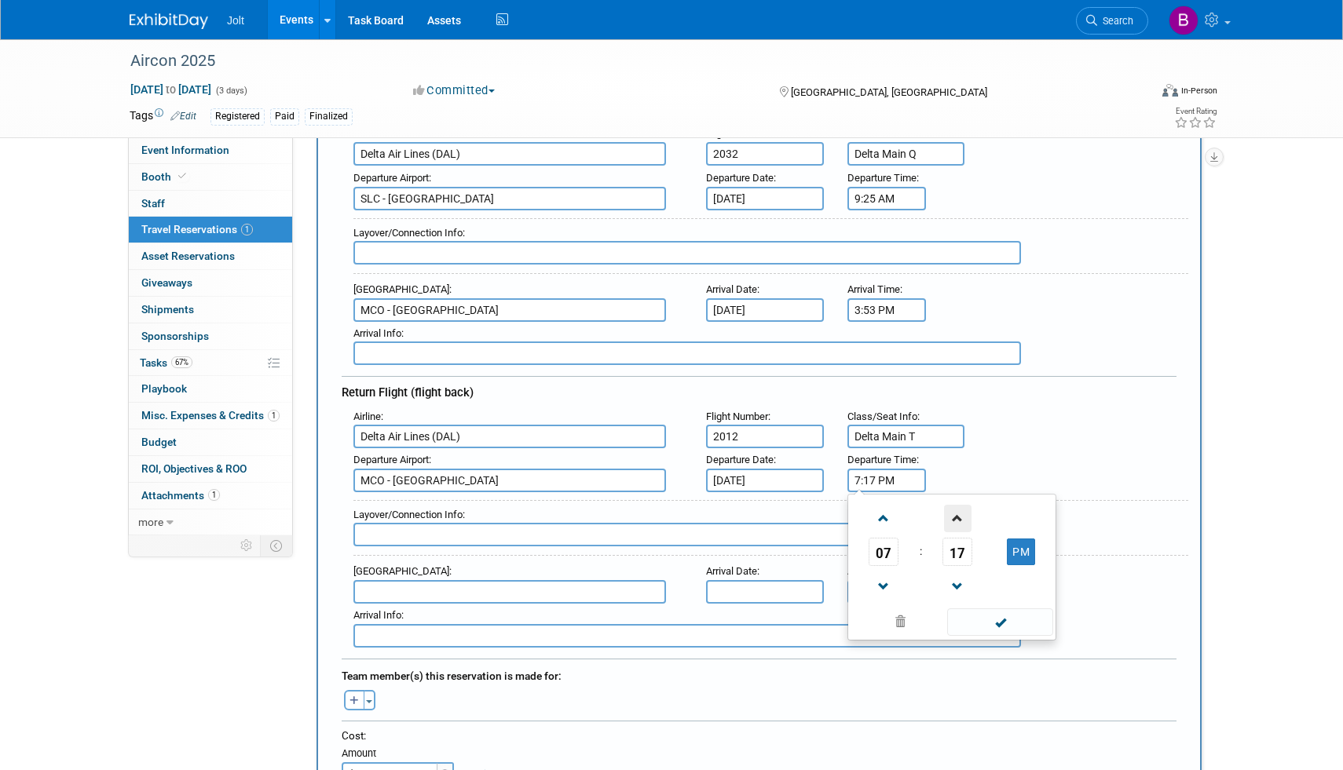
click at [952, 522] on span at bounding box center [957, 518] width 27 height 27
type input "7:20 PM"
click at [982, 625] on span at bounding box center [1000, 622] width 106 height 27
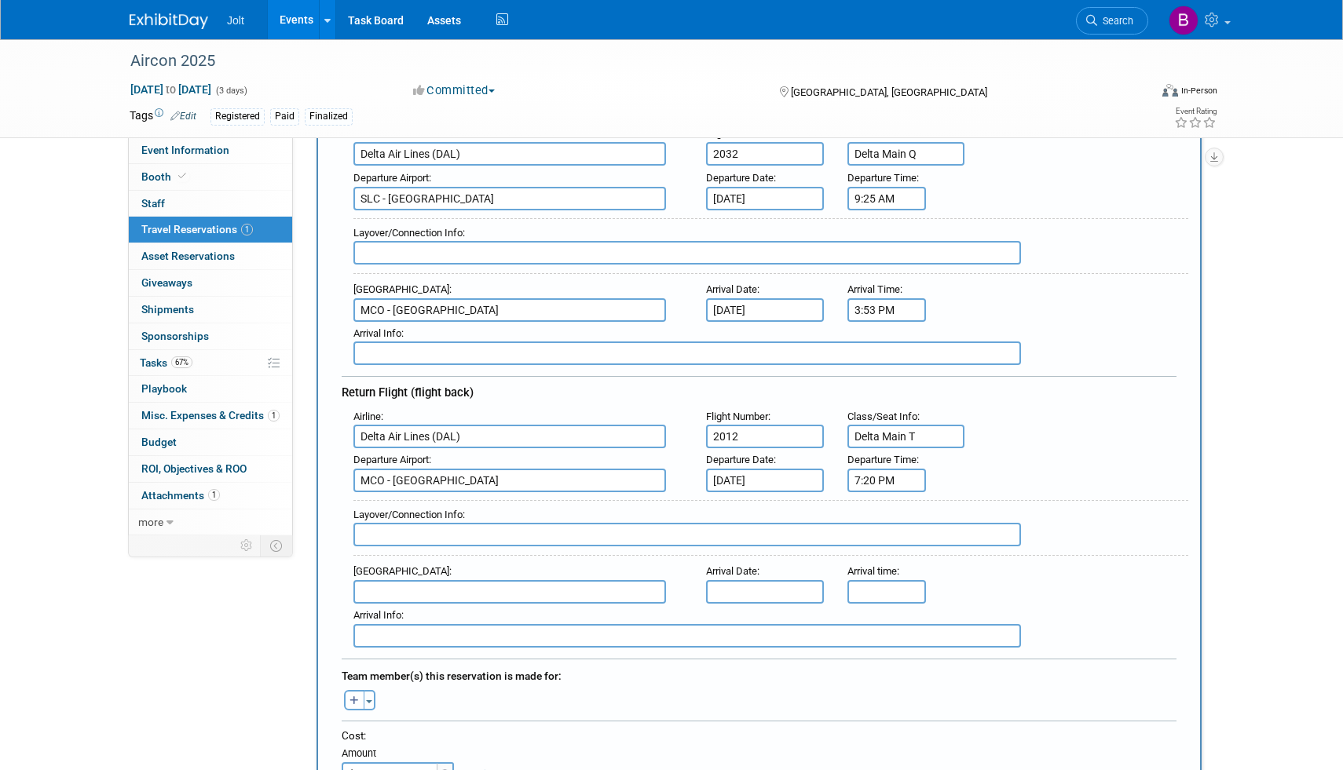
click at [405, 594] on input "text" at bounding box center [509, 592] width 313 height 24
click at [434, 643] on span "SLC - Salt Lake City International Airport" at bounding box center [517, 643] width 327 height 25
type input "SLC - Salt Lake City International Airport"
click at [734, 595] on input "text" at bounding box center [765, 592] width 118 height 24
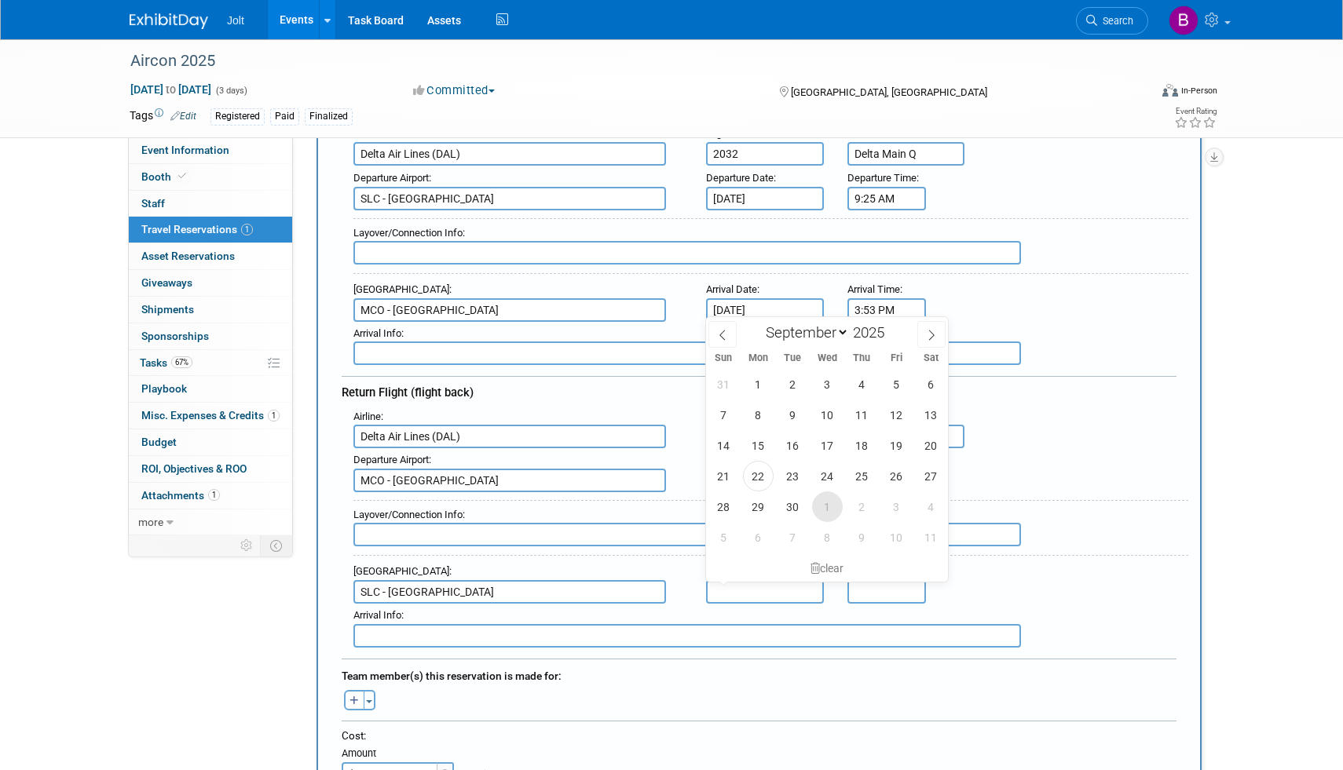
click at [833, 514] on span "1" at bounding box center [827, 507] width 31 height 31
type input "Oct 1, 2025"
select select "9"
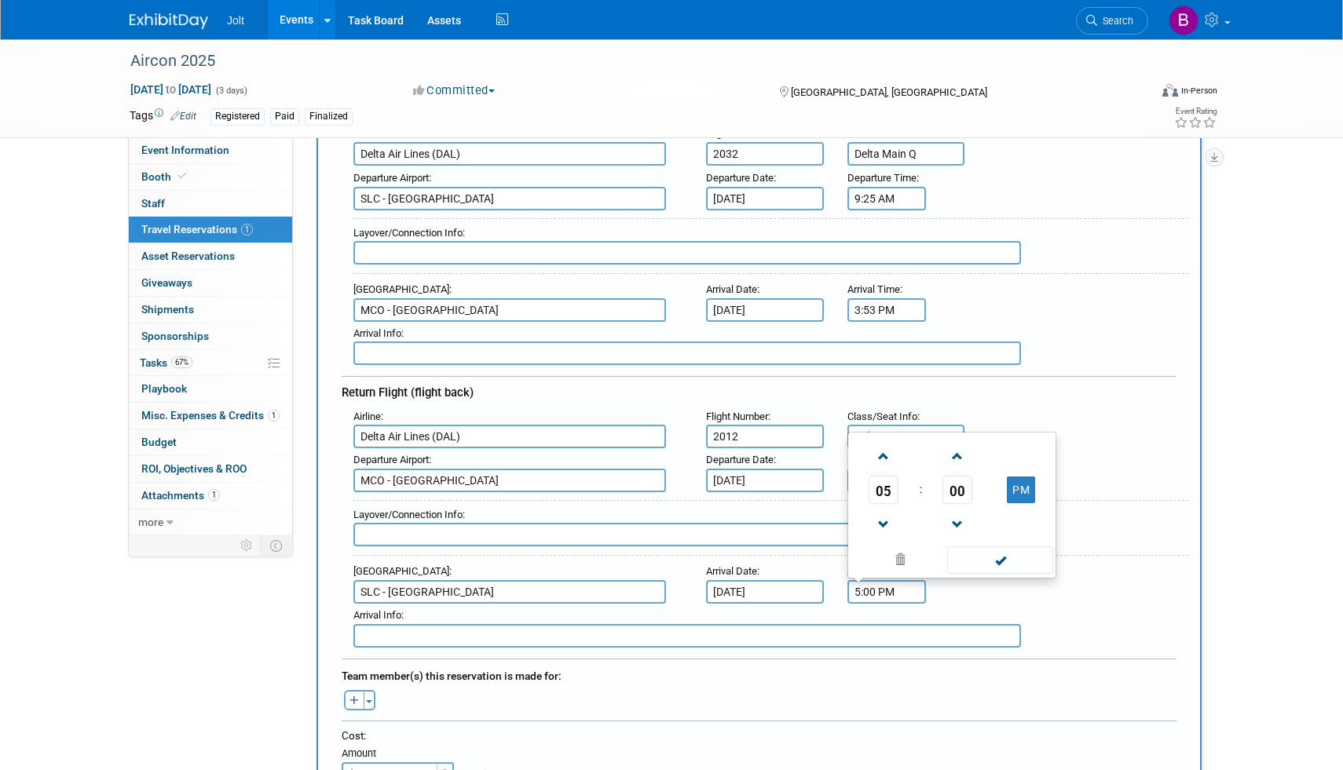
click at [880, 592] on input "5:00 PM" at bounding box center [886, 592] width 79 height 24
click at [879, 519] on span at bounding box center [883, 524] width 27 height 27
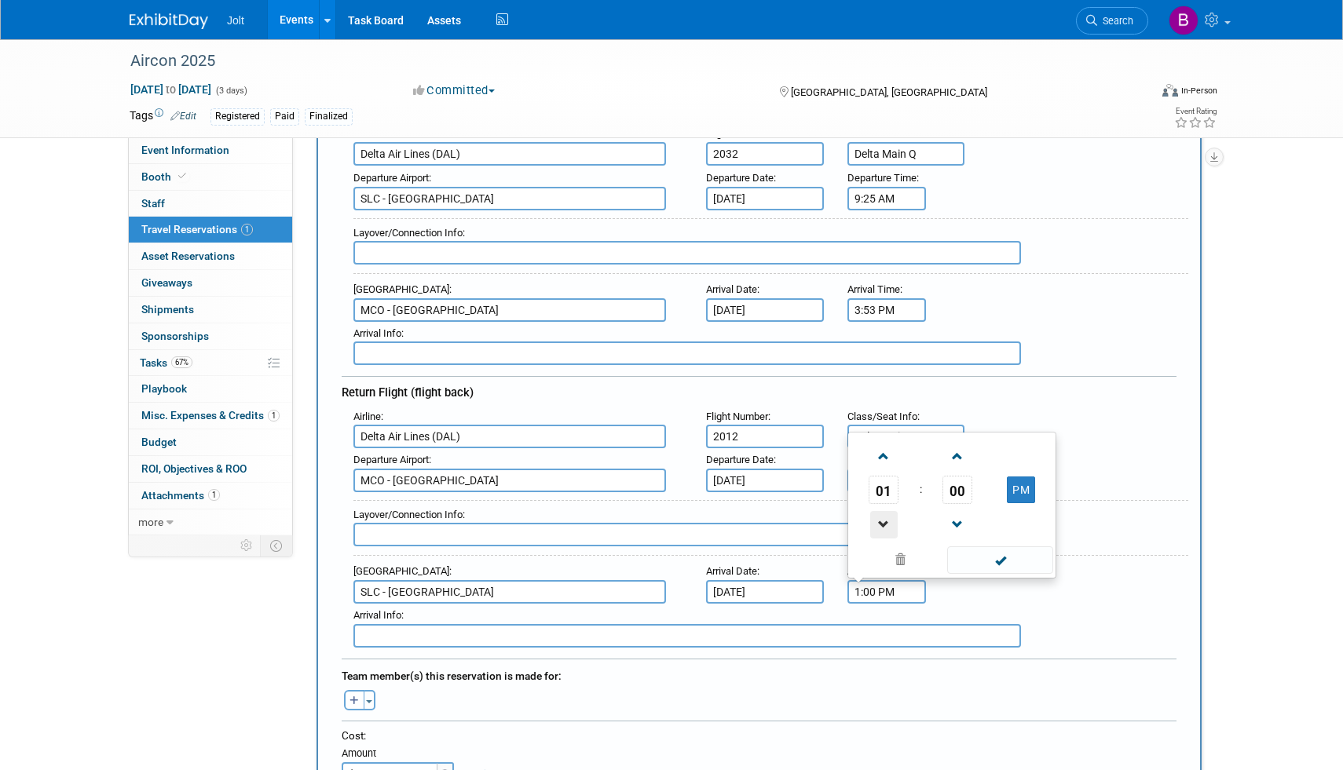
click at [879, 519] on span at bounding box center [883, 524] width 27 height 27
click at [958, 463] on span at bounding box center [957, 456] width 27 height 27
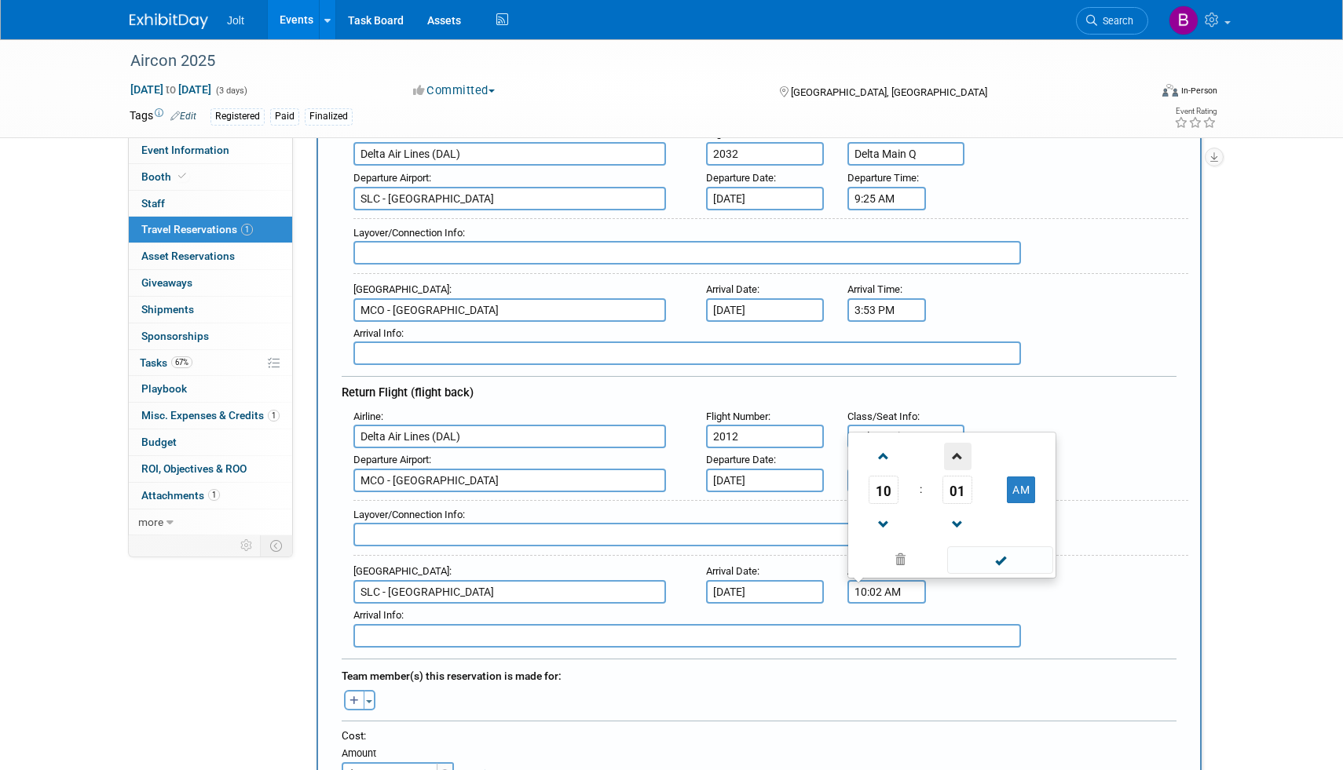
click at [958, 463] on span at bounding box center [957, 456] width 27 height 27
click at [1019, 492] on button "AM" at bounding box center [1021, 490] width 28 height 27
type input "10:05 PM"
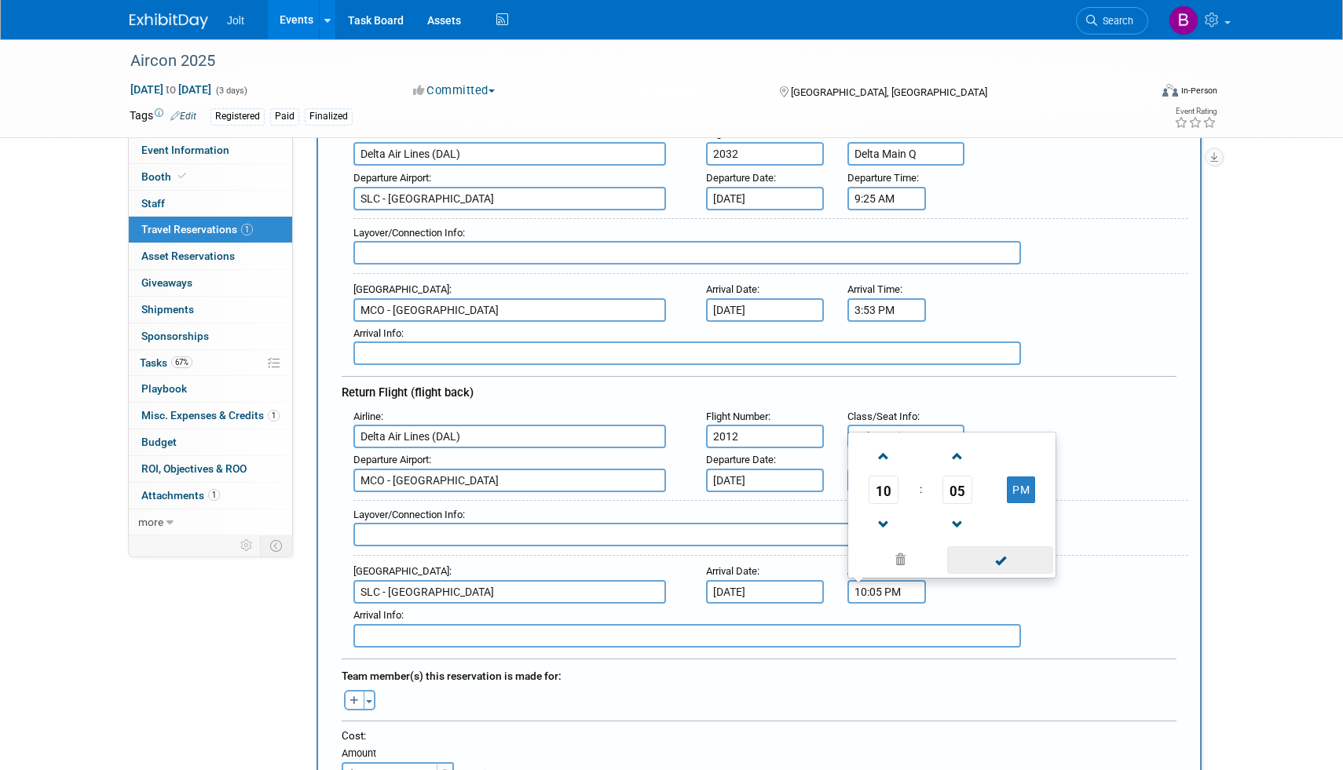
click at [1005, 555] on span at bounding box center [1000, 559] width 106 height 27
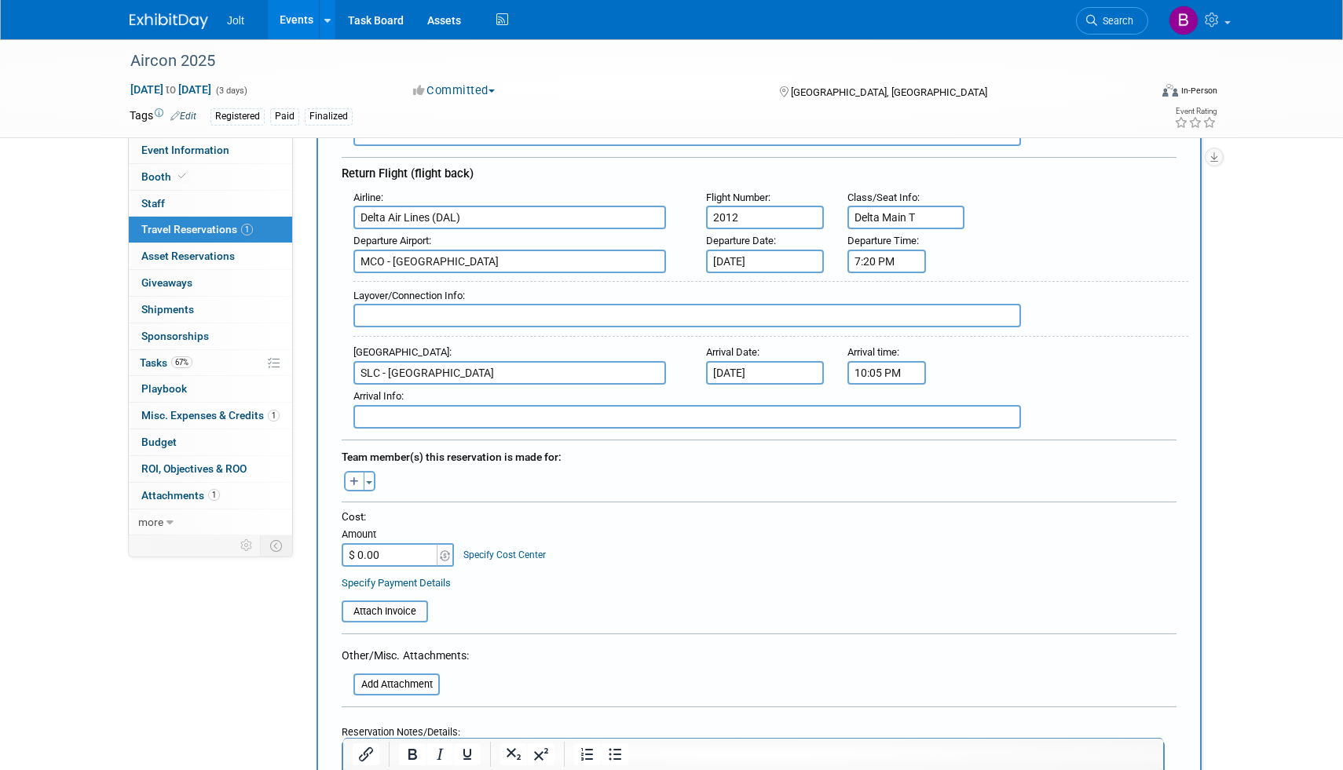
scroll to position [482, 0]
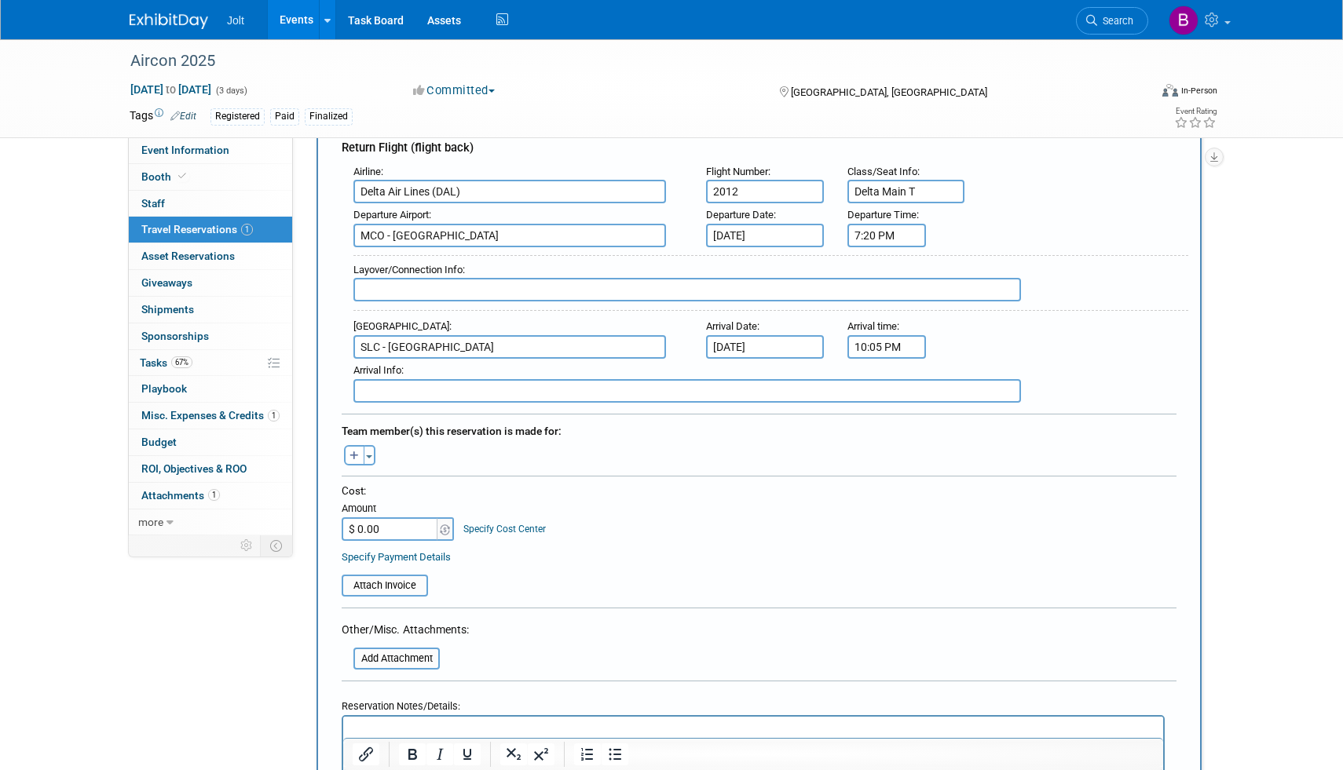
click at [393, 521] on input "$ 0.00" at bounding box center [391, 529] width 98 height 24
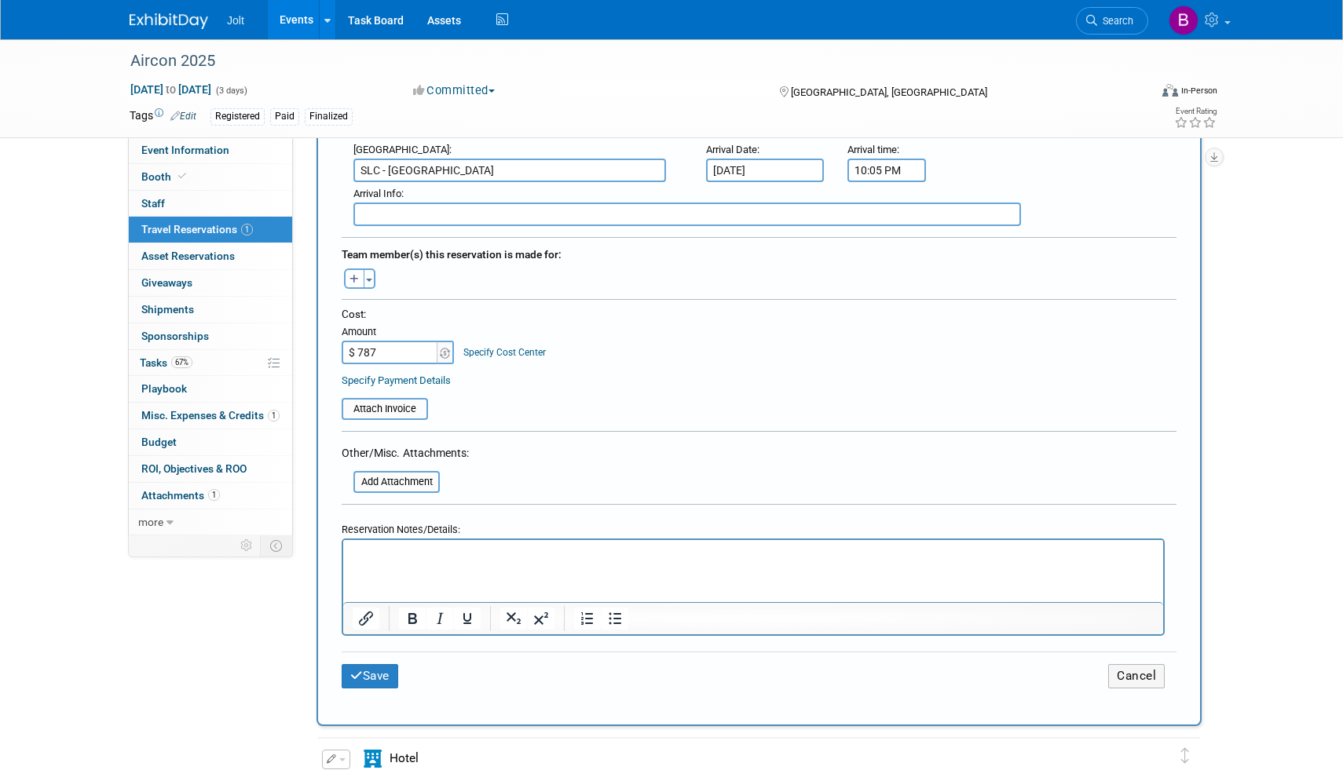
scroll to position [671, 0]
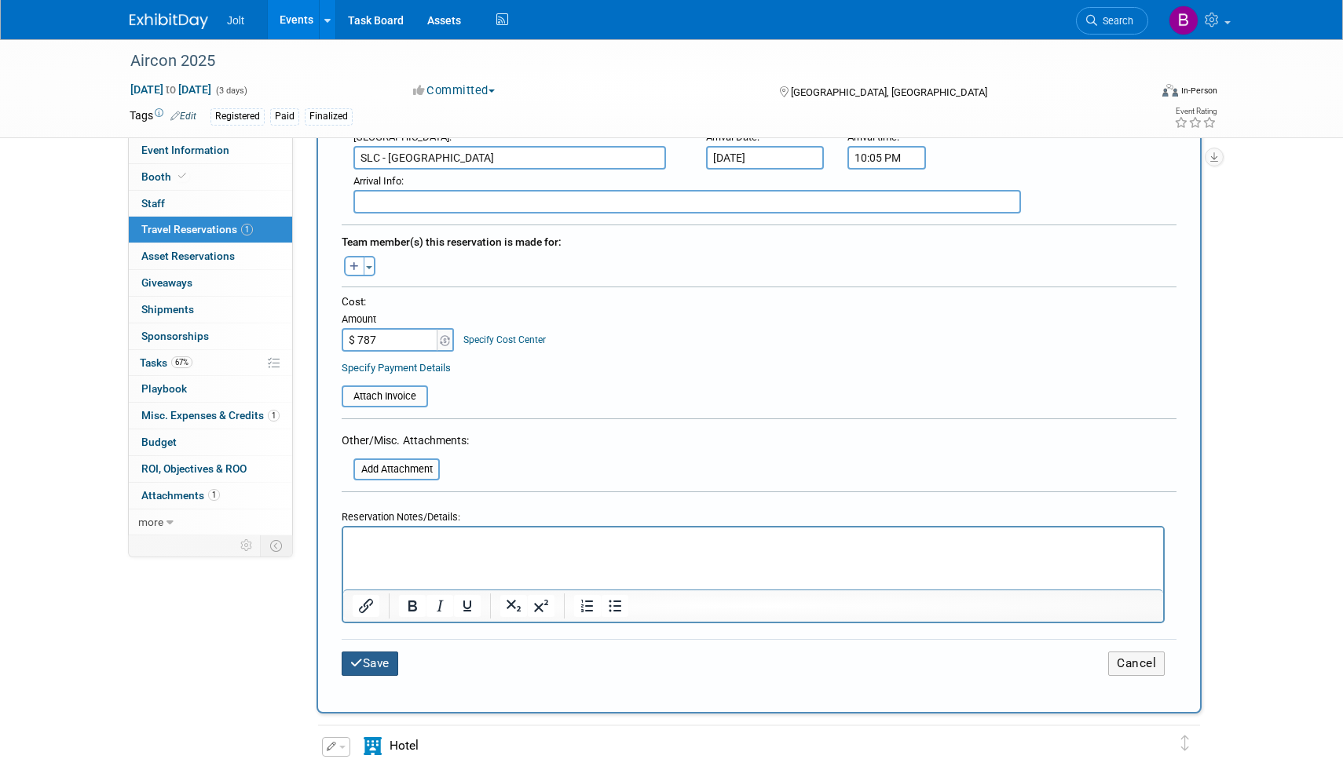
type input "$ 787.00"
click at [392, 667] on button "Save" at bounding box center [370, 664] width 57 height 24
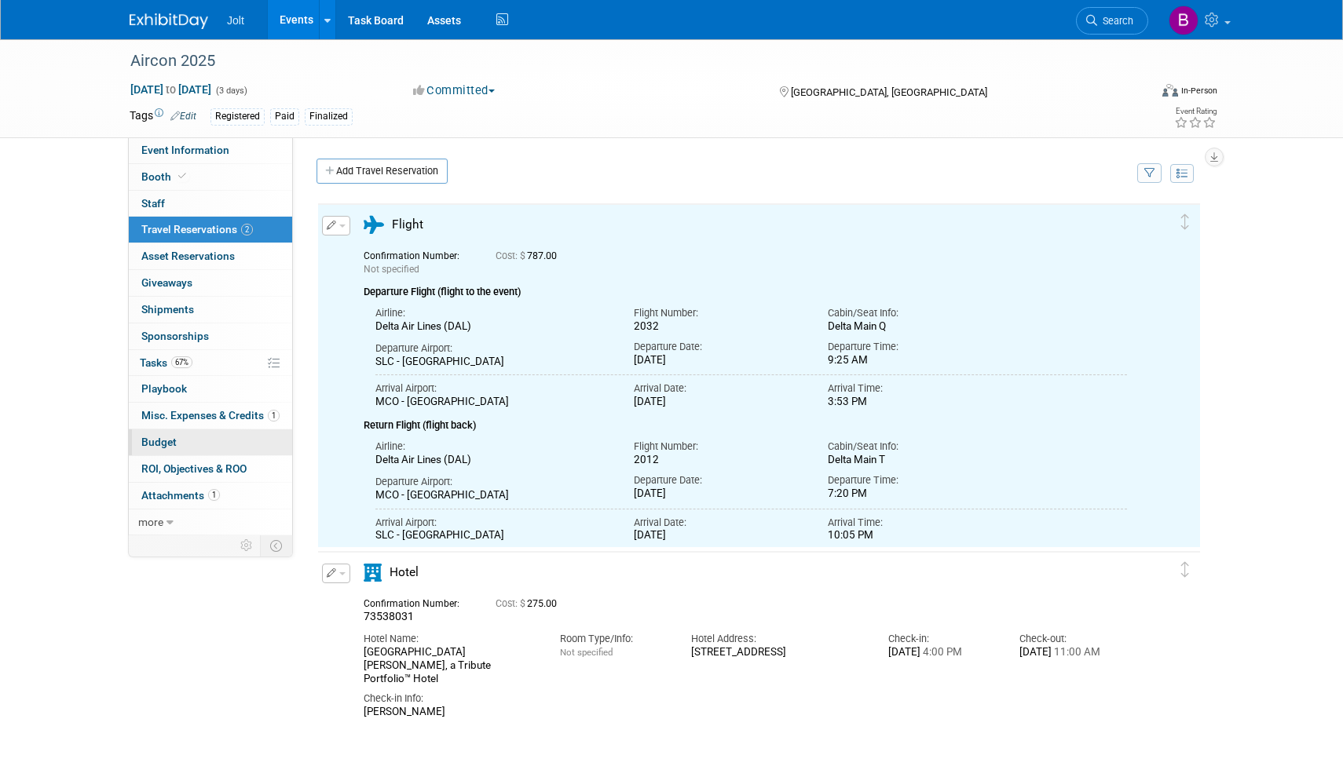
scroll to position [0, 0]
click at [181, 440] on link "Budget" at bounding box center [210, 443] width 163 height 26
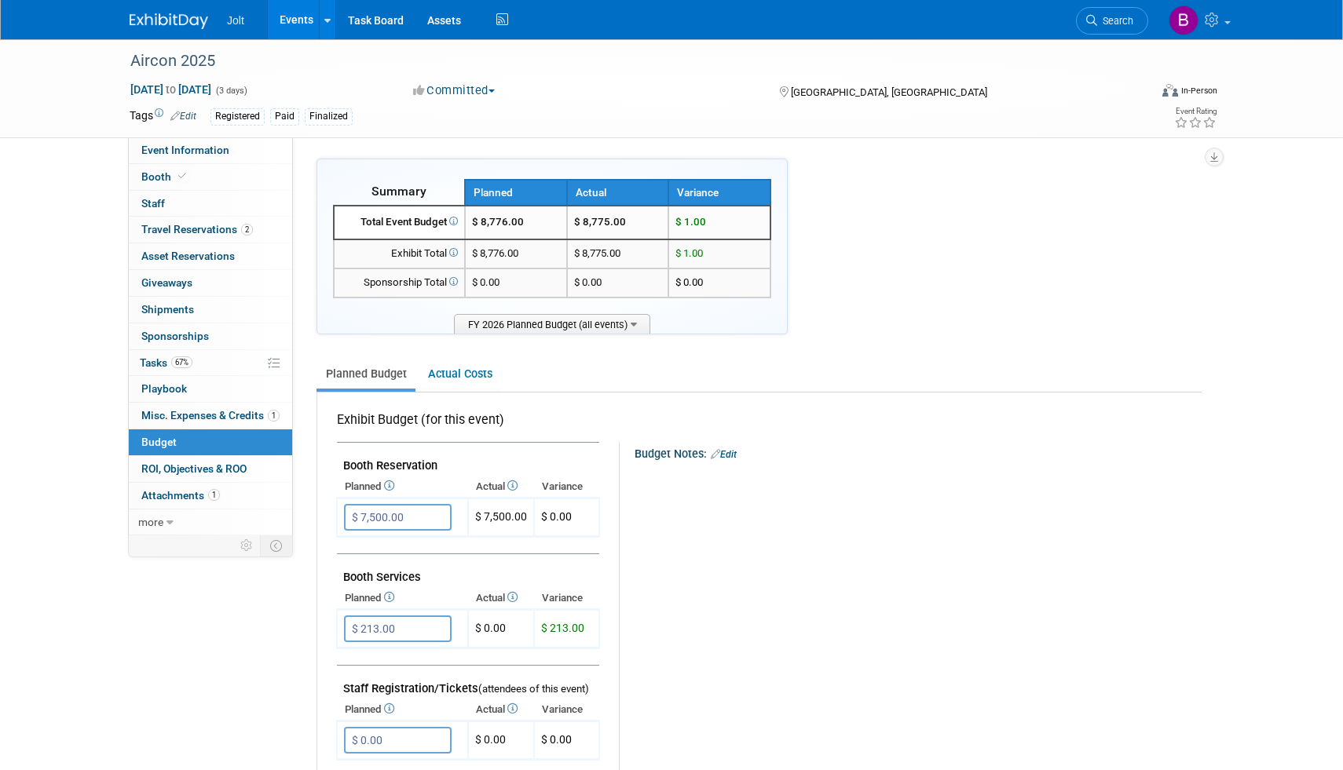
click at [181, 24] on img at bounding box center [169, 21] width 79 height 16
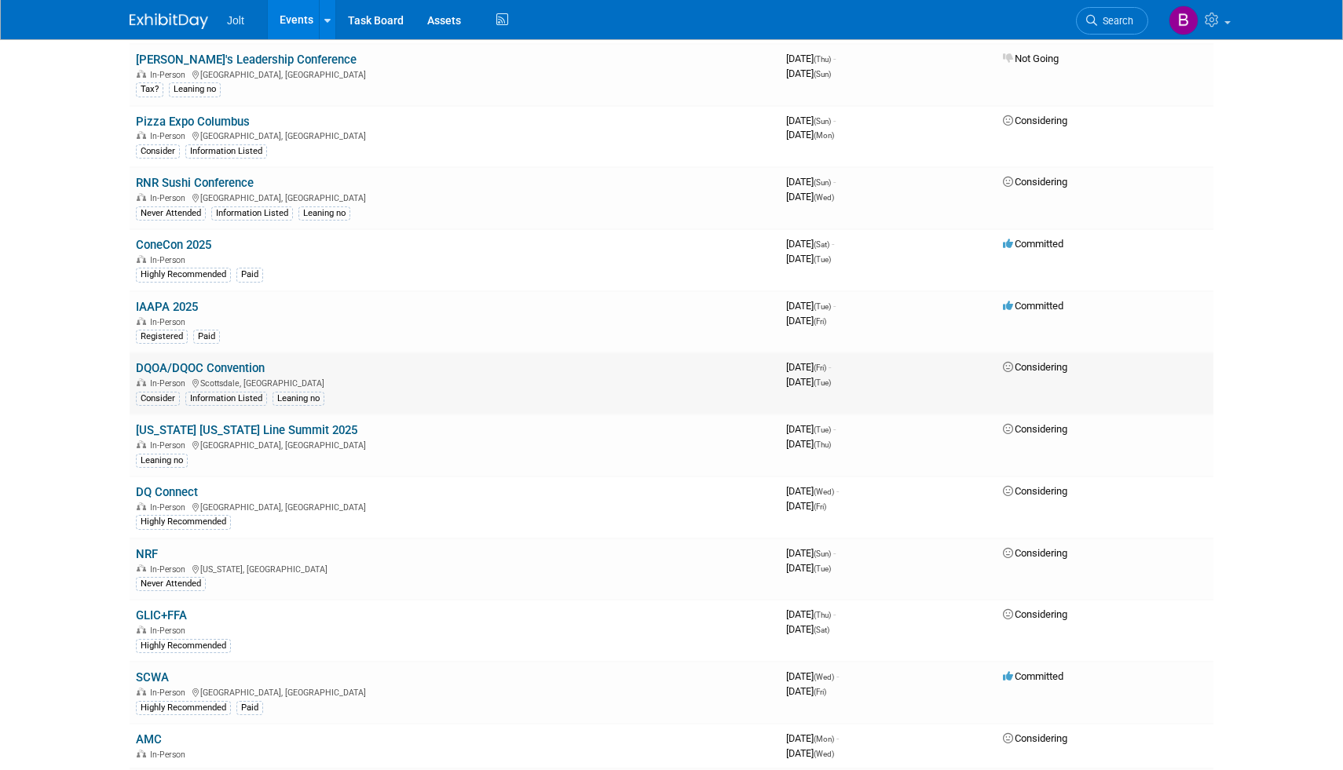
scroll to position [475, 0]
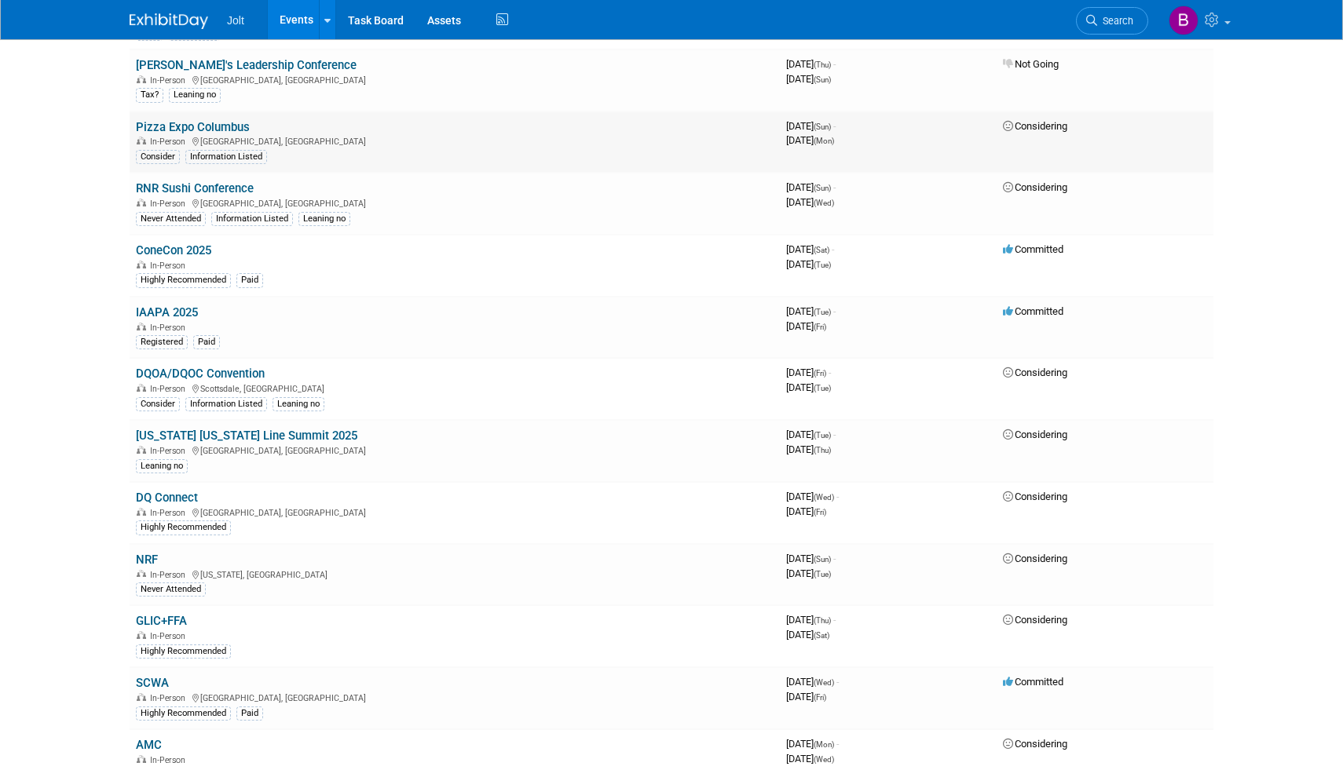
click at [209, 125] on link "Pizza Expo Columbus" at bounding box center [193, 127] width 114 height 14
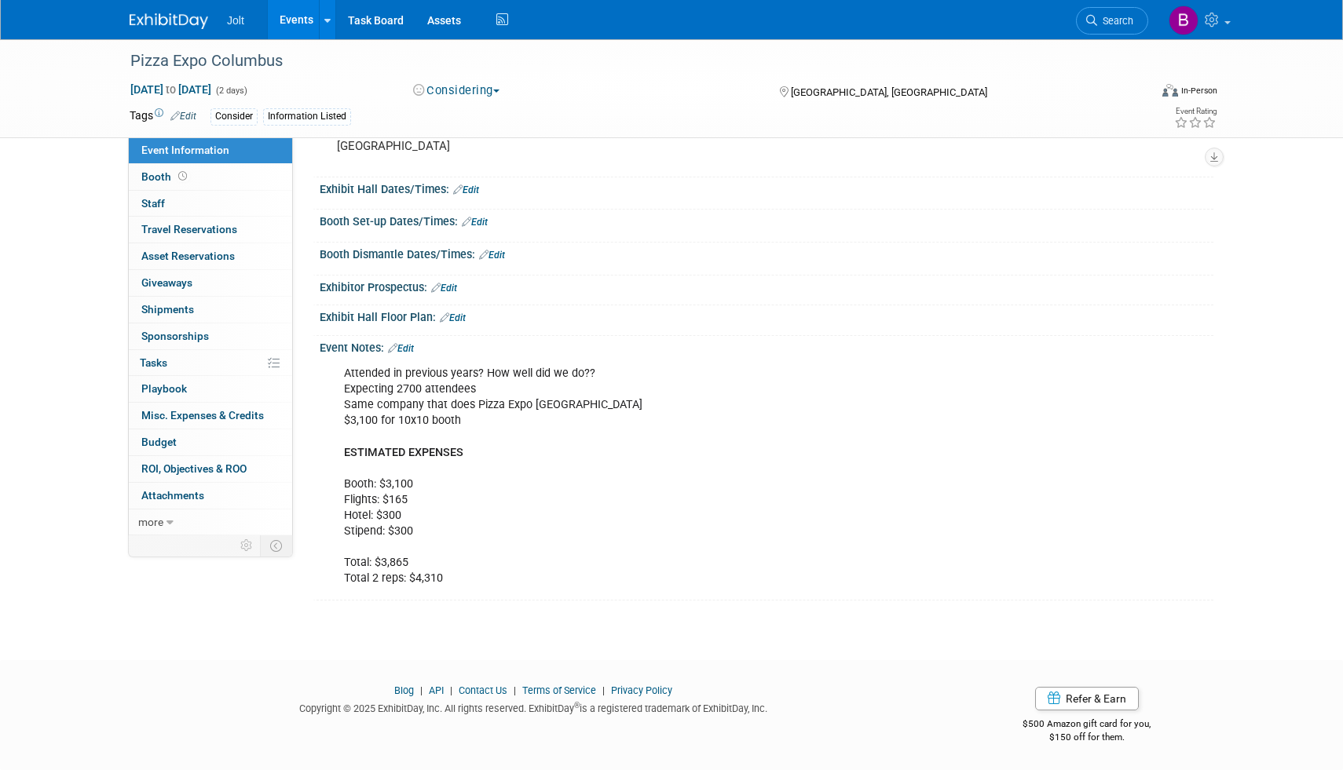
scroll to position [152, 0]
